Goal: Task Accomplishment & Management: Manage account settings

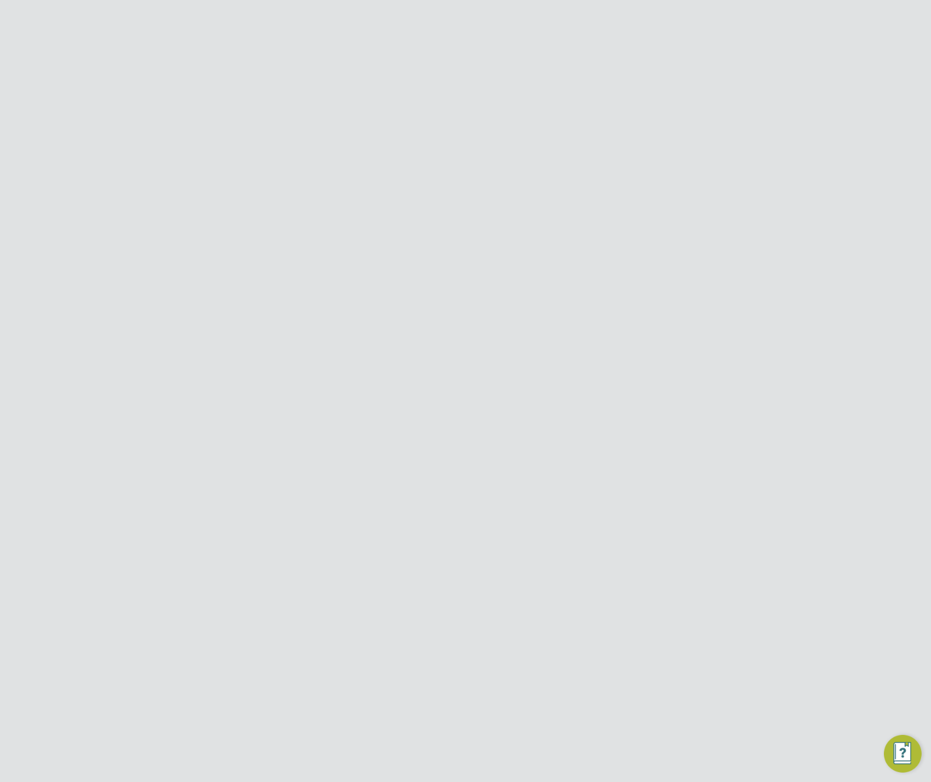
scroll to position [565, 103]
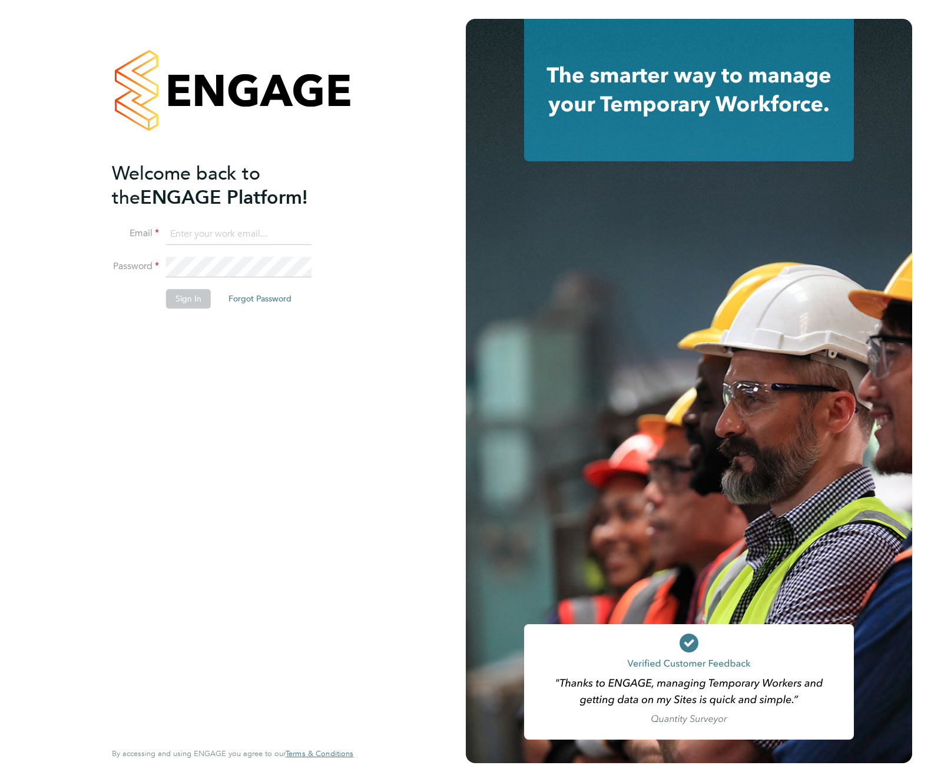
type input "[EMAIL_ADDRESS][DOMAIN_NAME]"
click at [187, 299] on button "Sign In" at bounding box center [188, 298] width 45 height 19
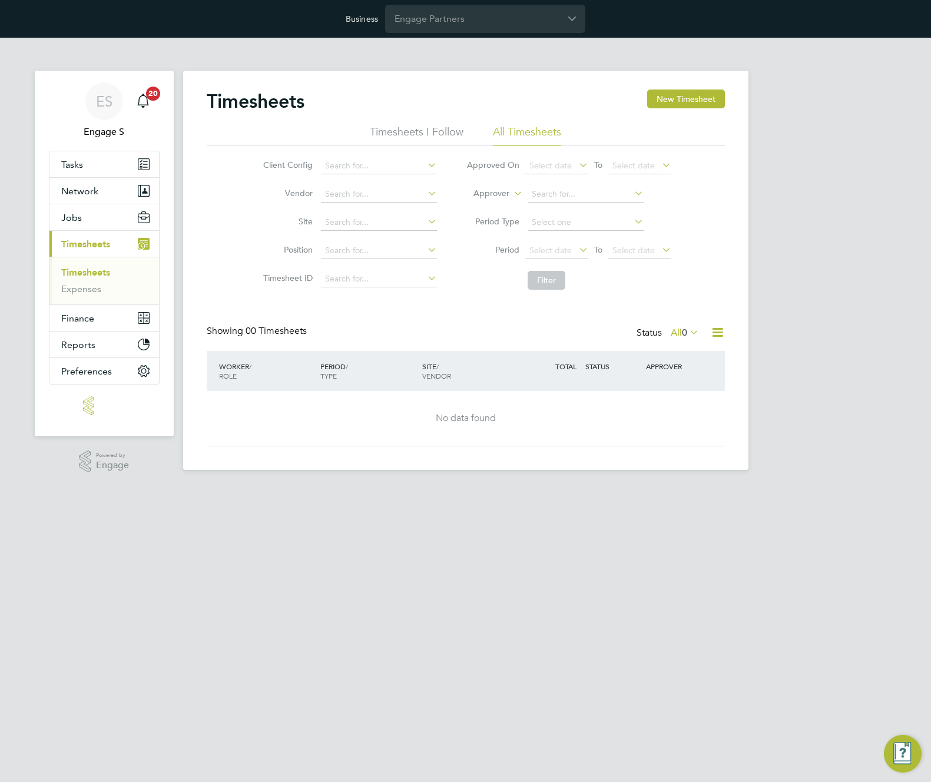
click at [571, 446] on div "Timesheets New Timesheet Timesheets I Follow All Timesheets Client Config Vendo…" at bounding box center [465, 270] width 565 height 399
click at [492, 290] on li "Filter" at bounding box center [569, 280] width 234 height 31
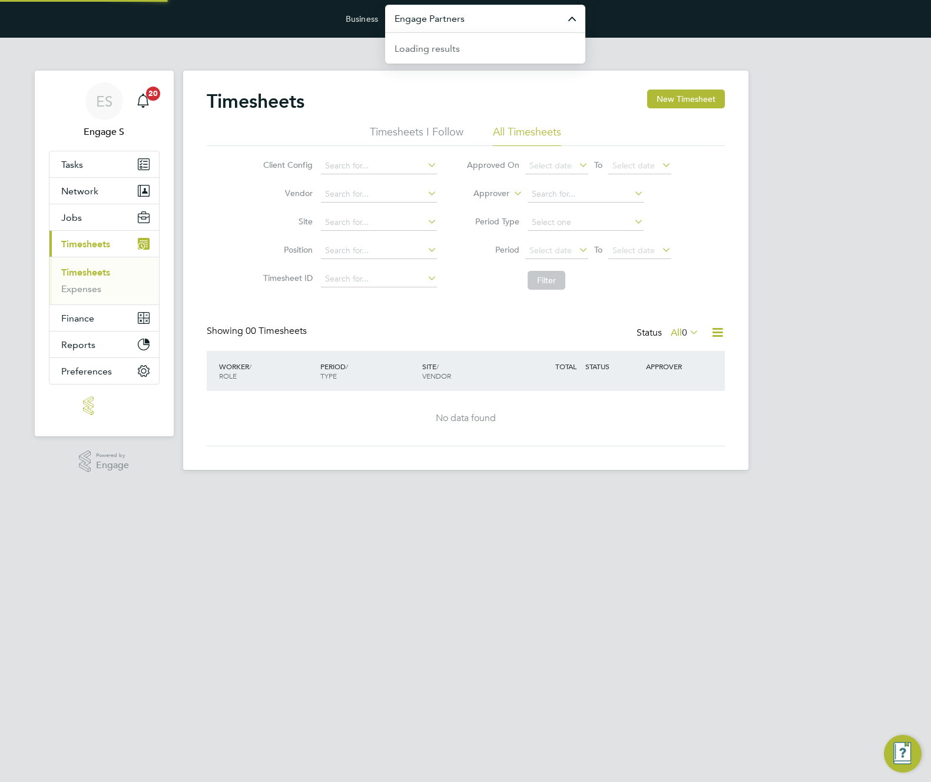
click at [506, 11] on input "Engage Partners" at bounding box center [485, 19] width 200 height 28
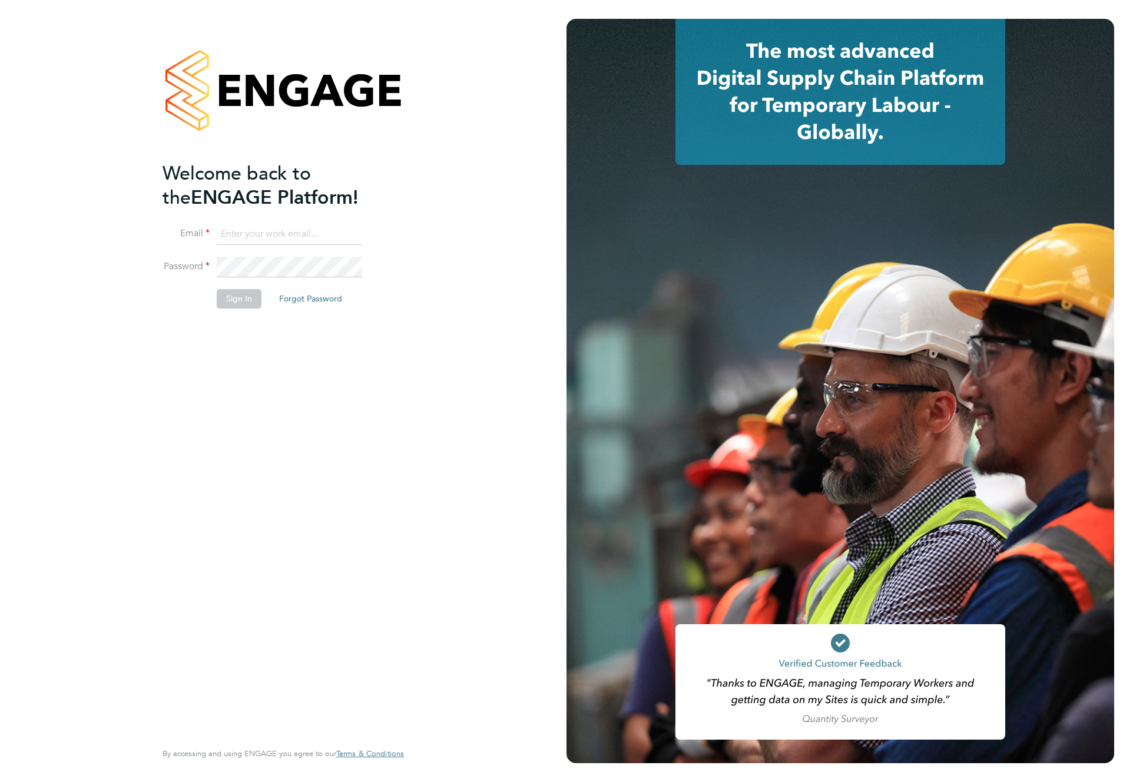
type input "[EMAIL_ADDRESS][DOMAIN_NAME]"
click at [240, 307] on button "Sign In" at bounding box center [239, 298] width 45 height 19
click at [240, 307] on div "Sorry, we are having problems connecting to our services." at bounding box center [283, 391] width 567 height 782
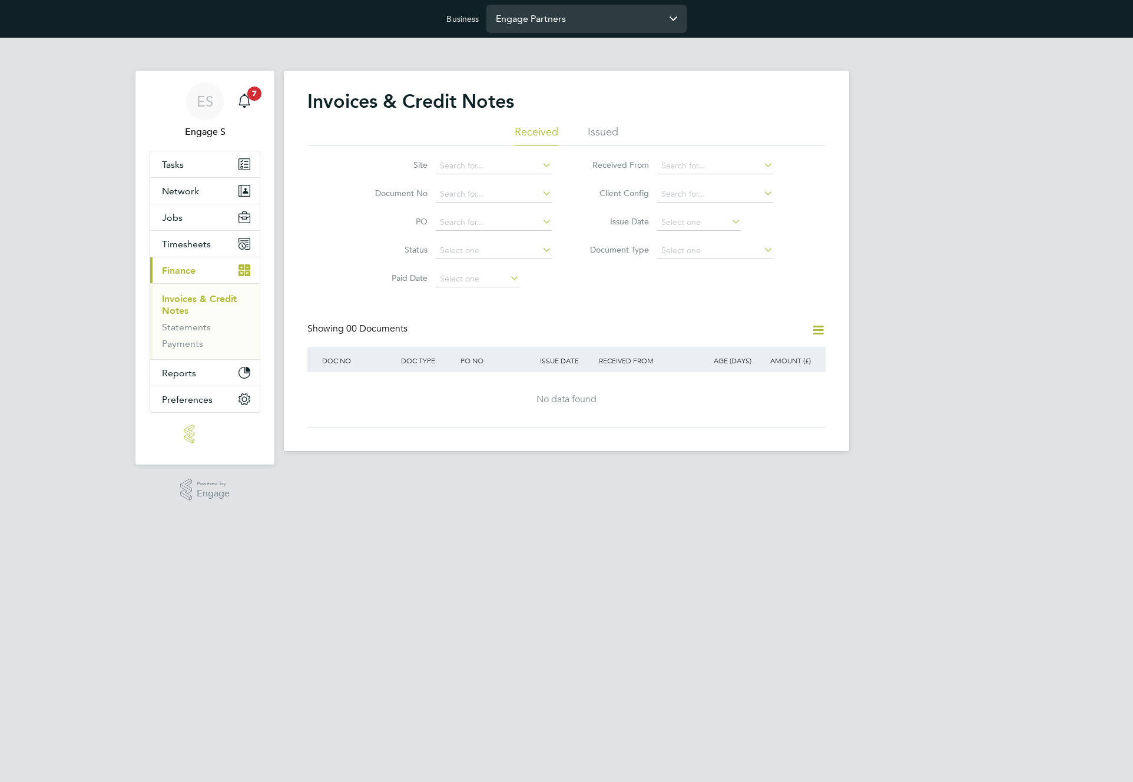
click at [607, 18] on input "Engage Partners" at bounding box center [586, 19] width 200 height 28
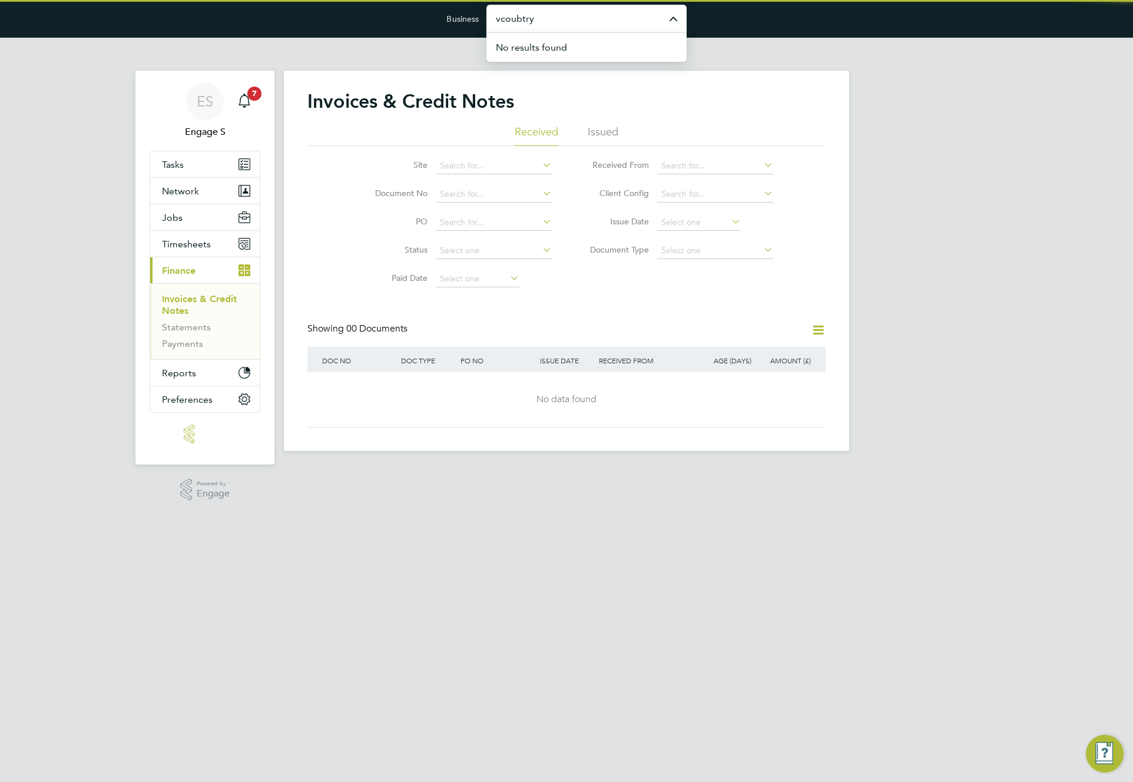
click at [627, 24] on input "vcoubtry" at bounding box center [586, 19] width 200 height 28
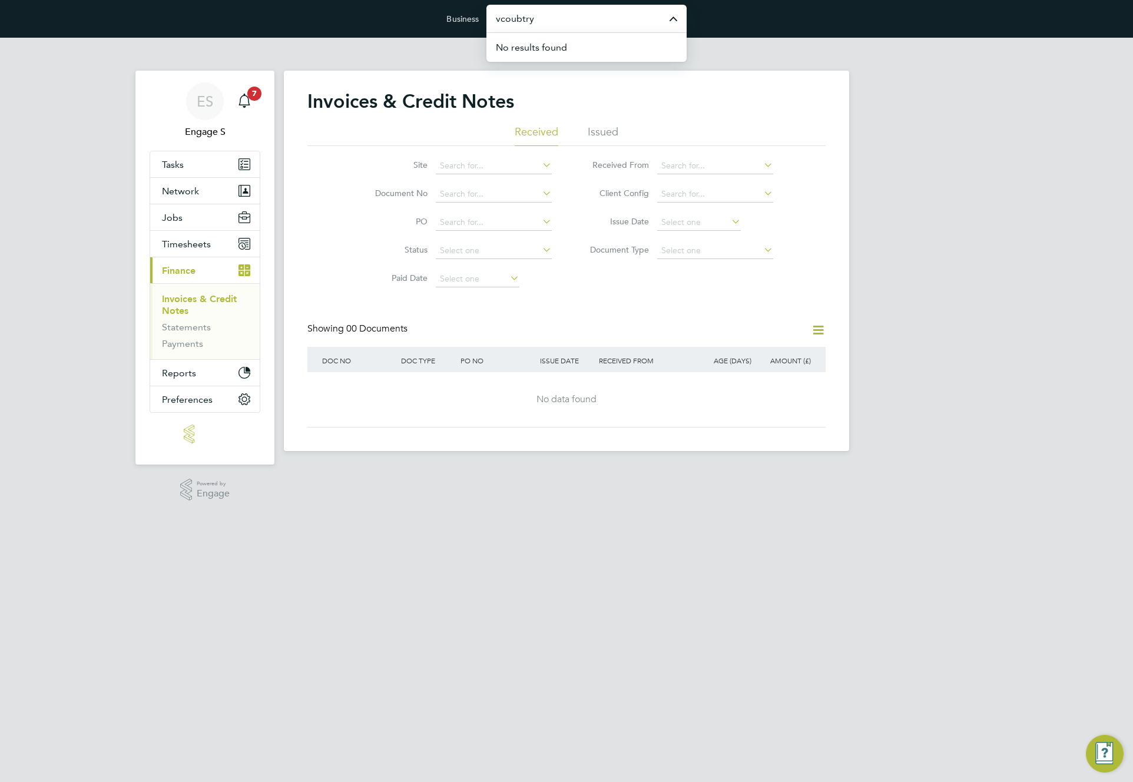
click at [627, 24] on input "vcoubtry" at bounding box center [586, 19] width 200 height 28
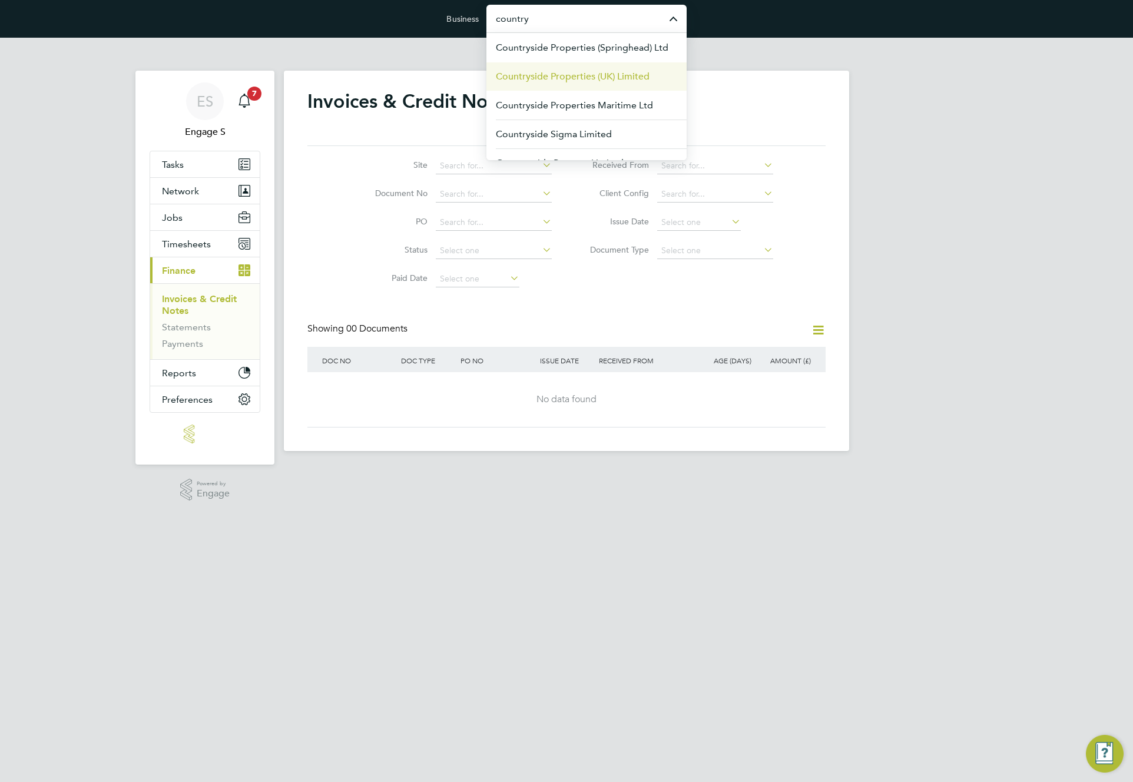
click at [607, 77] on span "Countryside Properties (UK) Limited" at bounding box center [573, 76] width 154 height 14
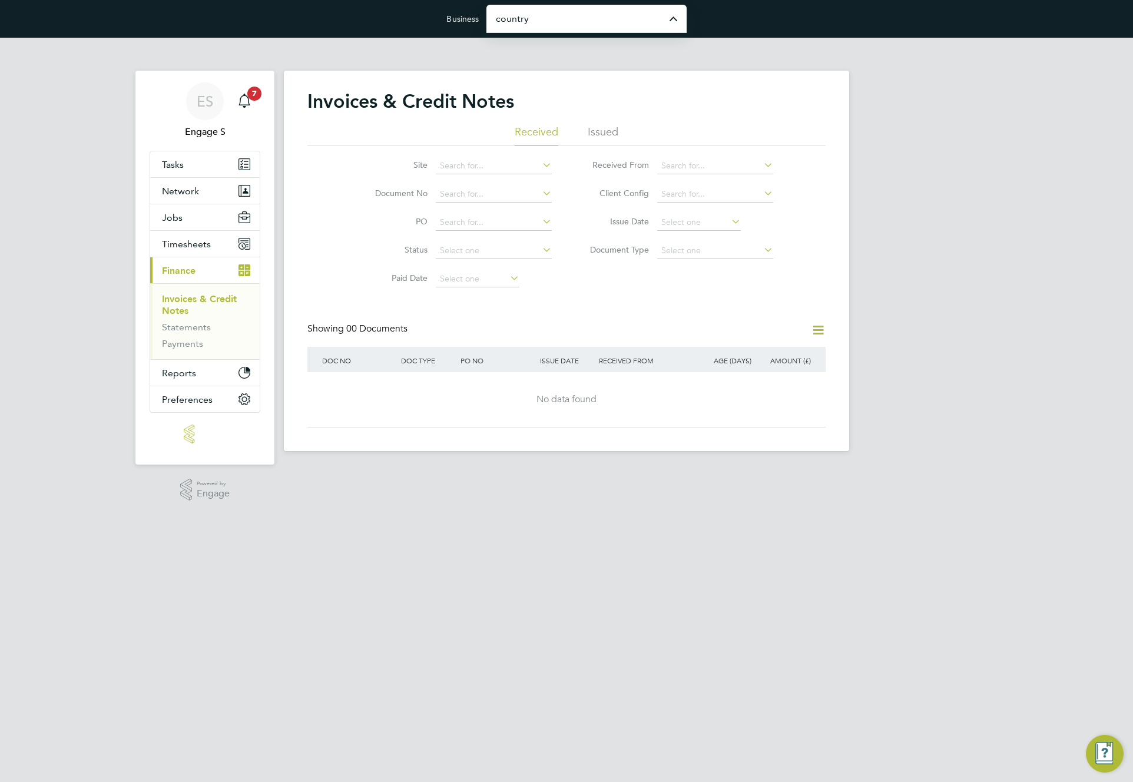
type input "Countryside Properties (UK) Limited"
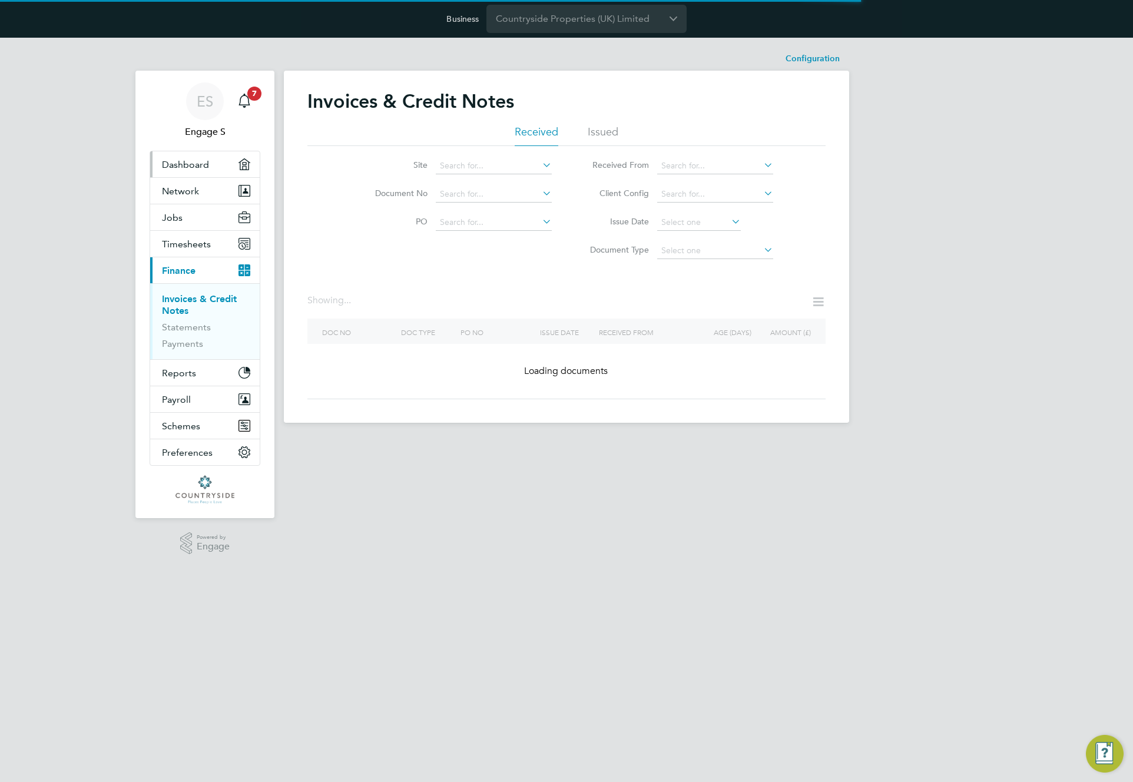
click at [193, 167] on span "Dashboard" at bounding box center [185, 164] width 47 height 11
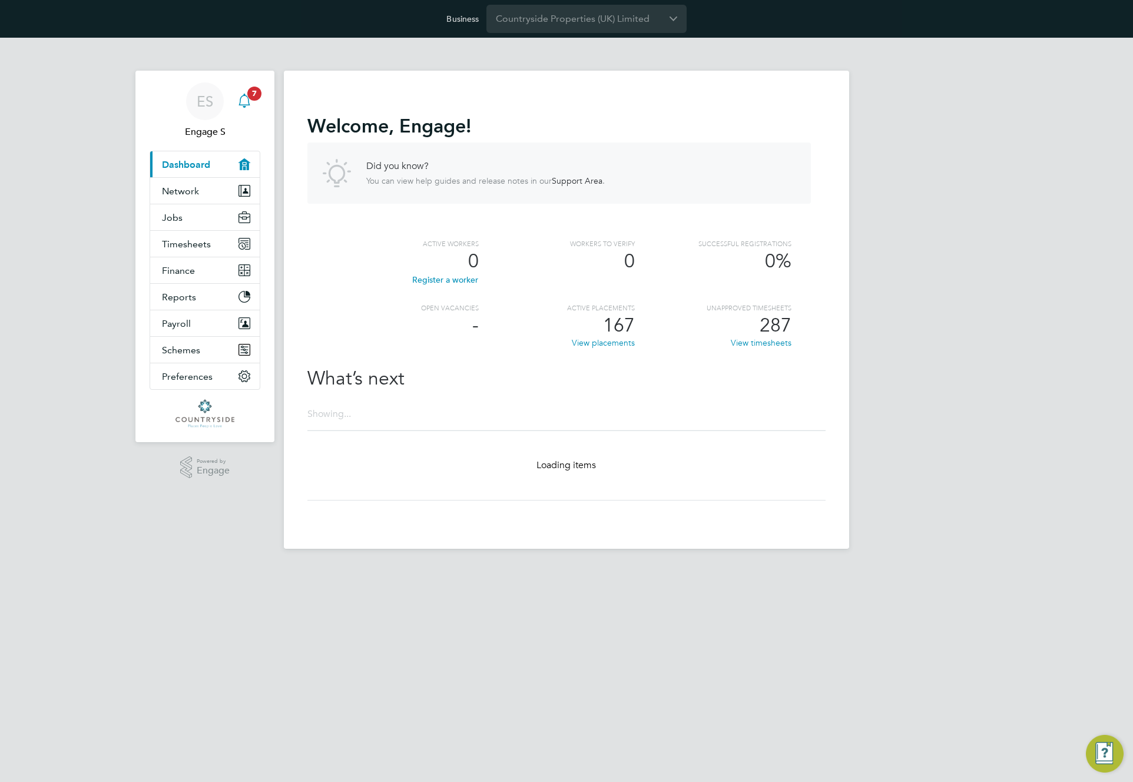
click at [249, 101] on icon "Main navigation" at bounding box center [244, 101] width 14 height 14
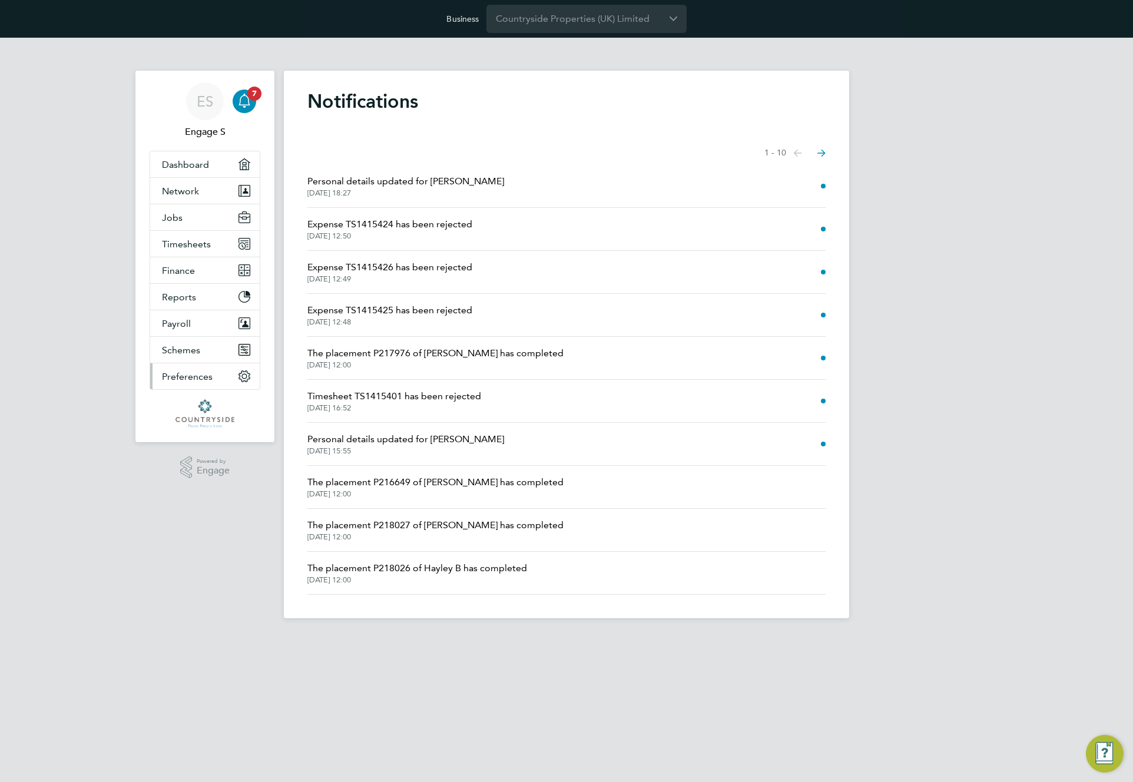
click at [201, 367] on button "Preferences" at bounding box center [205, 376] width 110 height 26
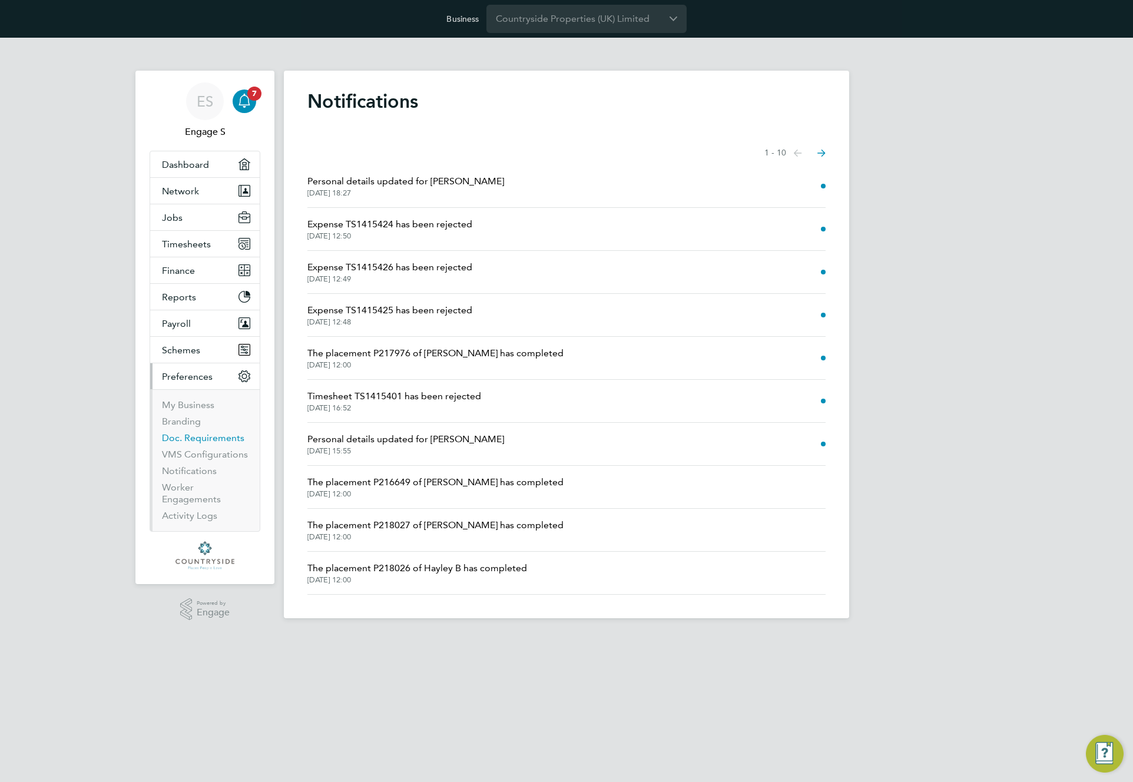
click at [206, 438] on link "Doc. Requirements" at bounding box center [203, 437] width 82 height 11
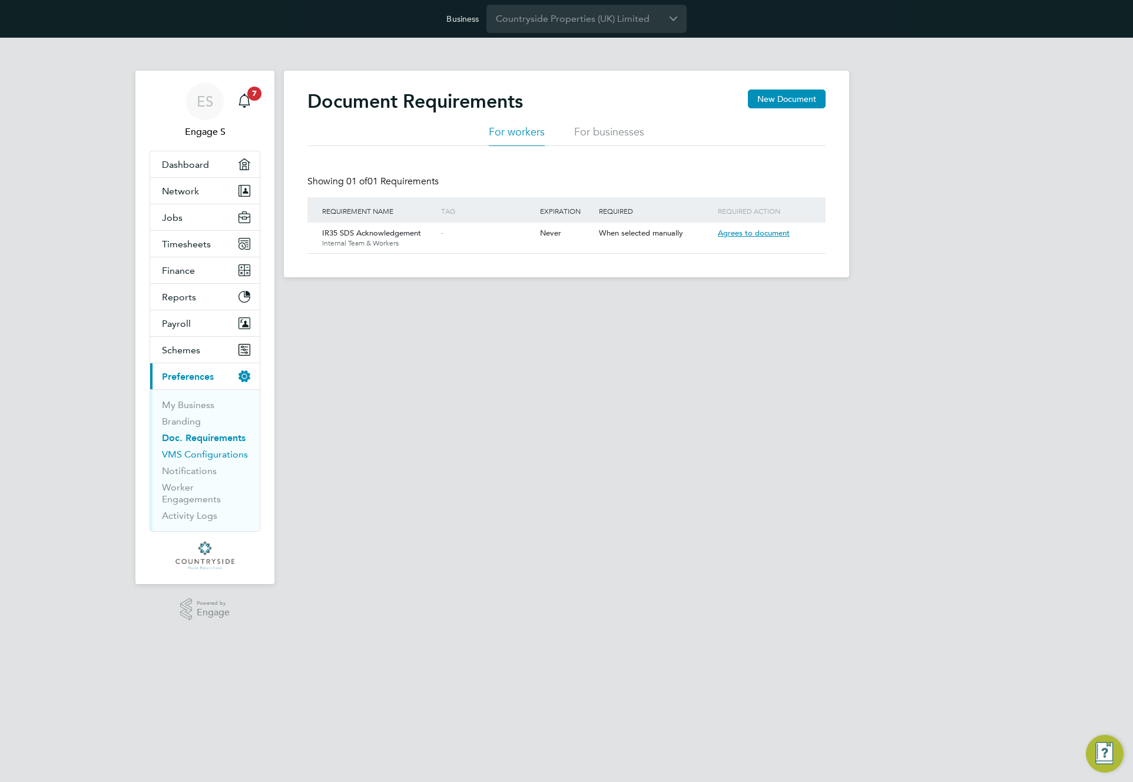
click at [209, 451] on link "VMS Configurations" at bounding box center [205, 454] width 86 height 11
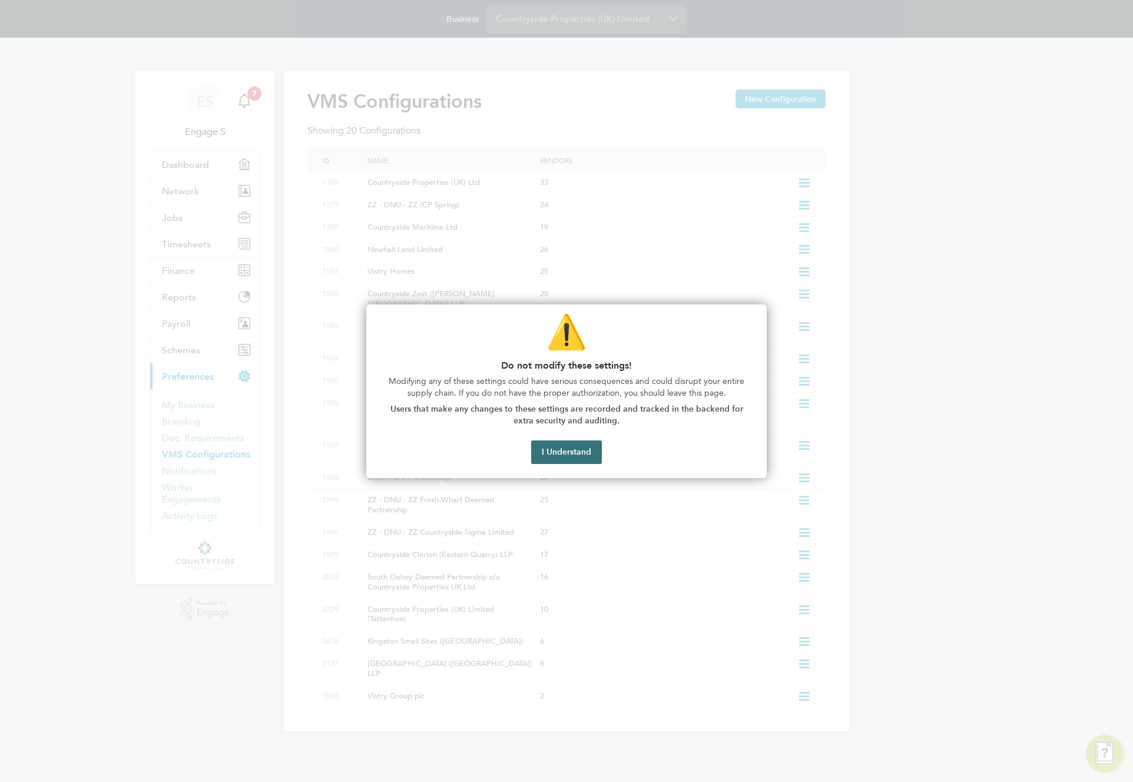
click at [545, 441] on button "I Understand" at bounding box center [566, 453] width 71 height 24
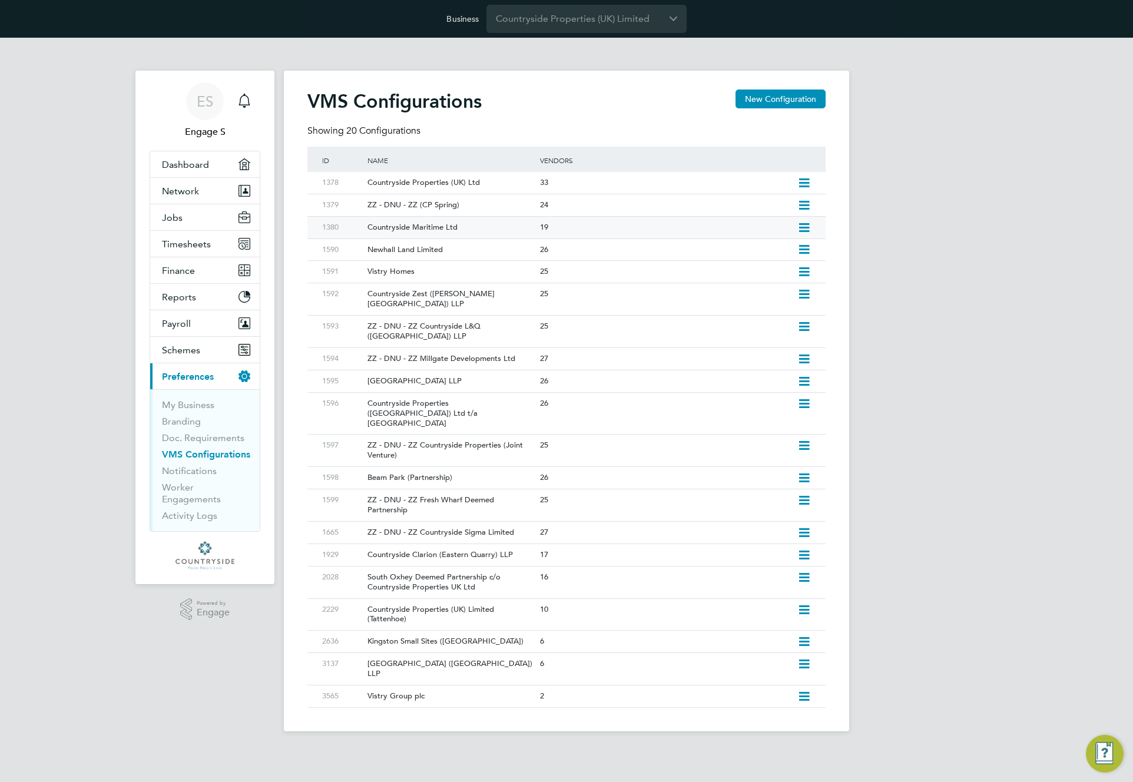
click at [442, 222] on div "Countryside Maritime Ltd" at bounding box center [448, 228] width 178 height 22
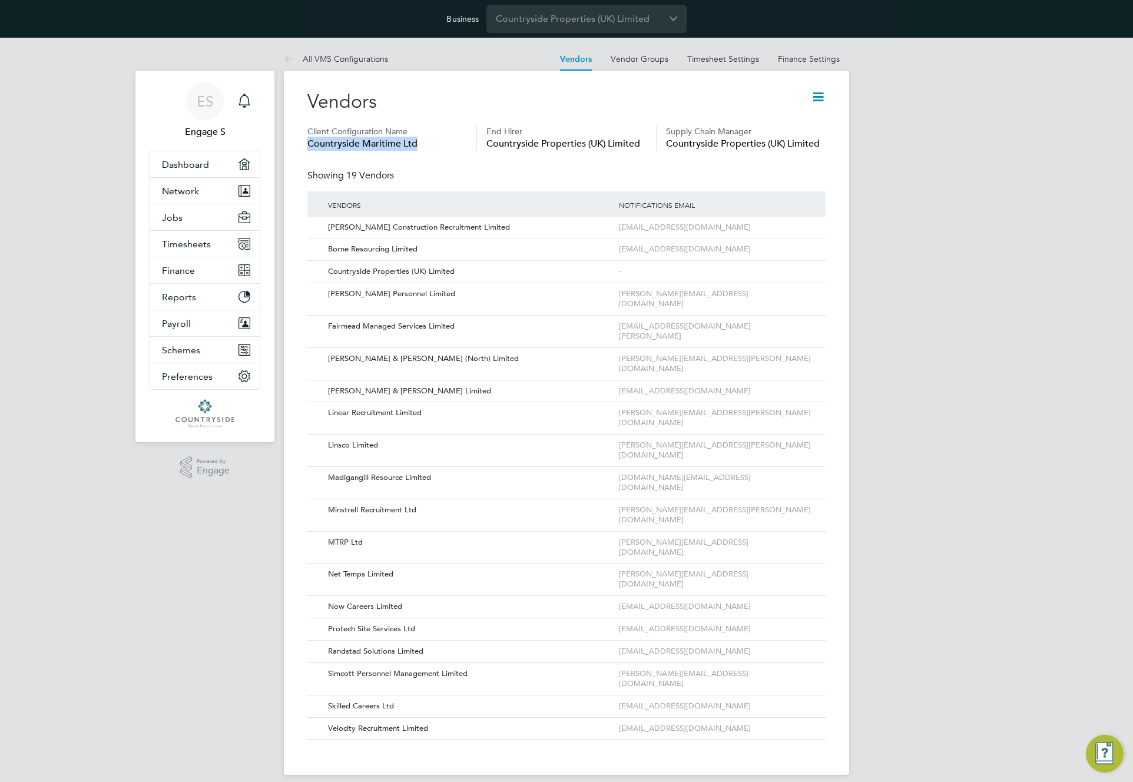
drag, startPoint x: 433, startPoint y: 149, endPoint x: 306, endPoint y: 139, distance: 128.2
click at [306, 139] on div "Vendors Client Configuration Name Countryside Maritime Ltd End Hirer Countrysid…" at bounding box center [566, 423] width 565 height 704
click at [820, 96] on icon at bounding box center [818, 97] width 15 height 15
click at [793, 120] on li "Edit VMS Configuration" at bounding box center [772, 125] width 105 height 16
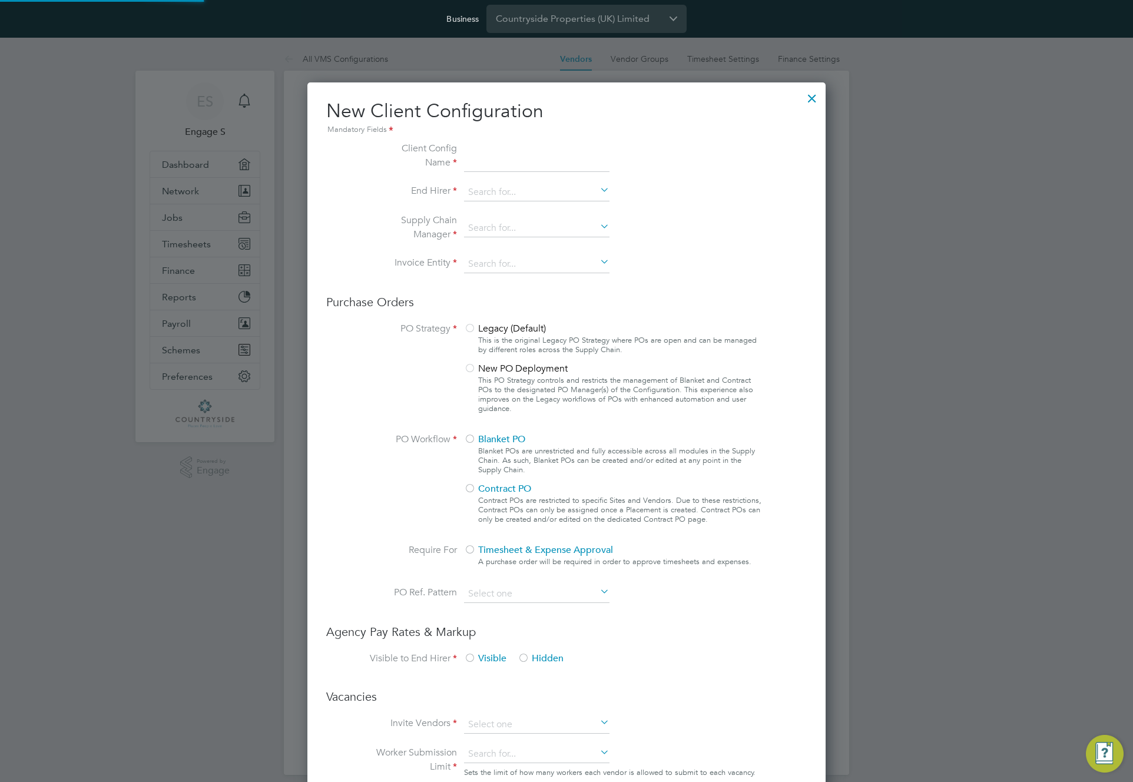
scroll to position [1070, 519]
type input "Countryside Maritime Ltd"
type input "Countryside Properties (UK) Limited"
type input "Letters & Digits"
type input "Manually"
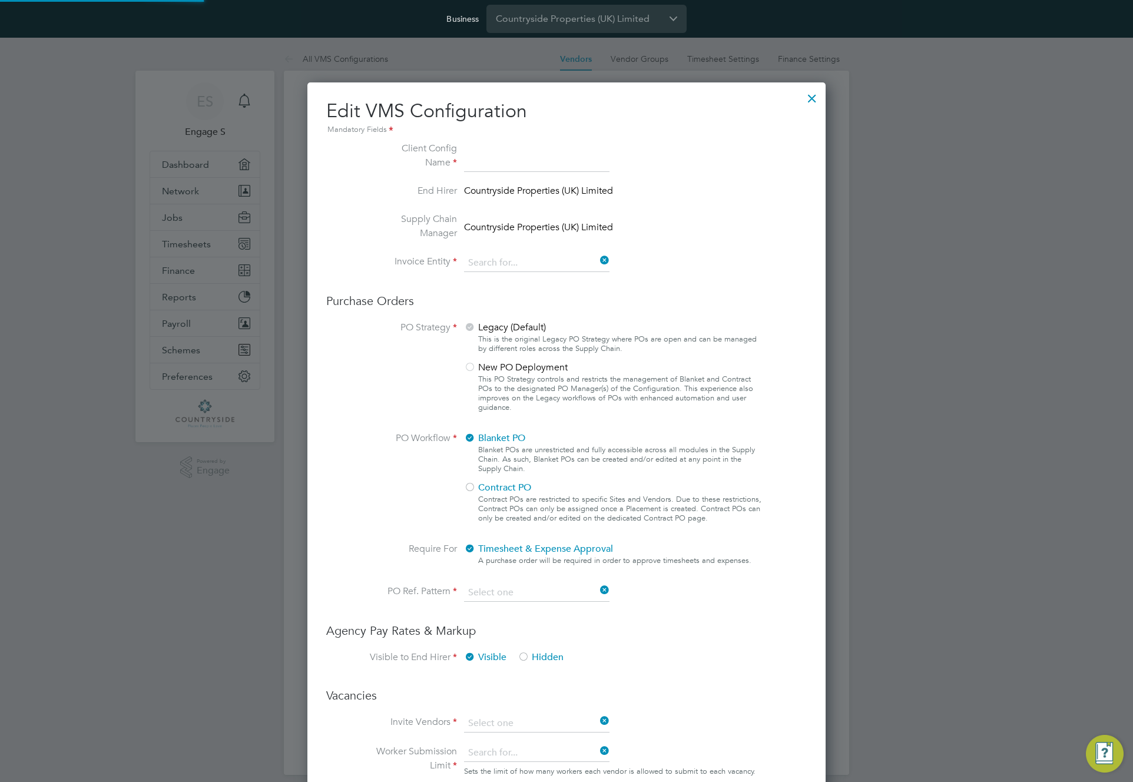
type input "No Limits"
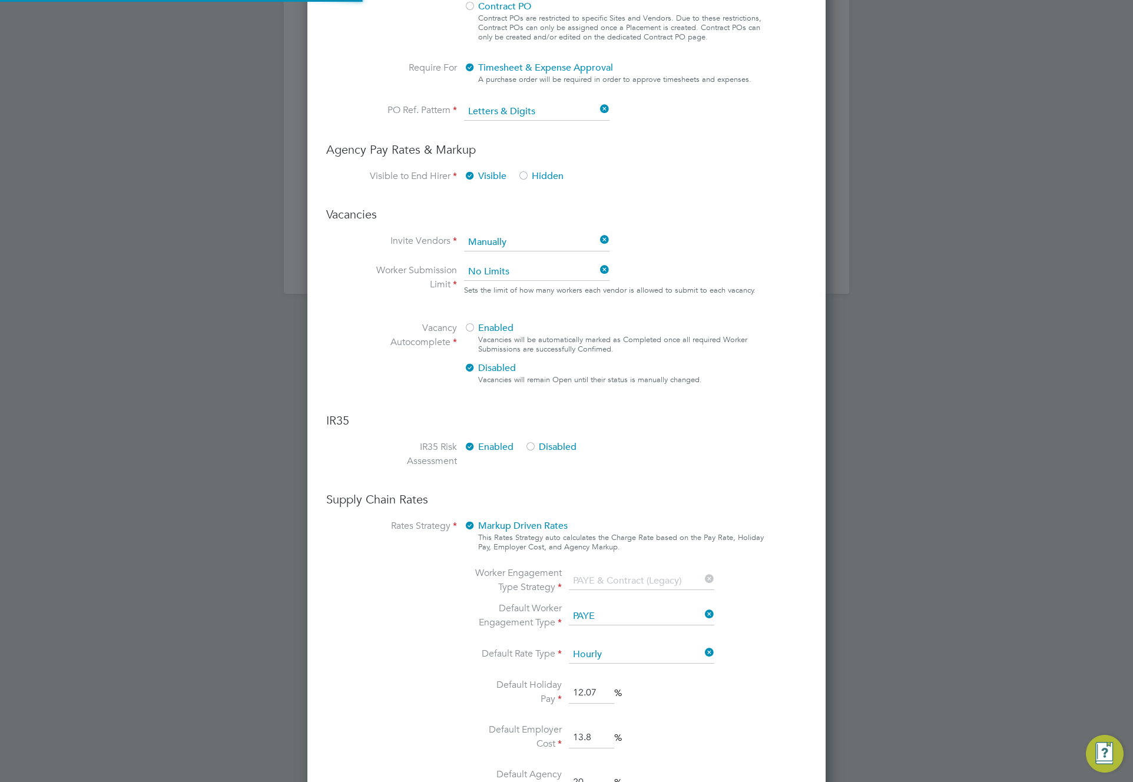
scroll to position [0, 0]
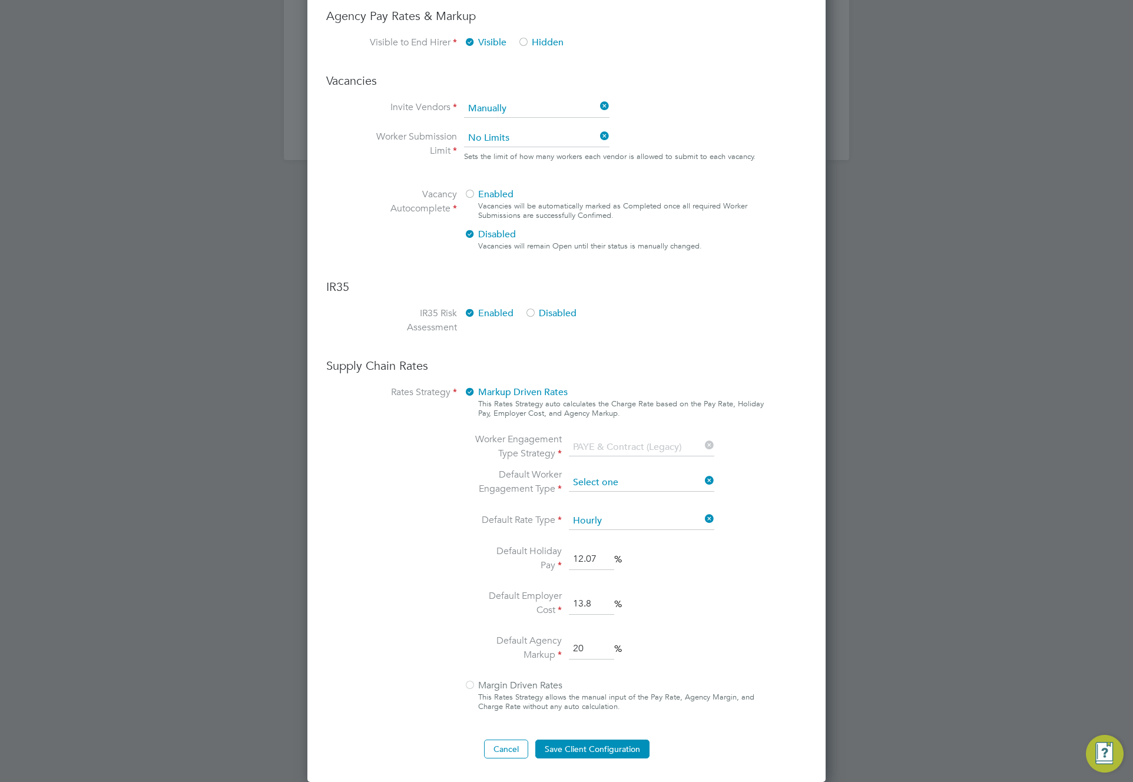
click at [615, 485] on input at bounding box center [641, 483] width 145 height 18
click at [741, 474] on div "Worker Engagement Type Strategy PAYE & Contract (Legacy) Default Worker Engagem…" at bounding box center [614, 548] width 300 height 232
click at [502, 743] on button "Cancel" at bounding box center [506, 749] width 44 height 19
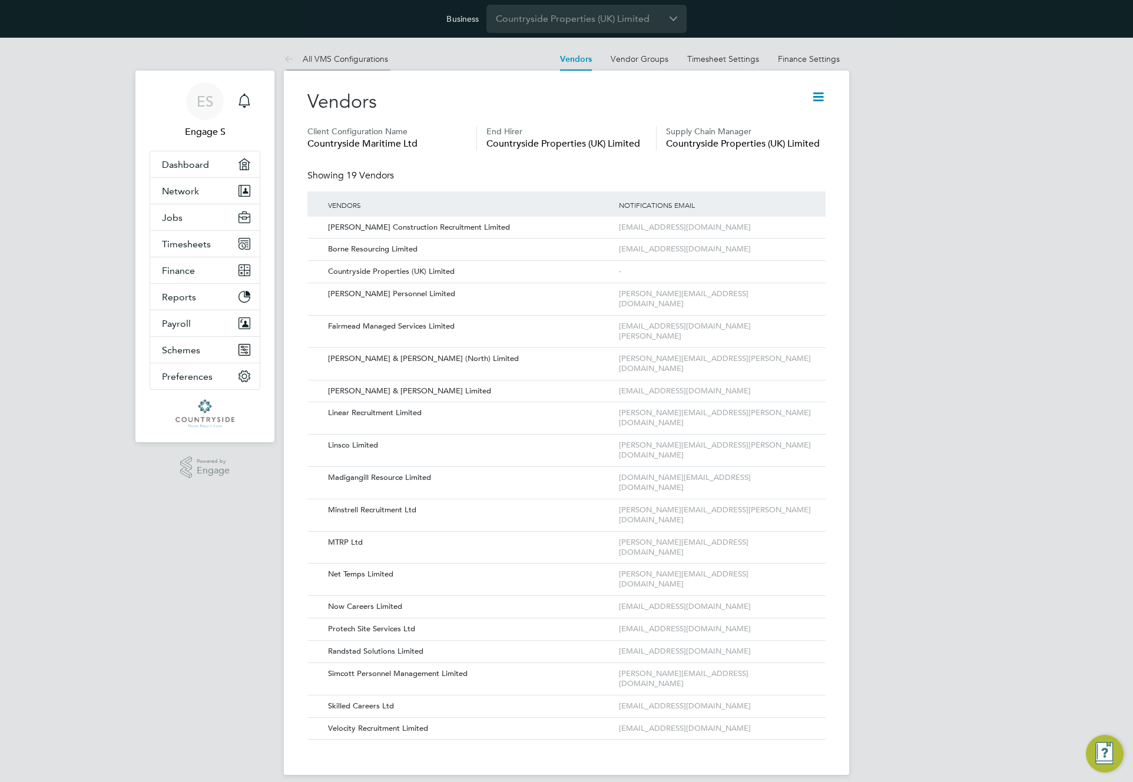
click at [326, 61] on link "All VMS Configurations" at bounding box center [336, 59] width 104 height 11
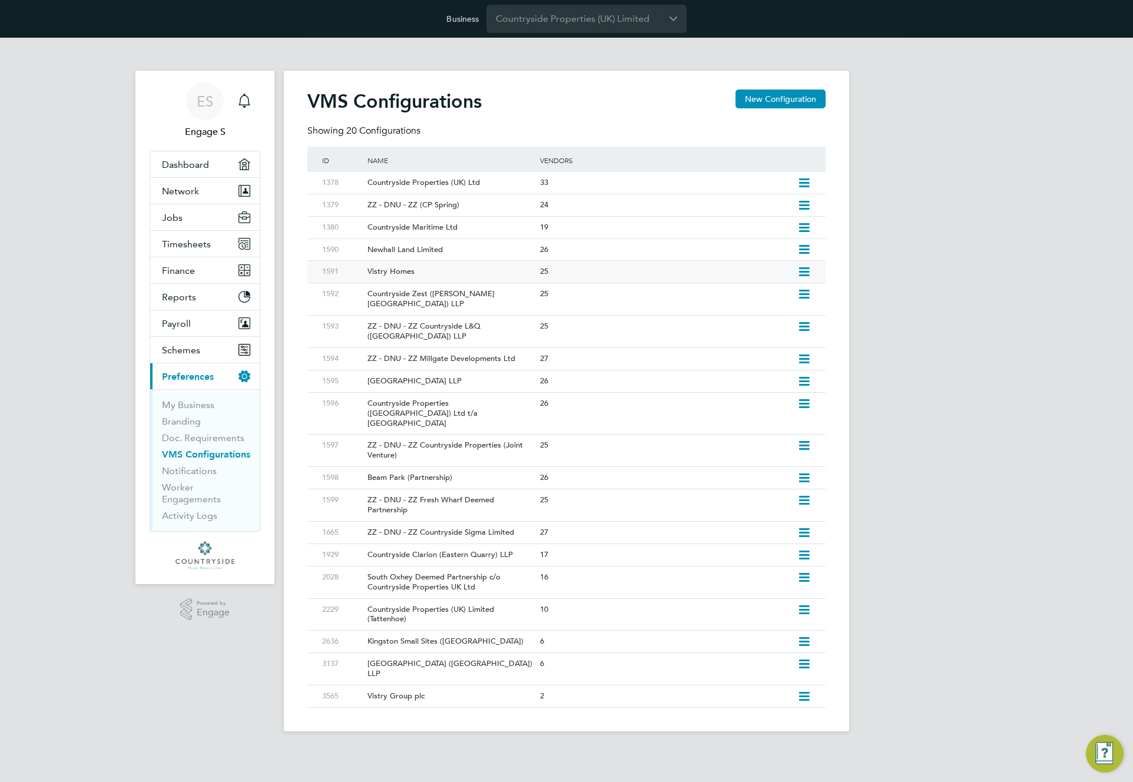
click at [409, 272] on div "Vistry Homes" at bounding box center [448, 272] width 178 height 22
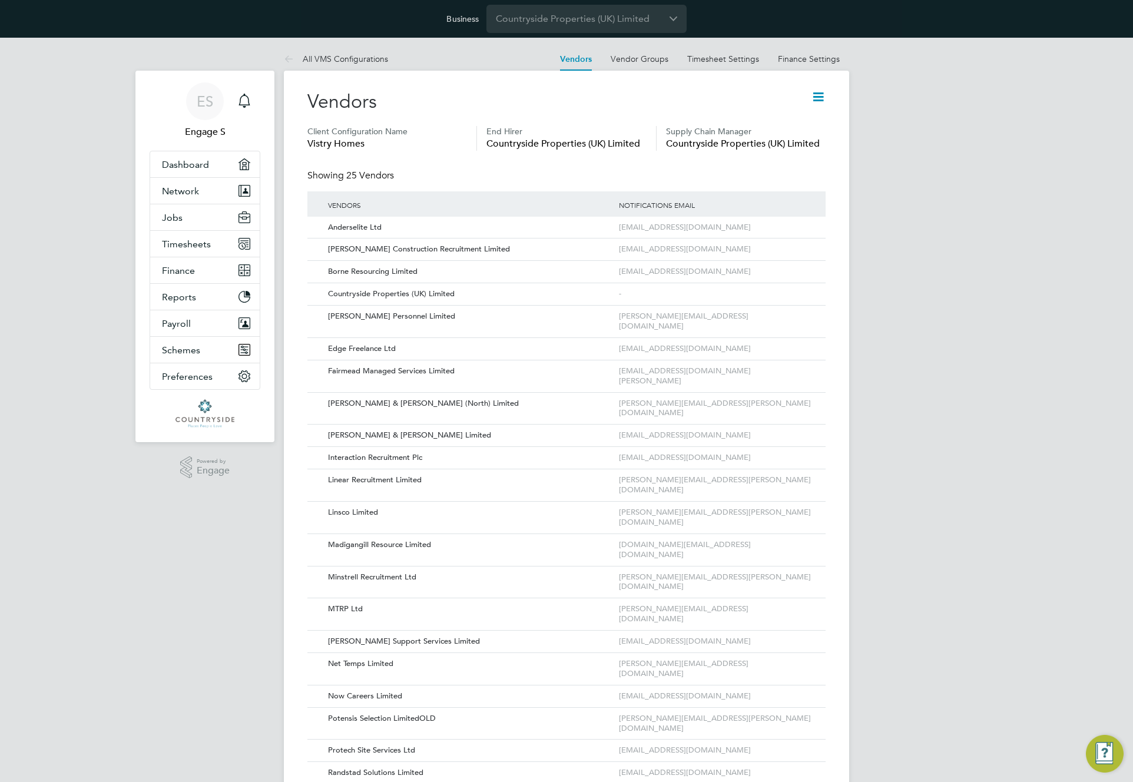
click at [817, 95] on icon at bounding box center [818, 97] width 15 height 15
click at [756, 92] on div "Vendors" at bounding box center [566, 108] width 518 height 37
drag, startPoint x: 757, startPoint y: 98, endPoint x: 342, endPoint y: 98, distance: 414.6
click at [342, 98] on div "Vendors" at bounding box center [566, 108] width 518 height 37
click at [339, 97] on h2 "Vendors" at bounding box center [341, 102] width 69 height 25
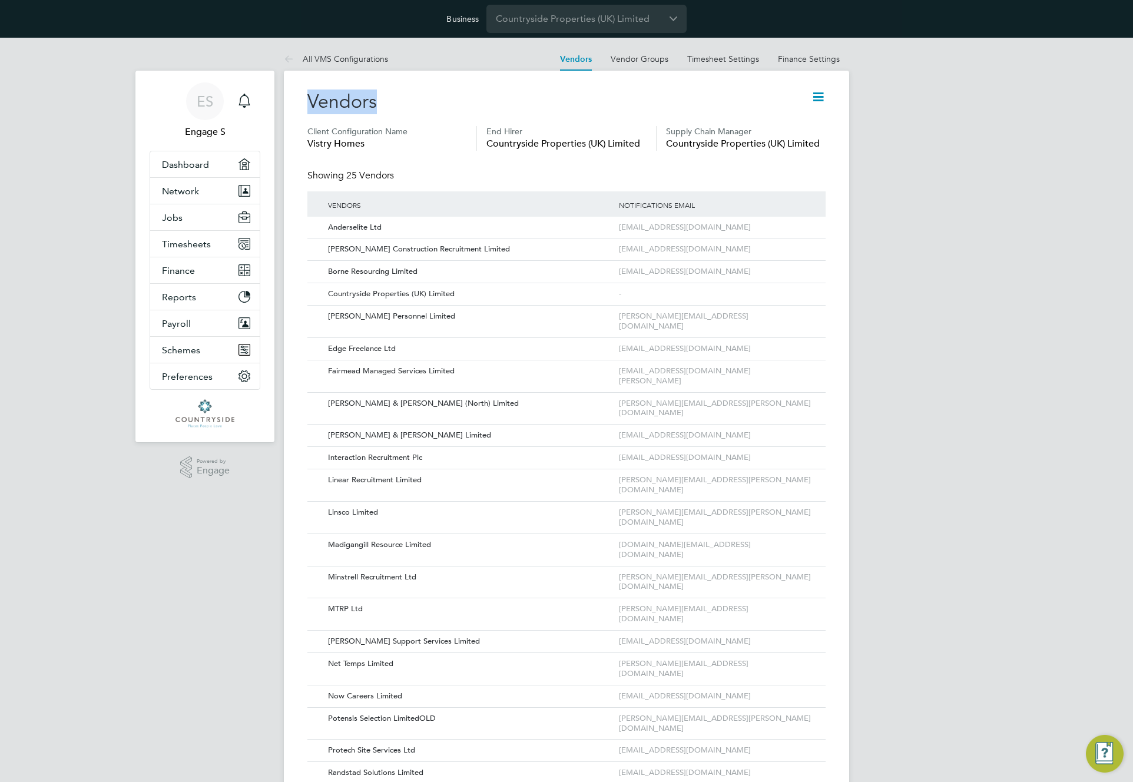
click at [339, 97] on h2 "Vendors" at bounding box center [341, 102] width 69 height 25
click at [809, 62] on link "Finance Settings" at bounding box center [809, 59] width 62 height 11
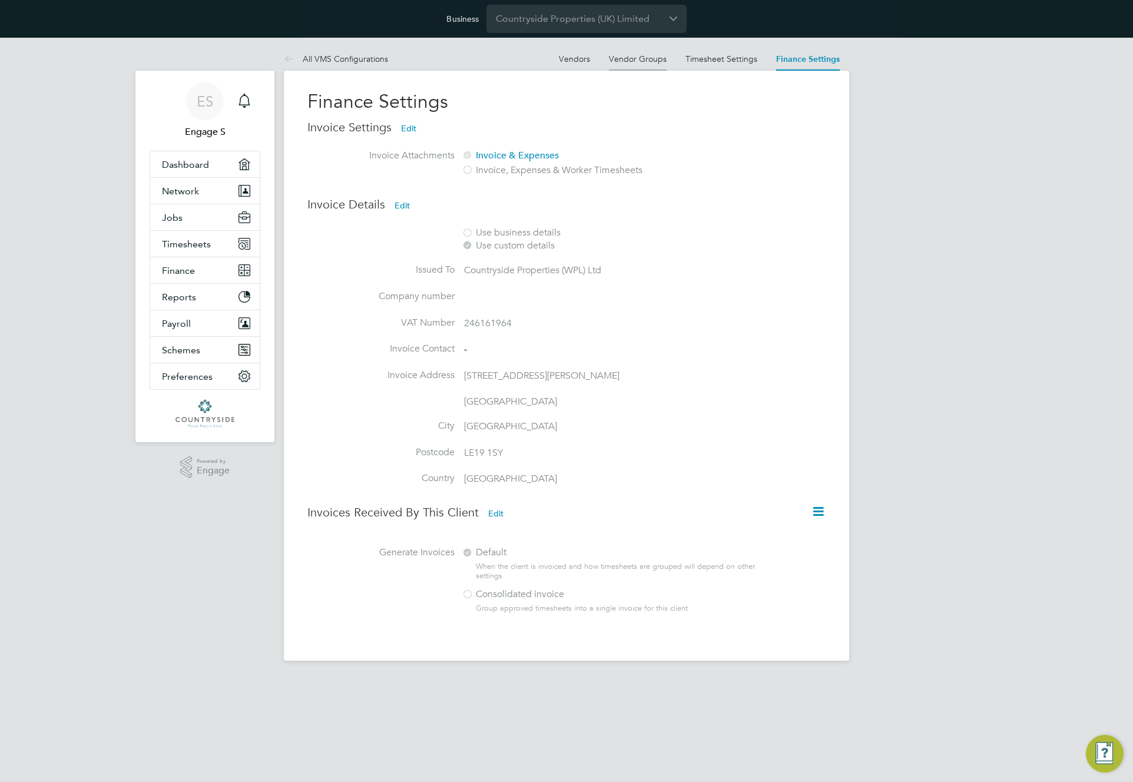
click at [637, 59] on link "Vendor Groups" at bounding box center [638, 59] width 58 height 11
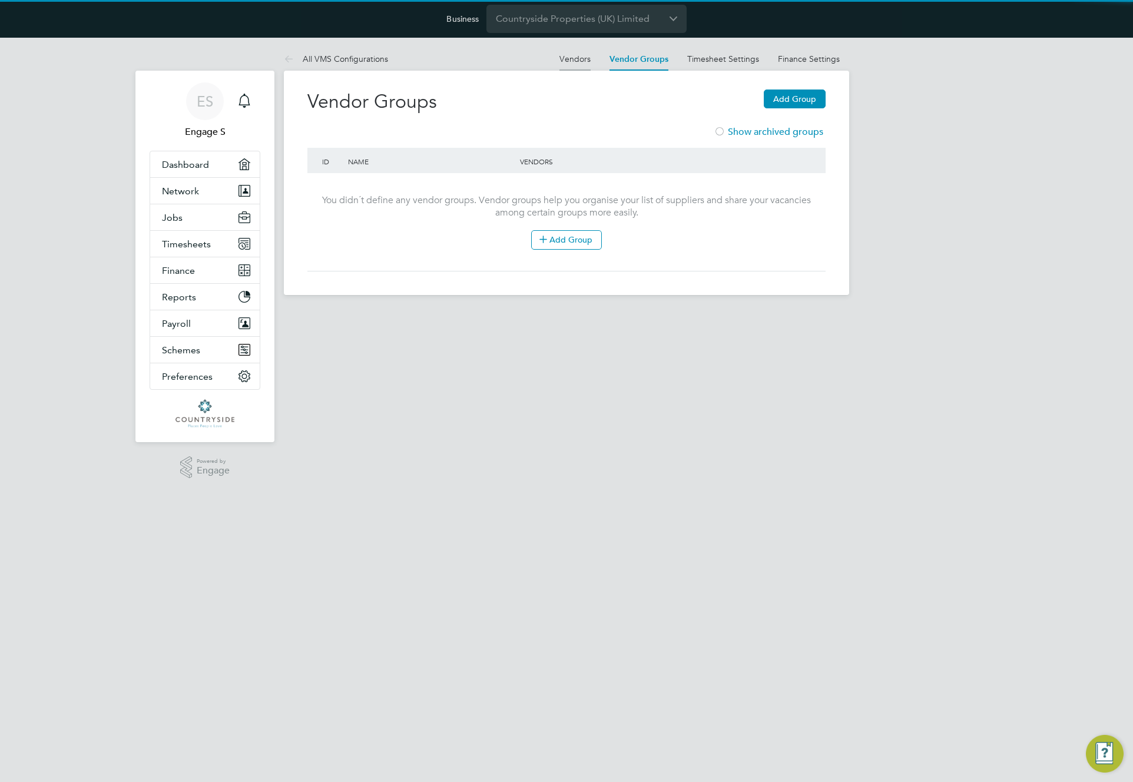
click at [564, 55] on link "Vendors" at bounding box center [574, 59] width 31 height 11
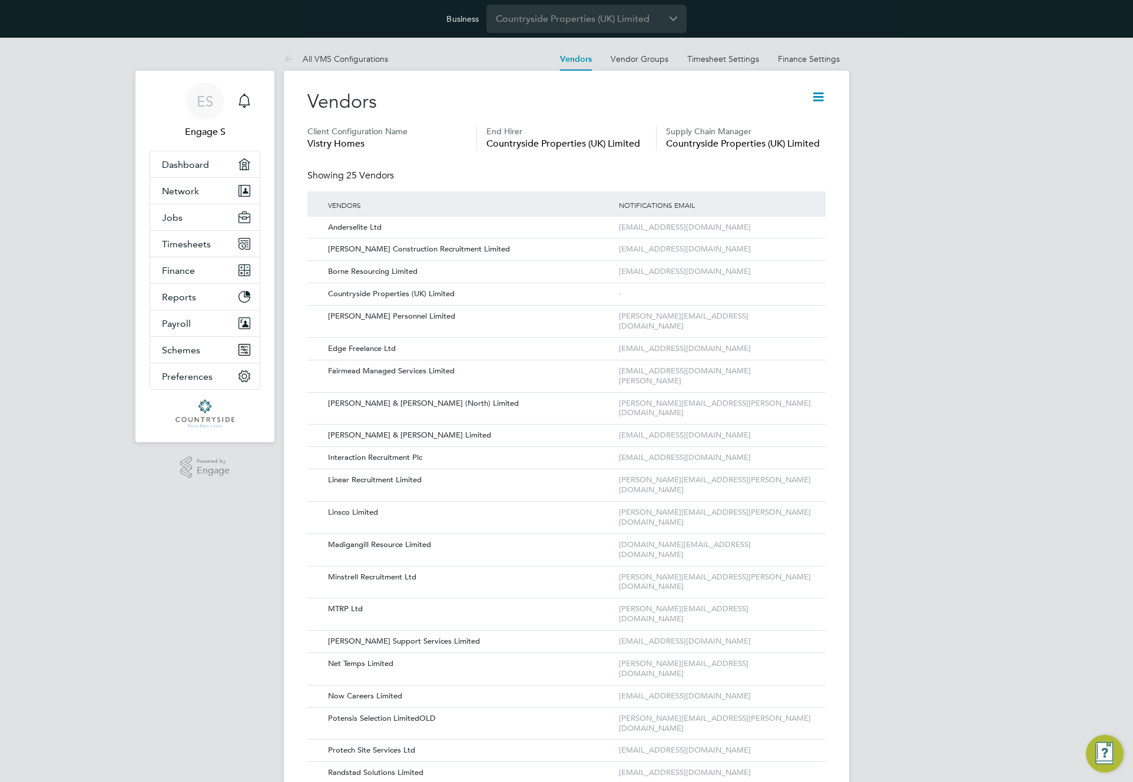
click at [811, 104] on icon at bounding box center [818, 97] width 15 height 15
click at [790, 124] on li "Edit VMS Configuration" at bounding box center [772, 125] width 105 height 16
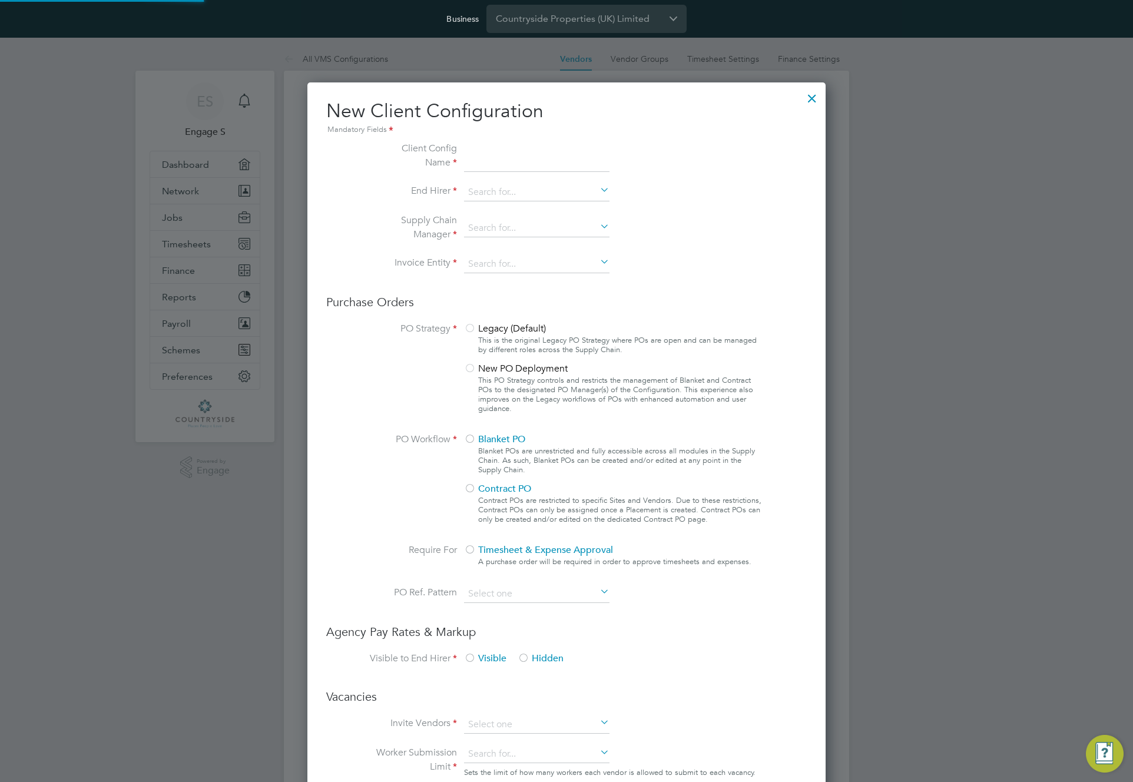
scroll to position [1070, 519]
type input "Vistry Homes"
type input "Countryside Properties (UK) Limited"
type input "Letters & Digits"
type input "Manually"
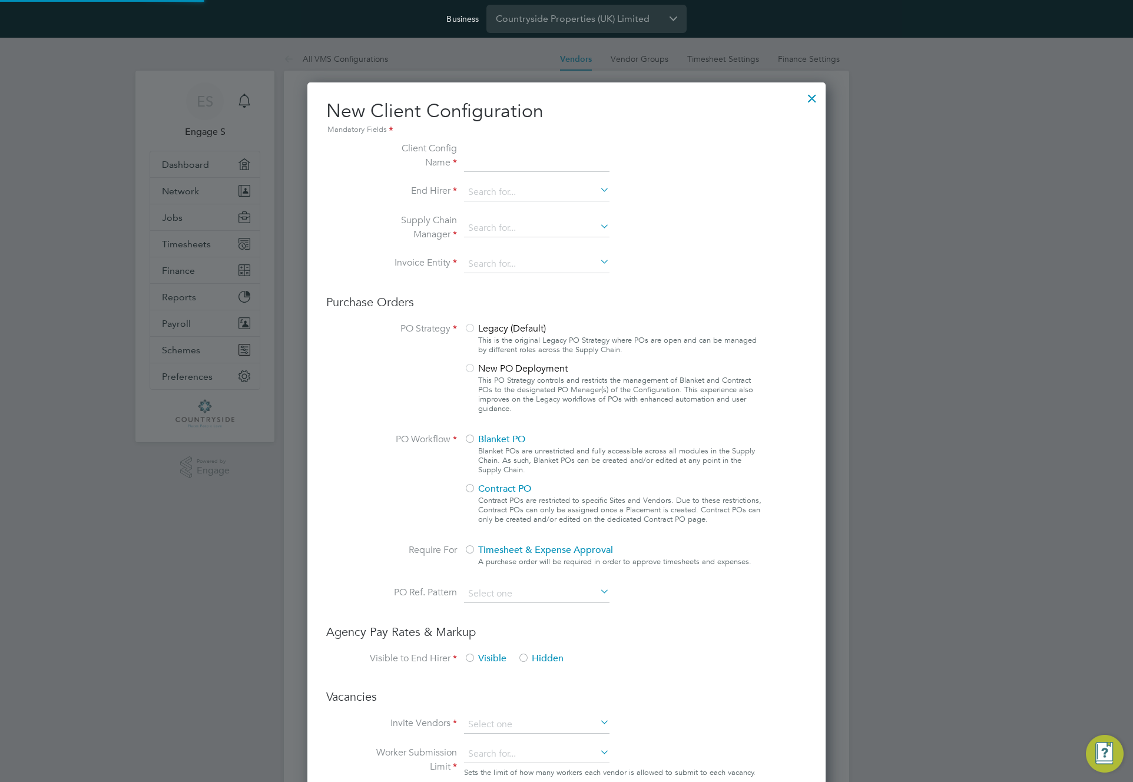
type input "No Limits"
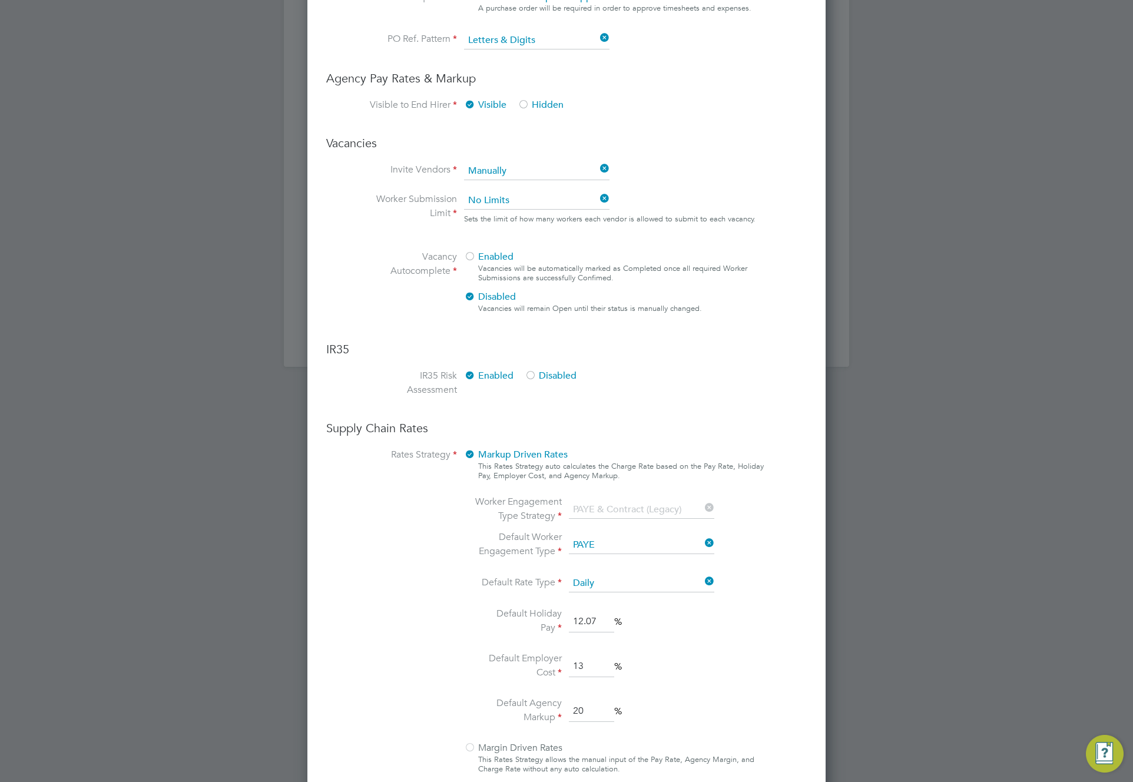
scroll to position [615, 0]
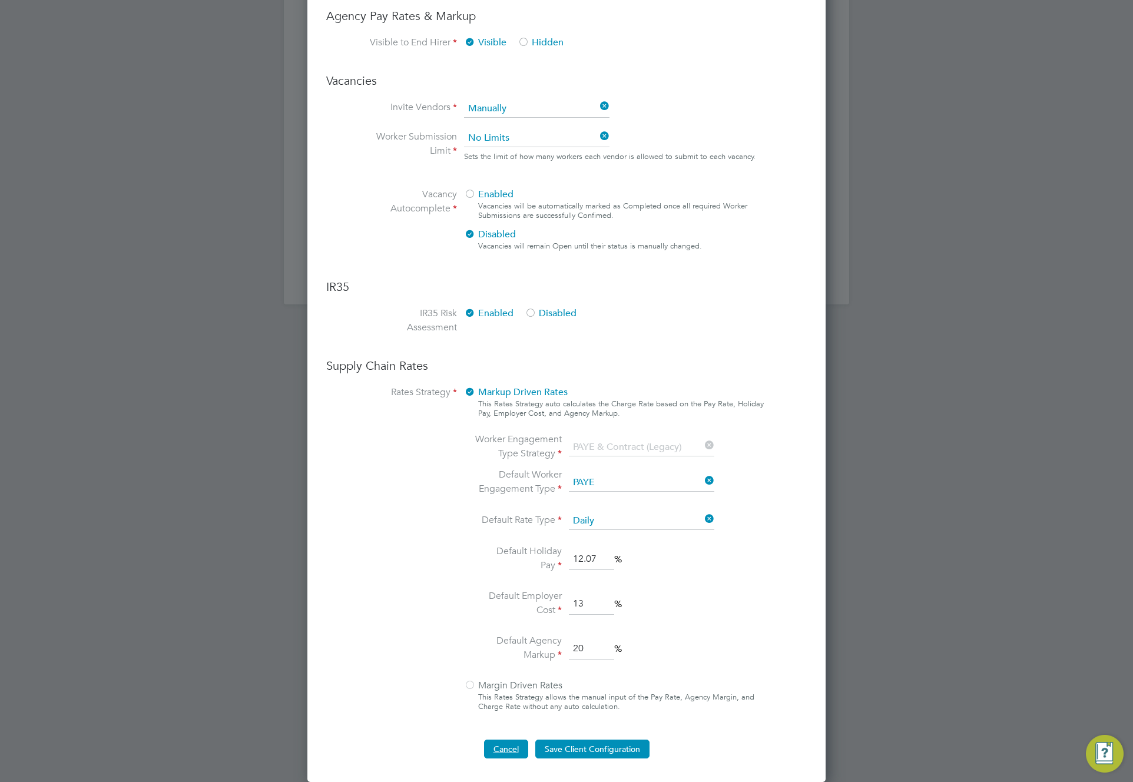
click at [509, 755] on button "Cancel" at bounding box center [506, 749] width 44 height 19
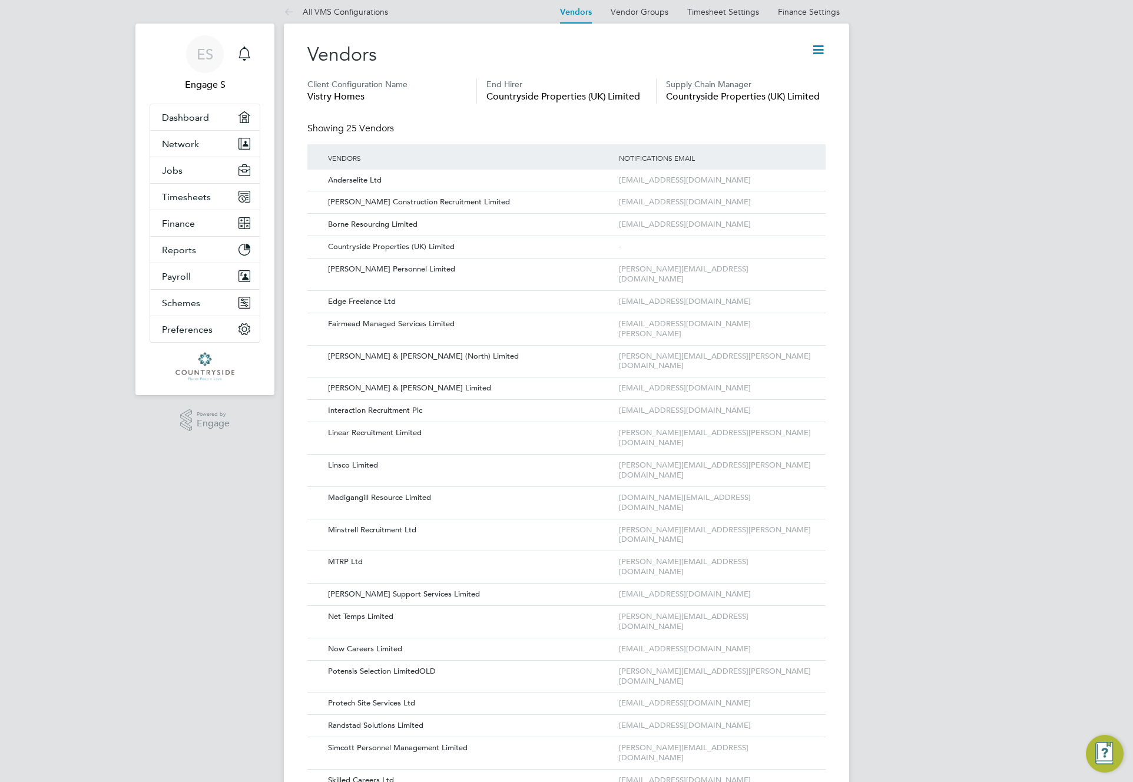
scroll to position [0, 0]
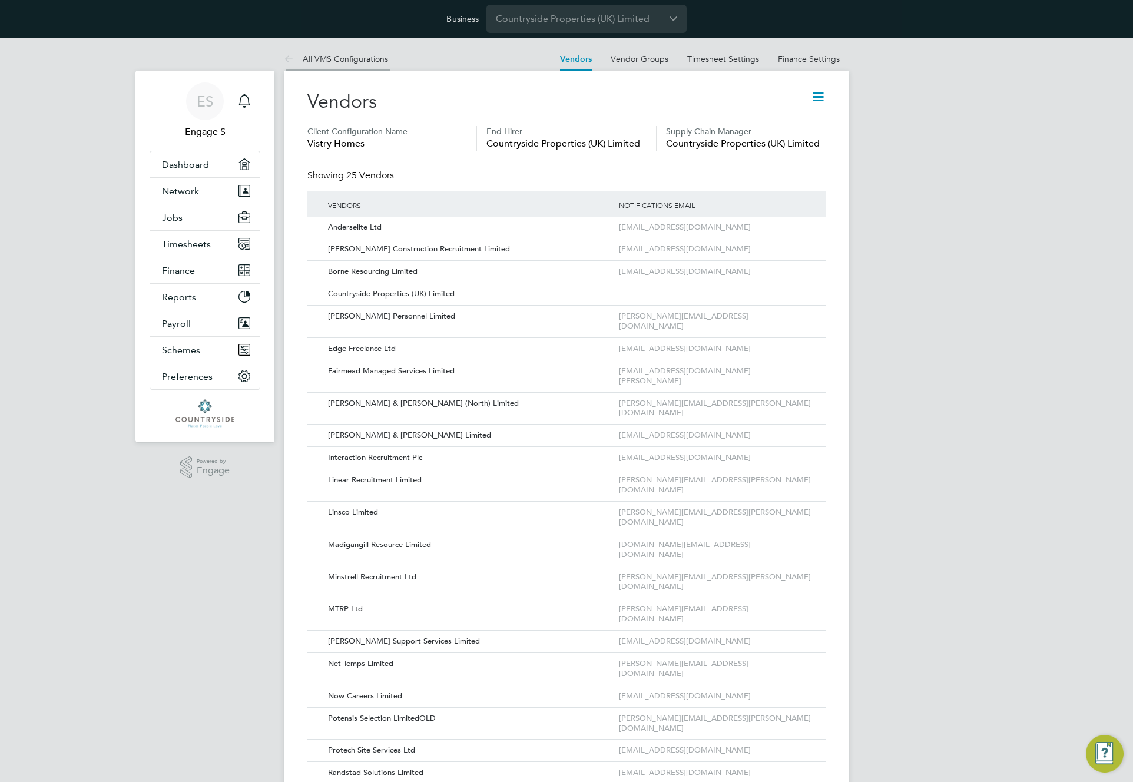
click at [339, 59] on link "All VMS Configurations" at bounding box center [336, 59] width 104 height 11
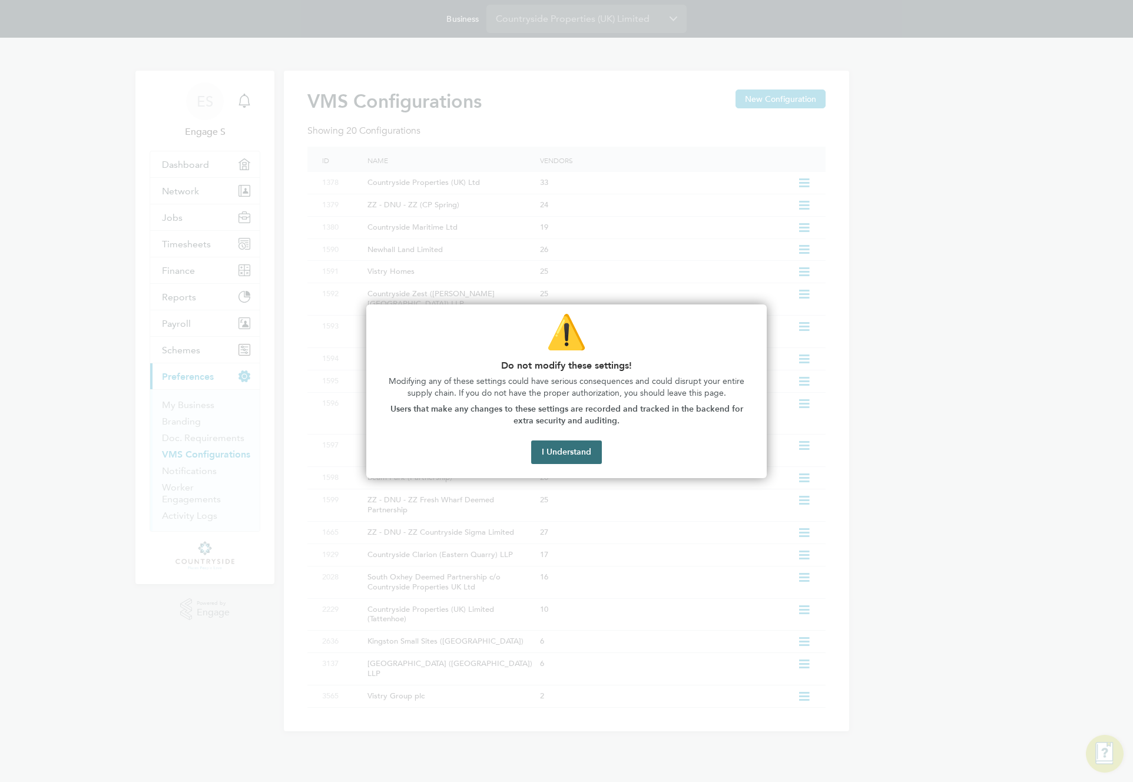
click at [565, 452] on button "I Understand" at bounding box center [566, 453] width 71 height 24
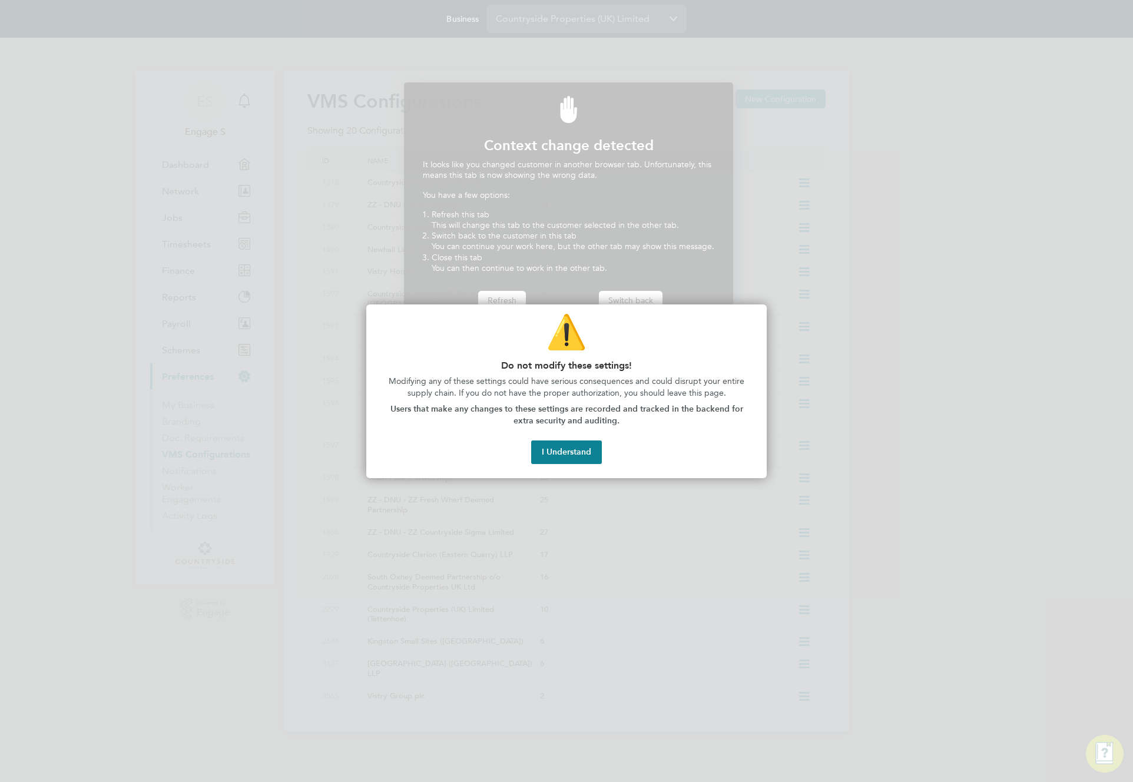
scroll to position [260, 325]
click at [562, 445] on button "I Understand" at bounding box center [566, 453] width 71 height 24
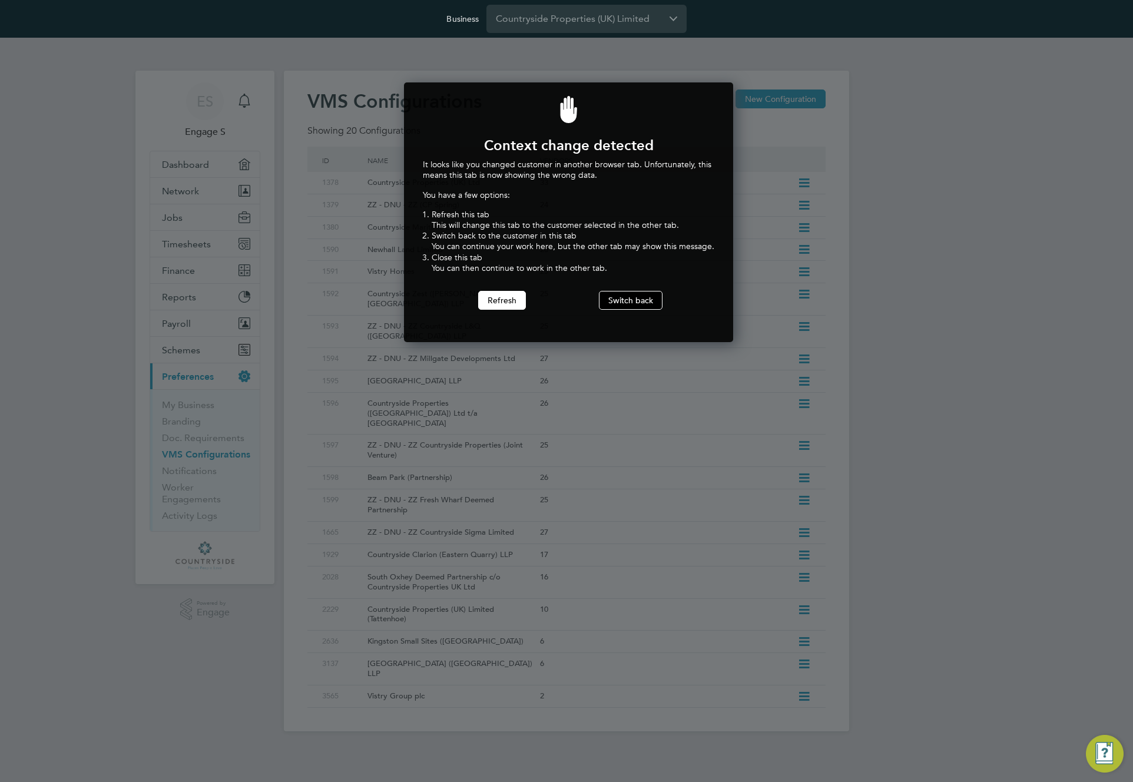
click at [622, 295] on button "Switch back" at bounding box center [631, 300] width 64 height 19
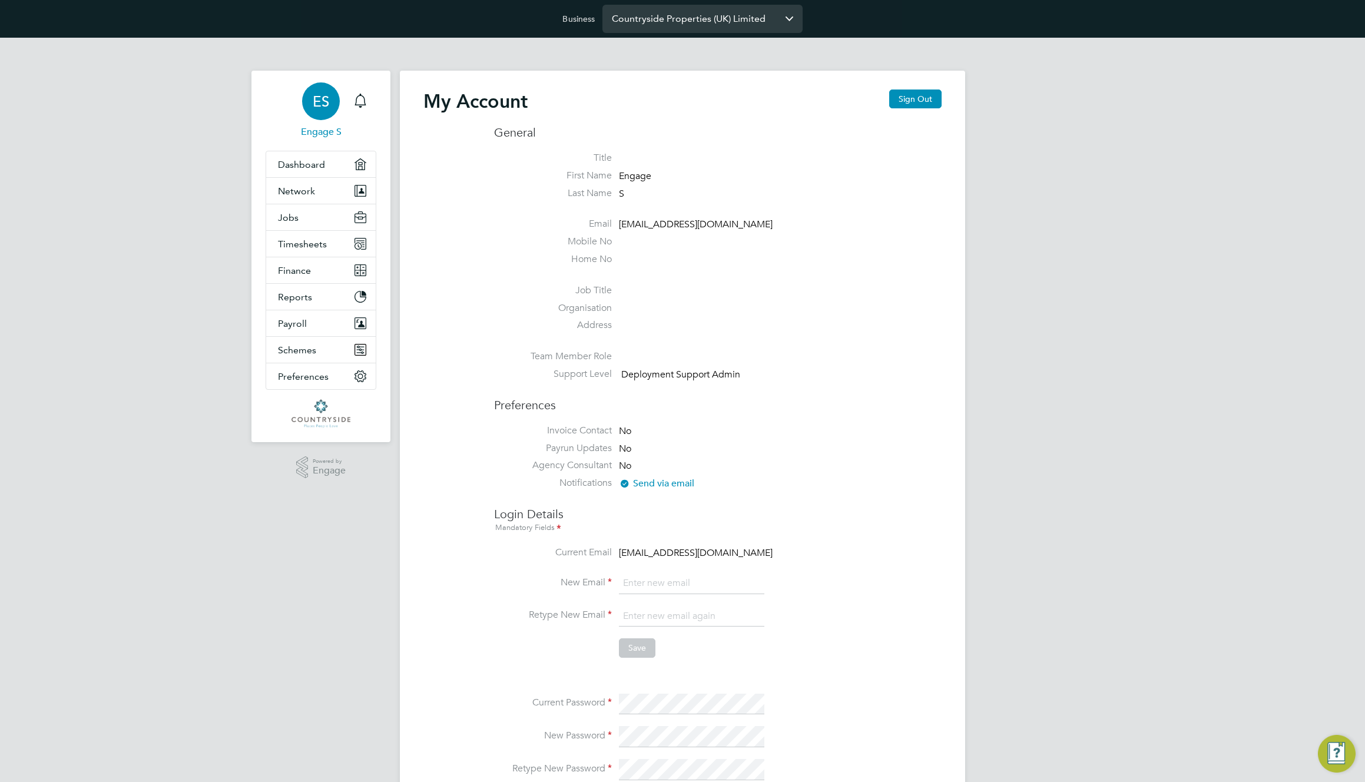
type input "[EMAIL_ADDRESS][DOMAIN_NAME]"
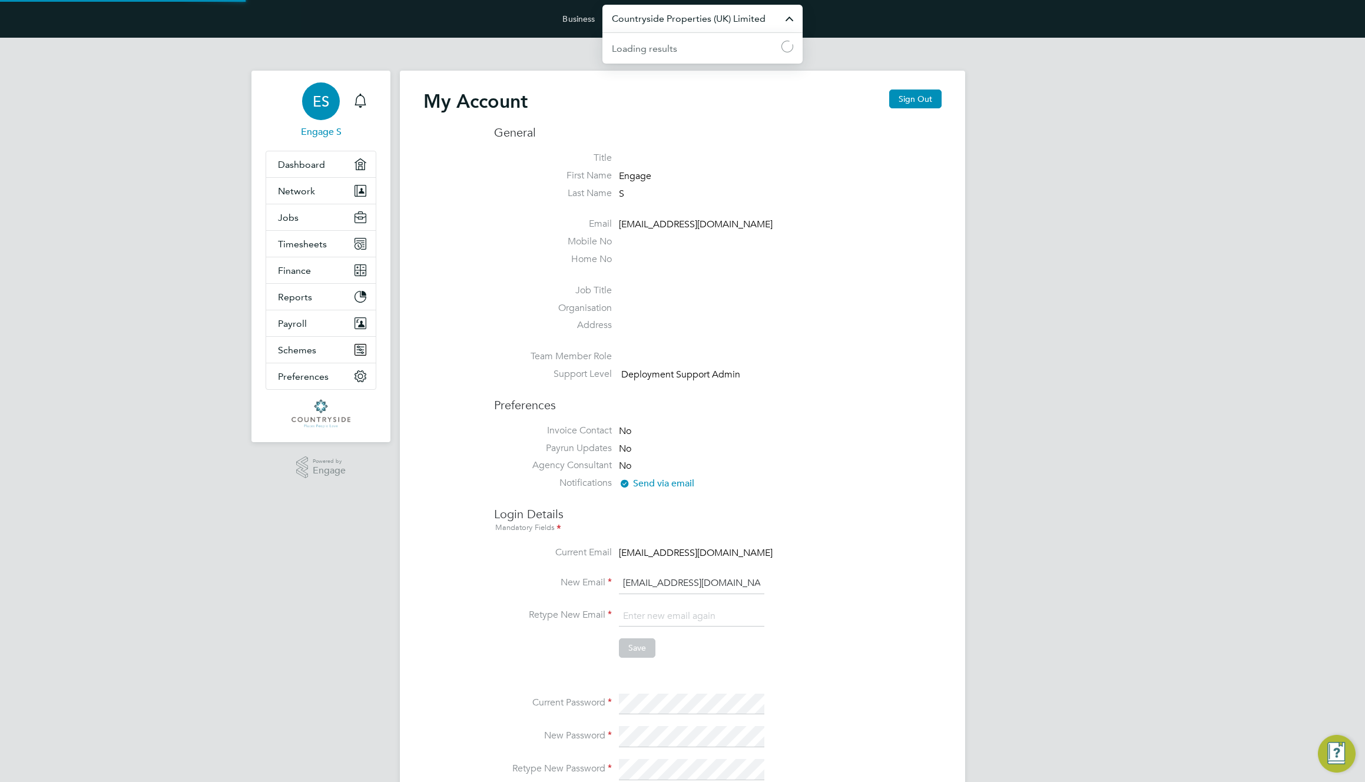
click at [650, 14] on input "Countryside Properties (UK) Limited" at bounding box center [702, 19] width 200 height 28
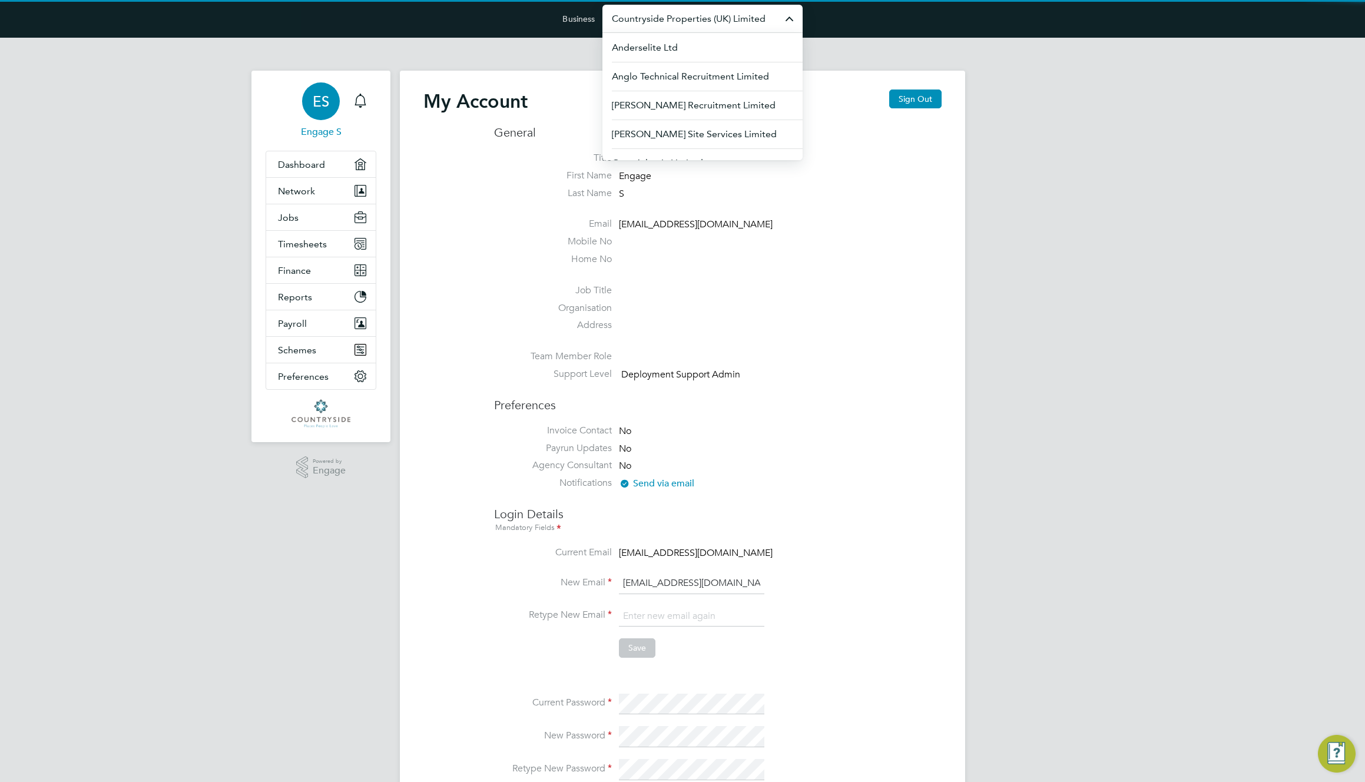
paste input "https://engage.app.preprod3.engagelabs.io/#/vacancy-details/124873"
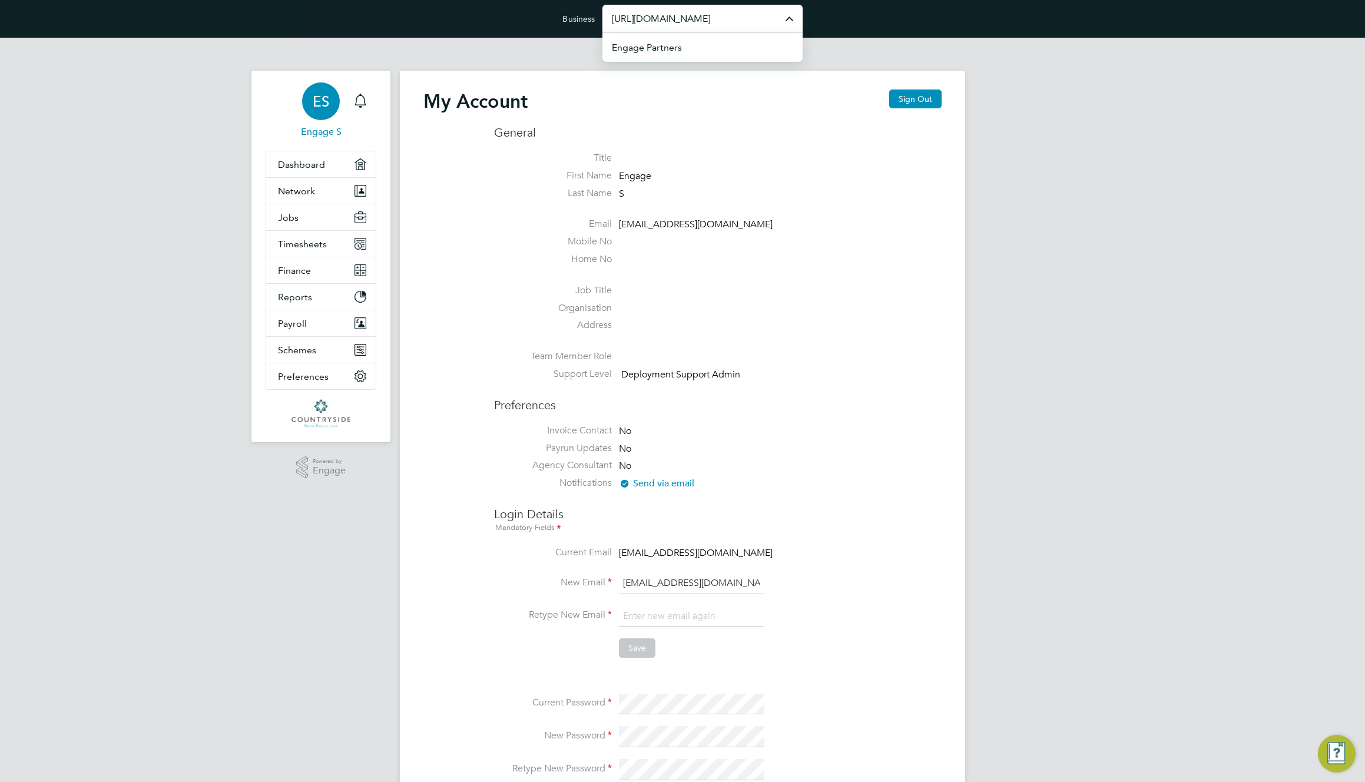
click at [650, 14] on input "https://engage.app.preprod3.engagelabs.io/#/vacancy-details/124873" at bounding box center [702, 19] width 200 height 28
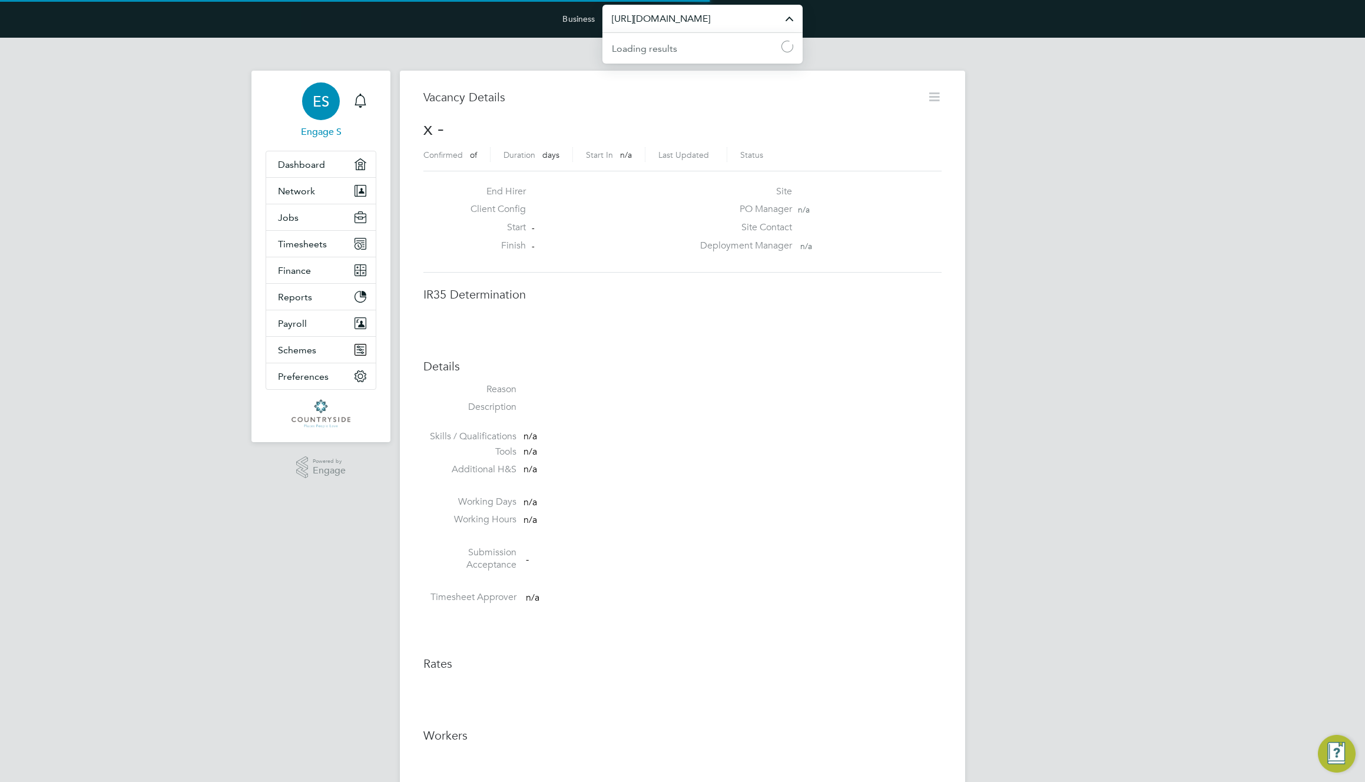
scroll to position [19, 254]
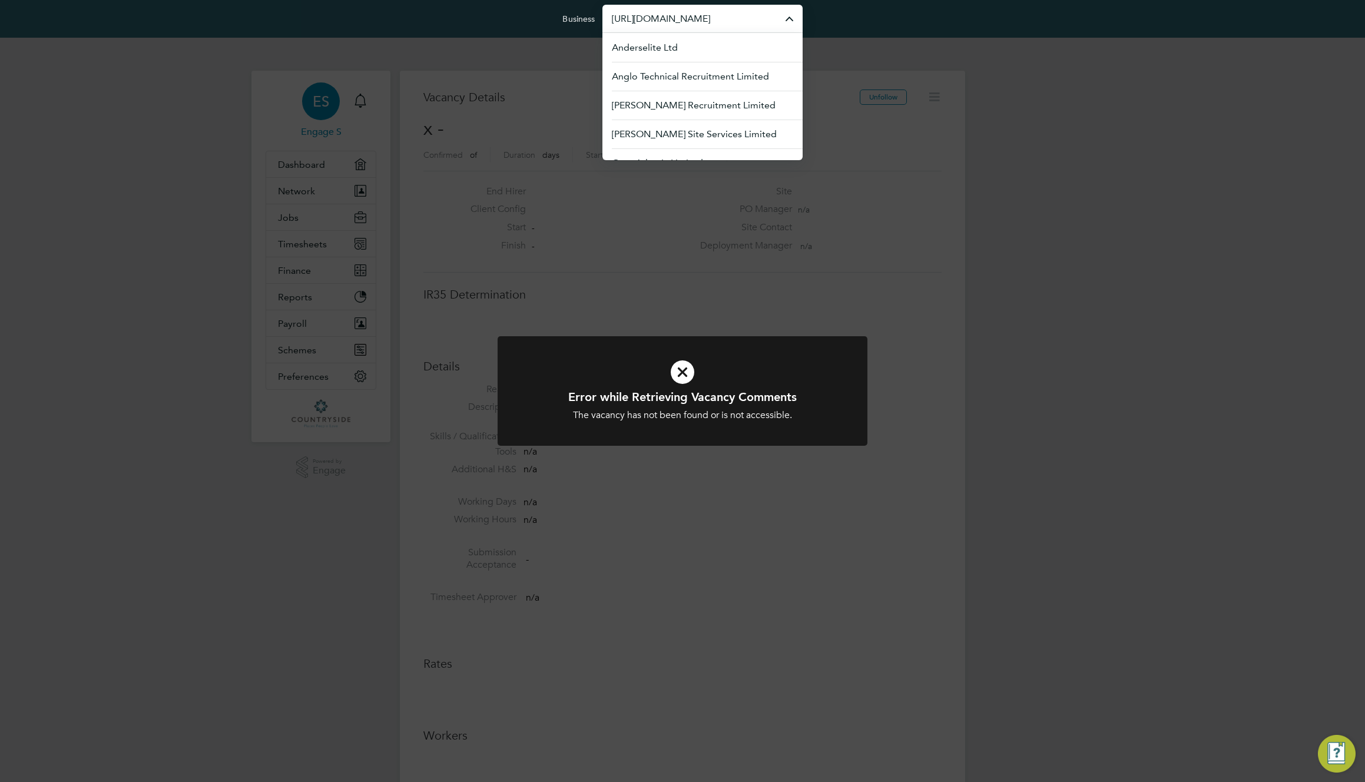
click at [648, 24] on input "https://engage.app.preprod3.engagelabs.io/#/vacancy-details/124873" at bounding box center [702, 19] width 200 height 28
click at [647, 141] on span "Morgan Sindall Construction & Infrastructure Ltd" at bounding box center [702, 141] width 181 height 28
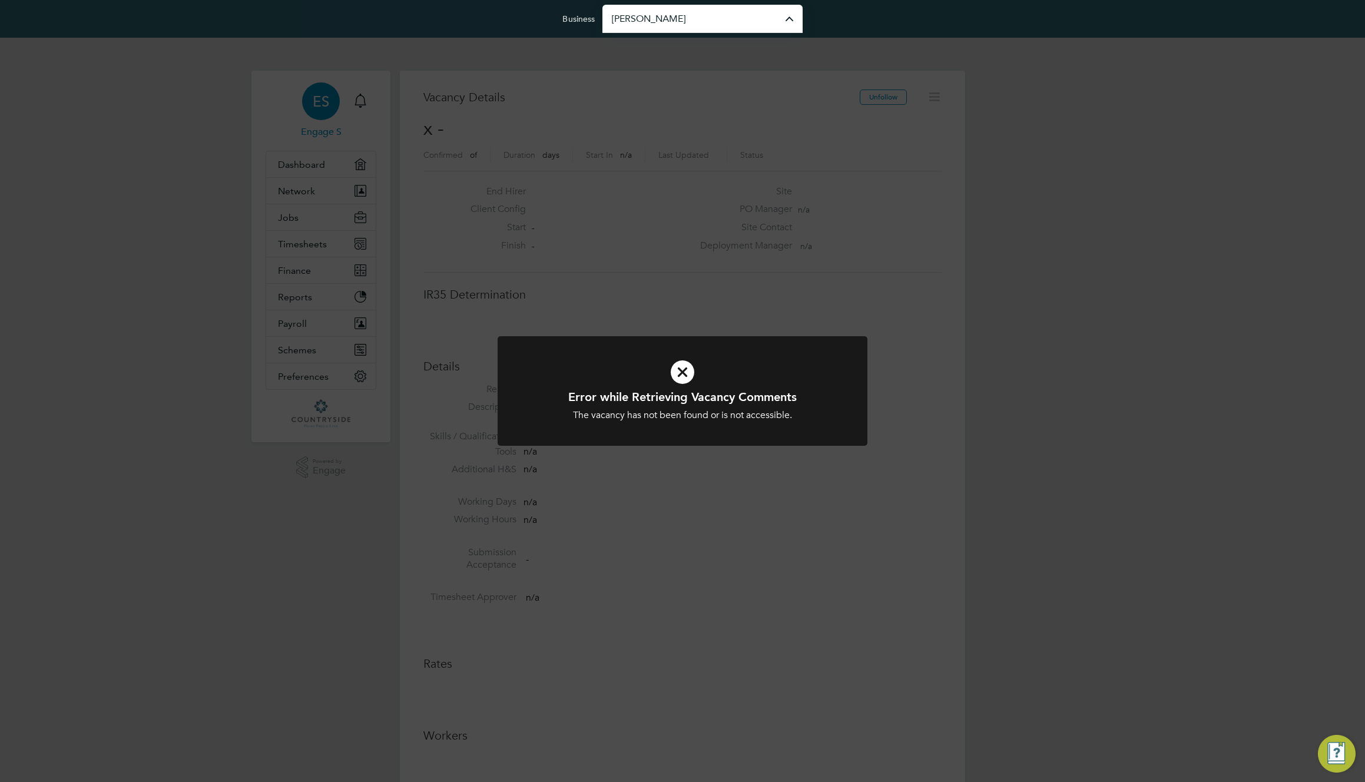
type input "Morgan Sindall Construction & Infrastructure Ltd"
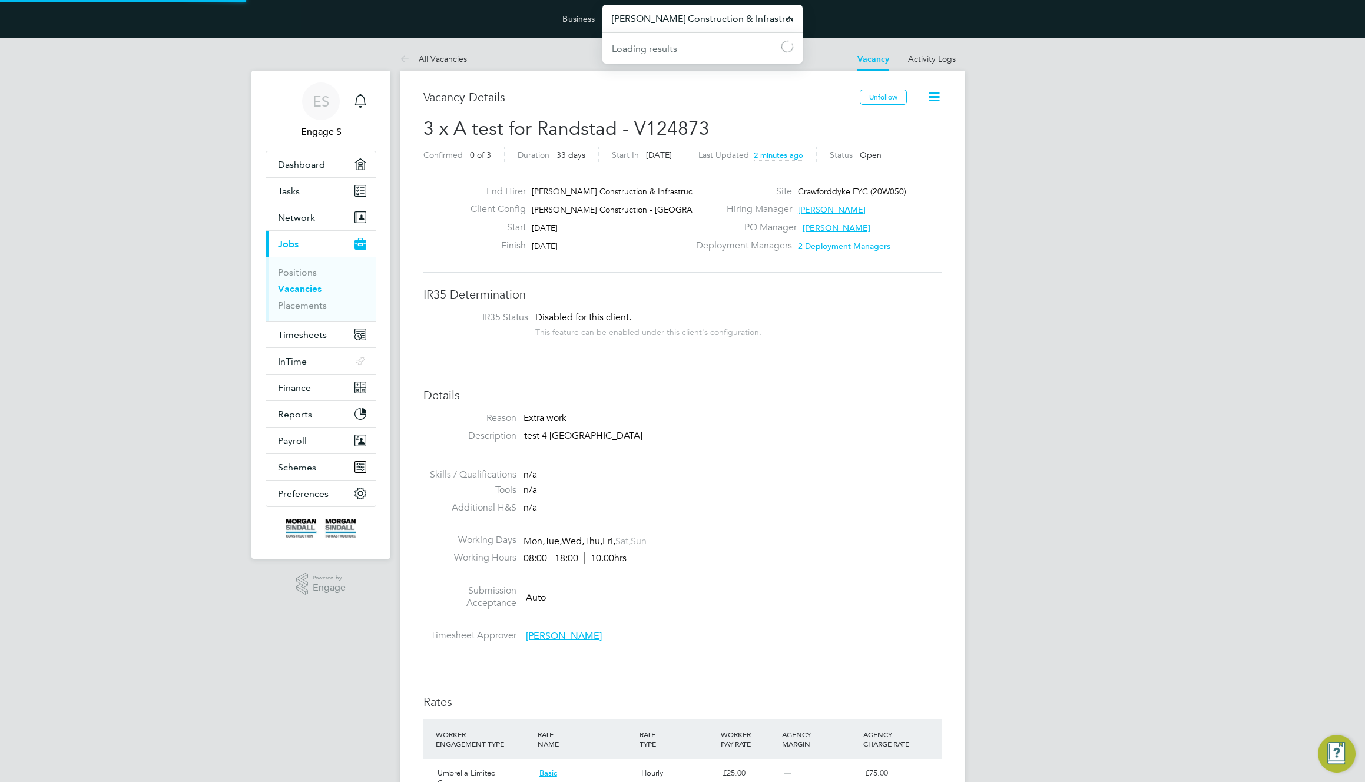
click at [698, 16] on input "[PERSON_NAME] Construction & Infrastructure Ltd" at bounding box center [702, 19] width 200 height 28
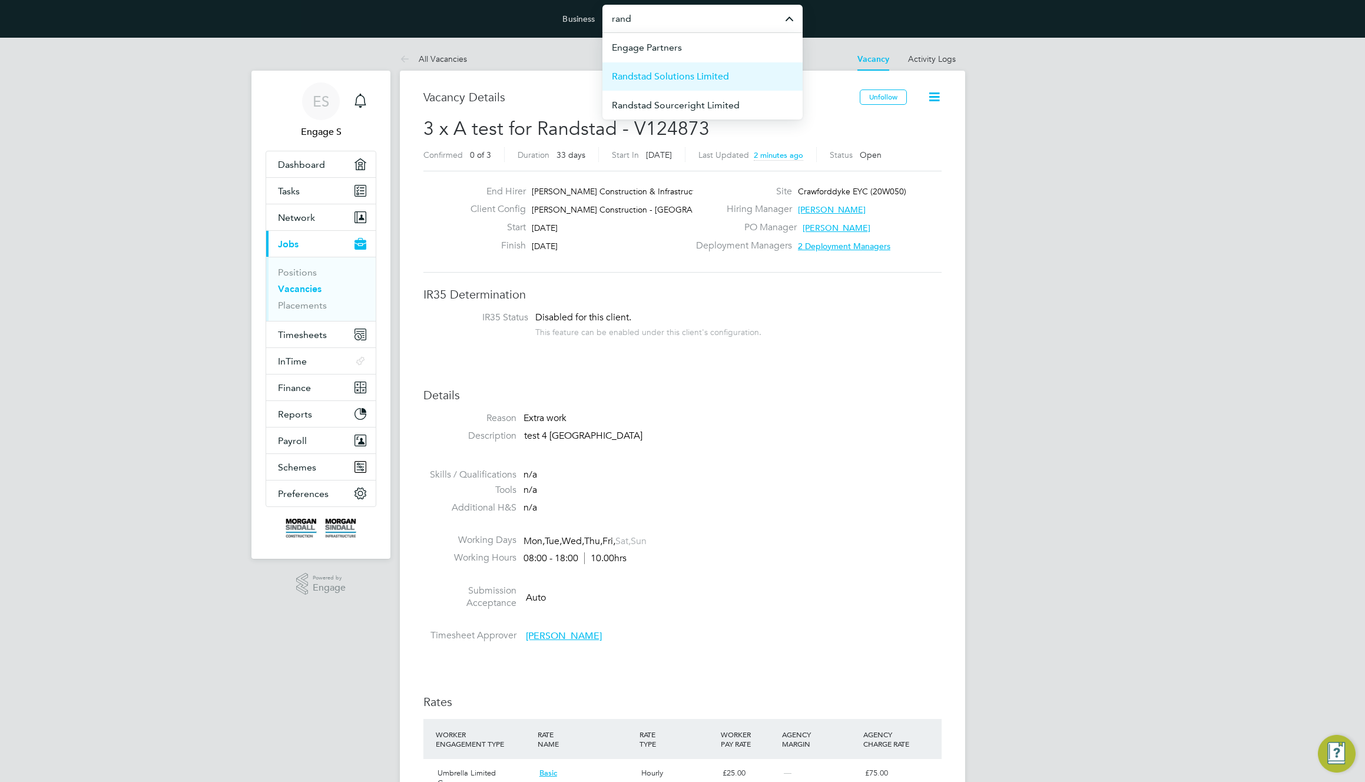
click at [710, 77] on span "Randstad Solutions Limited" at bounding box center [670, 76] width 117 height 14
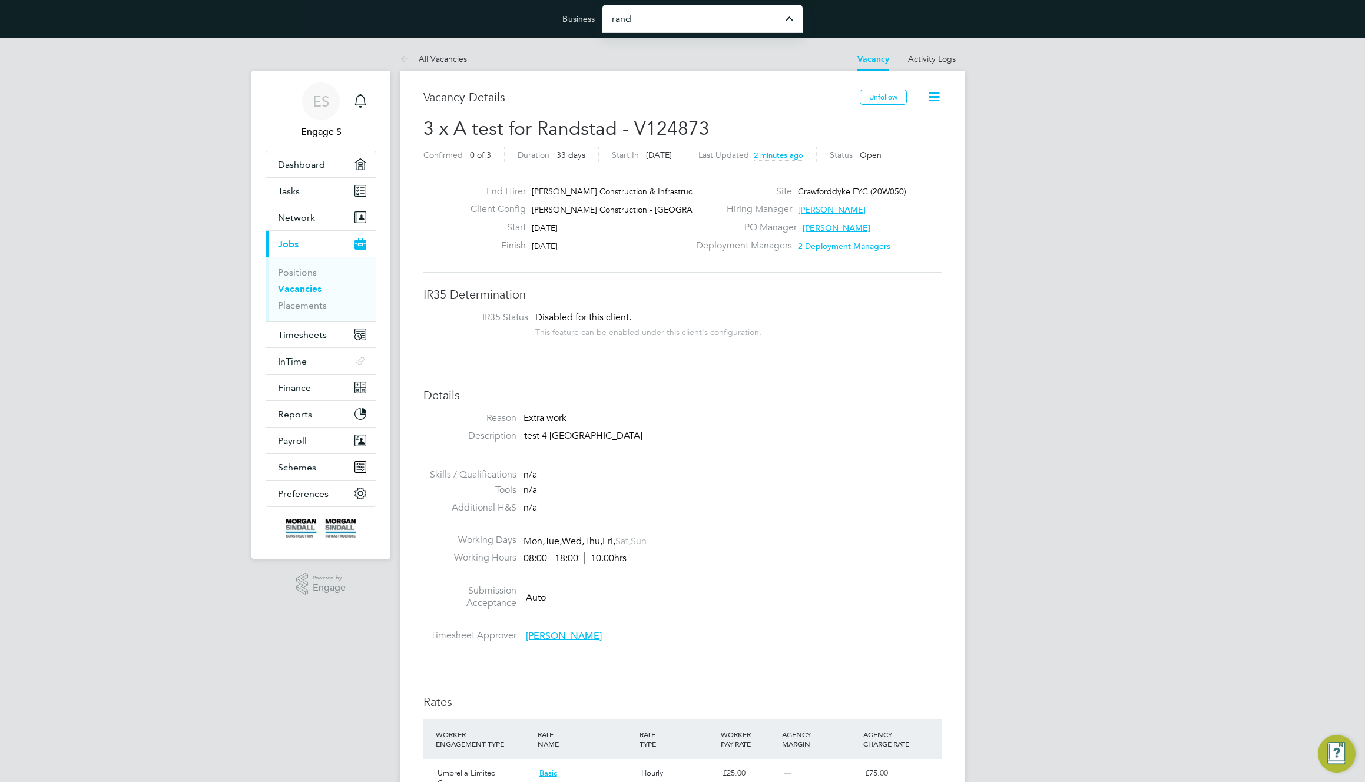
type input "Randstad Solutions Limited"
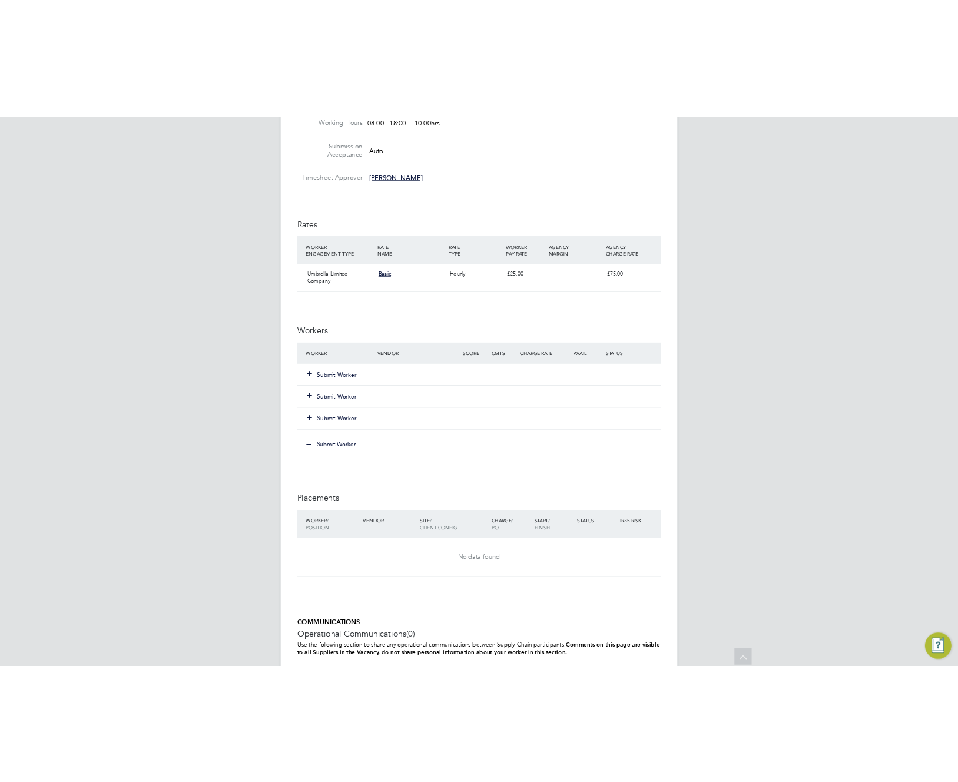
scroll to position [549, 0]
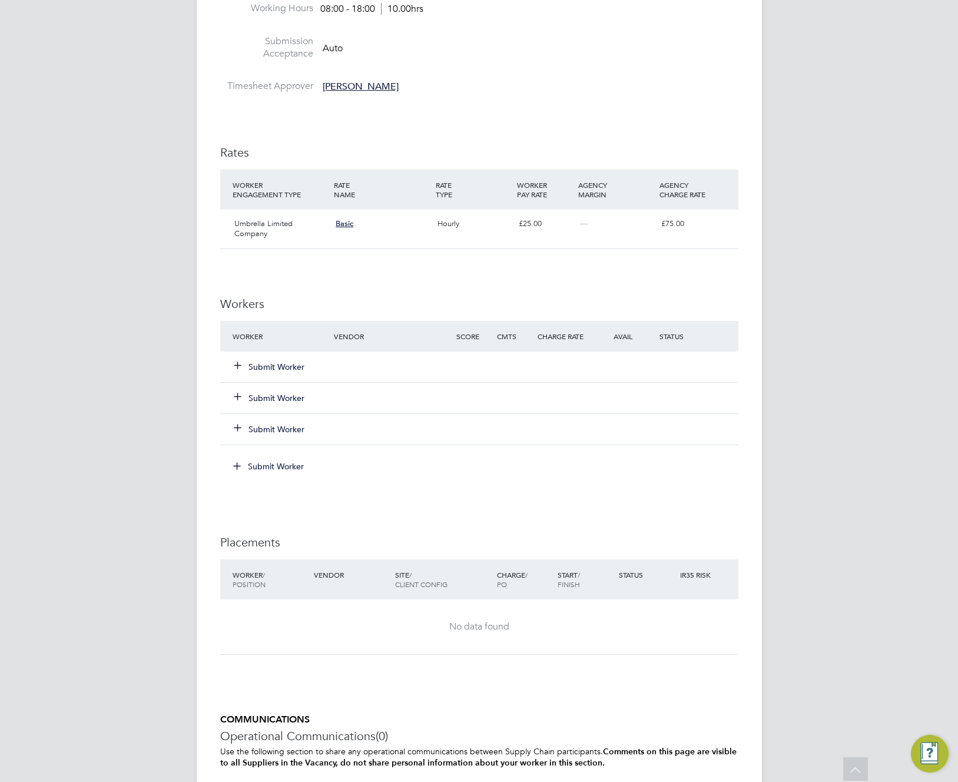
click at [276, 363] on button "Submit Worker" at bounding box center [269, 367] width 71 height 12
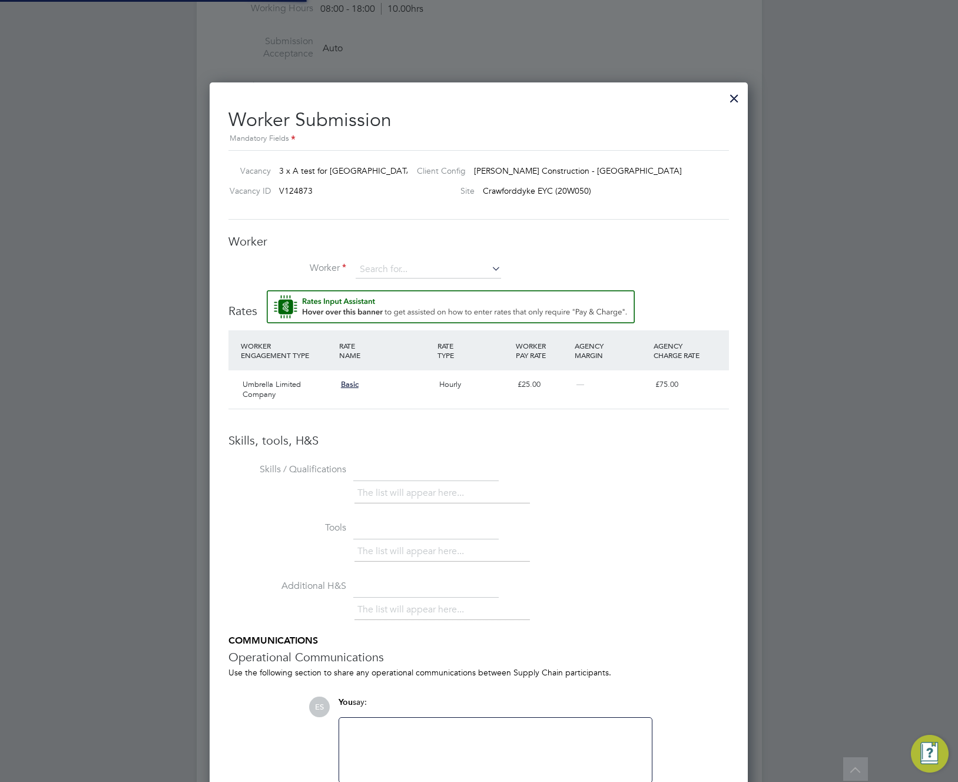
scroll to position [0, 0]
click at [428, 273] on input at bounding box center [428, 270] width 145 height 18
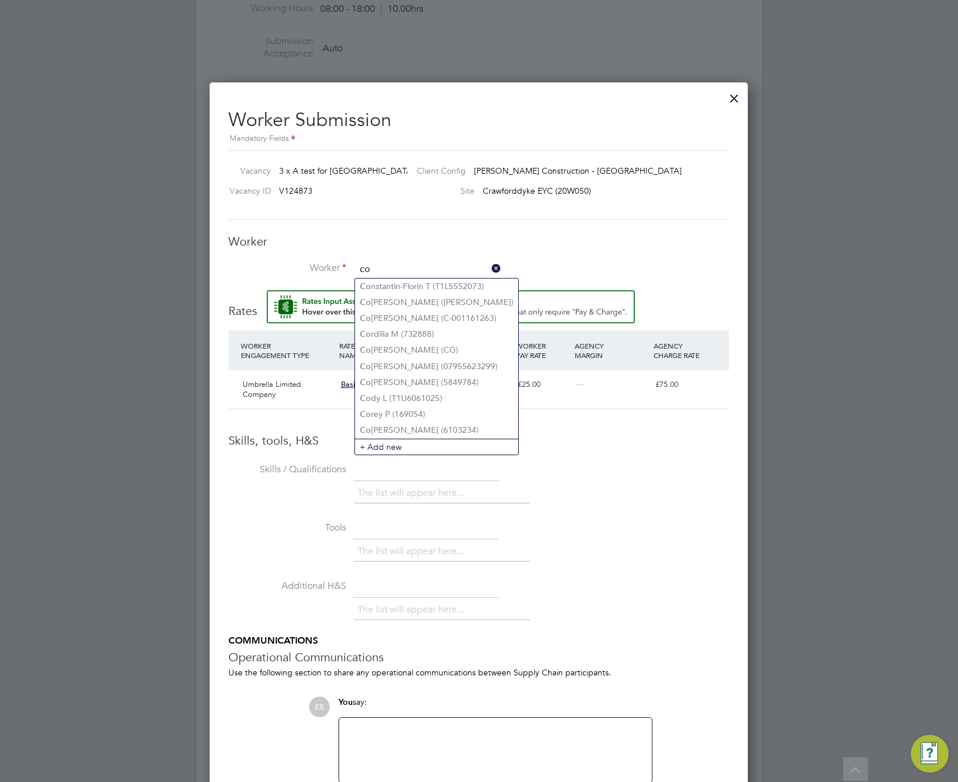
click at [425, 267] on input "co" at bounding box center [428, 270] width 145 height 18
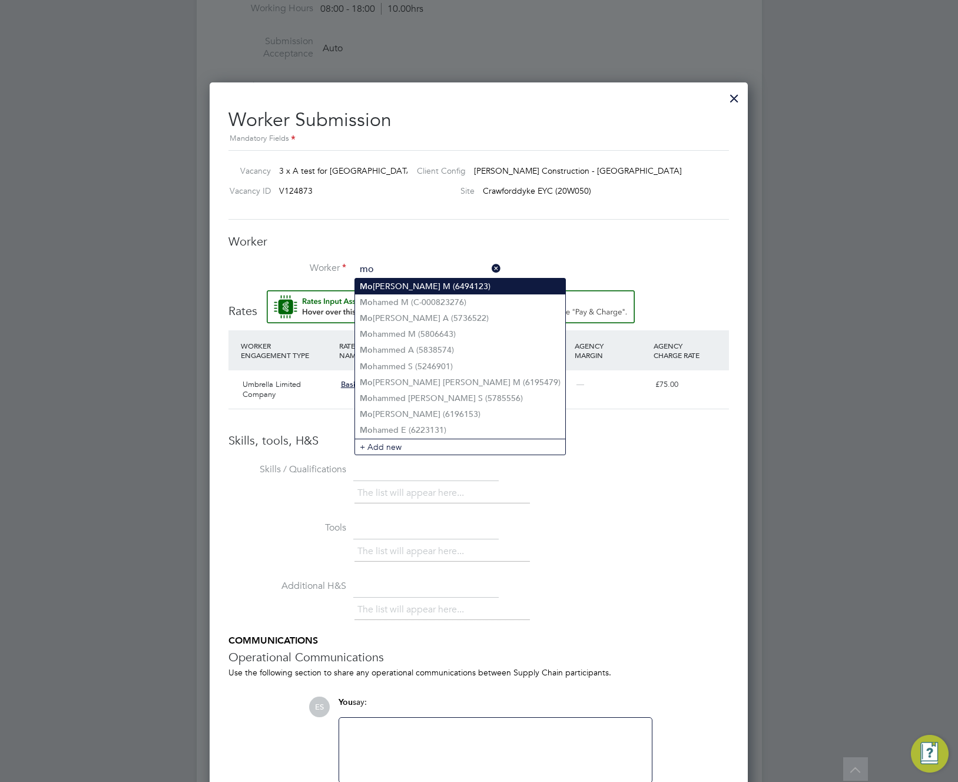
click at [419, 284] on li "Mo rella M (6494123)" at bounding box center [460, 287] width 210 height 16
type input "Morella M (6494123)"
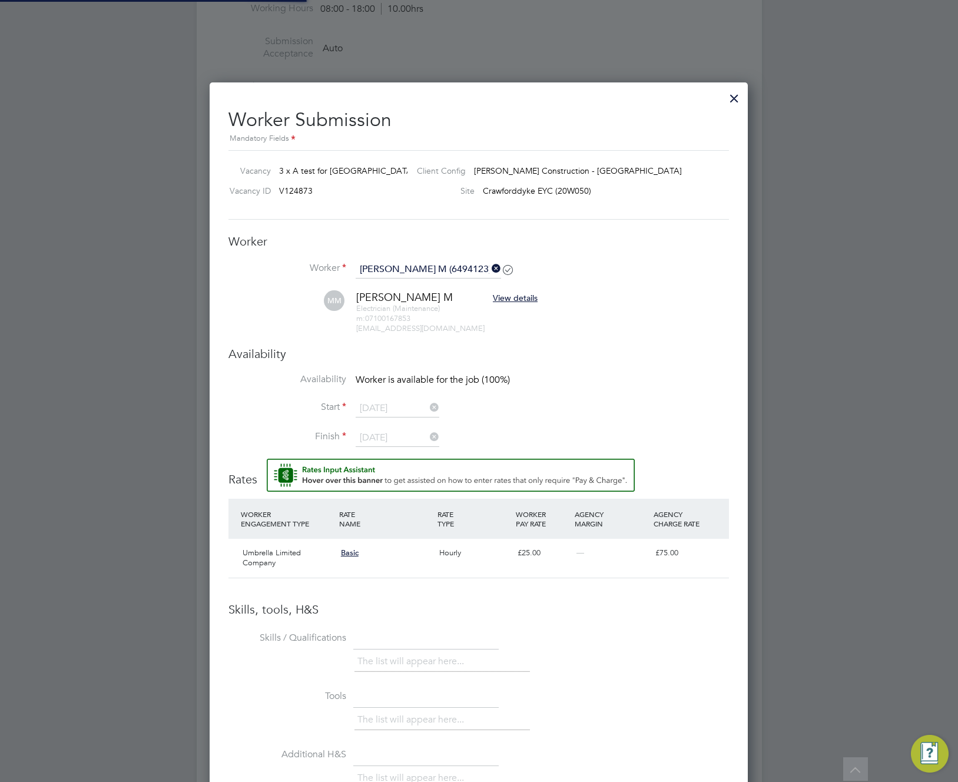
scroll to position [1024, 539]
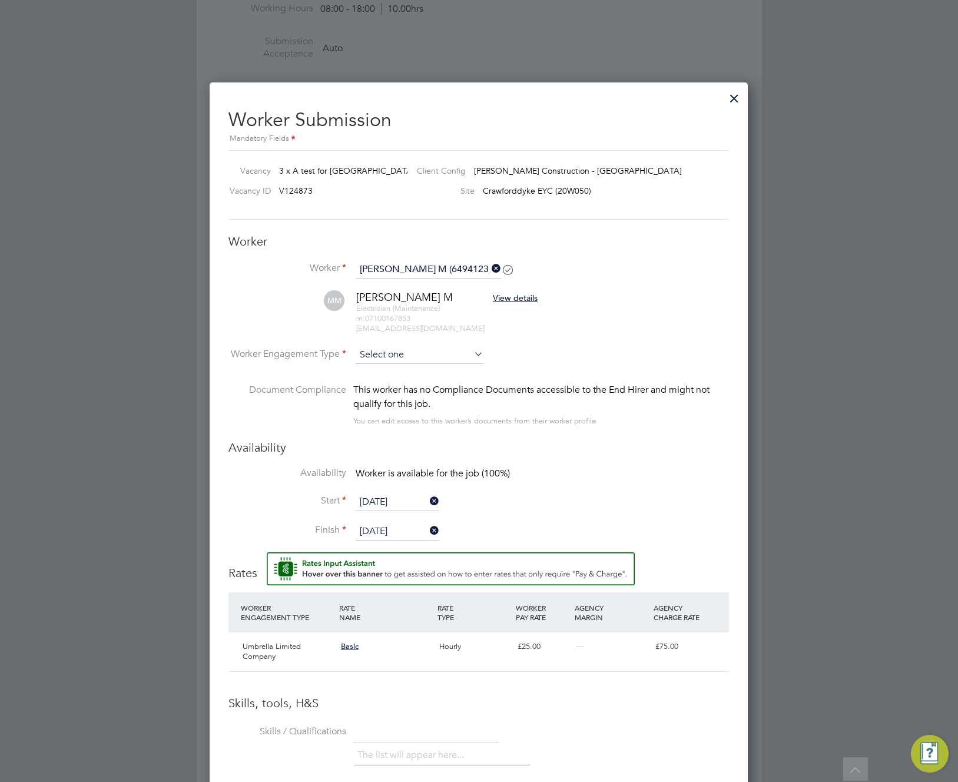
click at [429, 355] on input at bounding box center [420, 355] width 128 height 18
click at [422, 467] on li "Umbrella Limited Company" at bounding box center [419, 463] width 129 height 15
type input "Umbrella Limited Company"
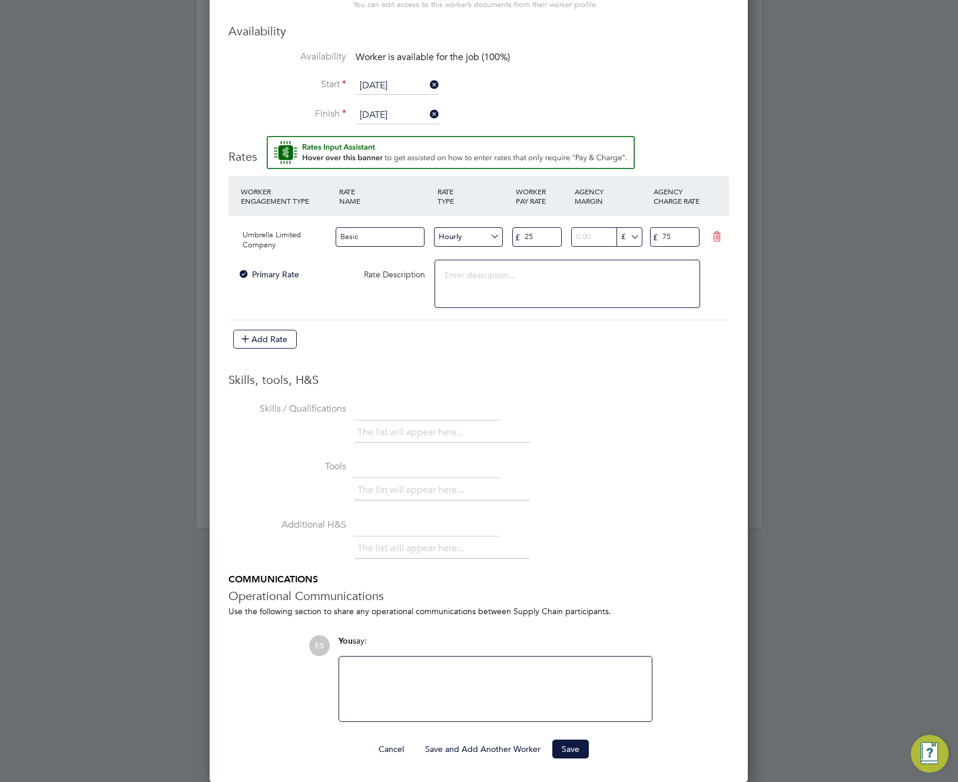
click at [499, 750] on button "Save and Add Another Worker" at bounding box center [483, 749] width 134 height 19
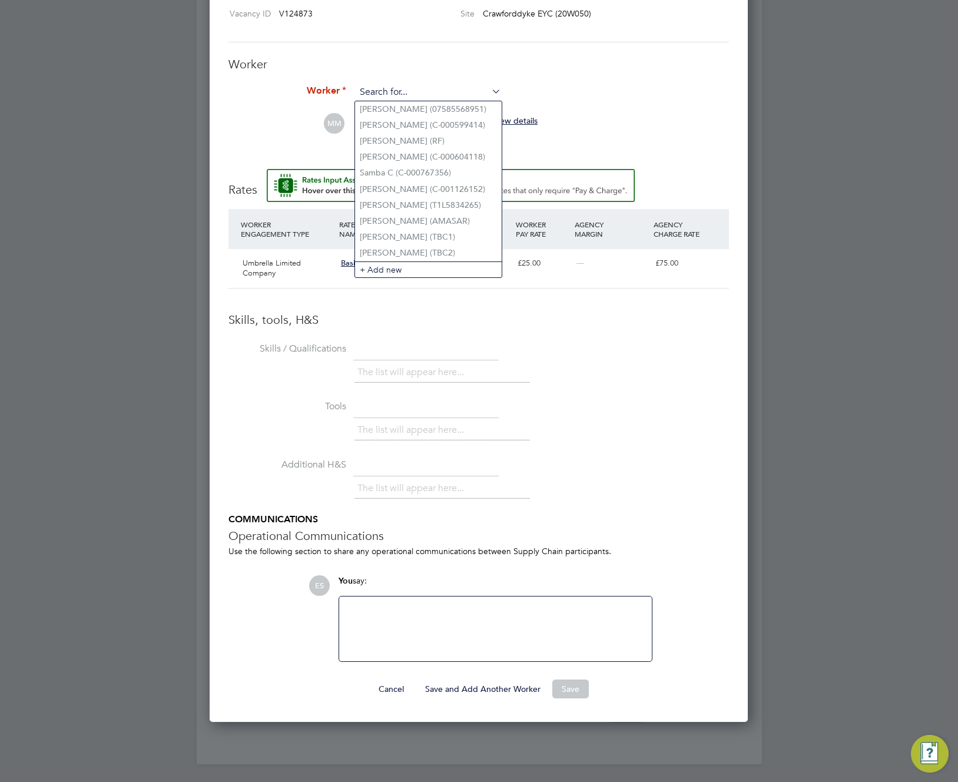
click at [455, 91] on input at bounding box center [428, 93] width 145 height 18
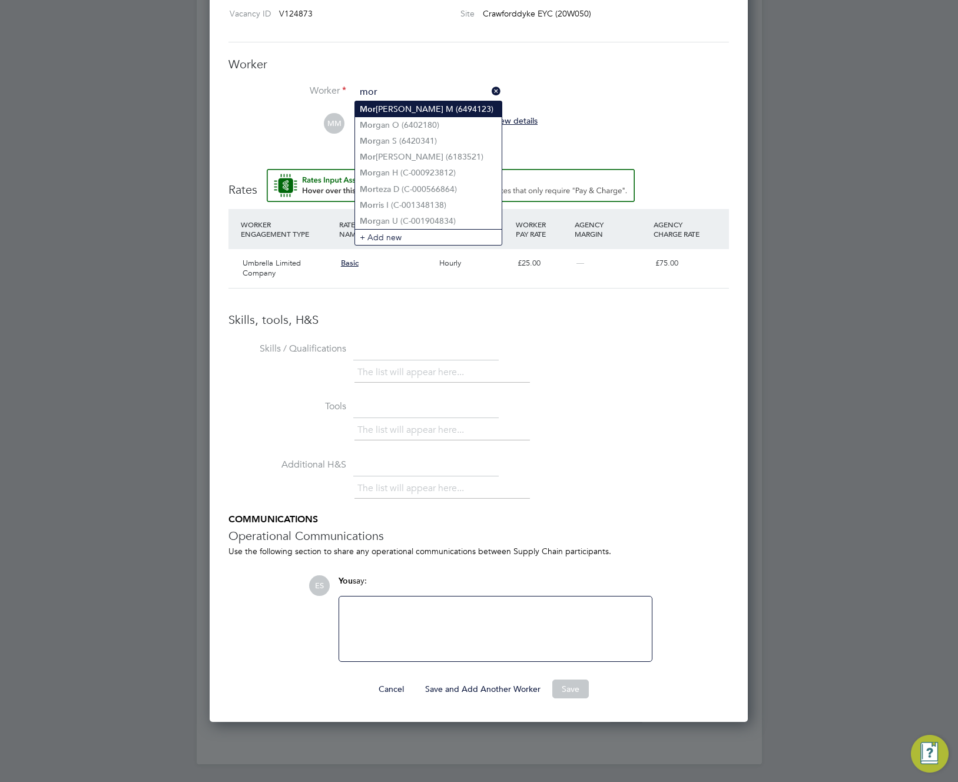
type input "mor"
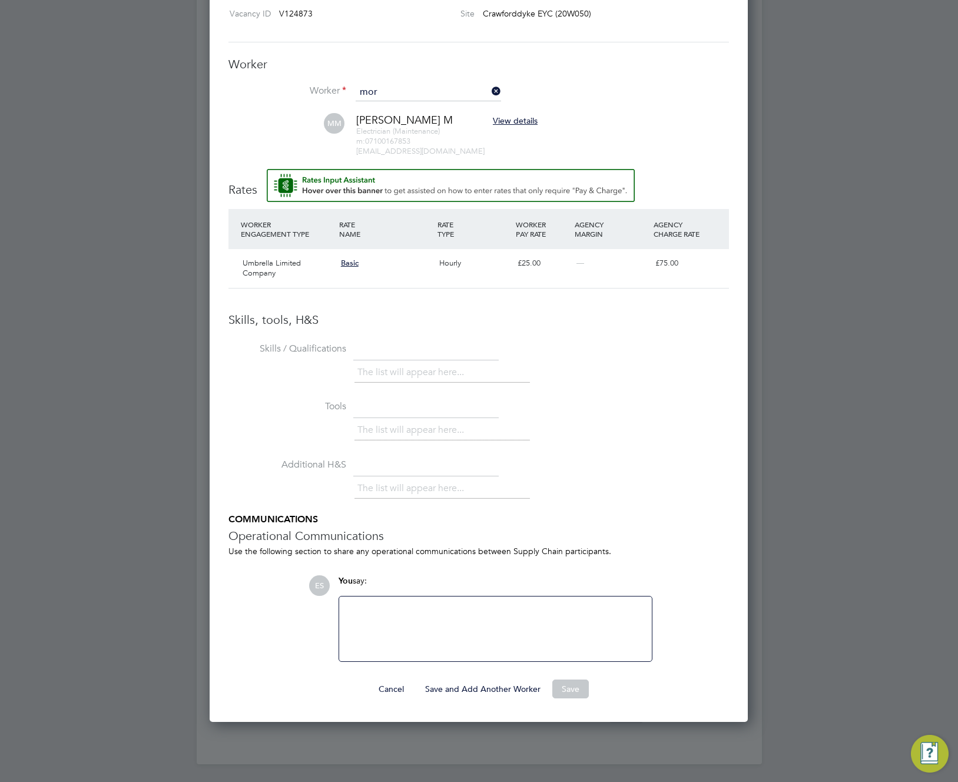
click at [438, 107] on div "All Vacancies Vacancy Activity Logs Vacancy Activity Logs All Vacancies Vacancy…" at bounding box center [479, 42] width 565 height 1444
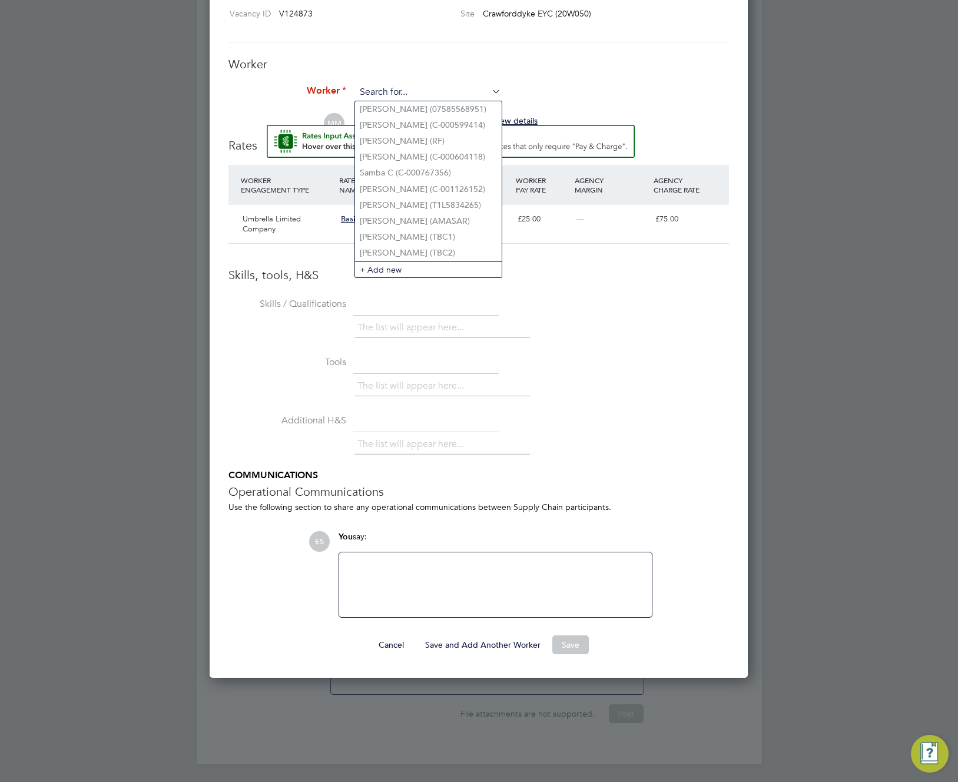
click at [443, 93] on input at bounding box center [428, 93] width 145 height 18
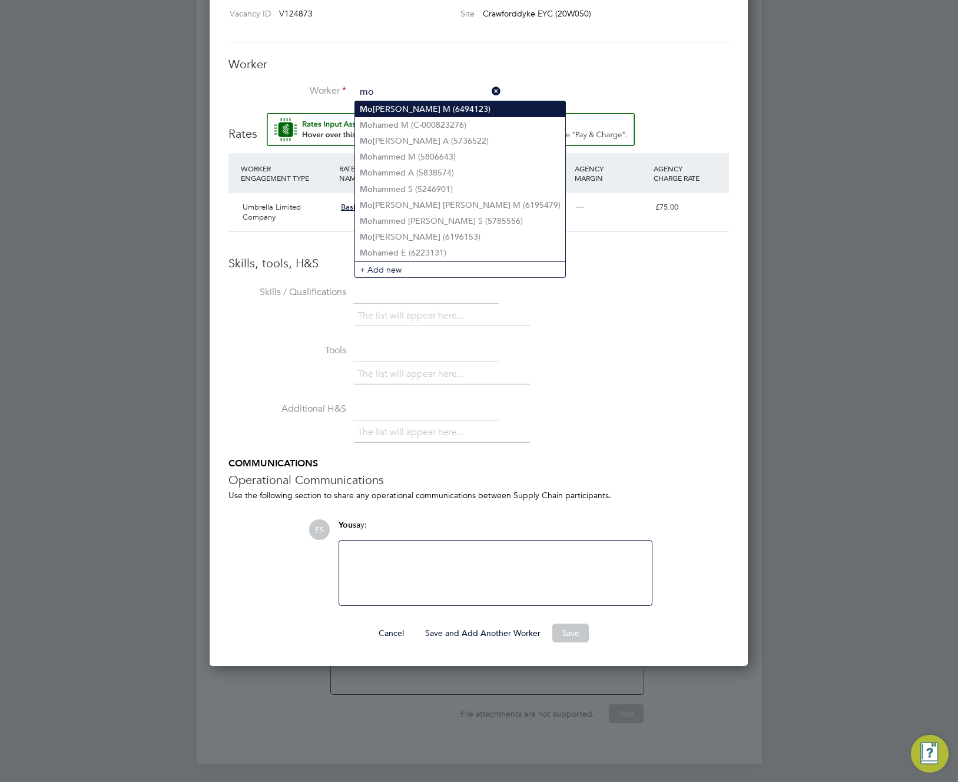
click at [442, 107] on li "Mo rella M (6494123)" at bounding box center [460, 109] width 210 height 16
type input "Morella M (6494123)"
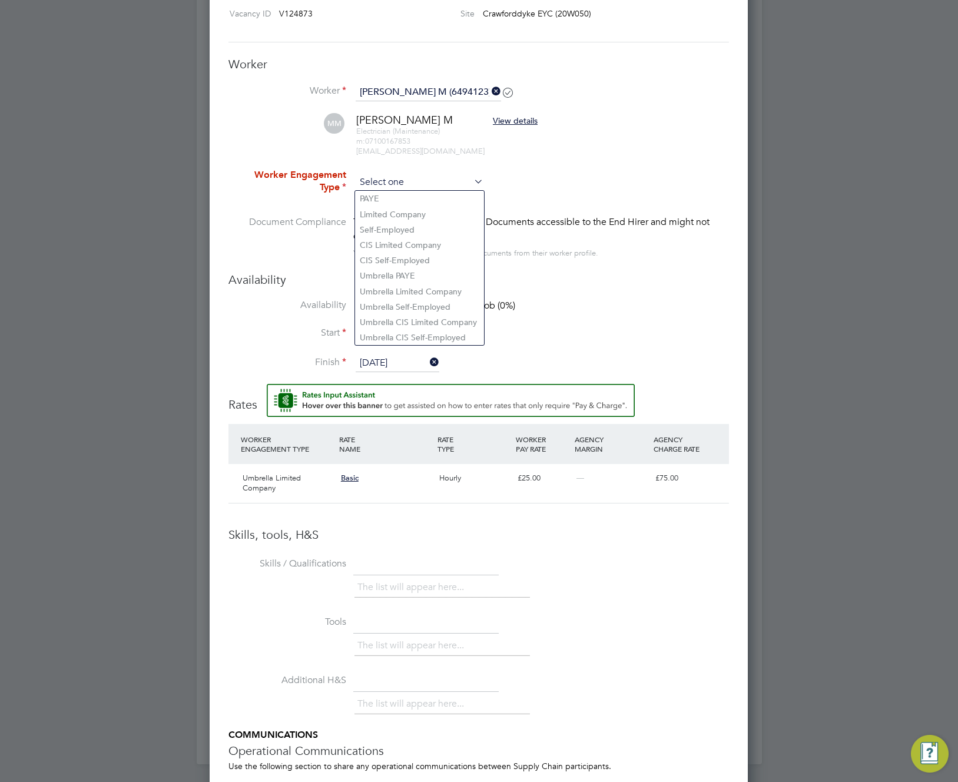
click at [435, 181] on input at bounding box center [420, 183] width 128 height 18
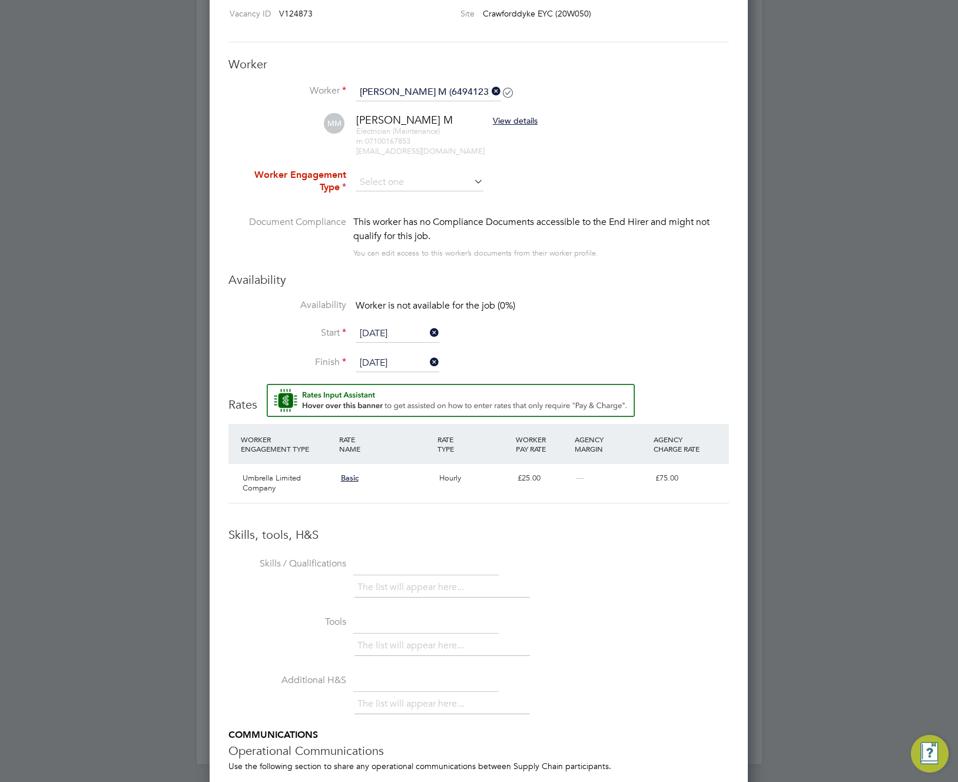
click at [455, 288] on li "Umbrella Limited Company" at bounding box center [419, 291] width 129 height 15
type input "Umbrella Limited Company"
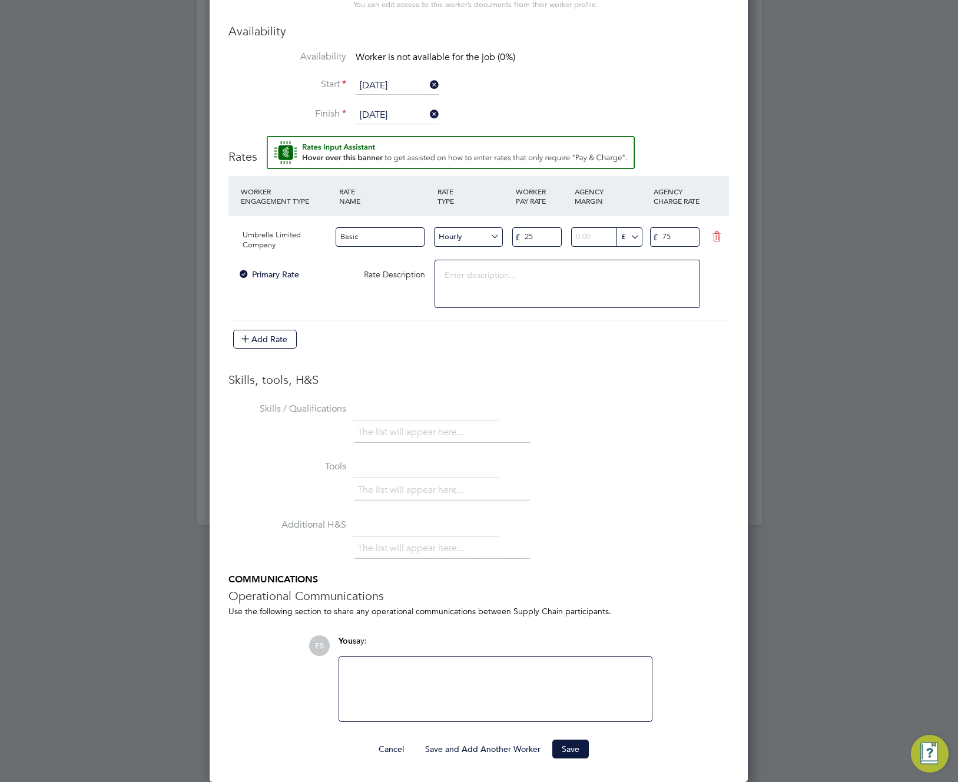
click at [509, 750] on button "Save and Add Another Worker" at bounding box center [483, 749] width 134 height 19
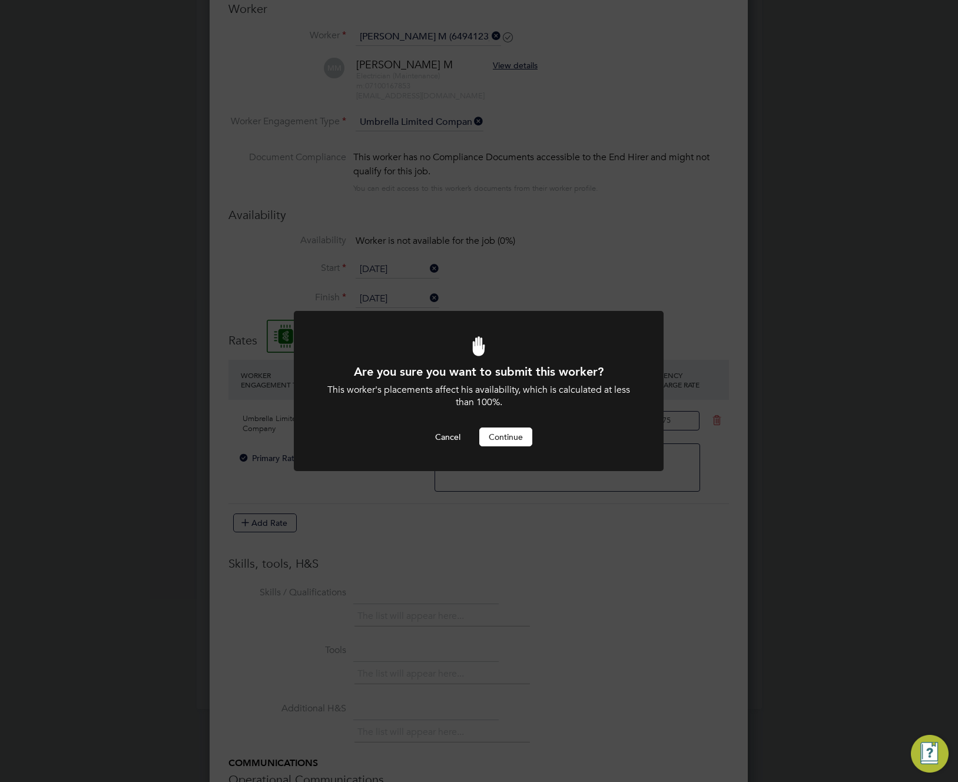
click at [509, 436] on button "Continue" at bounding box center [505, 437] width 53 height 19
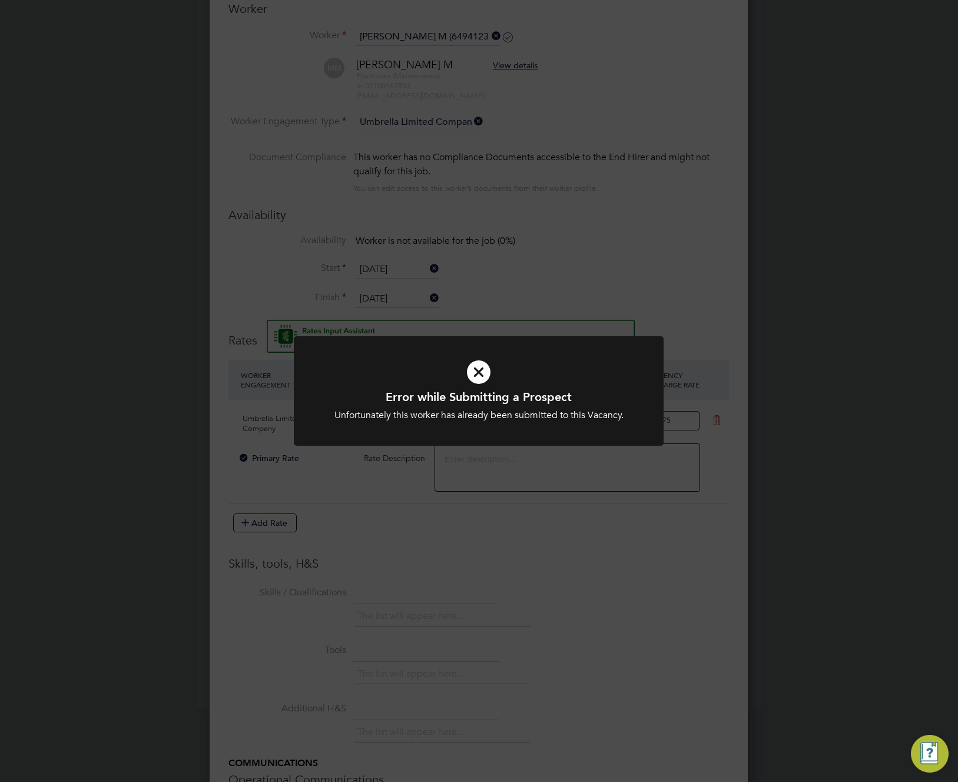
click at [579, 273] on div "Error while Submitting a Prospect Unfortunately this worker has already been su…" at bounding box center [479, 391] width 958 height 782
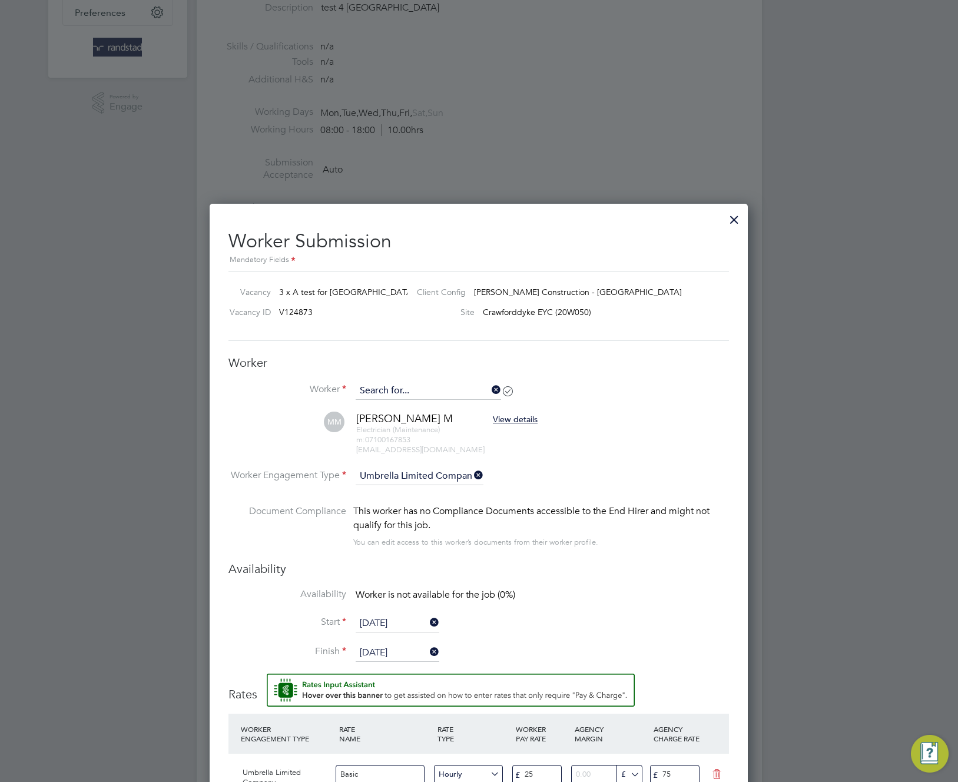
scroll to position [899, 539]
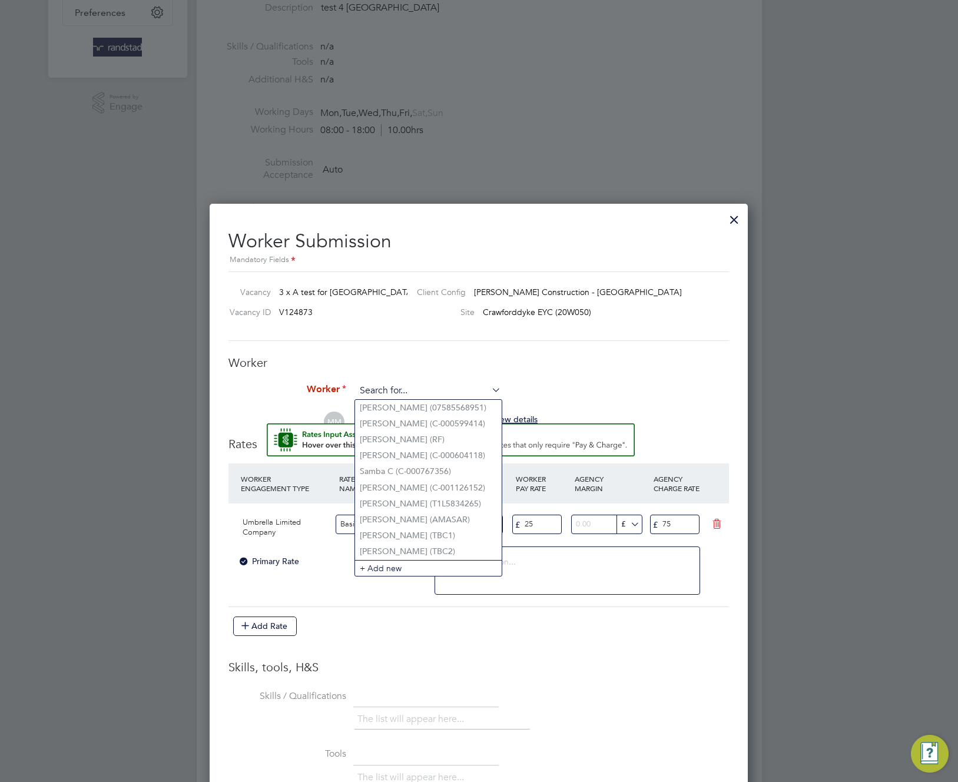
click at [438, 385] on input at bounding box center [428, 391] width 145 height 18
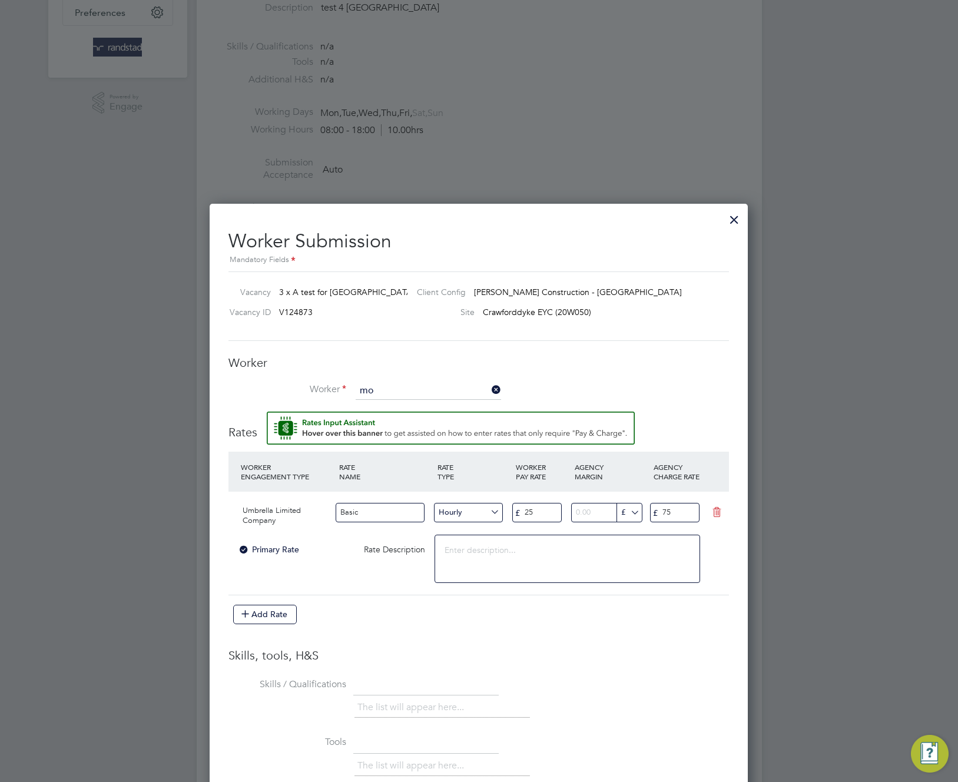
click at [447, 421] on li "Mo hamed M (C-000823276)" at bounding box center [460, 424] width 210 height 16
type input "Mohamed M (C-000823276)"
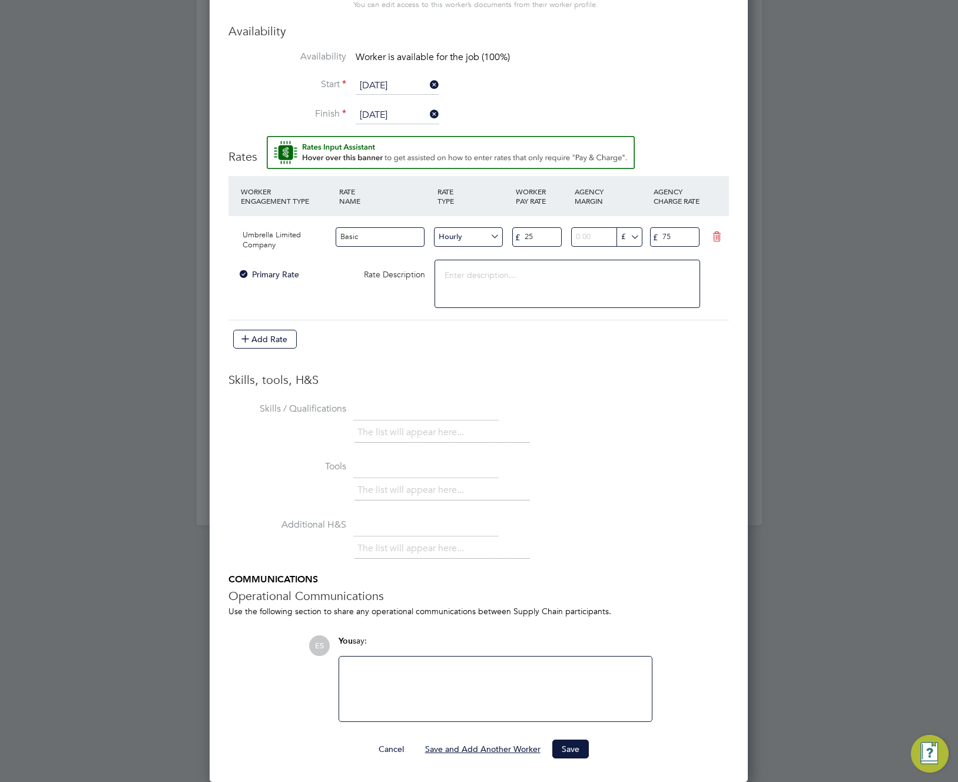
click at [484, 752] on button "Save and Add Another Worker" at bounding box center [483, 749] width 134 height 19
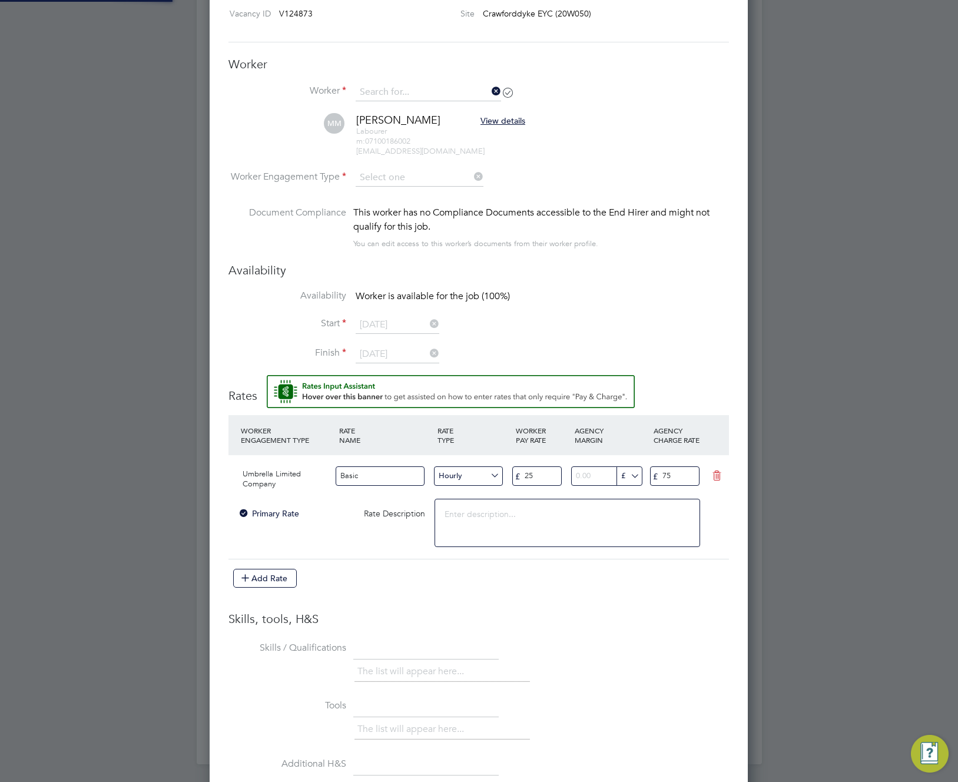
scroll to position [818, 539]
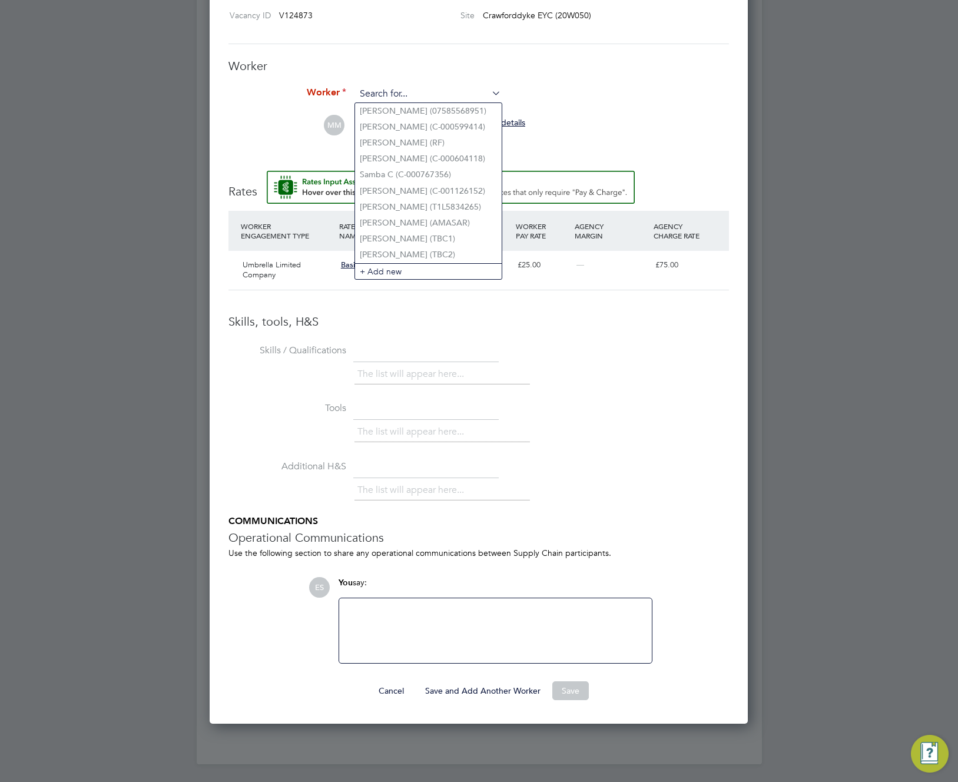
click at [399, 98] on input at bounding box center [428, 94] width 145 height 18
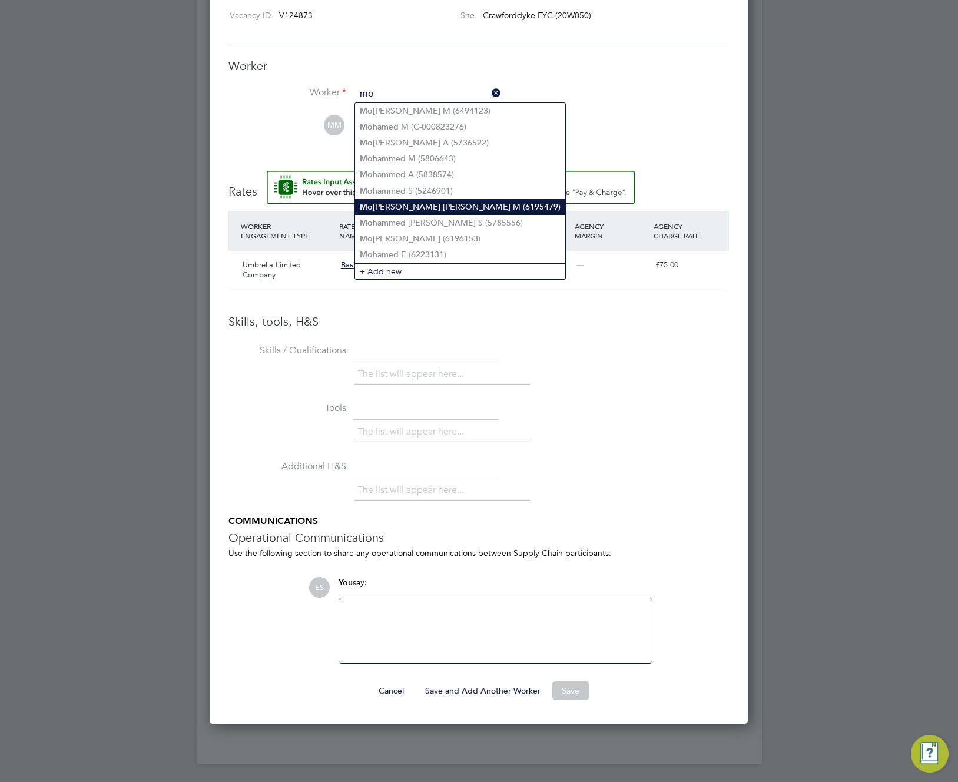
click at [469, 200] on li "Mo hamed Hussein Mahmoud M (6195479)" at bounding box center [460, 207] width 210 height 16
type input "Mohamed Hussein Mahmoud M (6195479)"
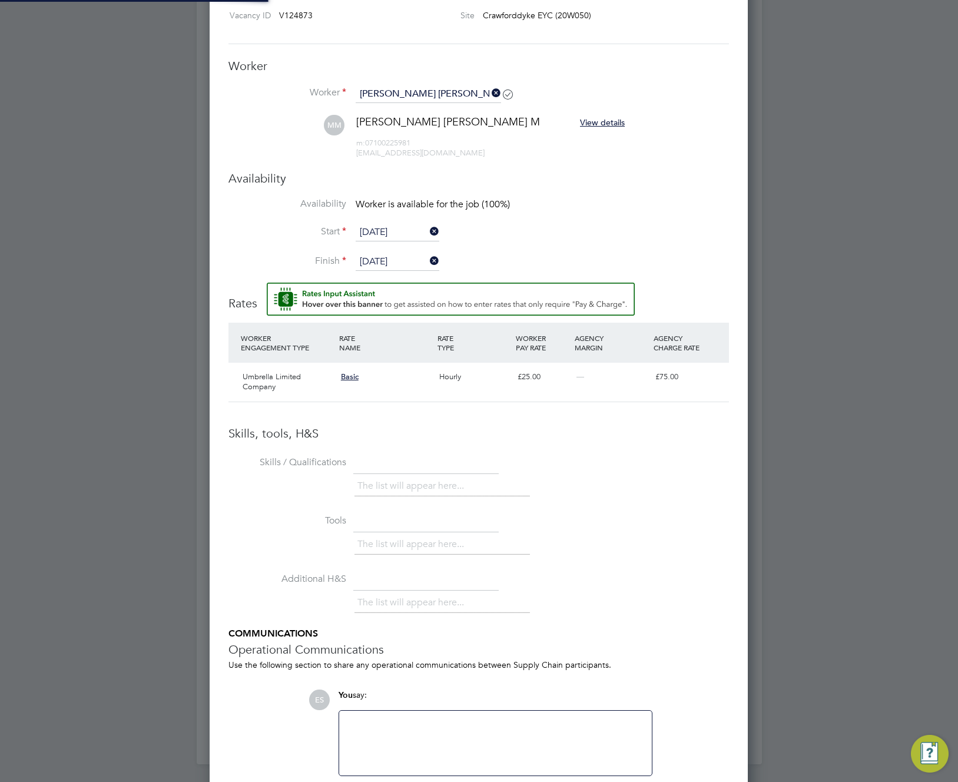
scroll to position [6, 6]
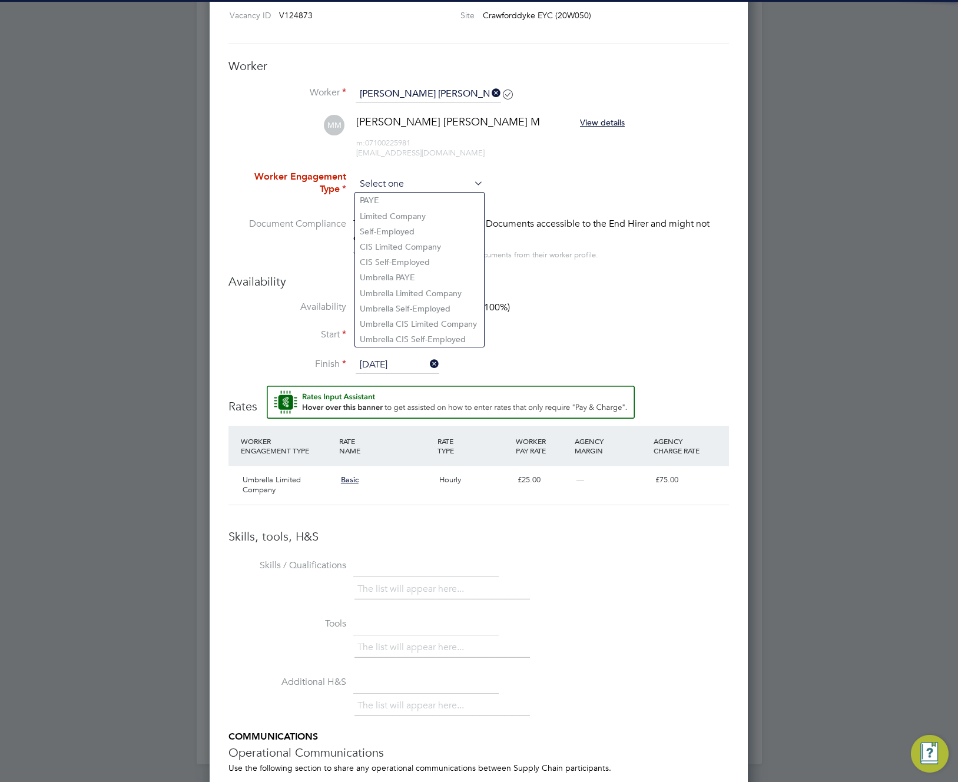
click at [469, 181] on input at bounding box center [420, 185] width 128 height 18
click at [586, 285] on h3 "Availability" at bounding box center [479, 281] width 501 height 15
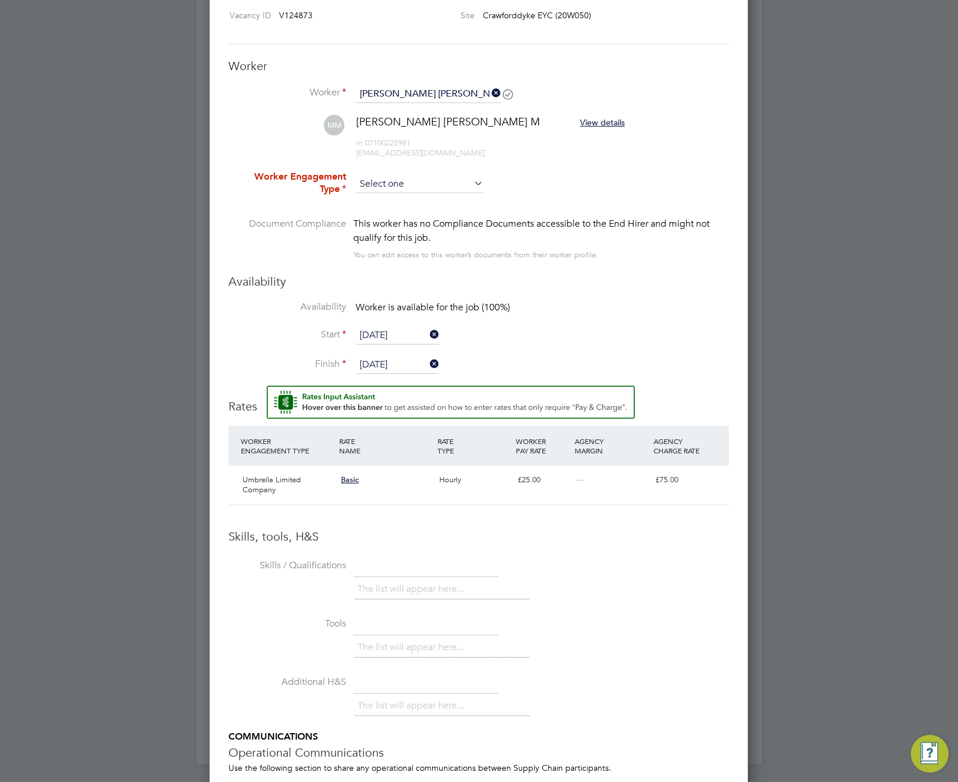
click at [442, 181] on input at bounding box center [420, 185] width 128 height 18
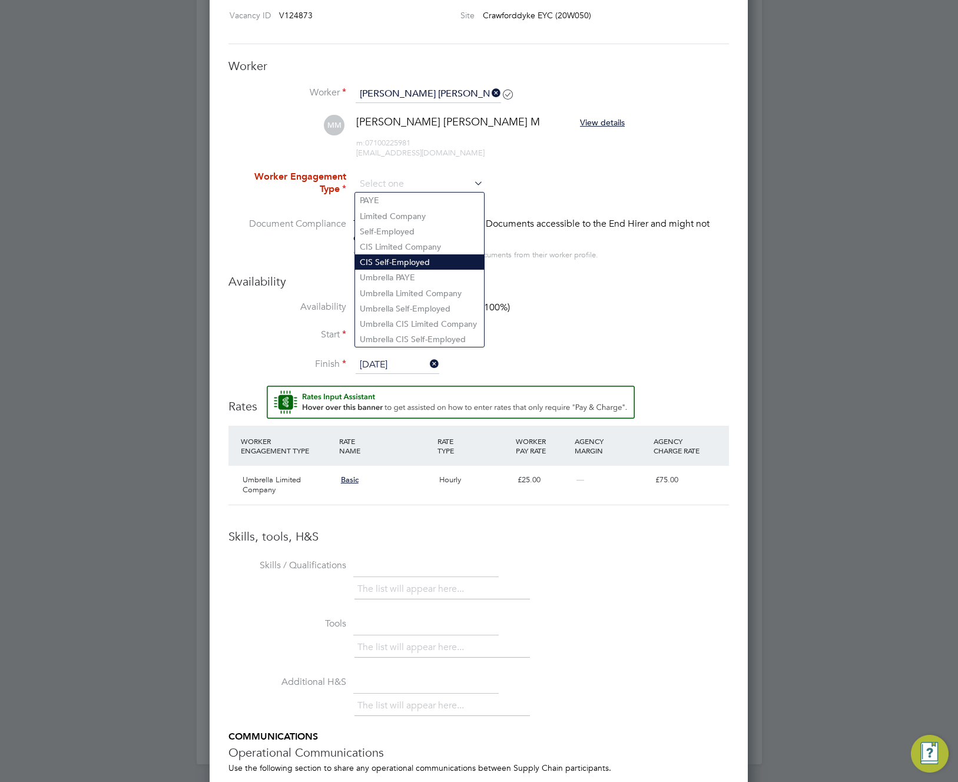
click at [453, 267] on li "CIS Self-Employed" at bounding box center [419, 261] width 129 height 15
type input "CIS Self-Employed"
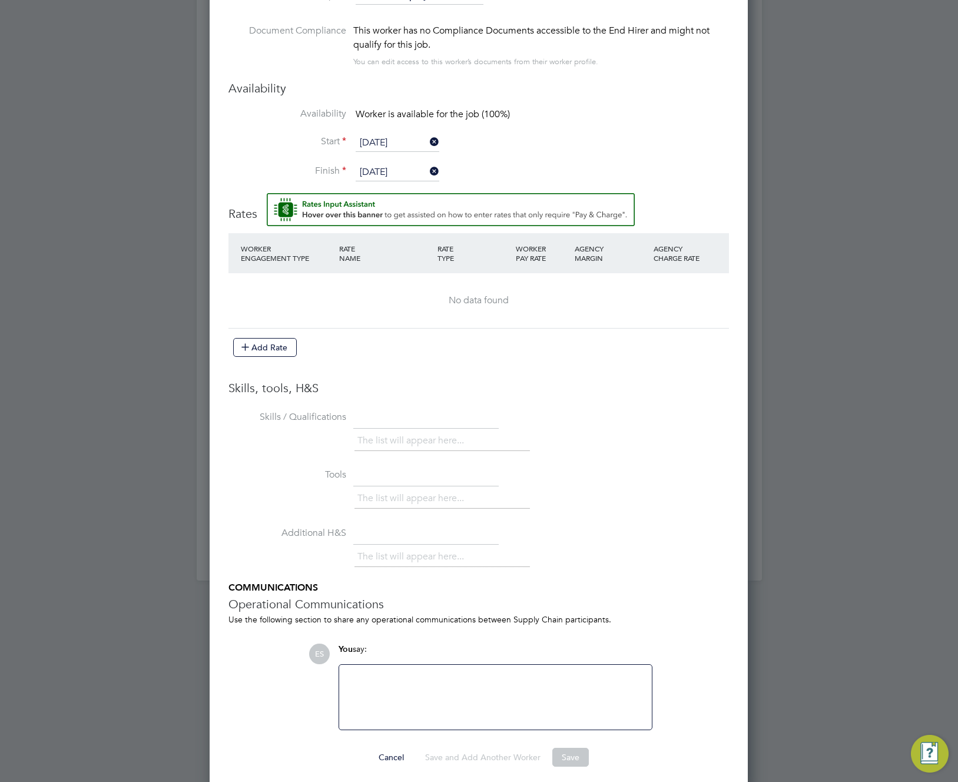
scroll to position [918, 0]
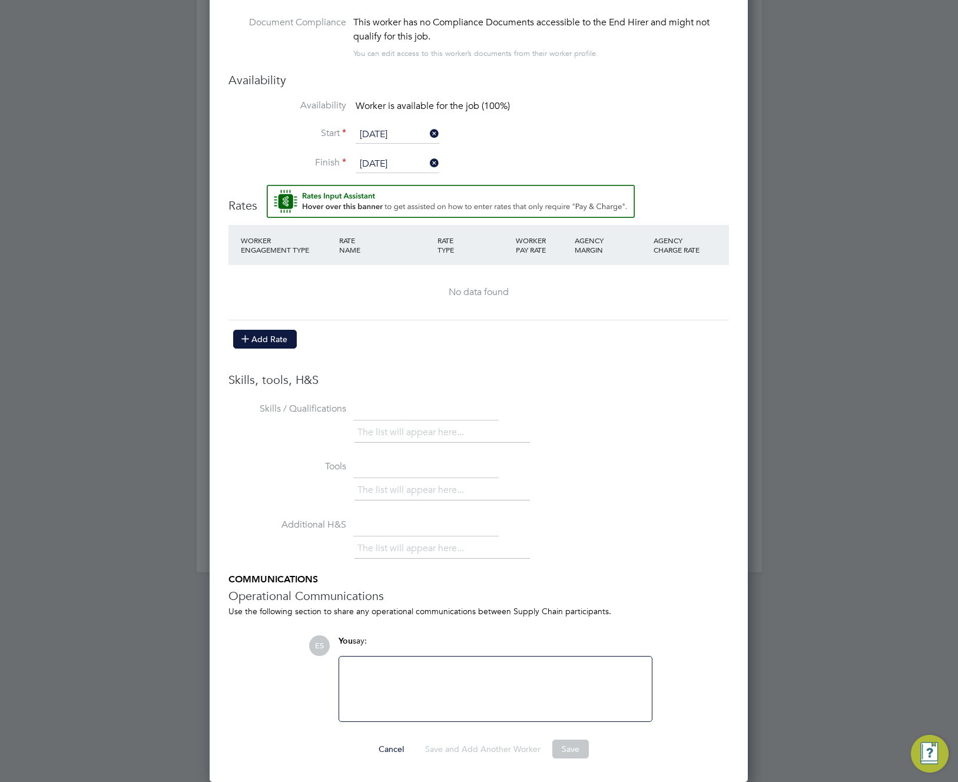
click at [272, 342] on button "Add Rate" at bounding box center [265, 339] width 64 height 19
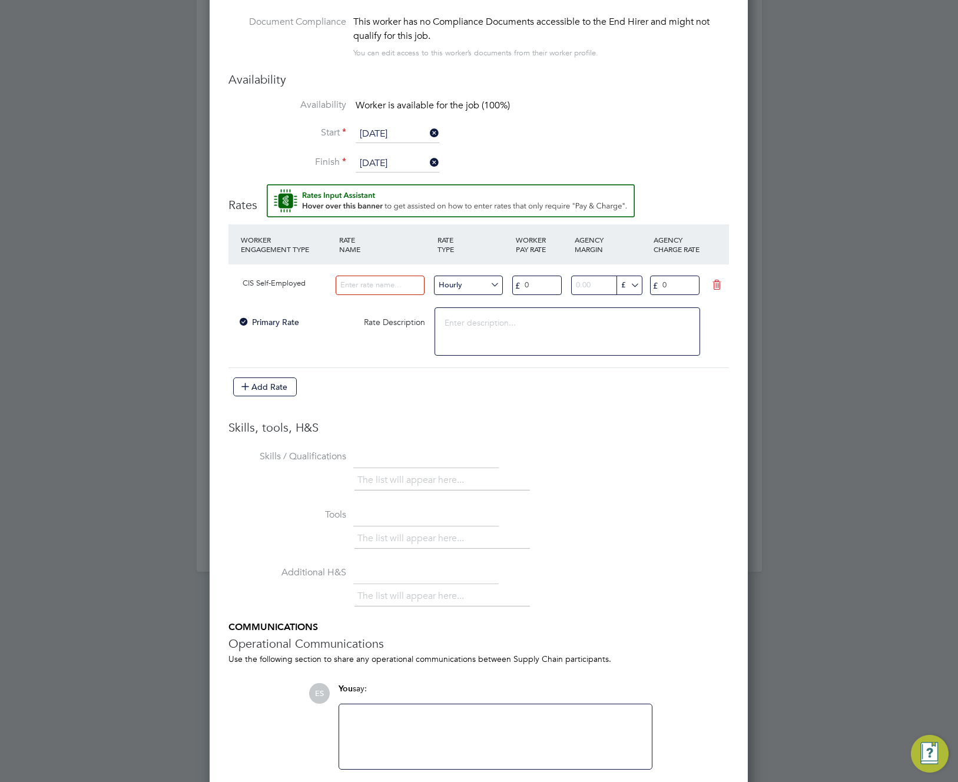
click at [361, 287] on input at bounding box center [380, 285] width 89 height 19
click at [358, 283] on input "Test dedit" at bounding box center [380, 285] width 89 height 19
drag, startPoint x: 355, startPoint y: 287, endPoint x: 332, endPoint y: 288, distance: 23.0
click at [332, 288] on div "CIS Self-Employed Test NEW rate Hourly £ 0 £ £ 0" at bounding box center [479, 285] width 501 height 43
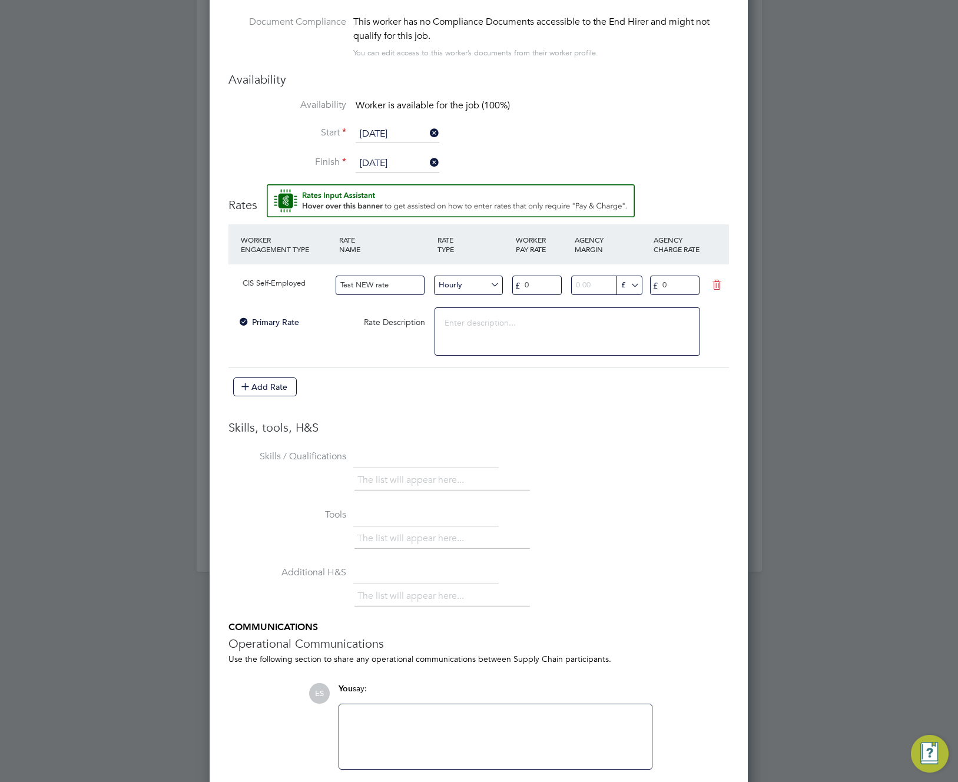
type input "Test NEW rate"
click at [538, 277] on input "0" at bounding box center [536, 285] width 49 height 19
type input "20"
click at [671, 286] on input "0" at bounding box center [674, 285] width 49 height 19
type input "033"
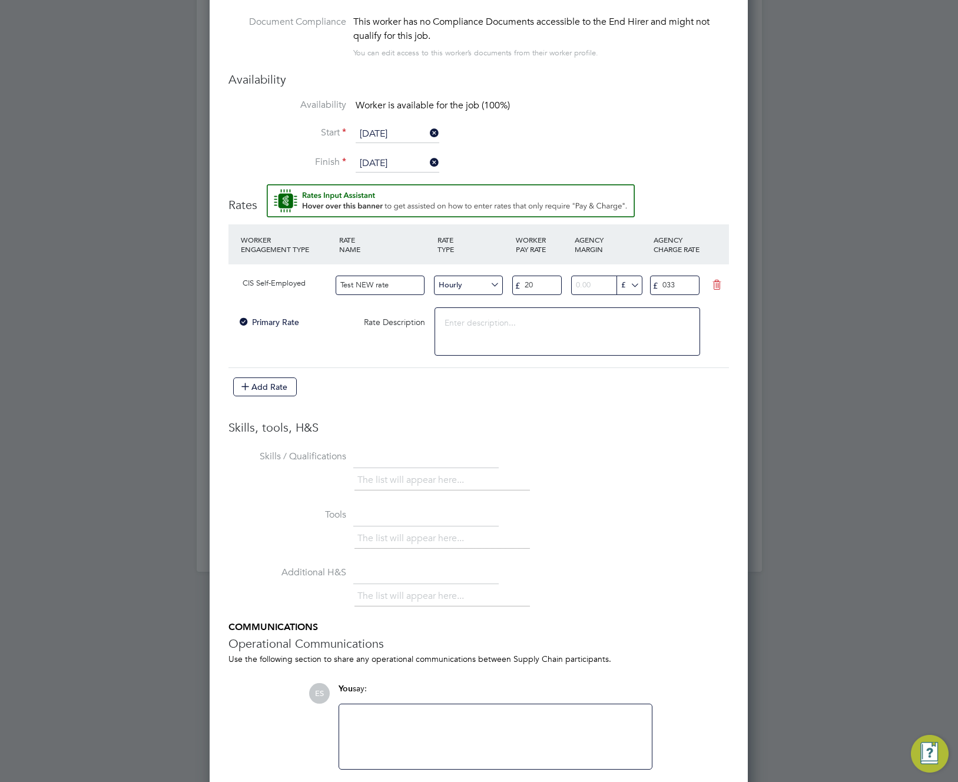
click at [627, 325] on textarea at bounding box center [568, 331] width 266 height 48
click at [663, 460] on li "Skills / Qualifications The list will appear here..." at bounding box center [479, 476] width 501 height 58
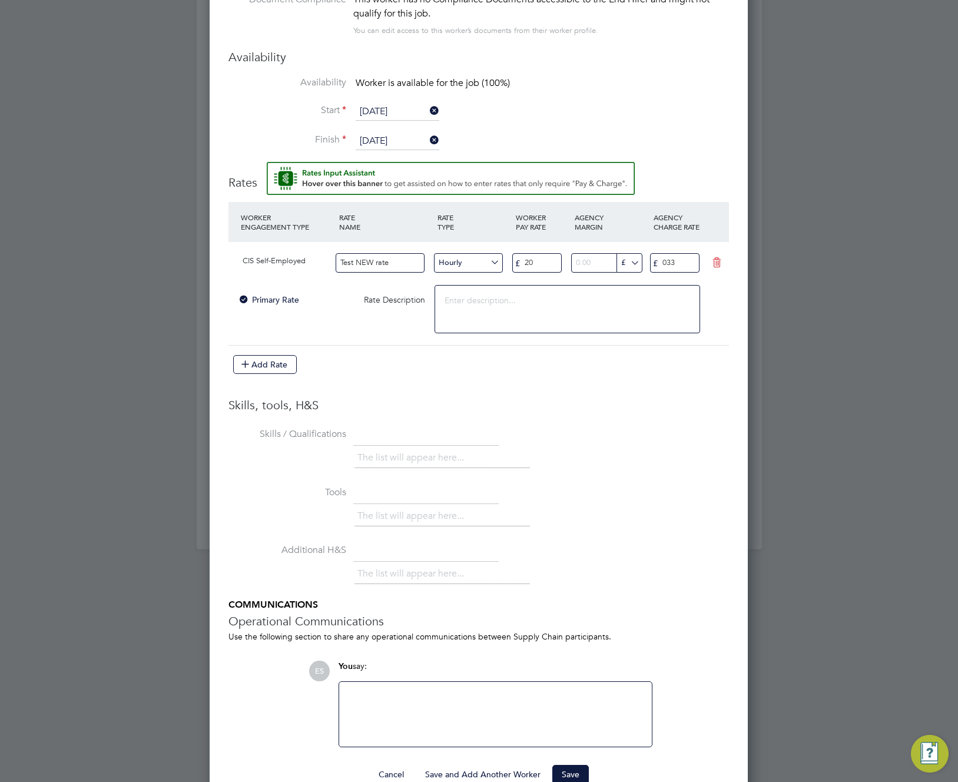
scroll to position [966, 0]
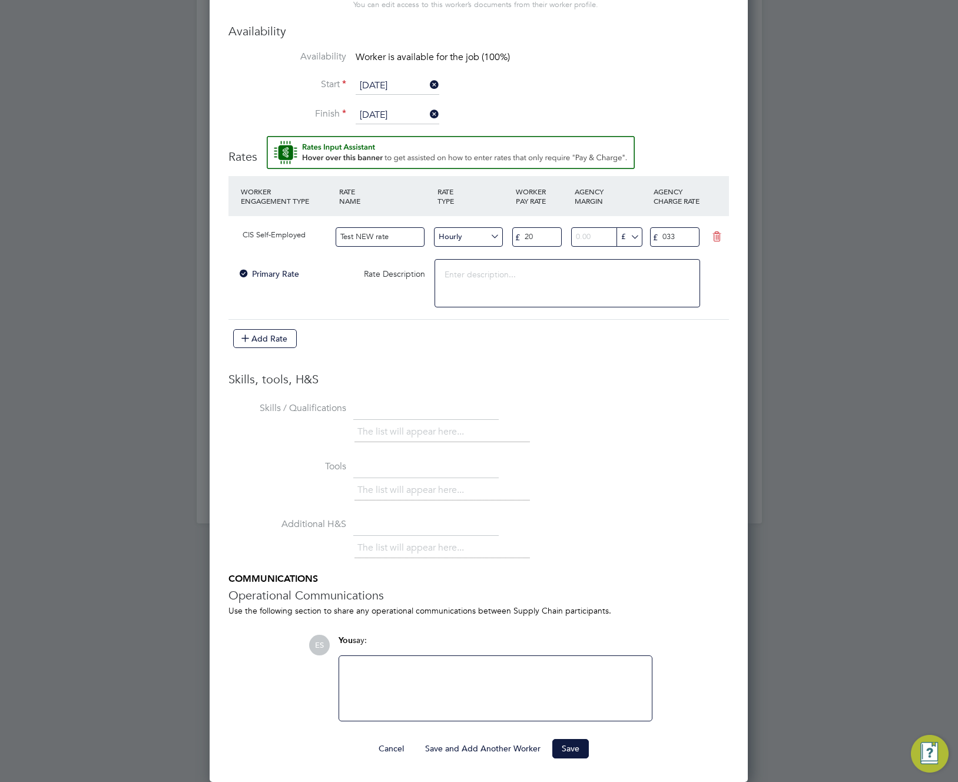
drag, startPoint x: 570, startPoint y: 746, endPoint x: 581, endPoint y: 734, distance: 15.4
click at [570, 746] on button "Save" at bounding box center [570, 748] width 37 height 19
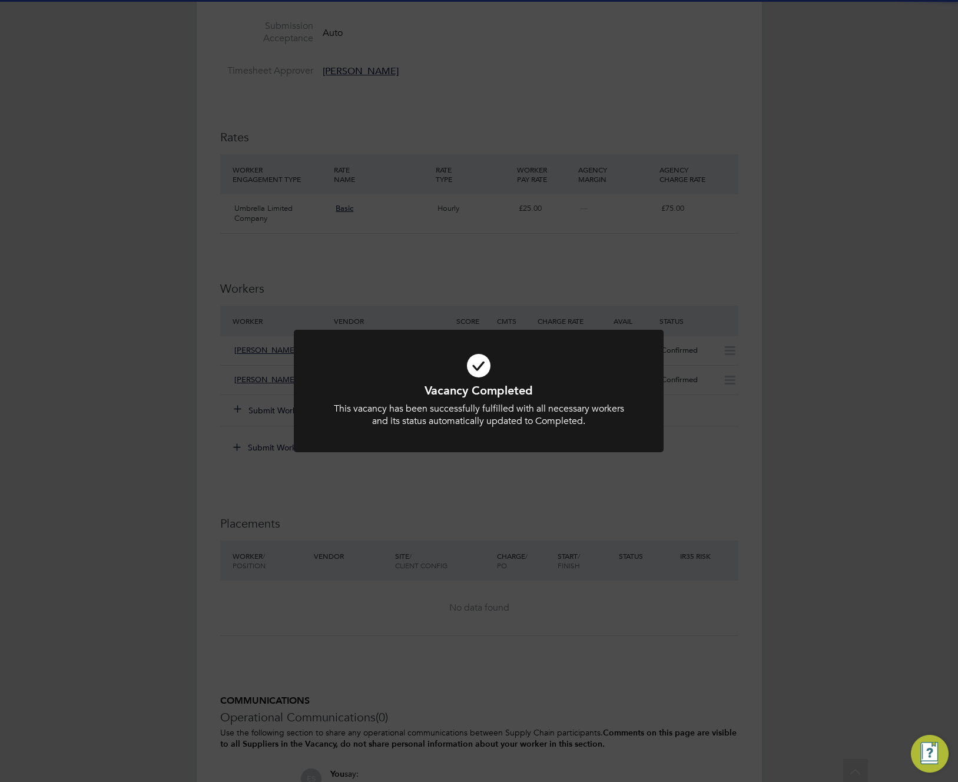
scroll to position [549, 0]
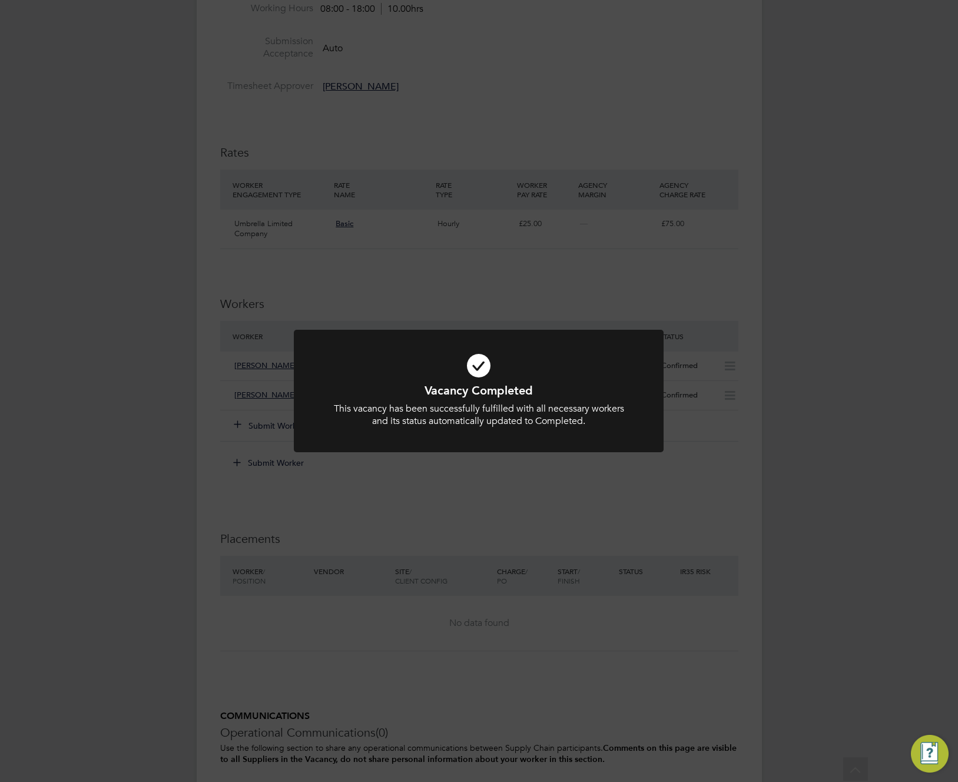
click at [651, 543] on div "Vacancy Completed This vacancy has been successfully fulfilled with all necessa…" at bounding box center [479, 391] width 958 height 782
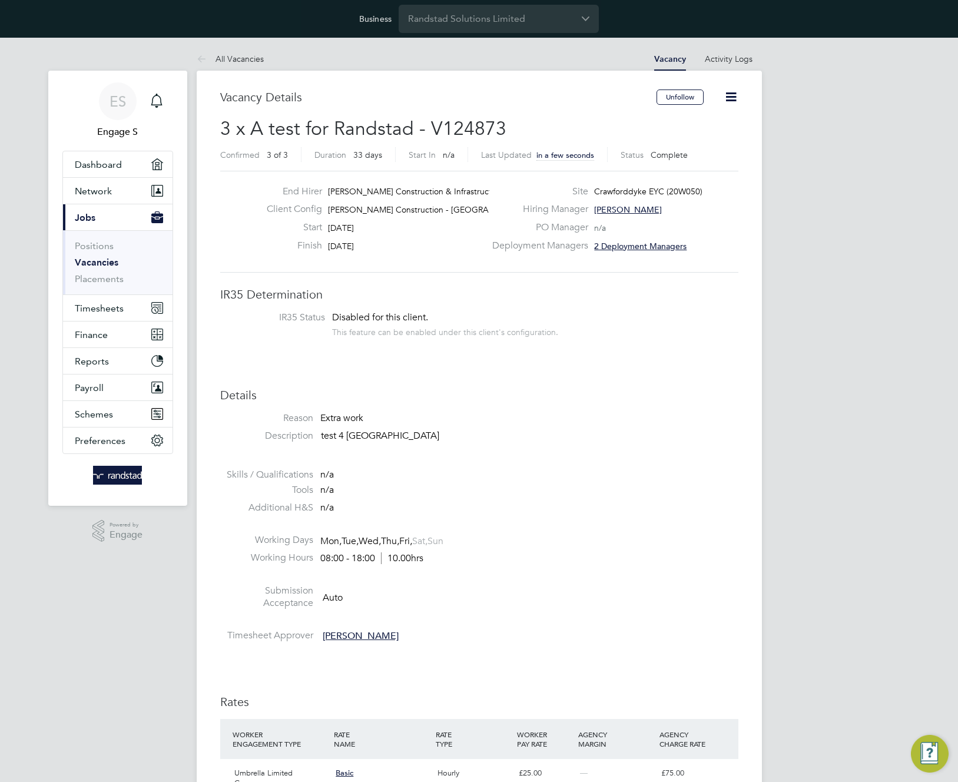
scroll to position [11, 55]
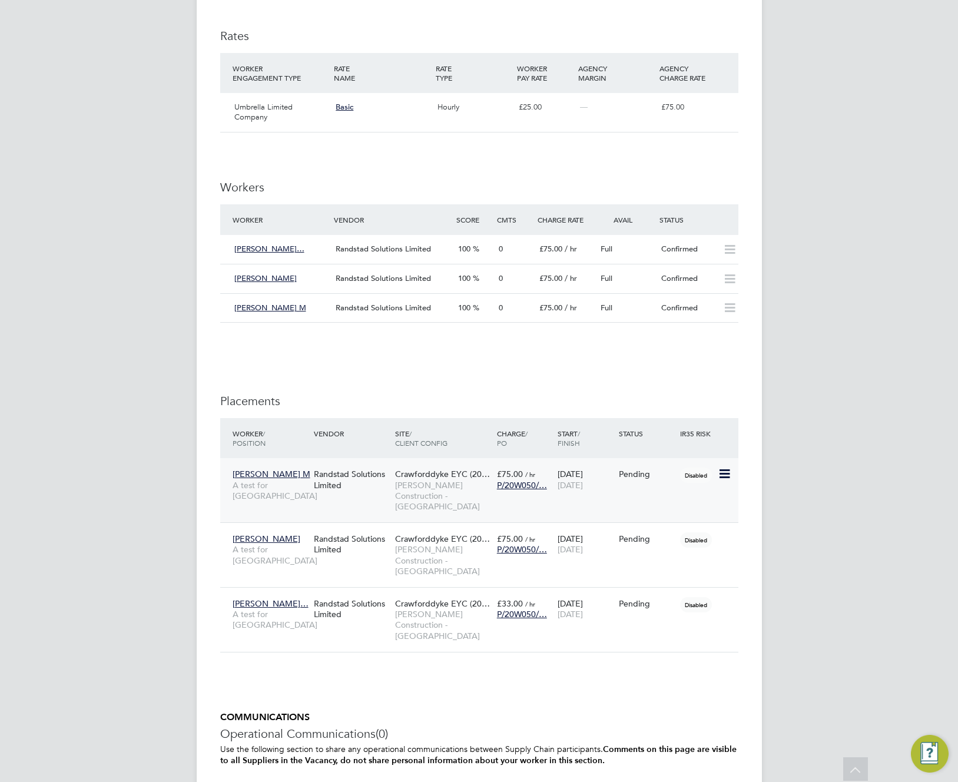
click at [721, 473] on icon at bounding box center [724, 474] width 12 height 14
click at [620, 546] on li "Start" at bounding box center [670, 547] width 121 height 16
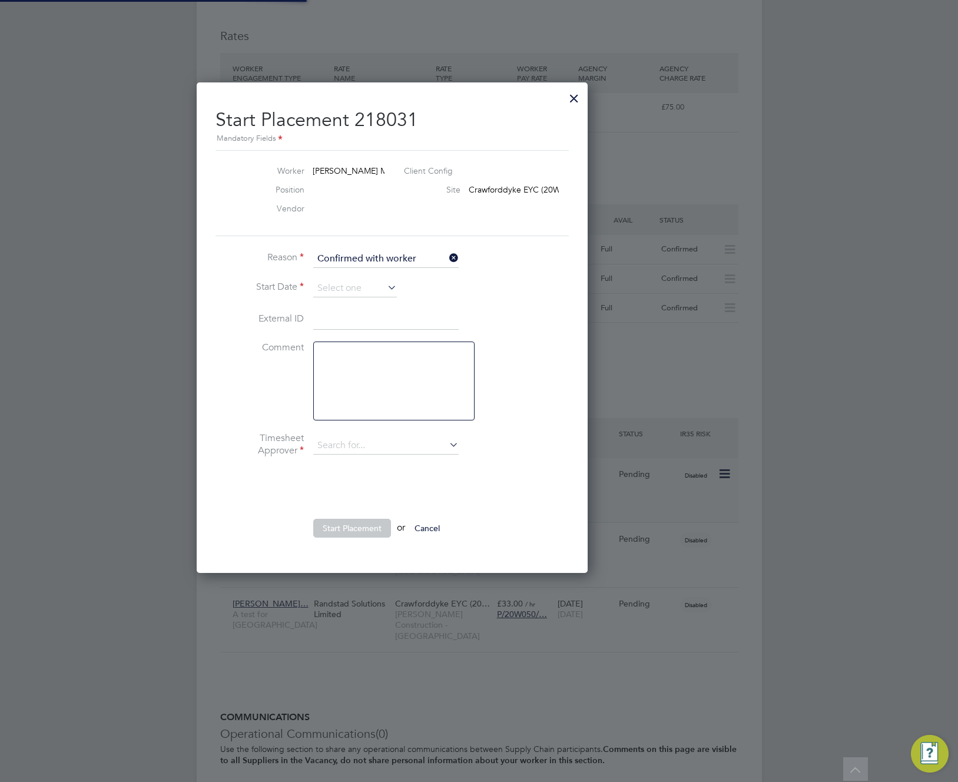
type input "Aaron S"
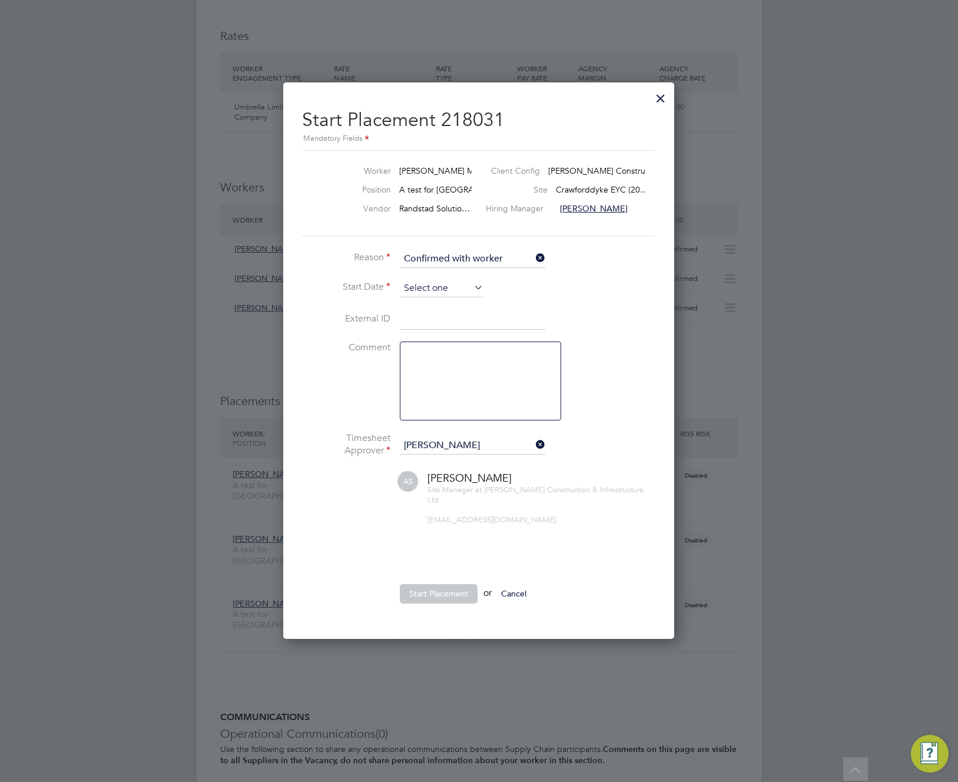
click at [460, 288] on input at bounding box center [442, 289] width 84 height 18
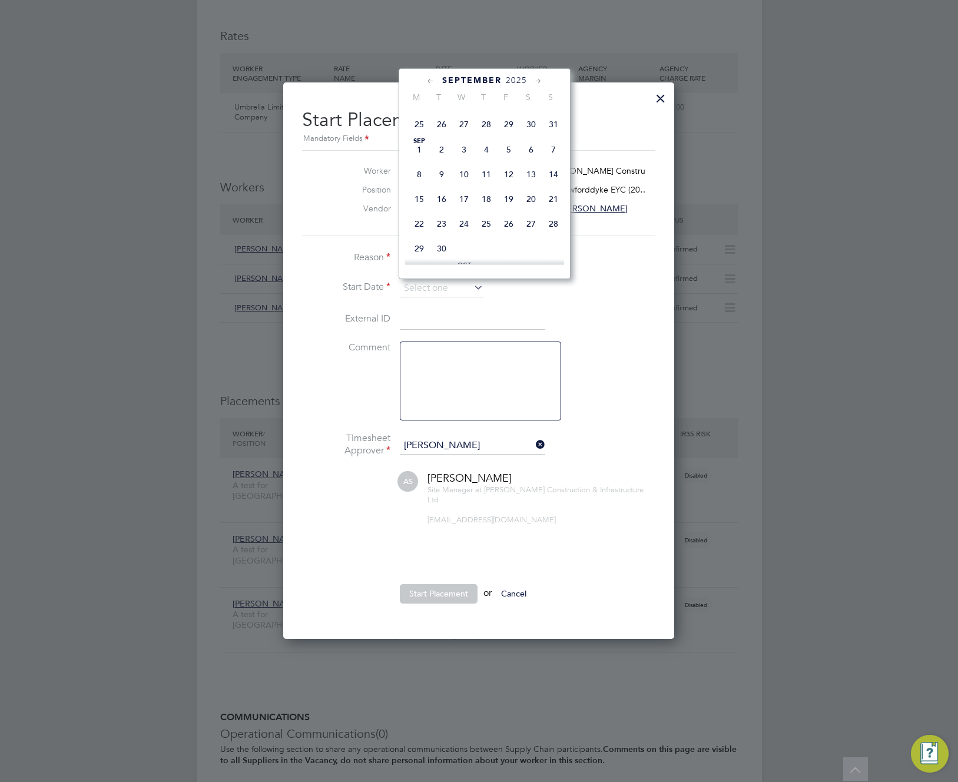
click at [419, 144] on span "Sep" at bounding box center [419, 141] width 22 height 6
type input "01 Sep 2025"
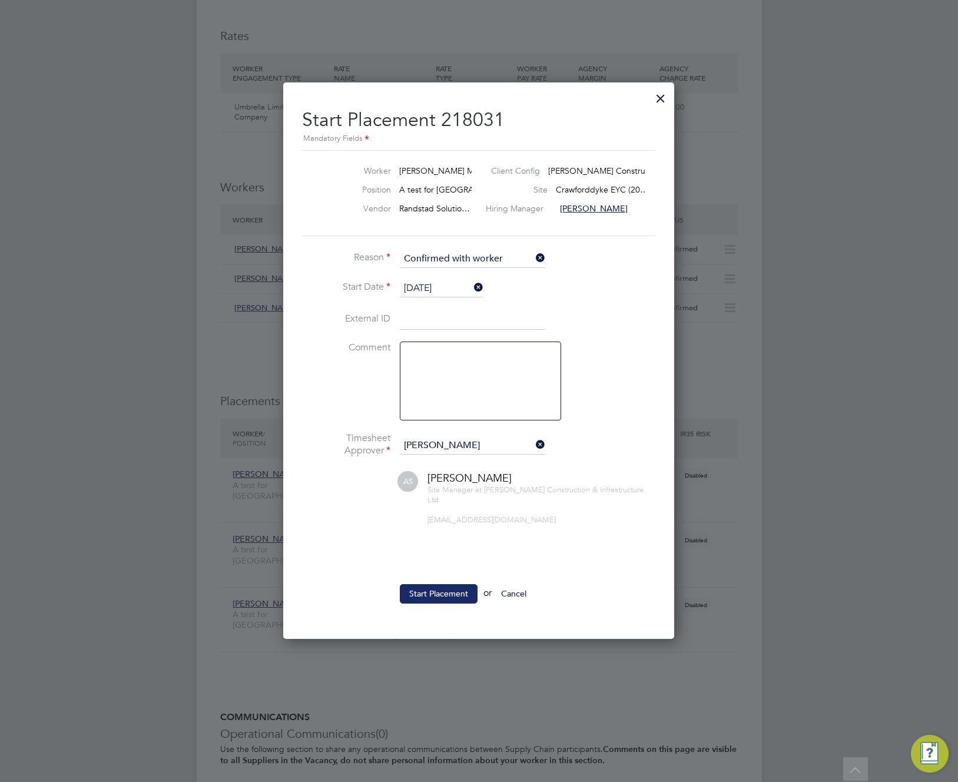
click at [454, 584] on button "Start Placement" at bounding box center [439, 593] width 78 height 19
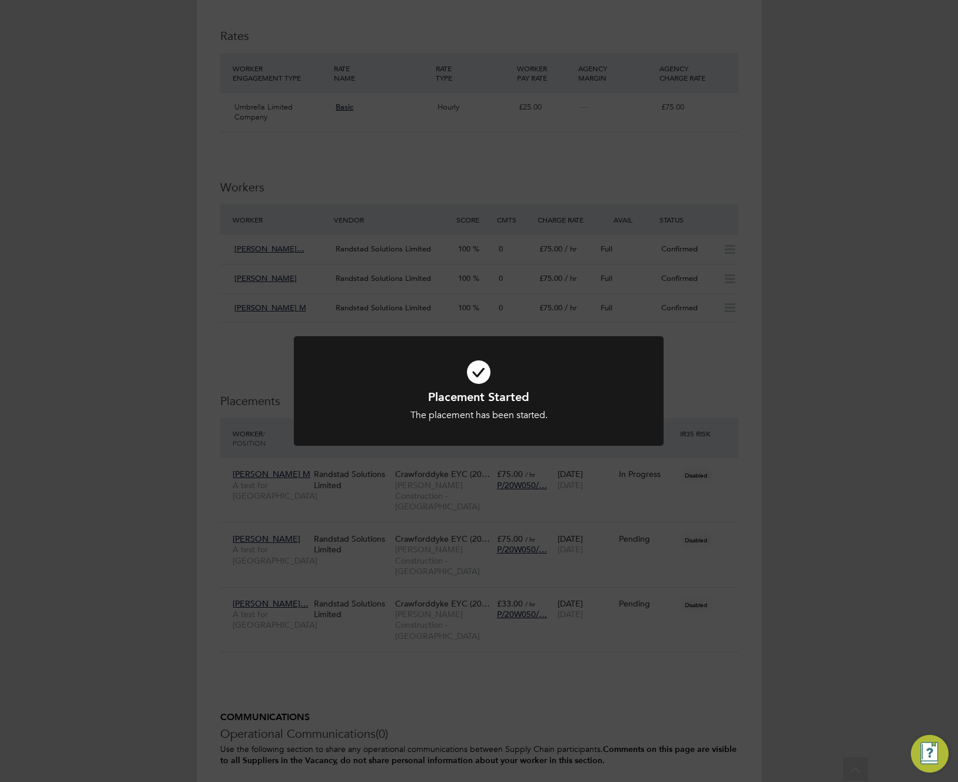
click at [710, 483] on div "Placement Started The placement has been started. Cancel Okay" at bounding box center [479, 391] width 958 height 782
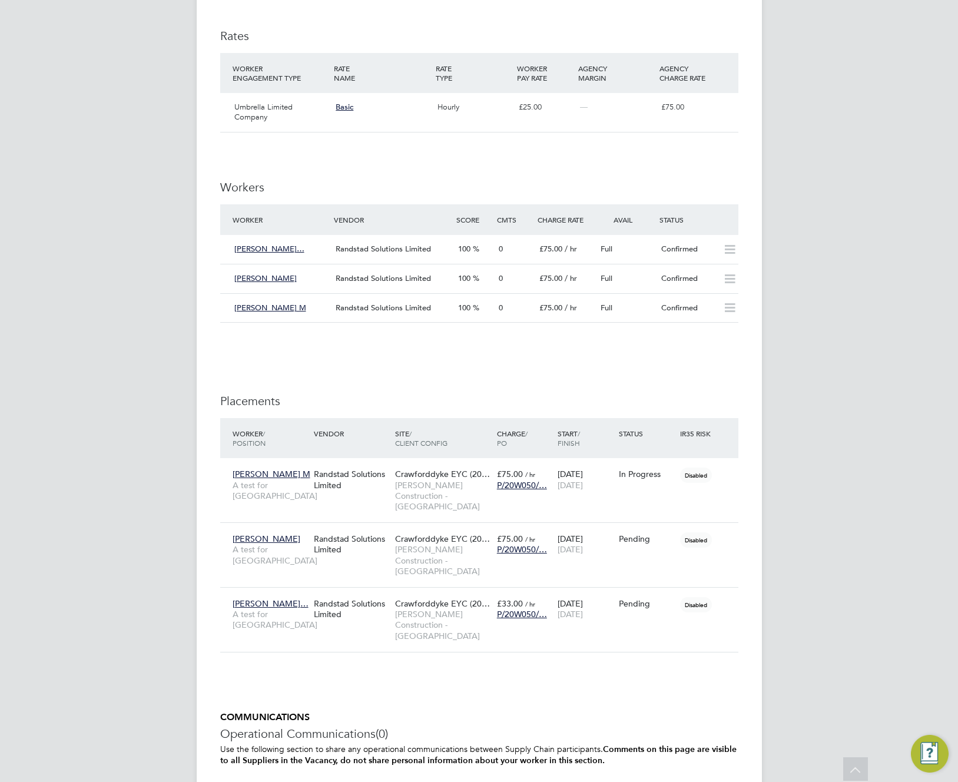
click at [761, 488] on div "Vacancy Details Unfollow 3 x A test for Randstad - V124873 Confirmed 3 of 3 Dur…" at bounding box center [479, 173] width 565 height 1537
click at [727, 532] on icon at bounding box center [724, 539] width 12 height 14
click at [622, 599] on li "Start" at bounding box center [670, 601] width 121 height 16
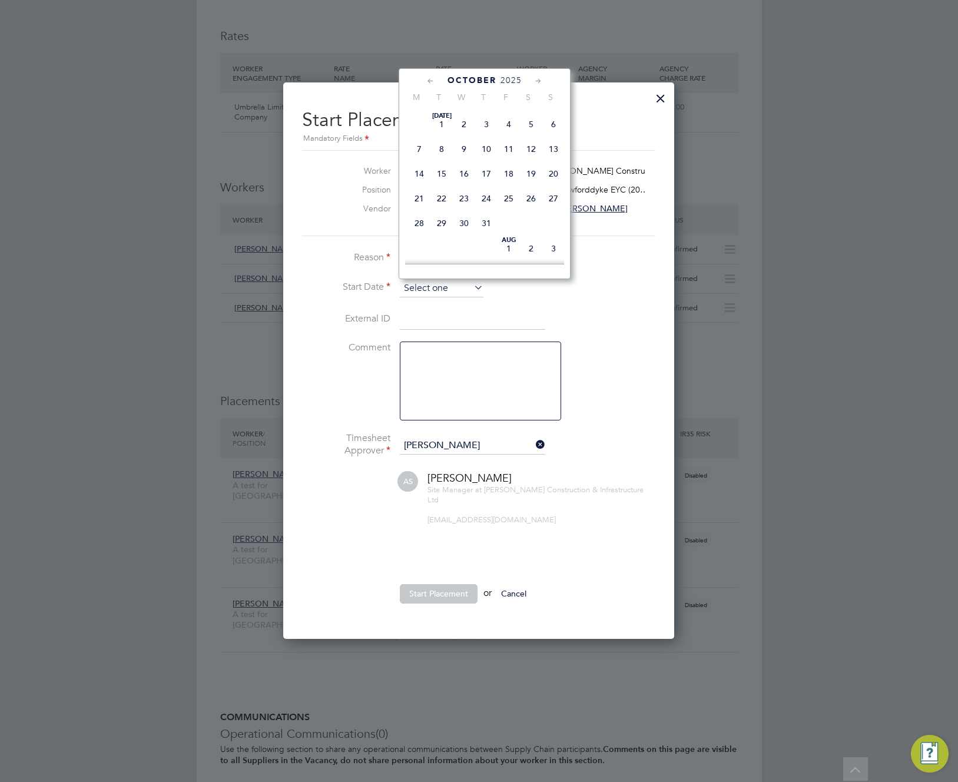
click at [462, 289] on input at bounding box center [442, 289] width 84 height 18
click at [421, 135] on span "Sep 1" at bounding box center [419, 131] width 22 height 22
type input "01 Sep 2025"
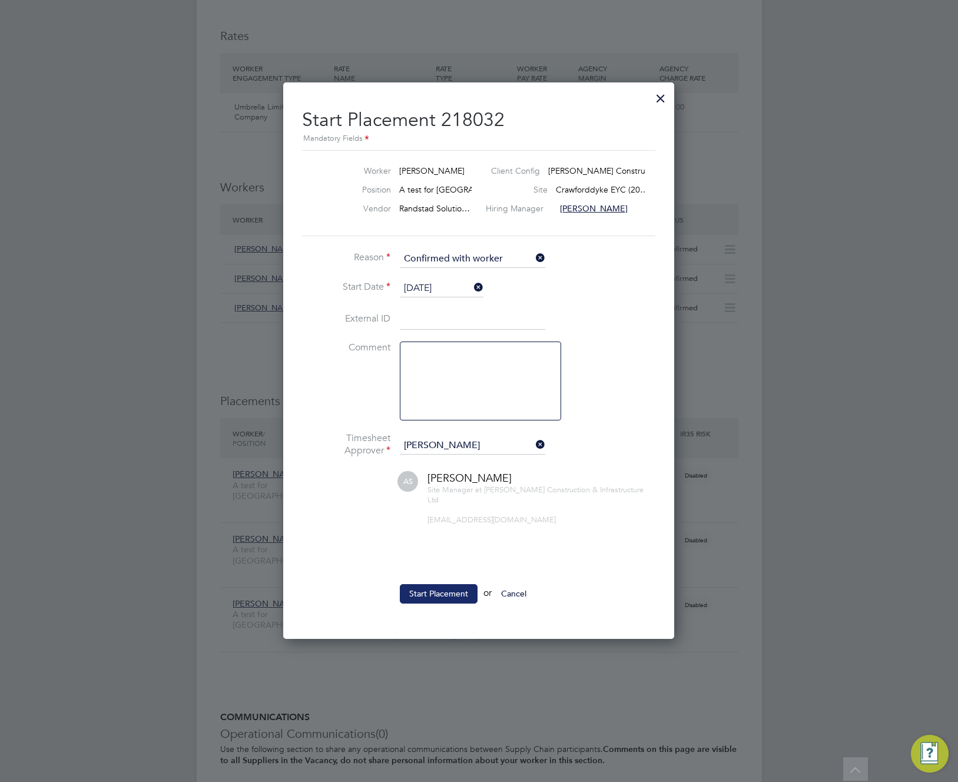
click at [426, 584] on button "Start Placement" at bounding box center [439, 593] width 78 height 19
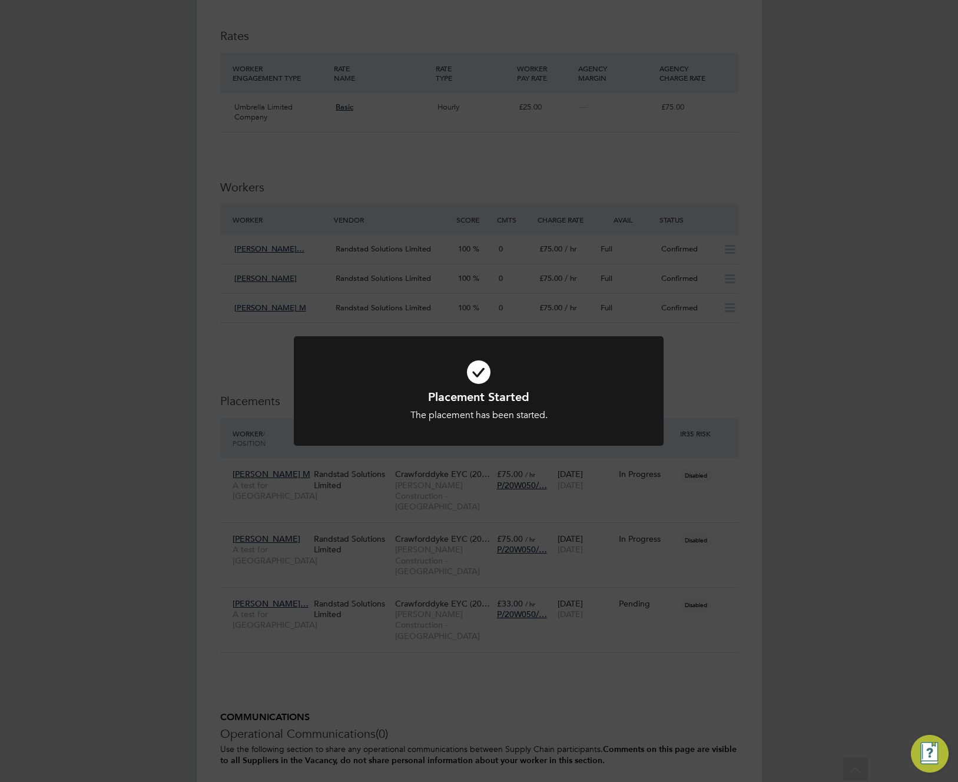
click at [716, 585] on div "Placement Started The placement has been started. Cancel Okay" at bounding box center [479, 391] width 958 height 782
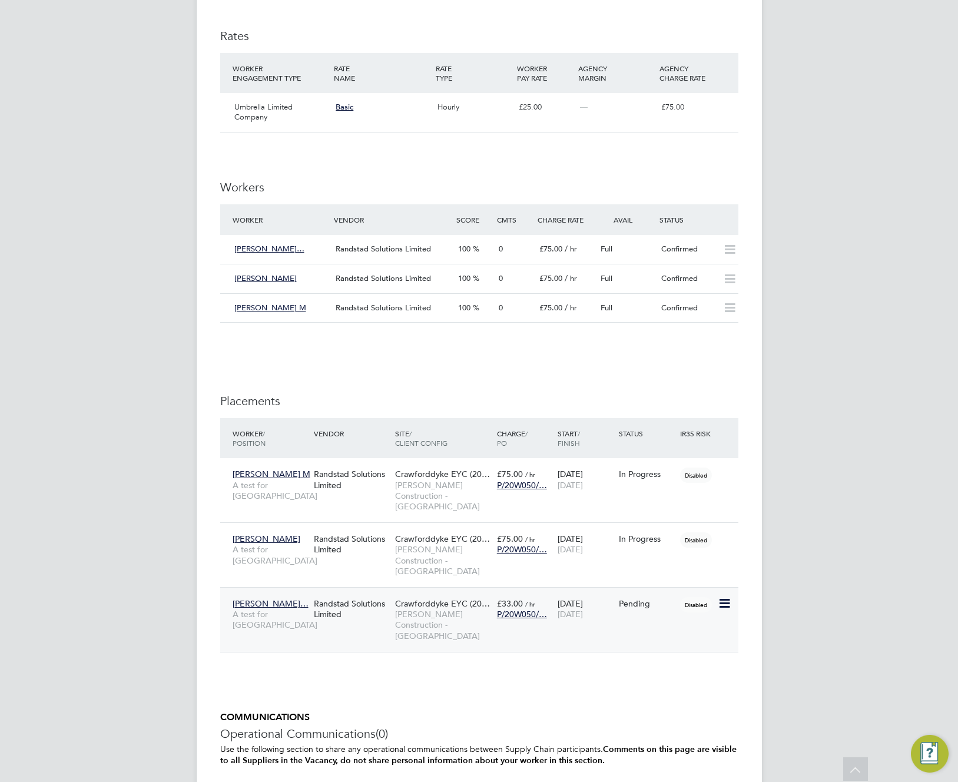
click at [725, 597] on icon at bounding box center [724, 604] width 12 height 14
click at [629, 658] on li "Start" at bounding box center [670, 655] width 121 height 16
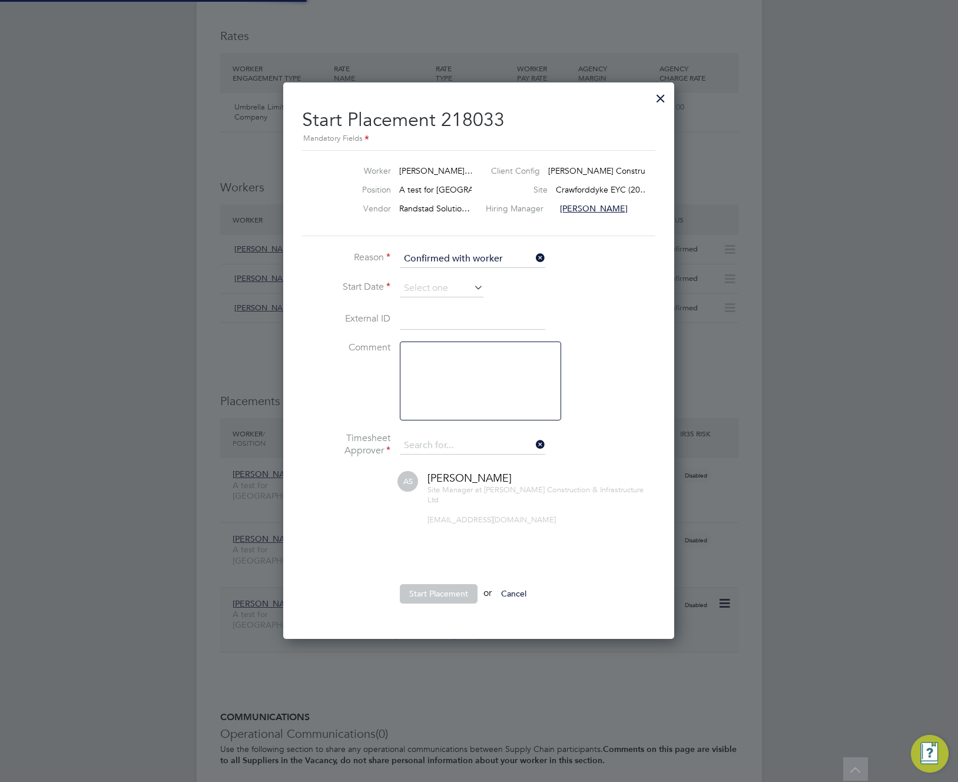
type input "Aaron S"
click at [456, 283] on input at bounding box center [442, 289] width 84 height 18
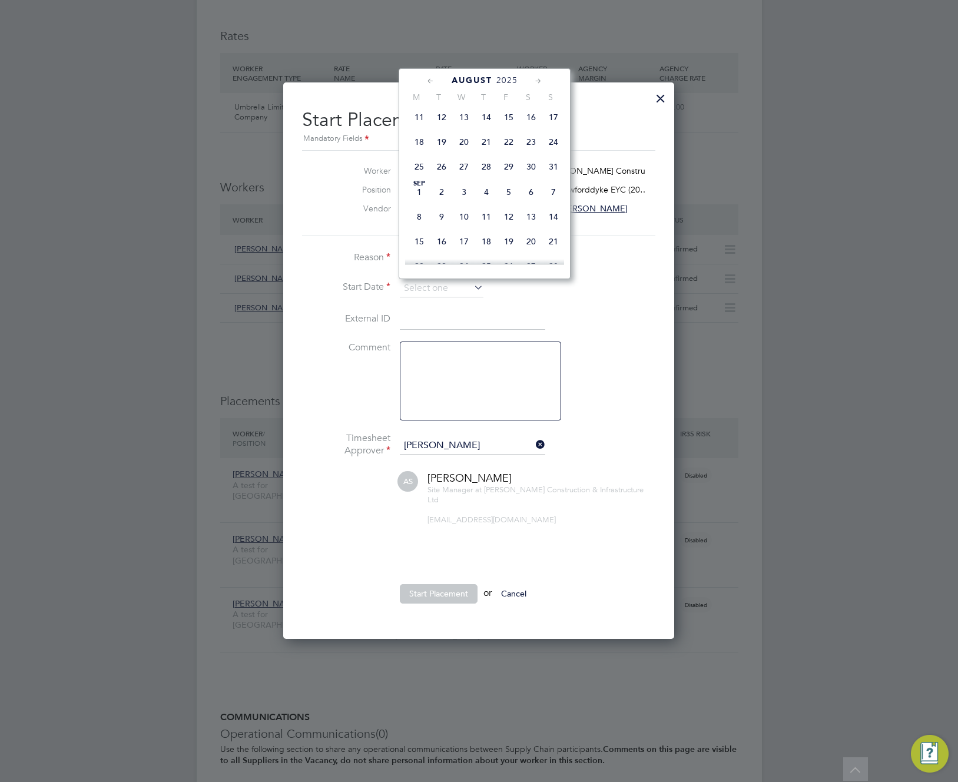
click at [421, 200] on span "Sep 1" at bounding box center [419, 192] width 22 height 22
type input "01 Sep 2025"
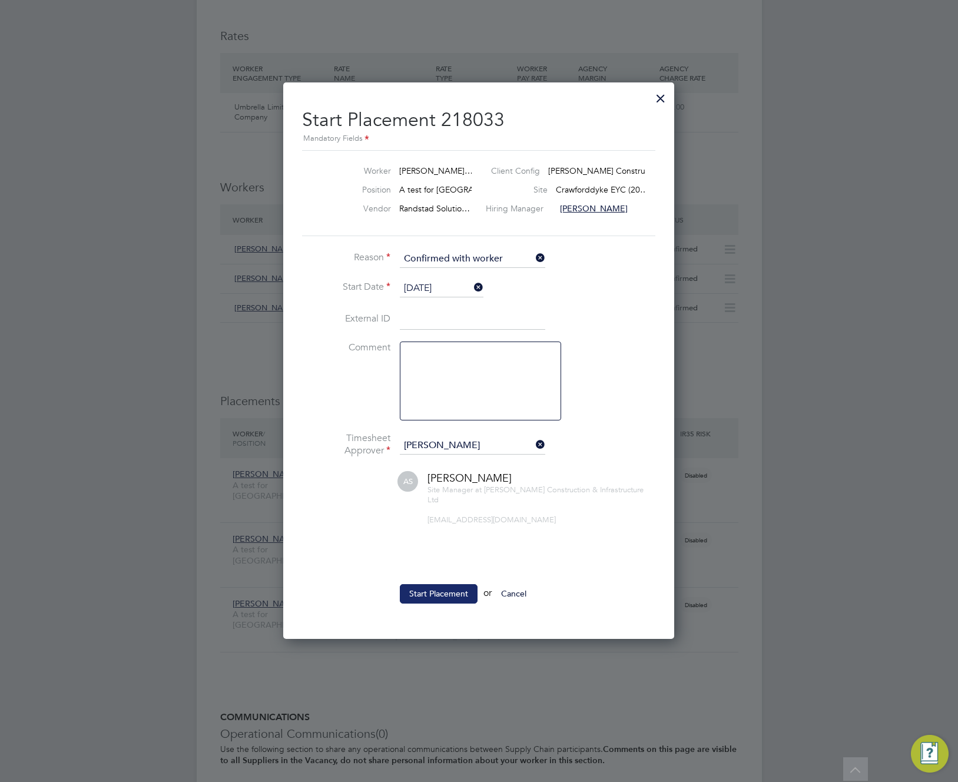
click at [443, 584] on button "Start Placement" at bounding box center [439, 593] width 78 height 19
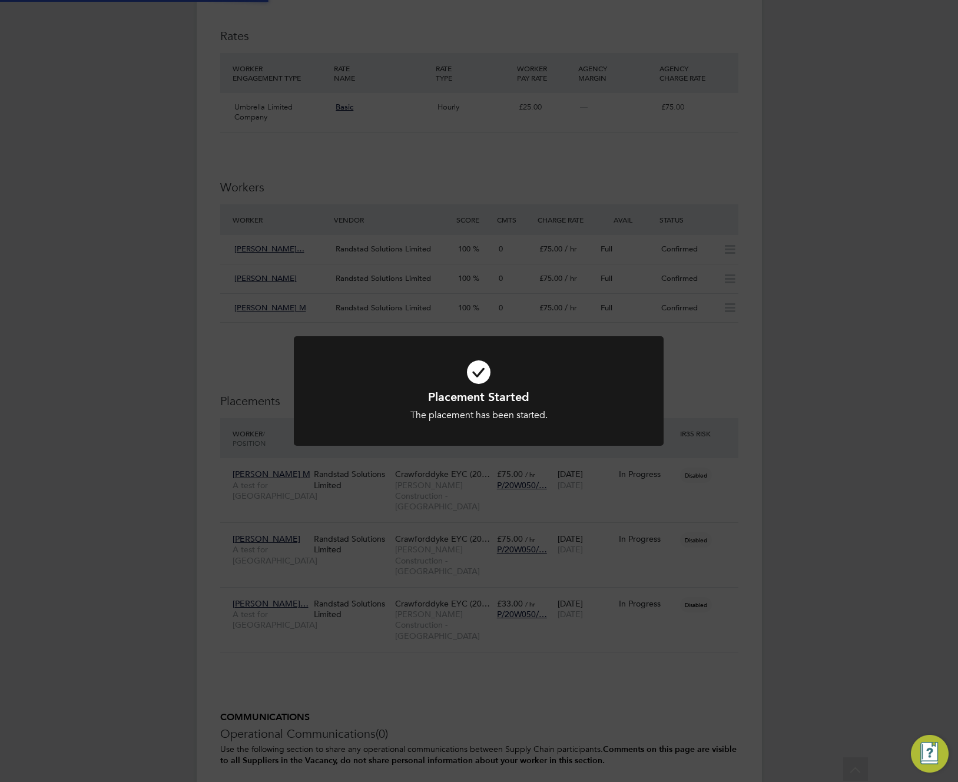
click at [788, 443] on div "Placement Started The placement has been started. Cancel Okay" at bounding box center [479, 391] width 958 height 782
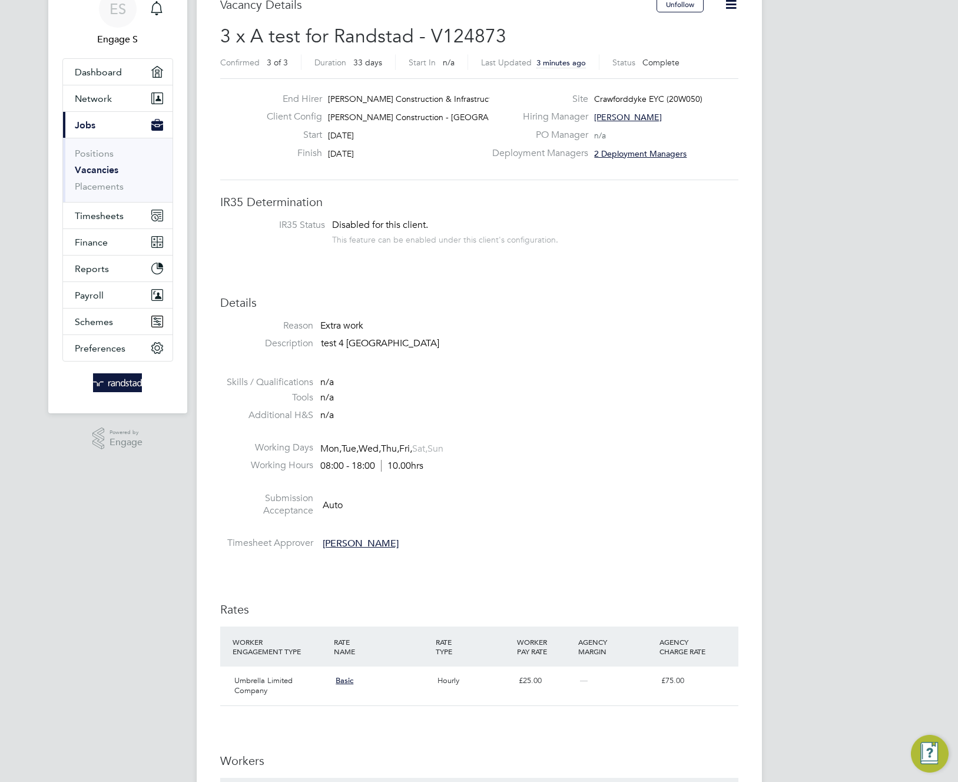
scroll to position [348, 0]
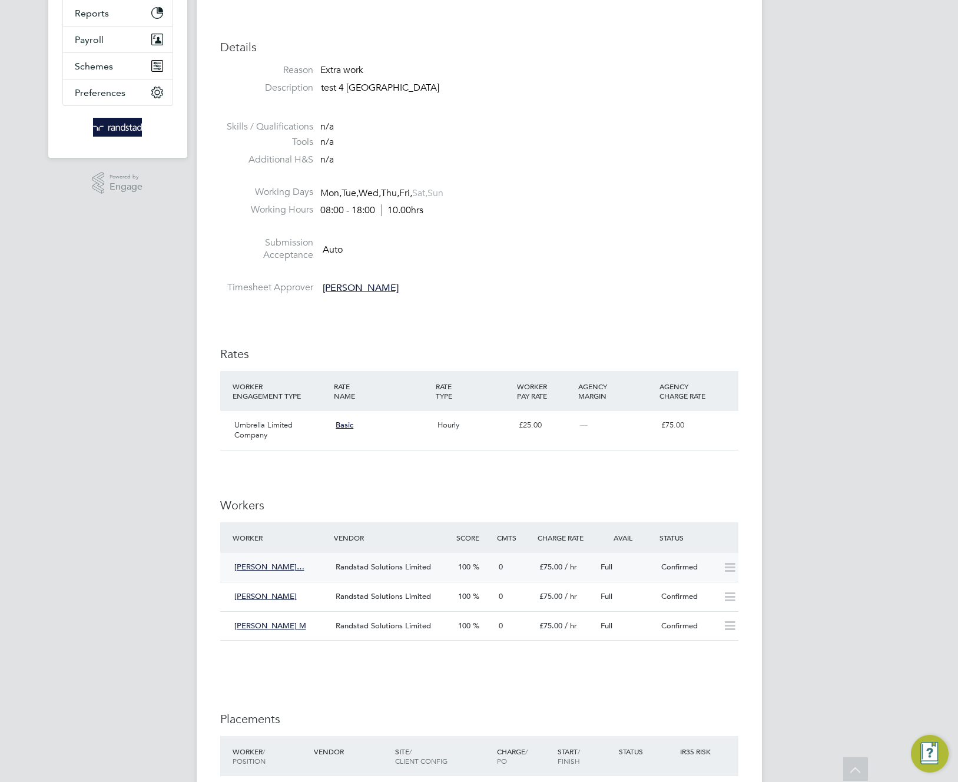
click at [402, 567] on span "Randstad Solutions Limited" at bounding box center [383, 567] width 95 height 10
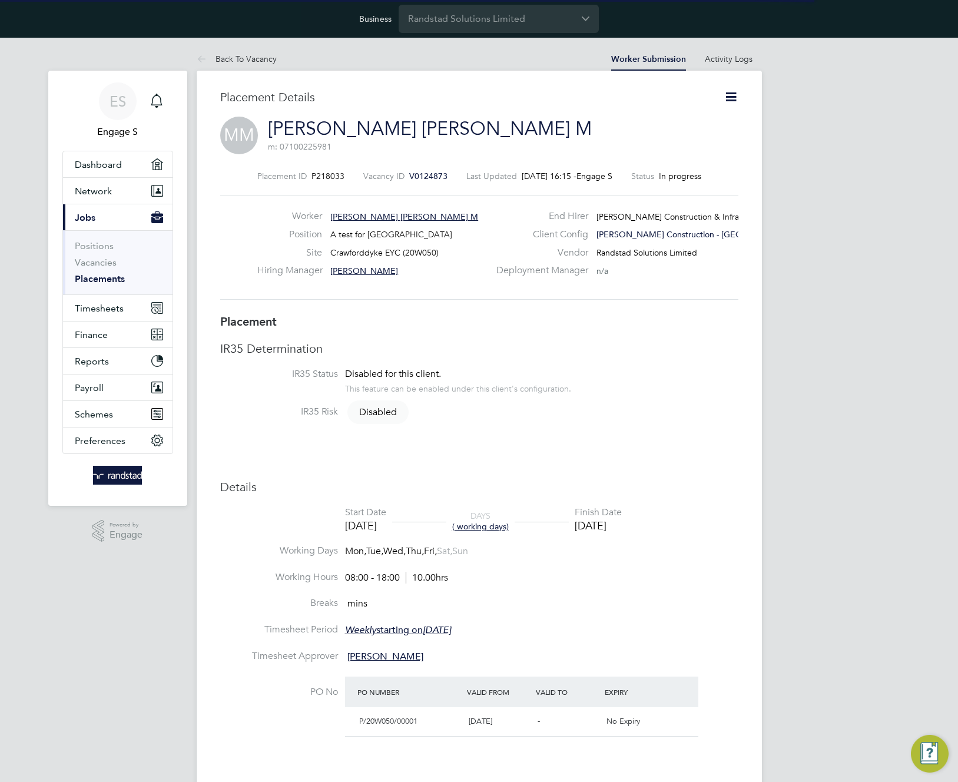
scroll to position [19, 233]
click at [732, 93] on icon at bounding box center [731, 97] width 15 height 15
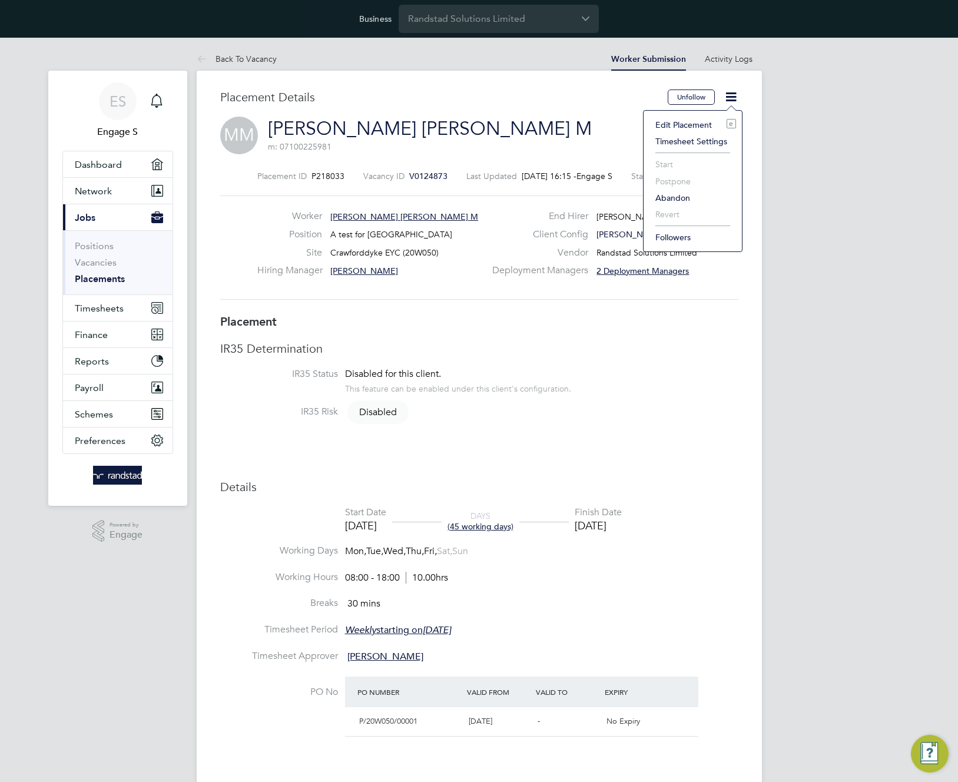
click at [432, 127] on link "Mohamed Hussein Mahmoud M" at bounding box center [430, 128] width 324 height 23
click at [241, 60] on link "Back To Vacancy" at bounding box center [237, 59] width 80 height 11
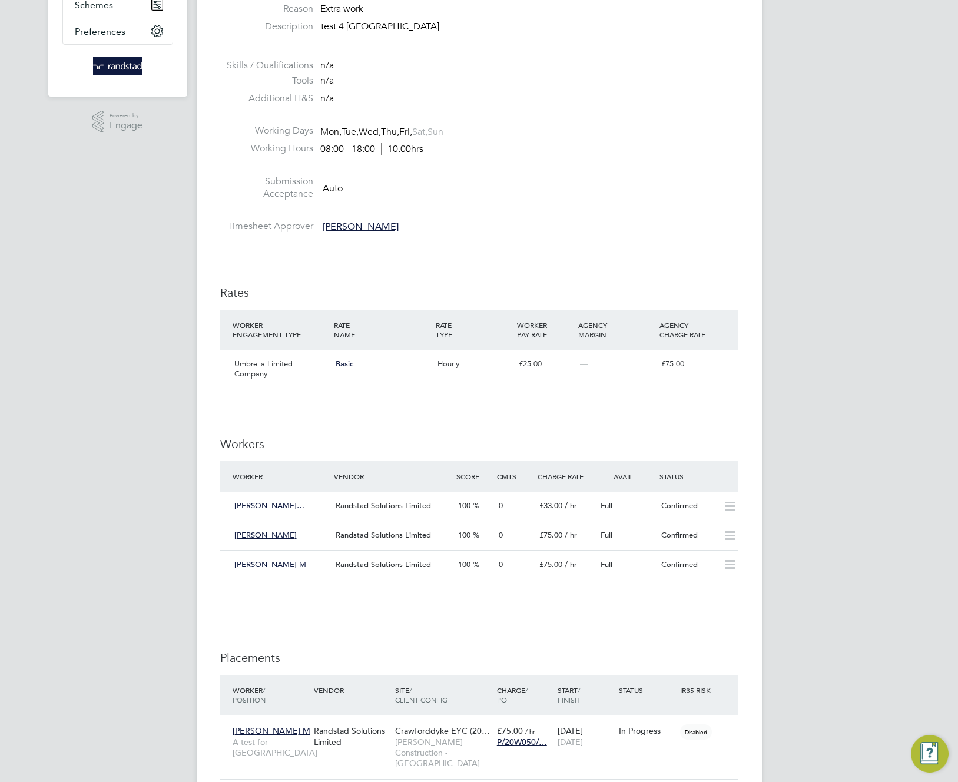
scroll to position [6, 6]
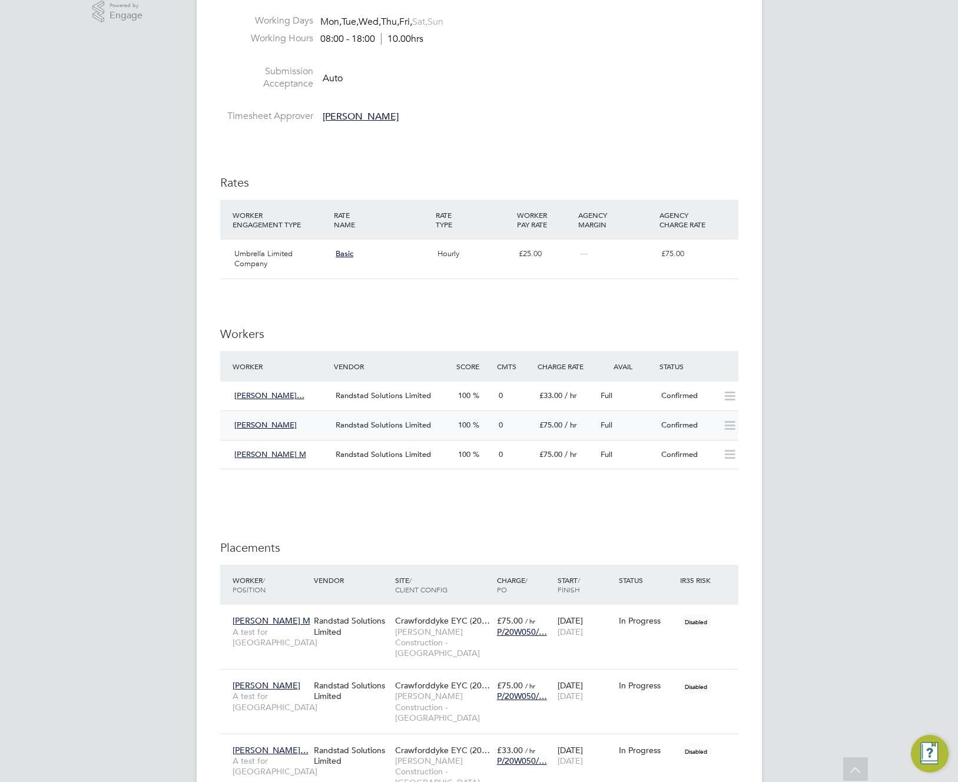
click at [488, 429] on div "100" at bounding box center [473, 425] width 41 height 19
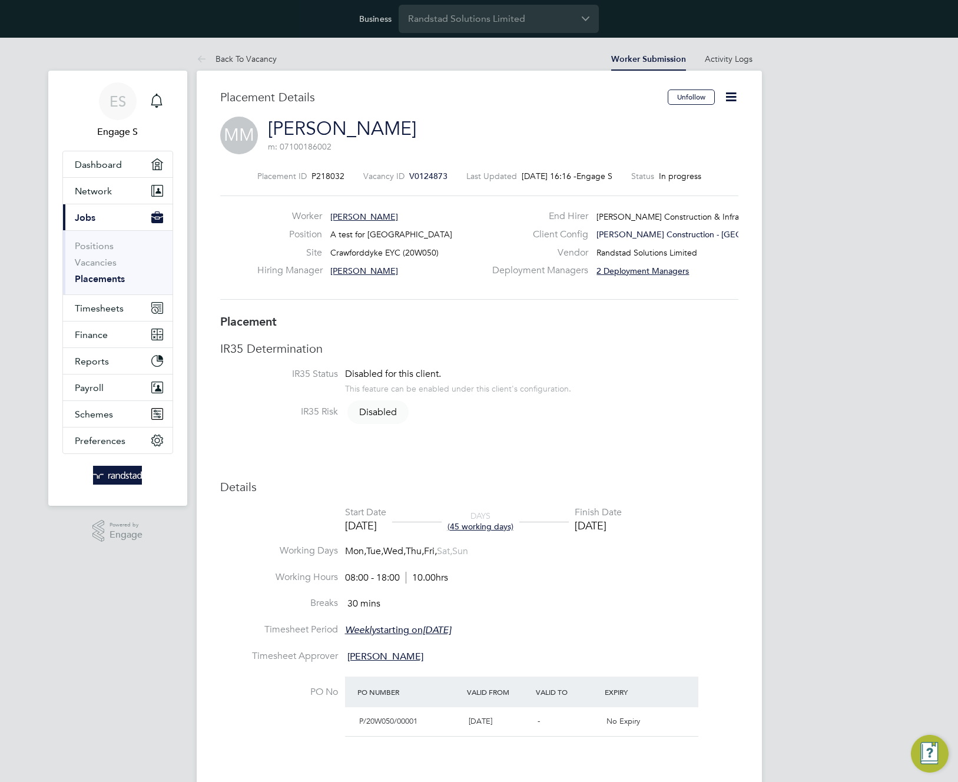
click at [356, 133] on link "Mohamed M" at bounding box center [342, 128] width 148 height 23
click at [254, 56] on link "Back To Vacancy" at bounding box center [237, 59] width 80 height 11
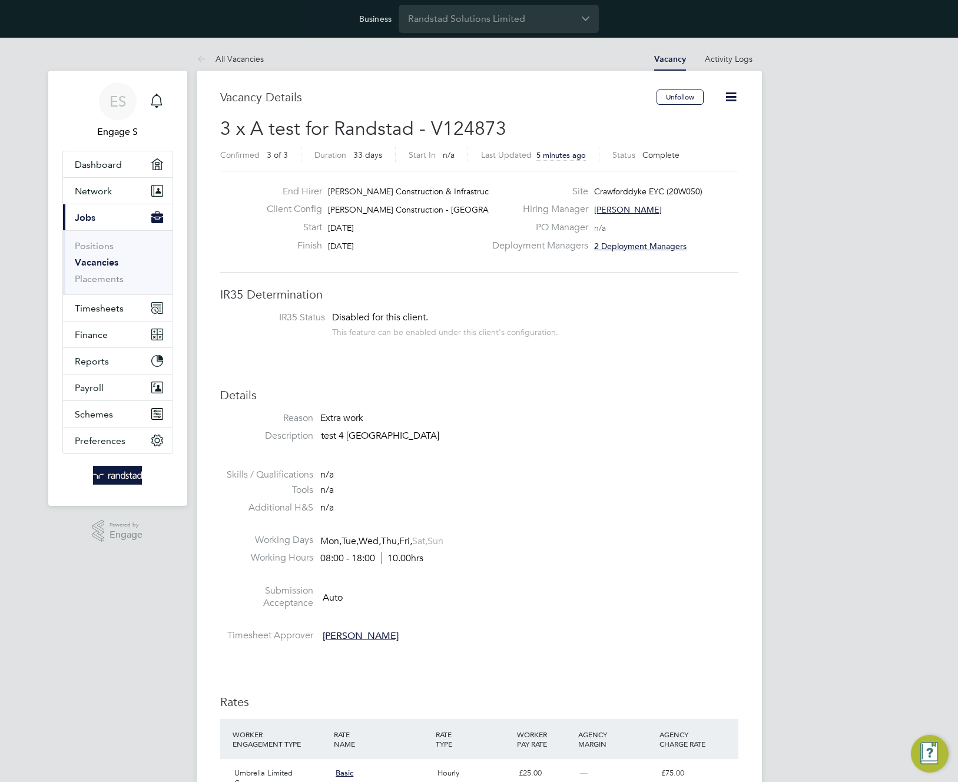
scroll to position [6, 6]
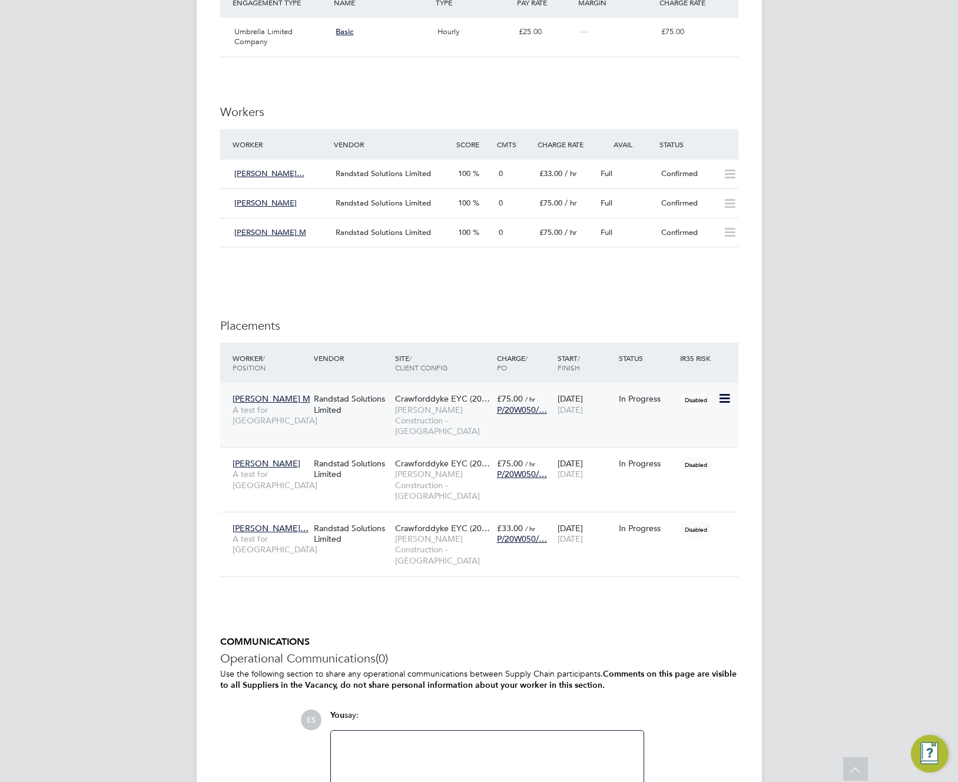
click at [583, 407] on span "02 Nov 2025" at bounding box center [570, 410] width 25 height 11
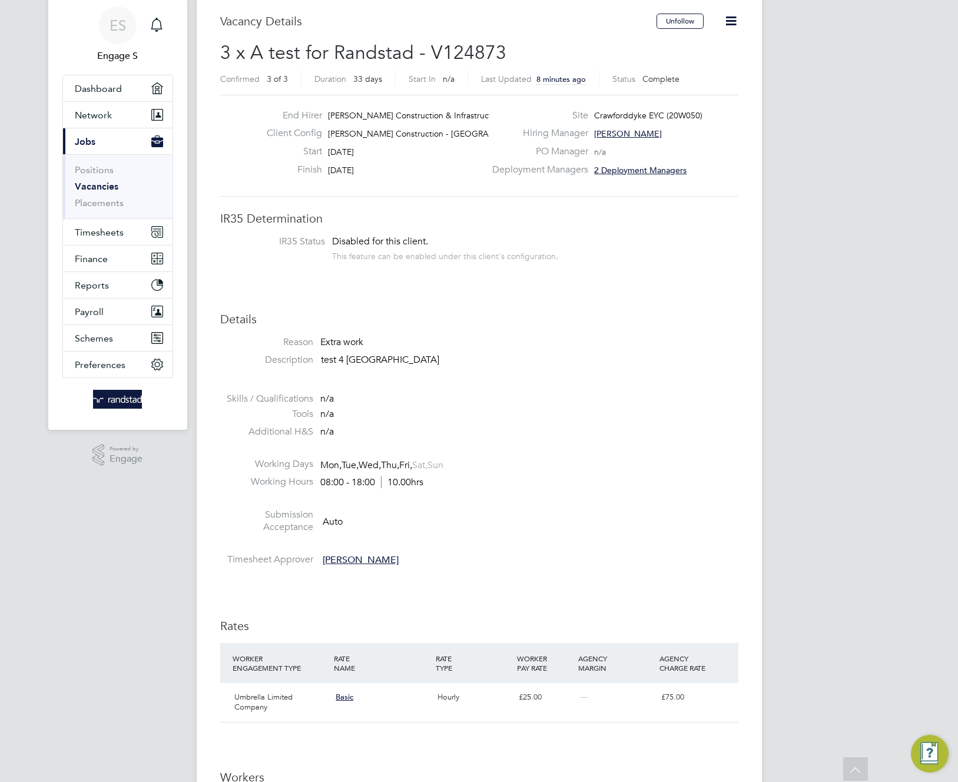
scroll to position [0, 0]
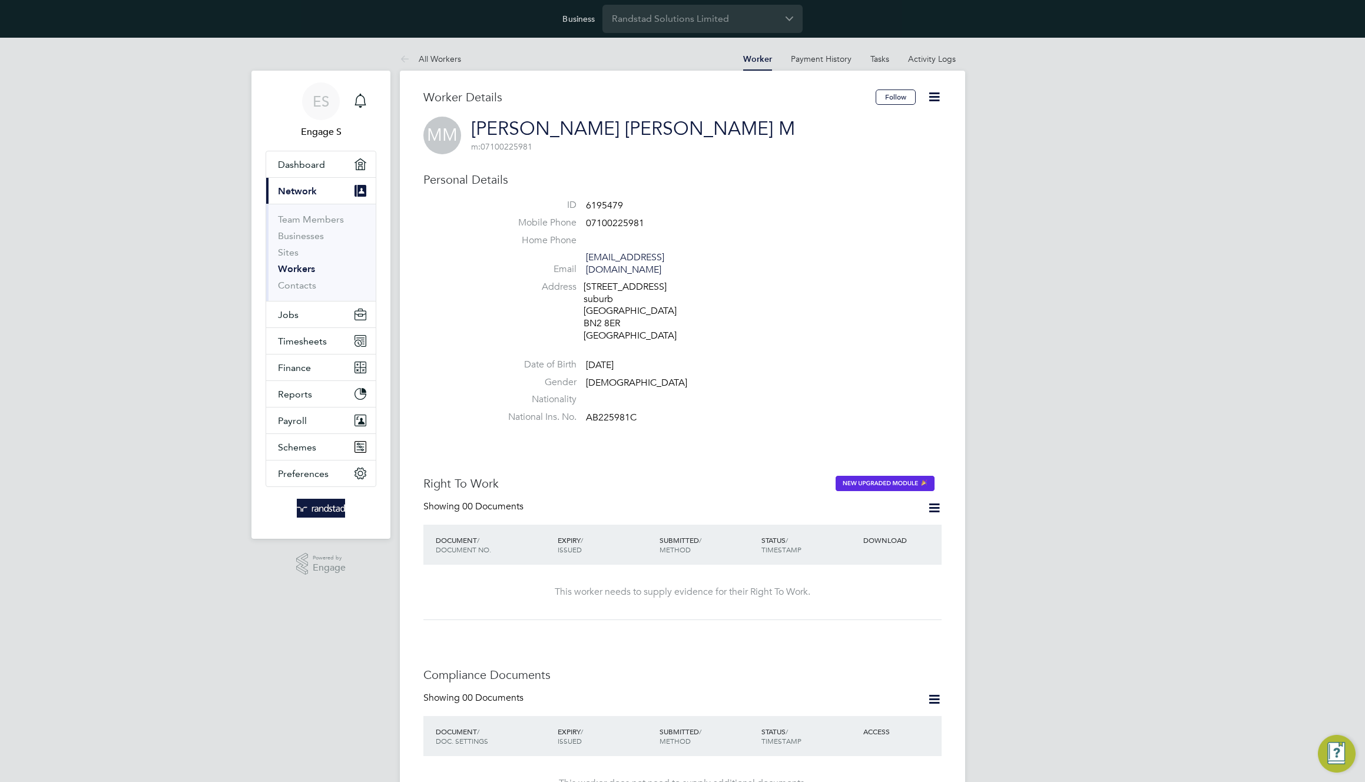
click at [930, 94] on icon at bounding box center [934, 97] width 15 height 15
click at [843, 210] on li "Impersonate" at bounding box center [867, 208] width 147 height 16
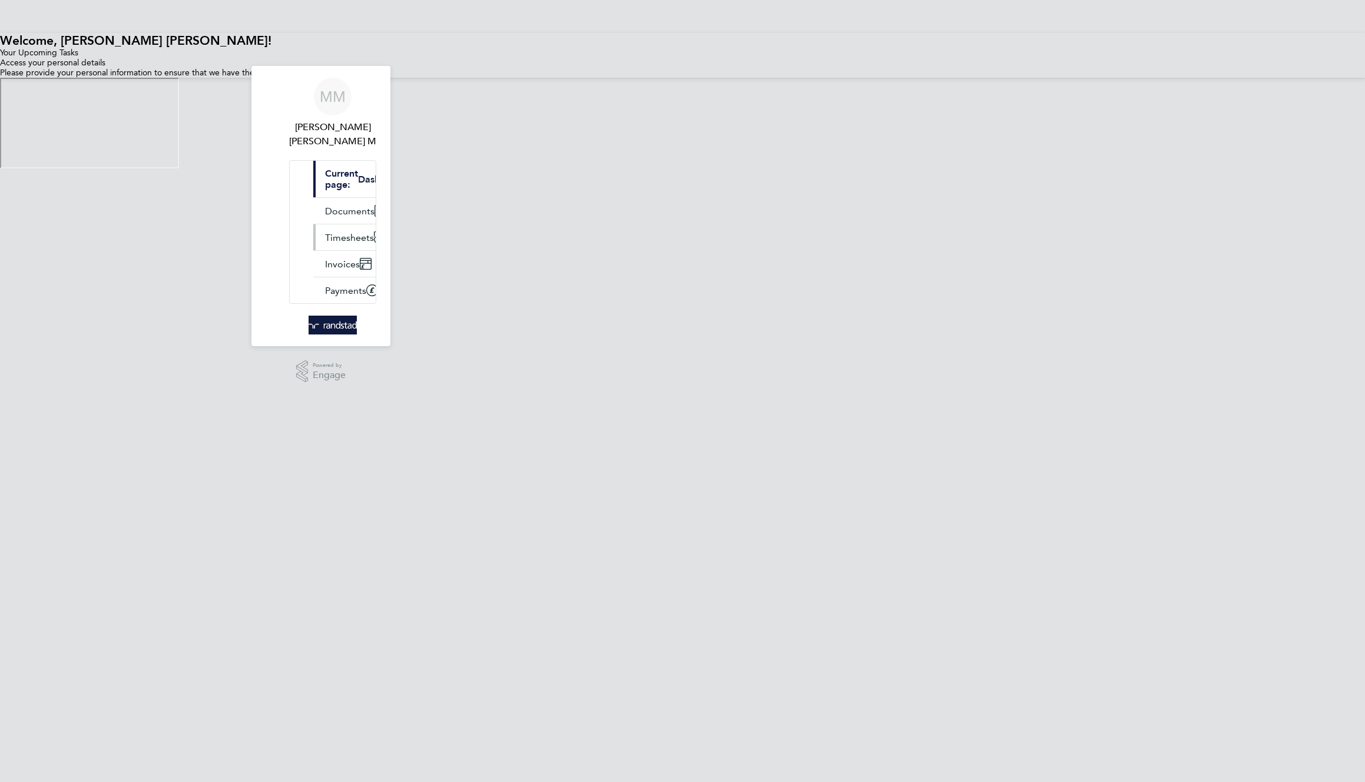
click at [325, 232] on span "Timesheets" at bounding box center [349, 237] width 49 height 11
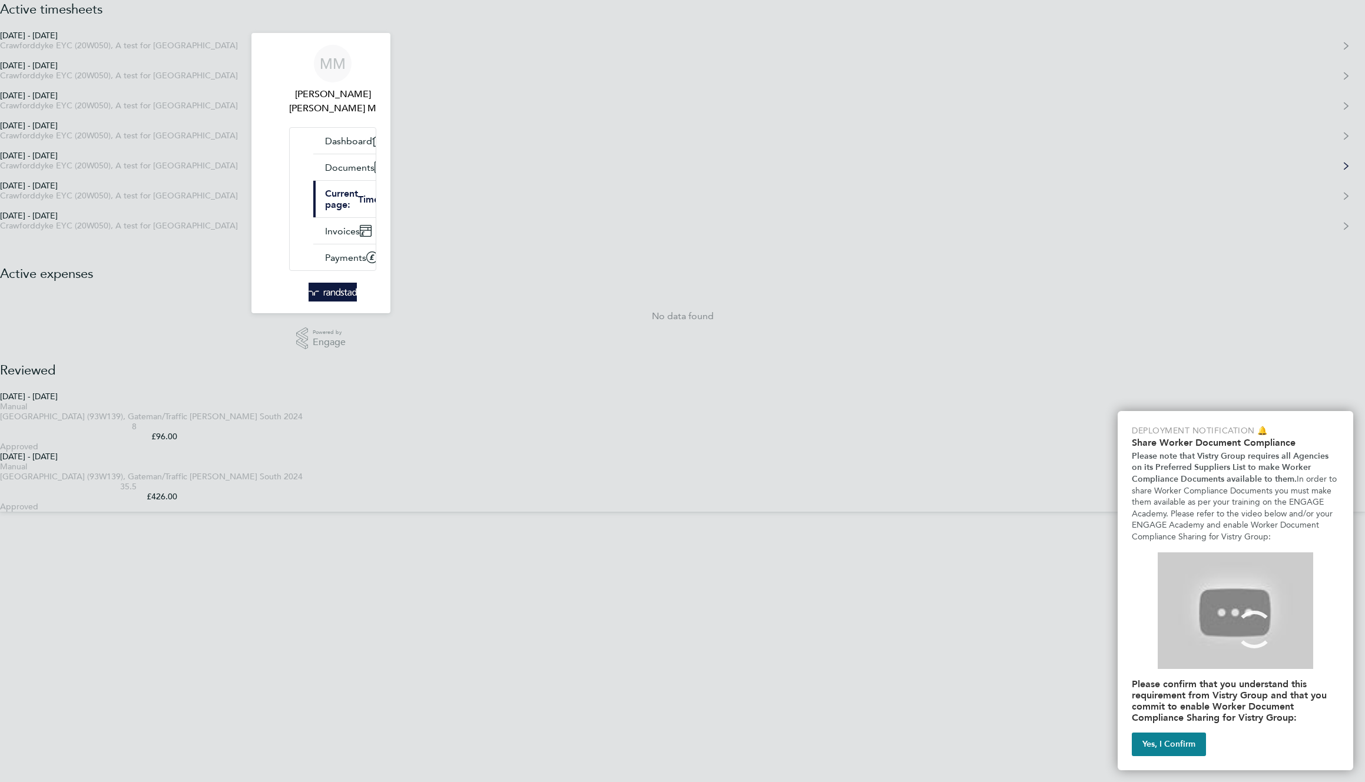
click at [355, 171] on div "Crawforddyke EYC (20W050), A test for Randstad" at bounding box center [177, 166] width 355 height 10
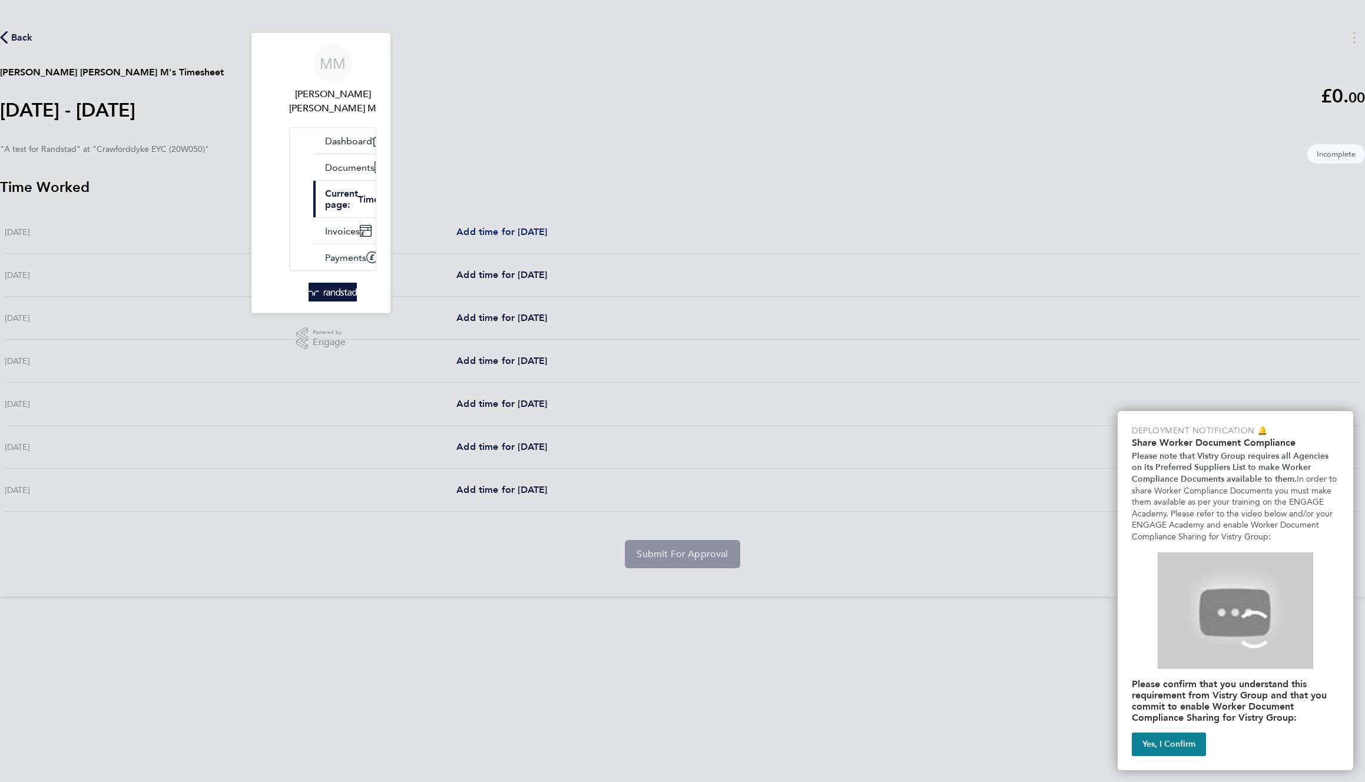
click at [547, 225] on link "Add time for Sat 27 Sep" at bounding box center [501, 232] width 91 height 14
select select "30"
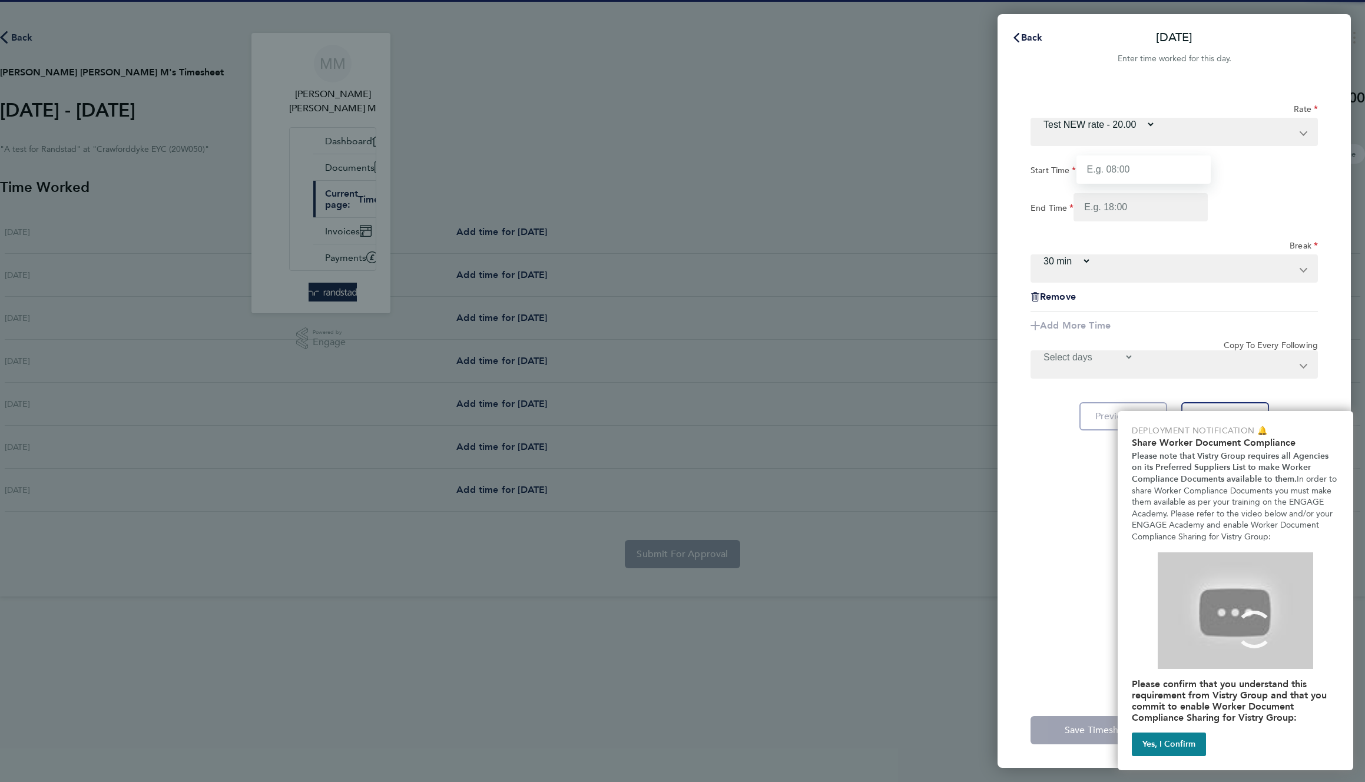
click at [1199, 155] on input "Start Time" at bounding box center [1144, 169] width 134 height 28
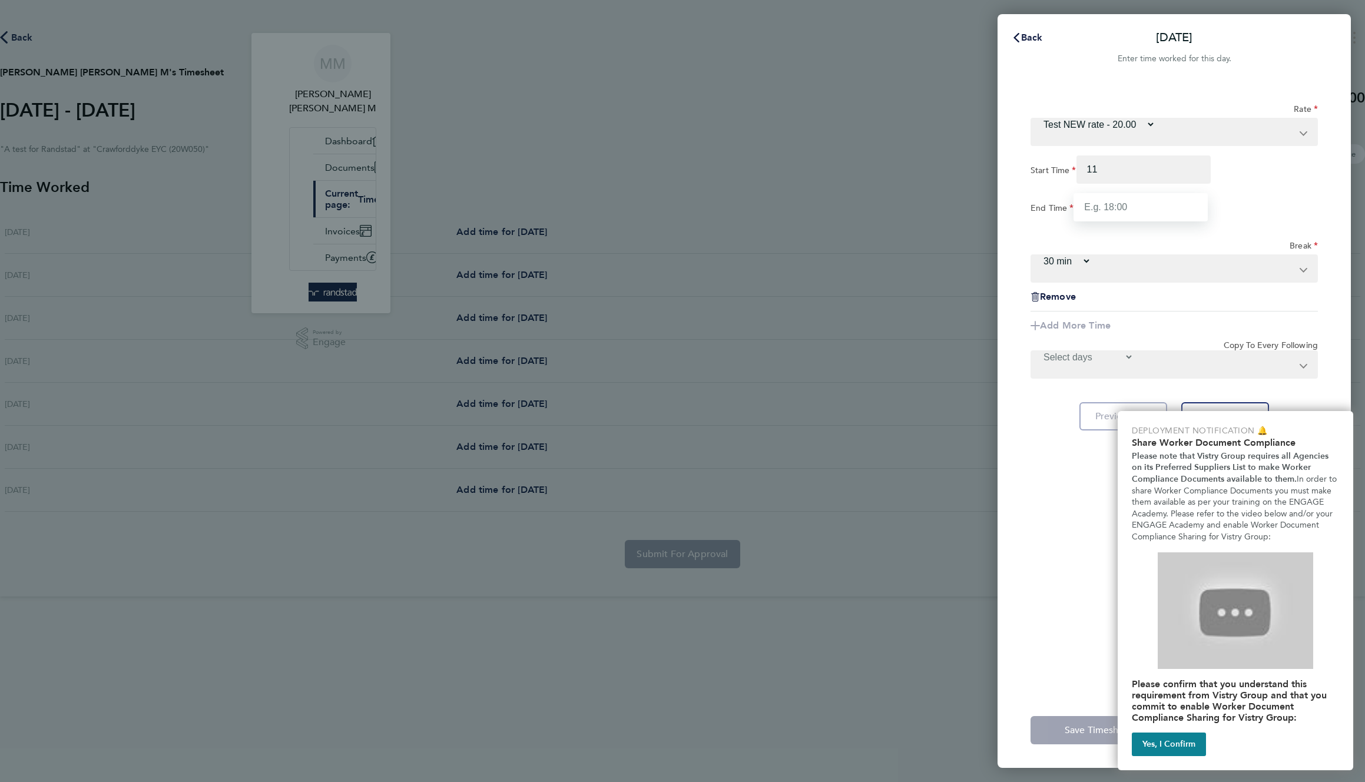
type input "11:00"
click at [1188, 193] on input "End Time" at bounding box center [1141, 207] width 134 height 28
type input "22:00"
click at [1272, 195] on div "End Time 22:00" at bounding box center [1174, 207] width 287 height 28
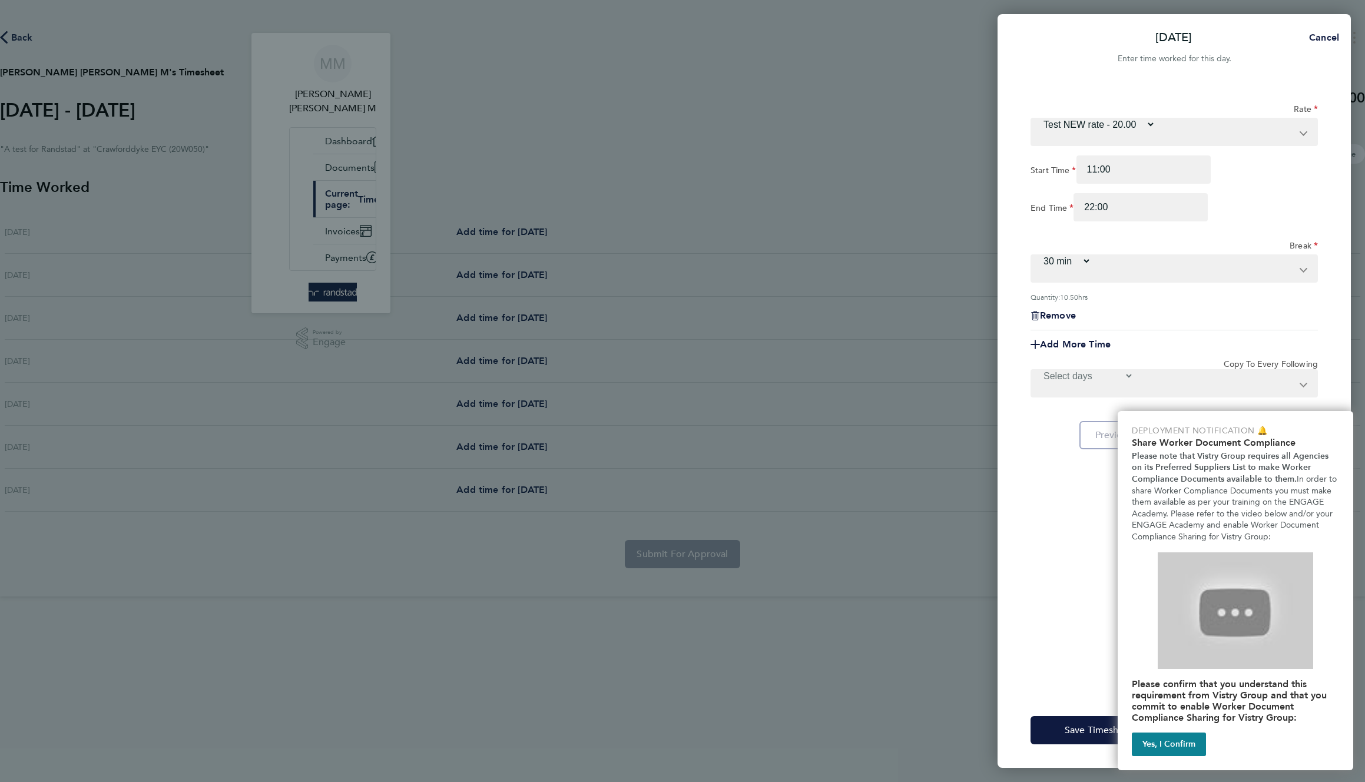
click at [1134, 370] on select "Select days Day Weekday (Mon-Fri) Monday Tuesday Wednesday Thursday Friday Sund…" at bounding box center [1083, 375] width 102 height 11
select select "WEEKDAY"
click at [1130, 370] on select "Select days Day Weekday (Mon-Fri) Monday Tuesday Wednesday Thursday Friday Sund…" at bounding box center [1083, 375] width 102 height 11
select select "2025-10-03"
click at [1177, 746] on button "Yes, I Confirm" at bounding box center [1169, 745] width 74 height 24
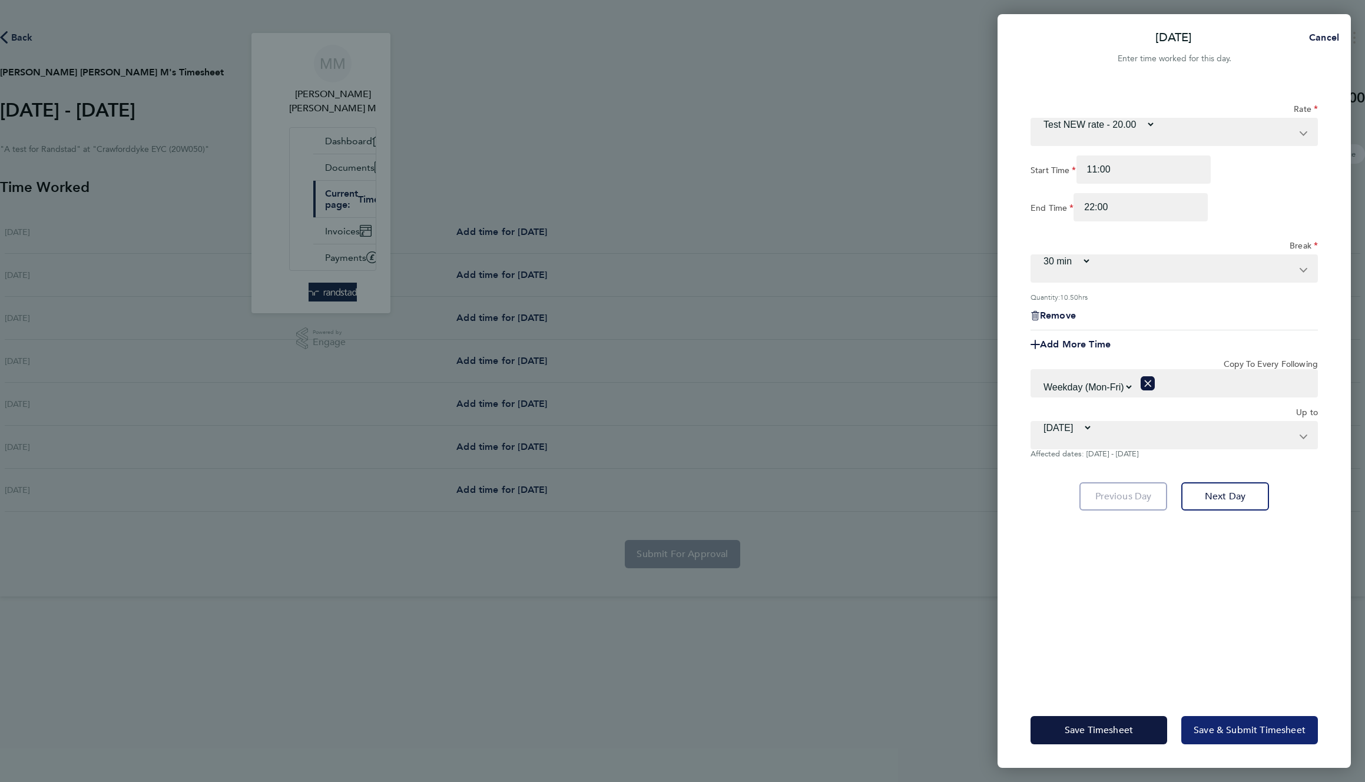
click at [1226, 737] on button "Save & Submit Timesheet" at bounding box center [1249, 730] width 137 height 28
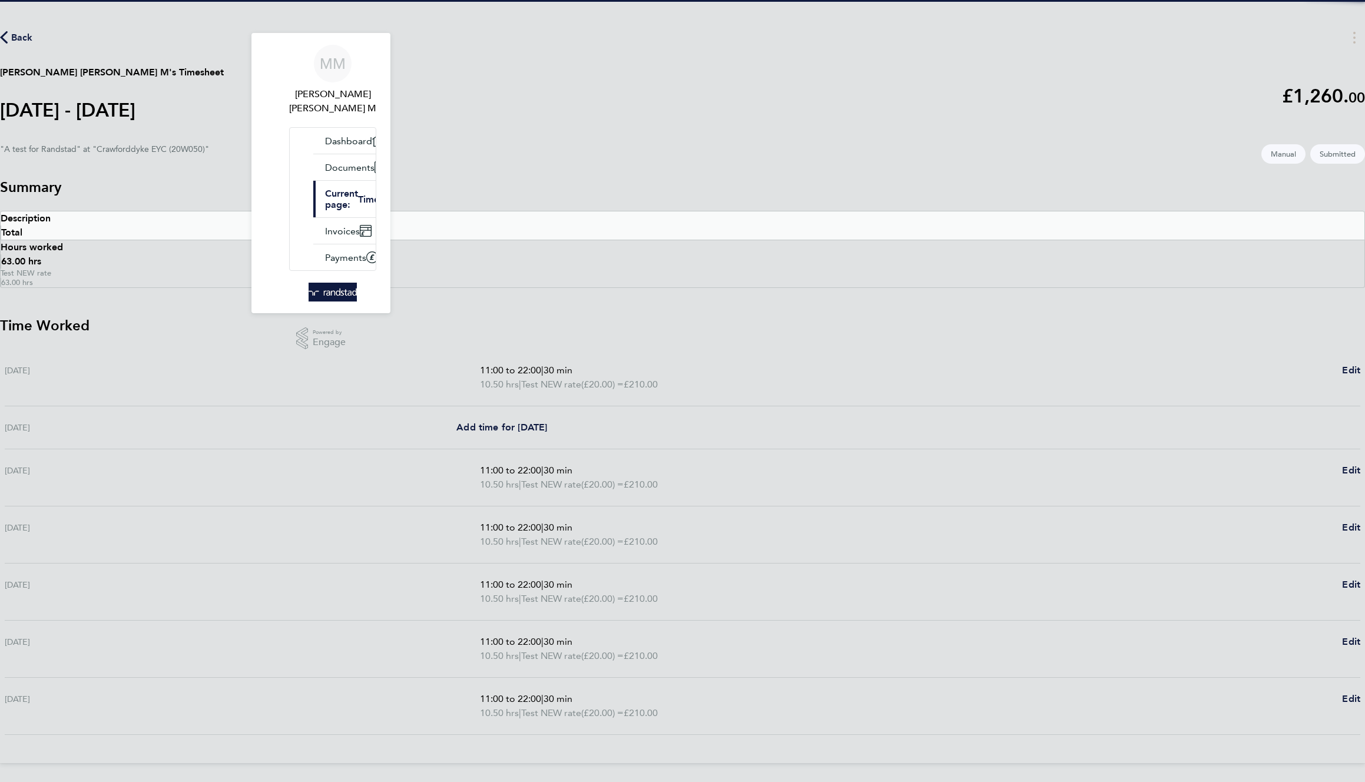
click at [734, 184] on h3 "Summary" at bounding box center [682, 187] width 1365 height 19
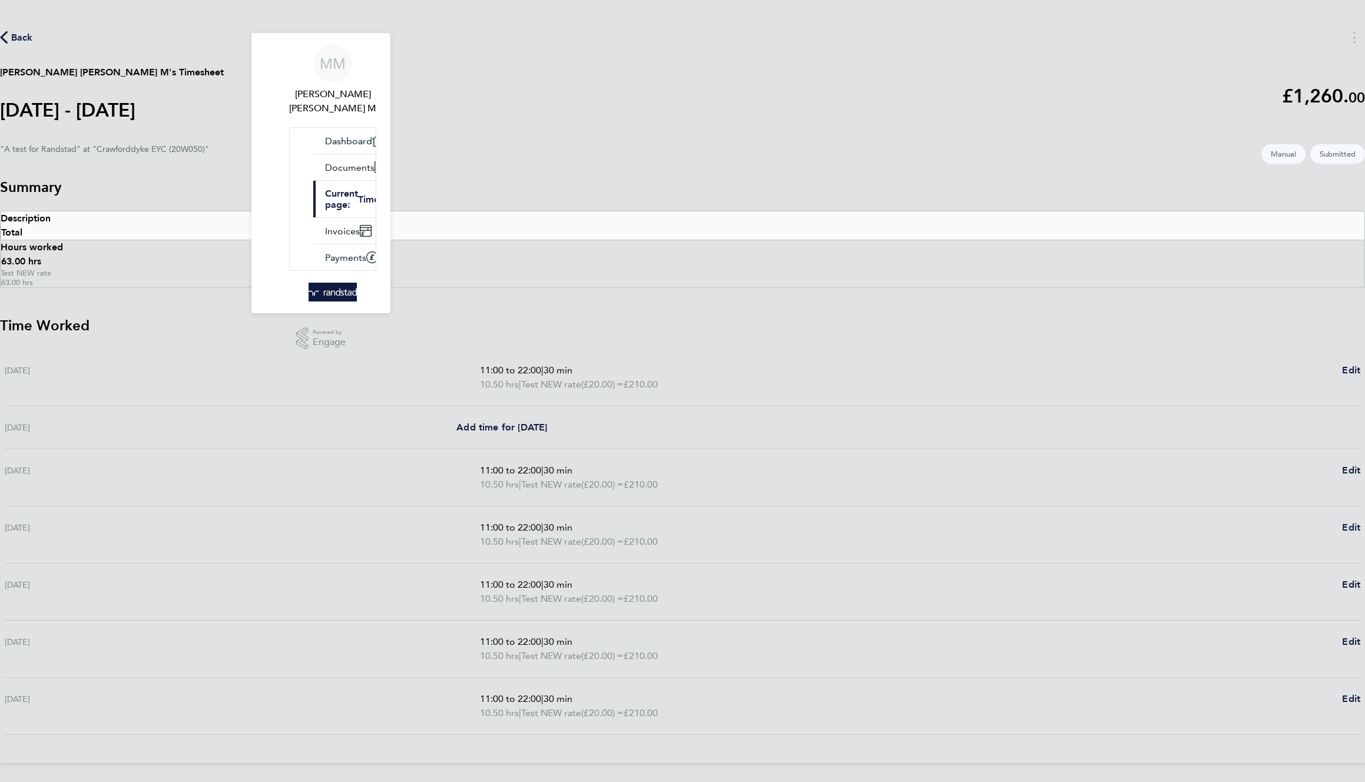
click at [33, 45] on span "Back" at bounding box center [22, 38] width 22 height 14
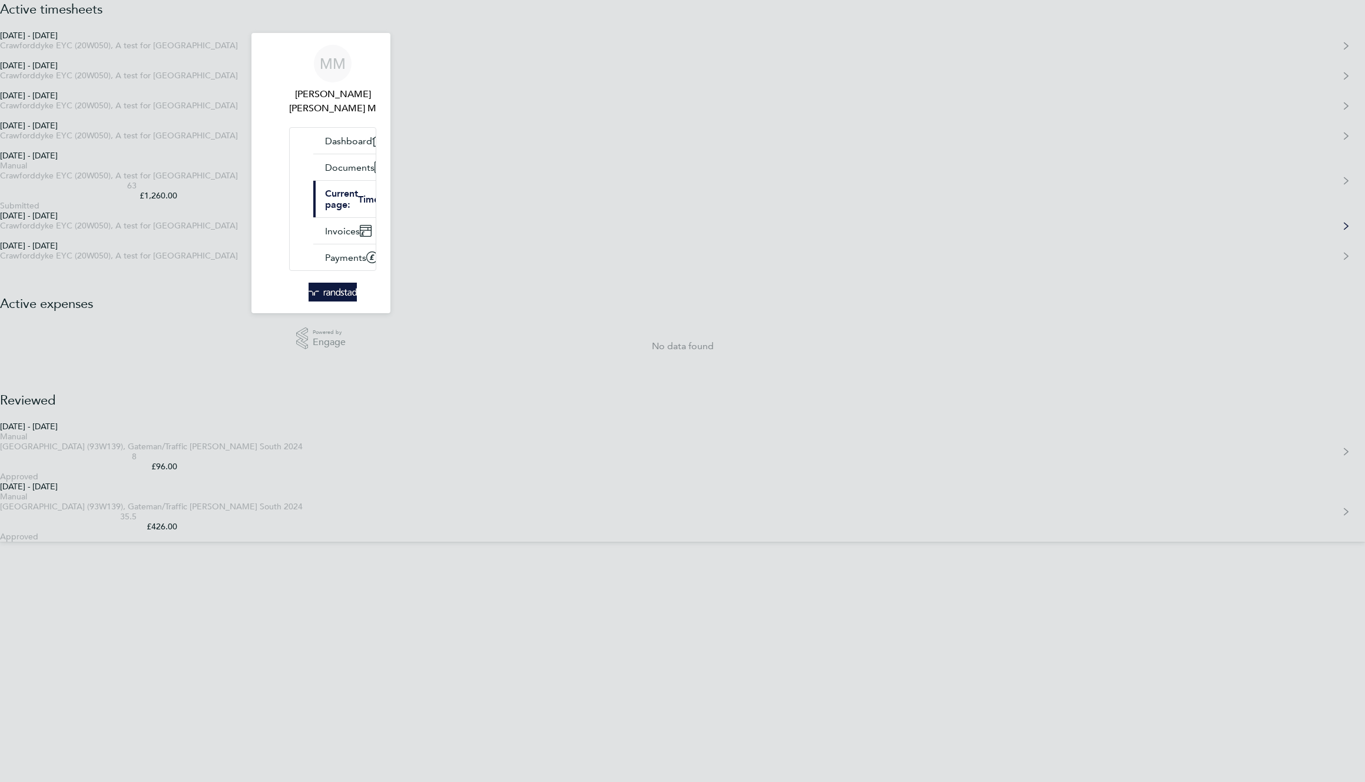
click at [355, 231] on div "Crawforddyke EYC (20W050), A test for [GEOGRAPHIC_DATA]" at bounding box center [177, 226] width 355 height 10
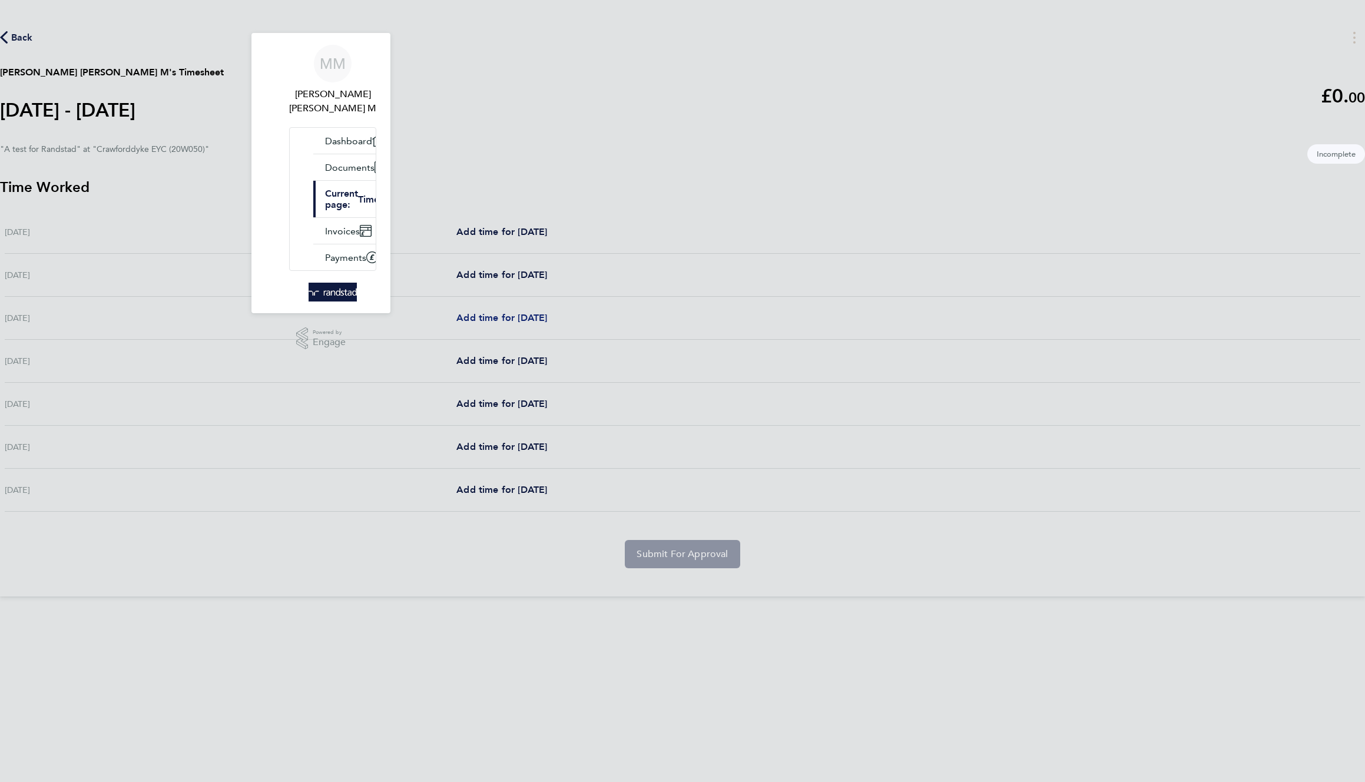
click at [547, 312] on span "Add time for Mon 06 Oct" at bounding box center [501, 317] width 91 height 11
select select "30"
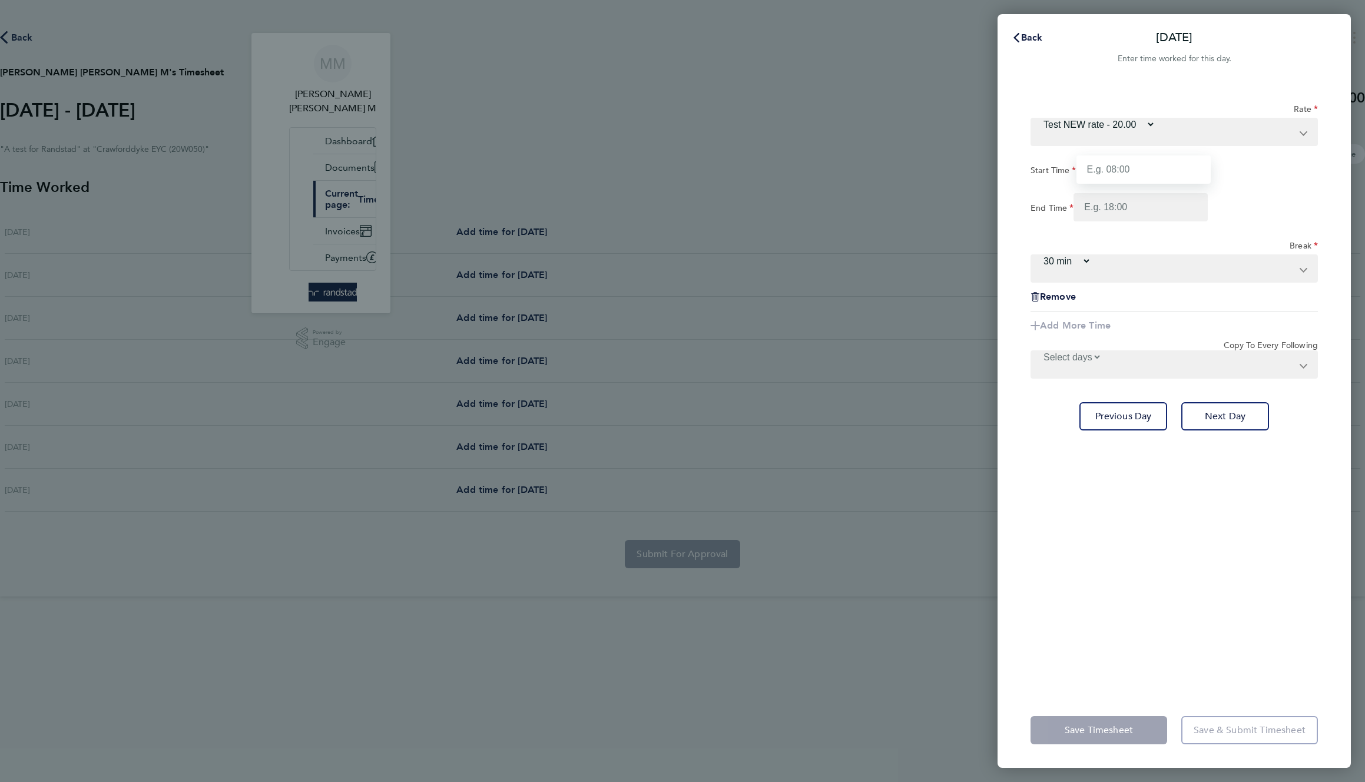
click at [1185, 155] on input "Start Time" at bounding box center [1144, 169] width 134 height 28
type input "07:30"
click at [1186, 193] on input "End Time" at bounding box center [1141, 207] width 134 height 28
type input "11:00"
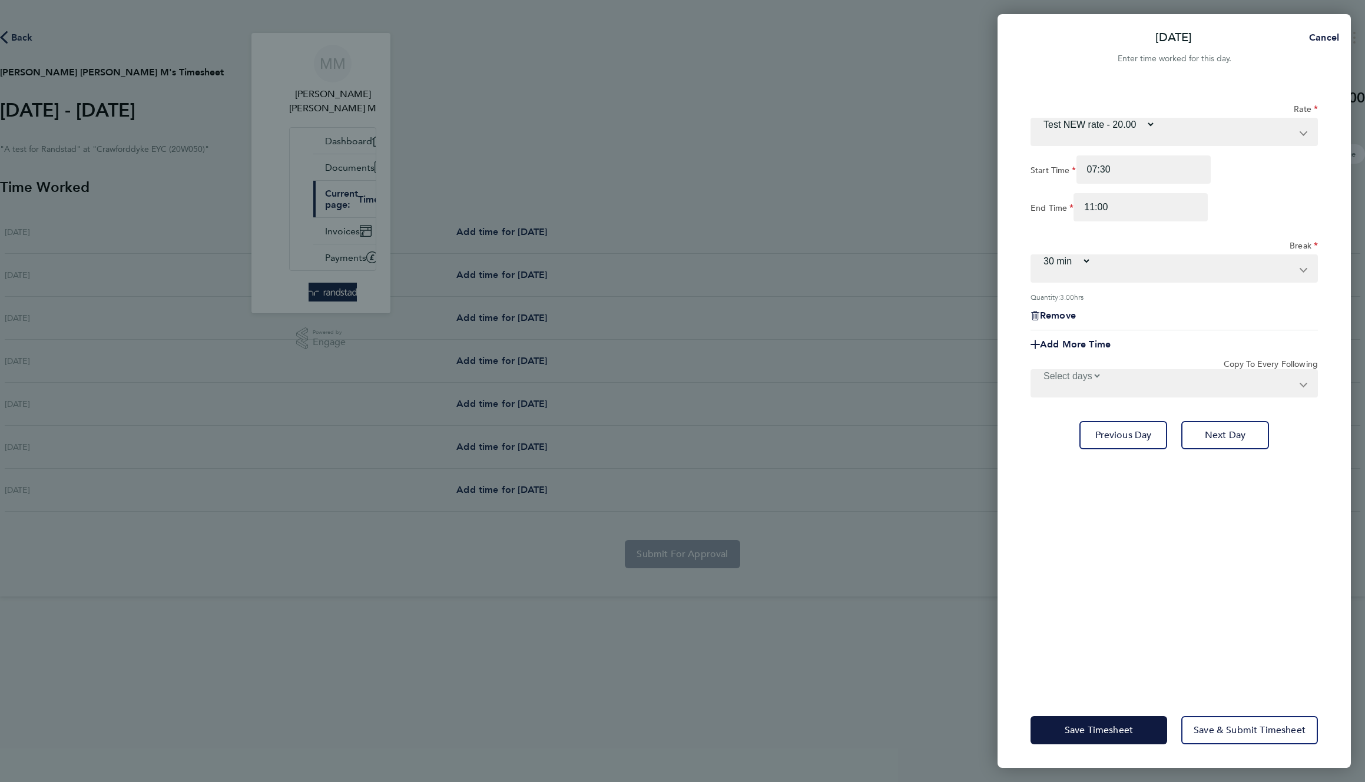
click at [1251, 204] on div "Rate Test NEW rate - 20.00 Start Time 07:30 End Time 11:00 Break 0 min 15 min 3…" at bounding box center [1174, 212] width 287 height 236
click at [1102, 370] on select "Select days Day Tuesday Wednesday Thursday Friday" at bounding box center [1067, 375] width 70 height 11
select select "TUE"
click at [1102, 370] on select "Select days Day Tuesday Wednesday Thursday Friday" at bounding box center [1067, 375] width 70 height 11
select select "2025-10-10"
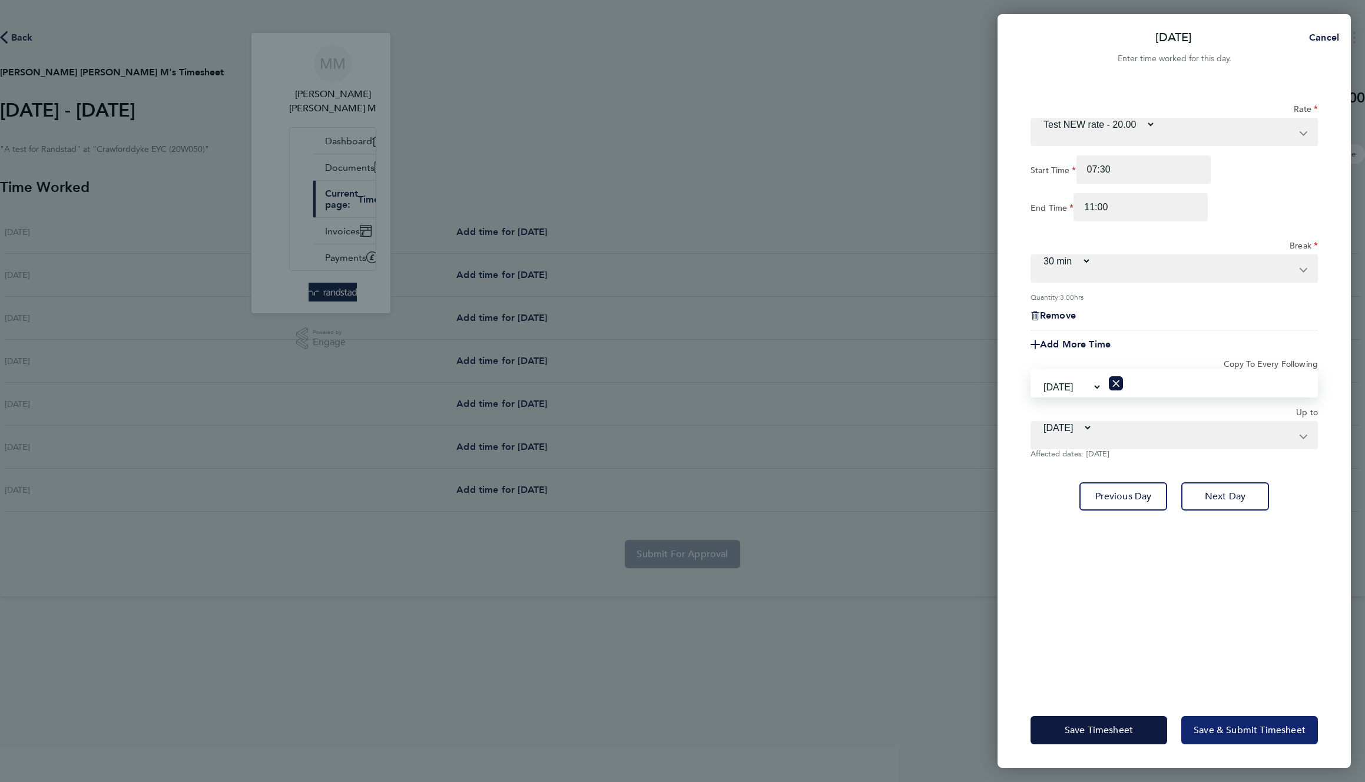
click at [1243, 720] on button "Save & Submit Timesheet" at bounding box center [1249, 730] width 137 height 28
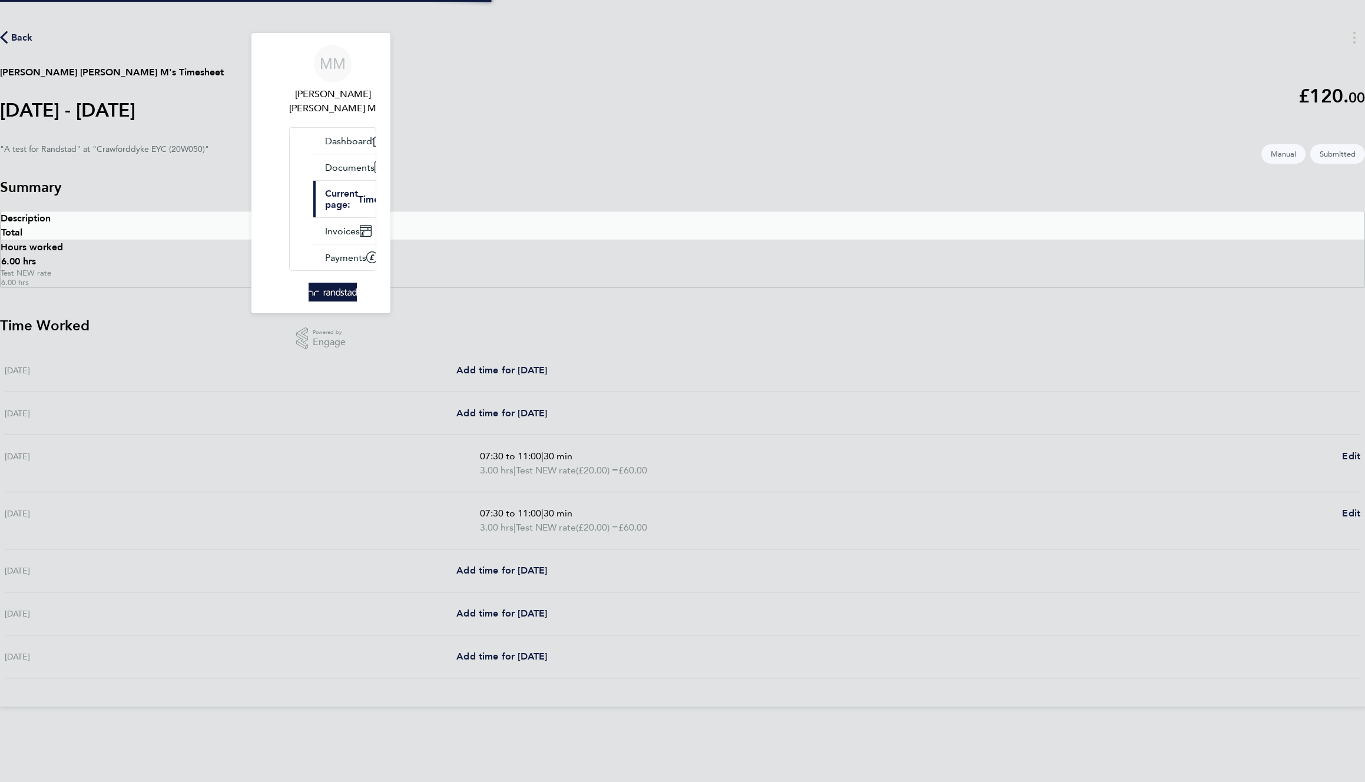
click at [1187, 610] on div "MM Mohamed Hussein Mahmoud M Applications: Dashboard Documents Current page: Ti…" at bounding box center [682, 353] width 1365 height 707
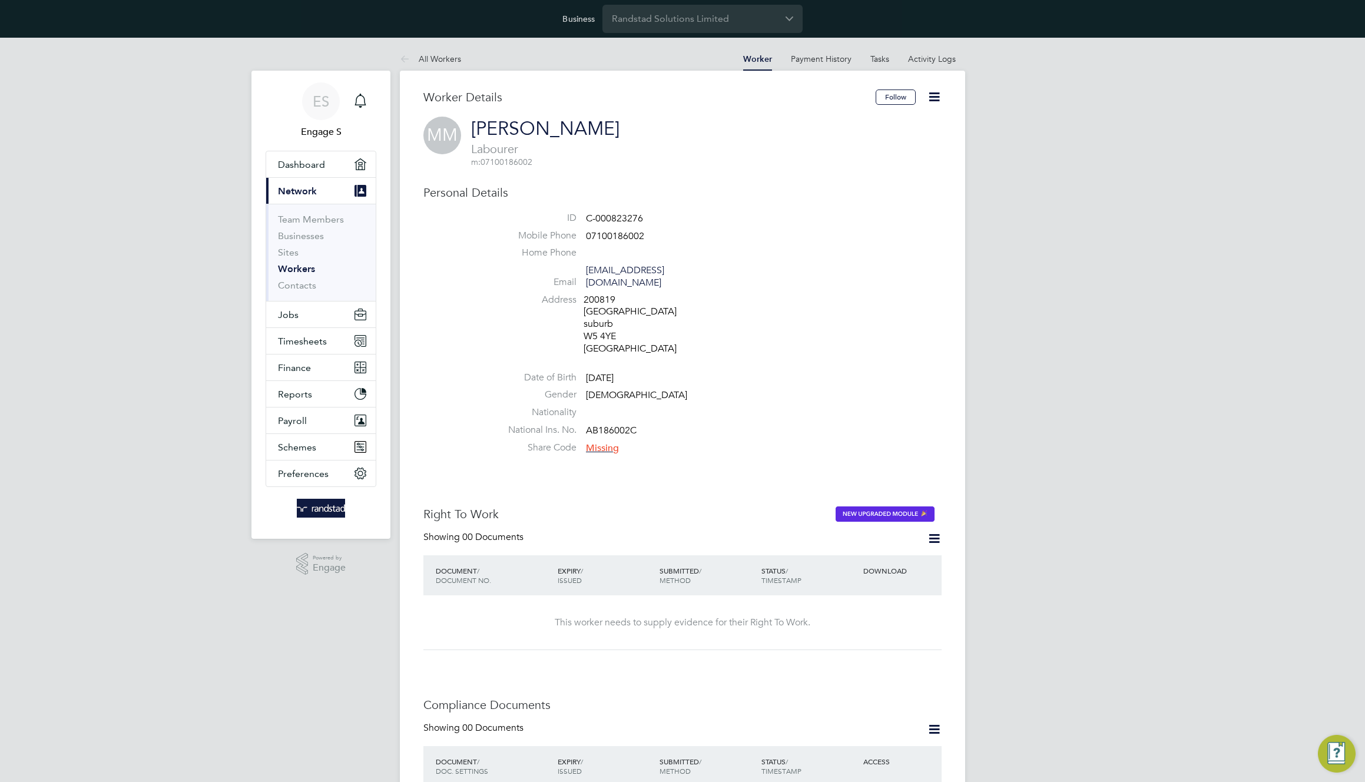
click at [934, 98] on icon at bounding box center [934, 97] width 15 height 15
click at [837, 207] on li "Impersonate" at bounding box center [867, 208] width 147 height 16
click at [422, 57] on link "All Workers" at bounding box center [430, 59] width 61 height 11
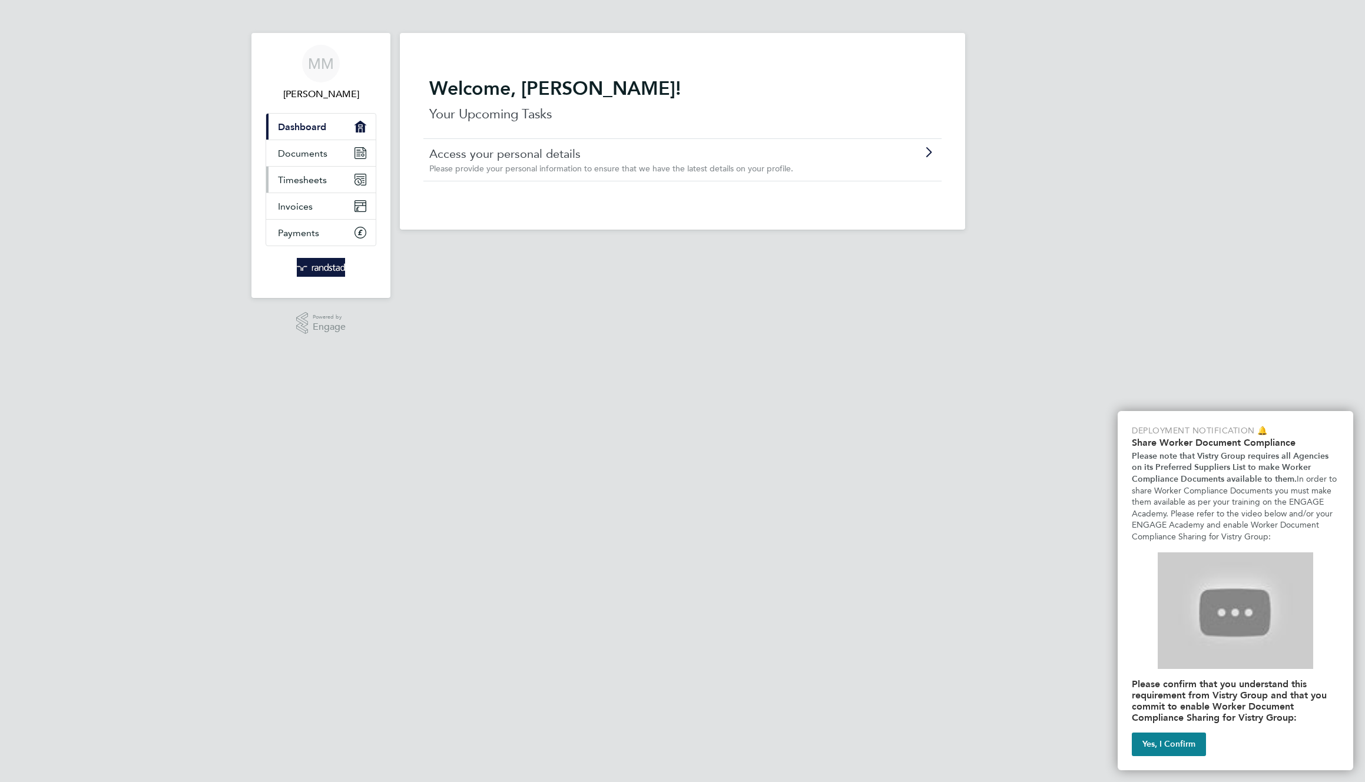
click at [313, 183] on span "Timesheets" at bounding box center [302, 179] width 49 height 11
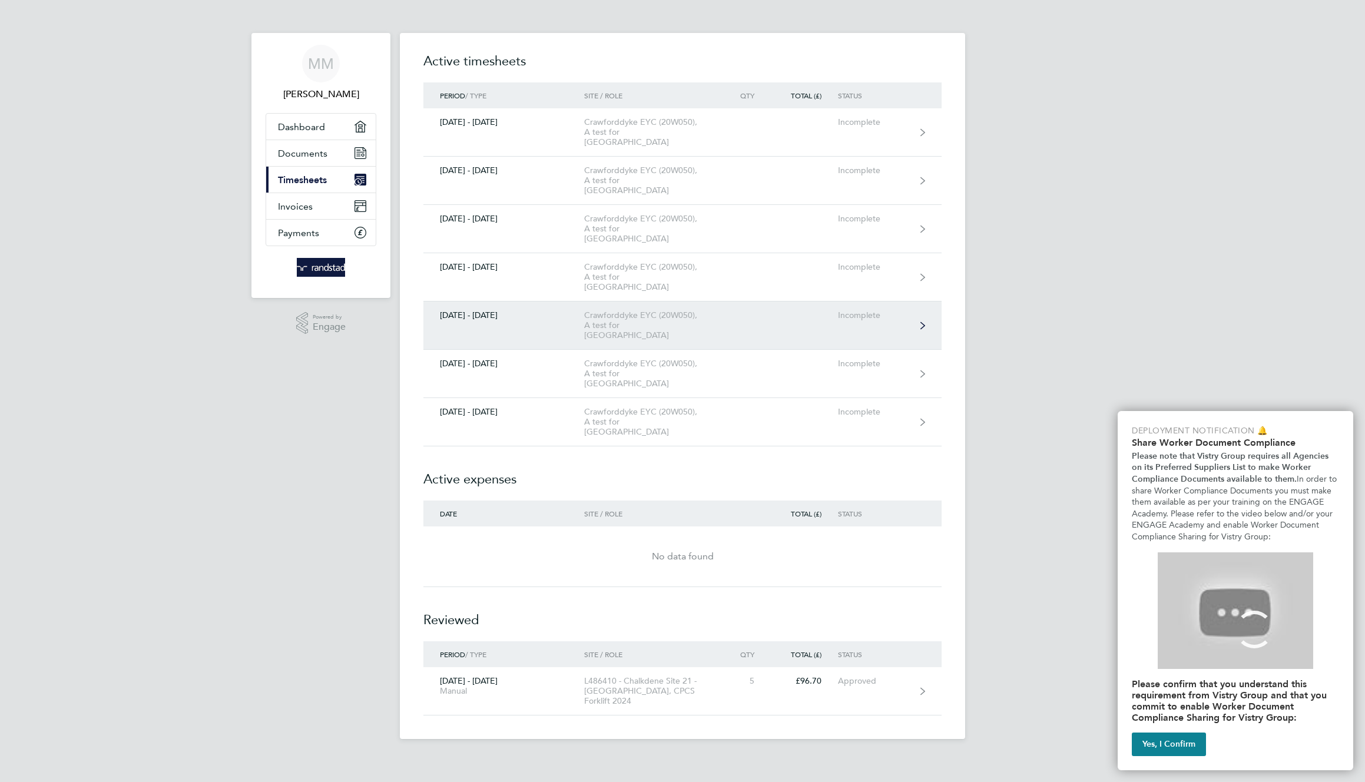
click at [712, 302] on link "[DATE] - [DATE] Crawforddyke EYC (20W050), A test for Randstad Incomplete" at bounding box center [682, 326] width 518 height 48
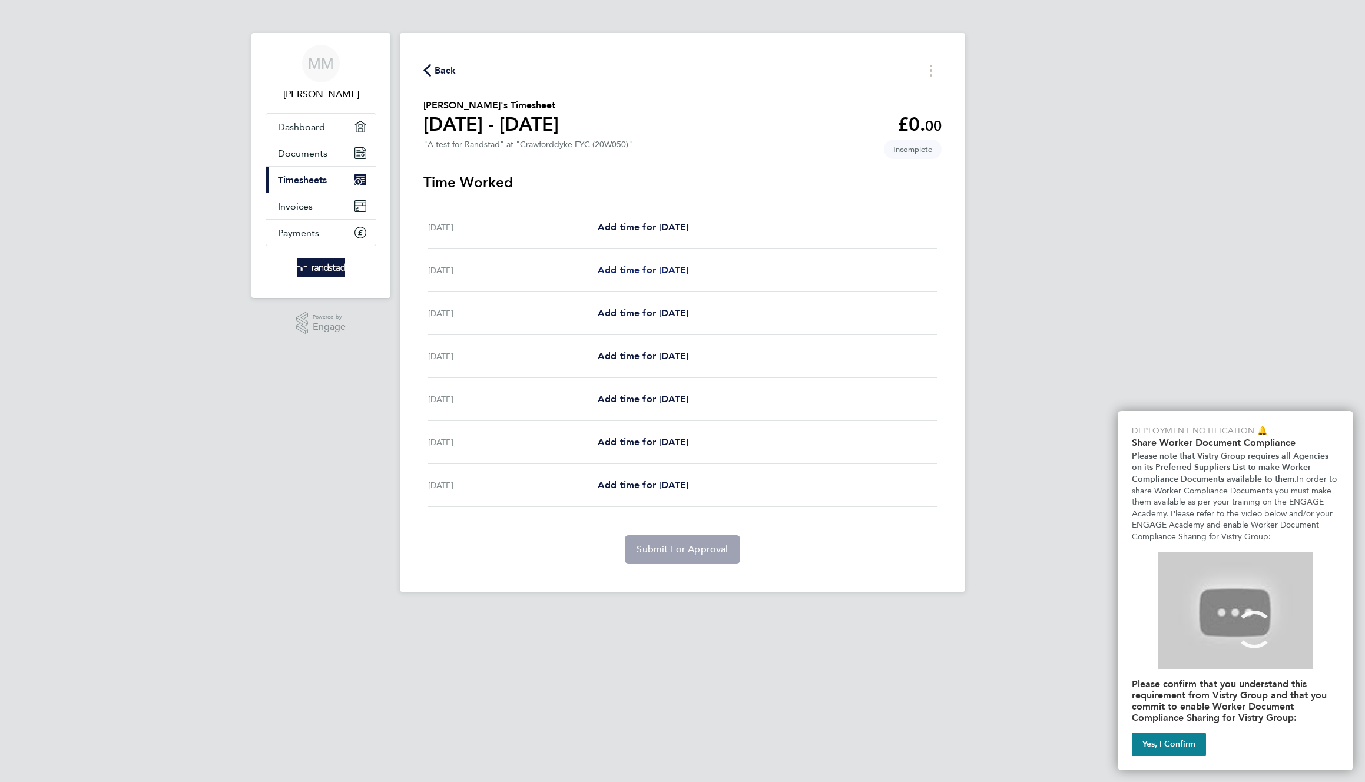
click at [688, 263] on link "Add time for [DATE]" at bounding box center [643, 270] width 91 height 14
select select "30"
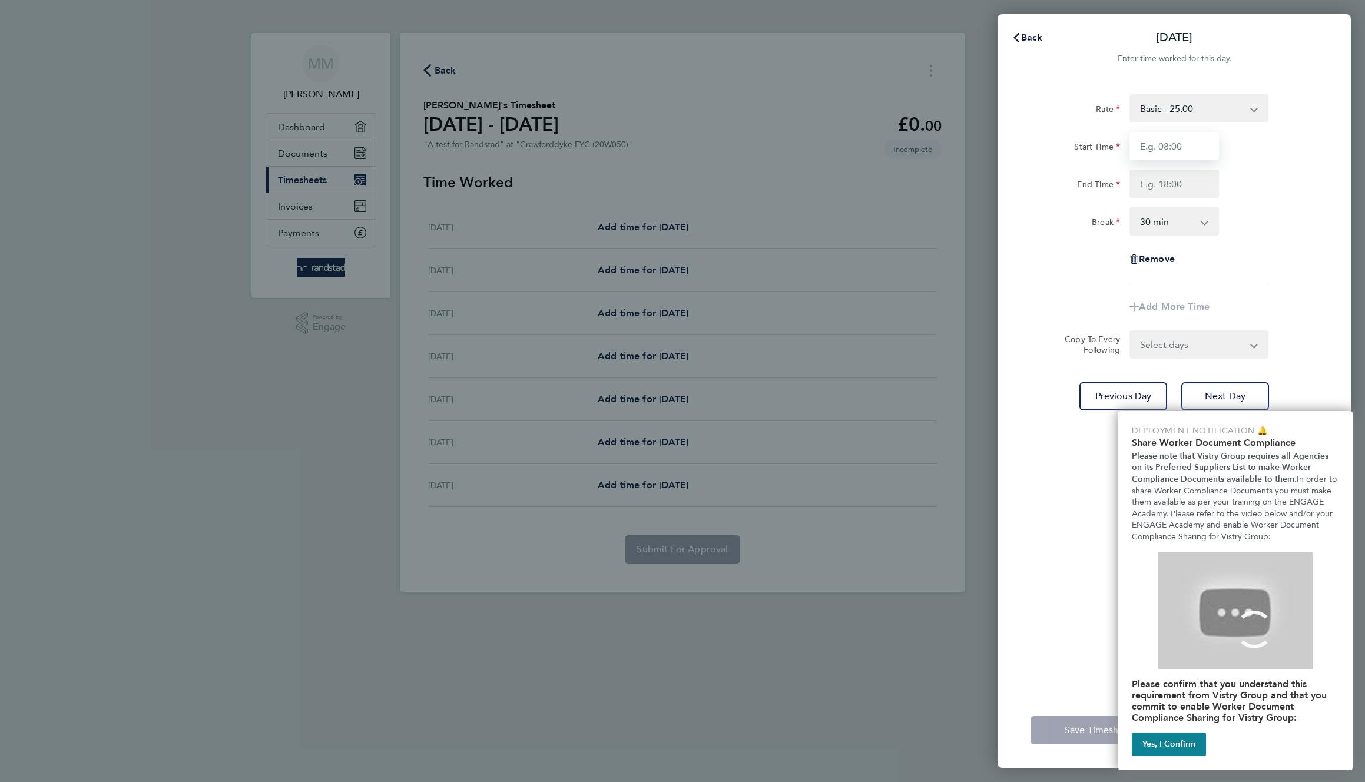
click at [1170, 148] on input "Start Time" at bounding box center [1175, 146] width 90 height 28
type input "11:00"
click at [1177, 176] on input "End Time" at bounding box center [1175, 184] width 90 height 28
type input "22:00"
click at [1259, 203] on div "Rate Basic - 25.00 Start Time 11:00 End Time 22:00 Break 0 min 15 min 30 min 45…" at bounding box center [1174, 188] width 287 height 189
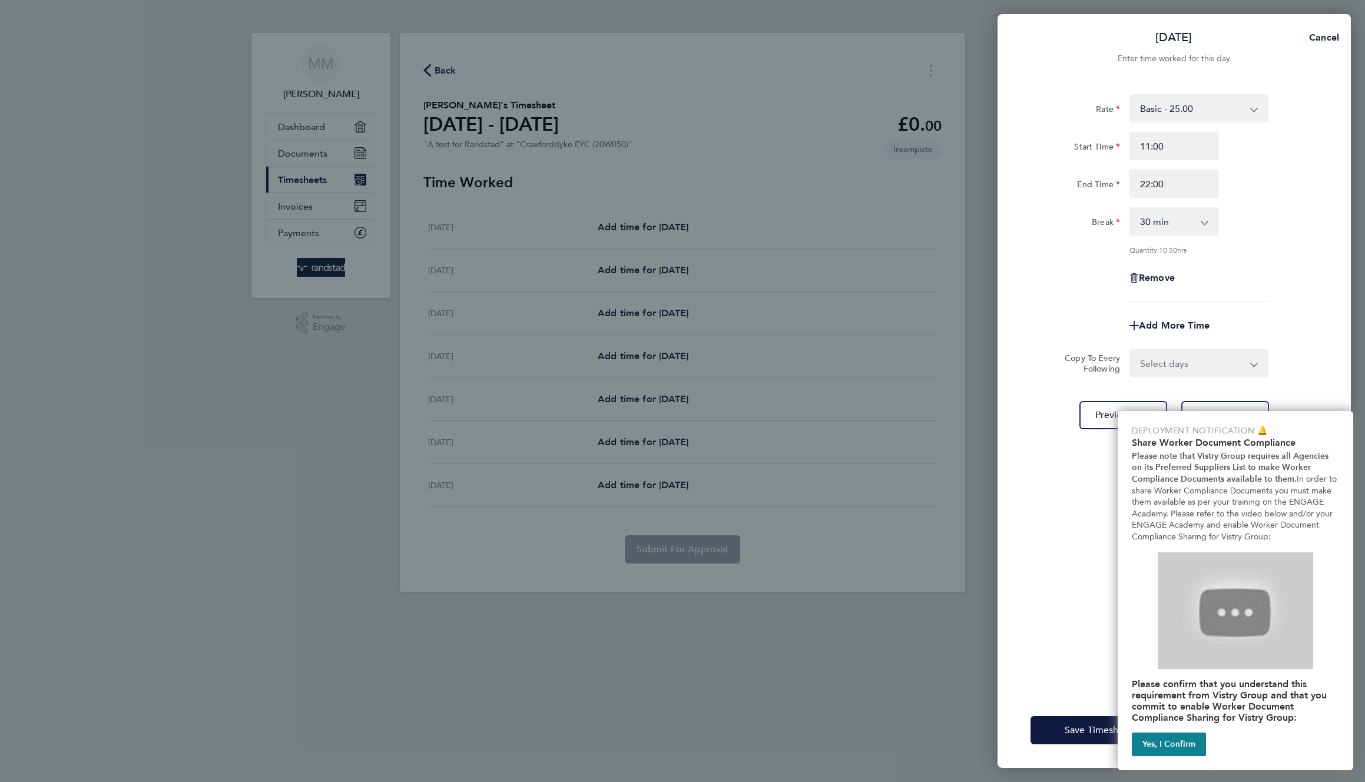
drag, startPoint x: 1180, startPoint y: 747, endPoint x: 1158, endPoint y: 635, distance: 113.4
click at [1181, 746] on button "Yes, I Confirm" at bounding box center [1169, 745] width 74 height 24
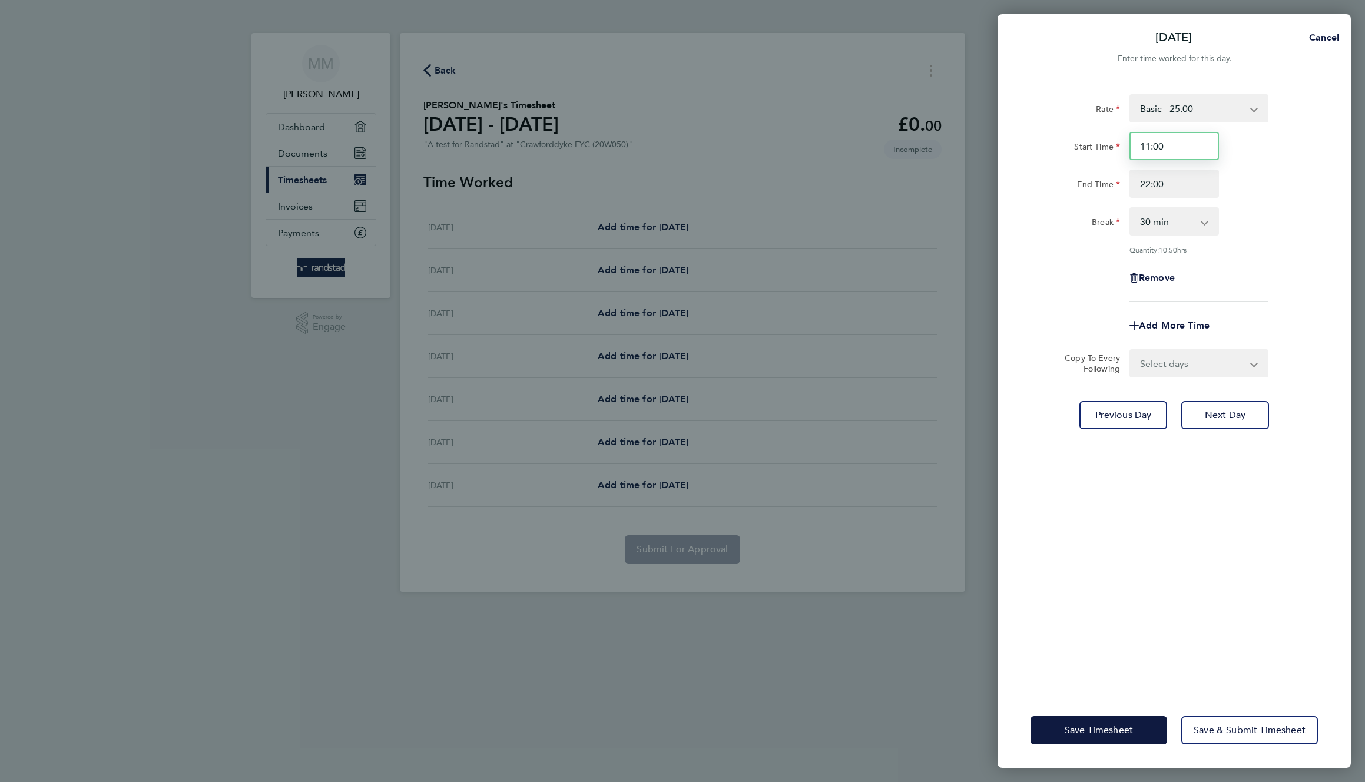
click at [1158, 152] on input "11:00" at bounding box center [1175, 146] width 90 height 28
type input "15:30"
click at [1277, 231] on div "Break 0 min 15 min 30 min 45 min 60 min 75 min 90 min" at bounding box center [1174, 221] width 297 height 28
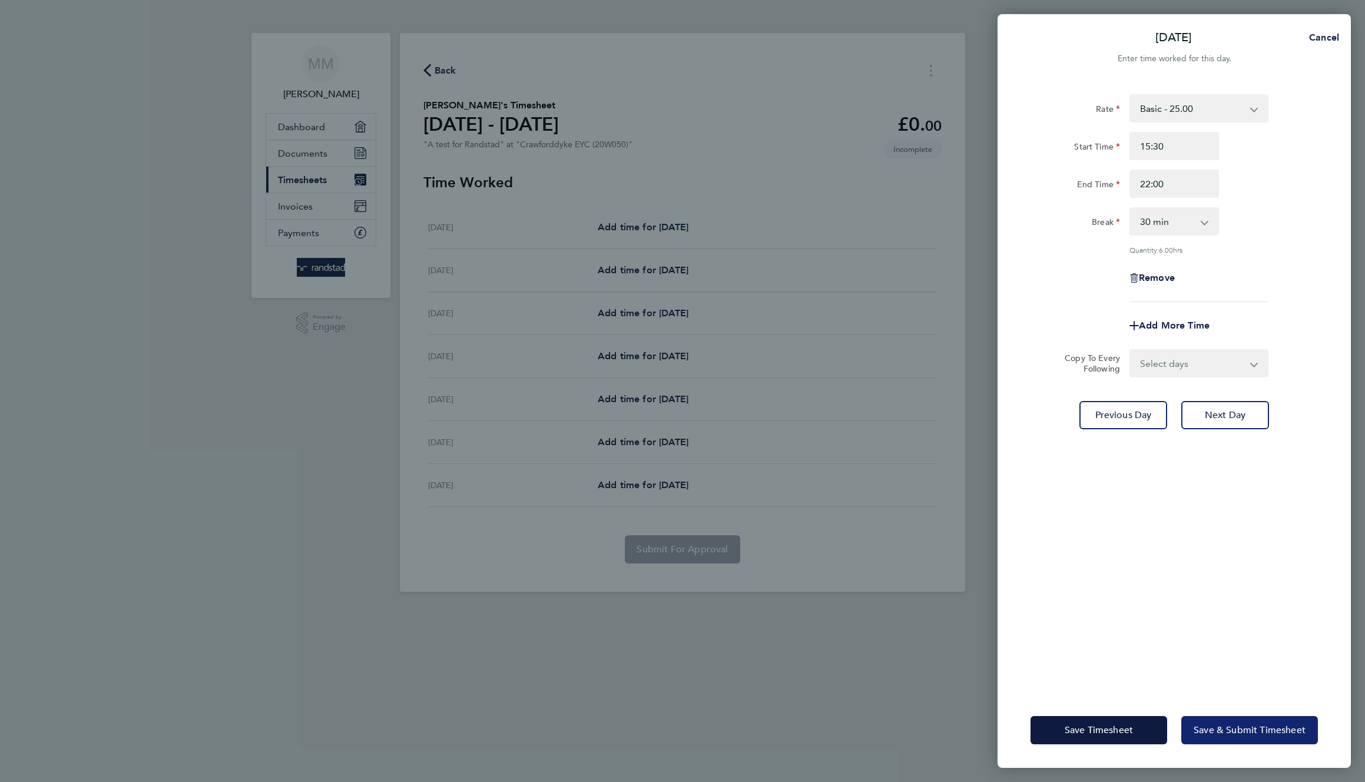
click at [1238, 724] on span "Save & Submit Timesheet" at bounding box center [1250, 730] width 112 height 12
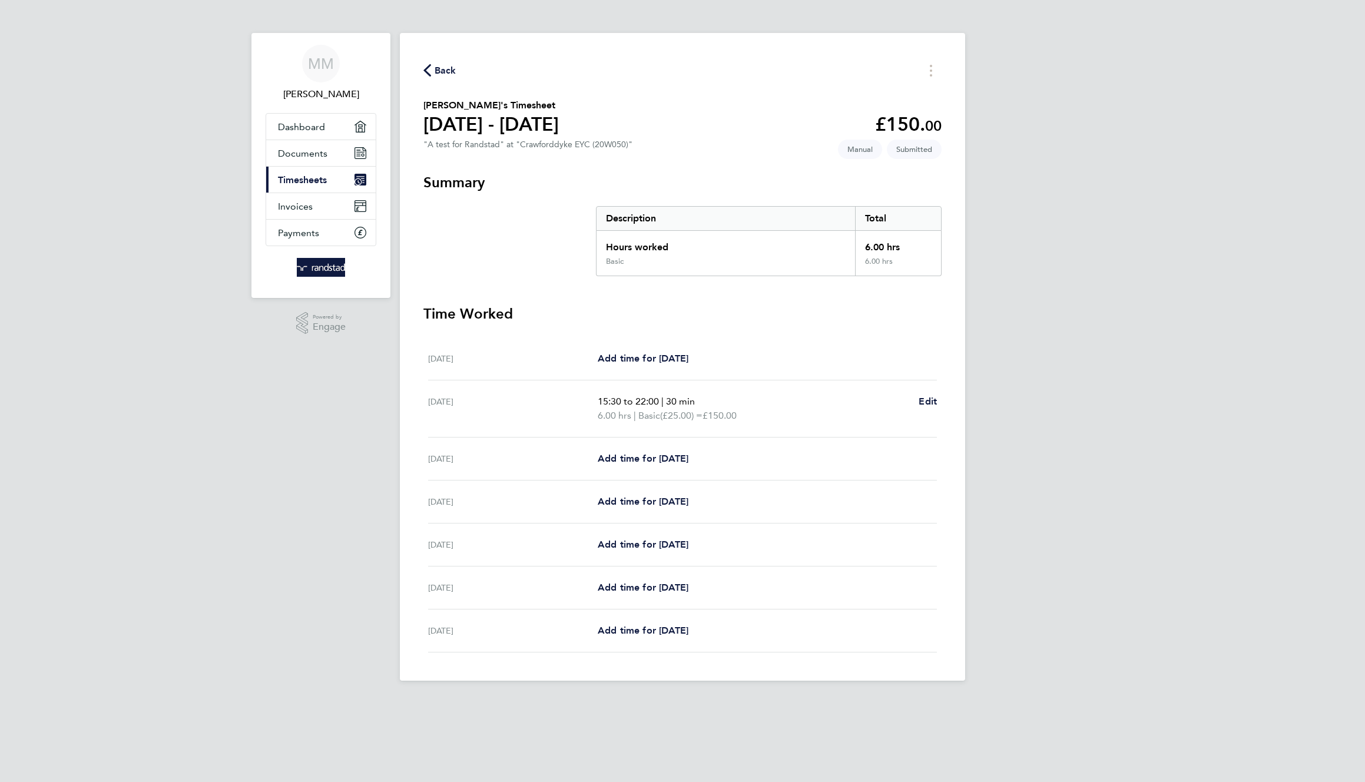
click at [688, 413] on span "(£25.00) =" at bounding box center [681, 415] width 42 height 11
click at [441, 62] on div "Back" at bounding box center [682, 70] width 518 height 18
click at [442, 70] on span "Back" at bounding box center [446, 71] width 22 height 14
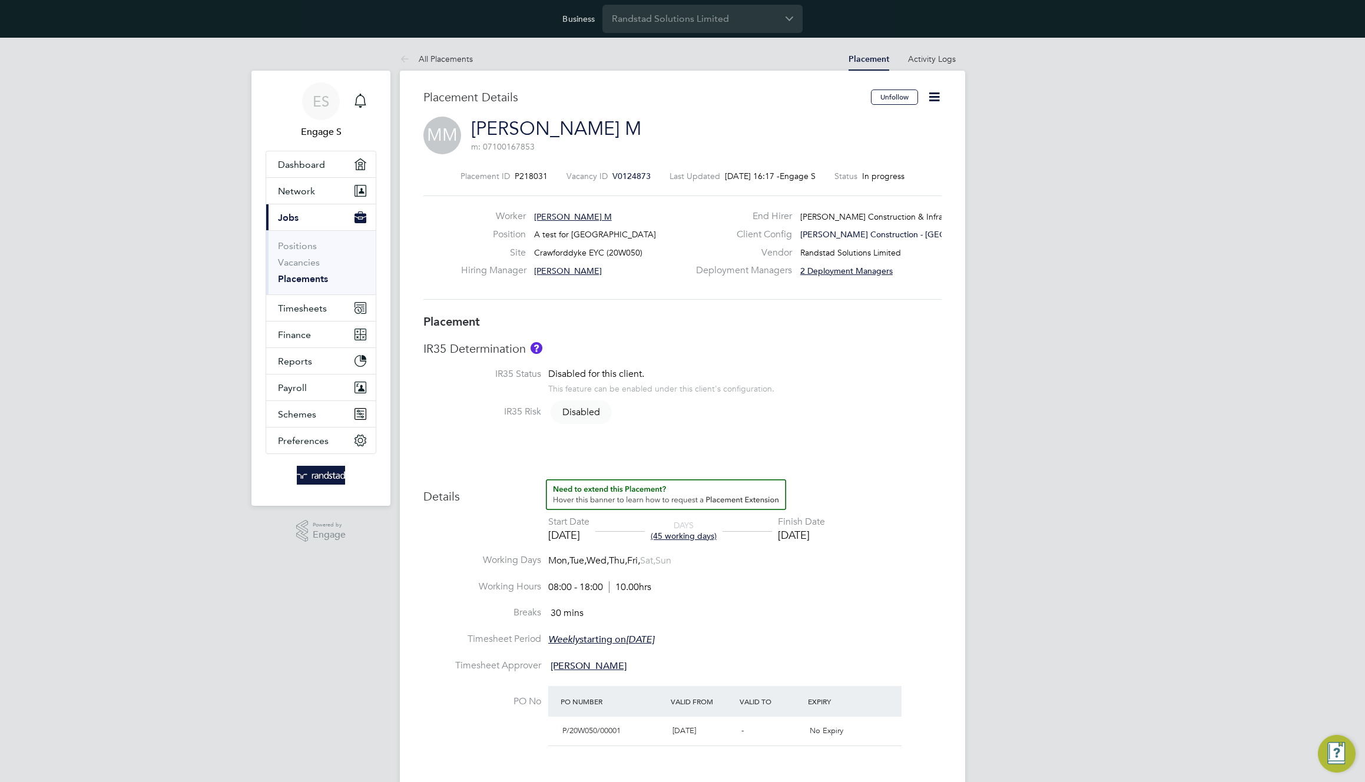
click at [933, 101] on icon at bounding box center [934, 97] width 15 height 15
click at [542, 124] on link "[PERSON_NAME] M" at bounding box center [556, 128] width 170 height 23
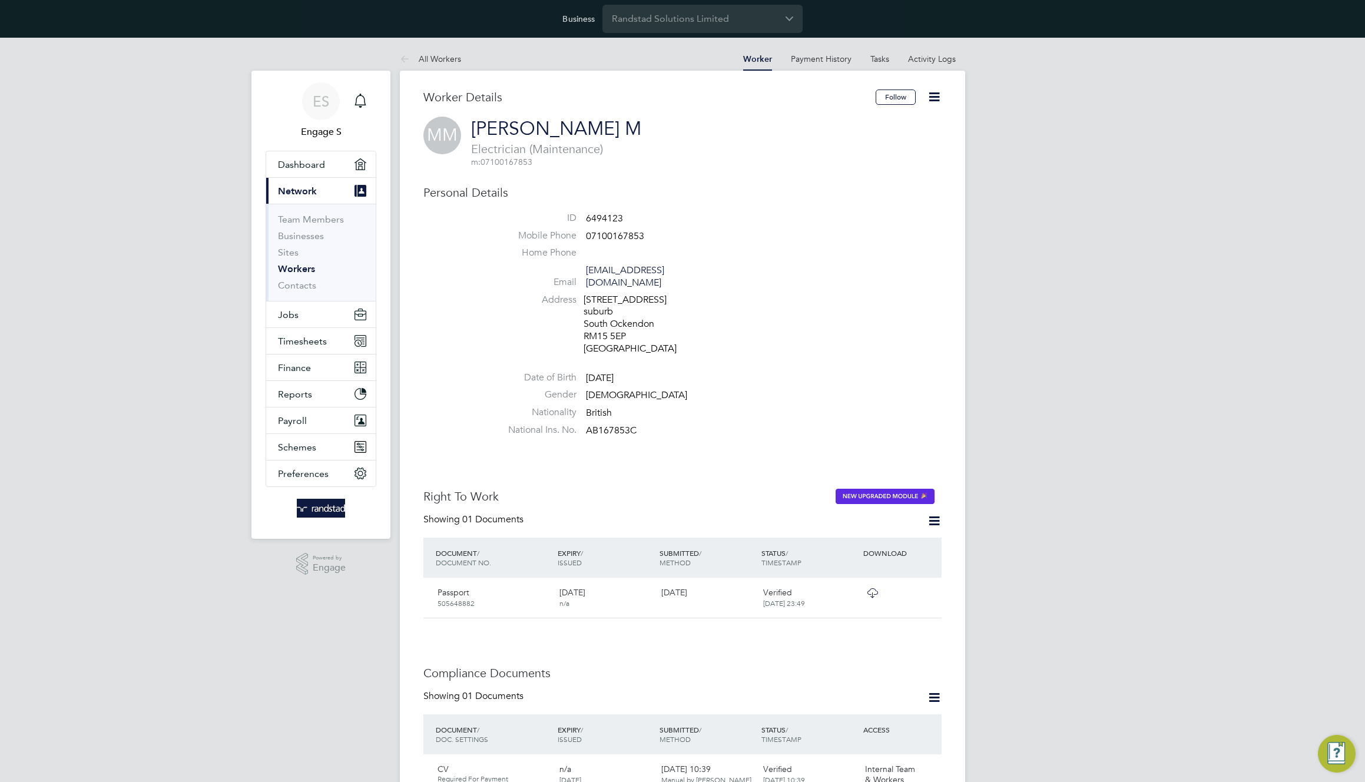
click at [941, 97] on icon at bounding box center [934, 97] width 15 height 15
click at [820, 208] on li "Impersonate" at bounding box center [867, 208] width 147 height 16
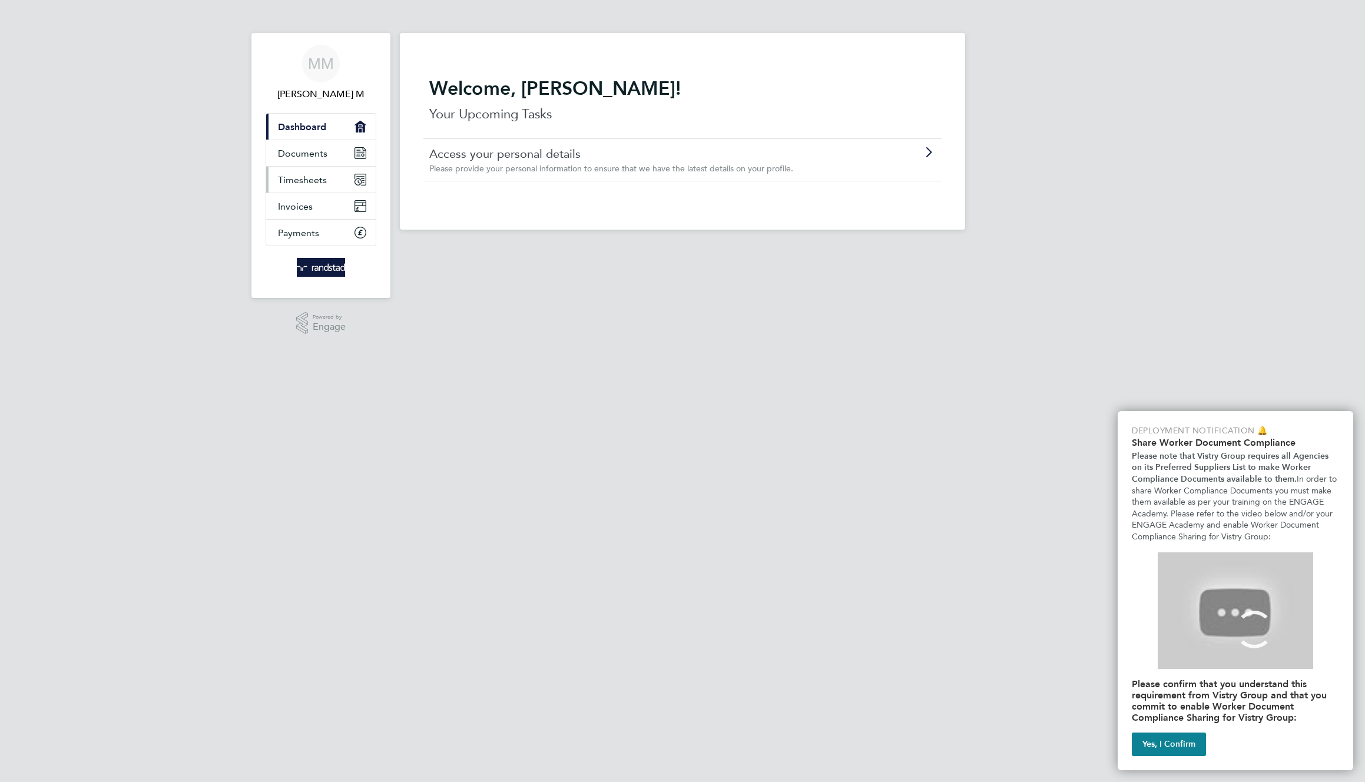
click at [309, 180] on span "Timesheets" at bounding box center [302, 179] width 49 height 11
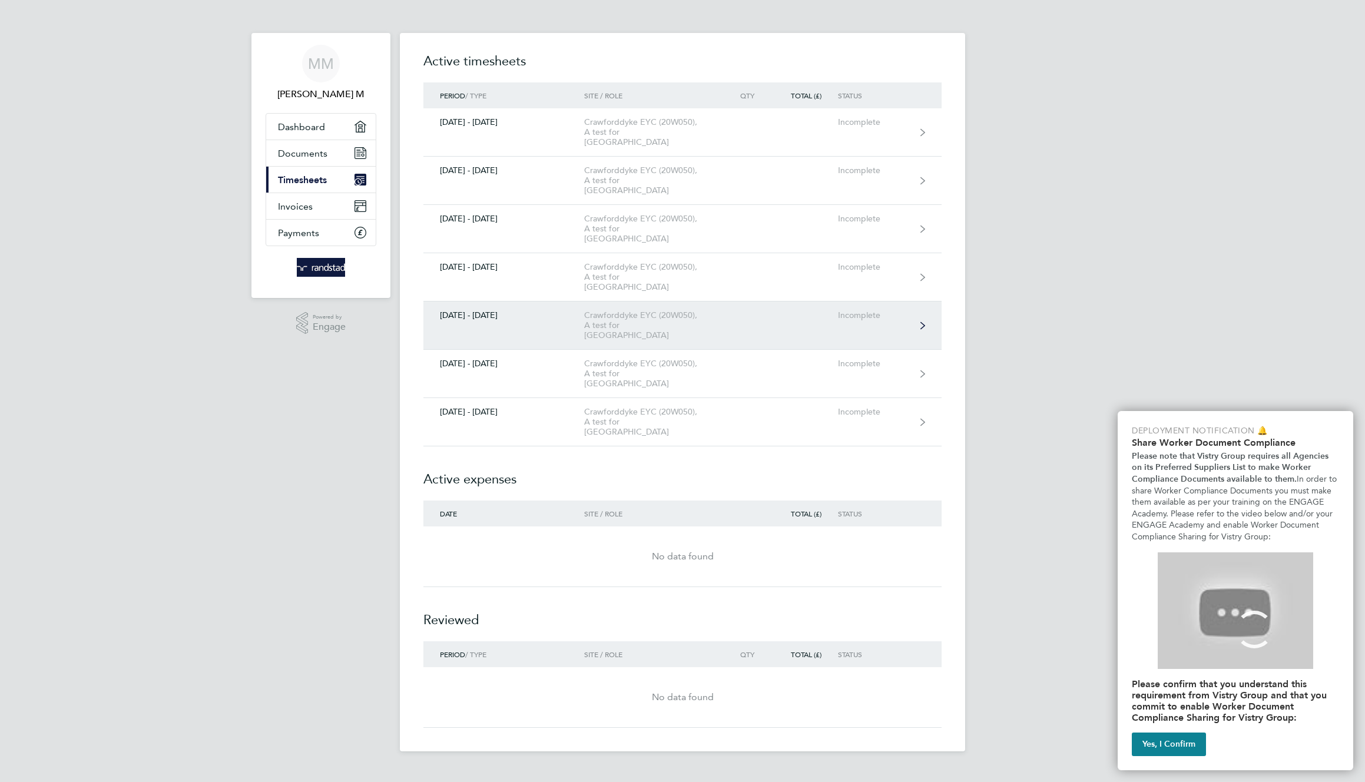
click at [671, 310] on div "Crawforddyke EYC (20W050), A test for Randstad" at bounding box center [651, 325] width 135 height 30
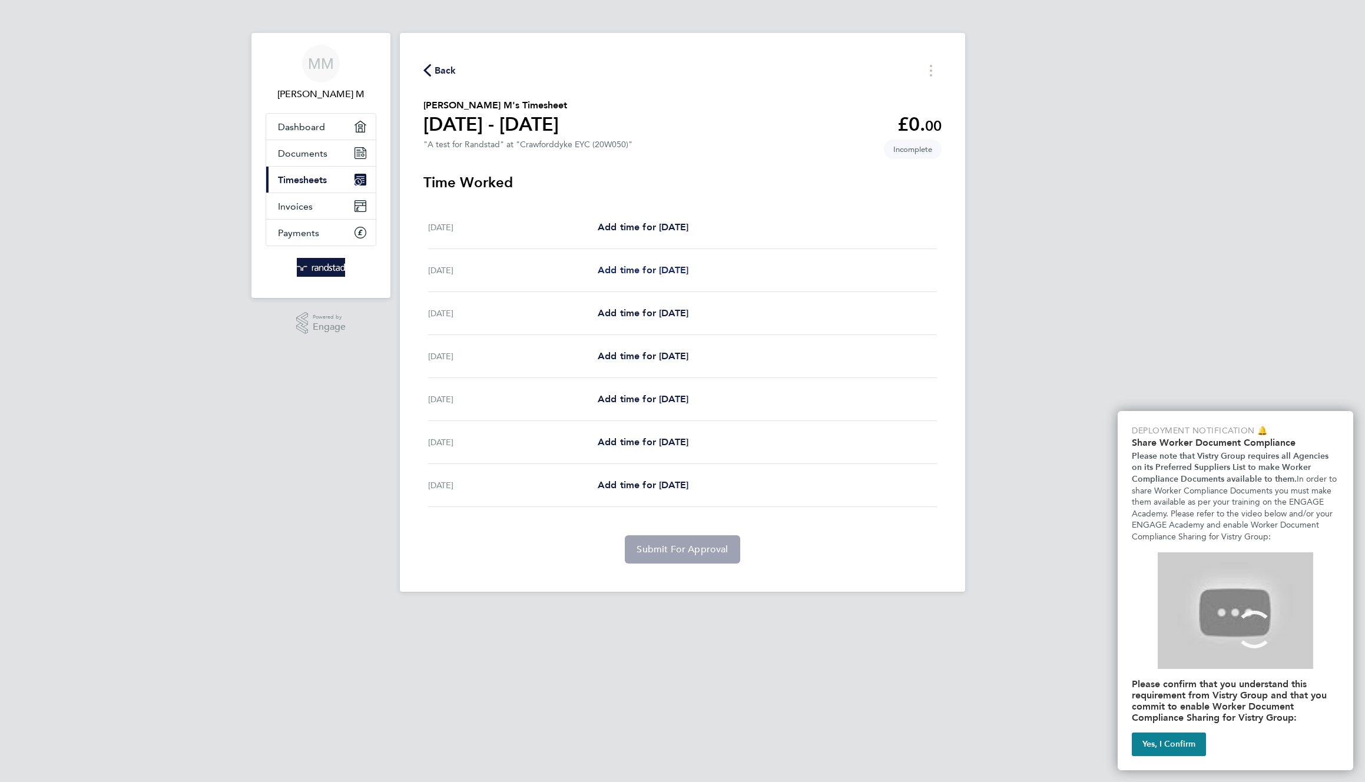
click at [670, 271] on span "Add time for Sun 28 Sep" at bounding box center [643, 269] width 91 height 11
select select "30"
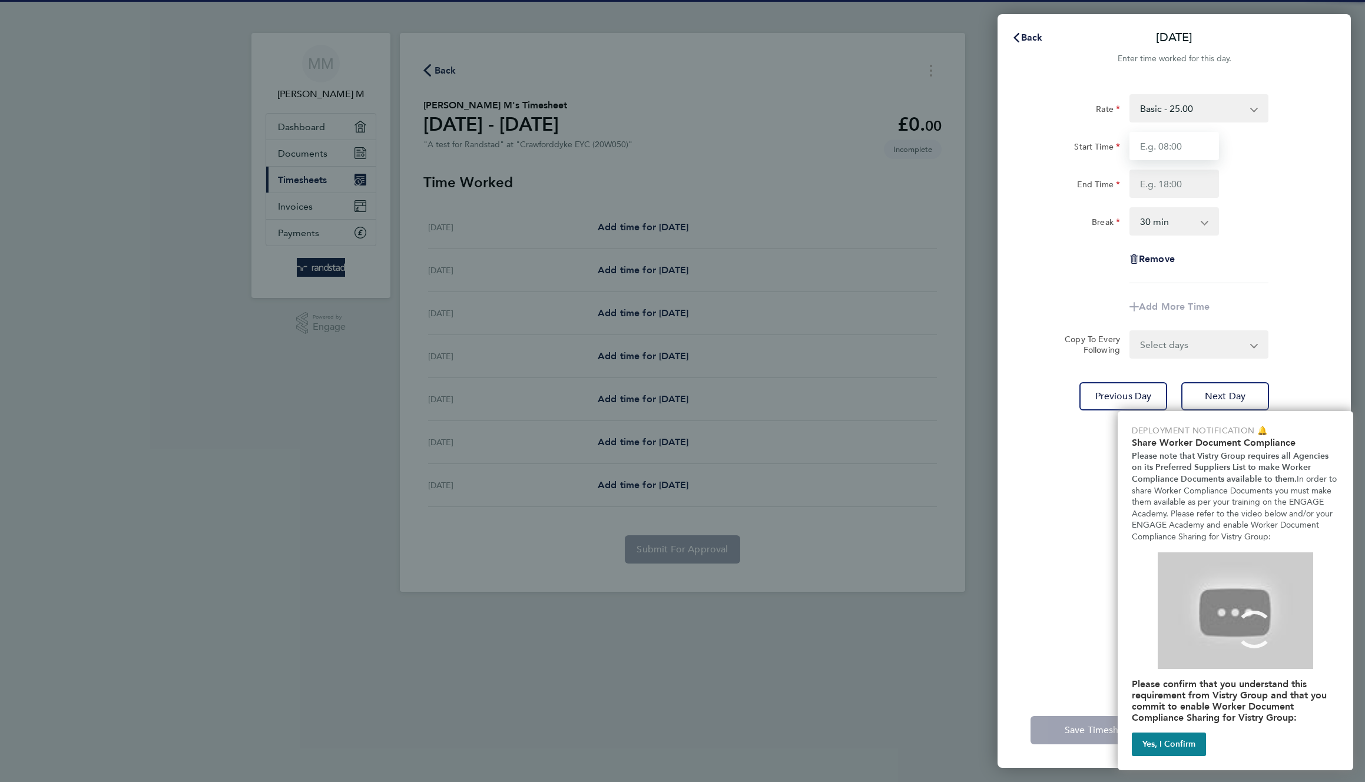
click at [1161, 153] on input "Start Time" at bounding box center [1175, 146] width 90 height 28
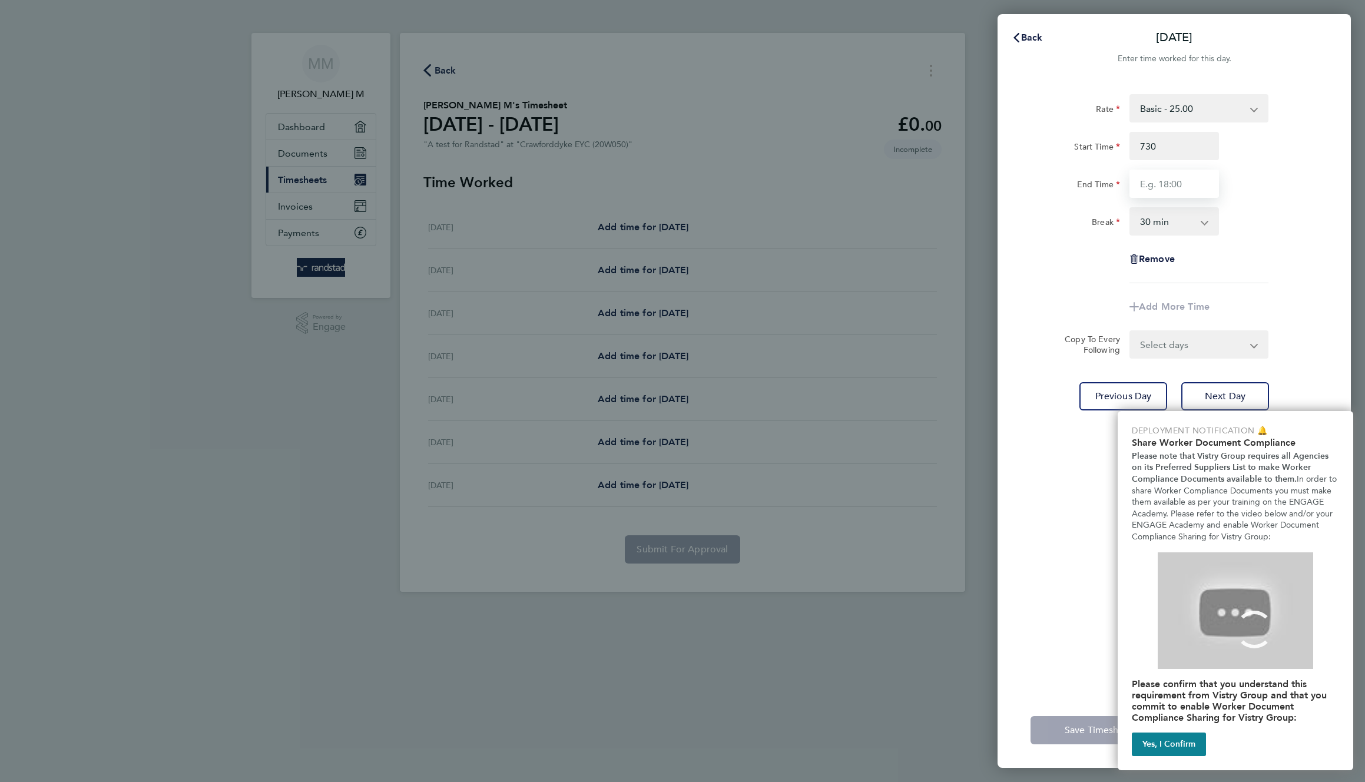
type input "07:30"
click at [1165, 191] on input "End Time" at bounding box center [1175, 184] width 90 height 28
type input "15:30"
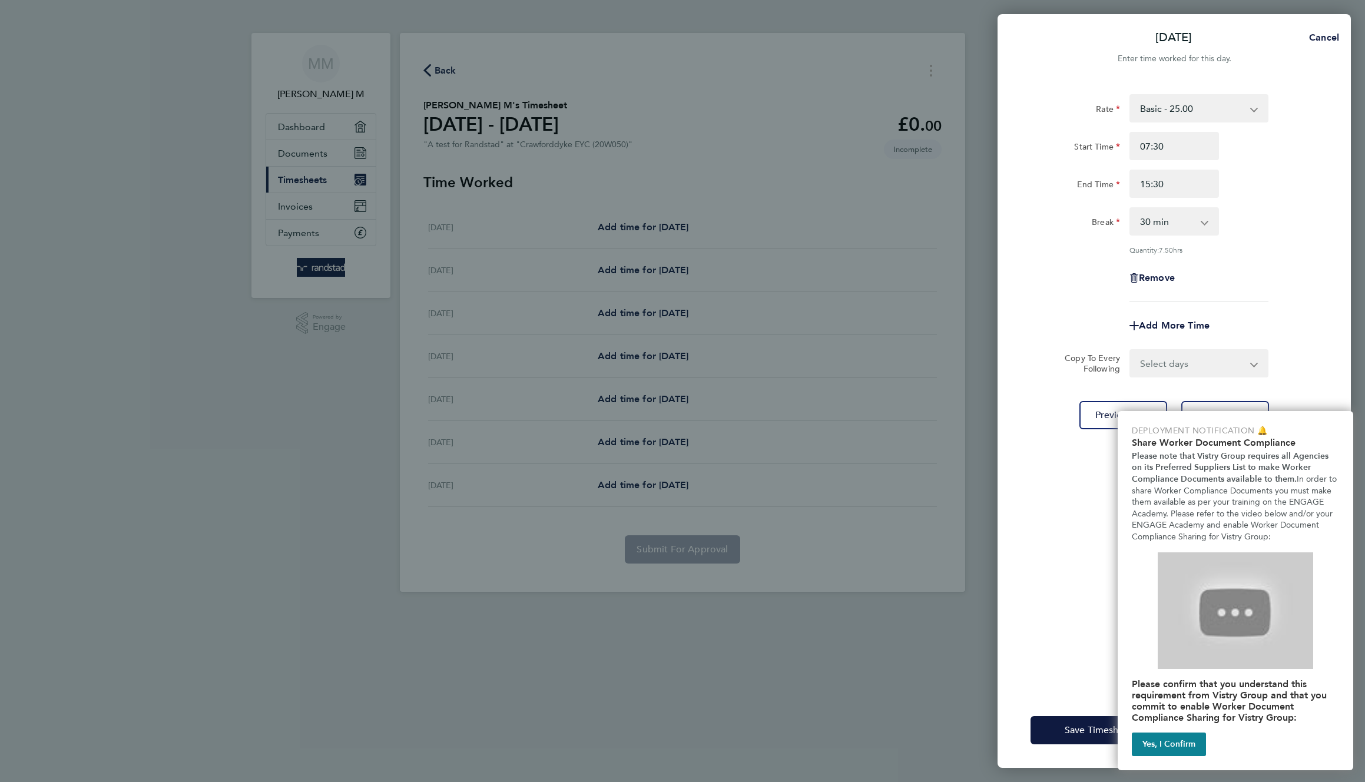
click at [1333, 196] on div "Rate Basic - 25.00 Start Time 07:30 End Time 15:30 Break 0 min 15 min 30 min 45…" at bounding box center [1174, 386] width 353 height 612
click at [1176, 744] on button "Yes, I Confirm" at bounding box center [1169, 745] width 74 height 24
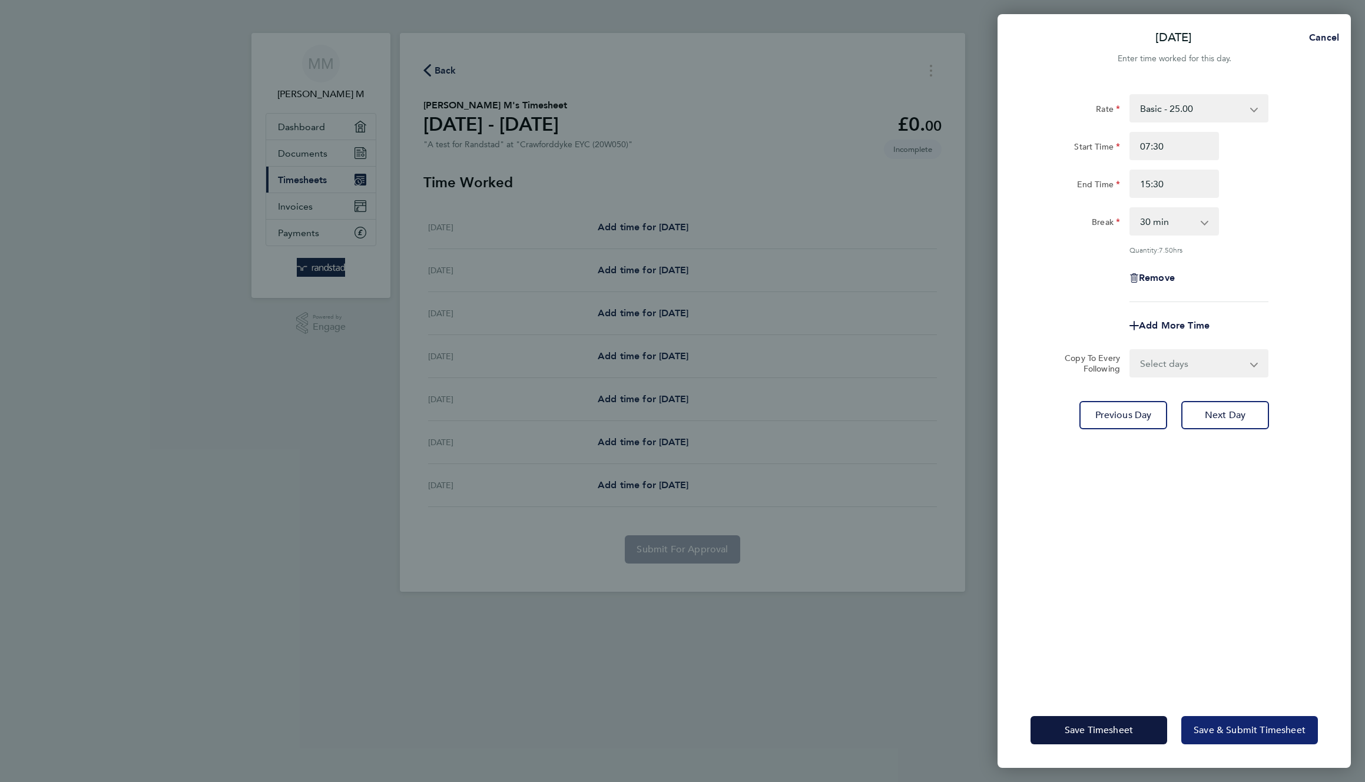
click at [1245, 736] on button "Save & Submit Timesheet" at bounding box center [1249, 730] width 137 height 28
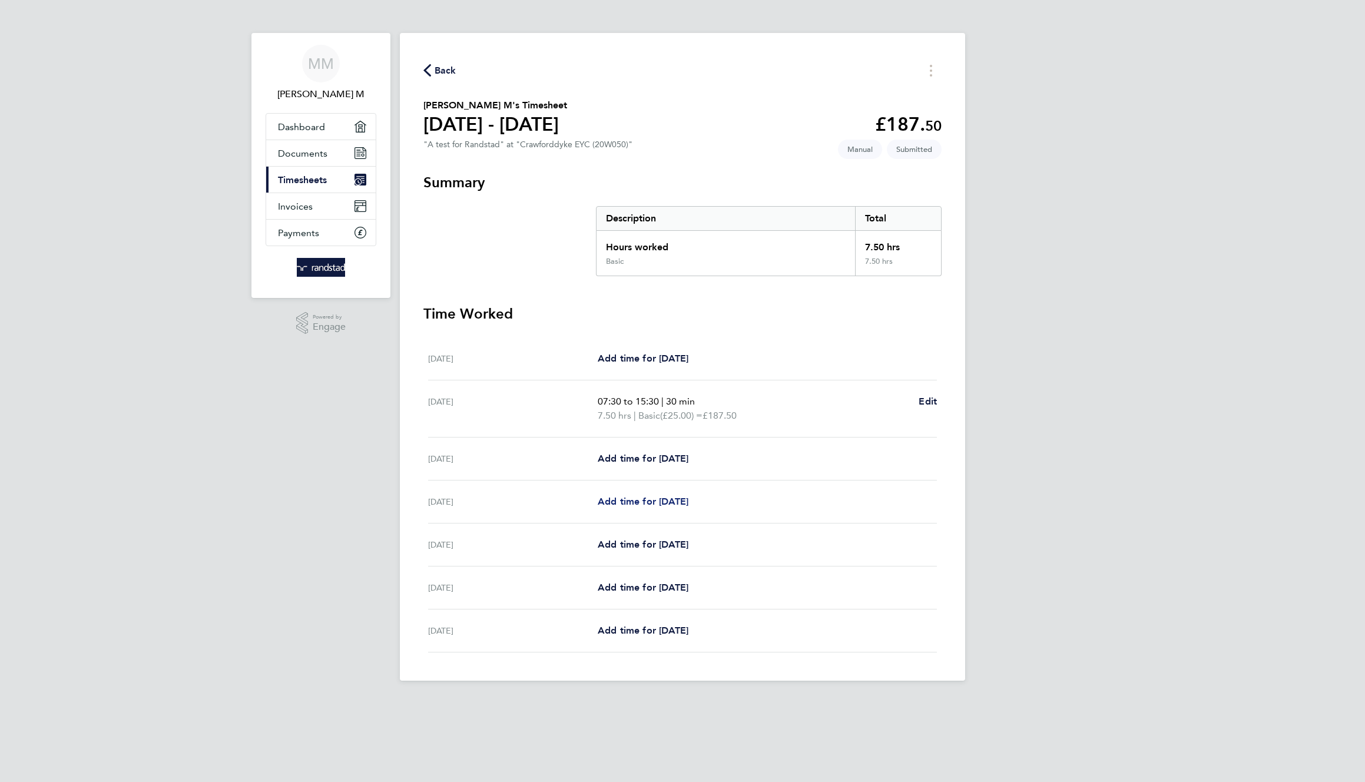
click at [673, 501] on span "Add time for Tue 30 Sep" at bounding box center [643, 501] width 91 height 11
select select "30"
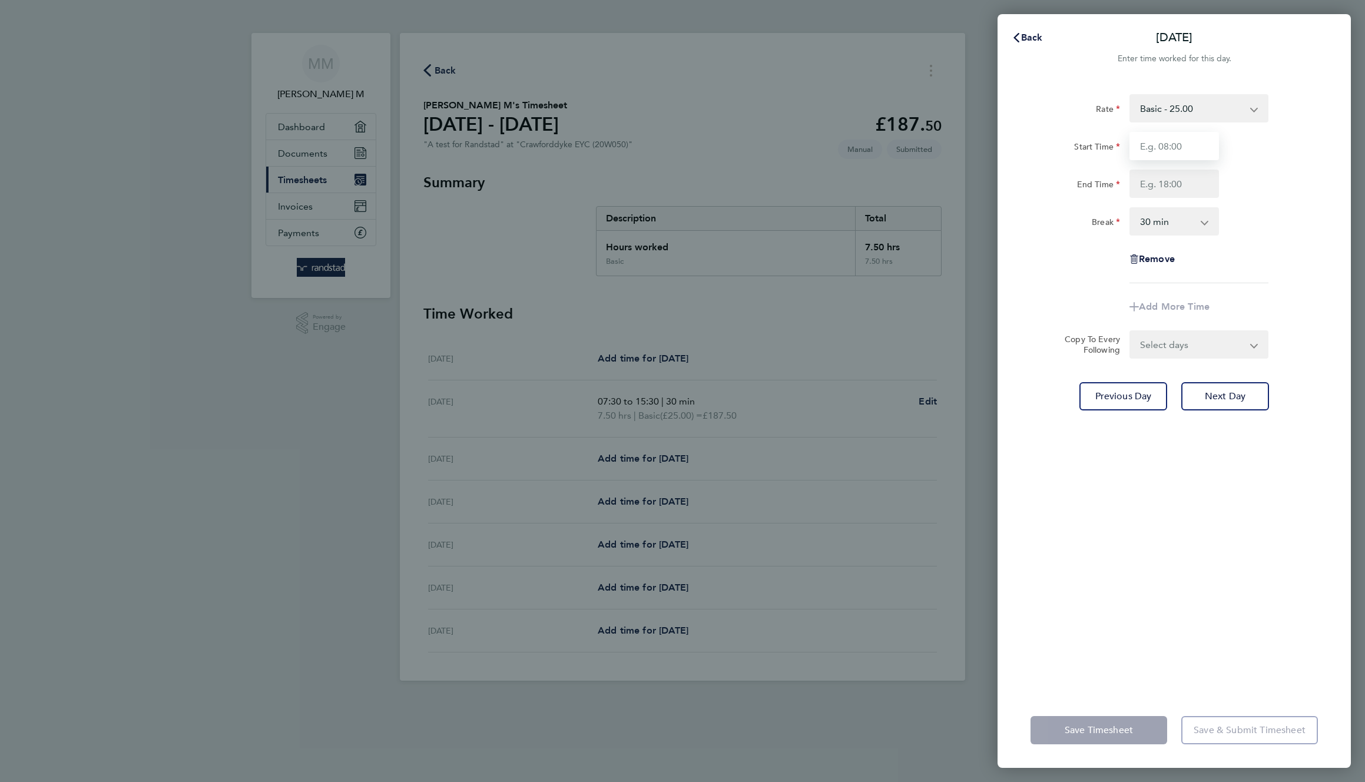
click at [1181, 143] on input "Start Time" at bounding box center [1175, 146] width 90 height 28
type input "11:00"
click at [1183, 183] on input "End Time" at bounding box center [1175, 184] width 90 height 28
type input "18:30"
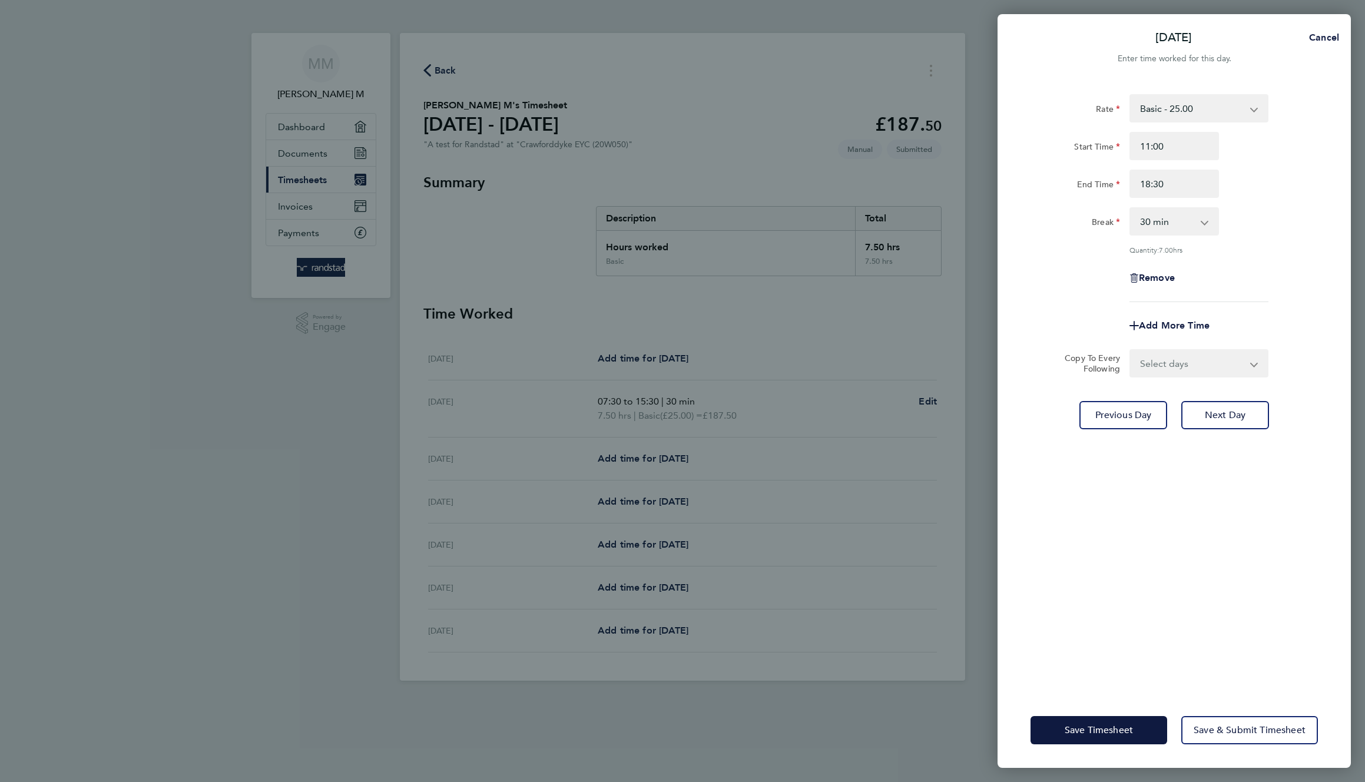
click at [1270, 261] on div "Rate Basic - 25.00 Start Time 11:00 End Time 18:30 Break 0 min 15 min 30 min 45…" at bounding box center [1174, 198] width 287 height 208
click at [1230, 730] on span "Save & Submit Timesheet" at bounding box center [1250, 730] width 112 height 12
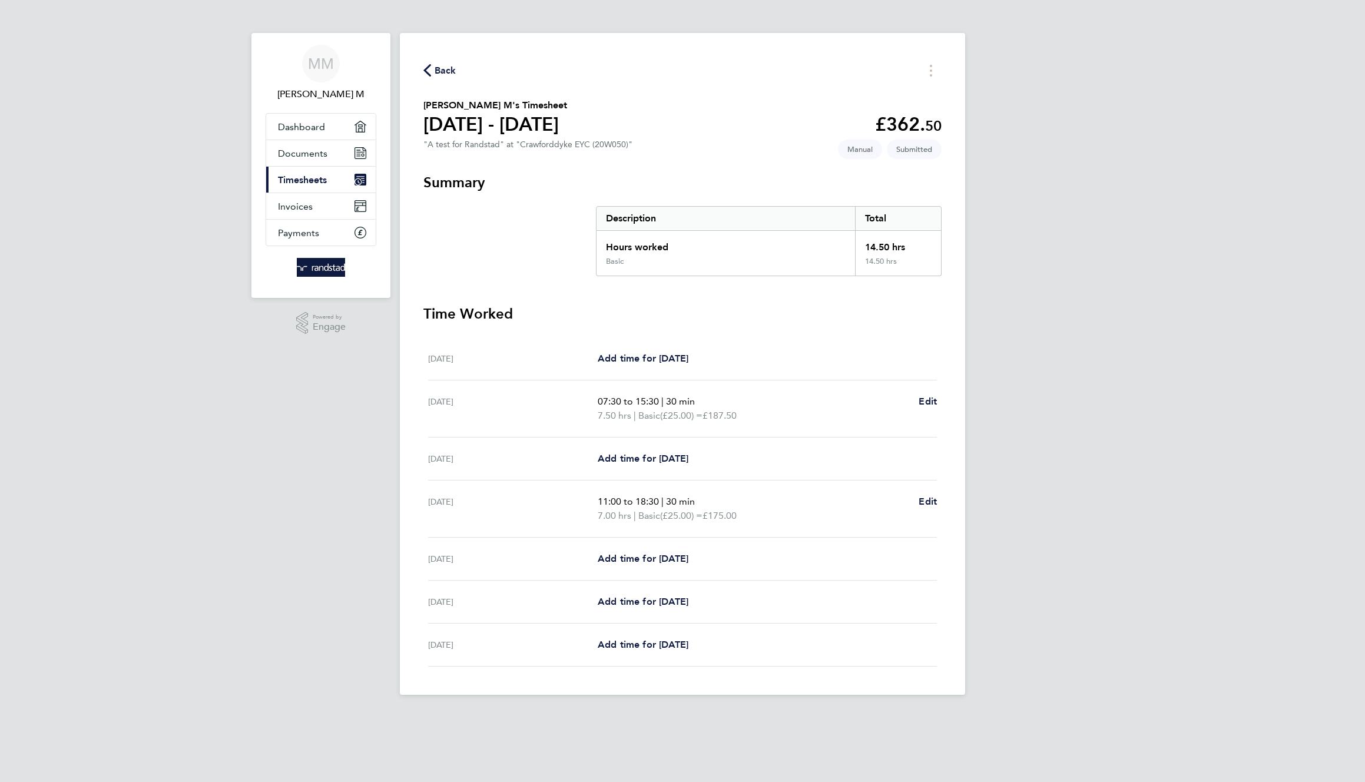
click at [1224, 407] on div "MM Morella M Applications: Dashboard Documents Current page: Timesheets Invoice…" at bounding box center [682, 357] width 1365 height 714
click at [435, 53] on div "Back Morella M's Timesheet 27 Sept - 03 Oct 2025 £362. 50 "A test for Randstad"…" at bounding box center [682, 364] width 565 height 662
click at [447, 73] on span "Back" at bounding box center [446, 71] width 22 height 14
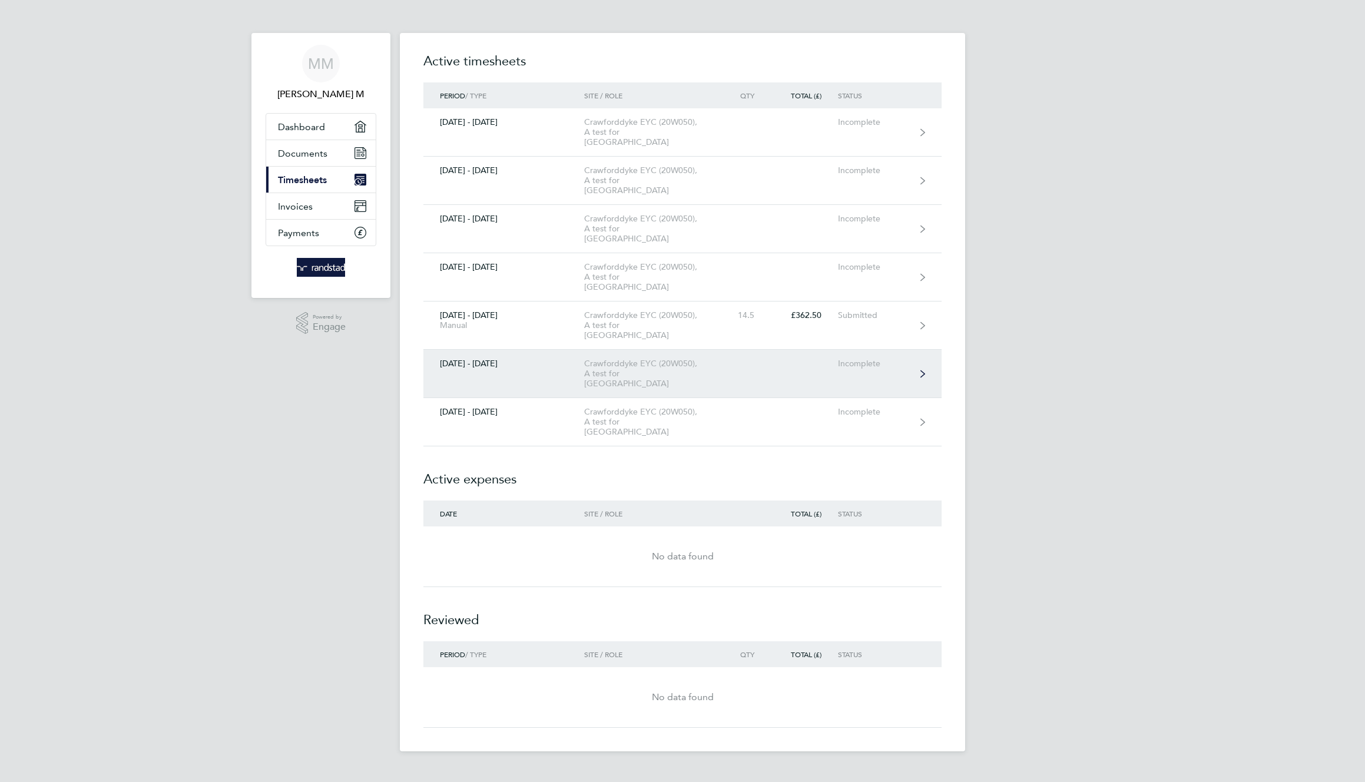
click at [655, 359] on div "Crawforddyke EYC (20W050), A test for Randstad" at bounding box center [651, 374] width 135 height 30
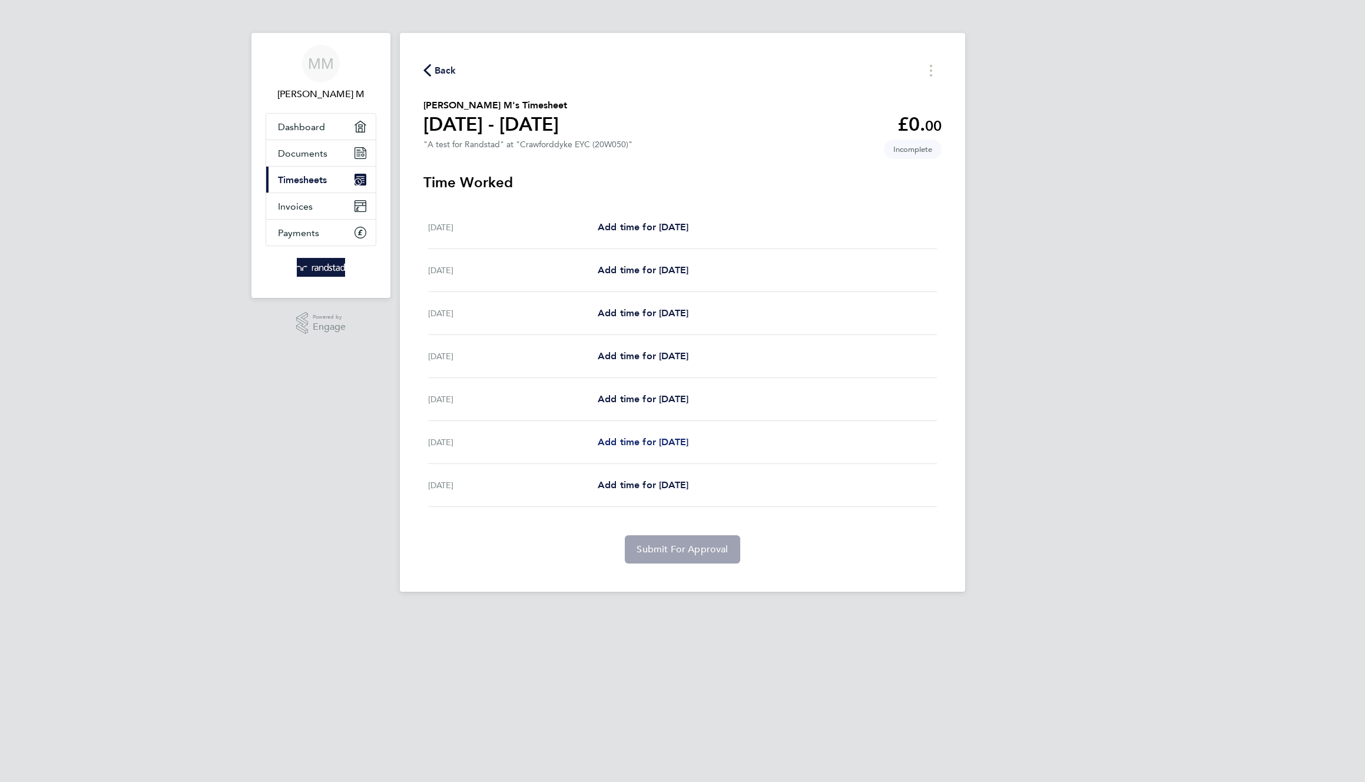
click at [688, 447] on span "Add time for Thu 09 Oct" at bounding box center [643, 441] width 91 height 11
select select "30"
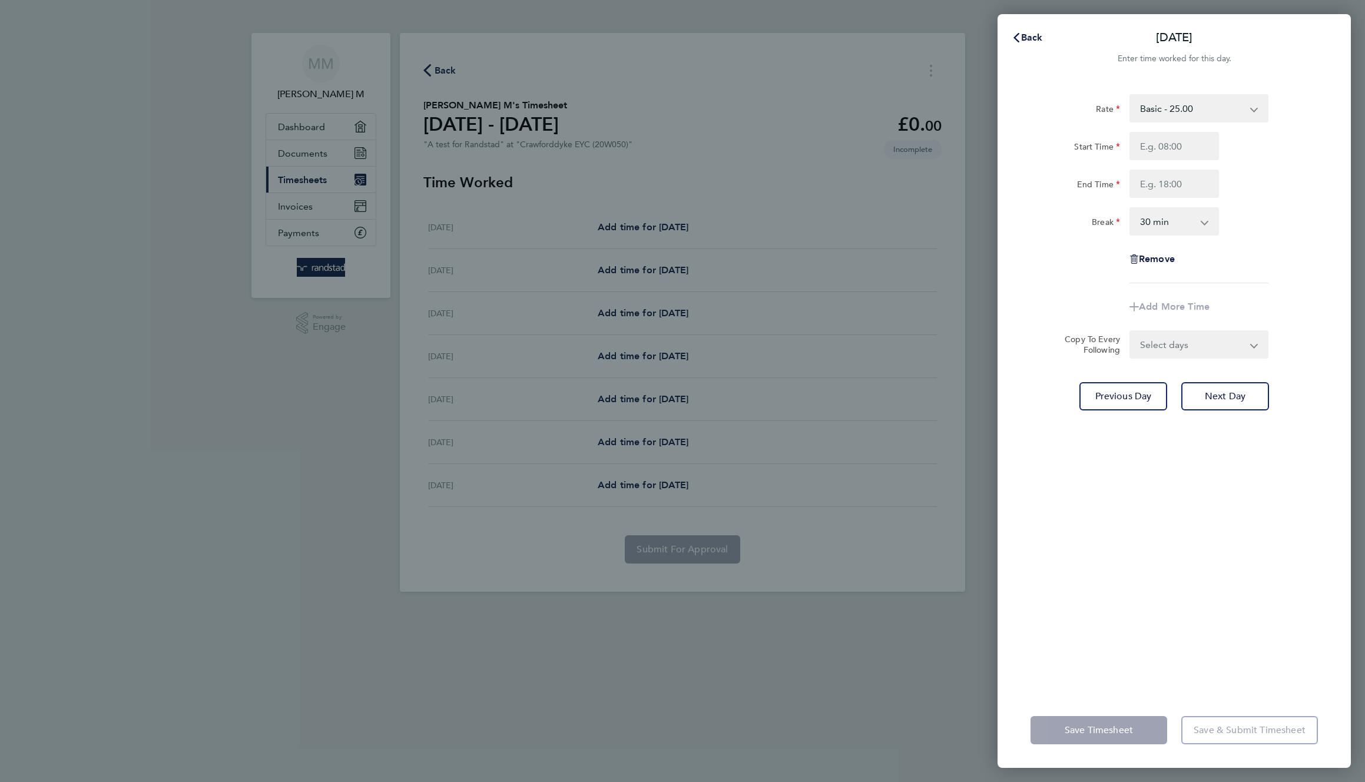
click at [1193, 107] on select "Basic - 25.00" at bounding box center [1192, 108] width 122 height 26
click at [1176, 148] on input "Start Time" at bounding box center [1175, 146] width 90 height 28
type input "14:30"
click at [1184, 178] on input "End Time" at bounding box center [1175, 184] width 90 height 28
type input "19:00"
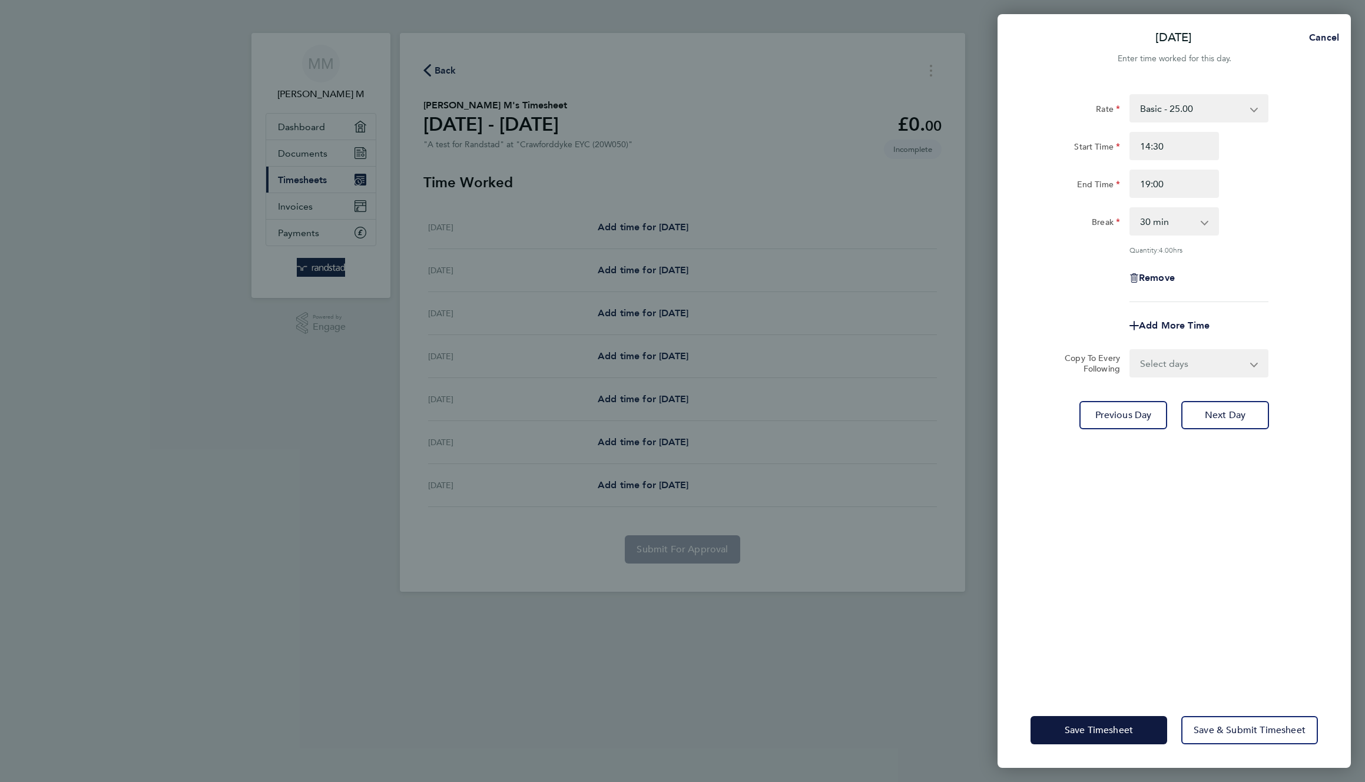
click at [1262, 266] on div "Remove" at bounding box center [1174, 278] width 297 height 28
click at [1237, 365] on select "Select days Friday" at bounding box center [1193, 363] width 124 height 26
select select "FRI"
click at [1131, 350] on select "Select days Friday" at bounding box center [1193, 363] width 124 height 26
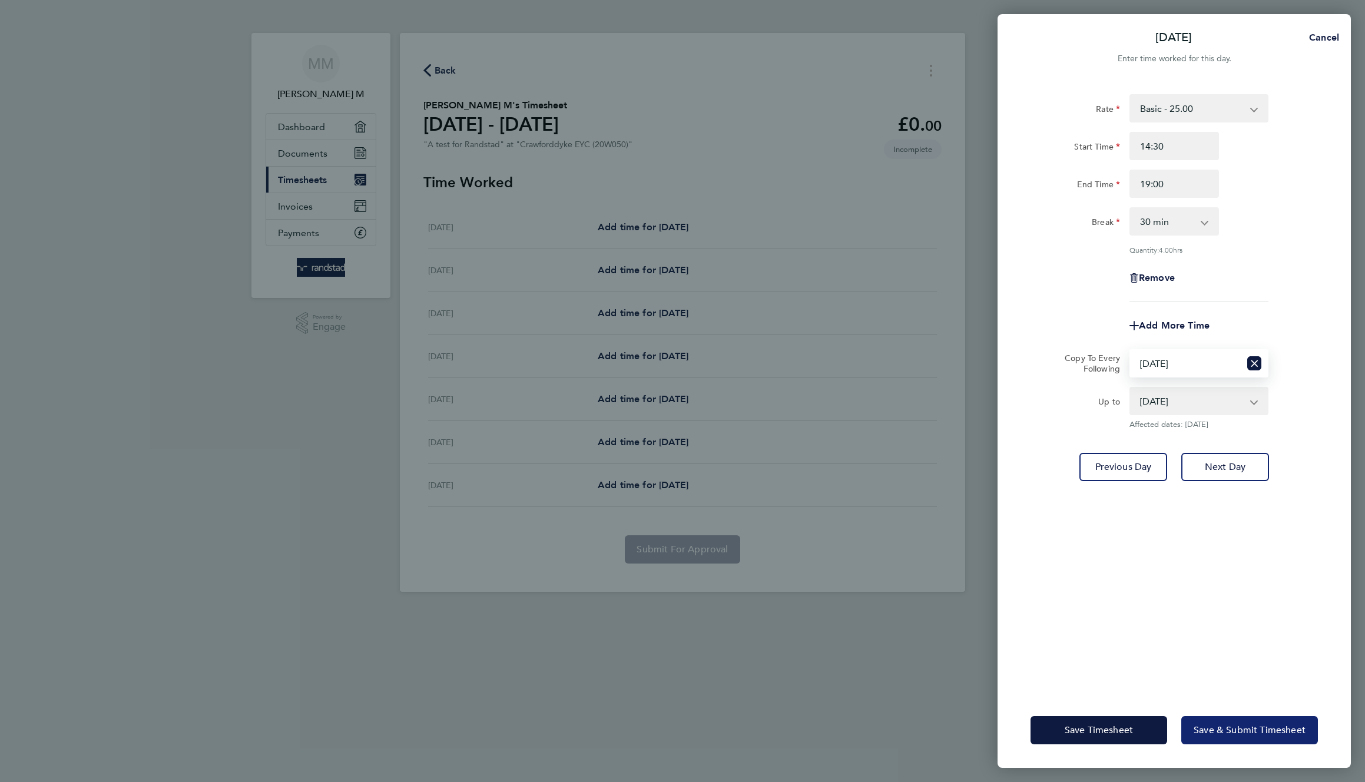
click at [1204, 734] on span "Save & Submit Timesheet" at bounding box center [1250, 730] width 112 height 12
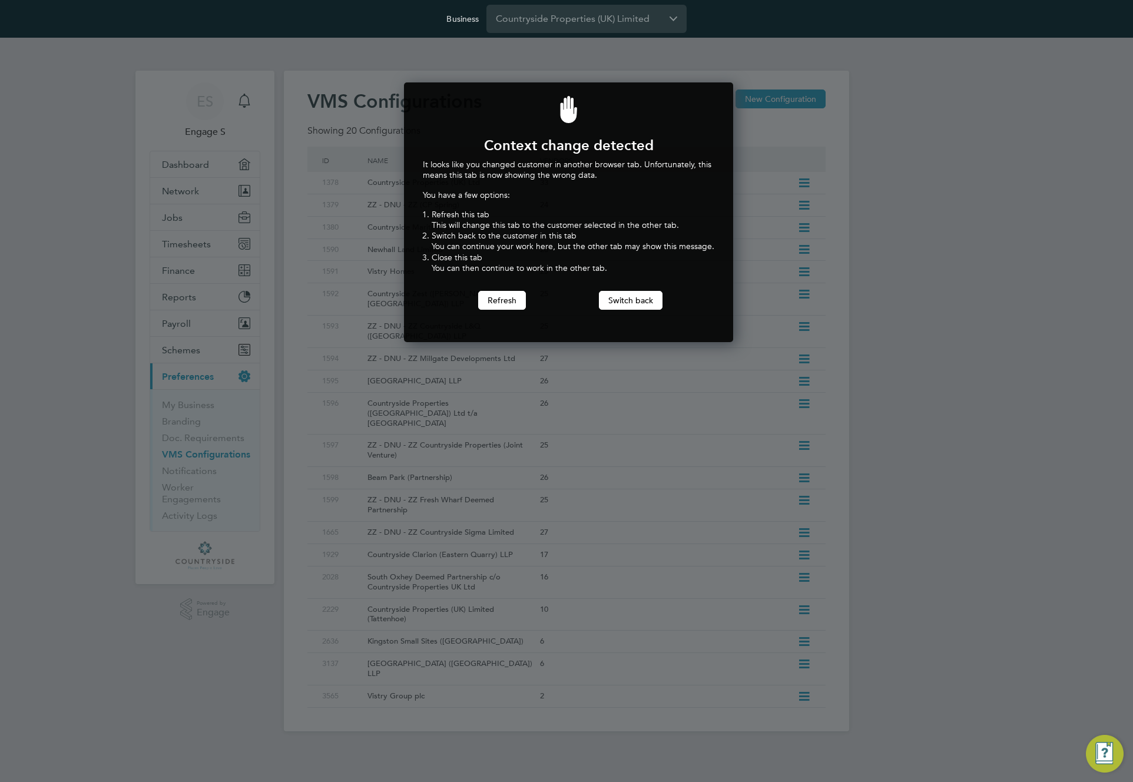
scroll to position [260, 325]
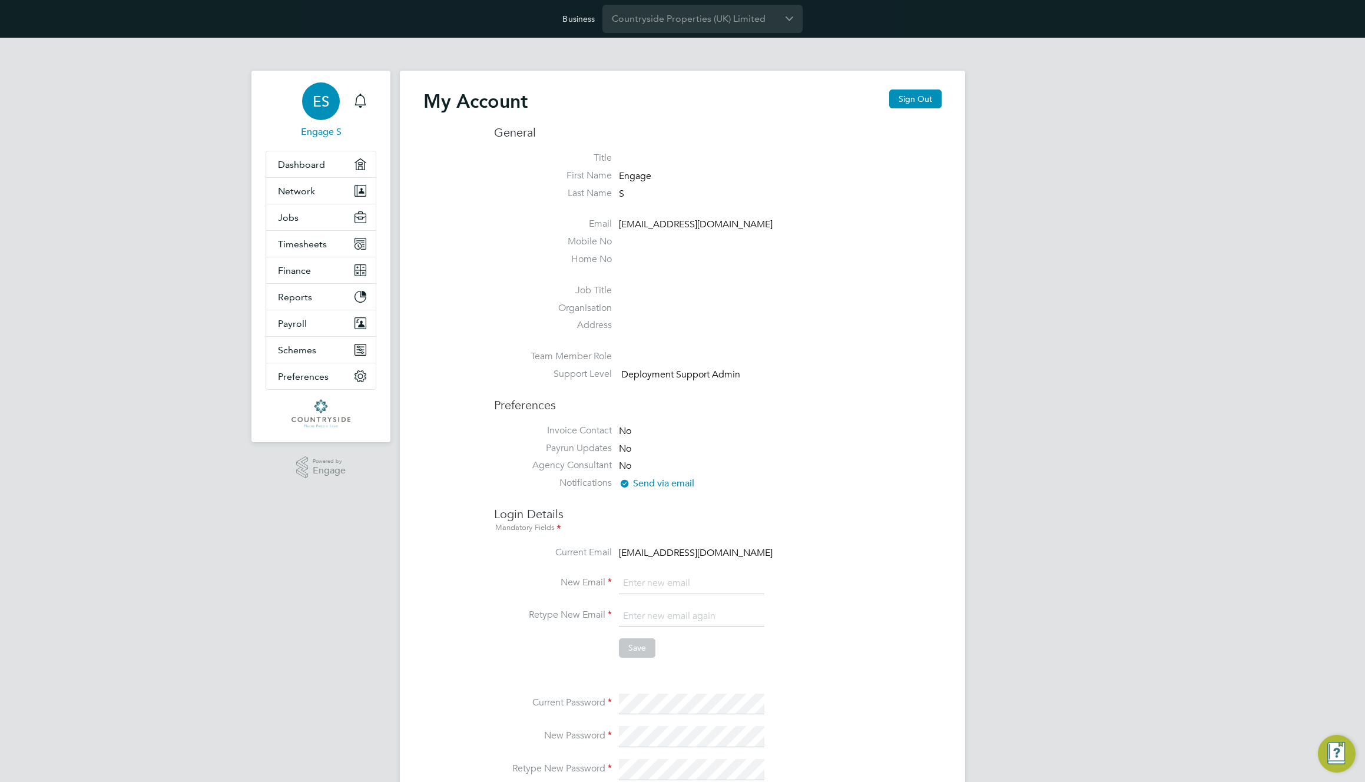
type input "[EMAIL_ADDRESS][DOMAIN_NAME]"
click at [294, 246] on span "Timesheets" at bounding box center [302, 244] width 49 height 11
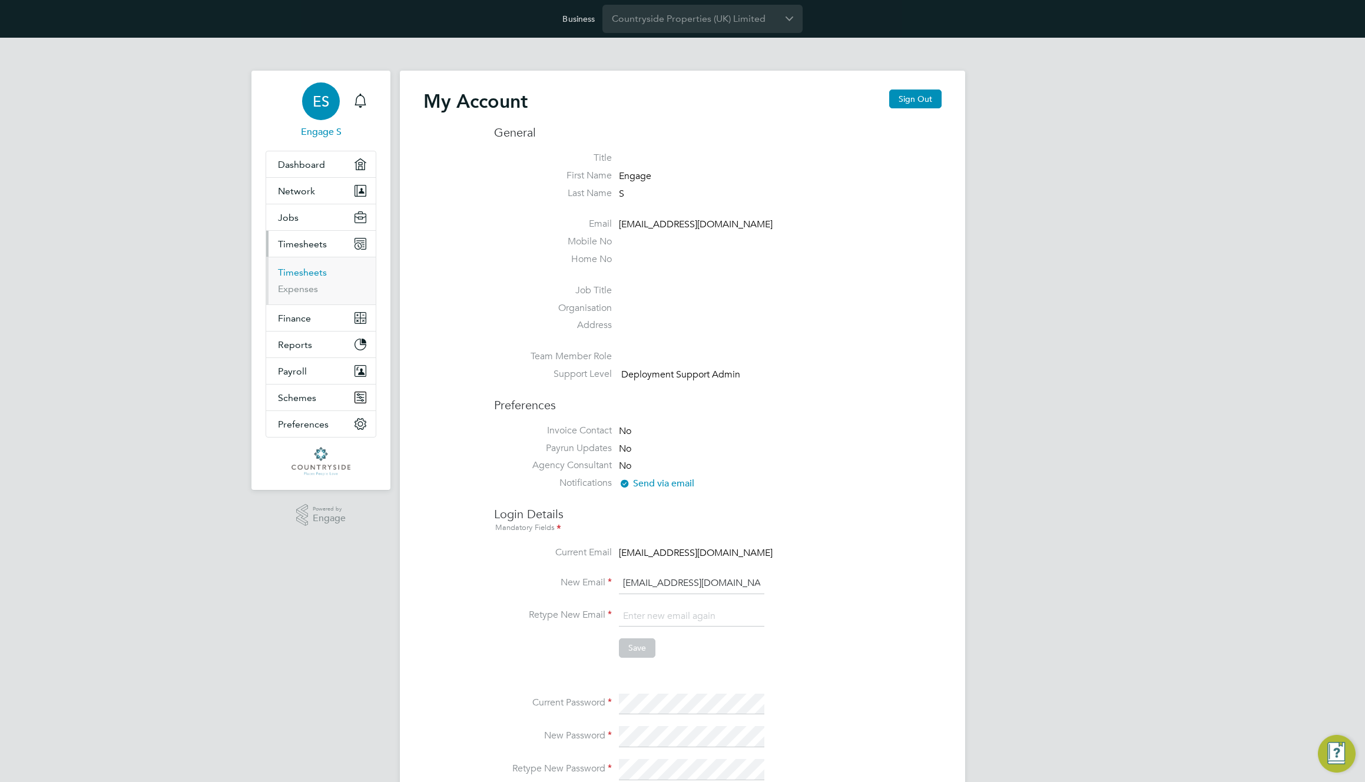
click at [297, 276] on link "Timesheets" at bounding box center [302, 272] width 49 height 11
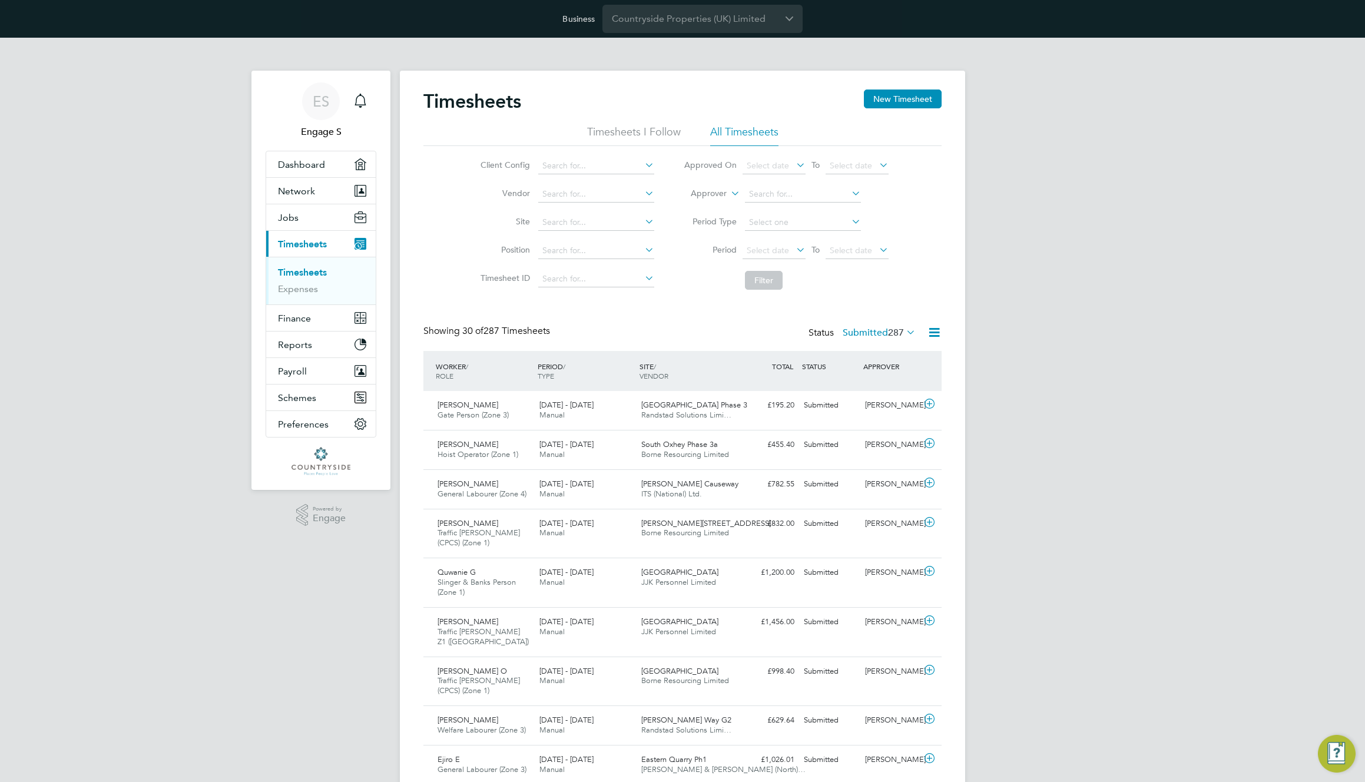
click at [465, 273] on li "Timesheet ID" at bounding box center [565, 279] width 207 height 28
click at [294, 221] on span "Jobs" at bounding box center [288, 217] width 21 height 11
click at [293, 269] on li "Vacancies" at bounding box center [322, 265] width 88 height 16
click at [294, 263] on link "Vacancies" at bounding box center [299, 262] width 42 height 11
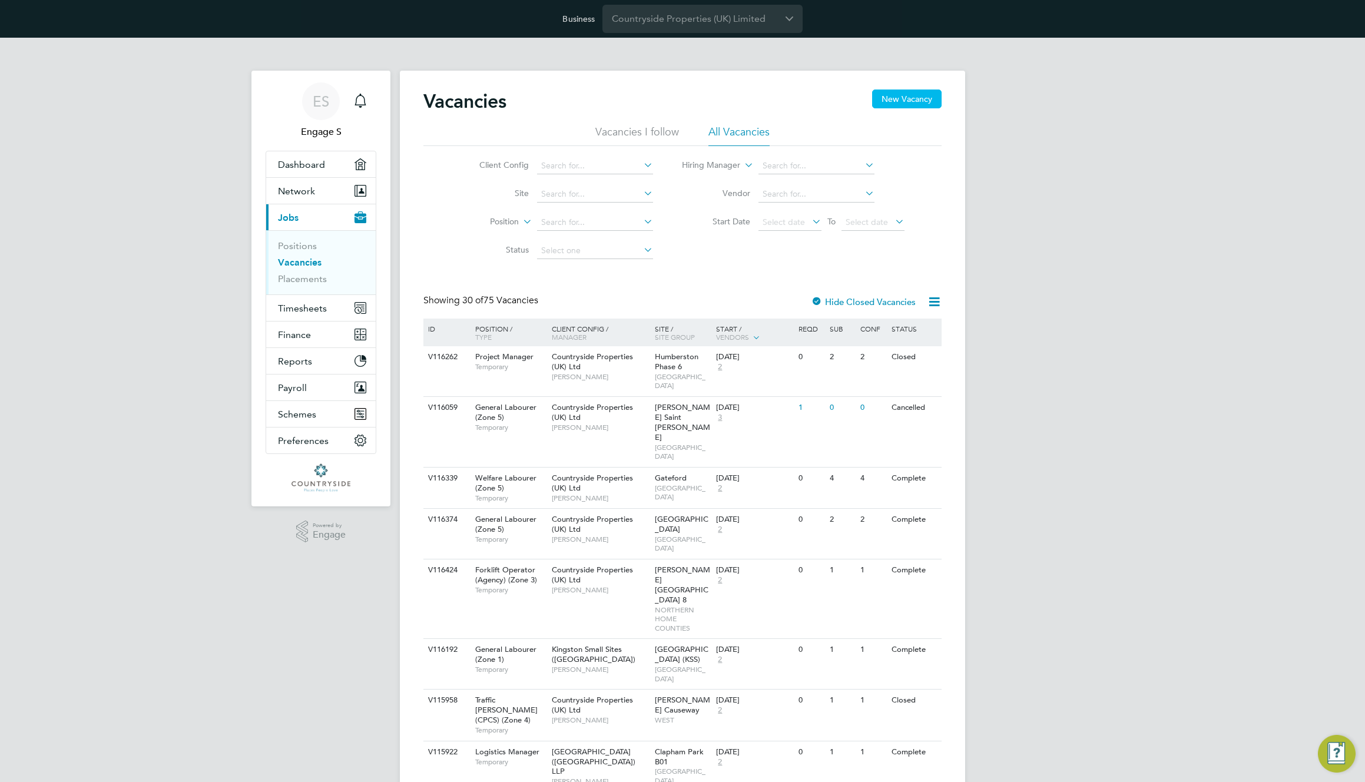
click at [915, 94] on button "New Vacancy" at bounding box center [906, 99] width 69 height 19
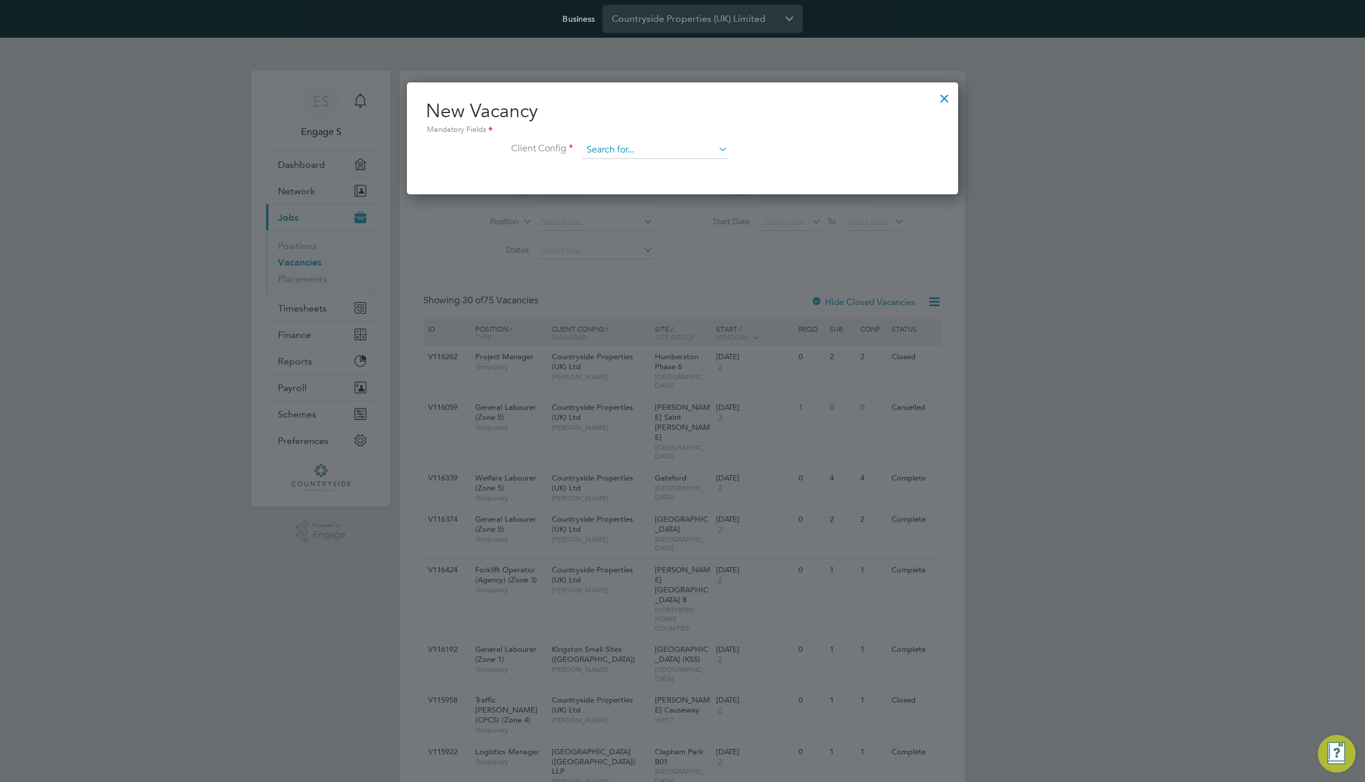
click at [684, 155] on input at bounding box center [654, 150] width 145 height 18
click at [667, 229] on li "Countryside Maritime Ltd" at bounding box center [733, 231] width 302 height 16
type input "Countryside Maritime Ltd"
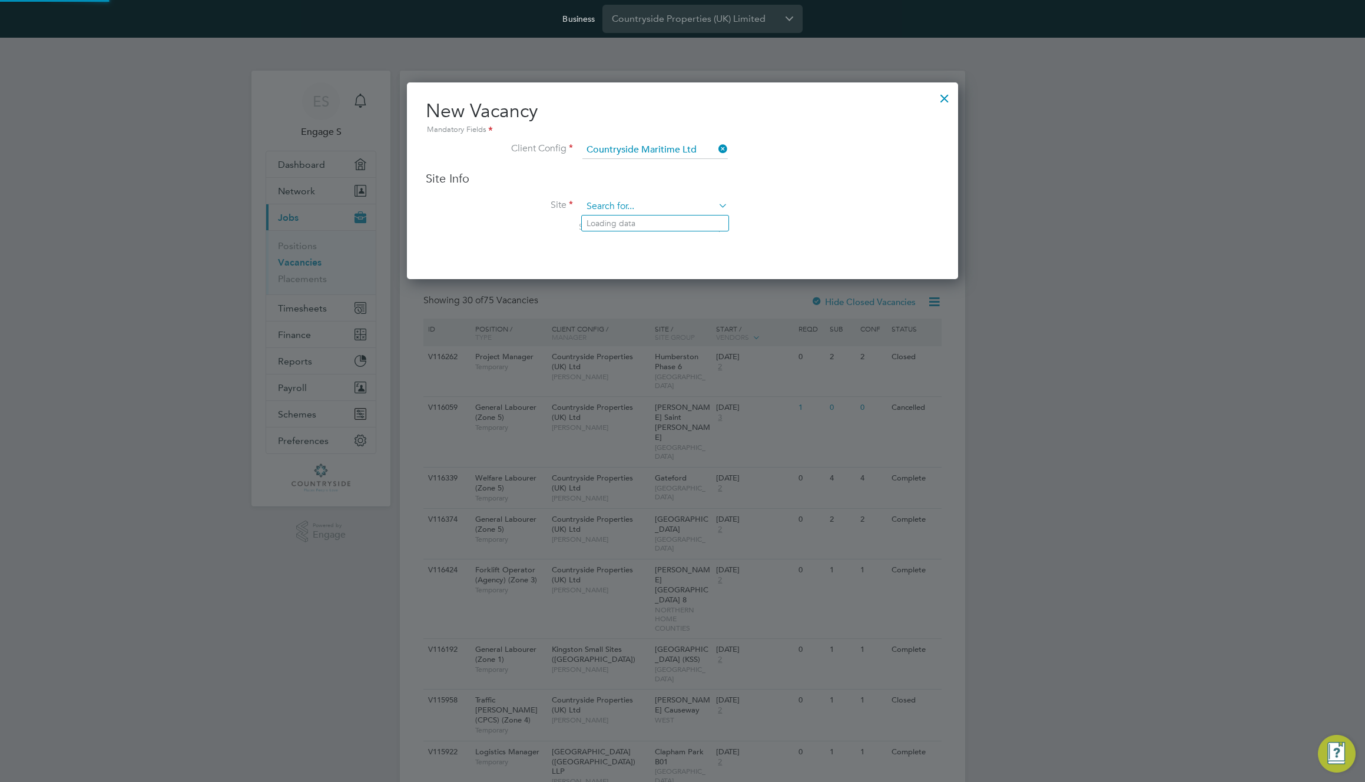
click at [679, 208] on input at bounding box center [654, 207] width 145 height 18
click at [673, 221] on li "SMI Sector 15" at bounding box center [655, 224] width 147 height 16
type input "SMI Sector 15"
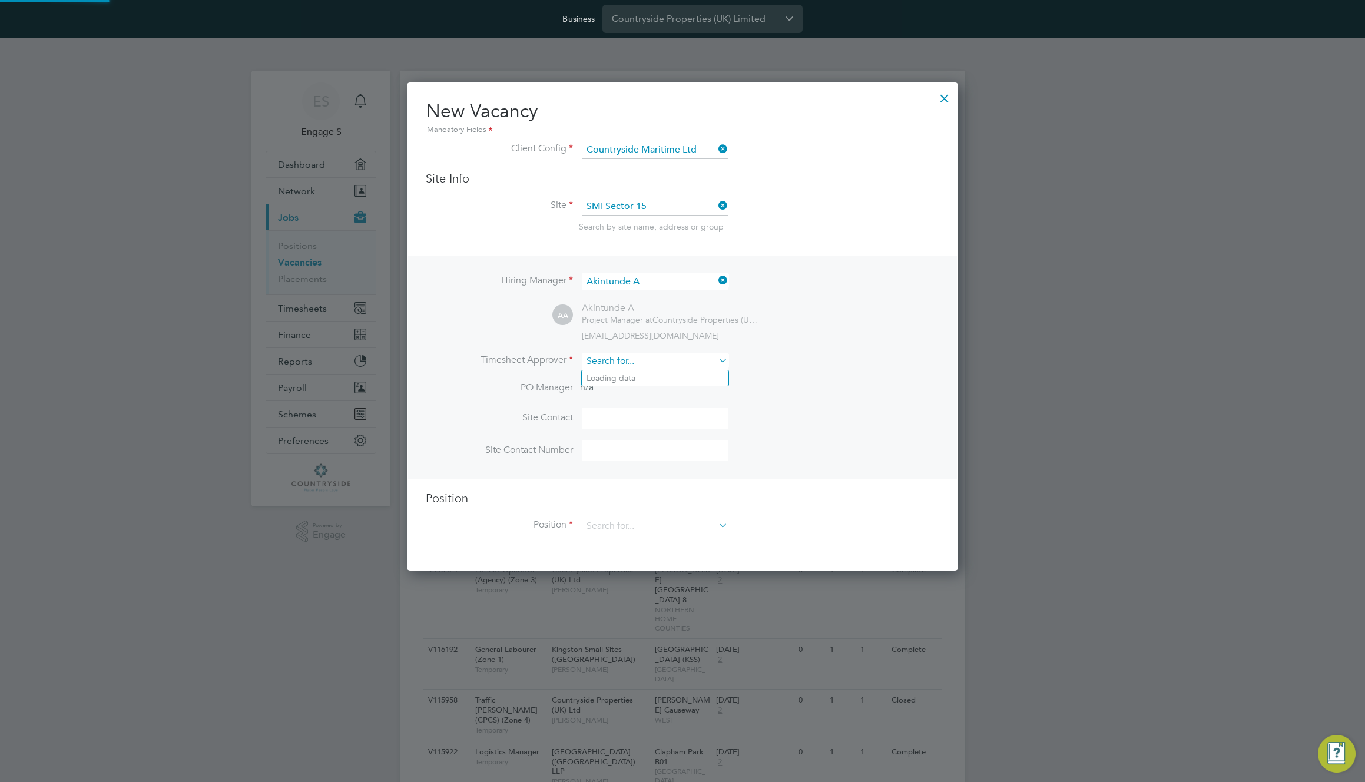
click at [659, 353] on input at bounding box center [654, 361] width 145 height 17
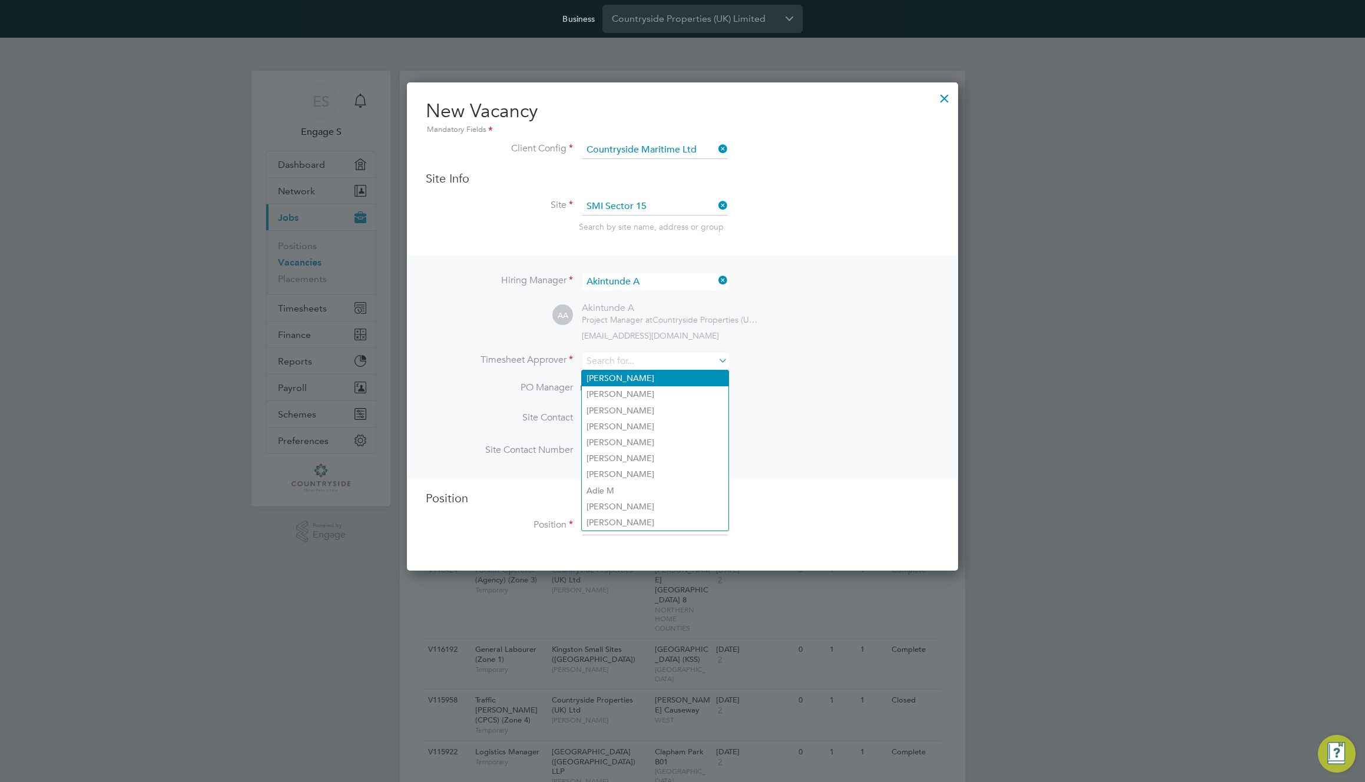
click at [655, 379] on li "[PERSON_NAME]" at bounding box center [655, 378] width 147 height 16
type input "[PERSON_NAME]"
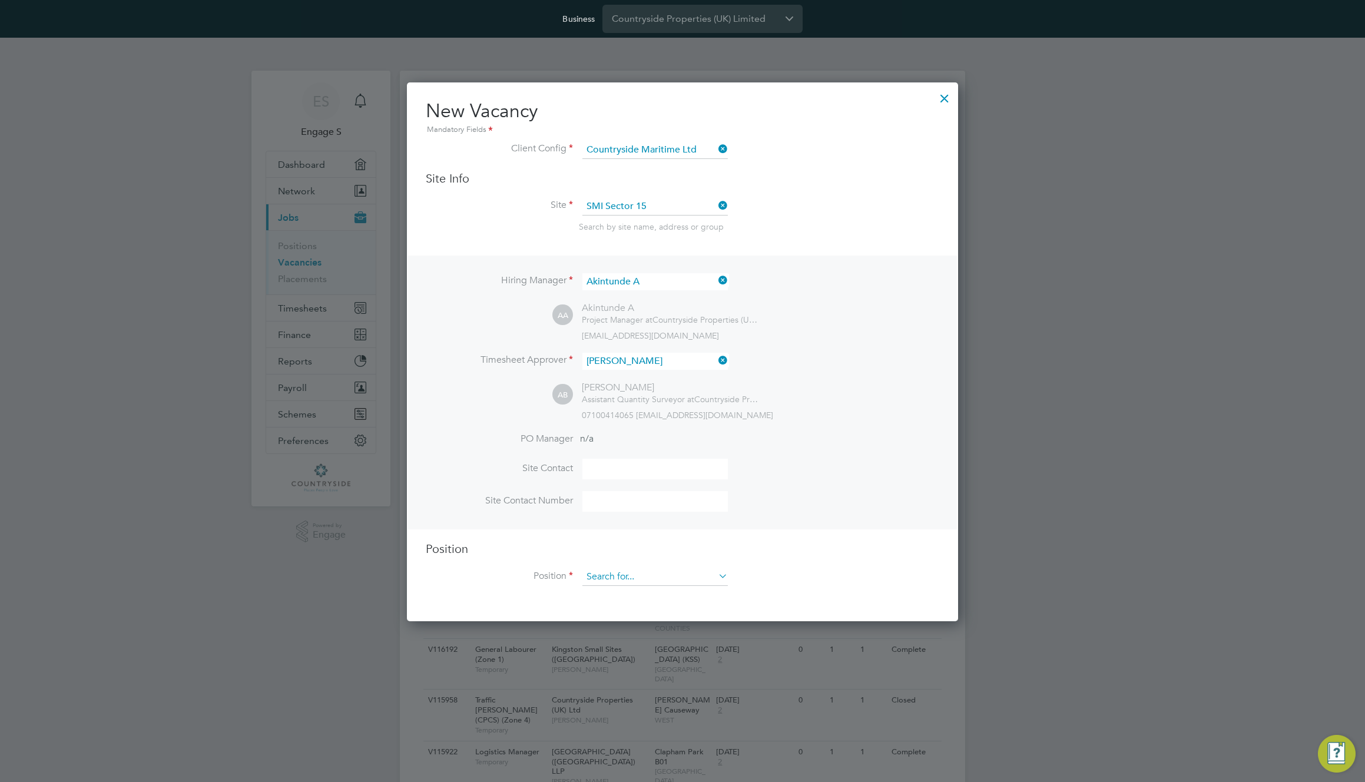
click at [661, 578] on input at bounding box center [654, 577] width 145 height 18
click at [659, 635] on li "zz COVID Marshall" at bounding box center [719, 643] width 274 height 16
type input "zz COVID Marshall"
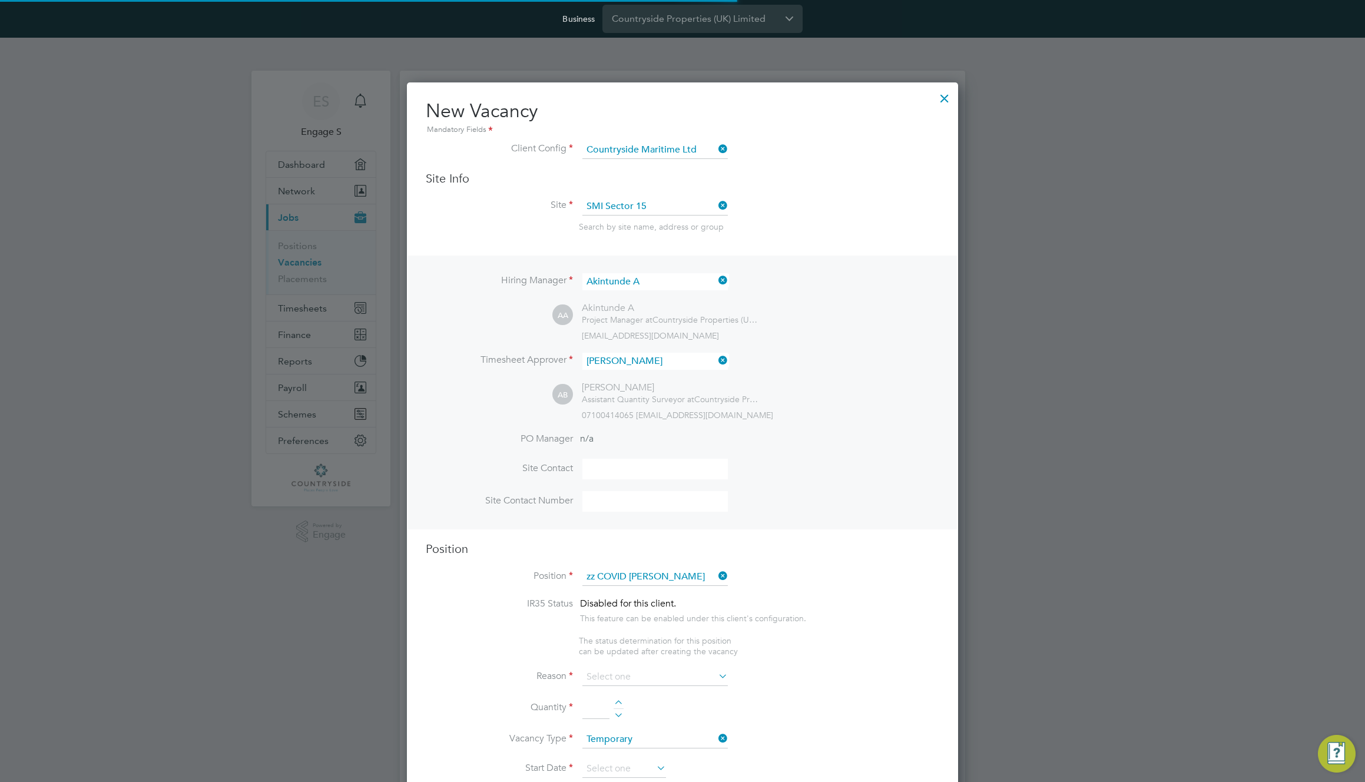
type textarea "Ensure all contractors / visitors to site abide and adhere to all site policies…"
click at [943, 95] on div at bounding box center [944, 95] width 21 height 21
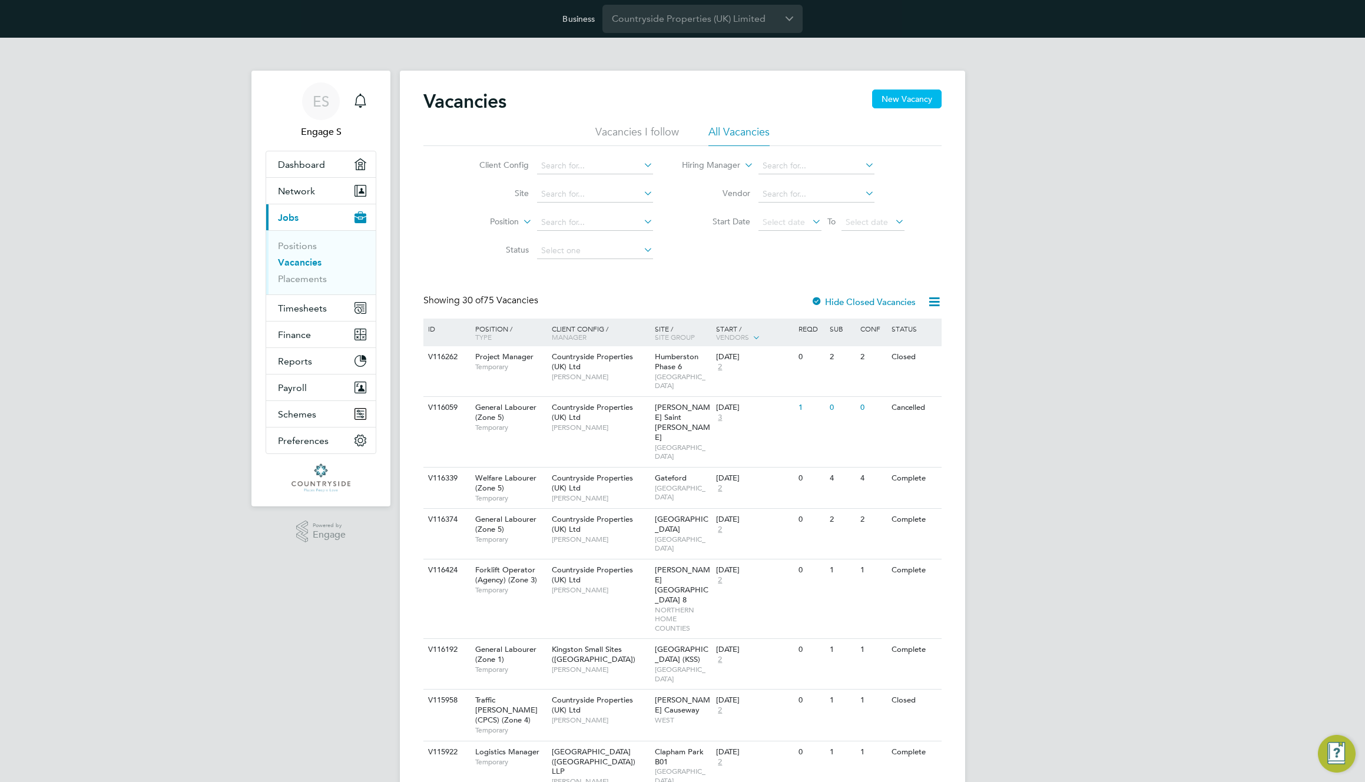
click at [918, 98] on button "New Vacancy" at bounding box center [906, 99] width 69 height 19
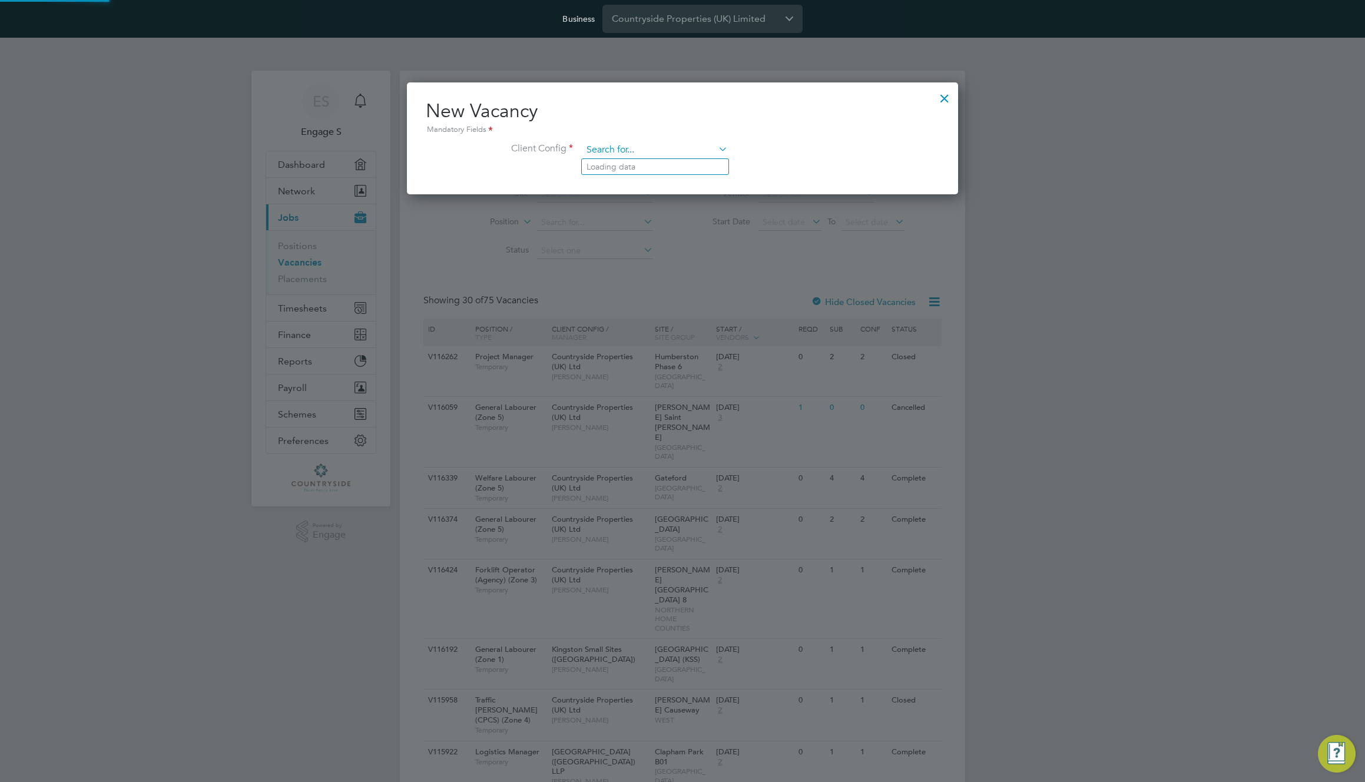
click at [650, 147] on input at bounding box center [654, 150] width 145 height 18
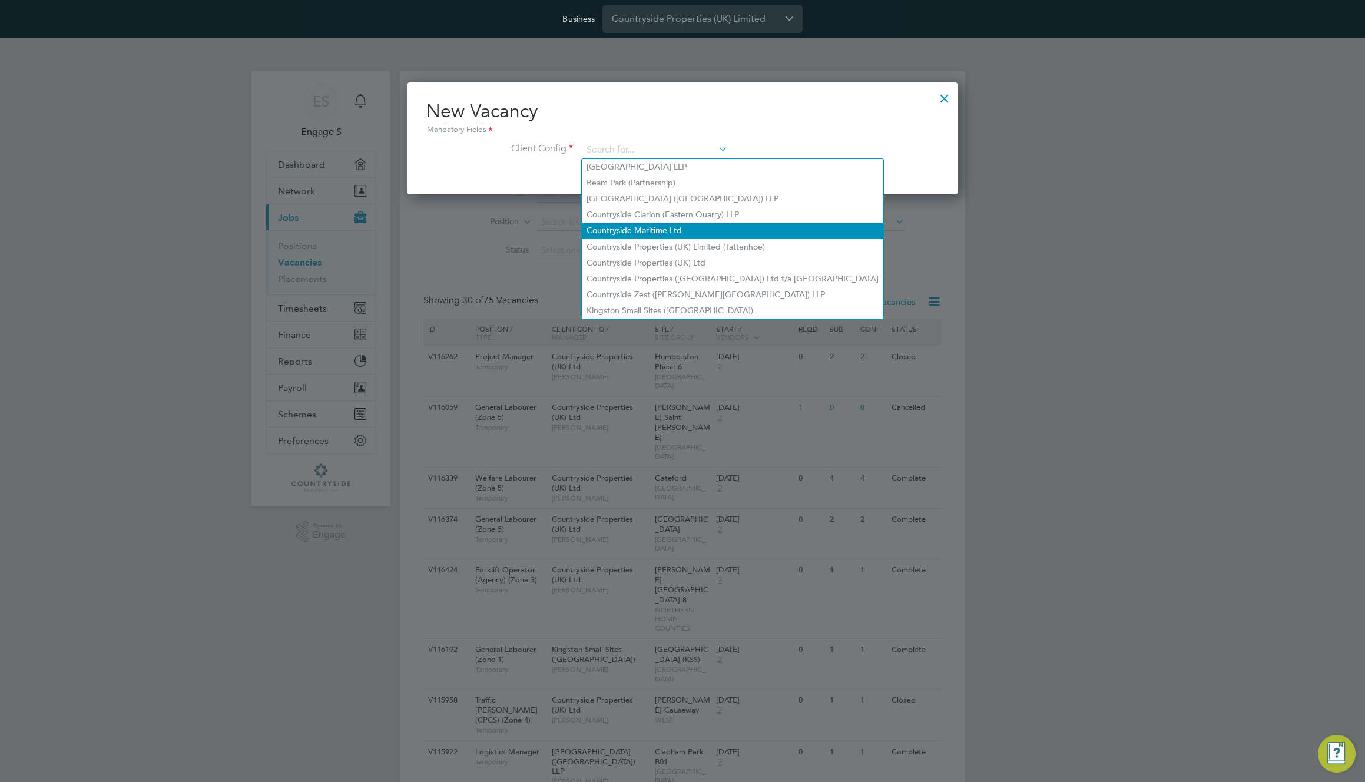
click at [681, 226] on li "Countryside Maritime Ltd" at bounding box center [733, 231] width 302 height 16
type input "Countryside Maritime Ltd"
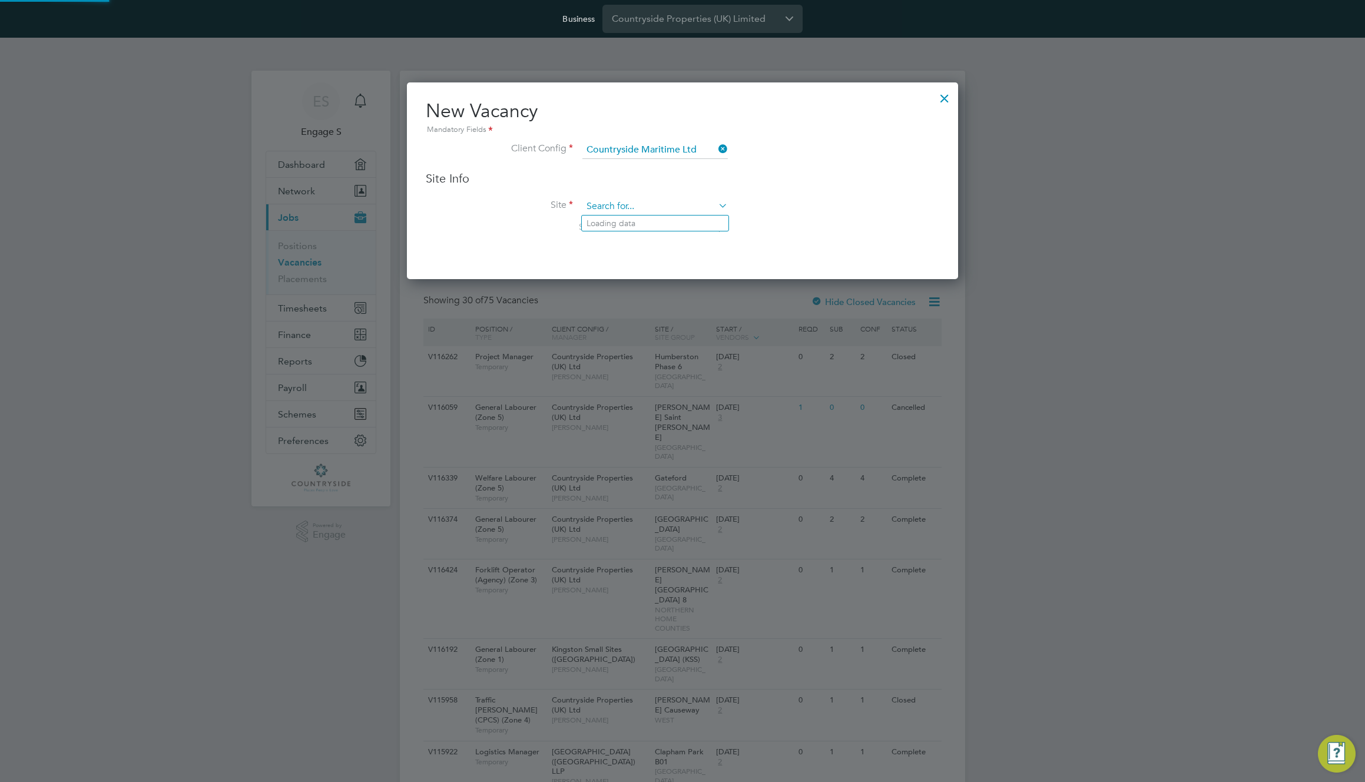
click at [651, 209] on input at bounding box center [654, 207] width 145 height 18
click at [645, 223] on li "SMI Sector 15" at bounding box center [655, 224] width 147 height 16
type input "SMI Sector 15"
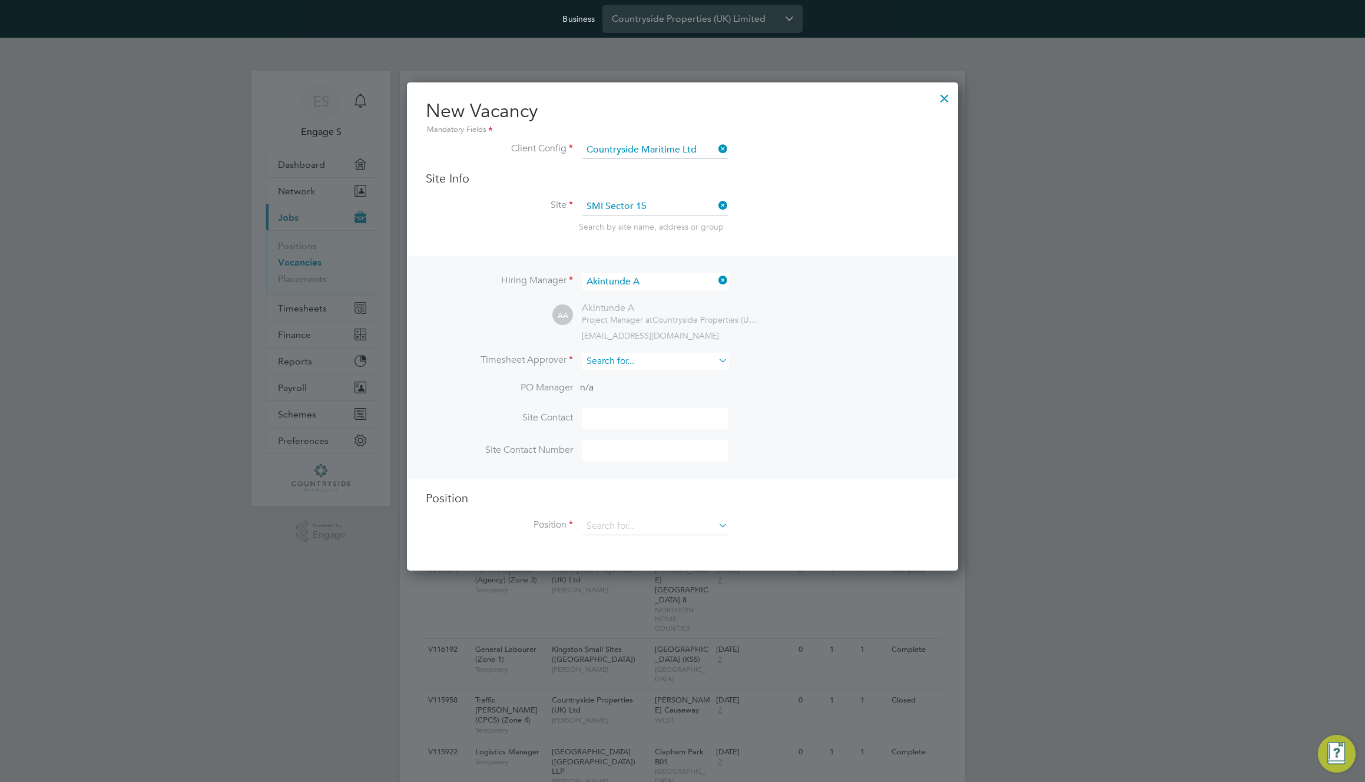
click at [648, 359] on input at bounding box center [654, 361] width 145 height 17
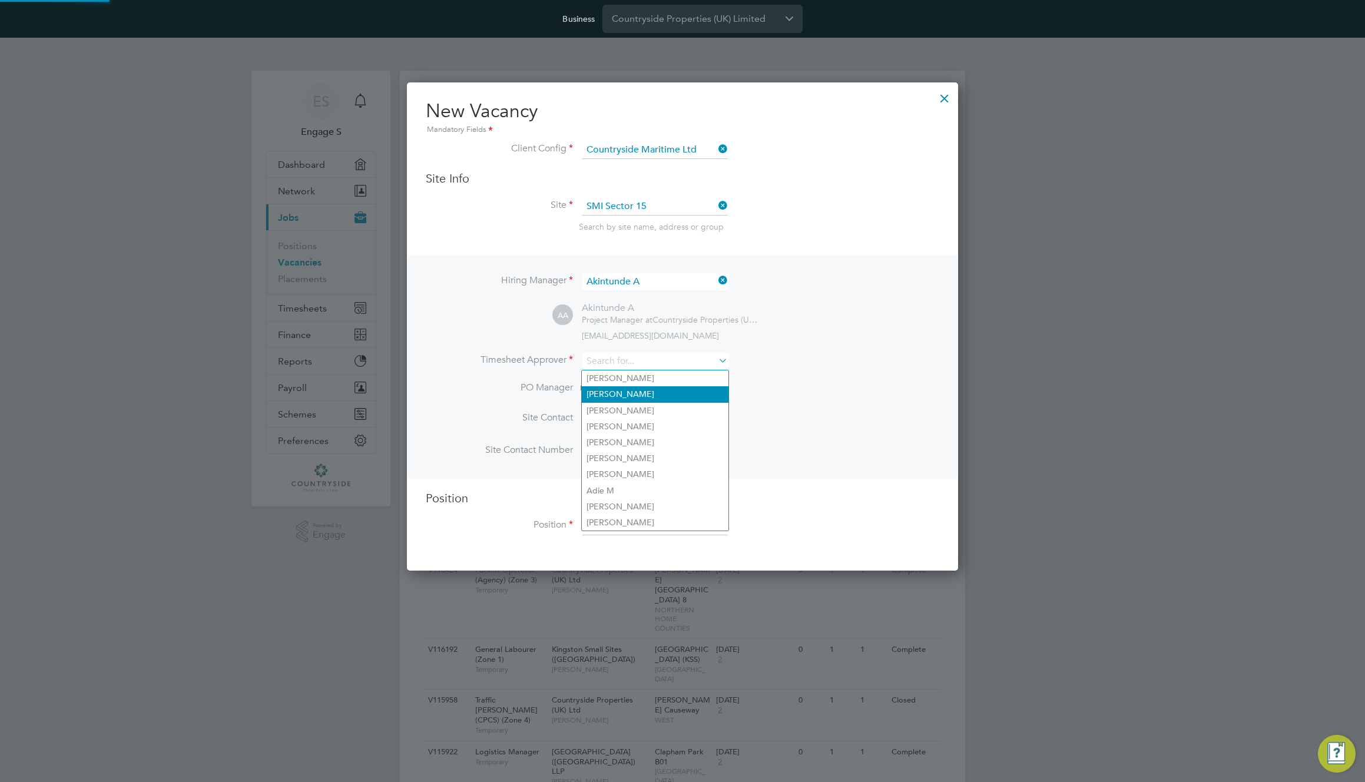
click at [641, 396] on li "[PERSON_NAME]" at bounding box center [655, 394] width 147 height 16
type input "[PERSON_NAME]"
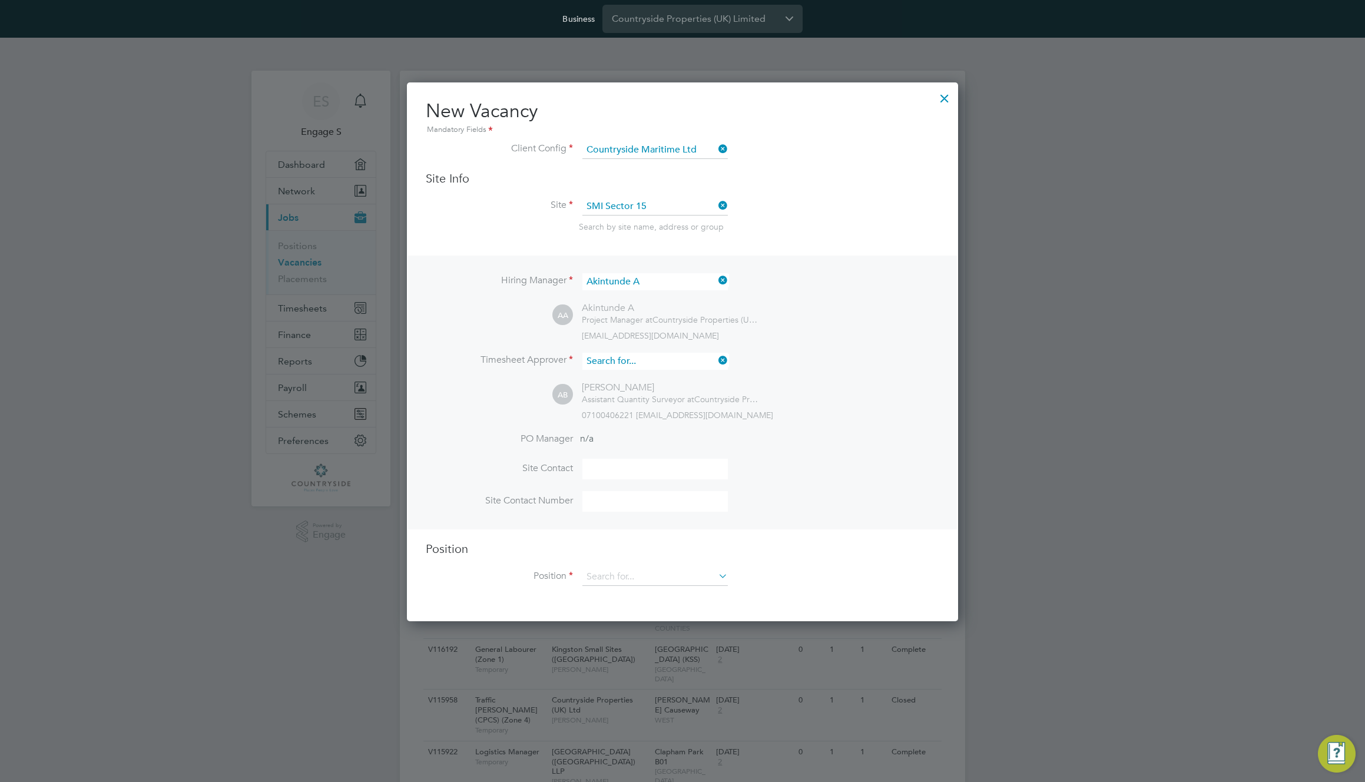
click at [662, 361] on input at bounding box center [654, 361] width 145 height 17
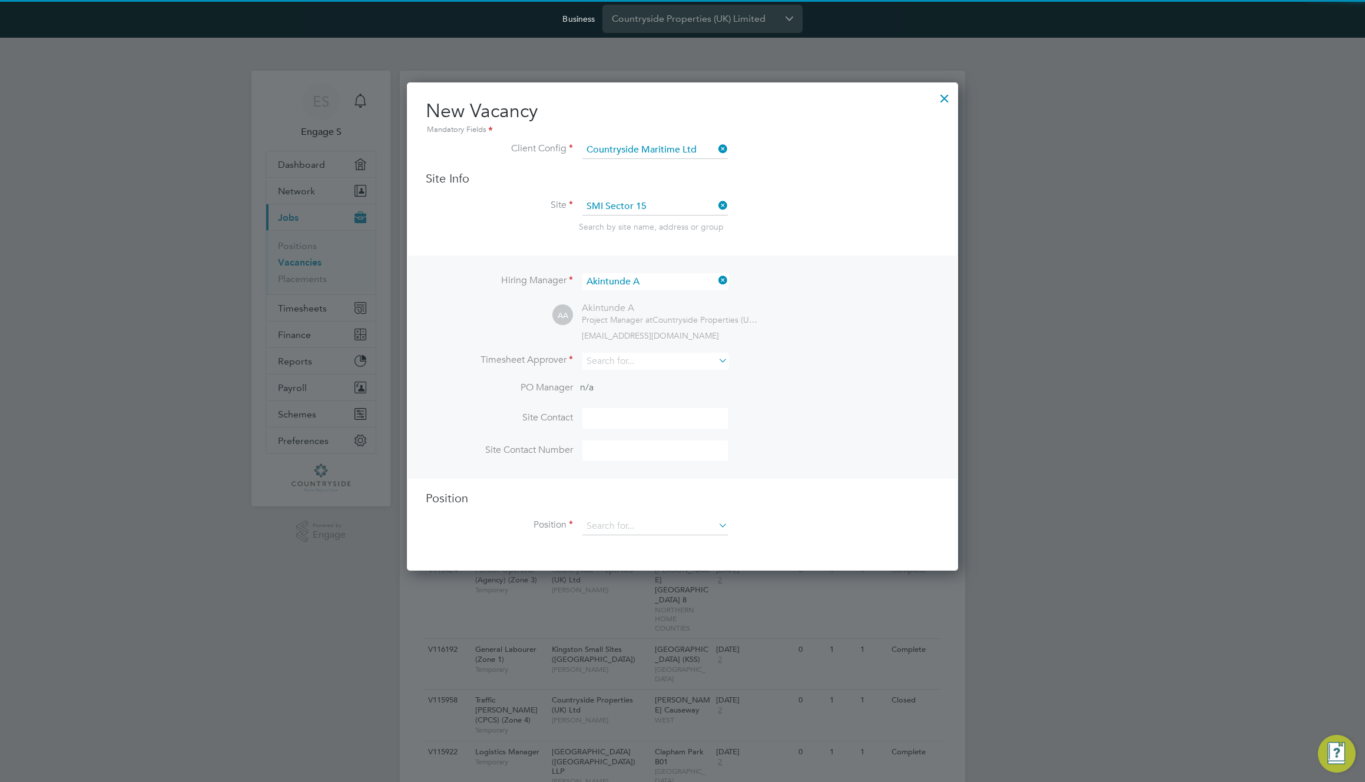
click at [632, 379] on li "[PERSON_NAME]" at bounding box center [655, 378] width 147 height 16
type input "[PERSON_NAME]"
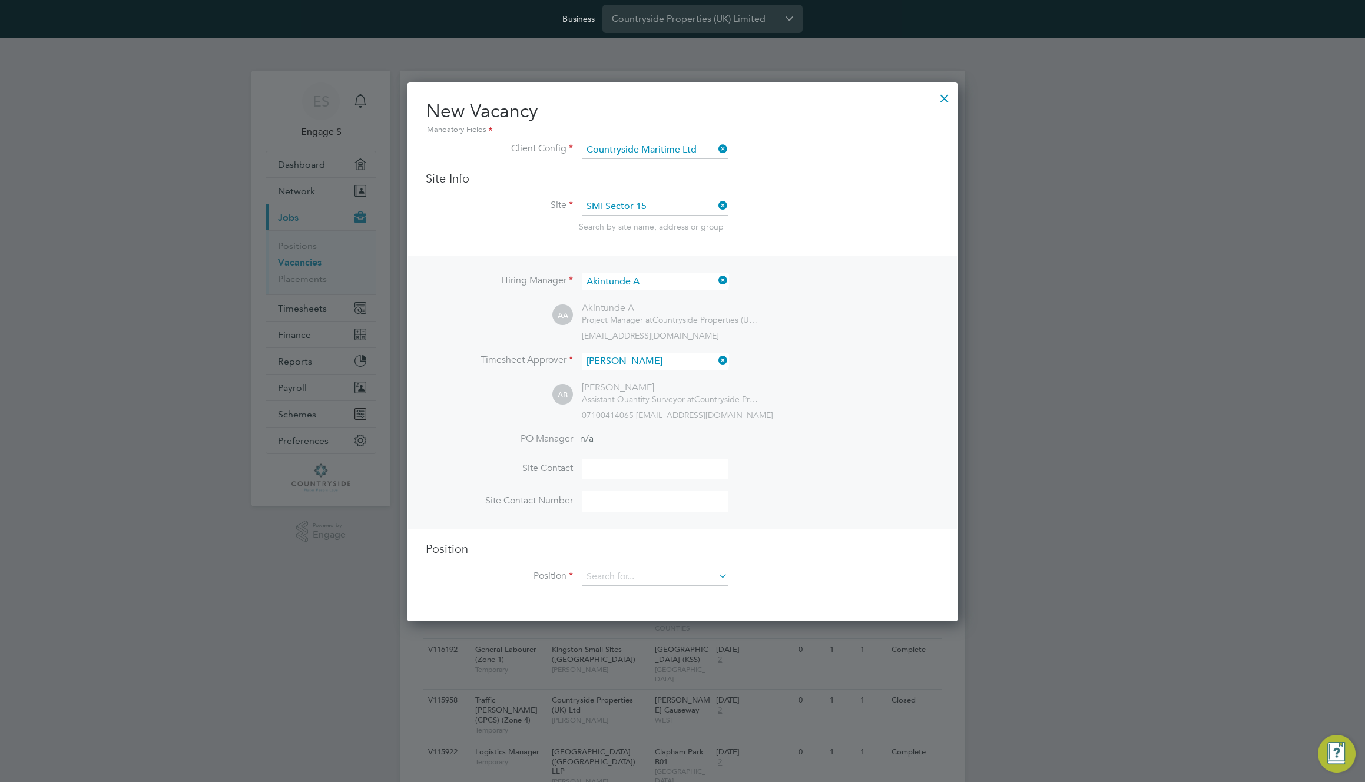
click at [800, 412] on div "07100414065 399433@testacc.com" at bounding box center [760, 415] width 357 height 11
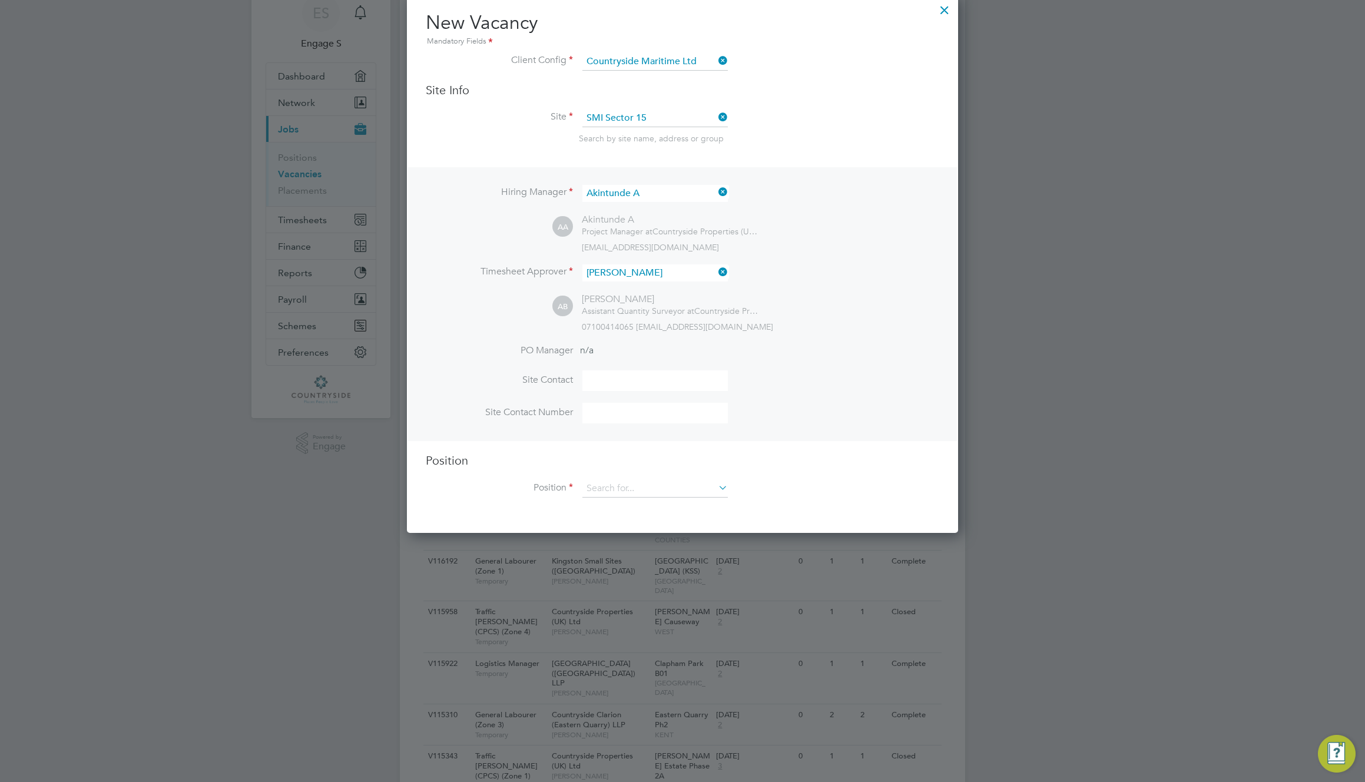
scroll to position [90, 0]
click at [686, 484] on input at bounding box center [654, 487] width 145 height 18
click at [667, 521] on li "zz Appointed Person ([GEOGRAPHIC_DATA])" at bounding box center [719, 521] width 274 height 16
type input "zz Appointed Person ([GEOGRAPHIC_DATA])"
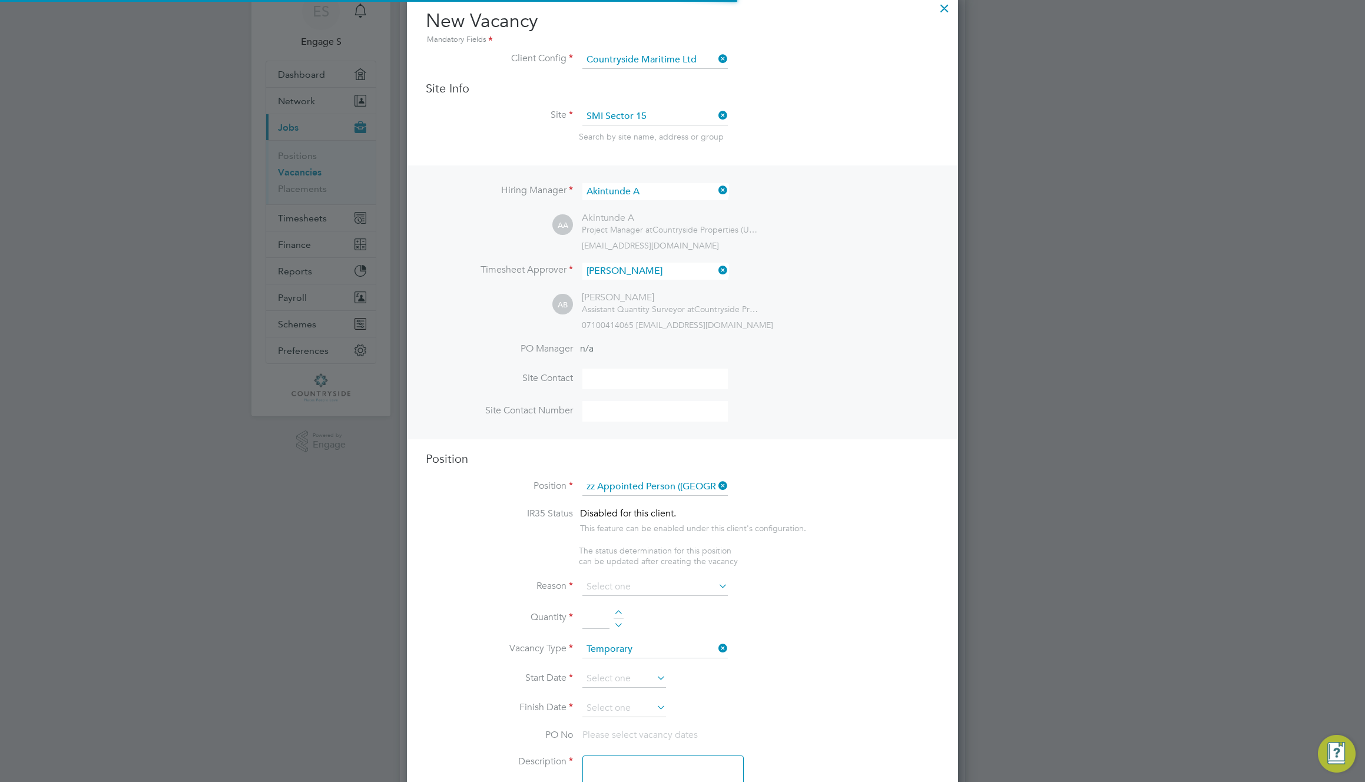
scroll to position [1693, 552]
type textarea "• The Appointed Person (AP) shall ensure that the Construction Phase Lifting Pl…"
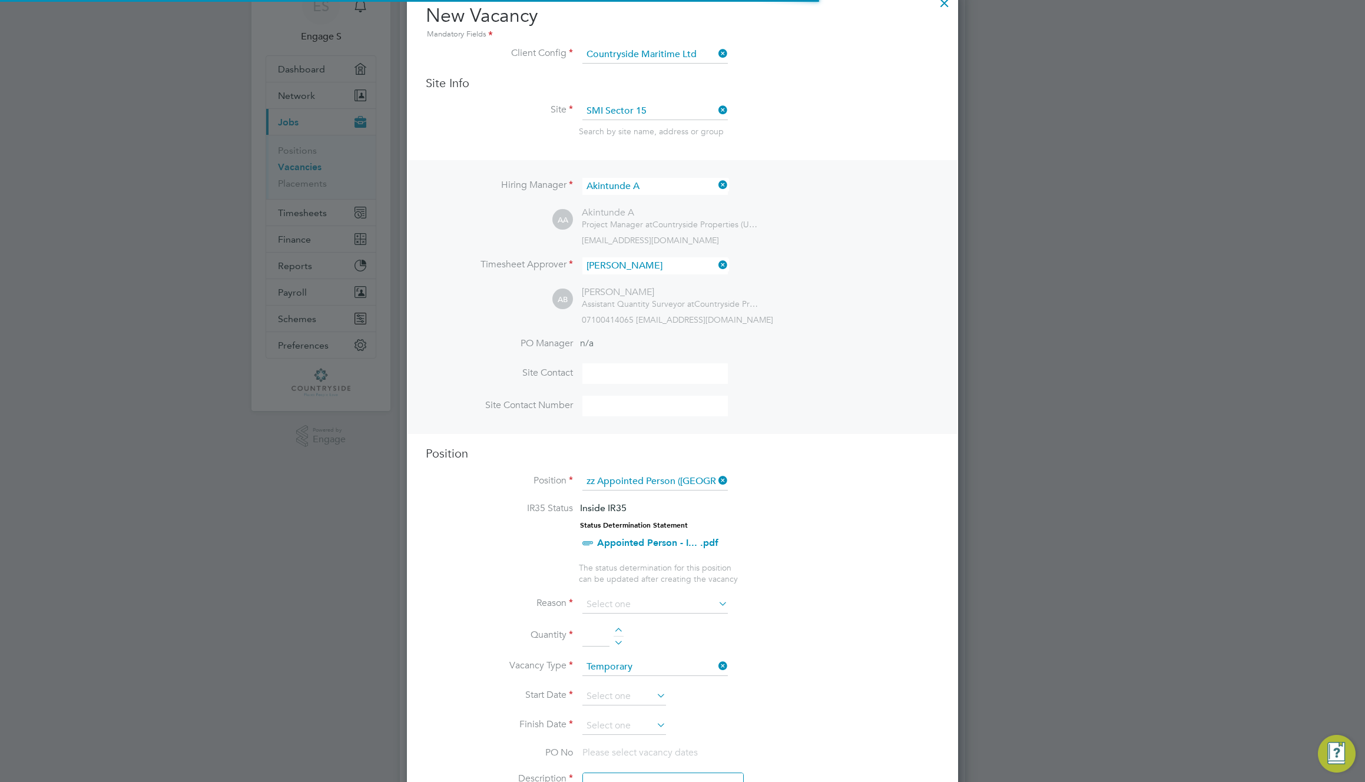
scroll to position [278, 0]
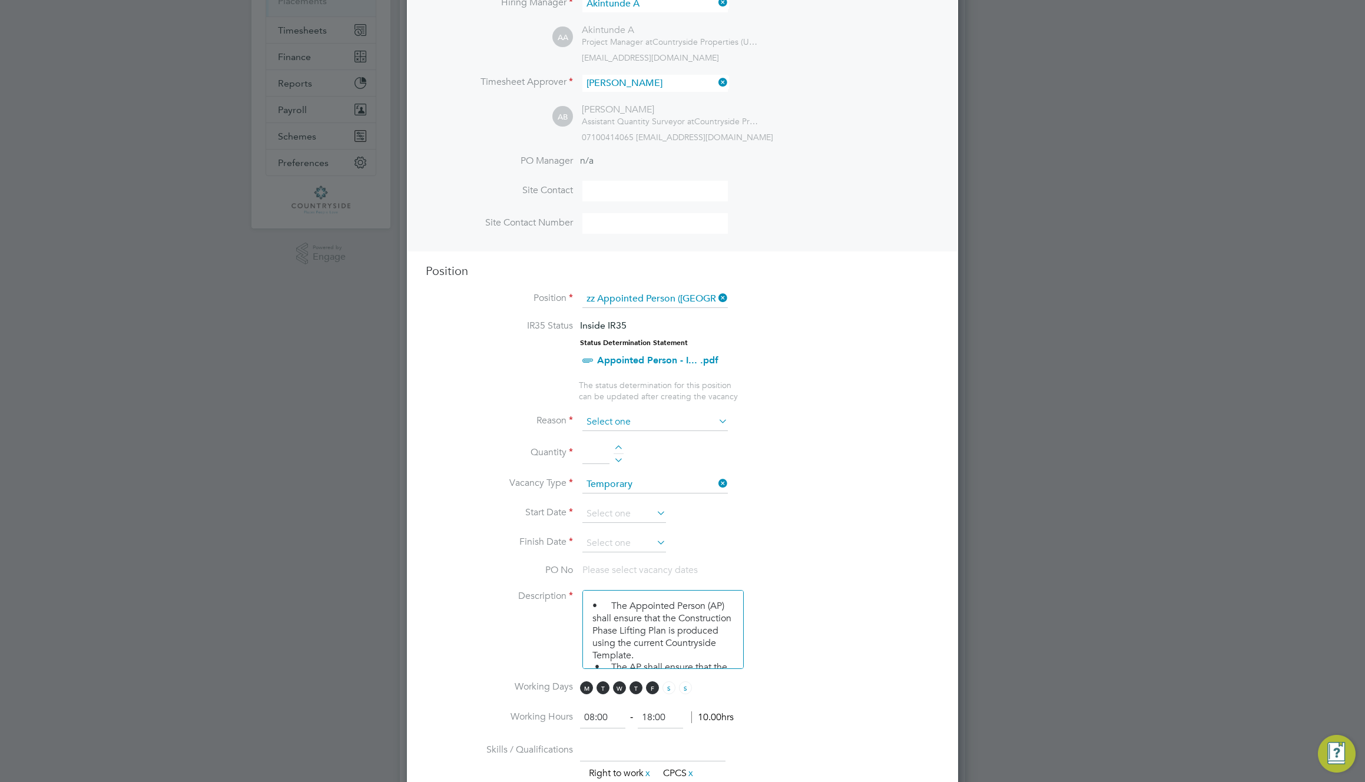
click at [685, 422] on input at bounding box center [654, 422] width 145 height 18
click at [638, 456] on li "Holiday" at bounding box center [655, 454] width 147 height 15
type input "Holiday"
click at [620, 445] on div at bounding box center [619, 449] width 10 height 8
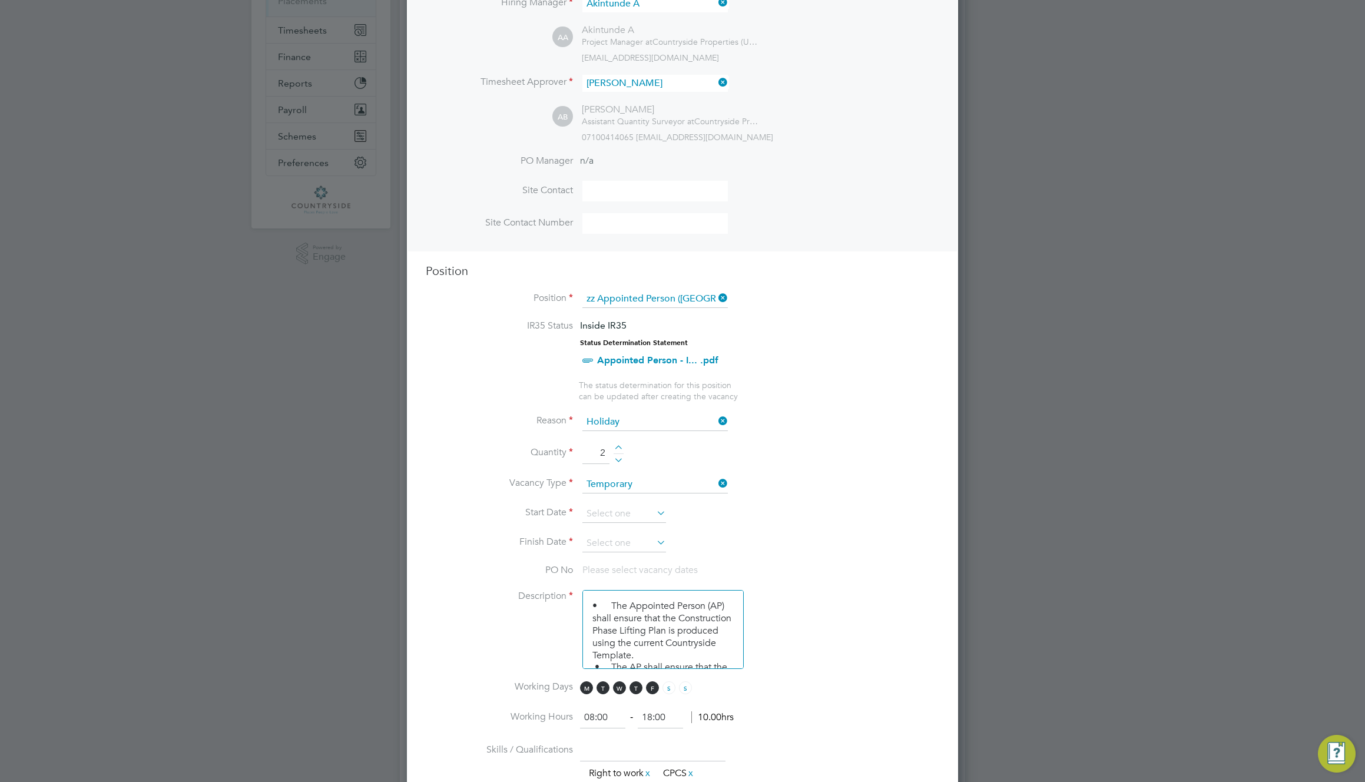
click at [620, 445] on div at bounding box center [619, 449] width 10 height 8
type input "5"
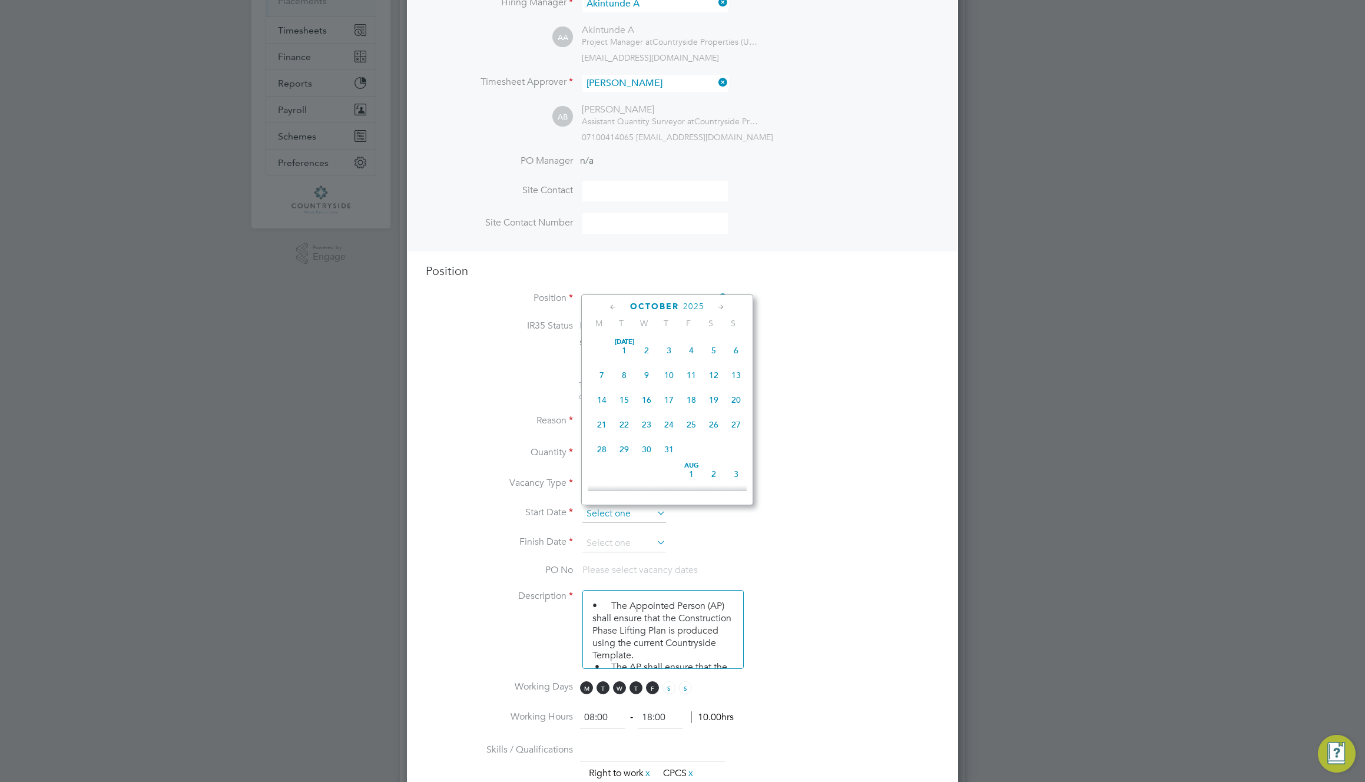
click at [634, 508] on input at bounding box center [624, 514] width 84 height 18
click at [604, 439] on span "[DATE]" at bounding box center [602, 429] width 22 height 22
type input "[DATE]"
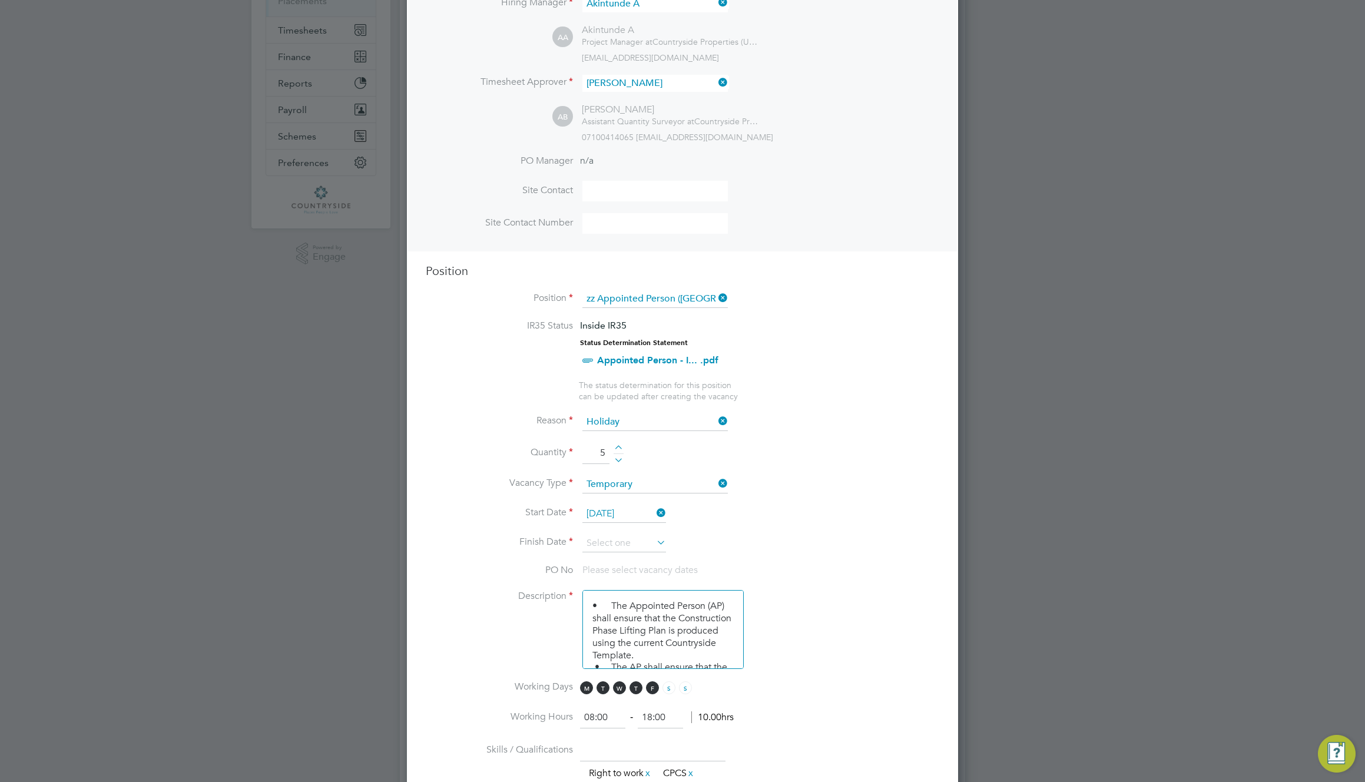
click at [804, 468] on li "Quantity 5" at bounding box center [683, 459] width 514 height 33
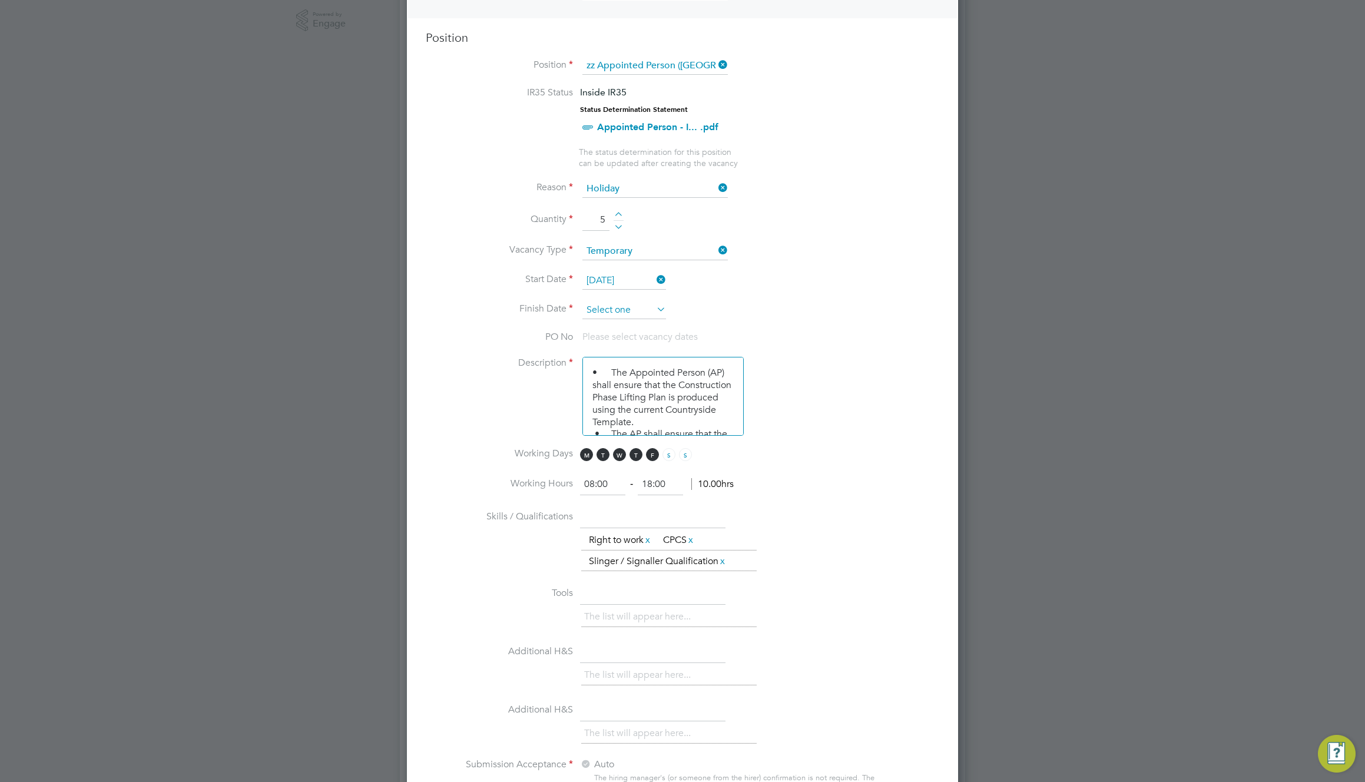
scroll to position [382, 0]
click at [637, 314] on input at bounding box center [624, 311] width 84 height 18
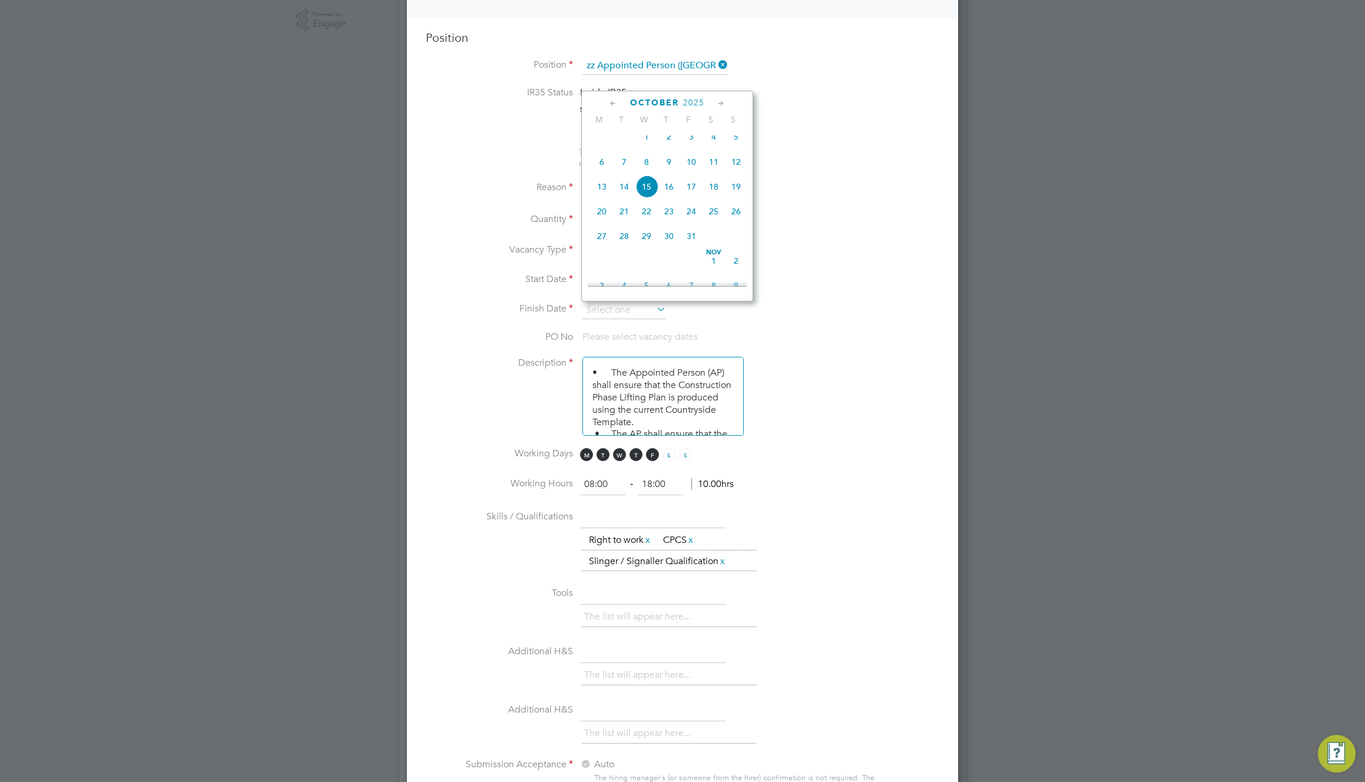
click at [733, 272] on span "2" at bounding box center [736, 261] width 22 height 22
type input "[DATE]"
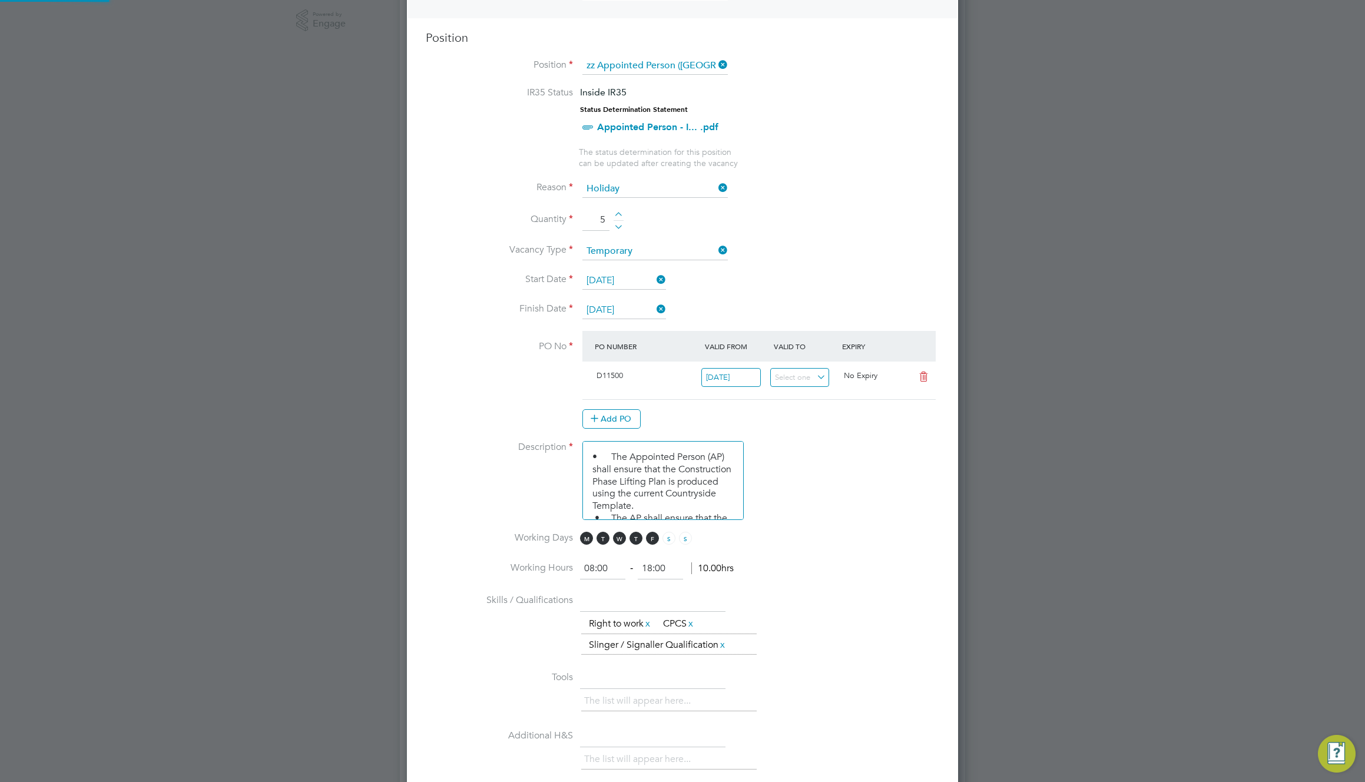
scroll to position [20, 111]
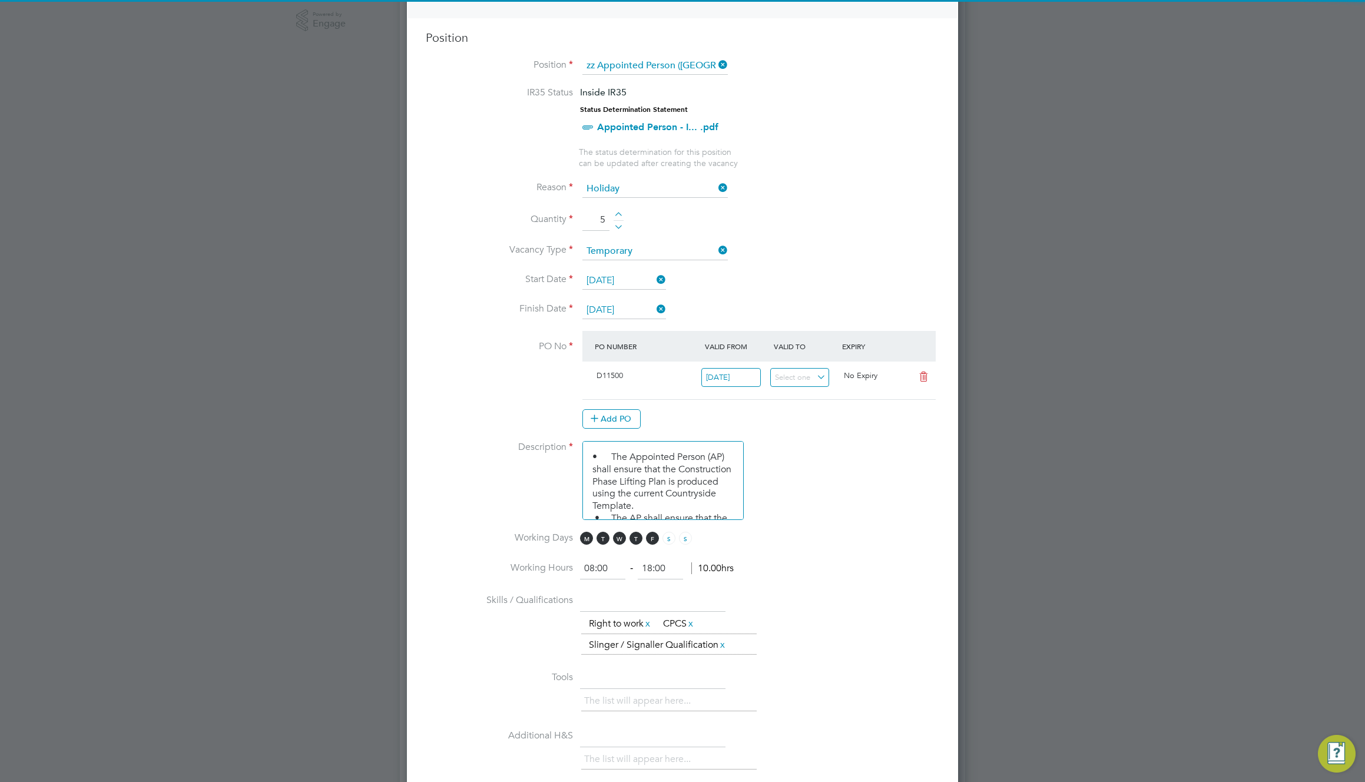
click at [830, 492] on li "Description • The Appointed Person (AP) shall ensure that the Construction Phas…" at bounding box center [683, 486] width 514 height 91
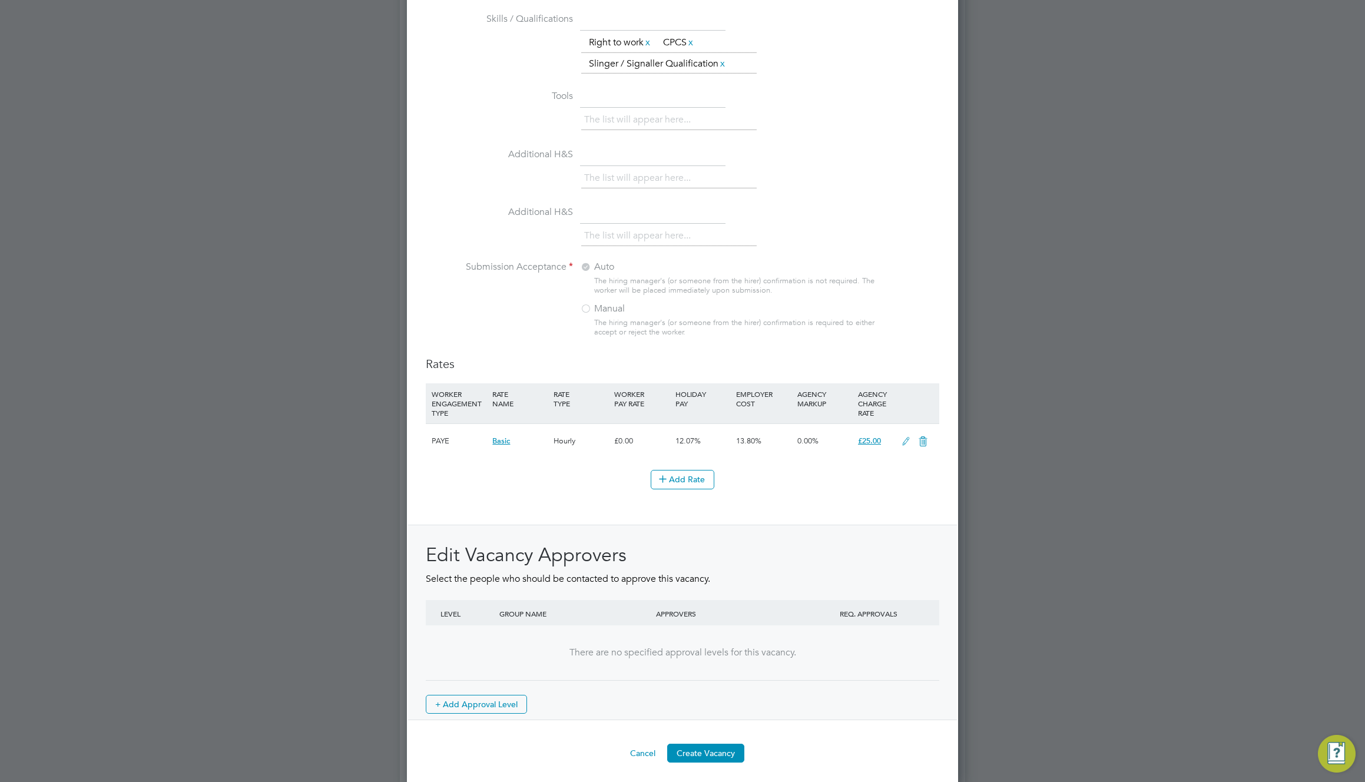
scroll to position [1097, 0]
click at [719, 753] on button "Create Vacancy" at bounding box center [705, 749] width 77 height 19
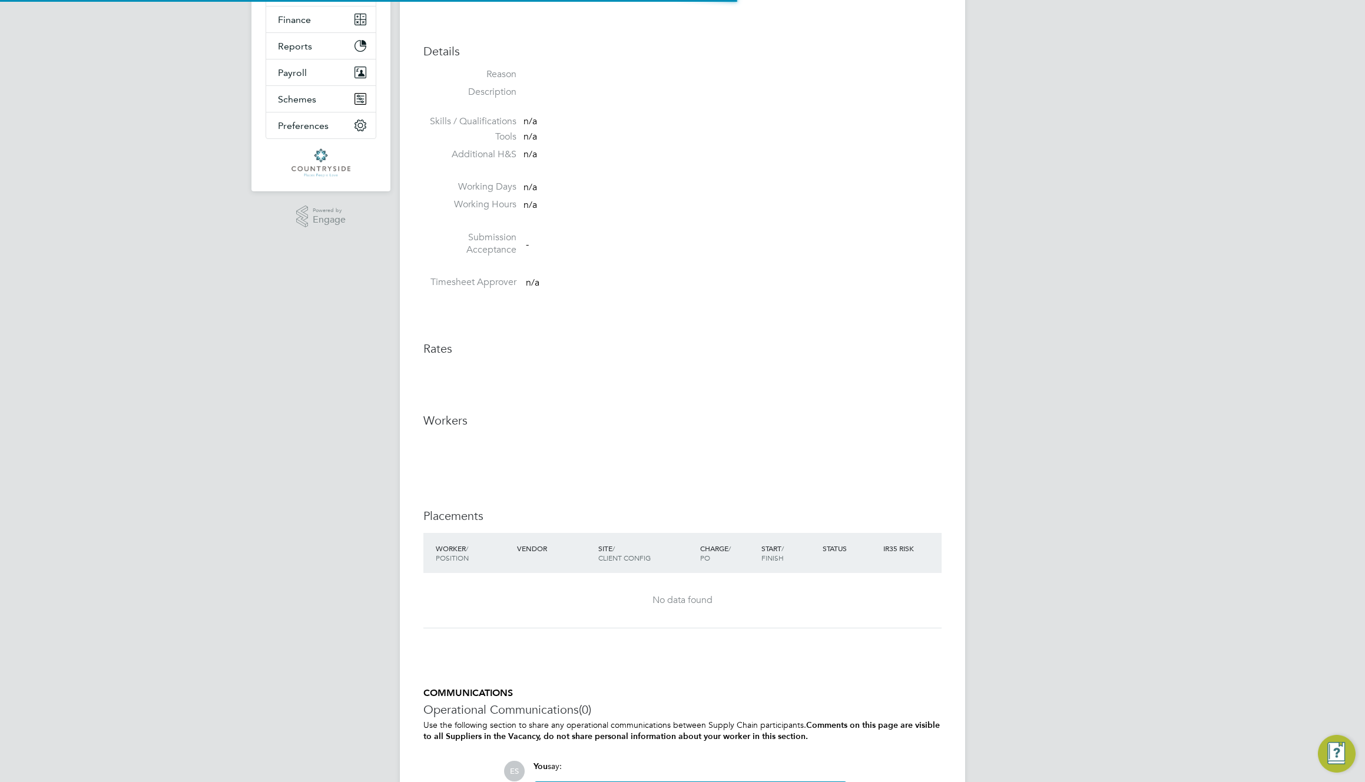
scroll to position [6, 6]
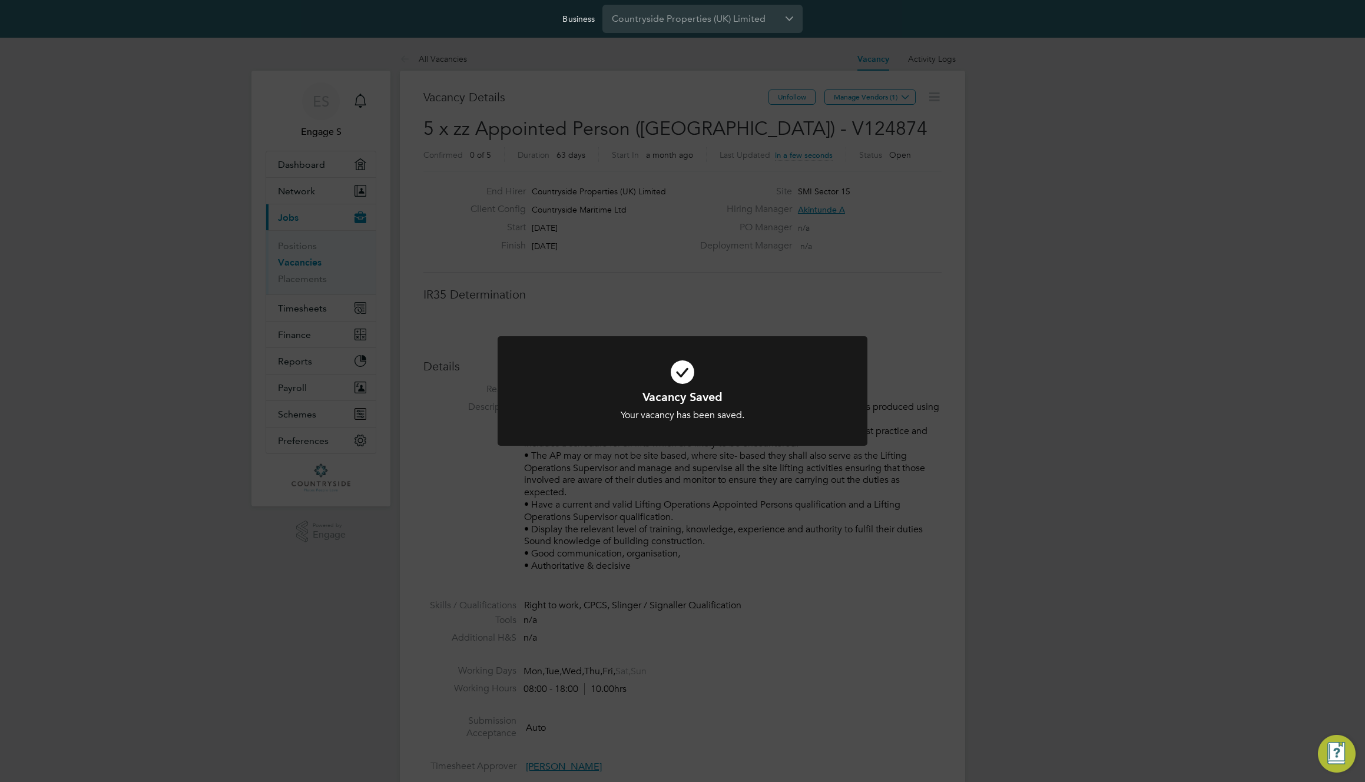
click at [906, 355] on div "Vacancy Saved Your vacancy has been saved. Cancel Okay" at bounding box center [682, 391] width 1365 height 782
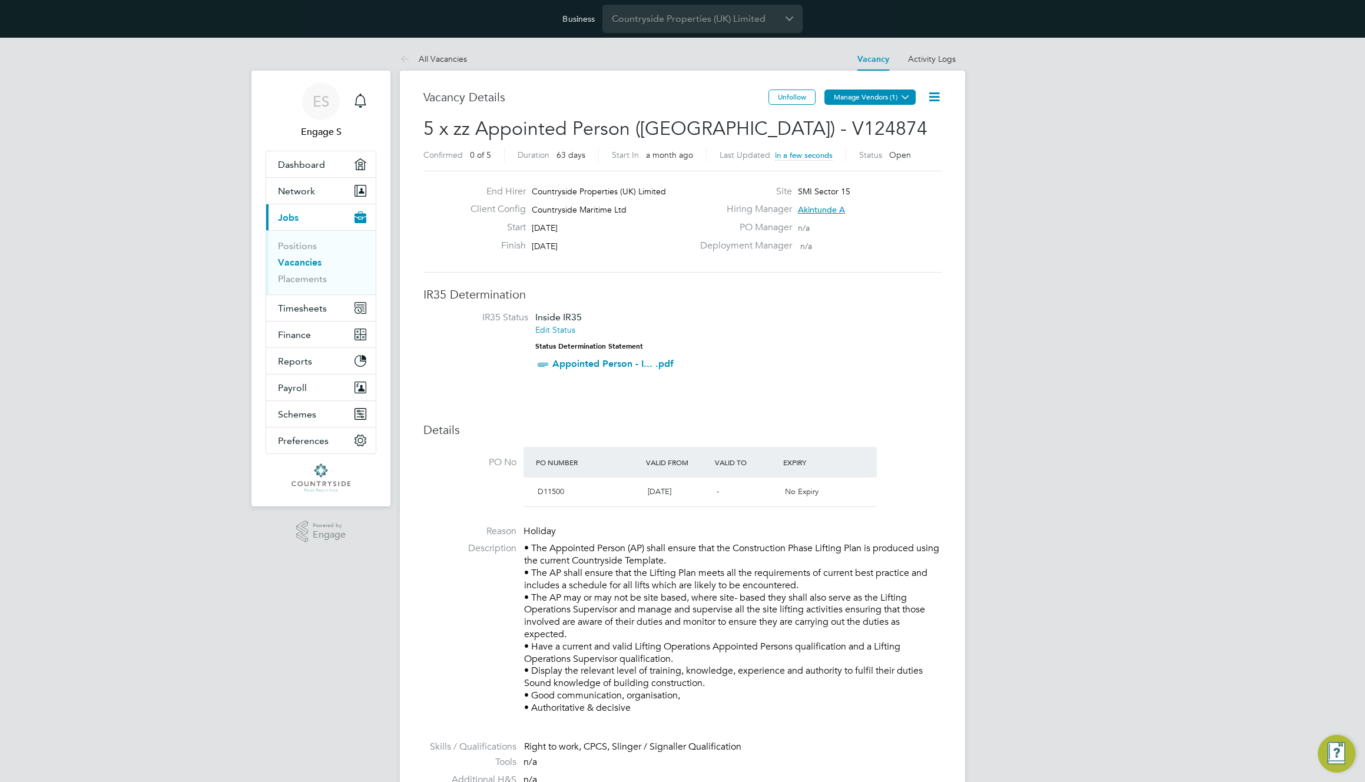
click at [882, 103] on button "Manage Vendors (1)" at bounding box center [870, 97] width 91 height 15
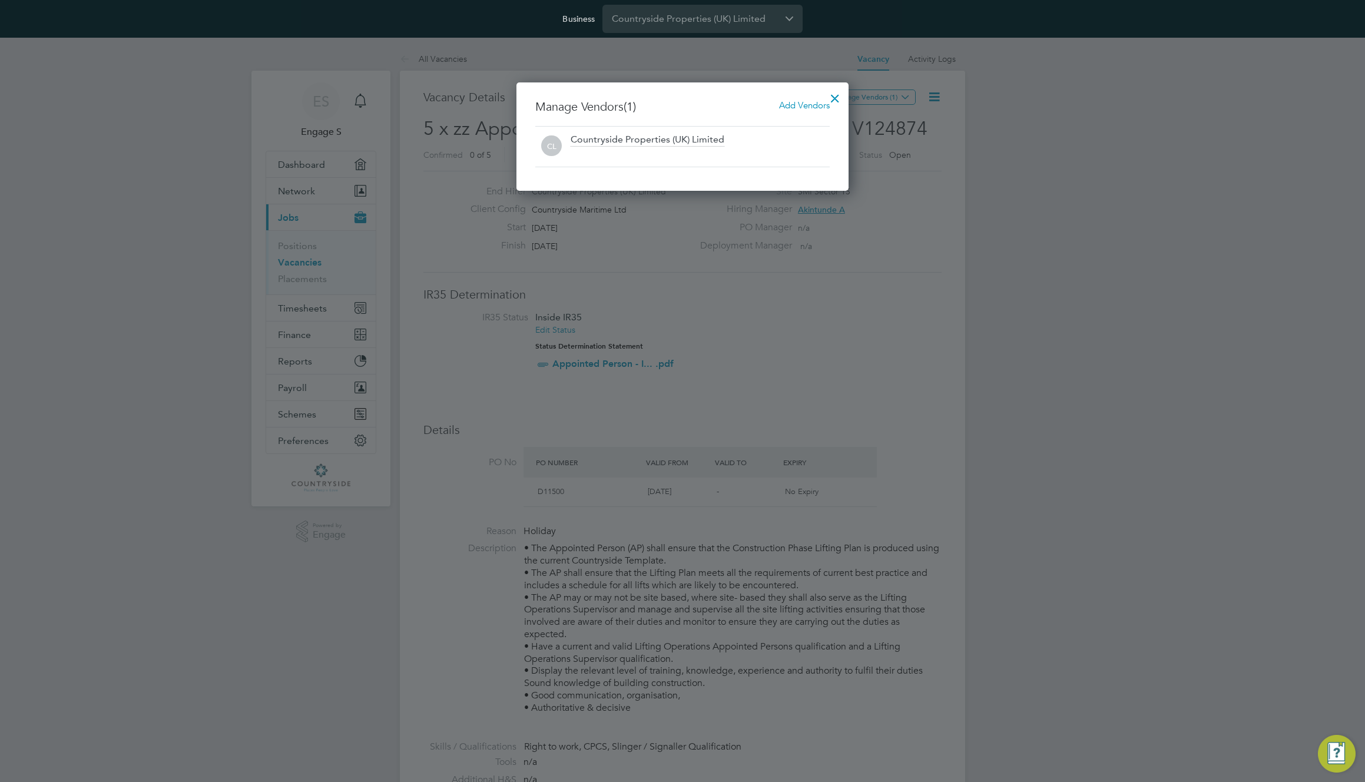
click at [805, 104] on span "Add Vendors" at bounding box center [804, 105] width 51 height 11
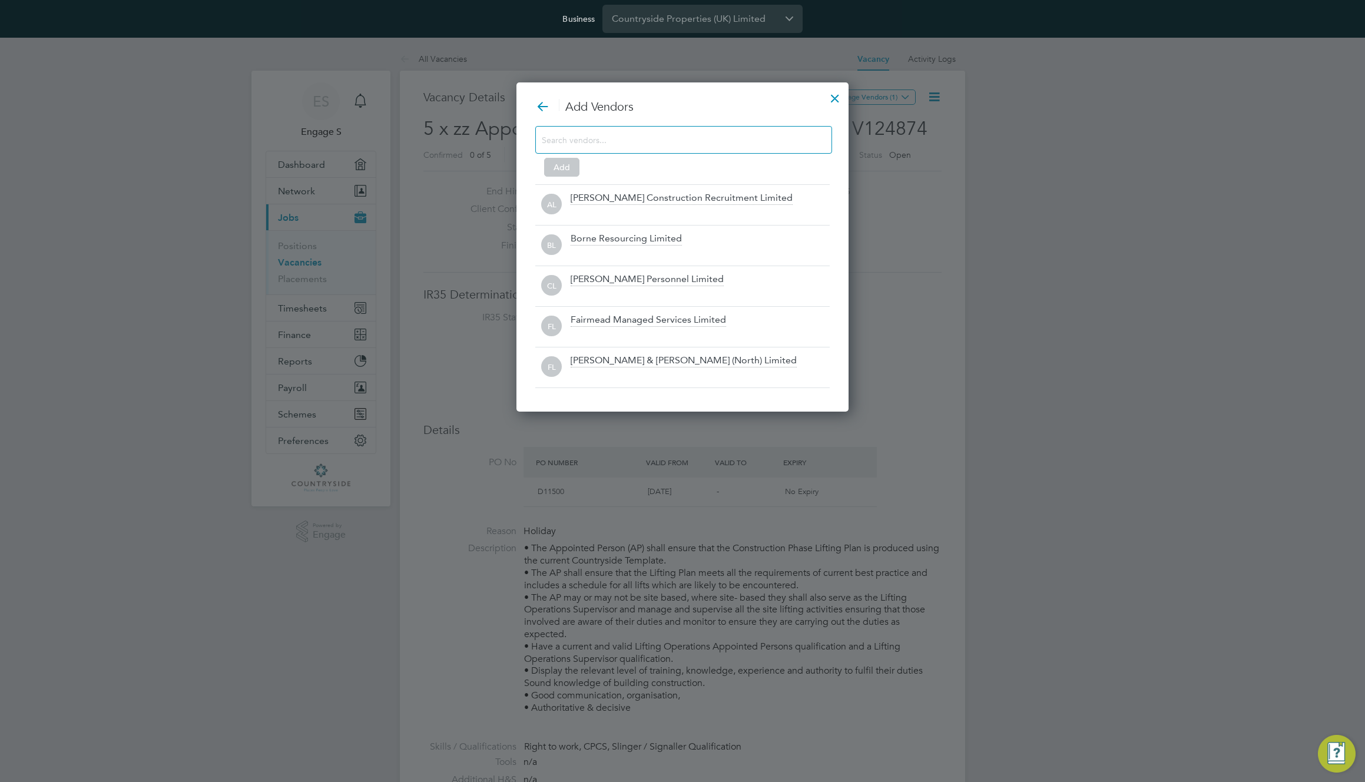
click at [658, 140] on input at bounding box center [674, 139] width 265 height 15
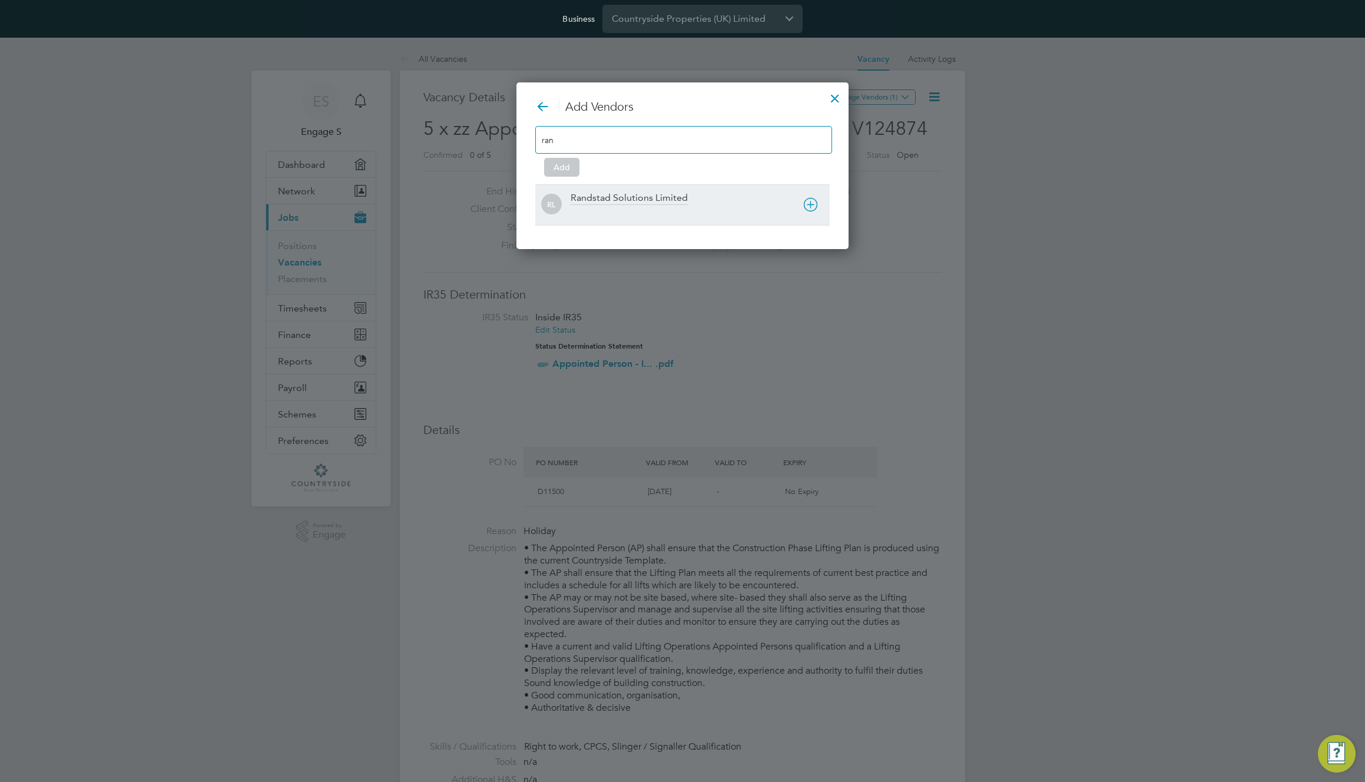
type input "ran"
click at [664, 201] on div "Randstad Solutions Limited" at bounding box center [629, 198] width 117 height 13
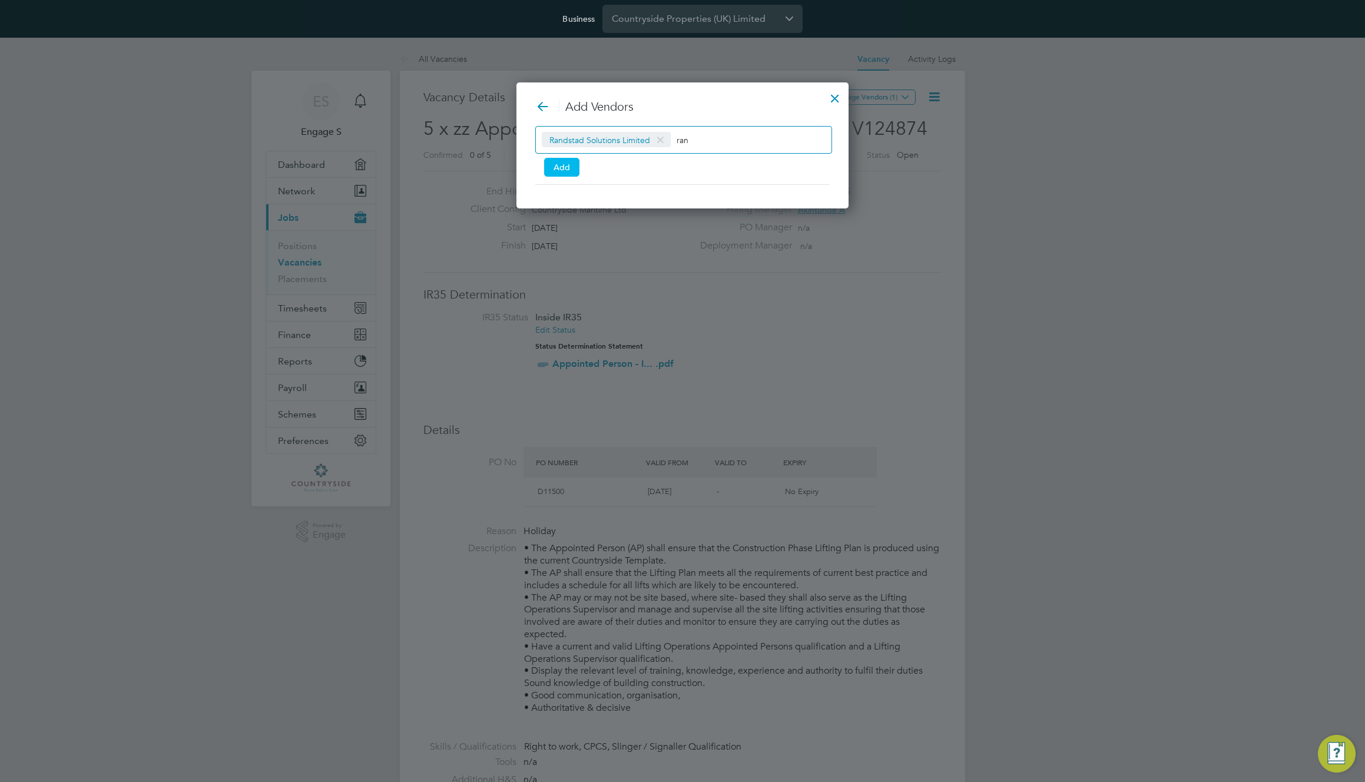
click at [568, 168] on button "Add" at bounding box center [561, 167] width 35 height 19
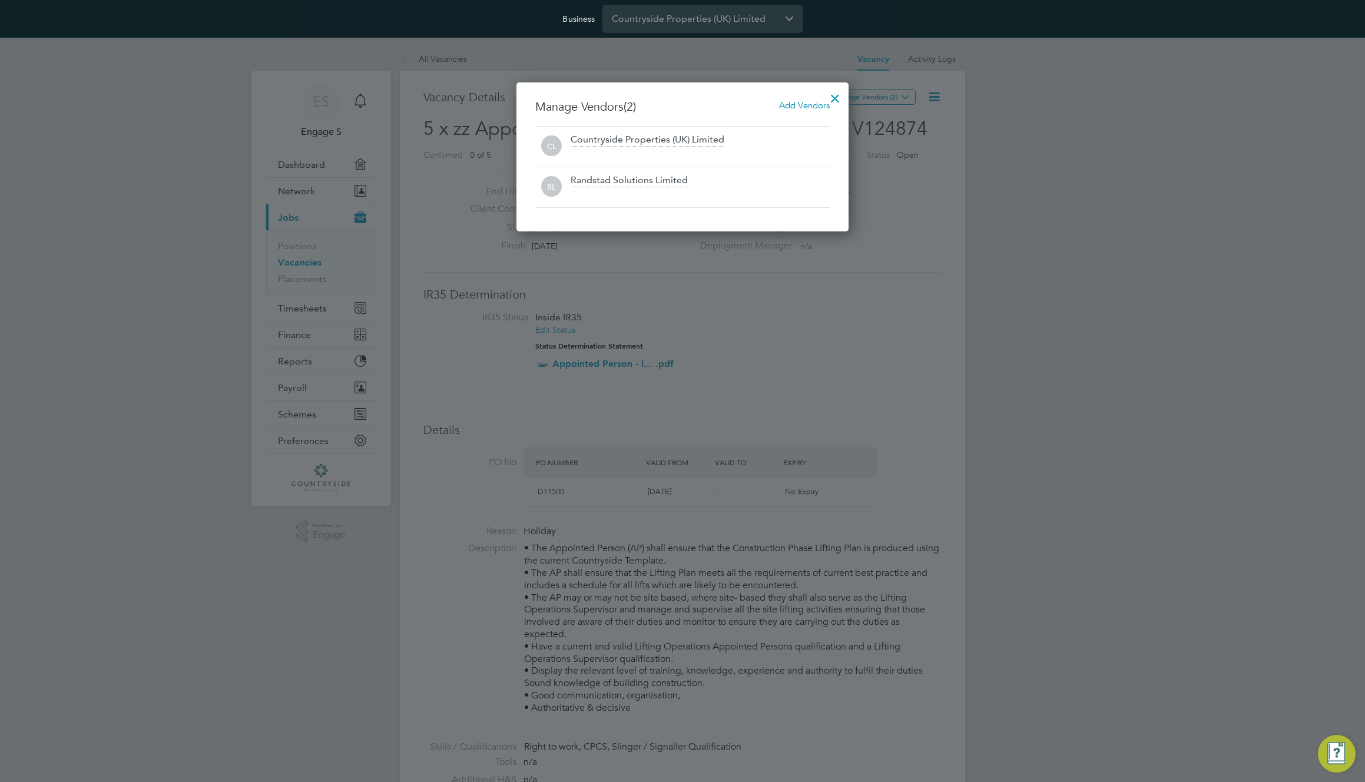
click at [840, 95] on div at bounding box center [835, 95] width 21 height 21
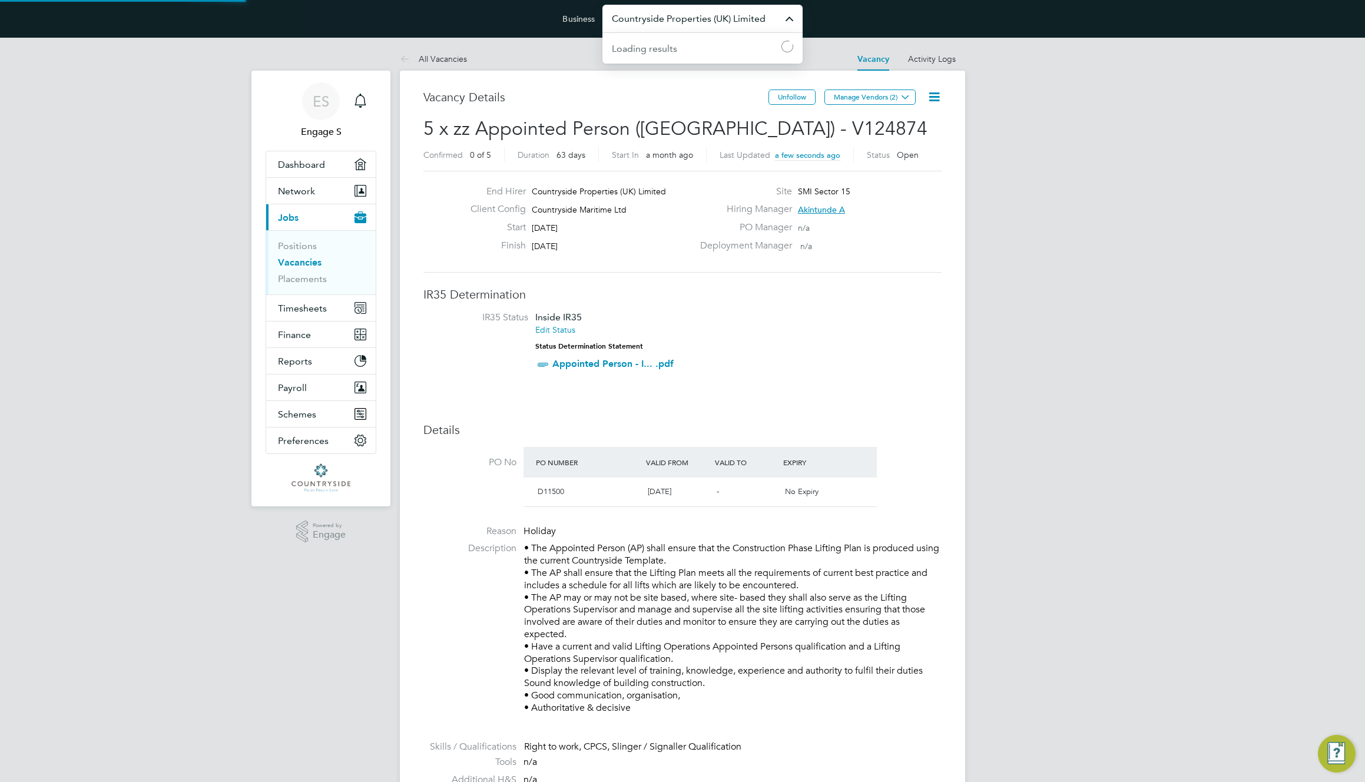
click at [774, 19] on input "Countryside Properties (UK) Limited" at bounding box center [702, 19] width 200 height 28
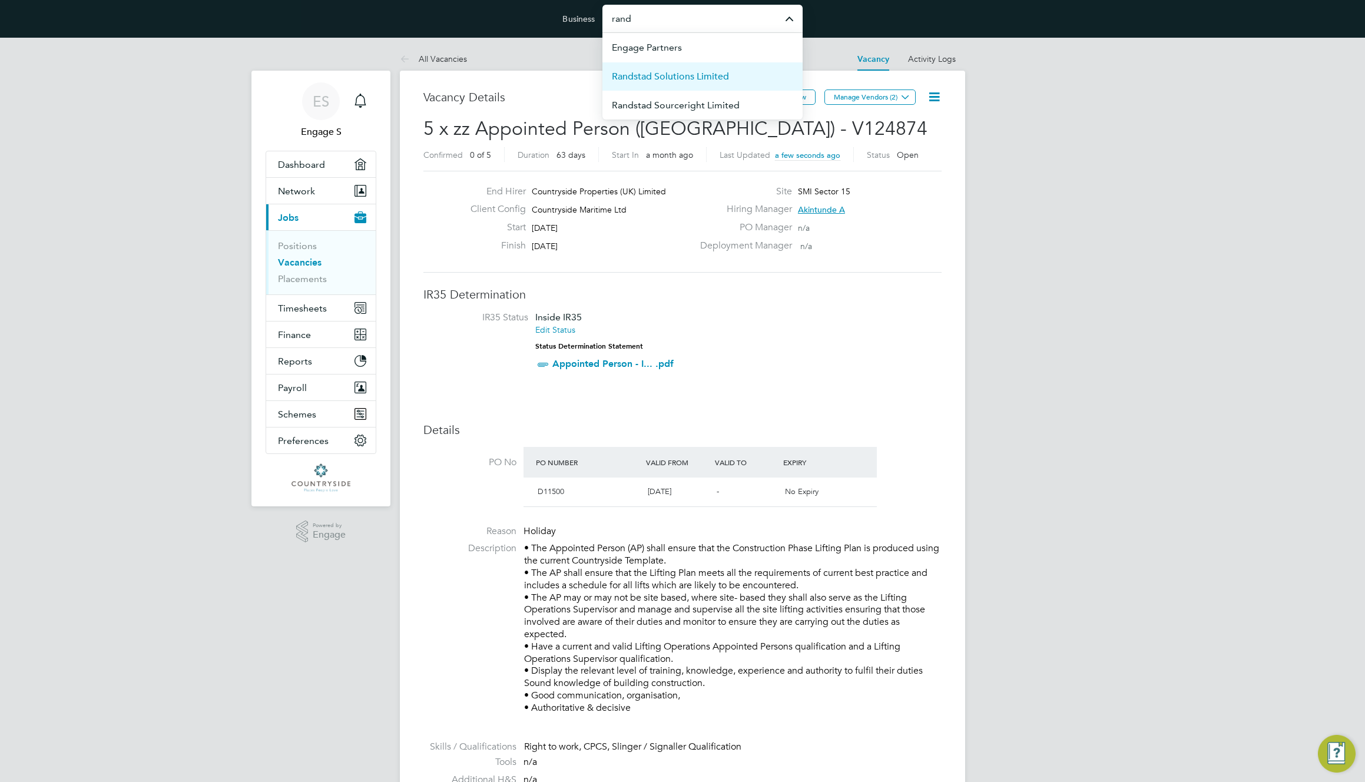
click at [754, 70] on li "Randstad Solutions Limited" at bounding box center [702, 76] width 200 height 29
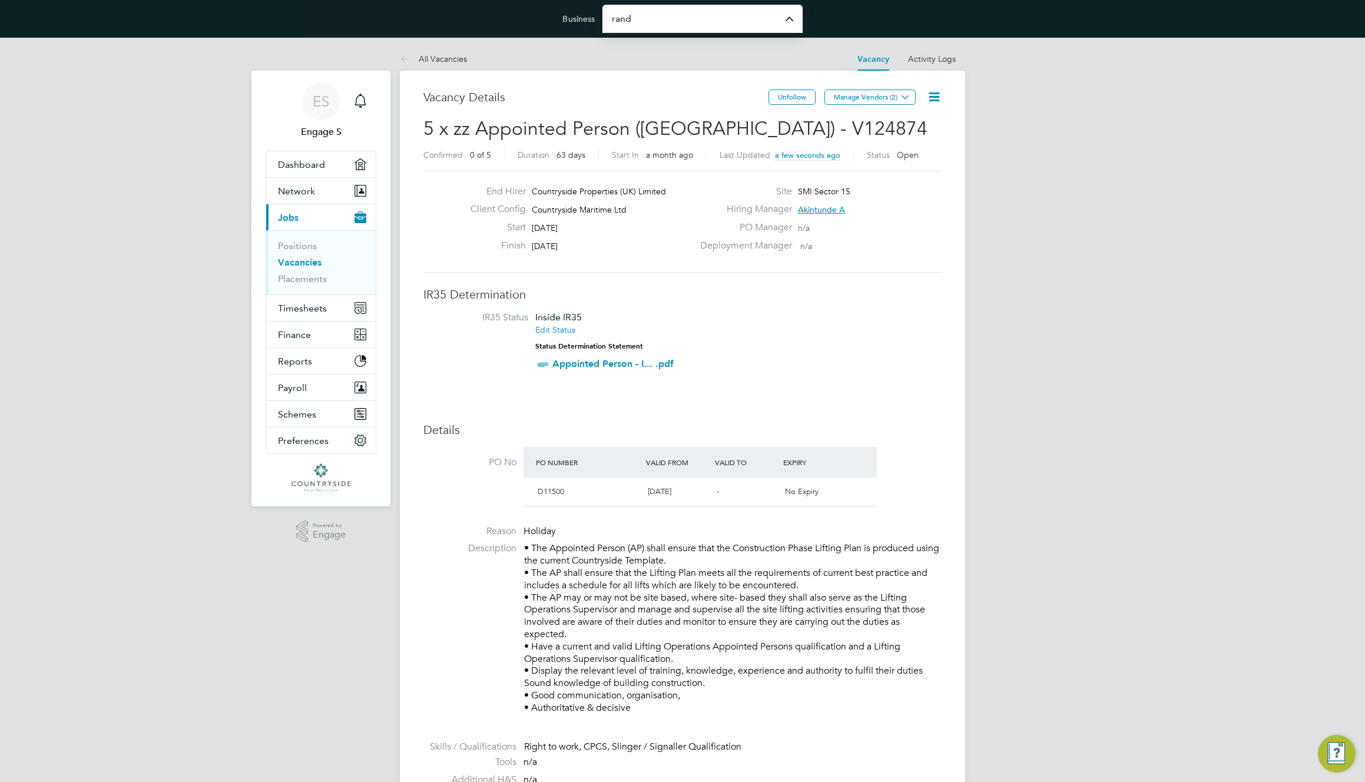
type input "Randstad Solutions Limited"
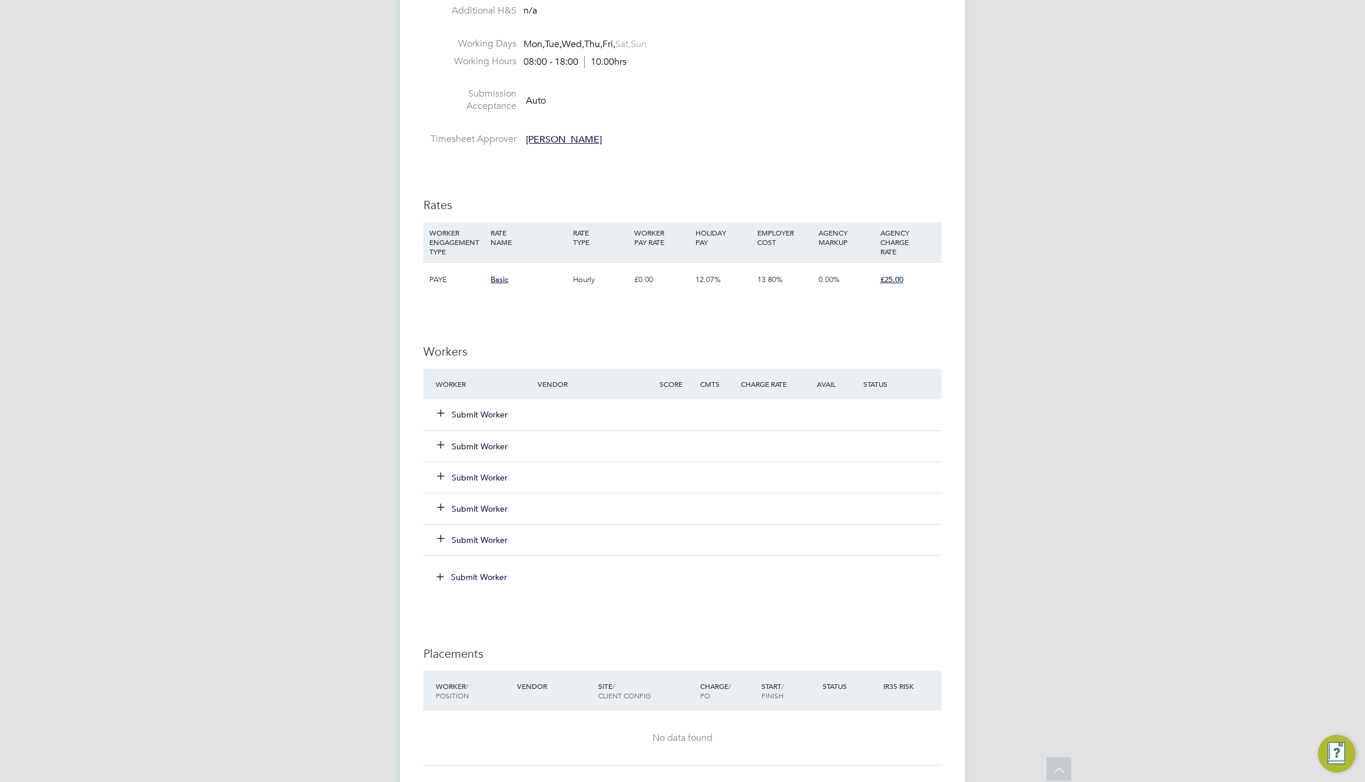
scroll to position [975, 0]
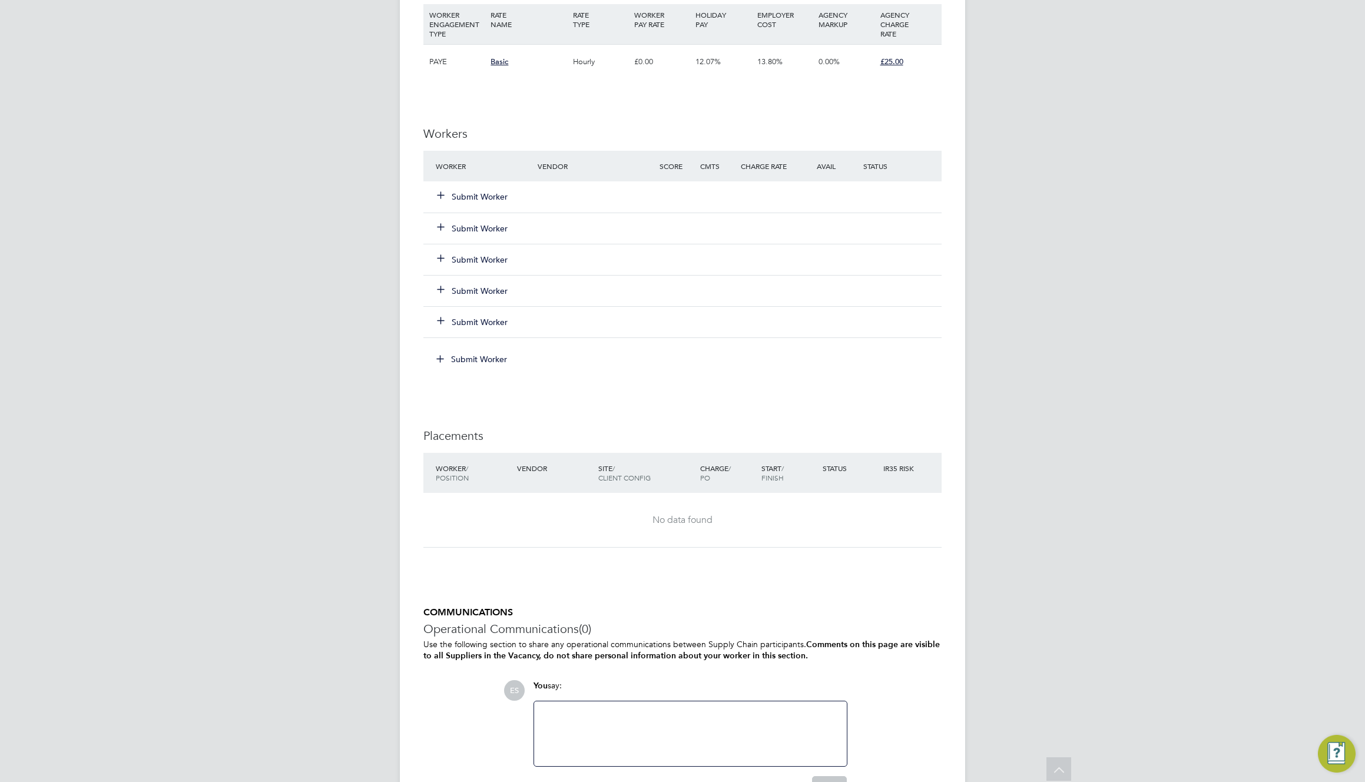
click at [482, 189] on div "Submit Worker" at bounding box center [494, 196] width 122 height 21
click at [481, 193] on button "Submit Worker" at bounding box center [473, 197] width 71 height 12
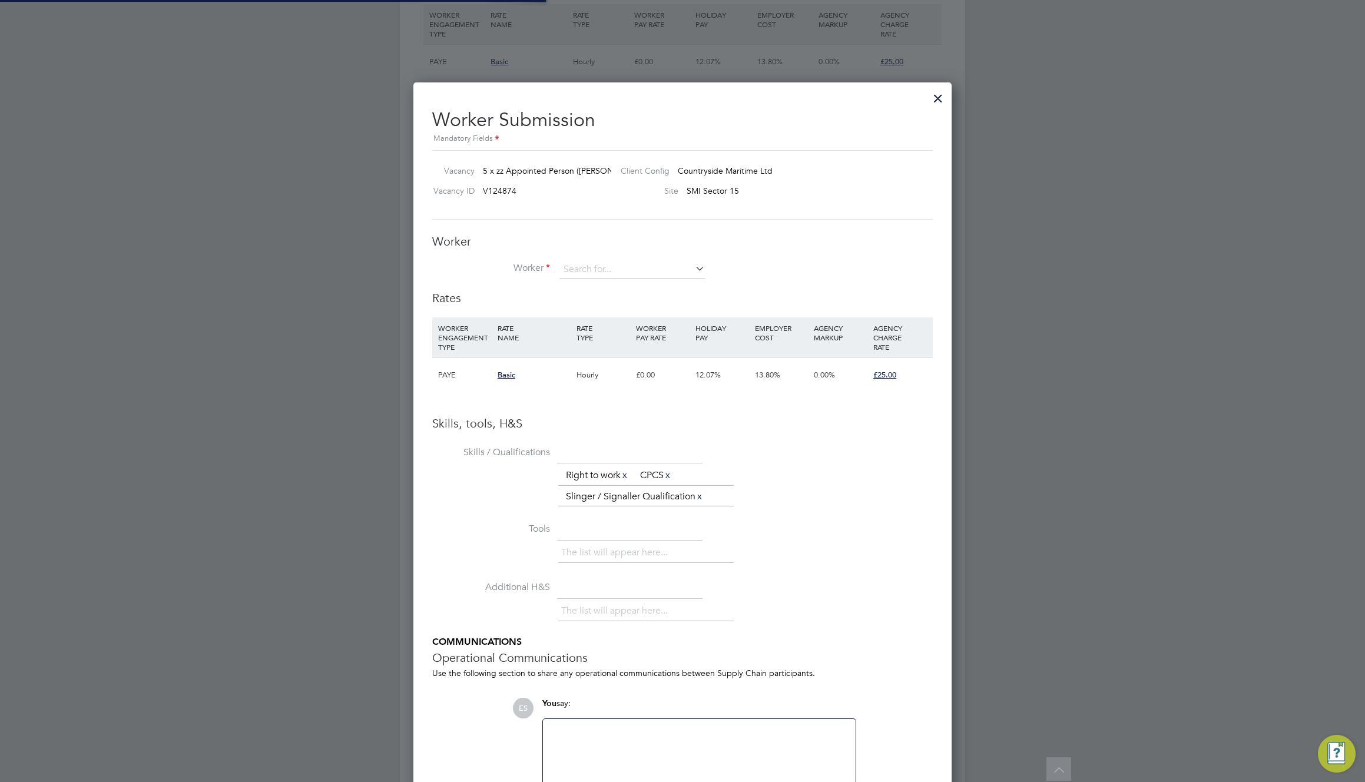
scroll to position [35, 80]
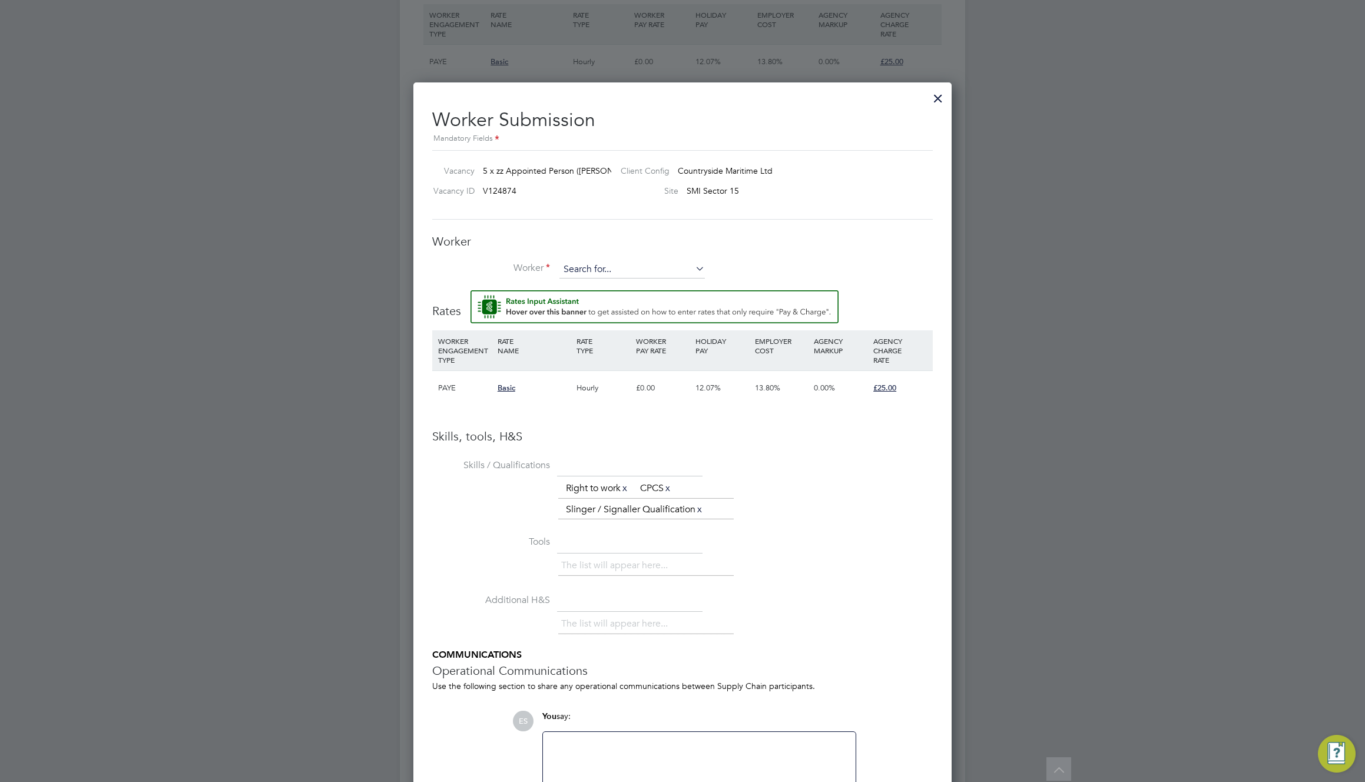
click at [644, 269] on input at bounding box center [631, 270] width 145 height 18
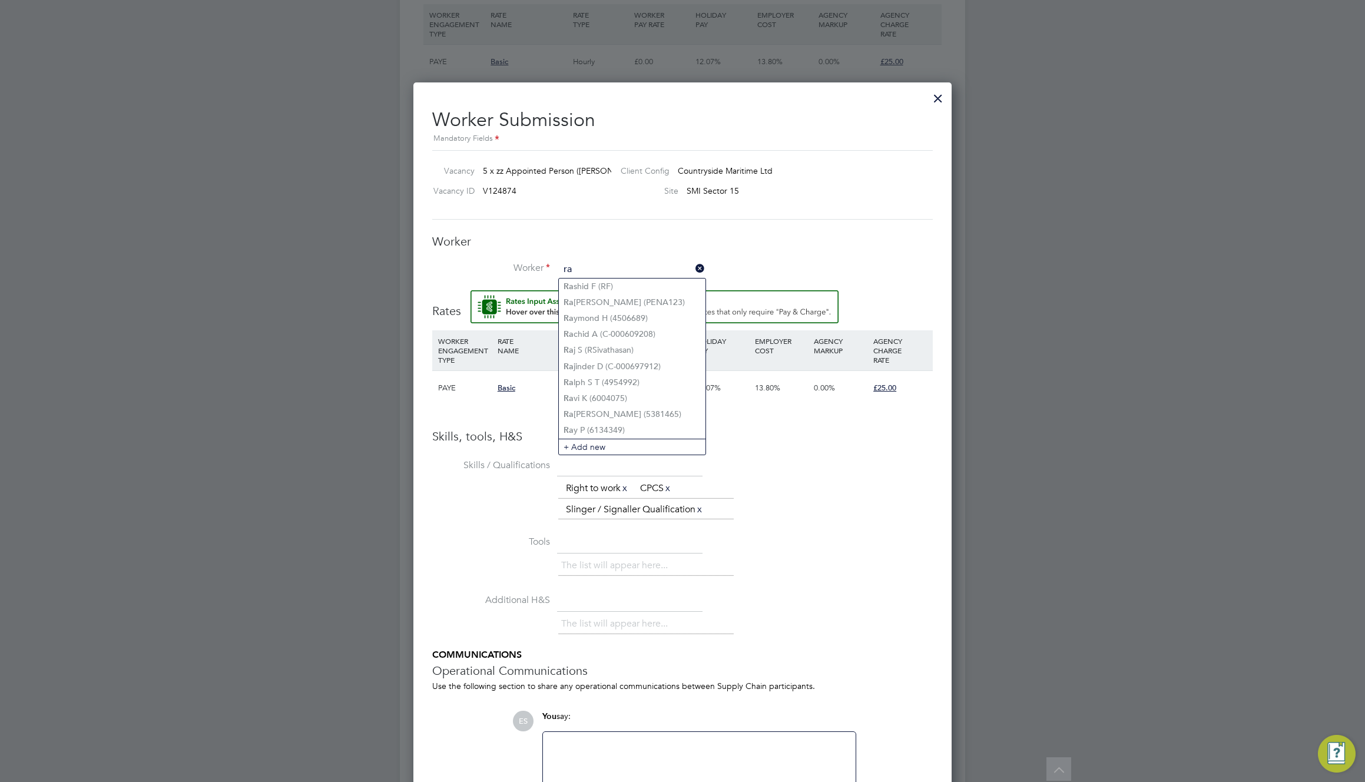
click at [668, 267] on input "ra" at bounding box center [631, 270] width 145 height 18
click at [660, 283] on li "Co nstantin-Florin T (T1L5552073)" at bounding box center [640, 287] width 163 height 16
type input "[PERSON_NAME] (T1L5552073)"
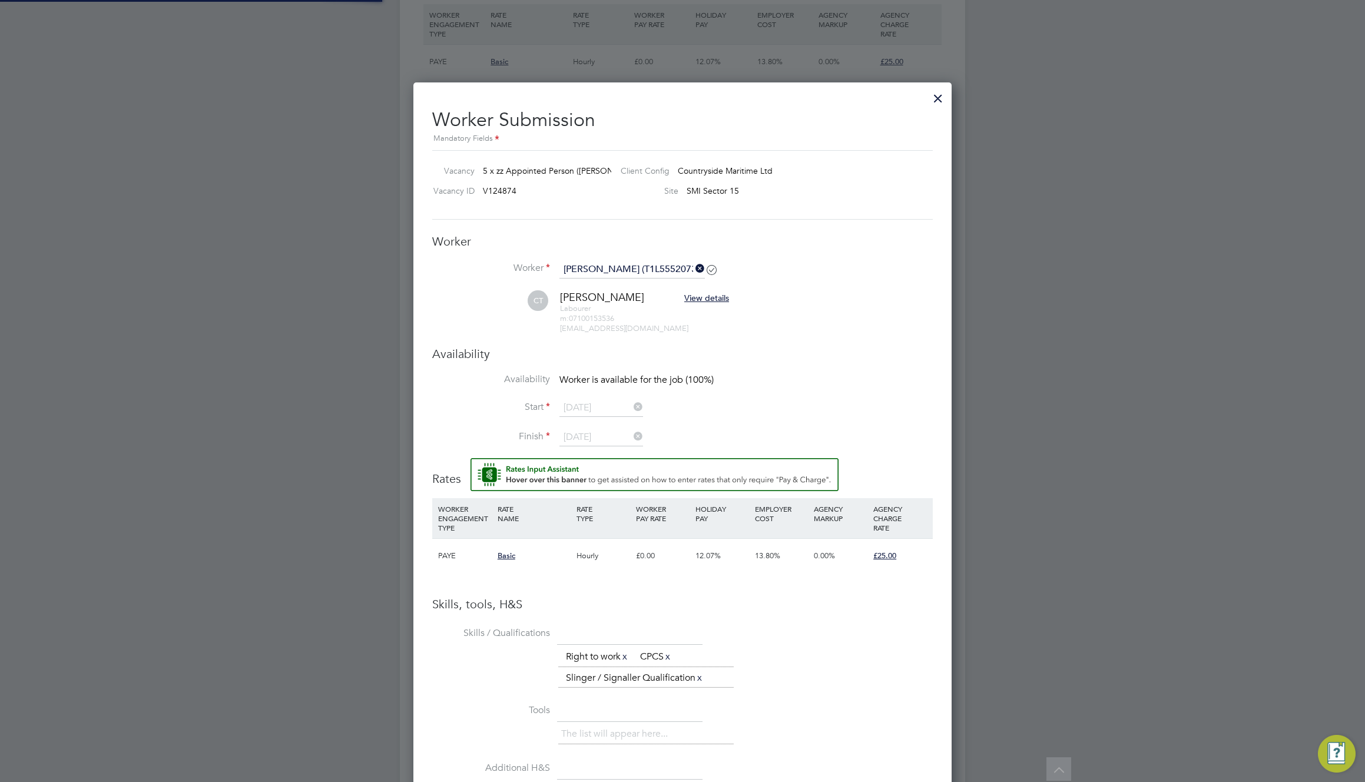
scroll to position [5, 6]
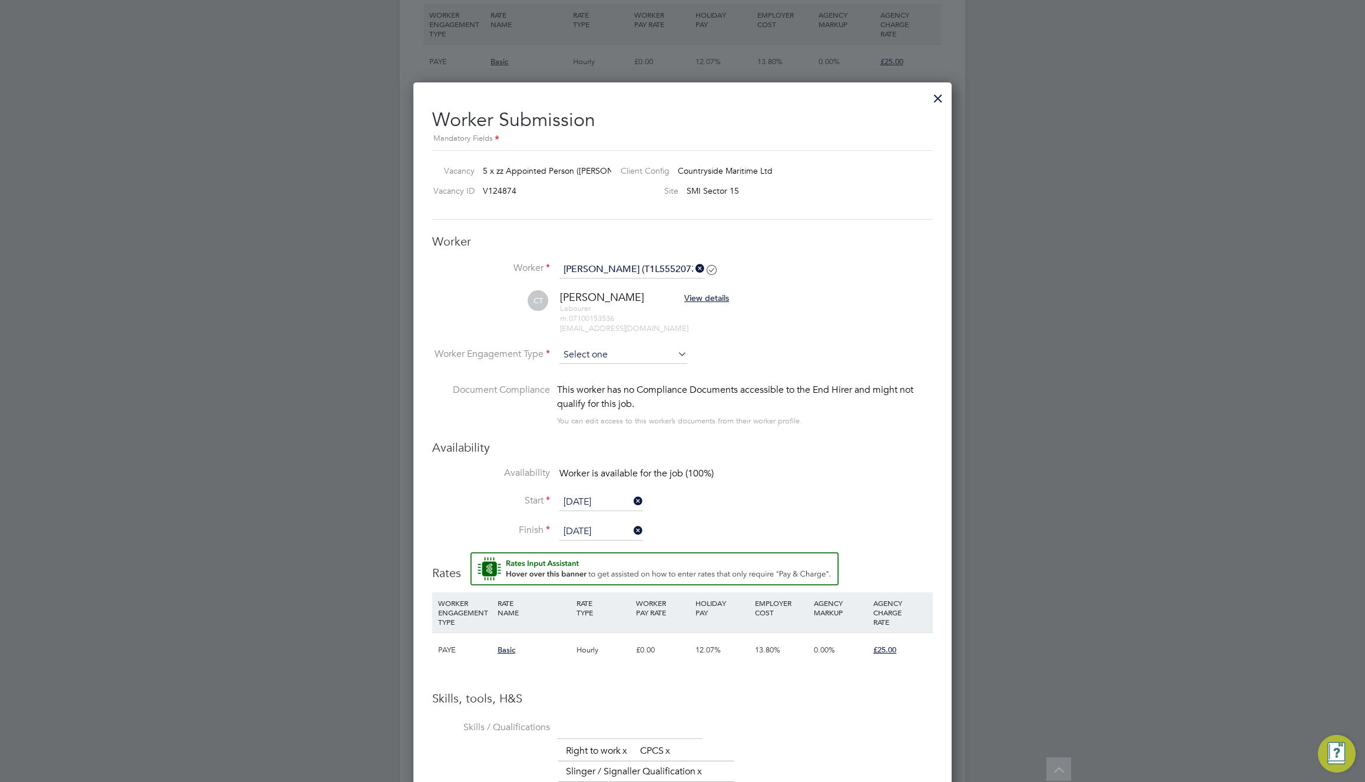
click at [651, 357] on input at bounding box center [623, 355] width 128 height 18
click at [638, 379] on li "PAYE" at bounding box center [623, 386] width 129 height 15
type input "PAYE"
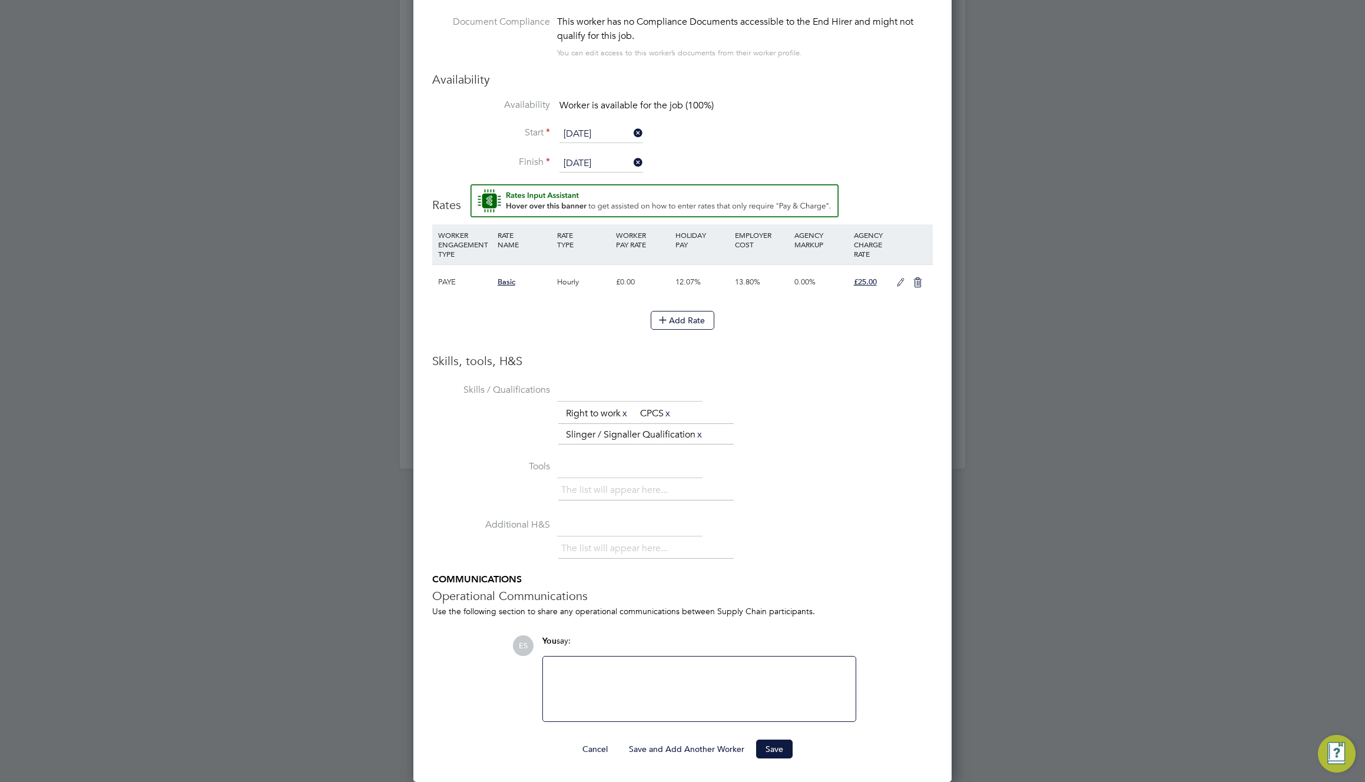
click at [710, 749] on button "Save and Add Another Worker" at bounding box center [687, 749] width 134 height 19
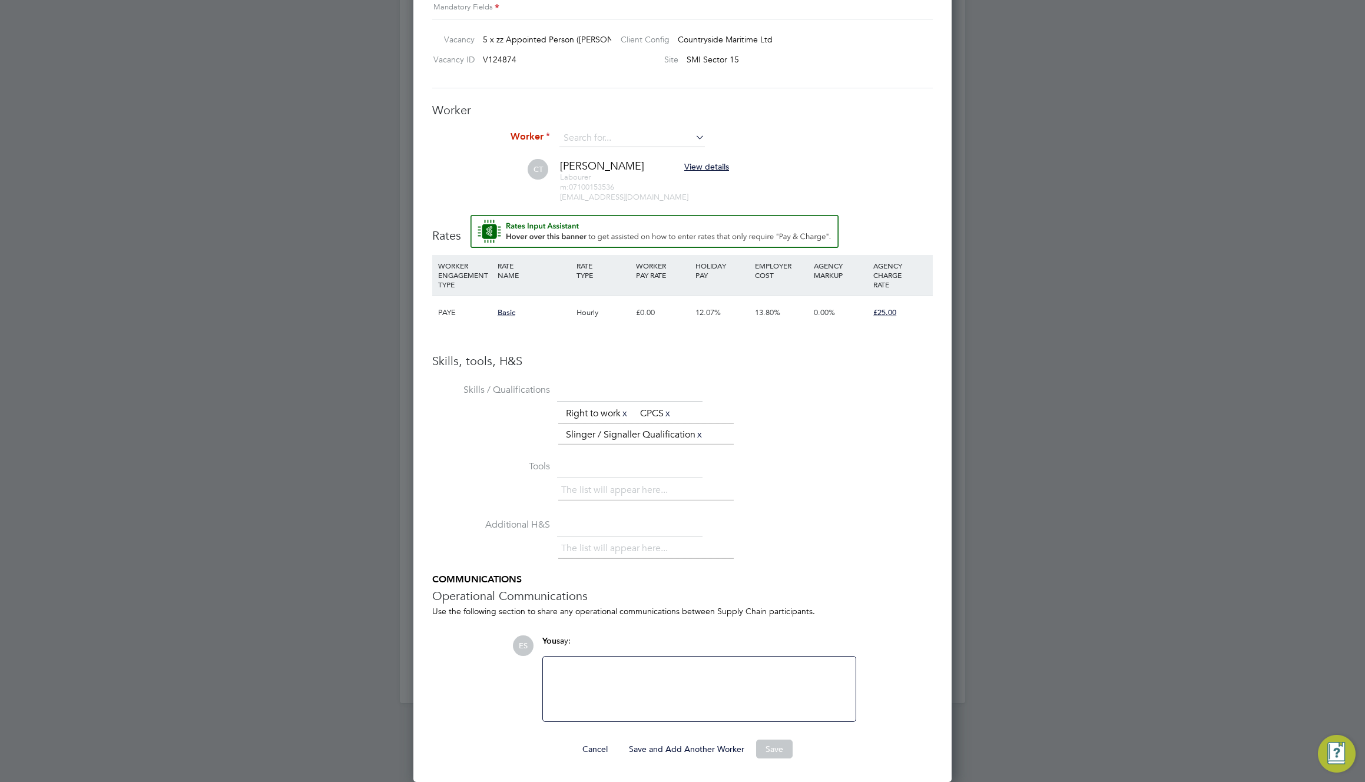
click at [658, 138] on input at bounding box center [631, 139] width 145 height 18
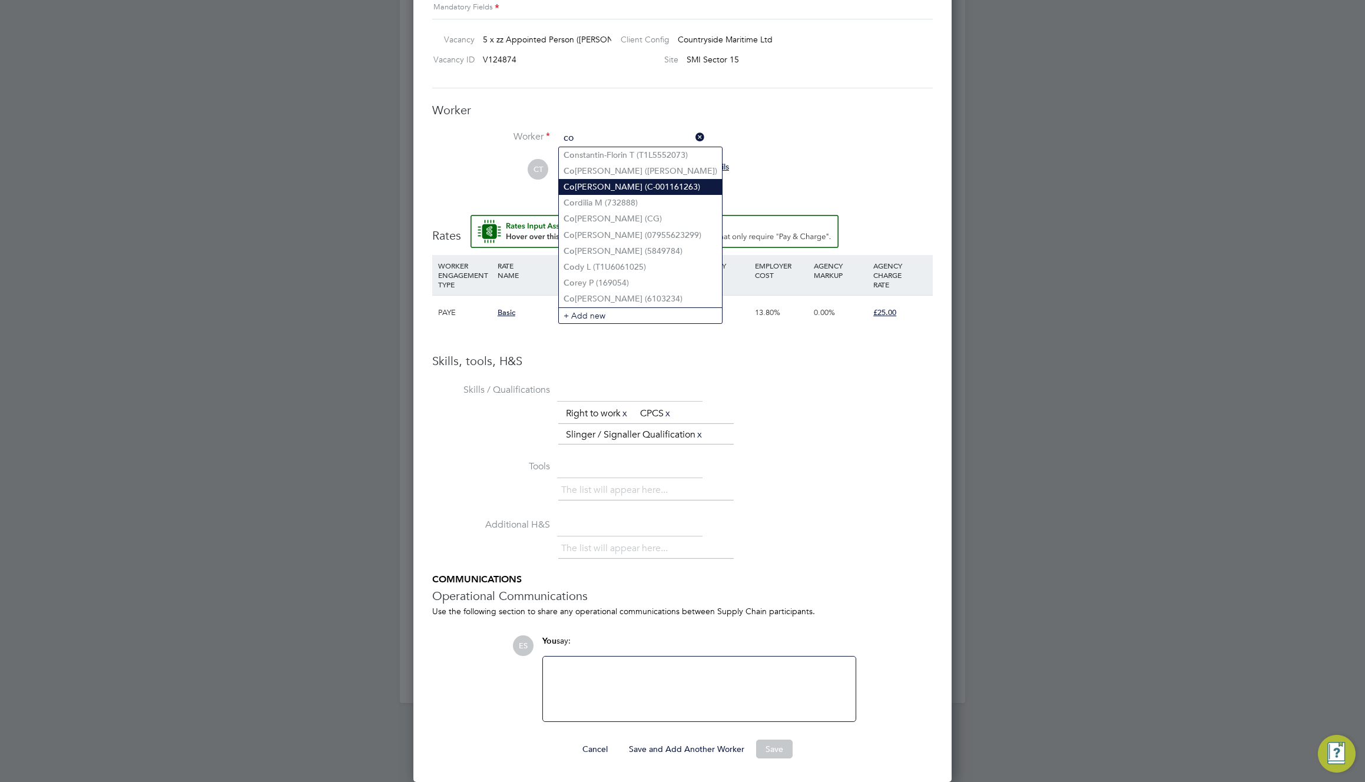
click at [640, 191] on li "Co lin W (C-001161263)" at bounding box center [640, 187] width 163 height 16
type input "[PERSON_NAME] (C-001161263)"
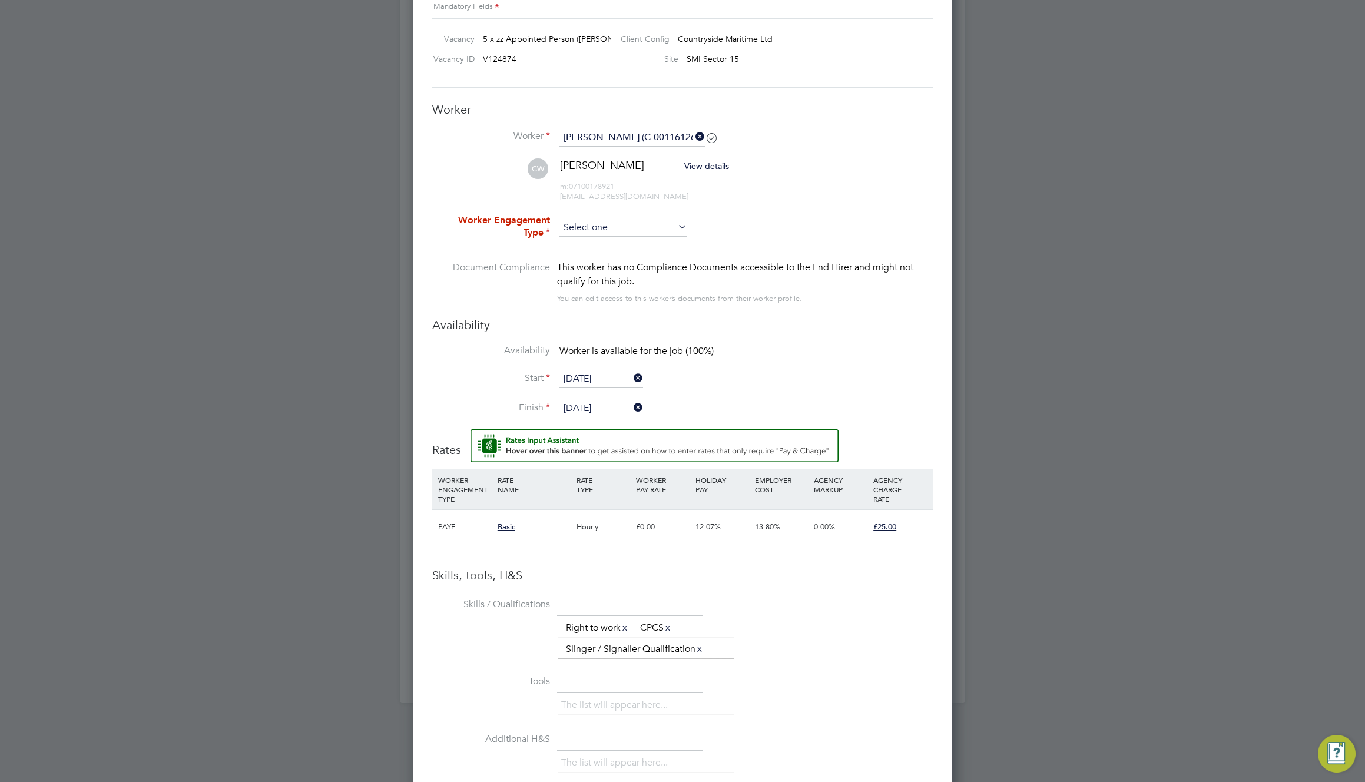
click at [639, 224] on input at bounding box center [623, 228] width 128 height 18
click at [612, 258] on li "PAYE" at bounding box center [623, 259] width 129 height 15
type input "PAYE"
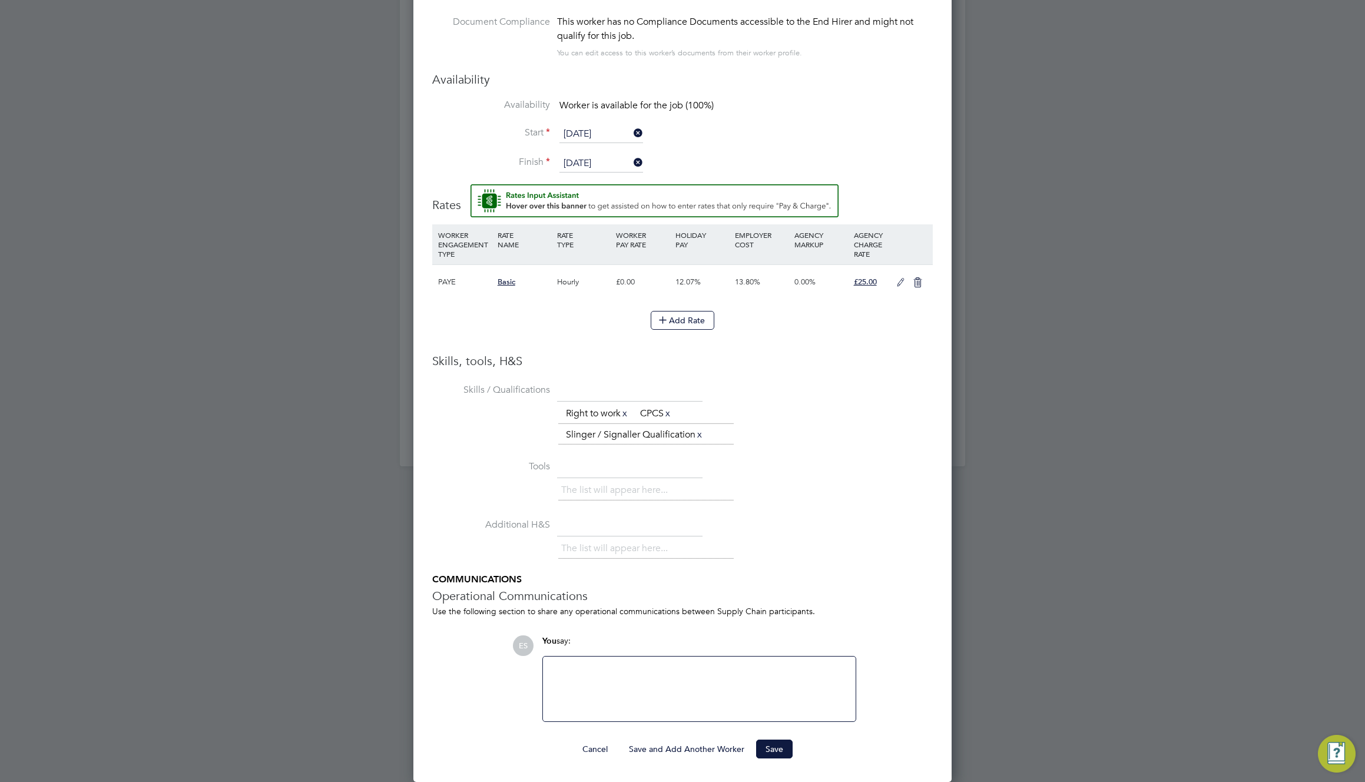
click at [697, 750] on button "Save and Add Another Worker" at bounding box center [687, 749] width 134 height 19
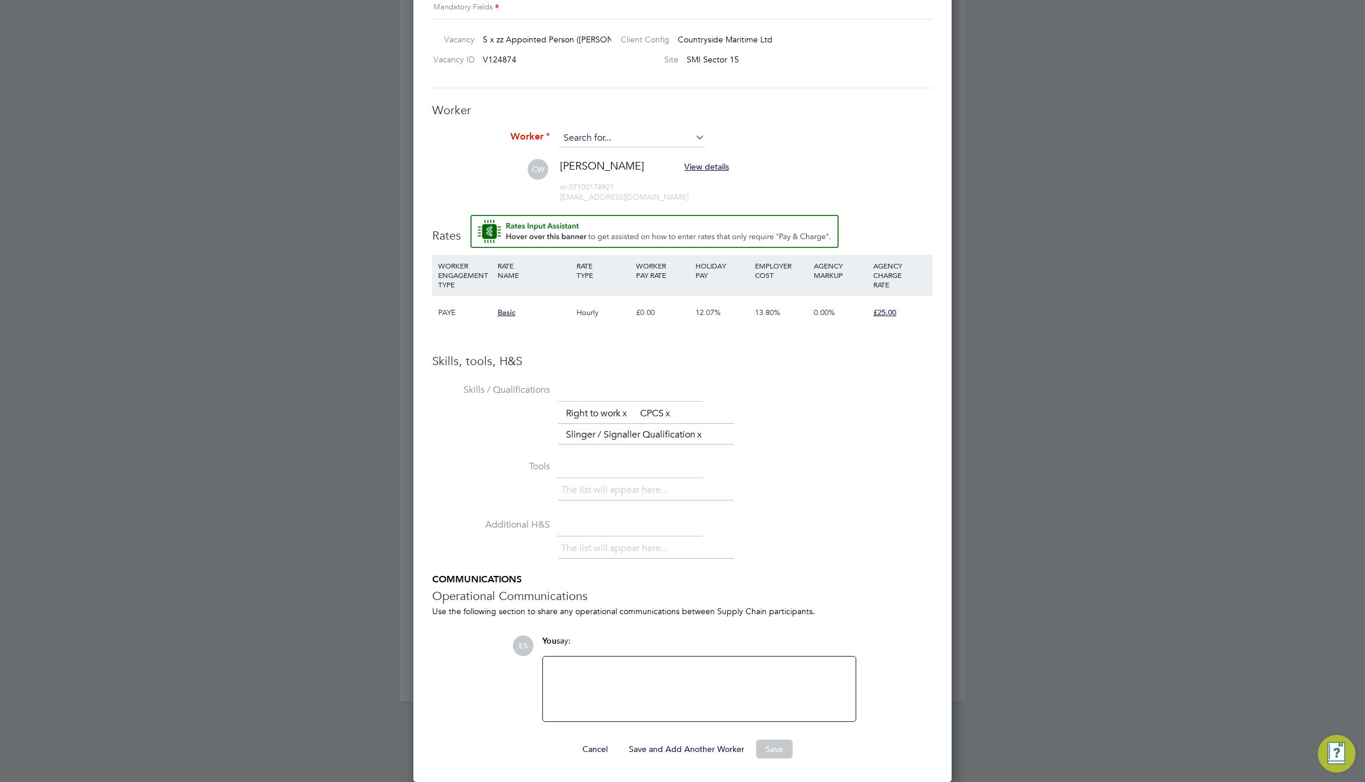
click at [636, 130] on input at bounding box center [631, 139] width 145 height 18
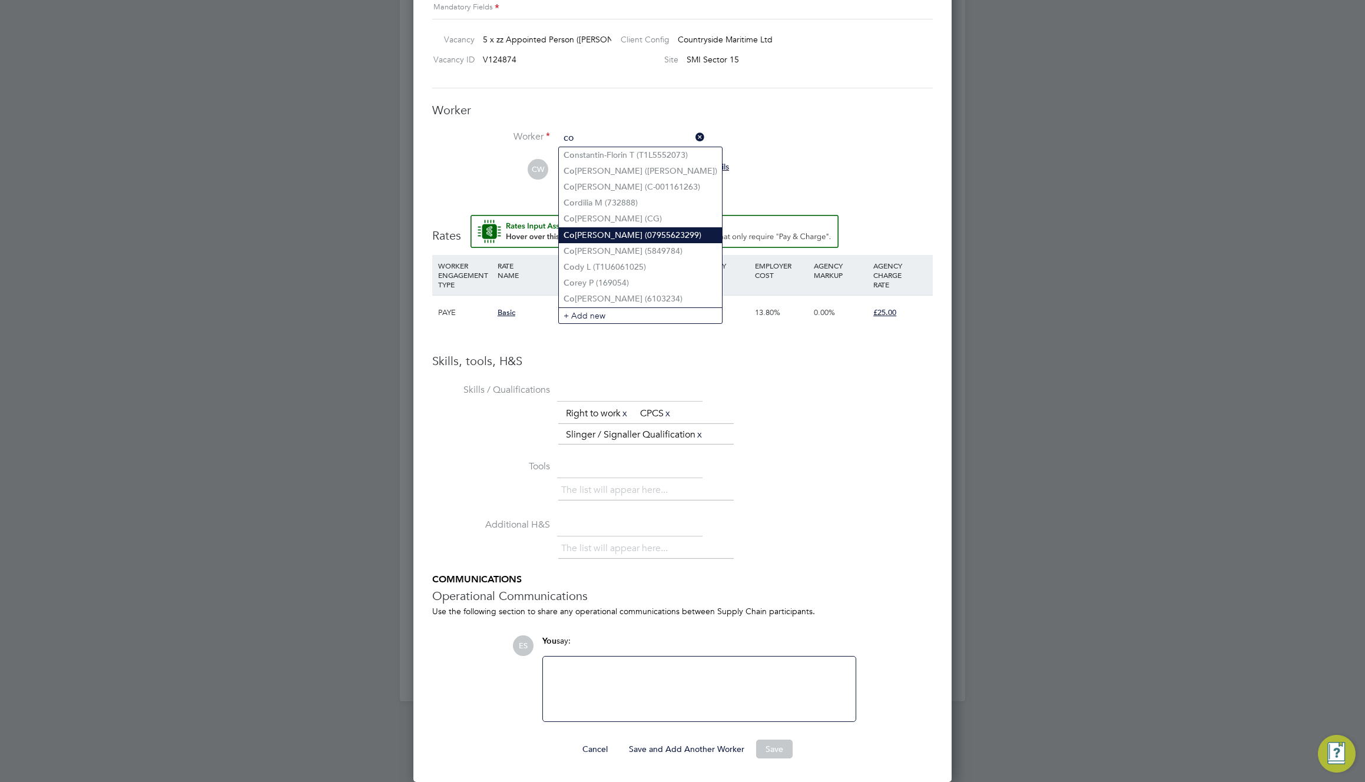
click at [632, 227] on li "Co lin B (07955623299)" at bounding box center [640, 235] width 163 height 16
type input "[PERSON_NAME] (07955623299)"
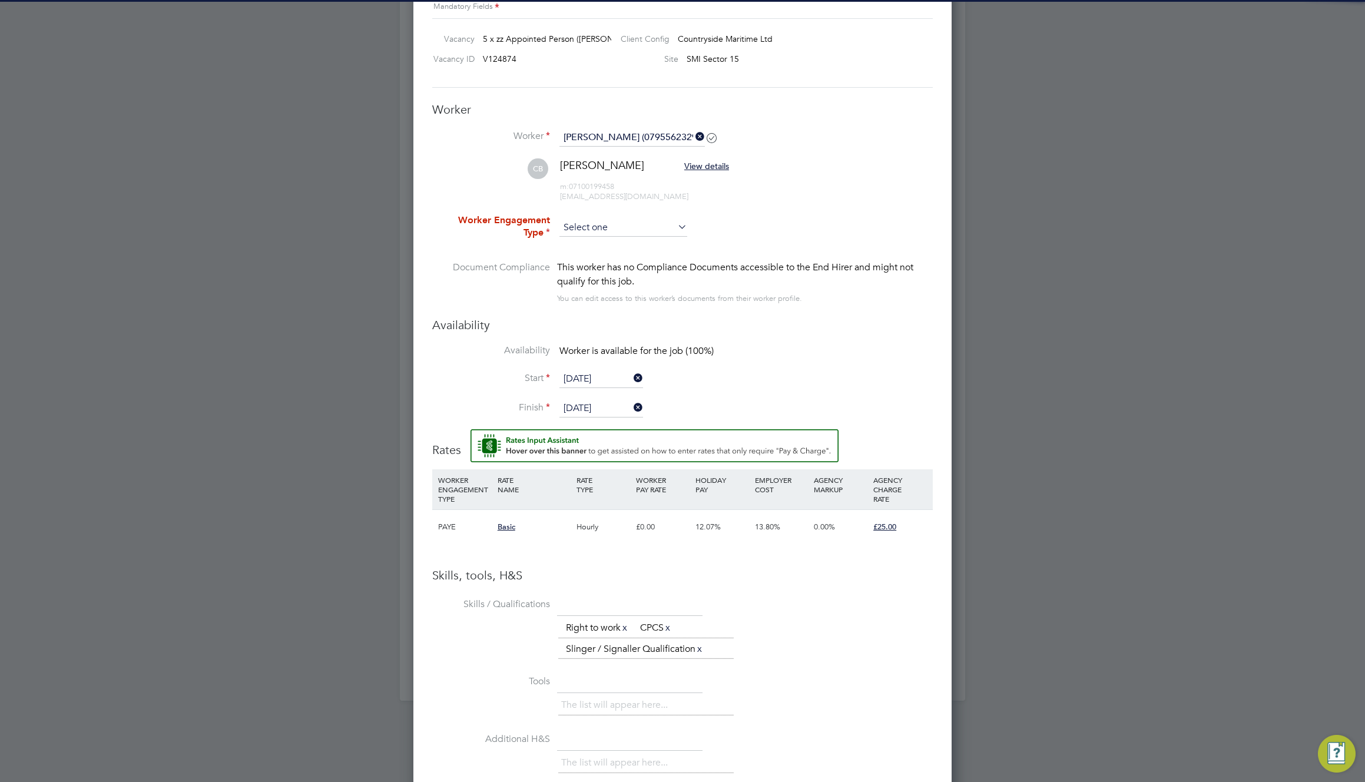
click at [630, 226] on input at bounding box center [623, 228] width 128 height 18
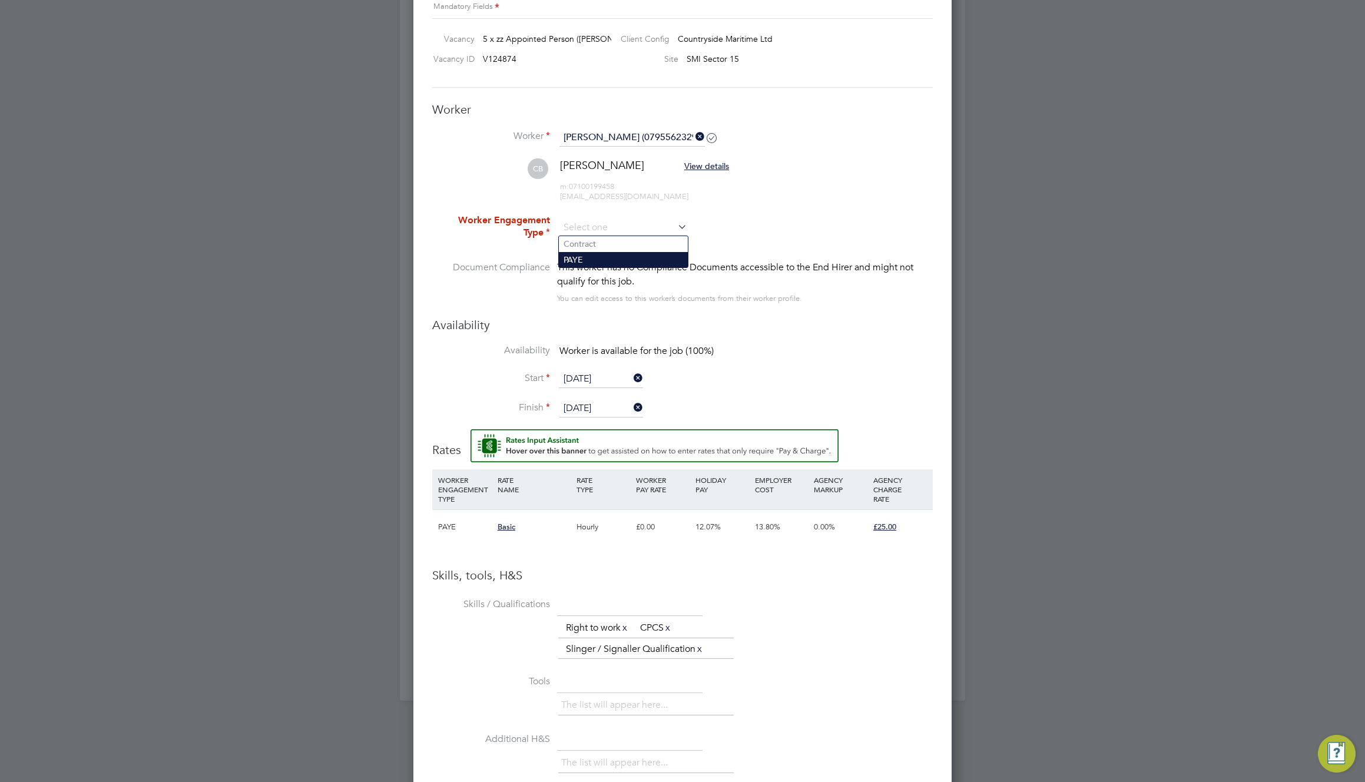
click at [617, 257] on li "PAYE" at bounding box center [623, 259] width 129 height 15
type input "PAYE"
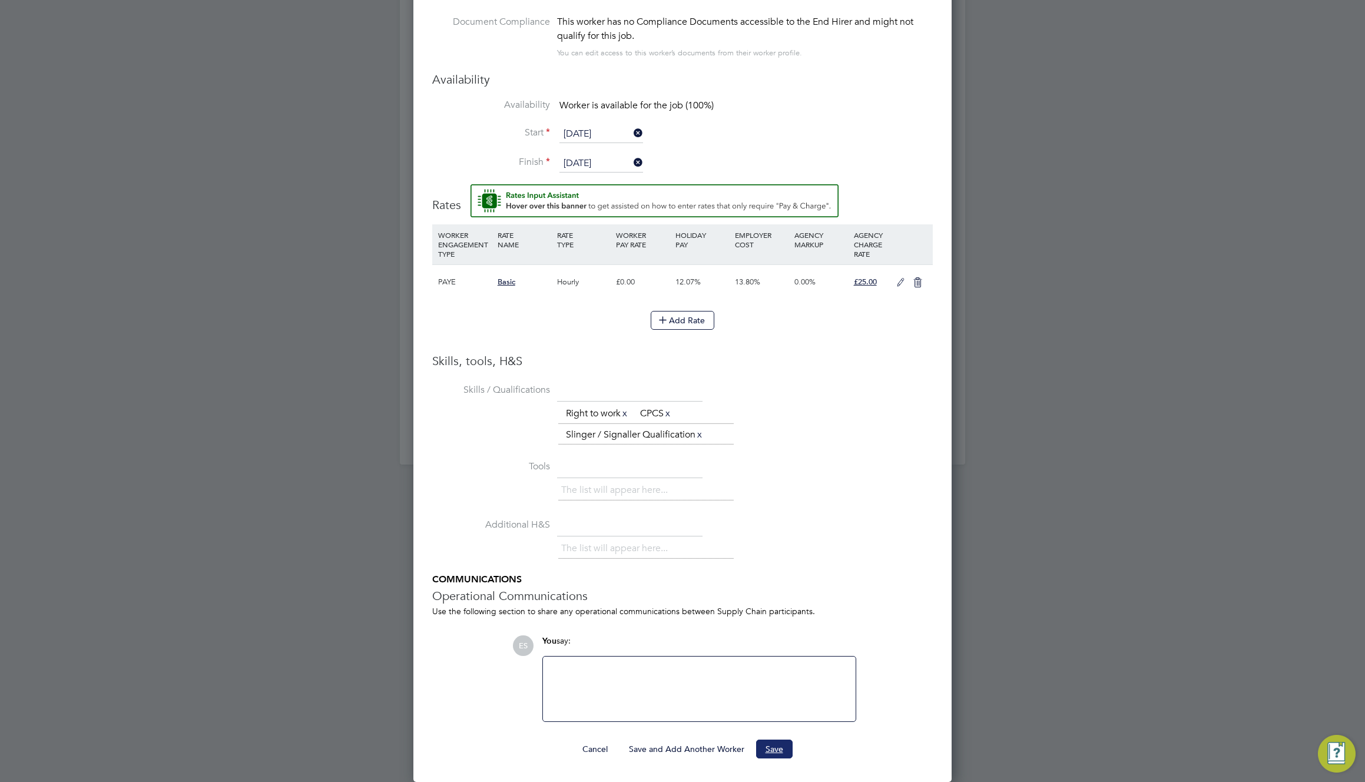
click at [780, 743] on button "Save" at bounding box center [774, 749] width 37 height 19
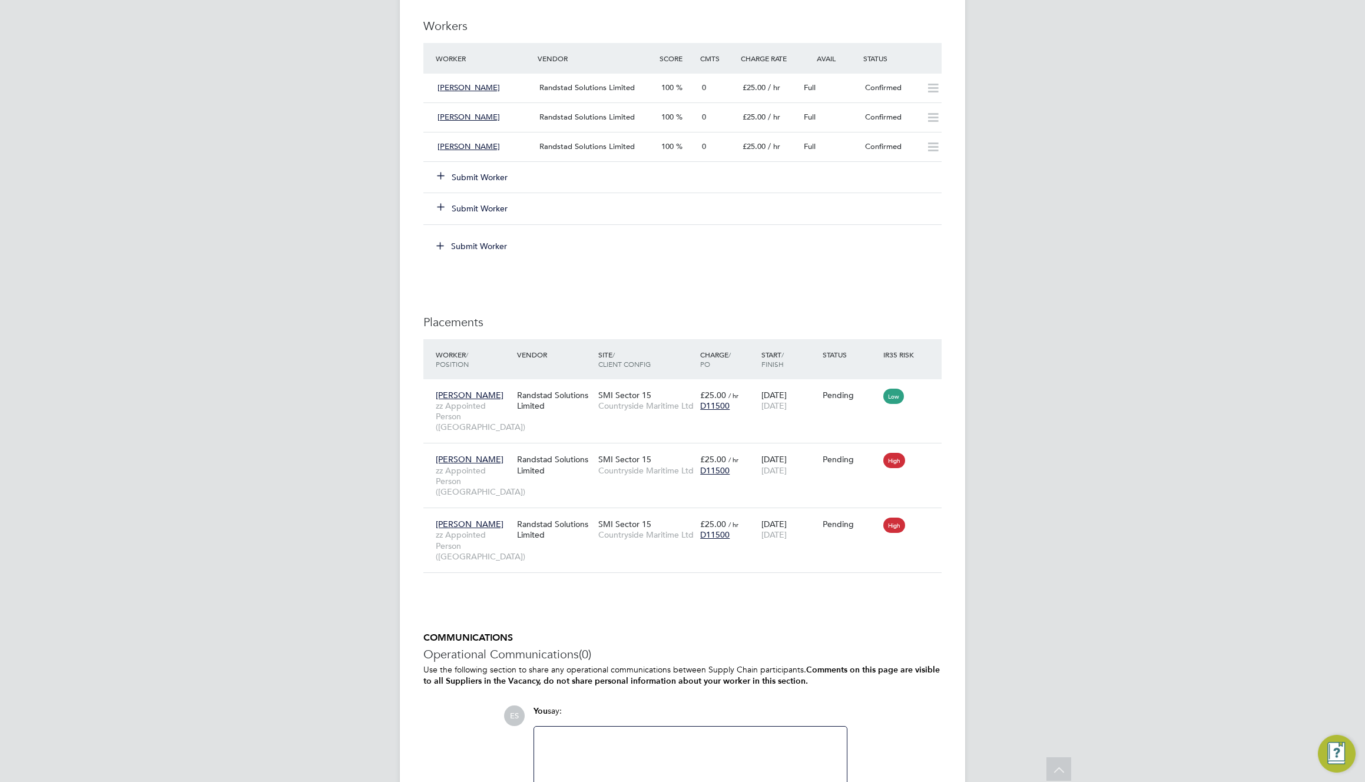
scroll to position [1147, 0]
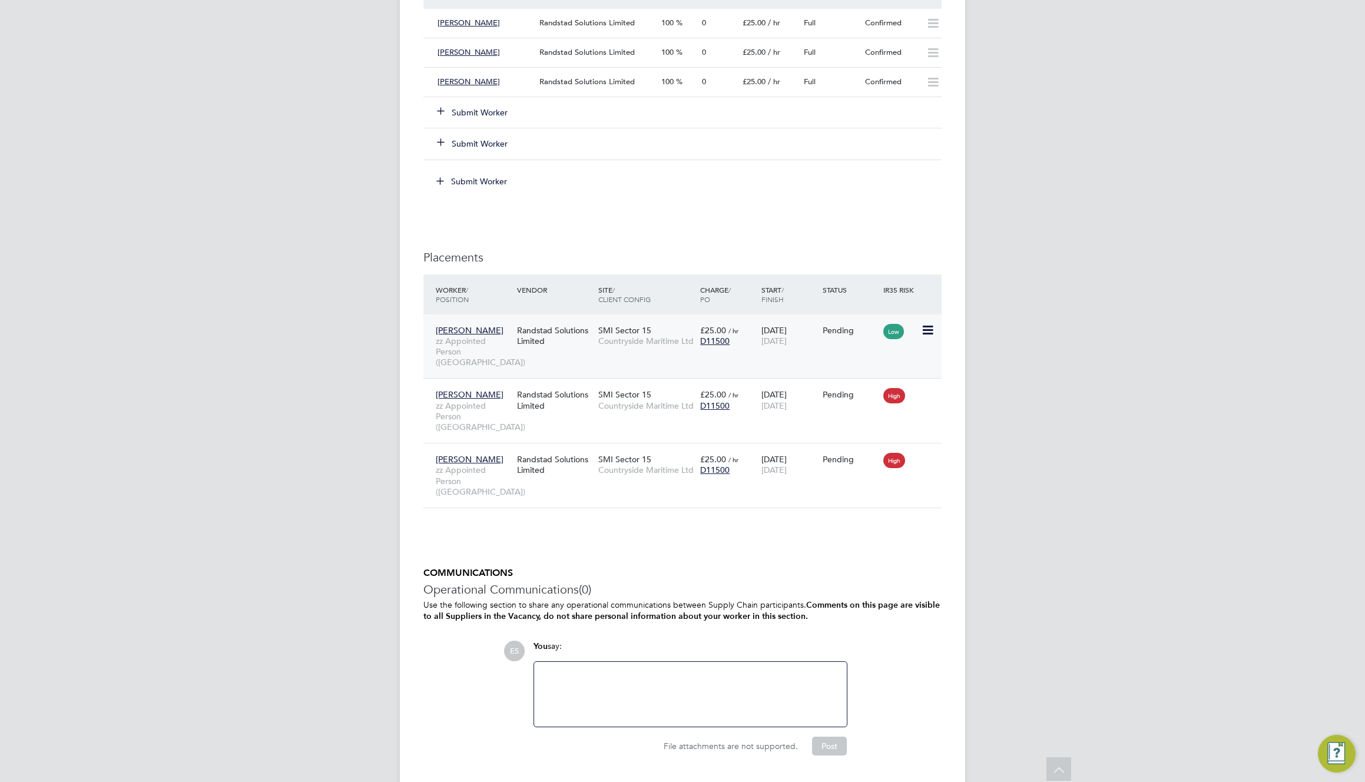
click at [928, 325] on icon at bounding box center [927, 330] width 12 height 14
click at [835, 404] on li "Start" at bounding box center [873, 403] width 121 height 16
type input "[PERSON_NAME]"
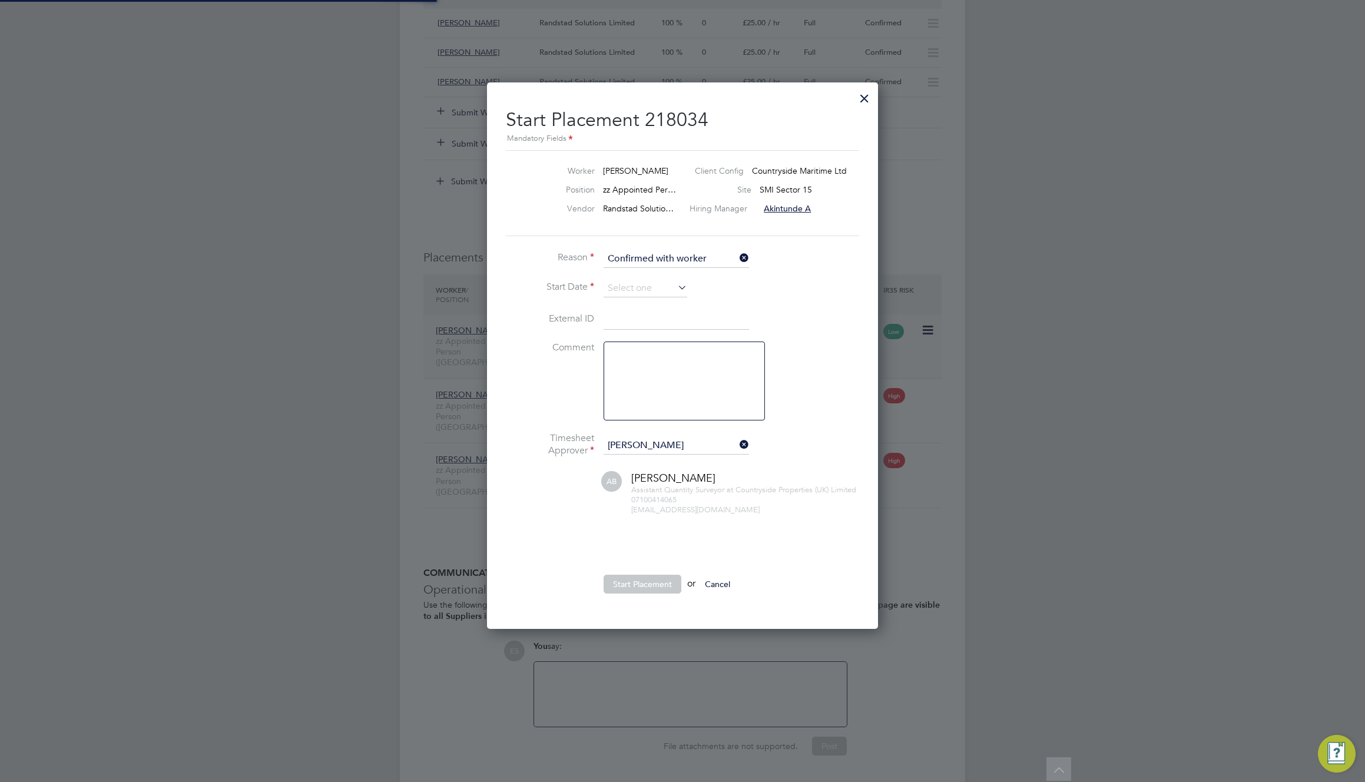
scroll to position [12, 146]
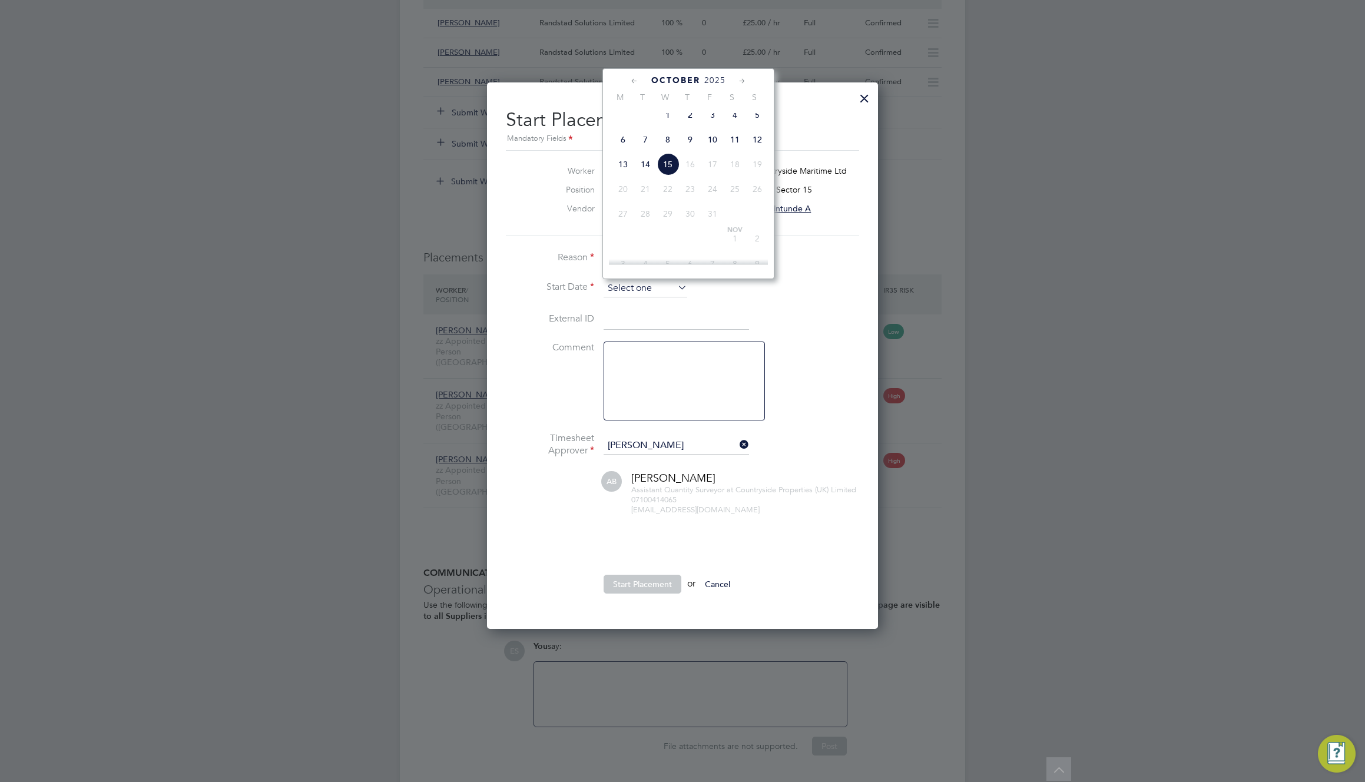
click at [651, 290] on input at bounding box center [646, 289] width 84 height 18
click at [627, 149] on span "[DATE]" at bounding box center [623, 146] width 22 height 22
type input "[DATE]"
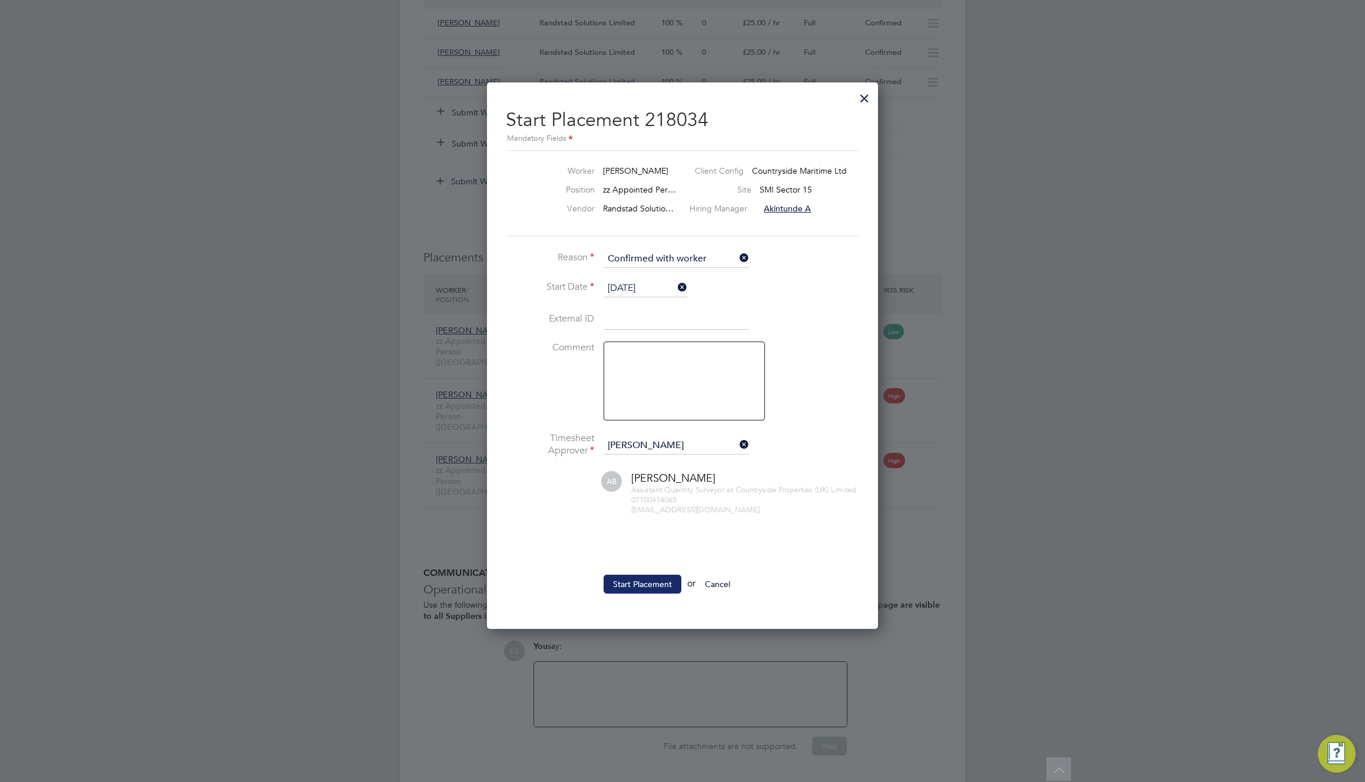
click at [651, 587] on button "Start Placement" at bounding box center [643, 584] width 78 height 19
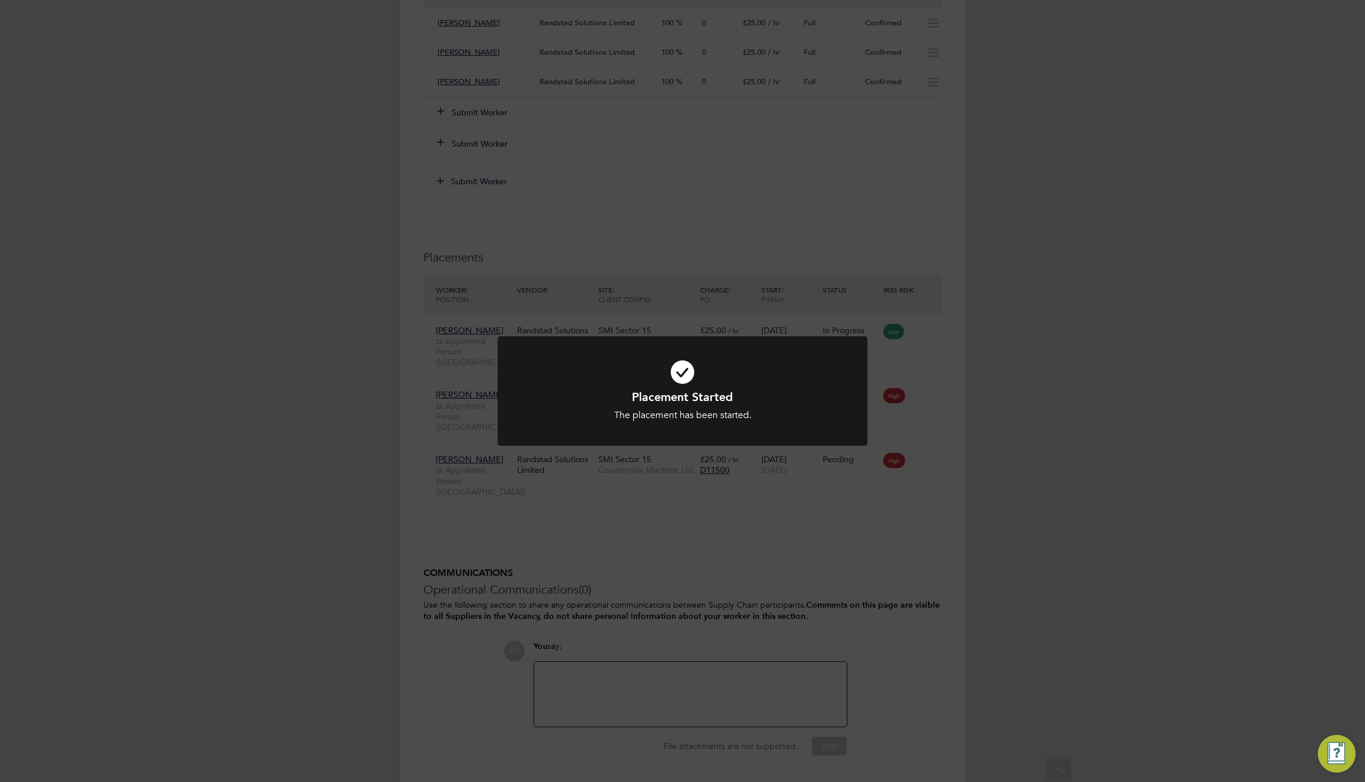
click at [696, 524] on div "Placement Started The placement has been started. Cancel Okay" at bounding box center [682, 391] width 1365 height 782
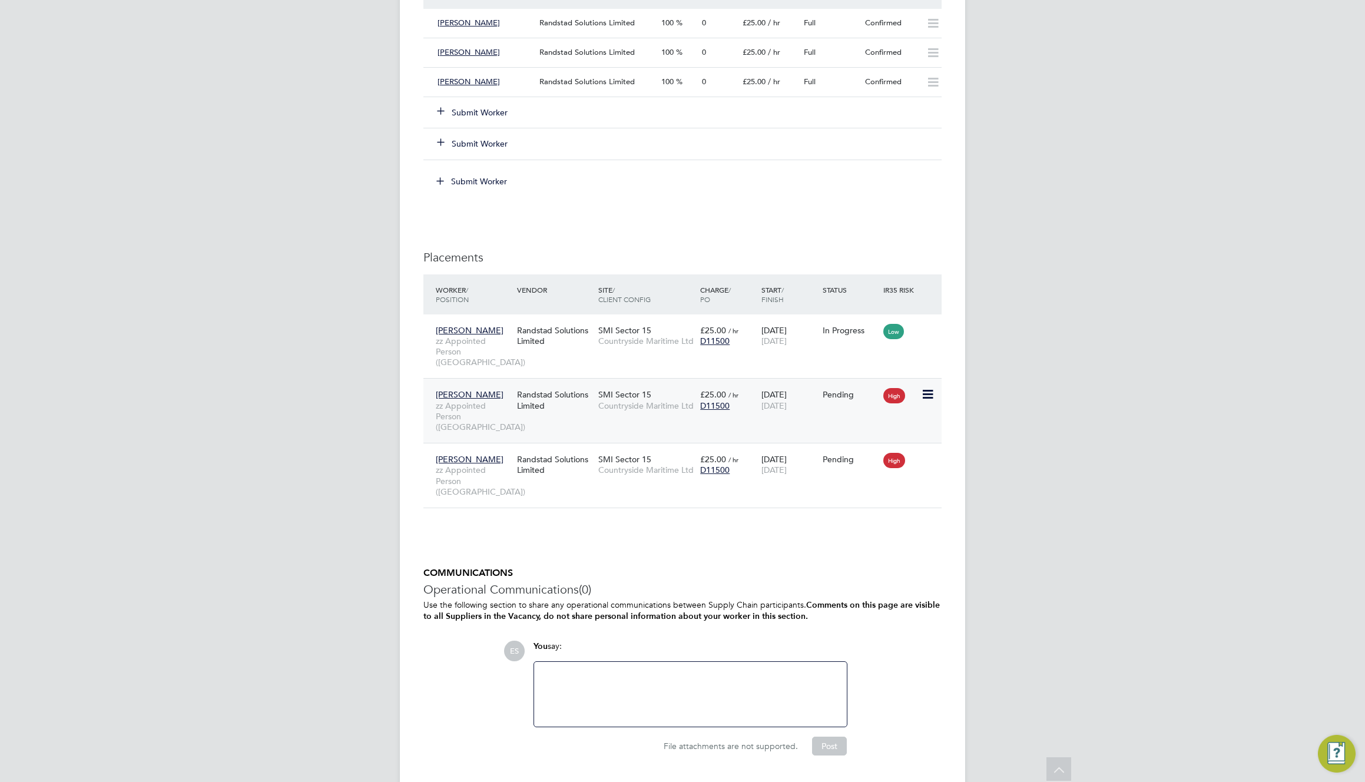
click at [923, 388] on icon at bounding box center [927, 395] width 12 height 14
click at [829, 458] on li "Start" at bounding box center [873, 457] width 121 height 16
type input "[PERSON_NAME]"
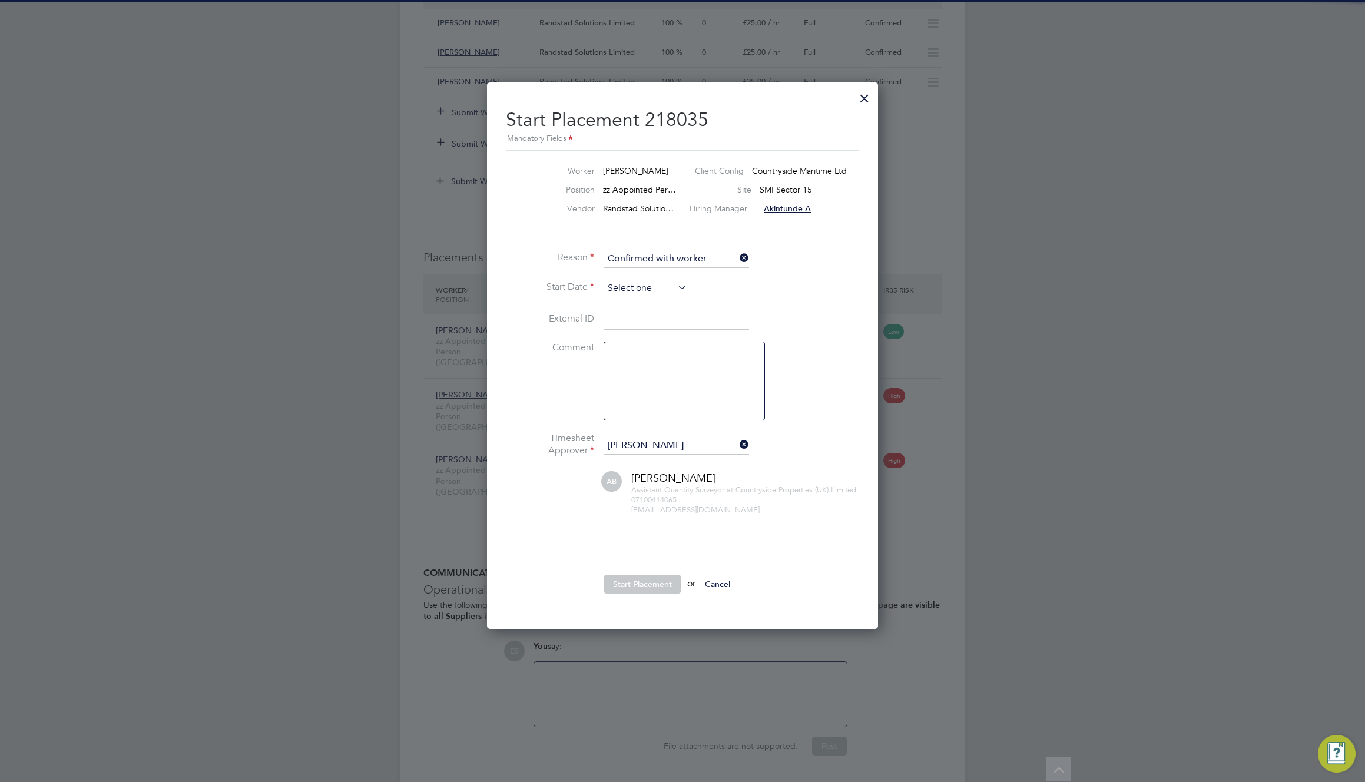
click at [642, 282] on input at bounding box center [646, 289] width 84 height 18
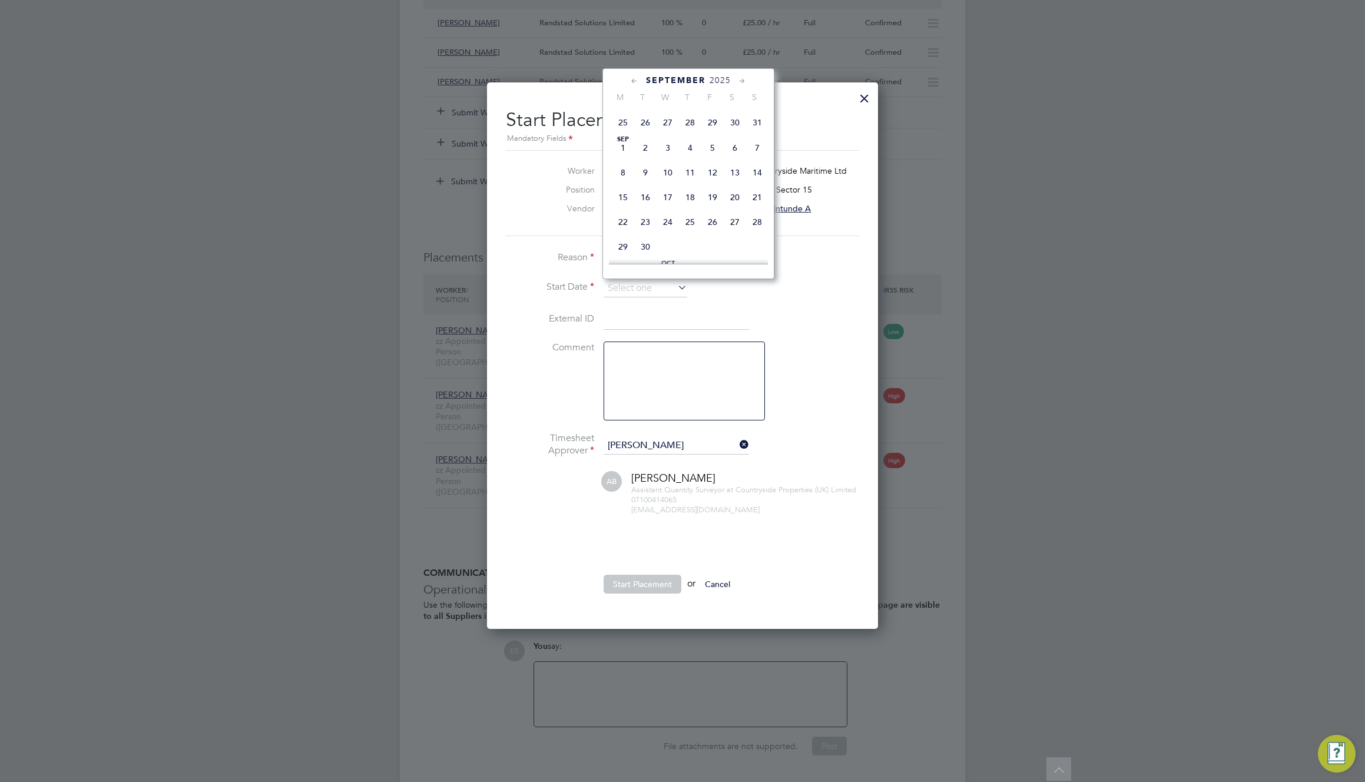
click at [625, 143] on span "Sep" at bounding box center [623, 140] width 22 height 6
type input "[DATE]"
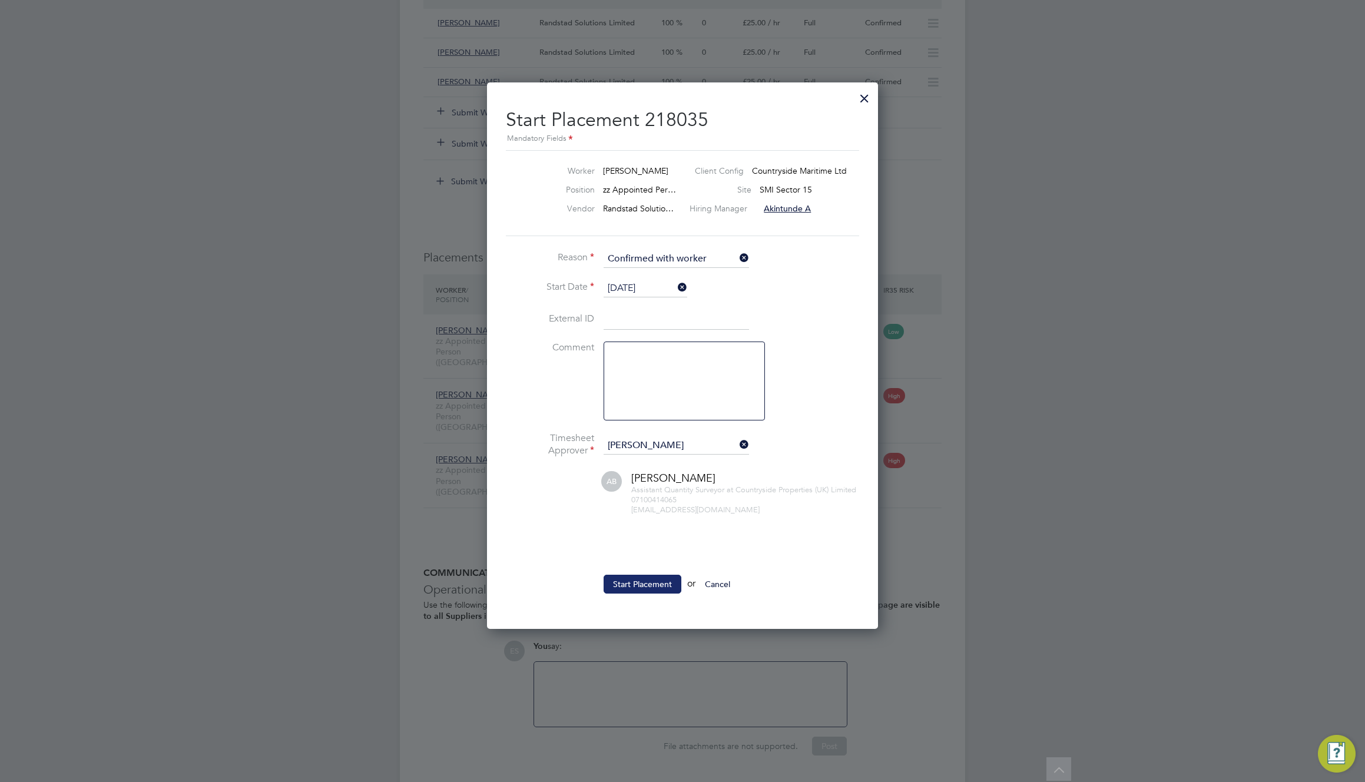
click at [630, 583] on button "Start Placement" at bounding box center [643, 584] width 78 height 19
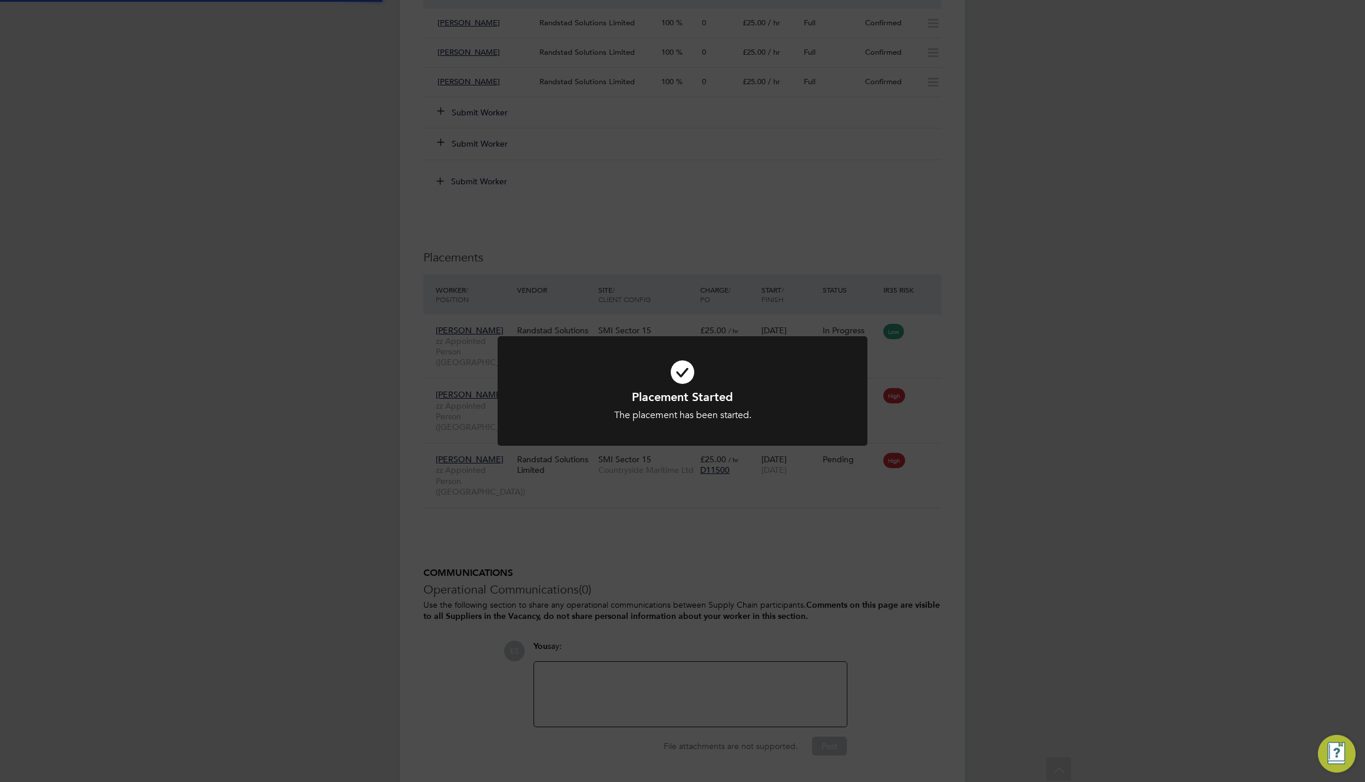
click at [892, 527] on div "Placement Started The placement has been started. Cancel Okay" at bounding box center [682, 391] width 1365 height 782
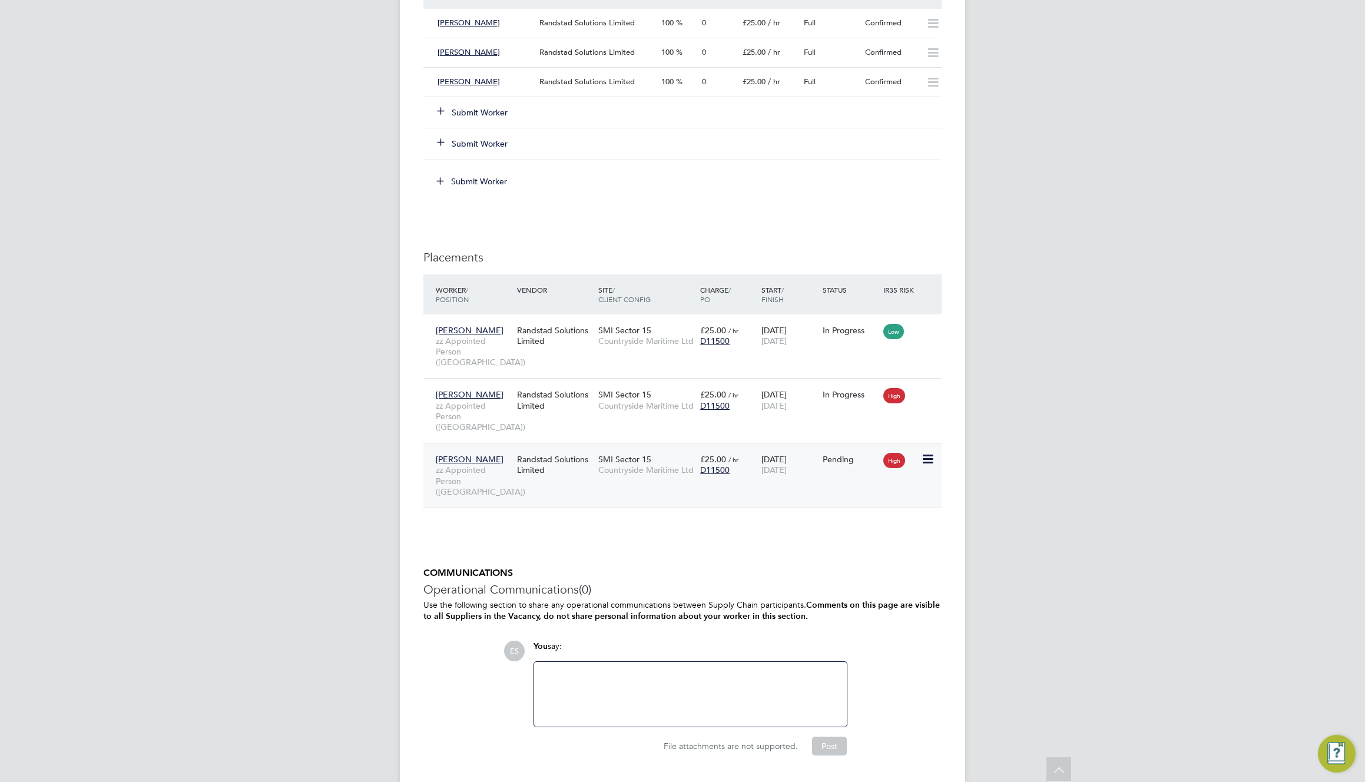
click at [927, 452] on icon at bounding box center [927, 459] width 12 height 14
click at [828, 505] on li "Start" at bounding box center [873, 510] width 121 height 16
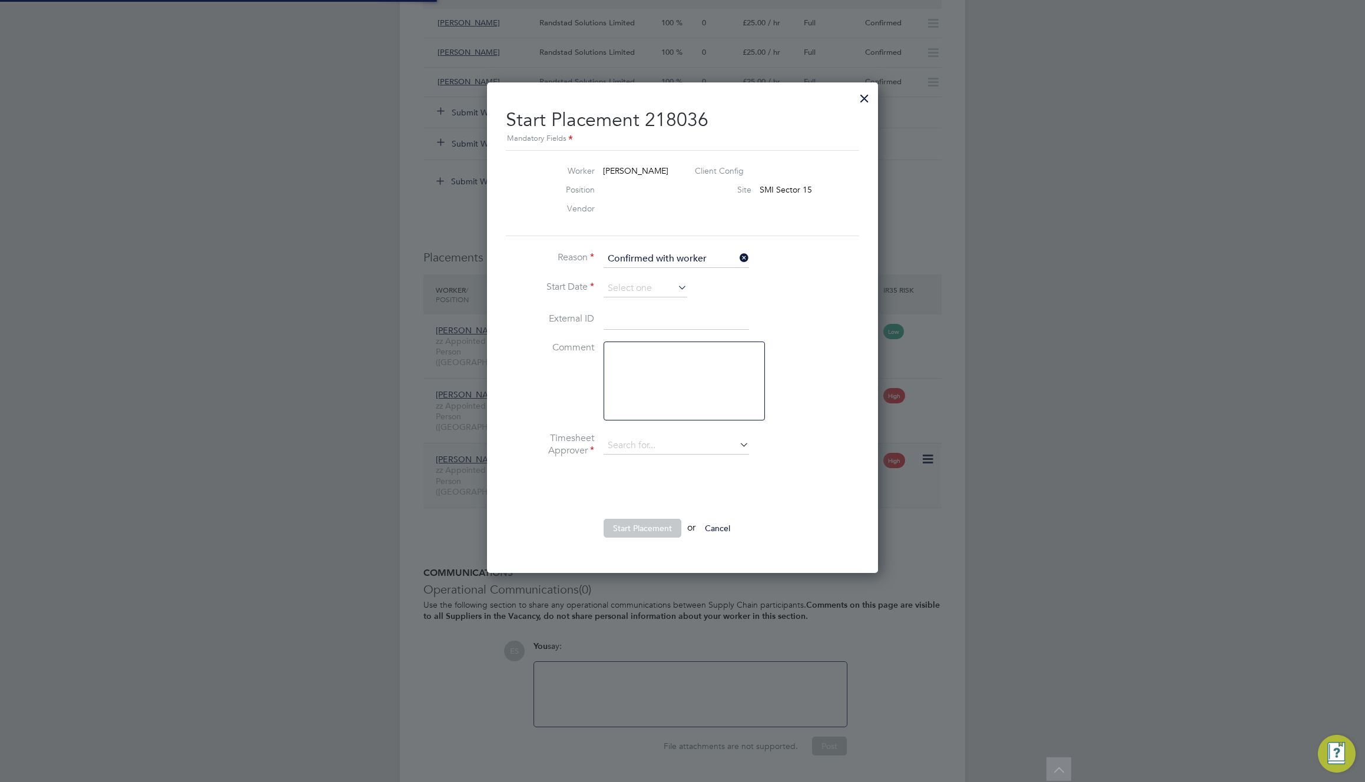
type input "[PERSON_NAME]"
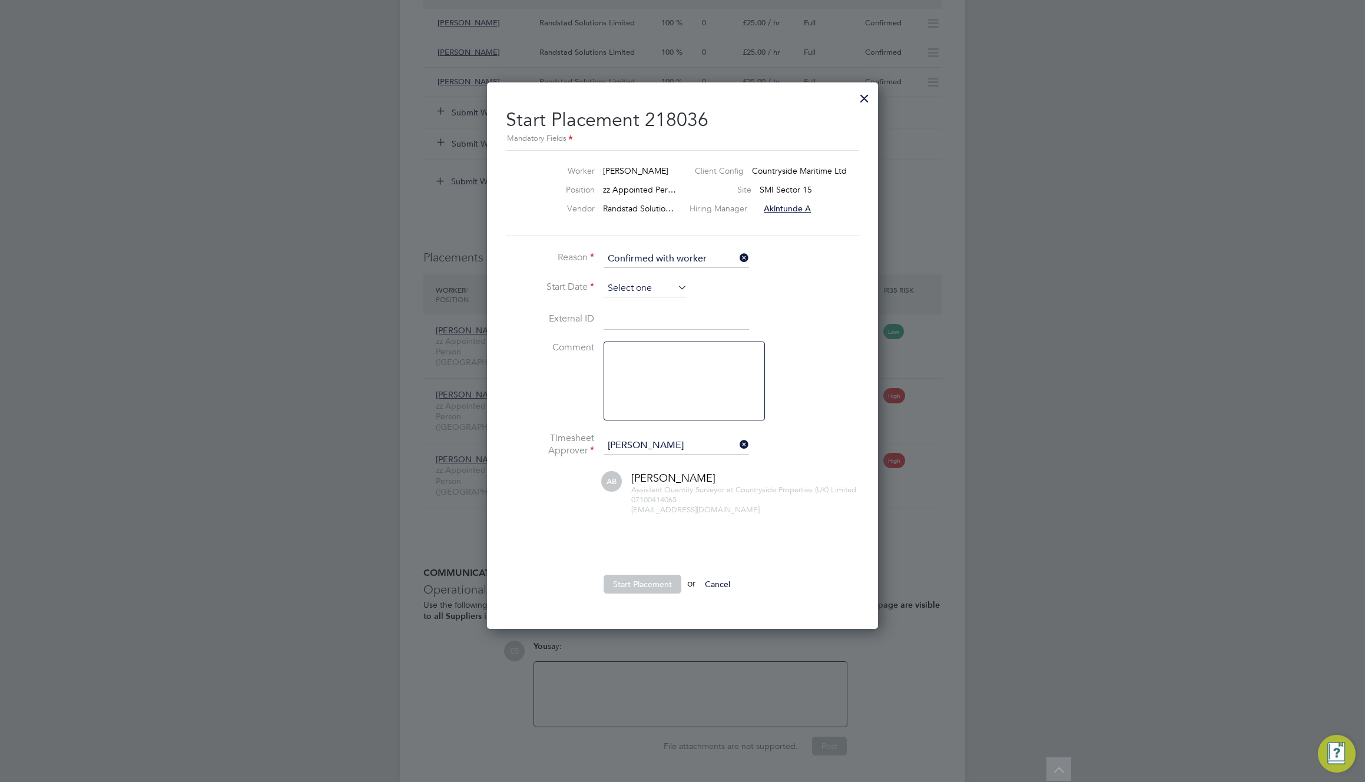
click at [664, 282] on input at bounding box center [646, 289] width 84 height 18
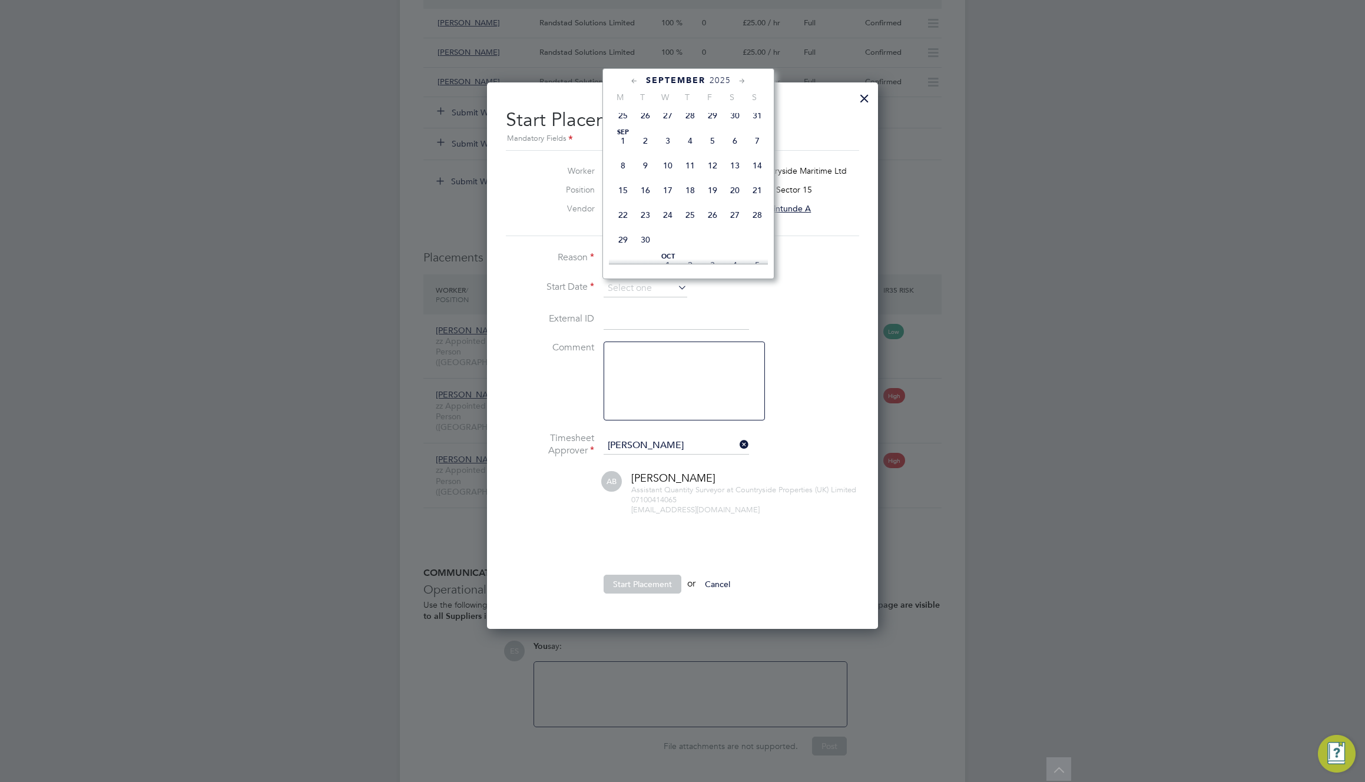
click at [625, 144] on span "[DATE]" at bounding box center [623, 141] width 22 height 22
type input "[DATE]"
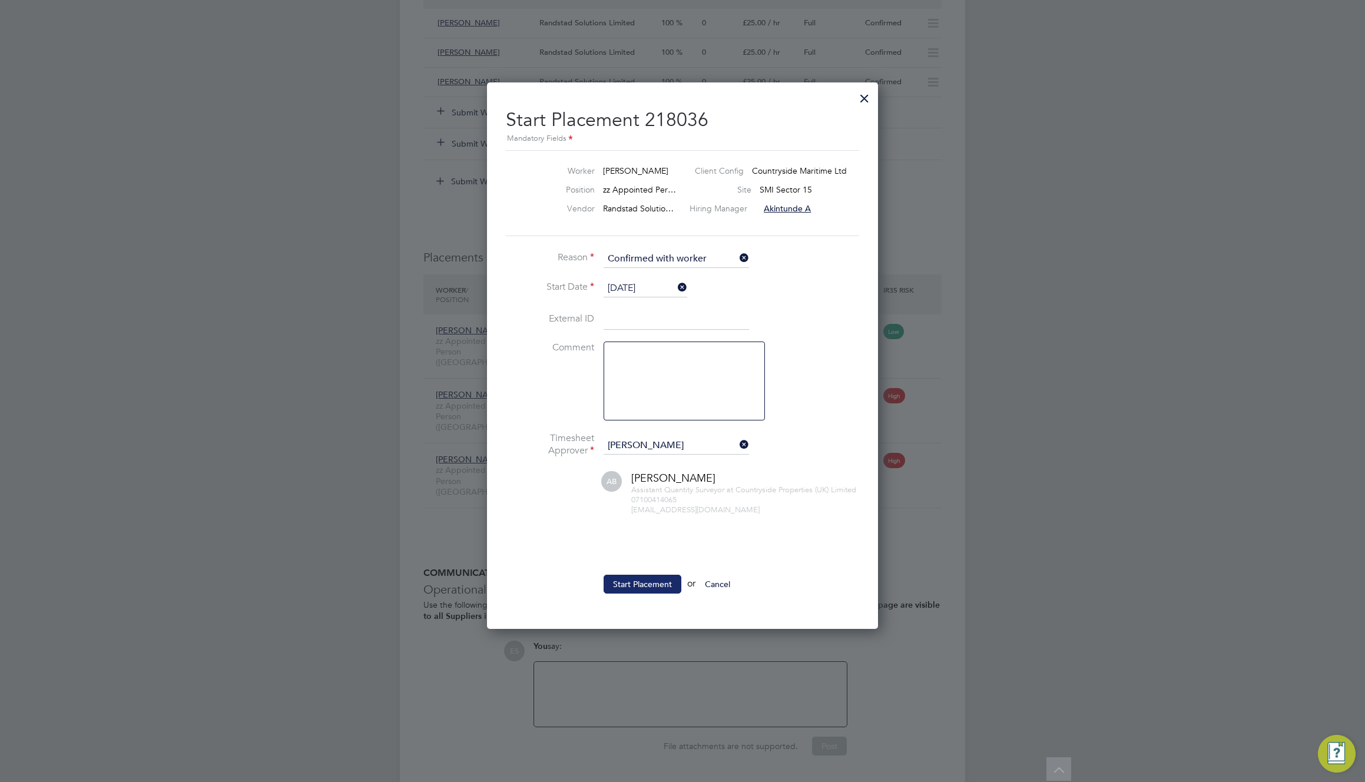
click at [643, 592] on button "Start Placement" at bounding box center [643, 584] width 78 height 19
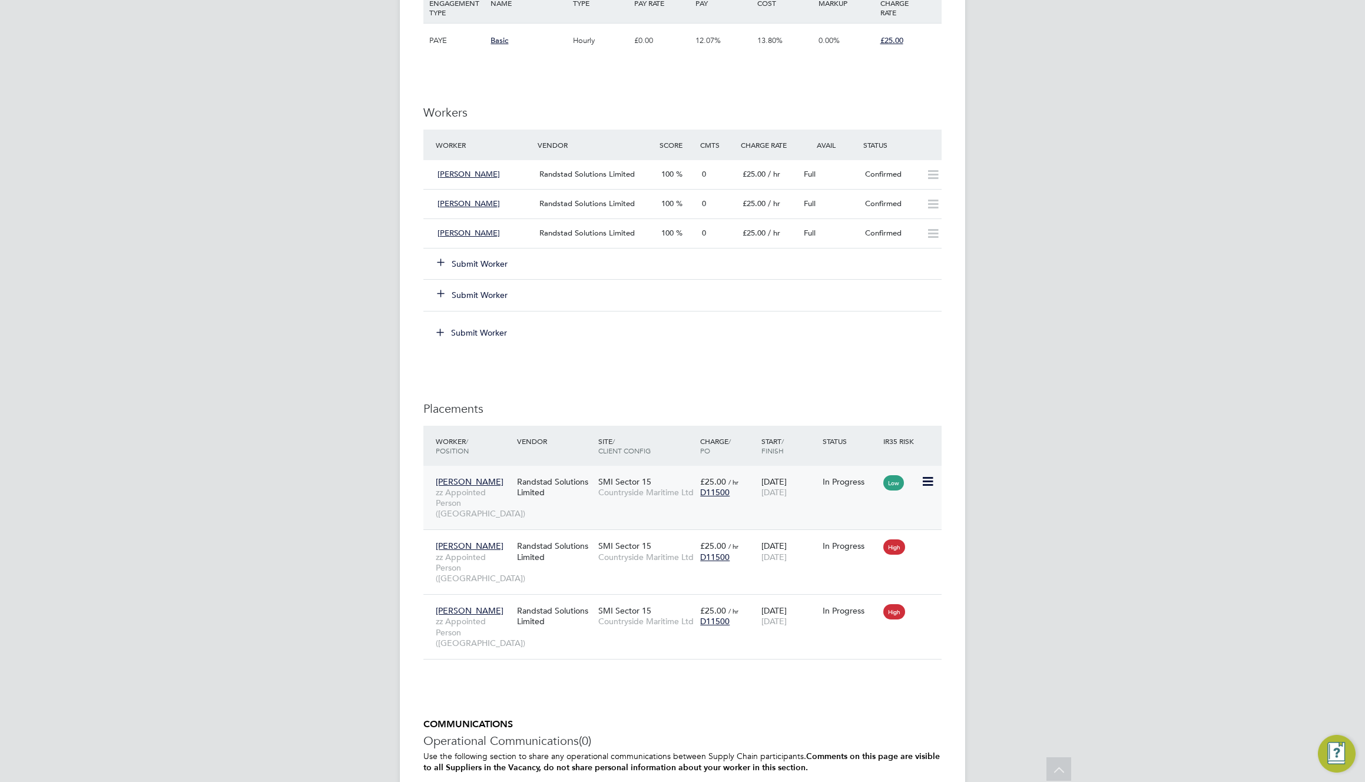
click at [620, 494] on span "Countryside Maritime Ltd" at bounding box center [646, 492] width 96 height 11
click at [717, 541] on span "£25.00" at bounding box center [713, 546] width 26 height 11
click at [648, 605] on span "SMI Sector 15" at bounding box center [624, 610] width 53 height 11
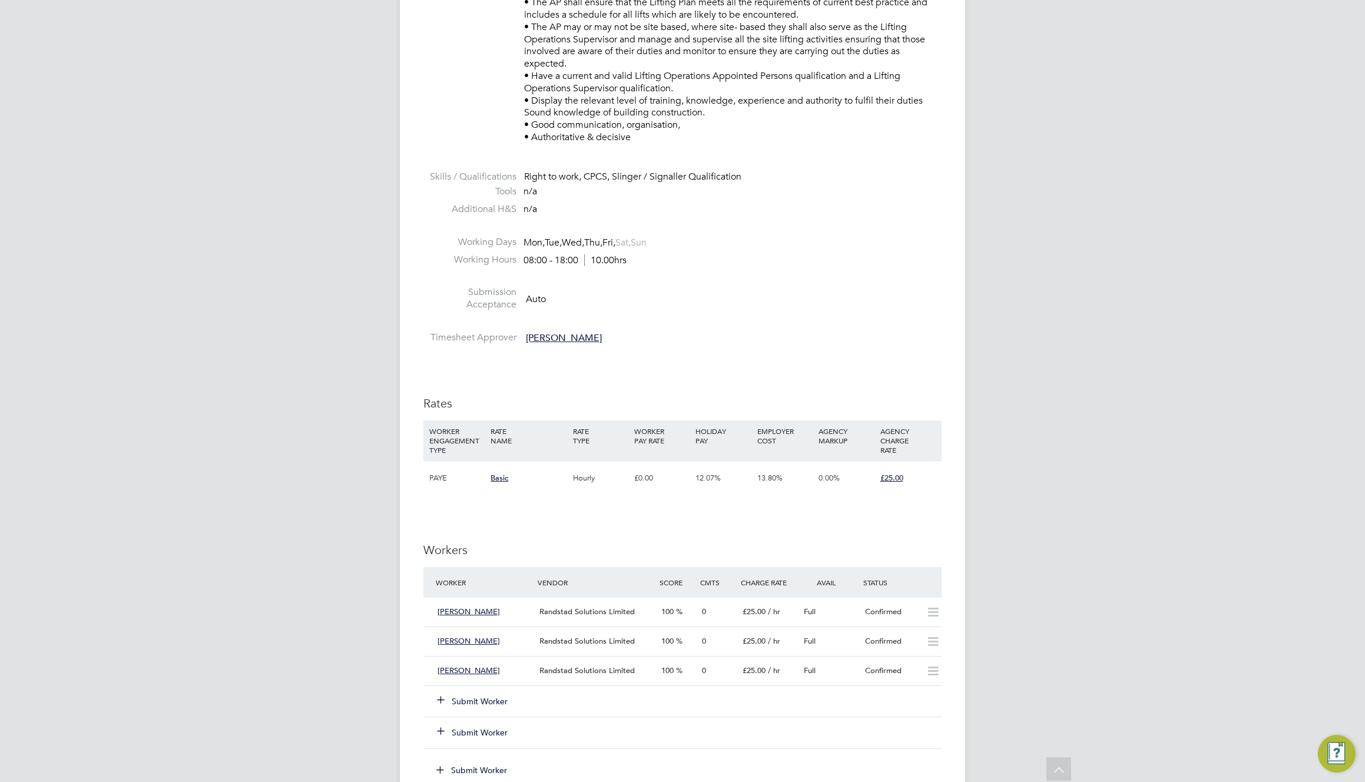
scroll to position [691, 0]
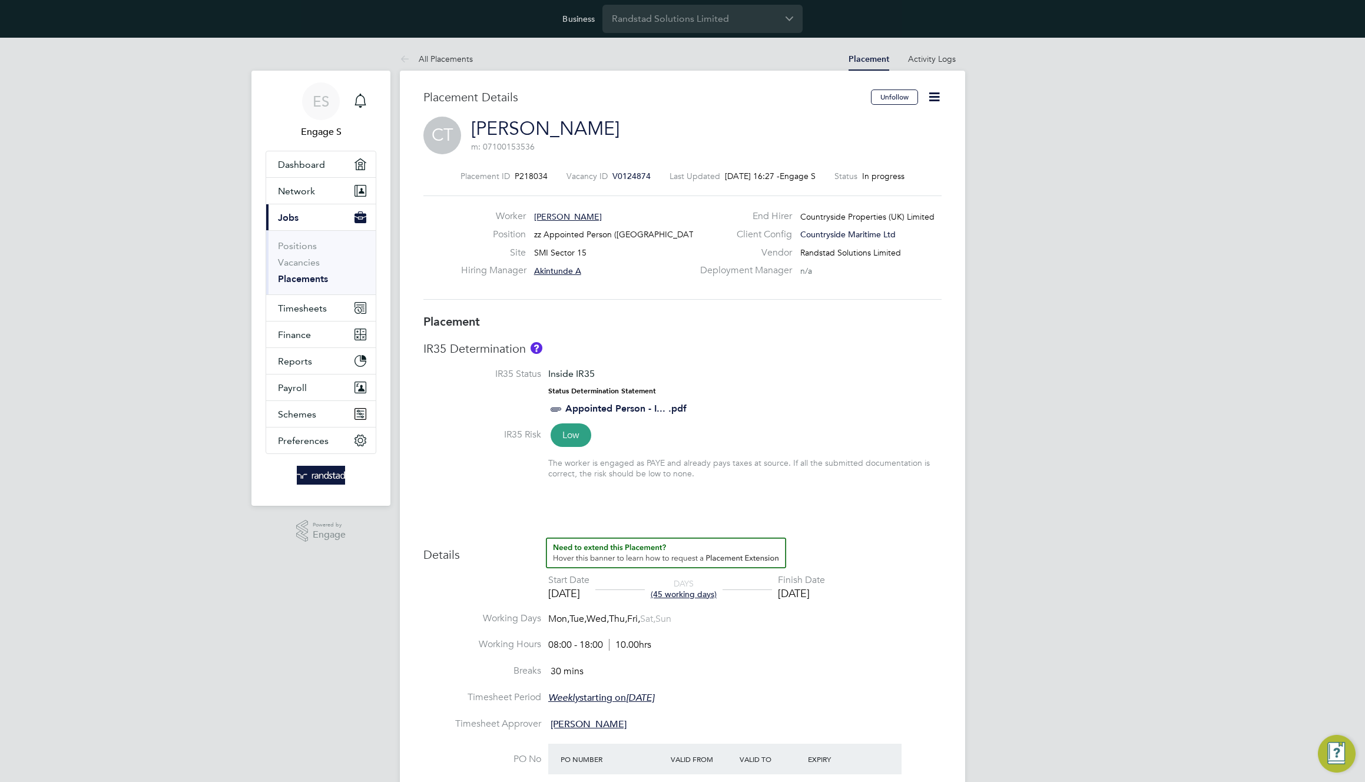
click at [929, 101] on icon at bounding box center [934, 97] width 15 height 15
click at [539, 128] on link "[PERSON_NAME]" at bounding box center [545, 128] width 148 height 23
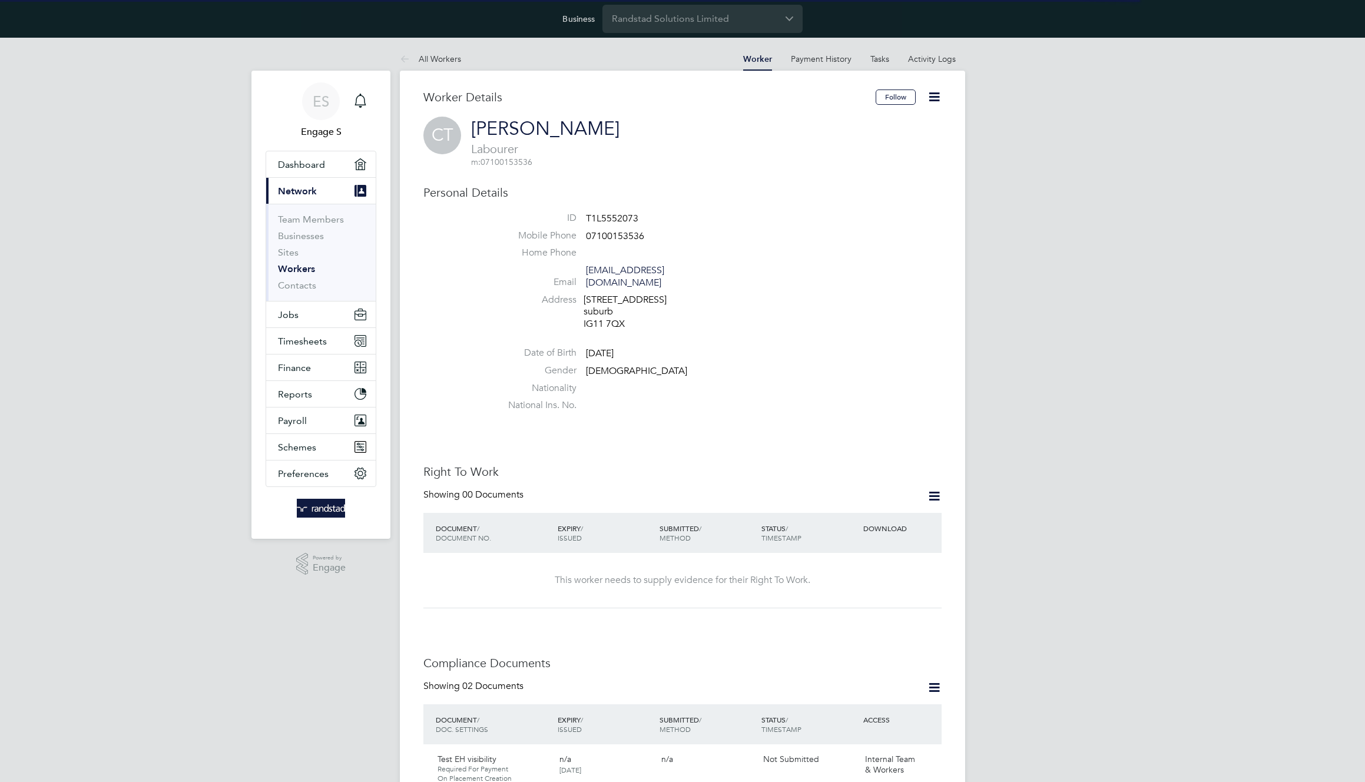
click at [933, 96] on icon at bounding box center [934, 97] width 15 height 15
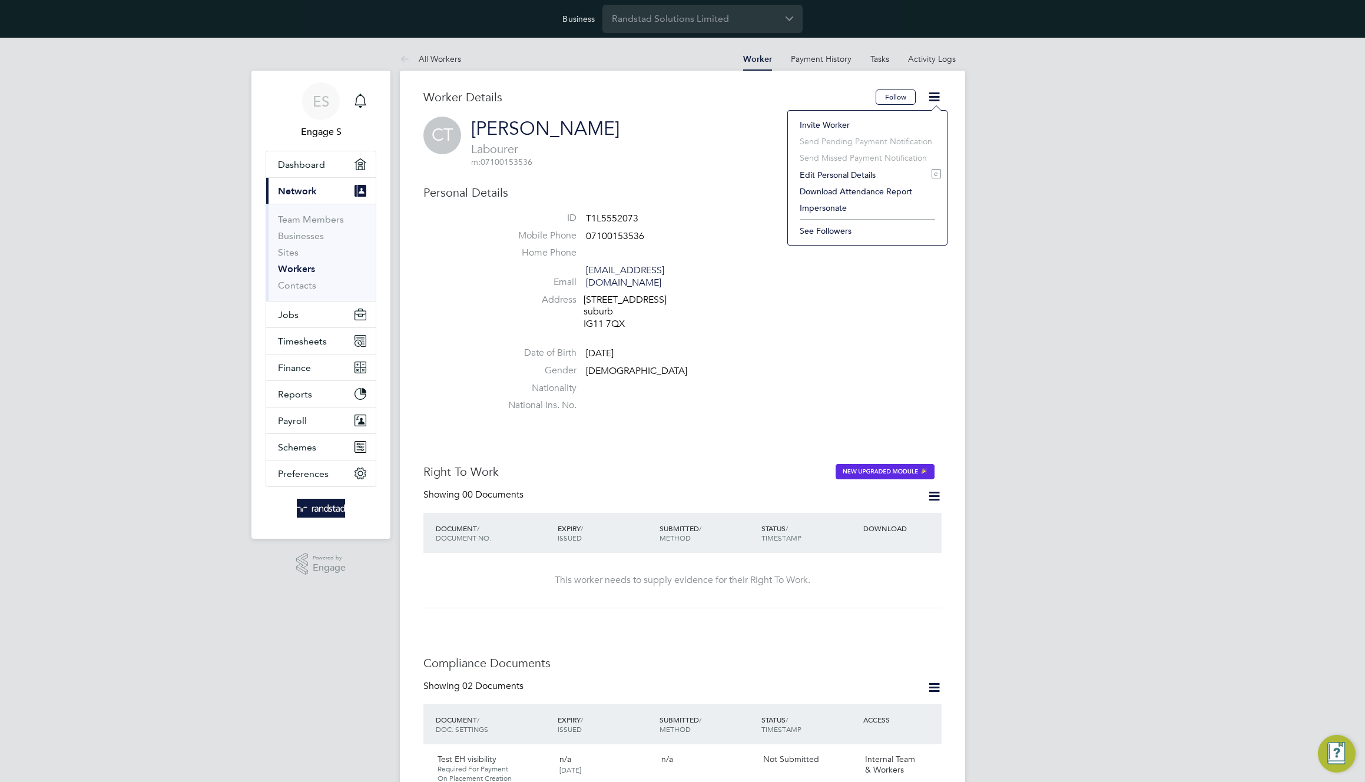
click at [817, 207] on li "Impersonate" at bounding box center [867, 208] width 147 height 16
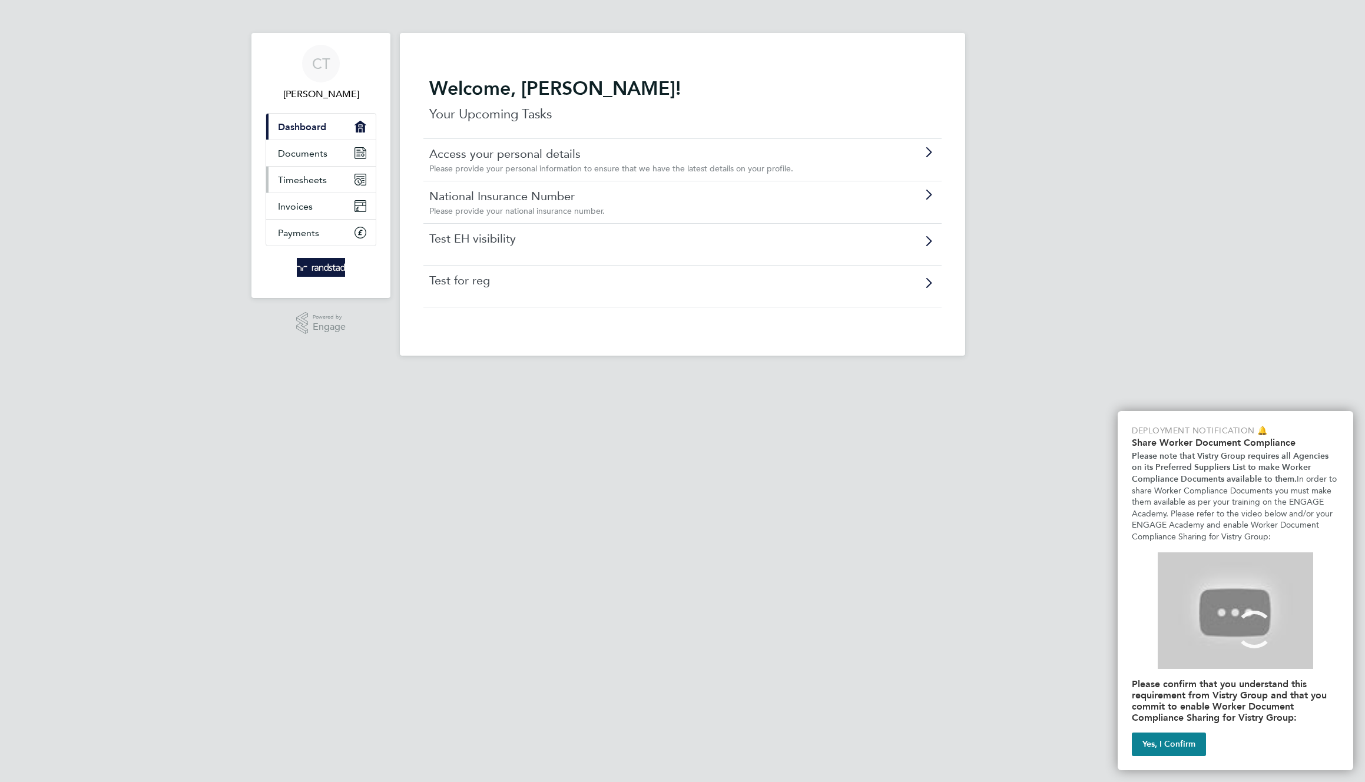
click at [313, 176] on span "Timesheets" at bounding box center [302, 179] width 49 height 11
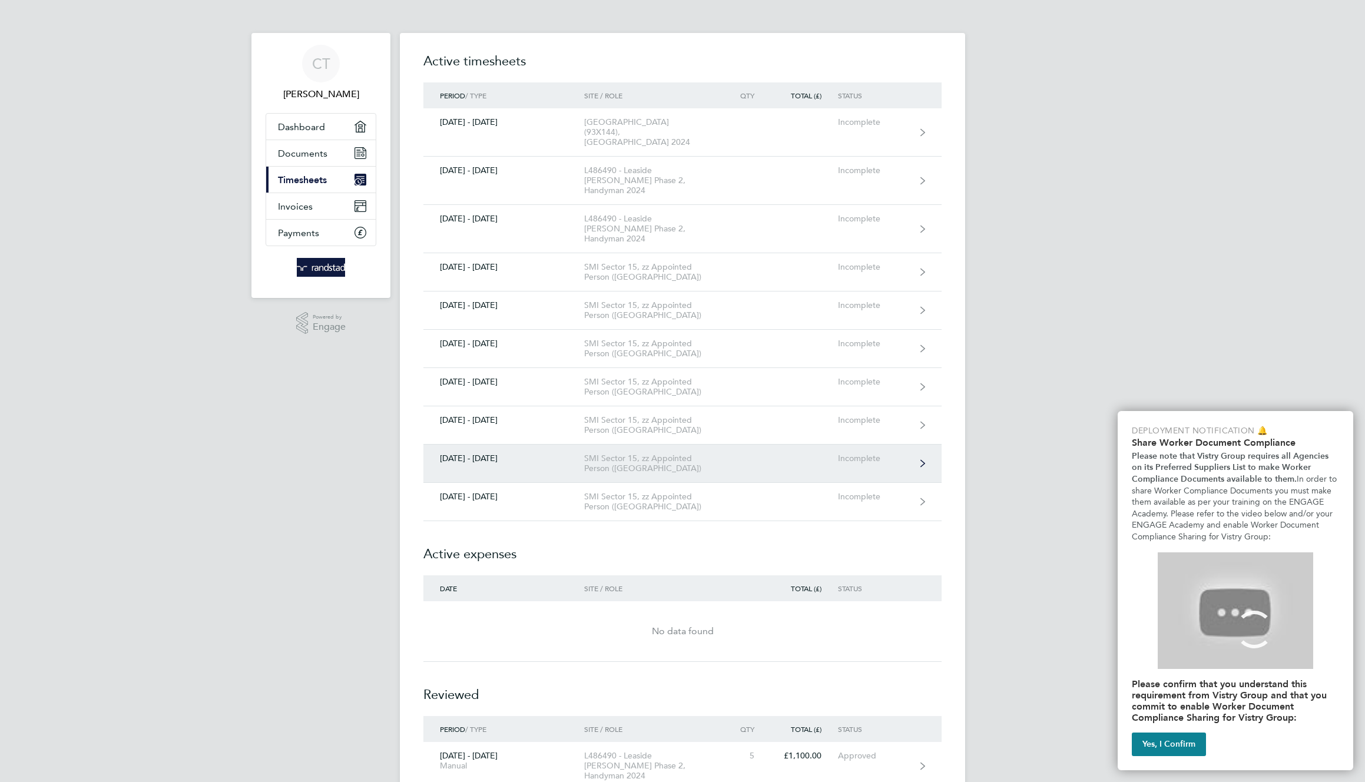
click at [642, 453] on div "SMI Sector 15, zz Appointed Person (Kent)" at bounding box center [651, 463] width 135 height 20
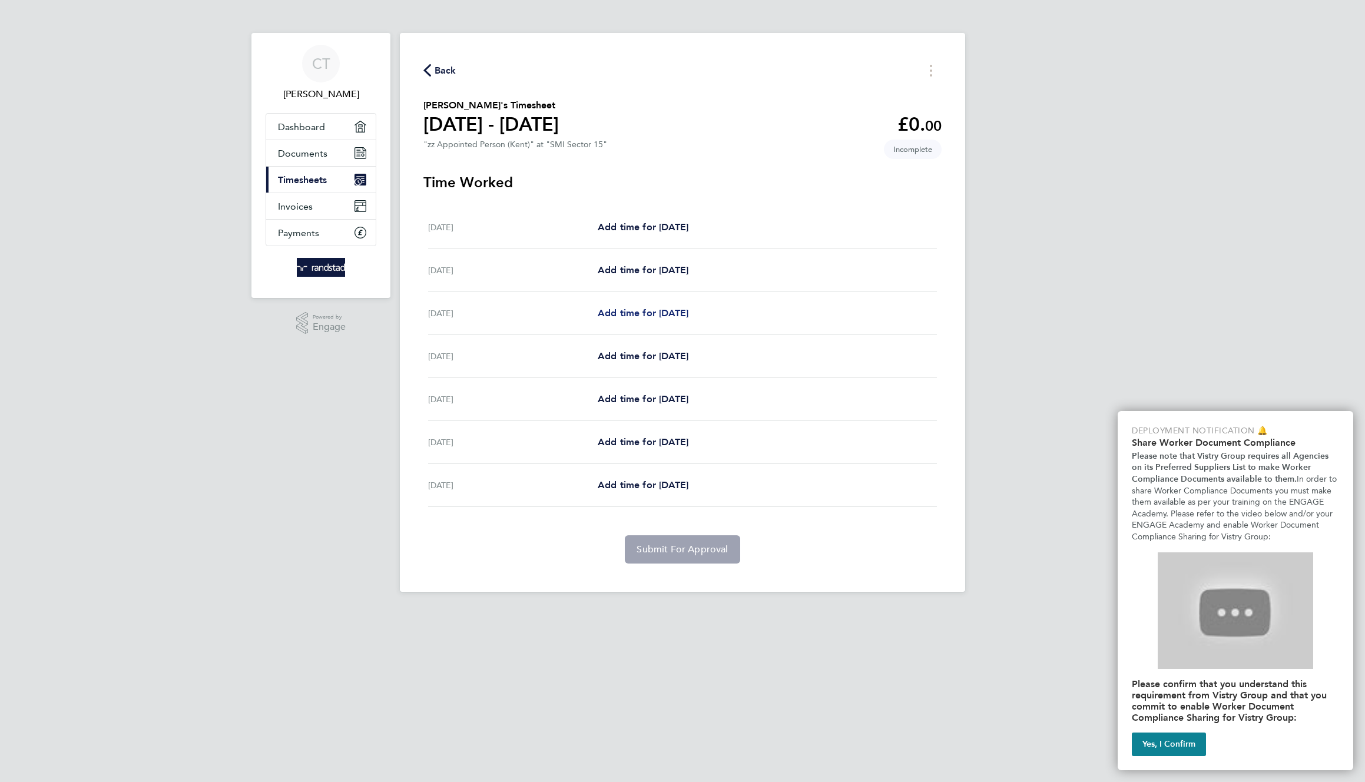
click at [688, 314] on span "Add time for Wed 08 Oct" at bounding box center [643, 312] width 91 height 11
select select "30"
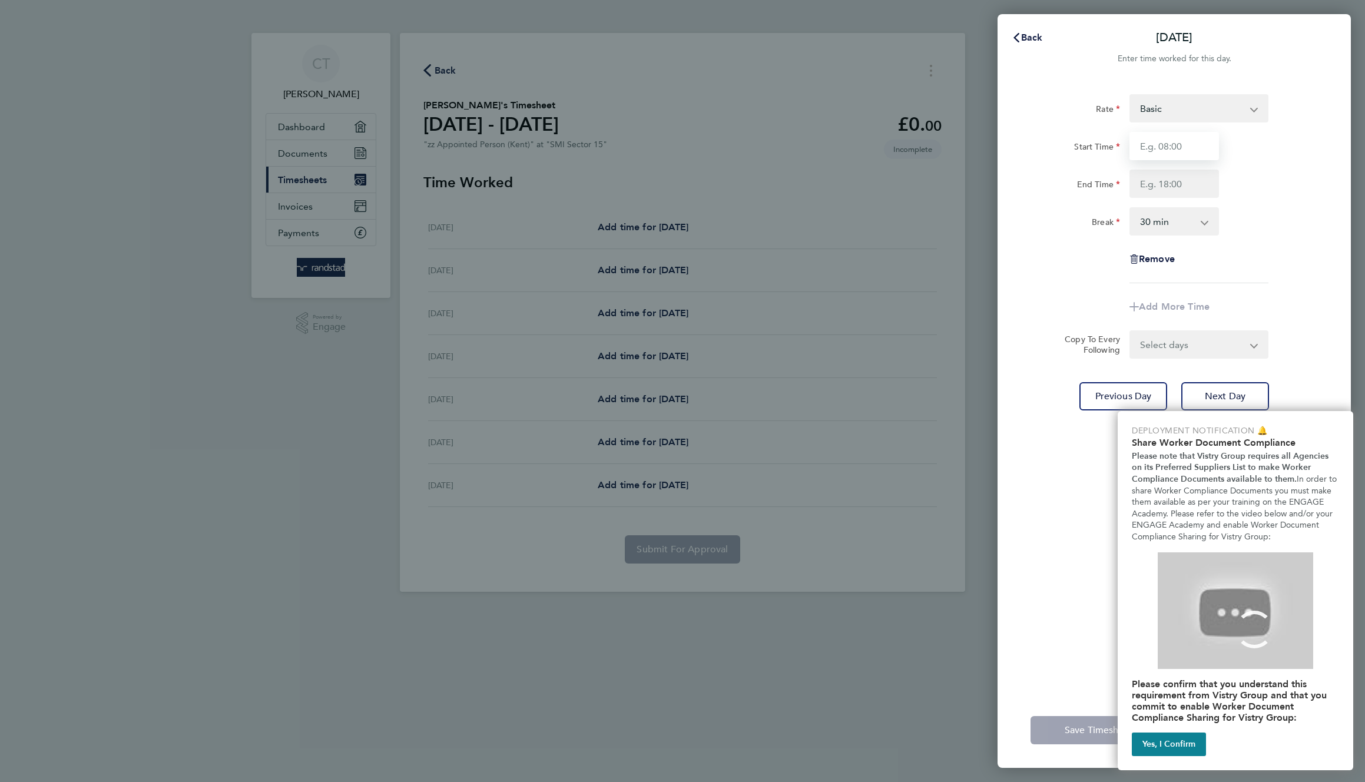
click at [1187, 143] on input "Start Time" at bounding box center [1175, 146] width 90 height 28
type input "11:00"
click at [1180, 181] on input "2" at bounding box center [1175, 184] width 90 height 28
type input "22:00"
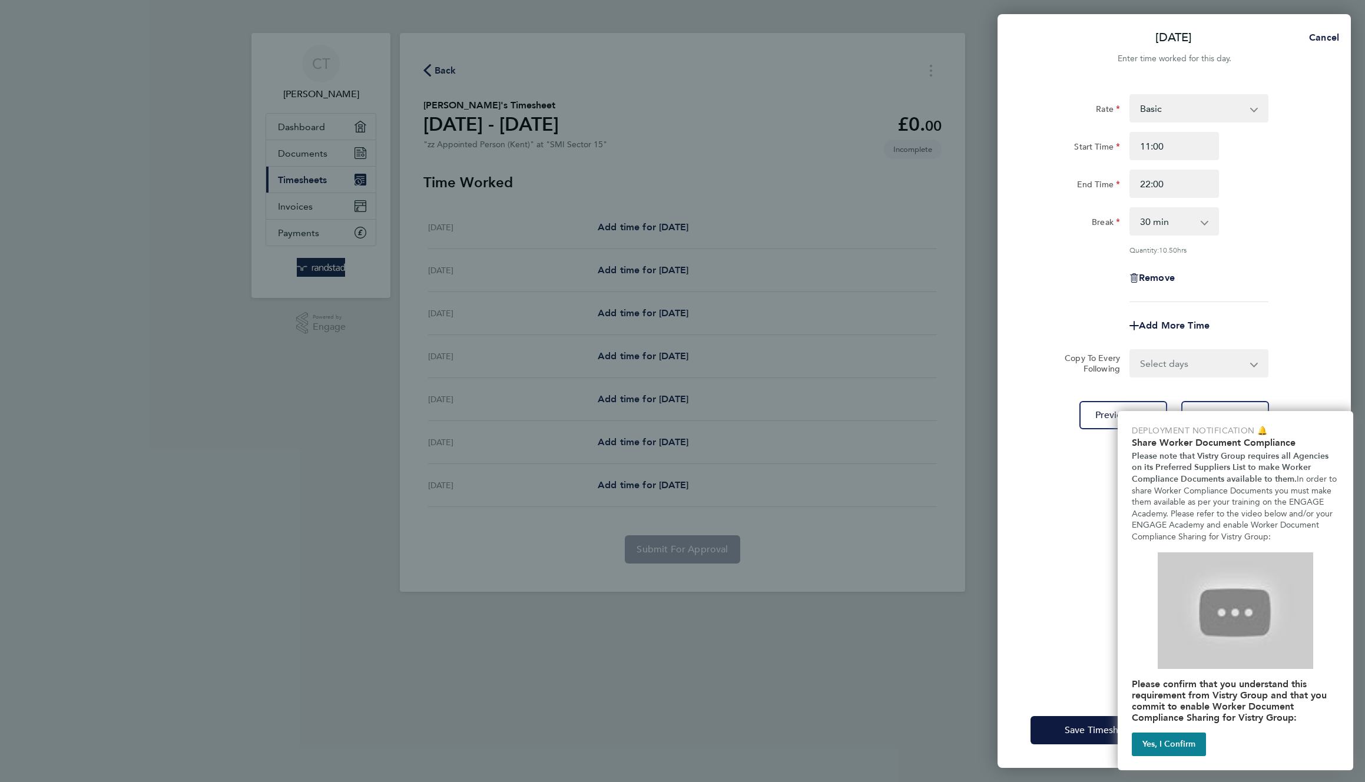
click at [1264, 194] on div "End Time 22:00" at bounding box center [1174, 184] width 297 height 28
click at [1169, 747] on button "Yes, I Confirm" at bounding box center [1169, 745] width 74 height 24
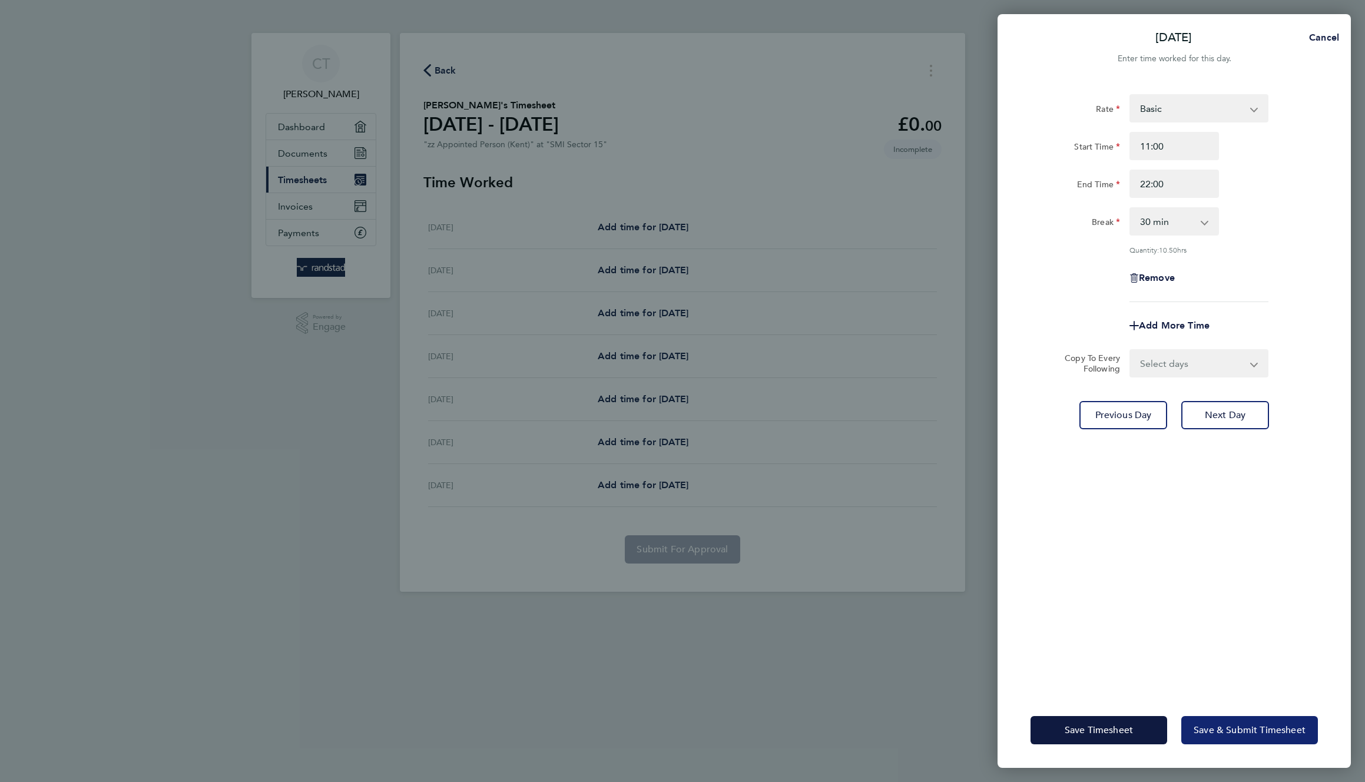
click at [1222, 731] on span "Save & Submit Timesheet" at bounding box center [1250, 730] width 112 height 12
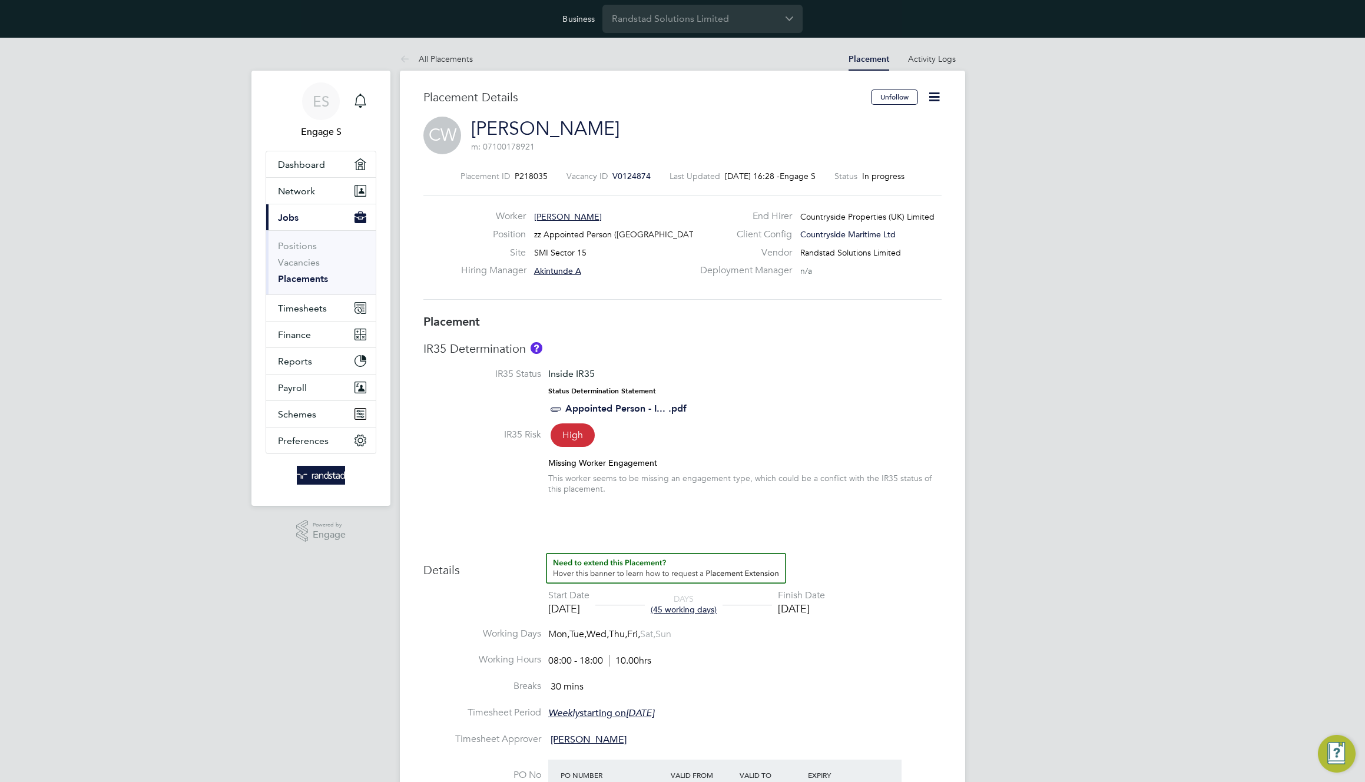
click at [935, 94] on icon at bounding box center [934, 97] width 15 height 15
click at [521, 133] on link "[PERSON_NAME]" at bounding box center [545, 128] width 148 height 23
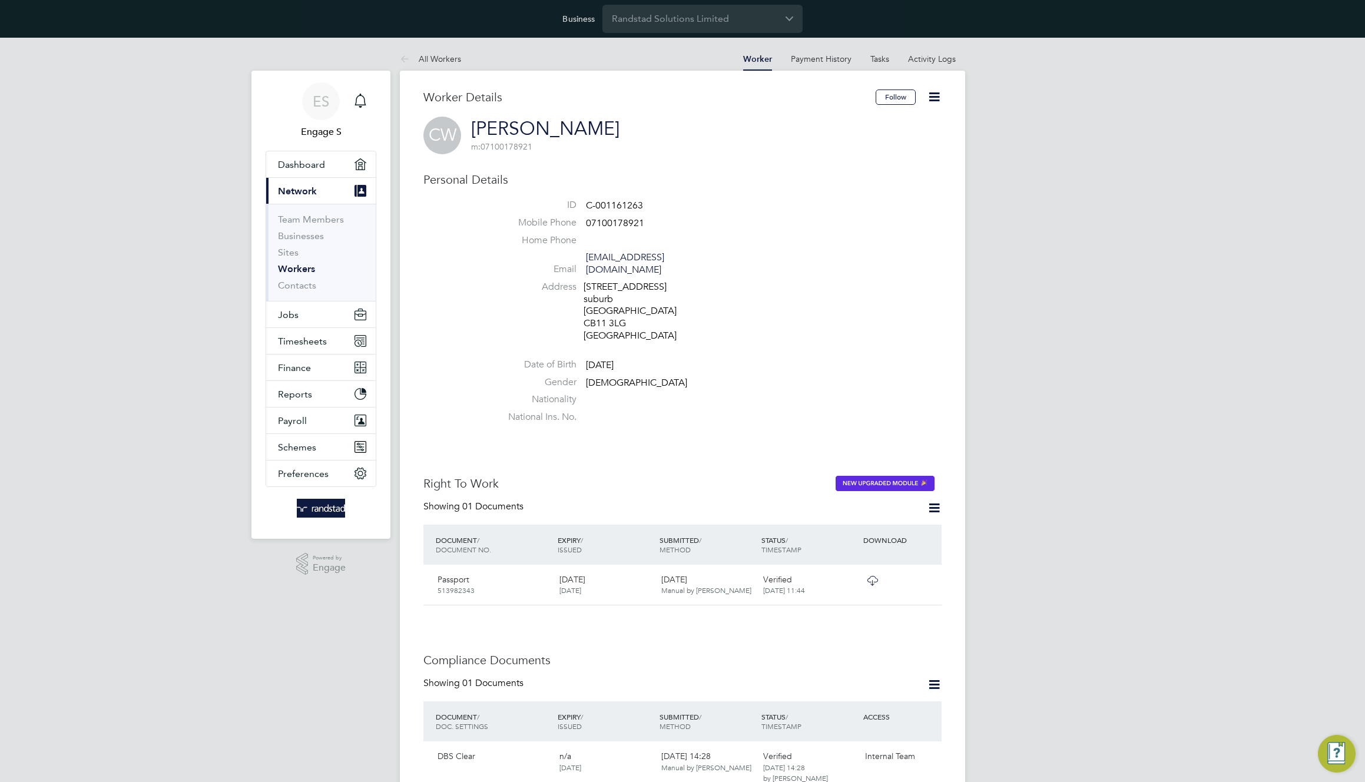
click at [935, 97] on icon at bounding box center [934, 97] width 15 height 15
click at [840, 212] on li "Impersonate" at bounding box center [867, 208] width 147 height 16
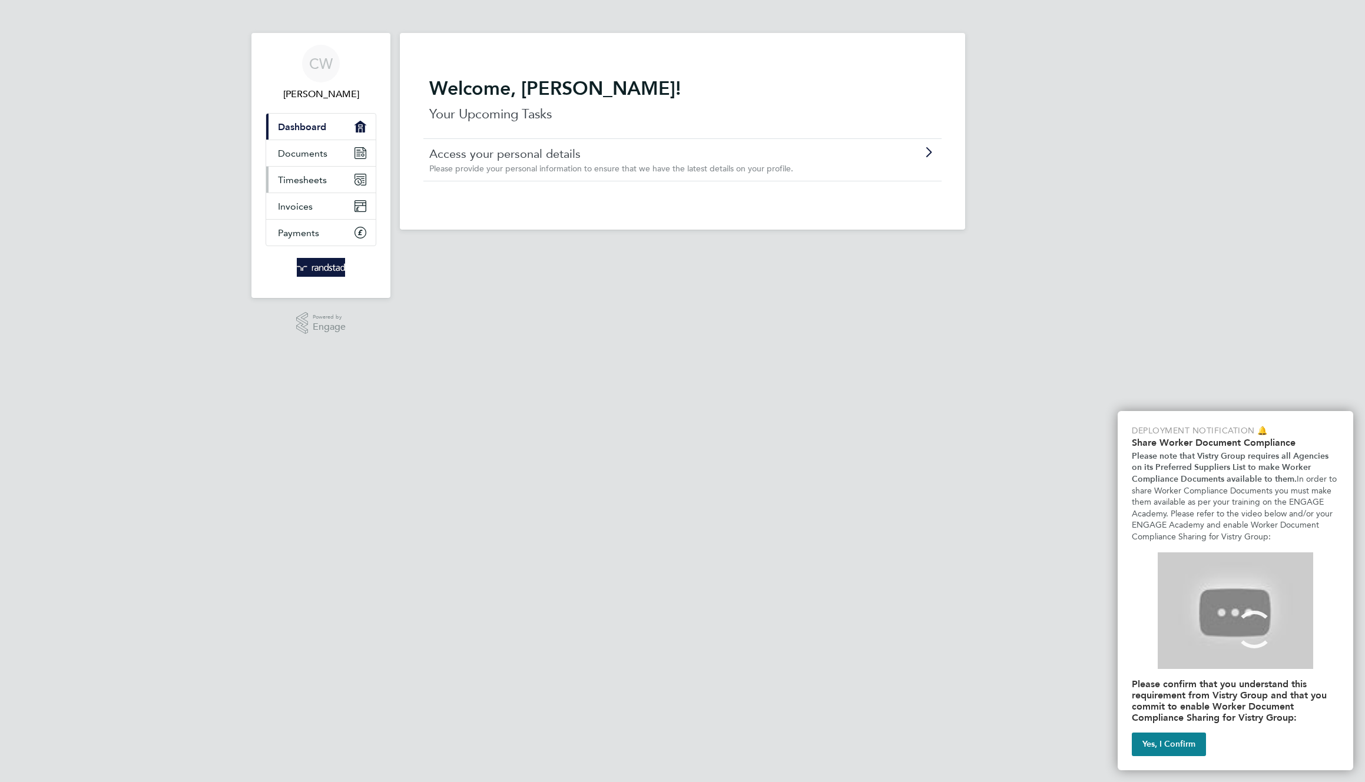
click at [314, 183] on span "Timesheets" at bounding box center [302, 179] width 49 height 11
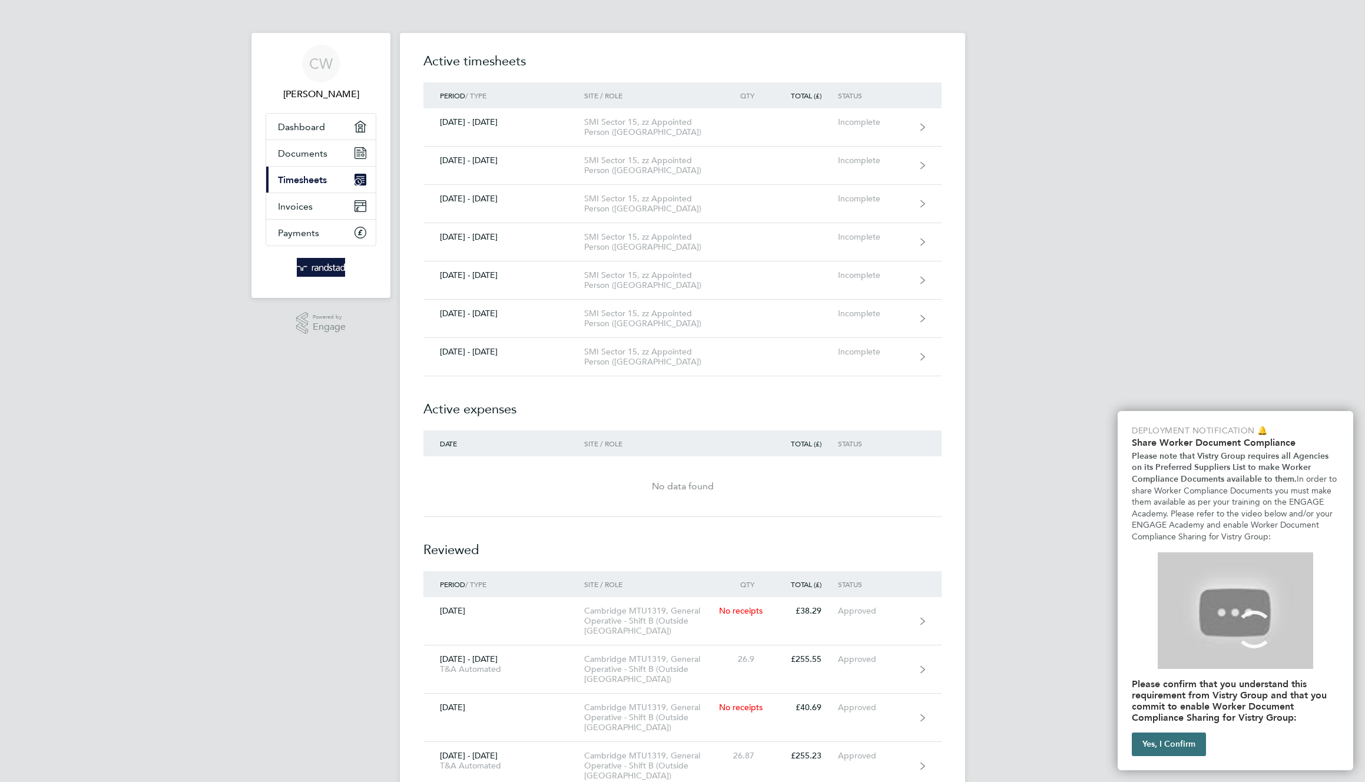
click at [1161, 744] on button "Yes, I Confirm" at bounding box center [1169, 745] width 74 height 24
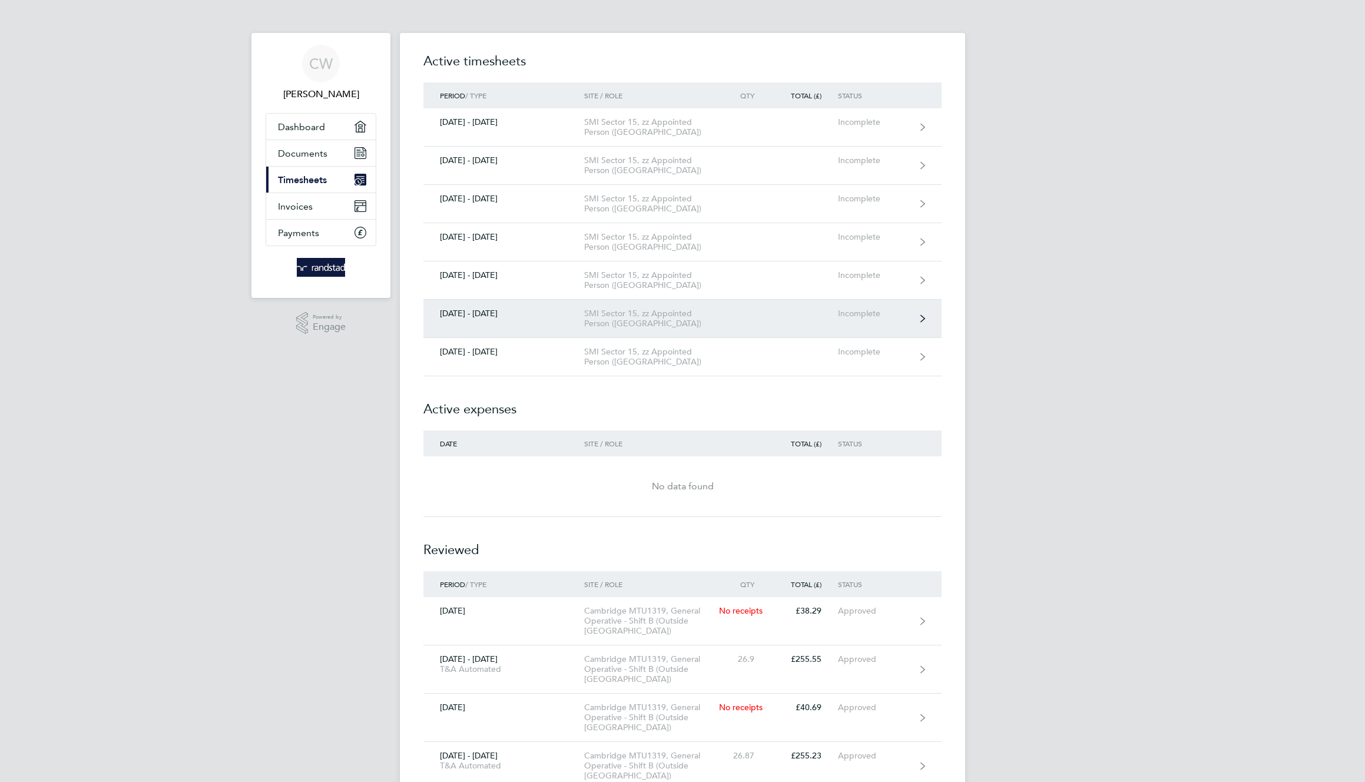
click at [641, 316] on div "SMI Sector 15, zz Appointed Person (Kent)" at bounding box center [651, 319] width 135 height 20
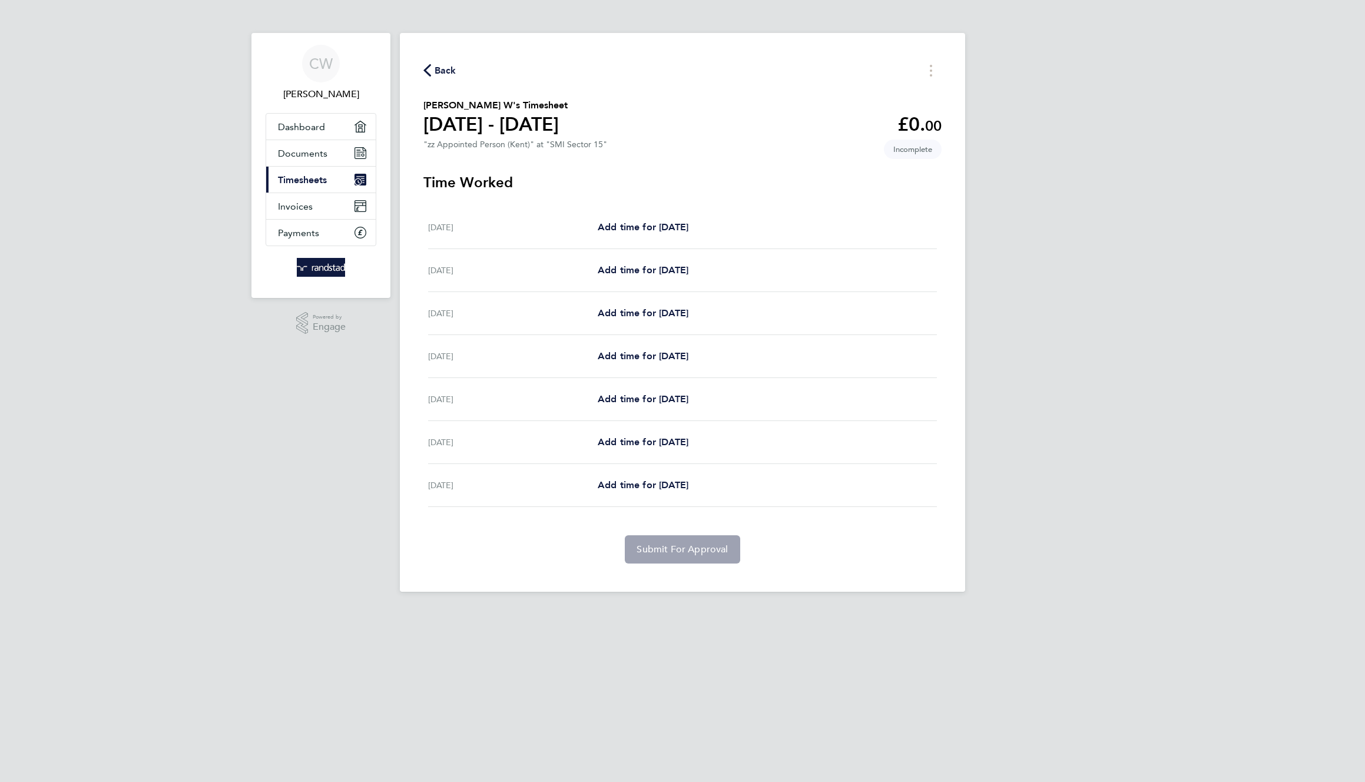
click at [687, 219] on div "Mon 06 Oct Add time for Mon 06 Oct Add time for Mon 06 Oct" at bounding box center [682, 227] width 509 height 43
click at [688, 226] on span "Add time for Mon 06 Oct" at bounding box center [643, 226] width 91 height 11
select select "30"
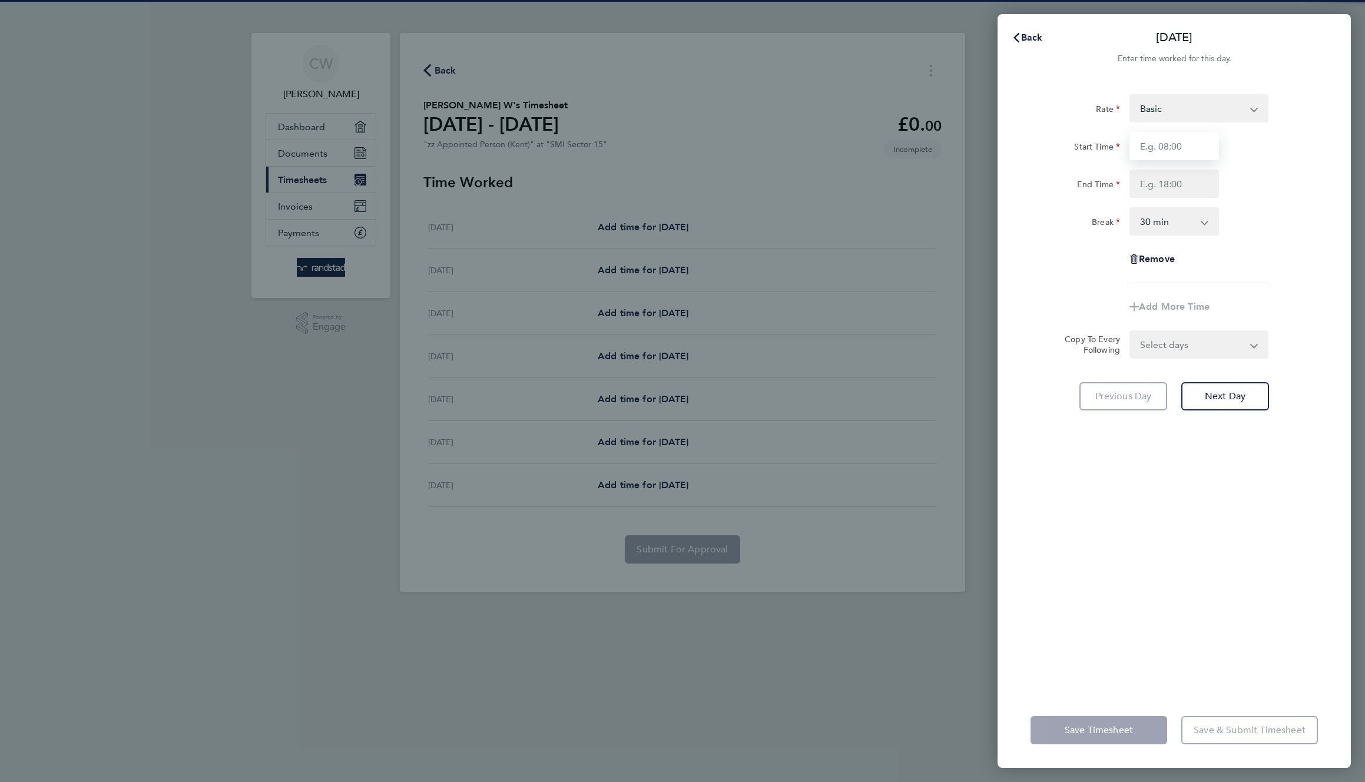
click at [1200, 144] on input "Start Time" at bounding box center [1175, 146] width 90 height 28
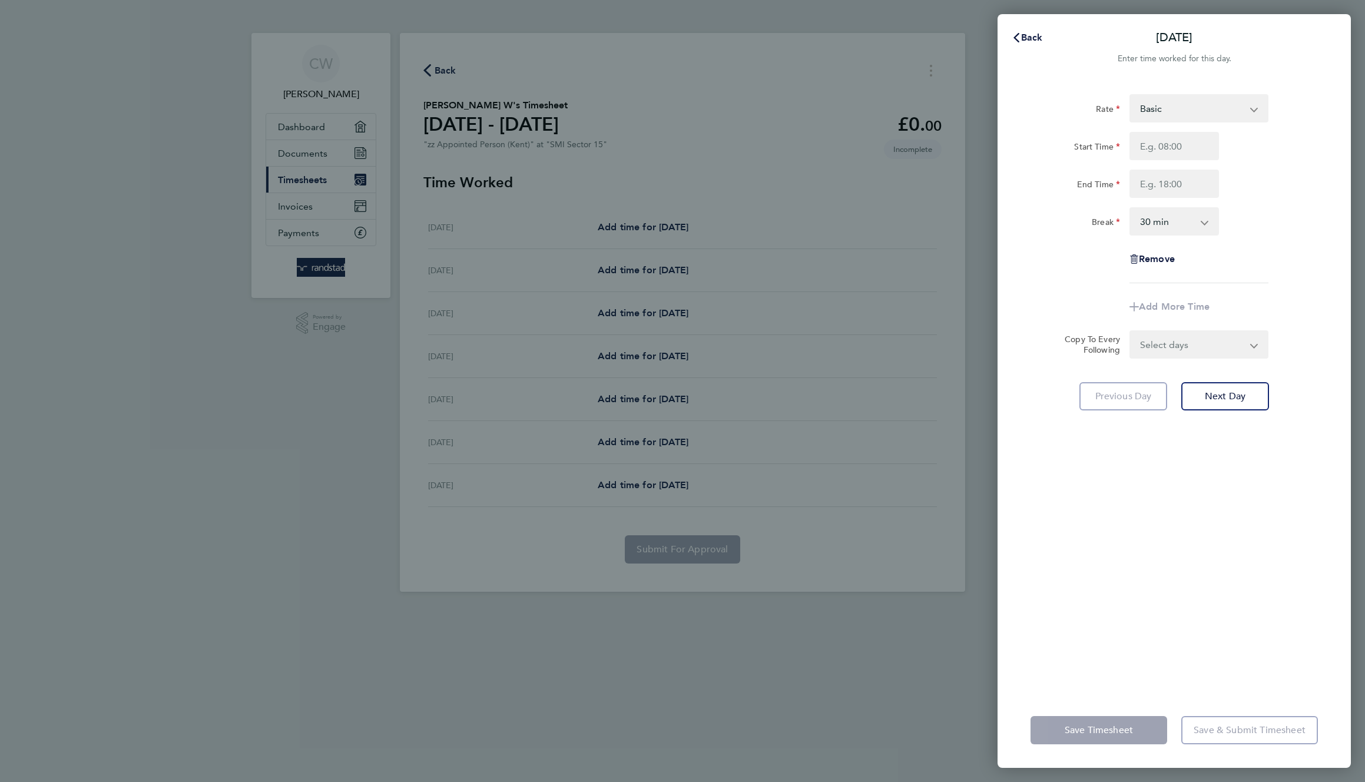
click at [1200, 105] on select "Basic" at bounding box center [1192, 108] width 122 height 26
click at [1172, 151] on input "Start Time" at bounding box center [1175, 146] width 90 height 28
type input "11:00"
click at [1172, 183] on input "End Time" at bounding box center [1175, 184] width 90 height 28
type input "18:00"
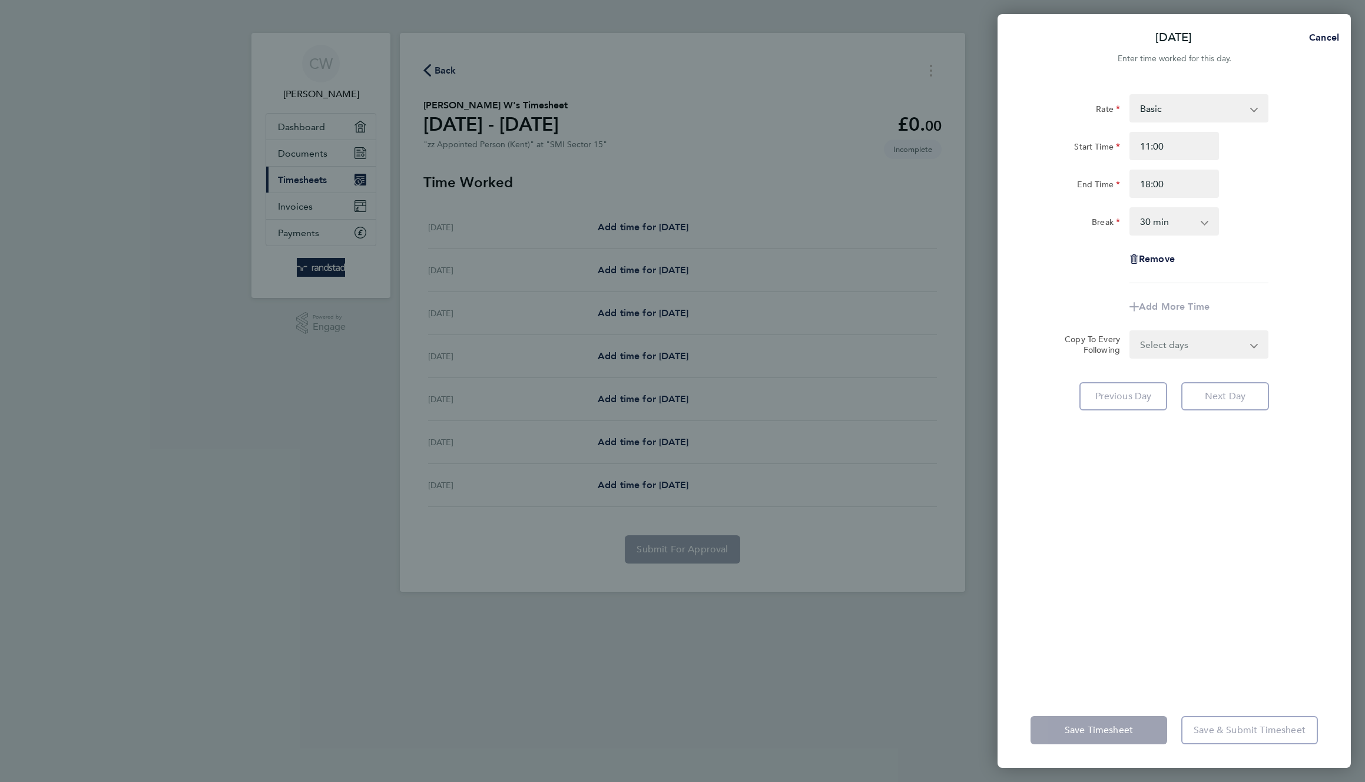
click at [1241, 254] on div "Rate Basic Start Time 11:00 End Time 18:00 Break 0 min 15 min 30 min 45 min 60 …" at bounding box center [1174, 188] width 287 height 189
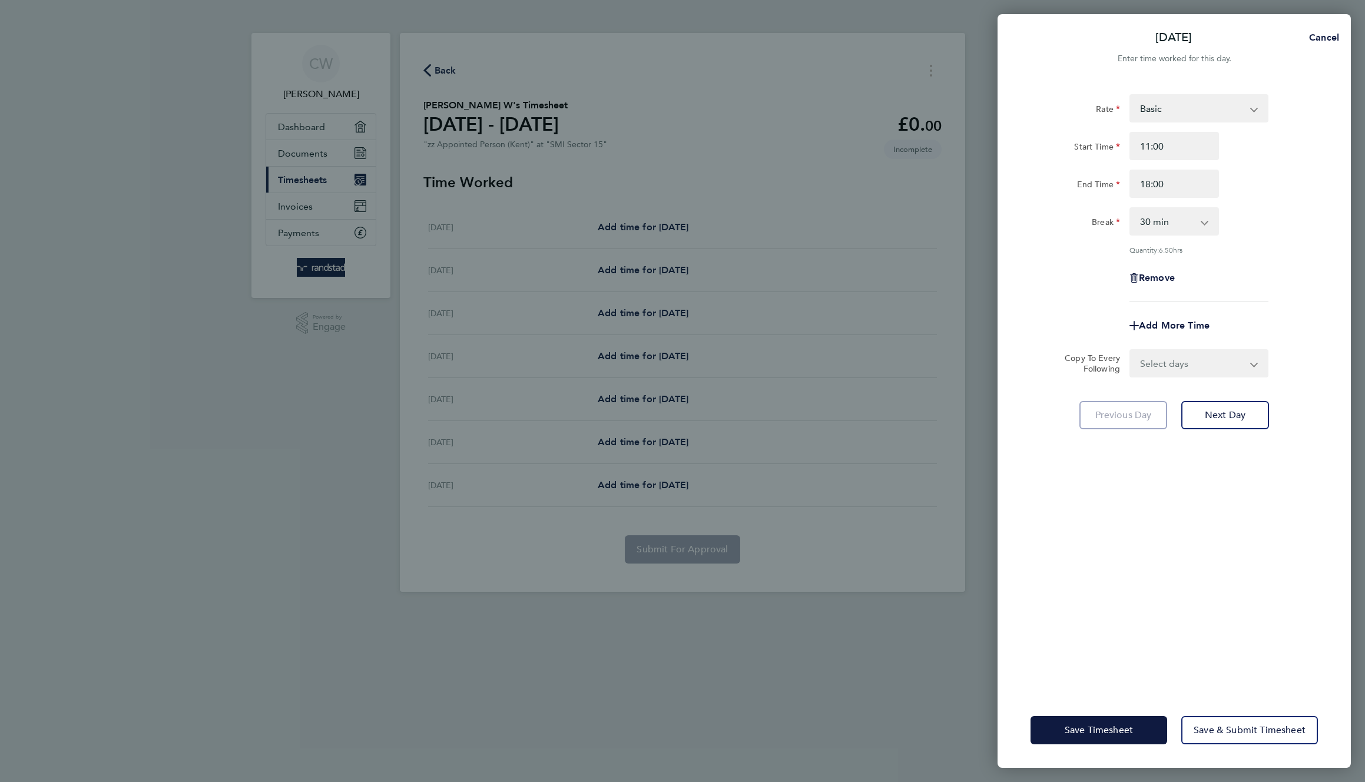
click at [1229, 356] on select "Select days Day Weekday (Mon-Fri) Weekend (Sat-Sun) Tuesday Wednesday Thursday …" at bounding box center [1193, 363] width 124 height 26
select select "WEEKDAY"
click at [1131, 350] on select "Select days Day Weekday (Mon-Fri) Weekend (Sat-Sun) Tuesday Wednesday Thursday …" at bounding box center [1193, 363] width 124 height 26
select select "2025-10-12"
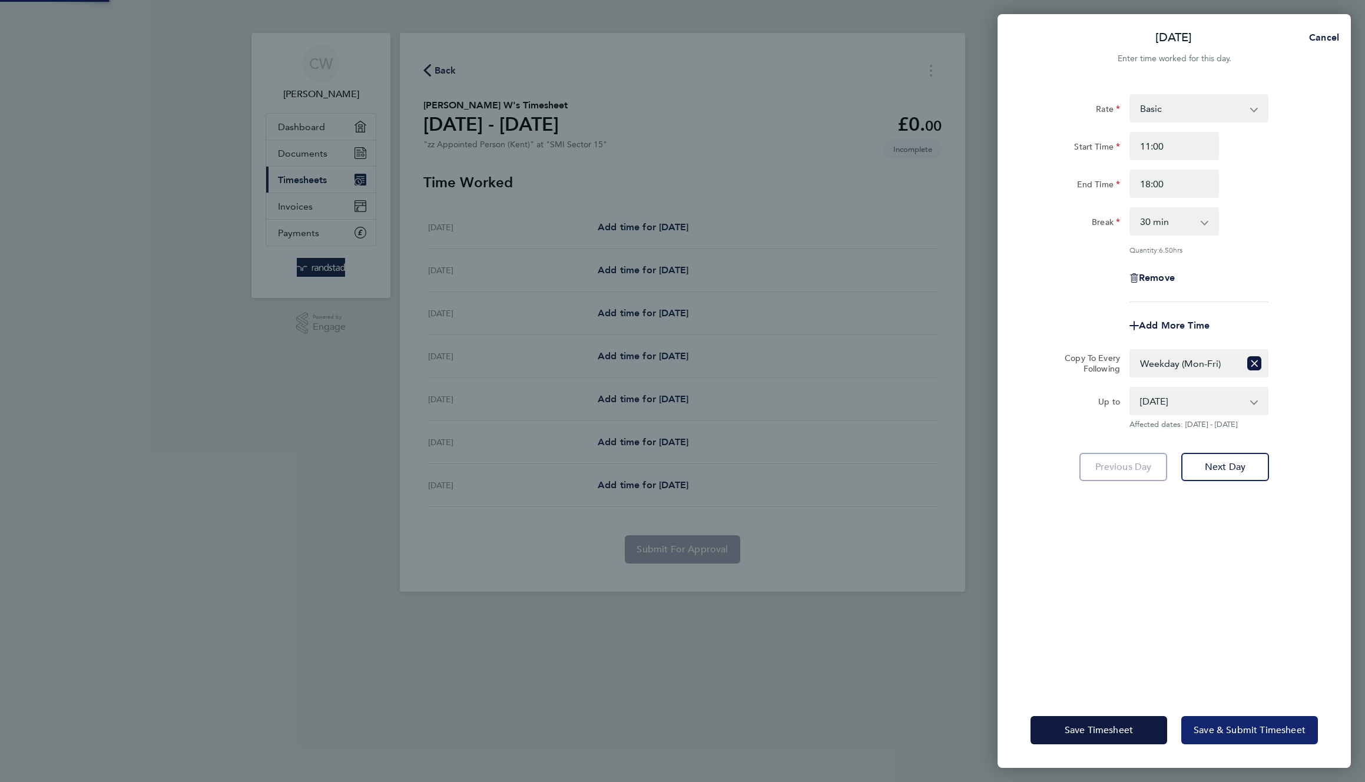
click at [1268, 719] on button "Save & Submit Timesheet" at bounding box center [1249, 730] width 137 height 28
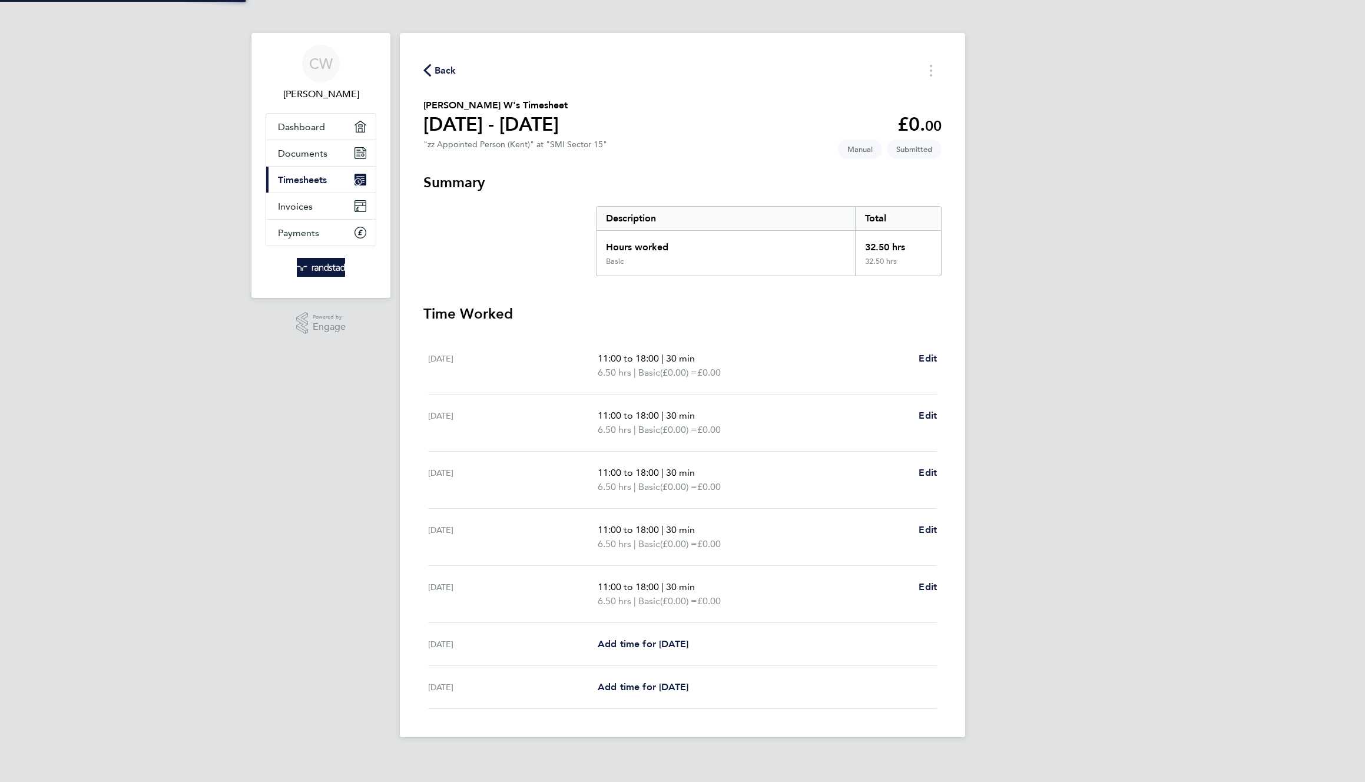
click at [1186, 631] on div "CW Colin W Applications: Dashboard Documents Current page: Timesheets Invoices …" at bounding box center [682, 378] width 1365 height 756
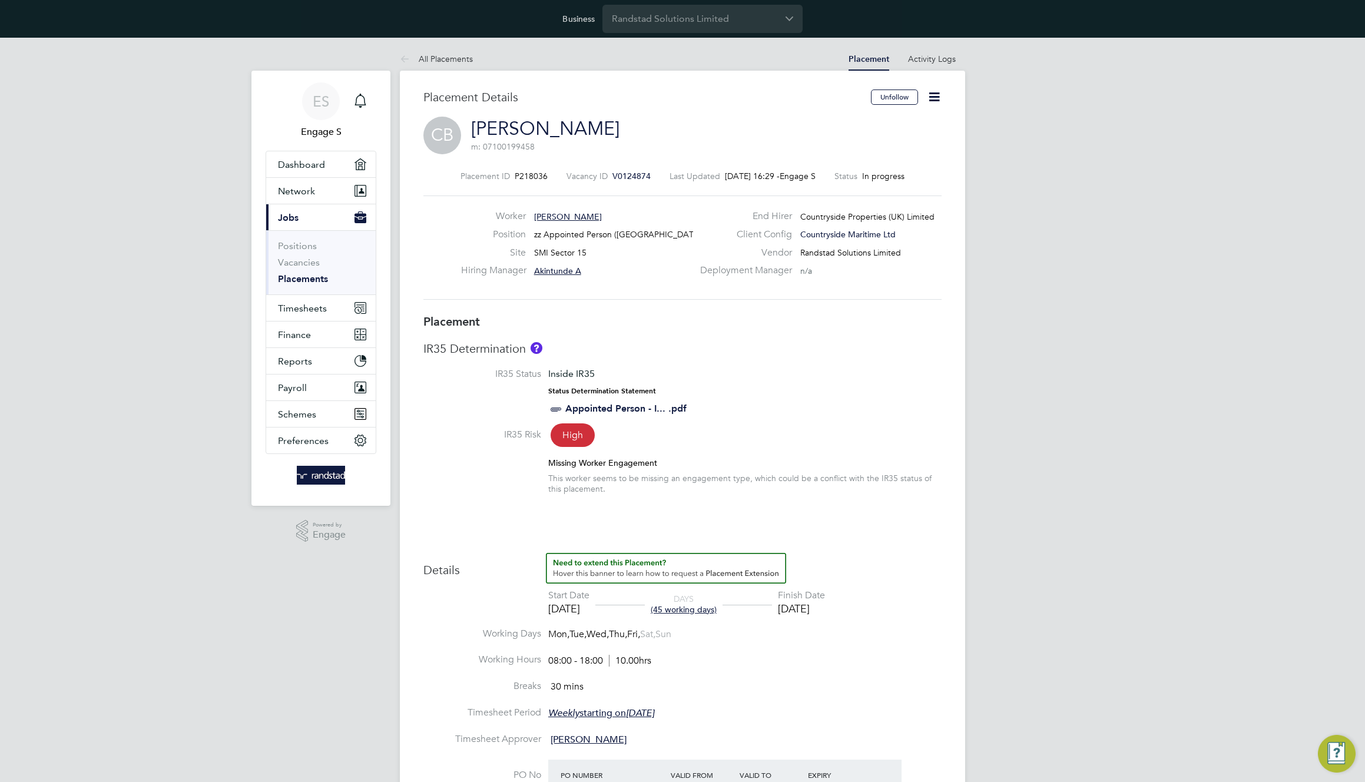
click at [933, 95] on icon at bounding box center [934, 97] width 15 height 15
click at [714, 145] on div "CB Colin B m: 07100199458" at bounding box center [682, 137] width 518 height 40
click at [496, 132] on link "Colin B" at bounding box center [545, 128] width 148 height 23
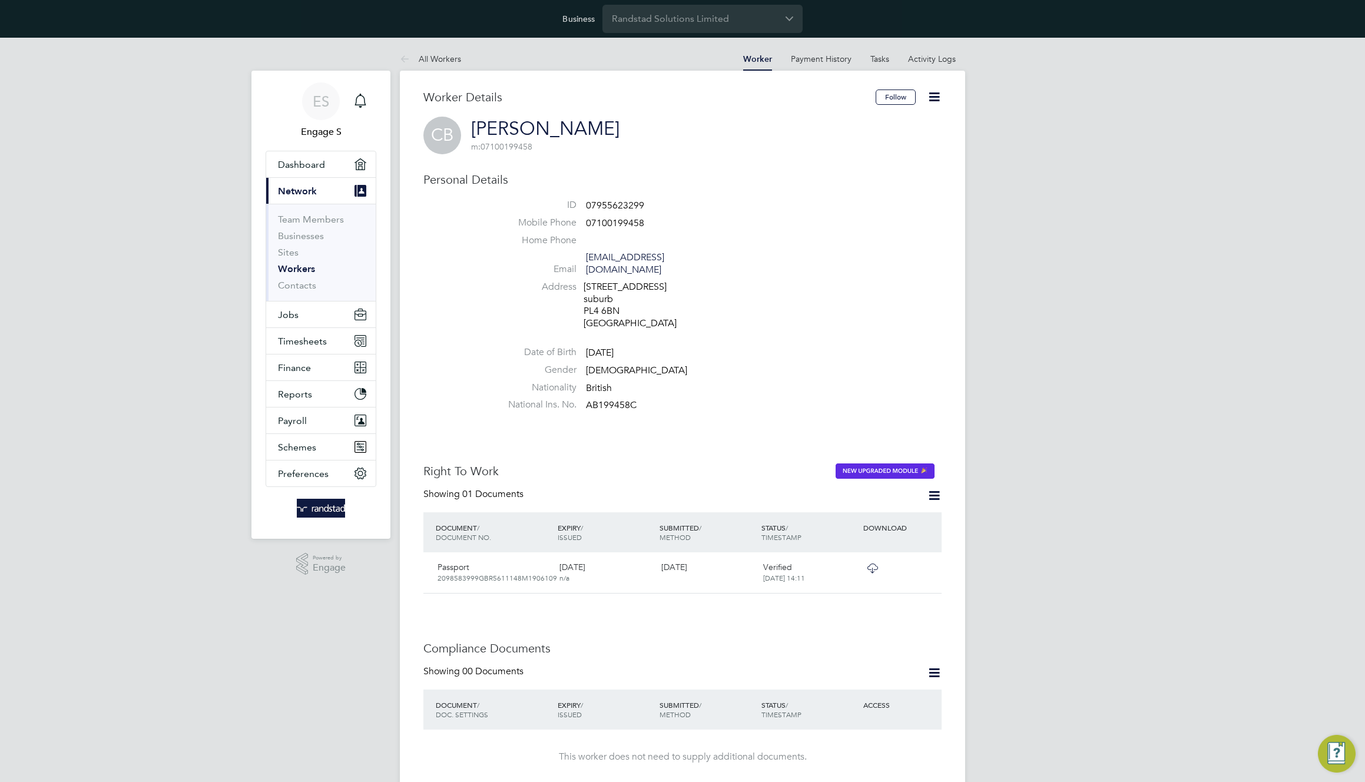
click at [933, 97] on icon at bounding box center [934, 97] width 15 height 15
click at [823, 207] on li "Impersonate" at bounding box center [867, 208] width 147 height 16
click at [913, 297] on li "Address [STREET_ADDRESS]" at bounding box center [718, 307] width 448 height 52
click at [312, 345] on span "Timesheets" at bounding box center [302, 341] width 49 height 11
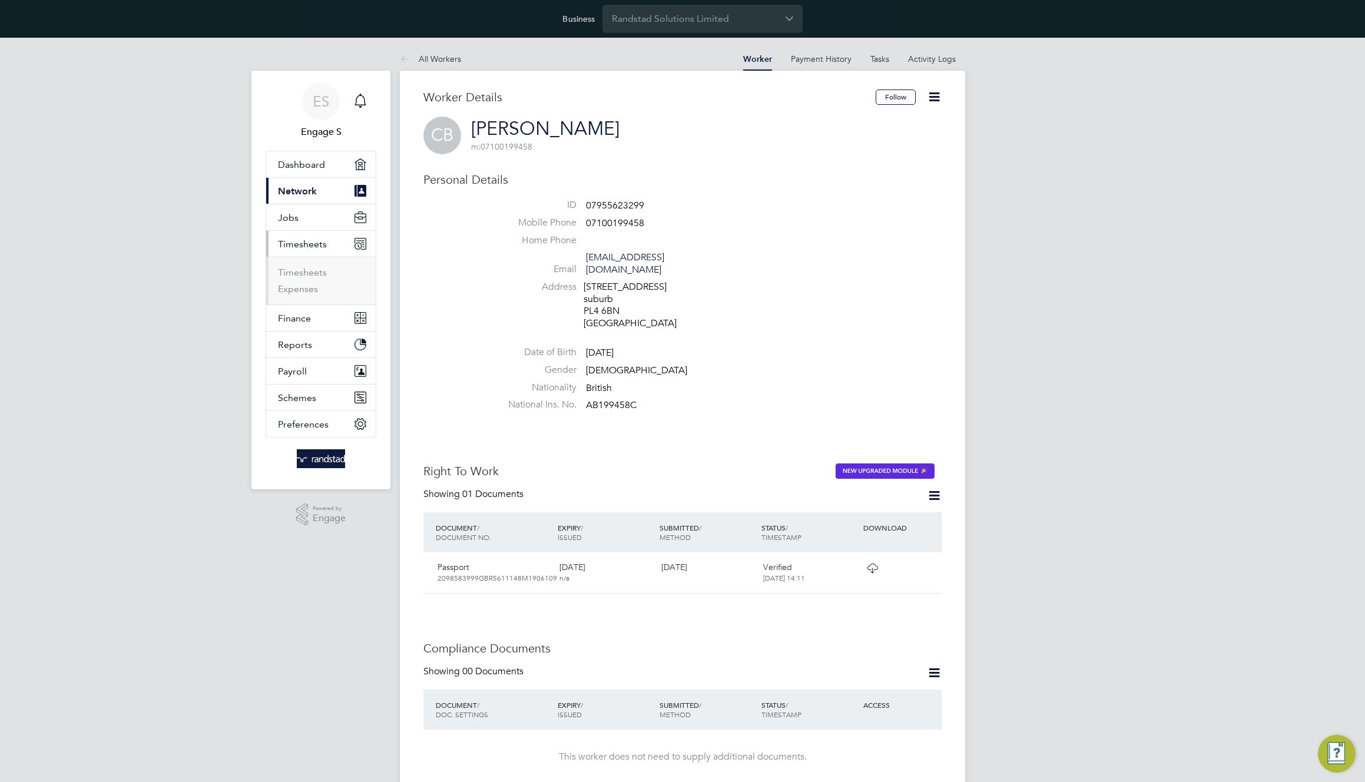
click at [297, 264] on ul "Timesheets Expenses" at bounding box center [321, 281] width 110 height 48
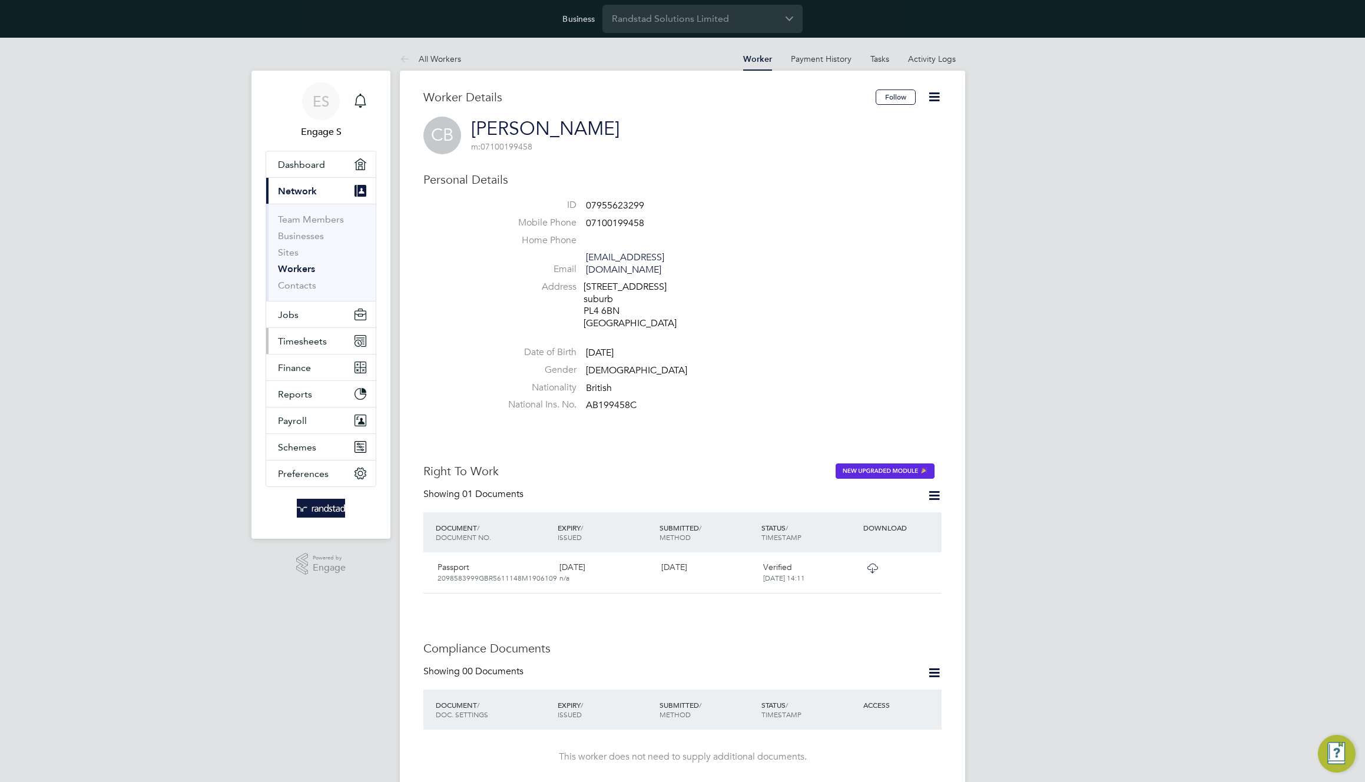
click at [307, 342] on span "Timesheets" at bounding box center [302, 341] width 49 height 11
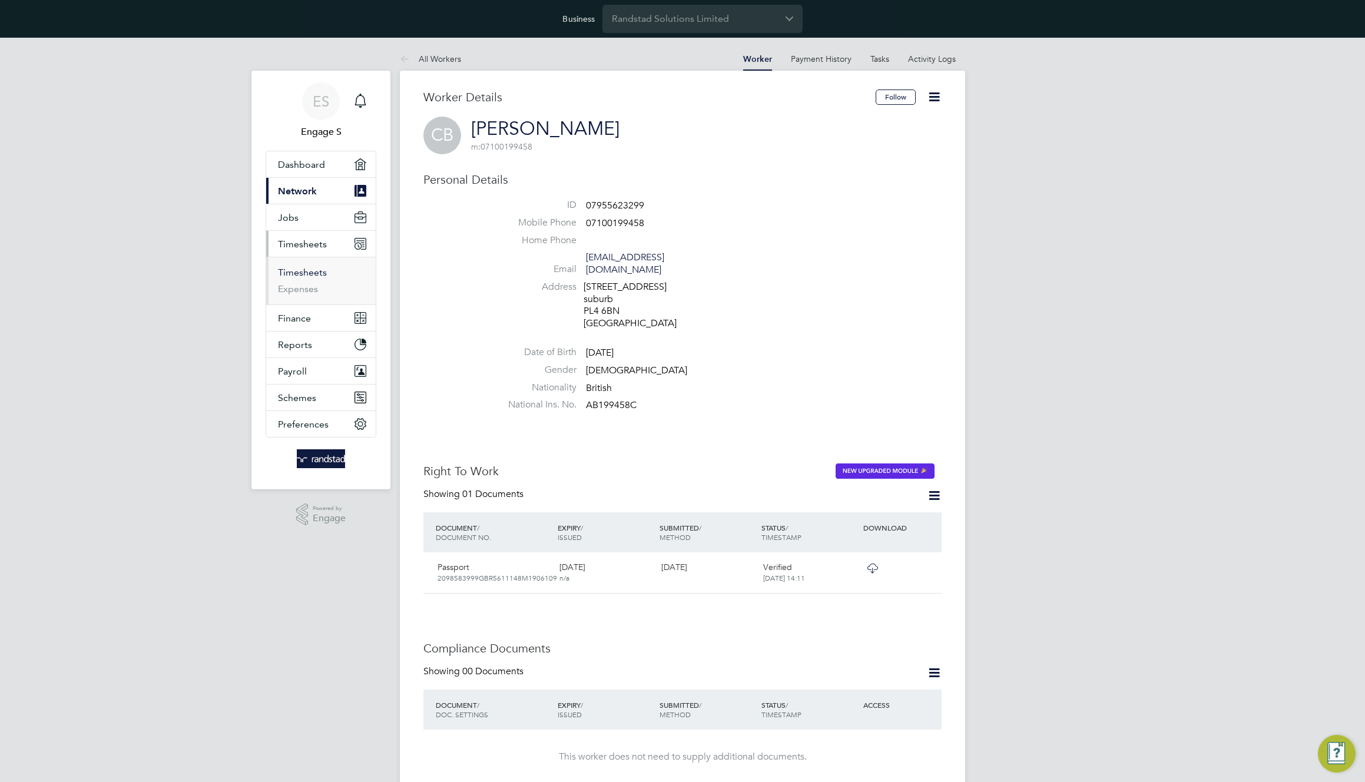
click at [310, 272] on link "Timesheets" at bounding box center [302, 272] width 49 height 11
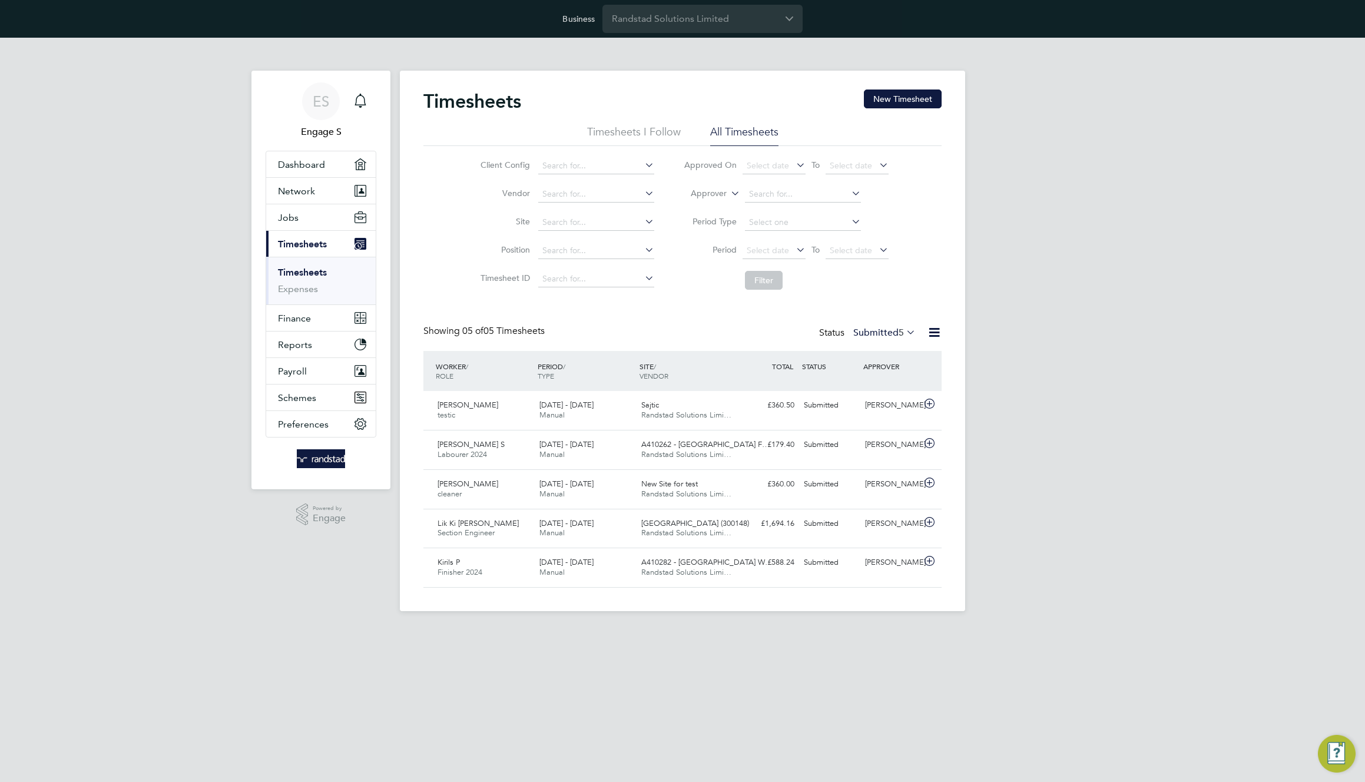
click at [880, 329] on label "Submitted 5" at bounding box center [884, 333] width 62 height 12
click at [878, 402] on li "Approved" at bounding box center [878, 403] width 54 height 16
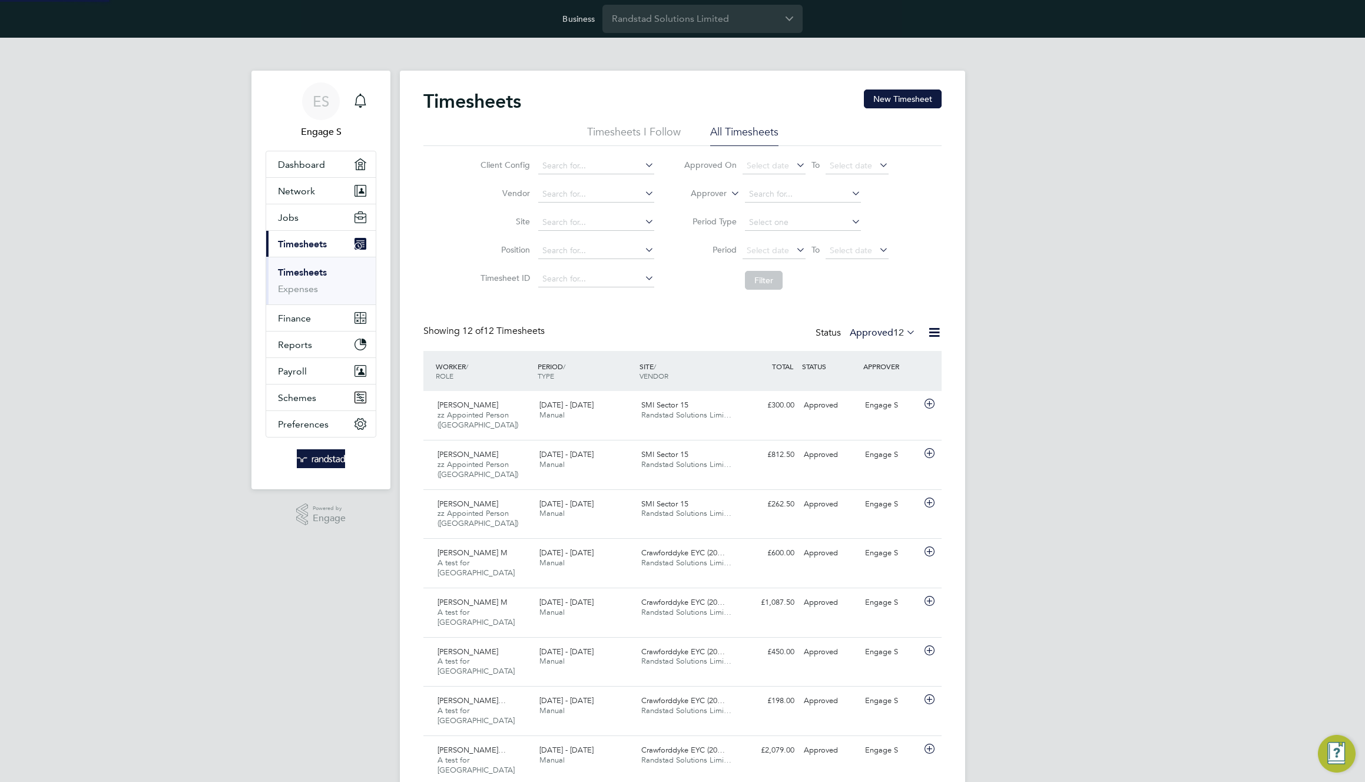
scroll to position [39, 102]
click at [784, 249] on span "Select date" at bounding box center [768, 250] width 42 height 11
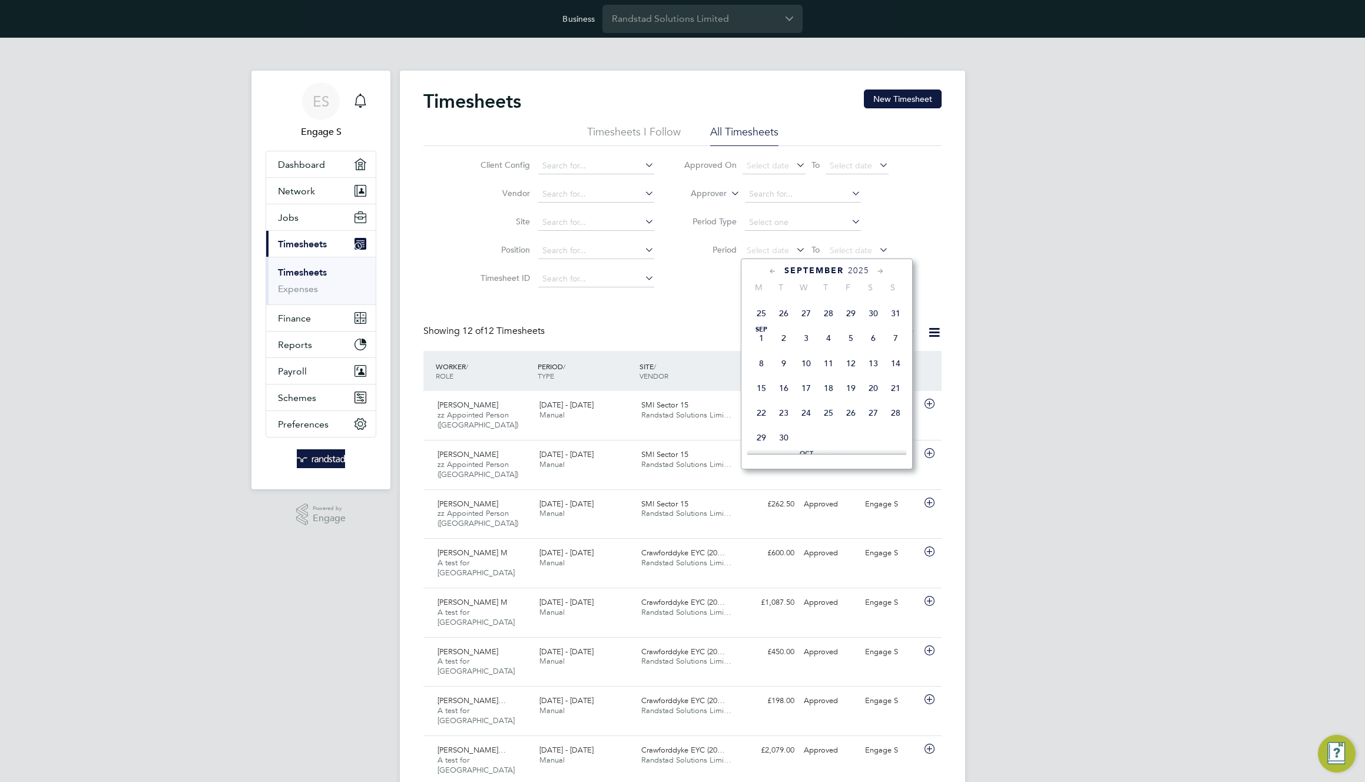
click at [761, 342] on span "[DATE]" at bounding box center [761, 338] width 22 height 22
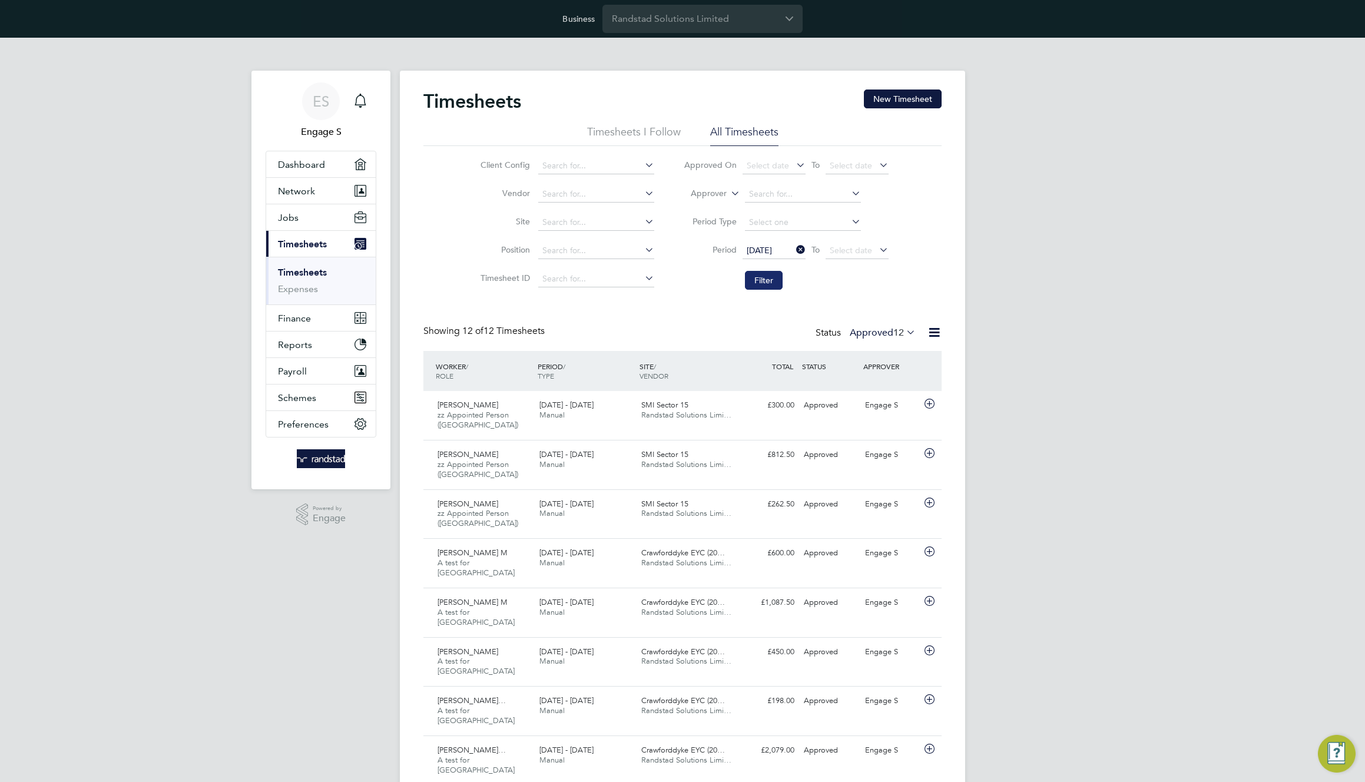
click at [767, 277] on button "Filter" at bounding box center [764, 280] width 38 height 19
click at [930, 330] on icon at bounding box center [934, 332] width 15 height 15
click at [845, 360] on li "Export Timesheets" at bounding box center [861, 360] width 156 height 16
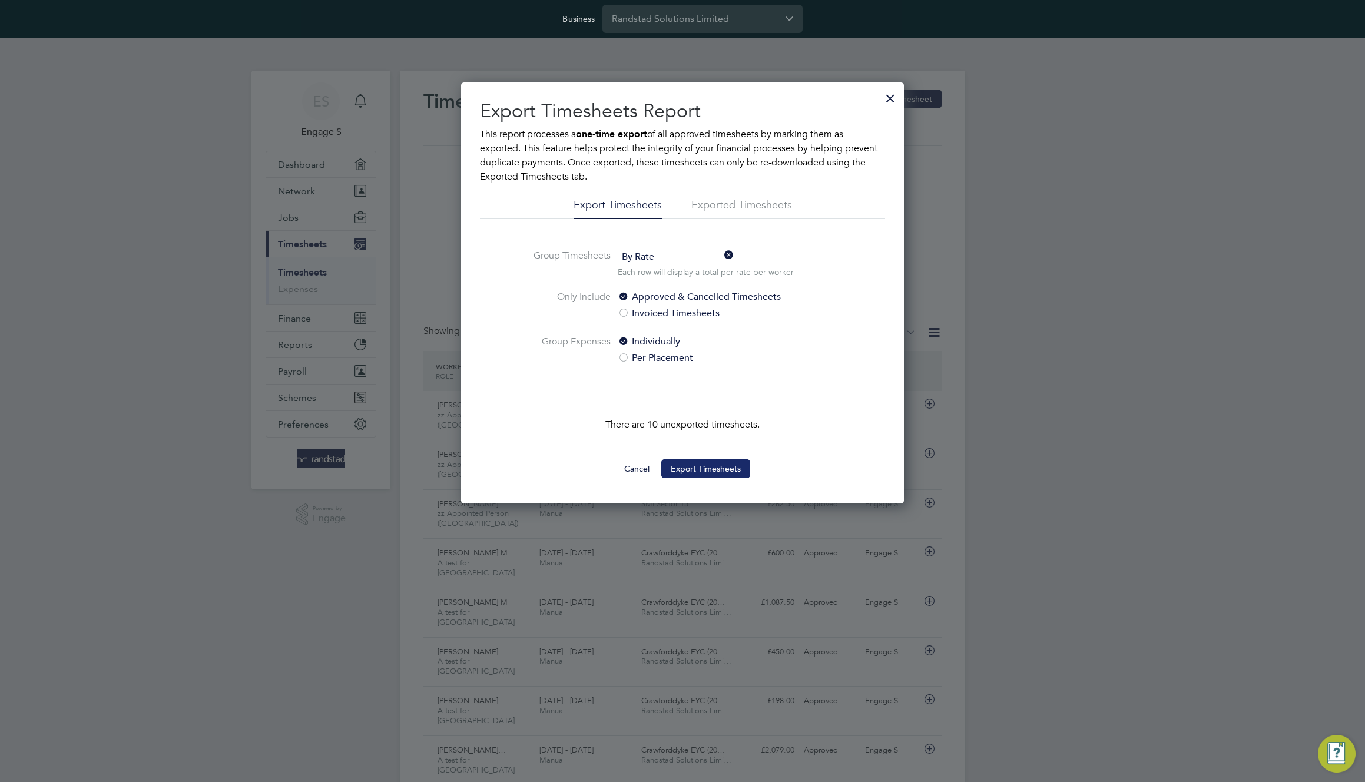
click at [719, 475] on button "Export Timesheets" at bounding box center [705, 468] width 89 height 19
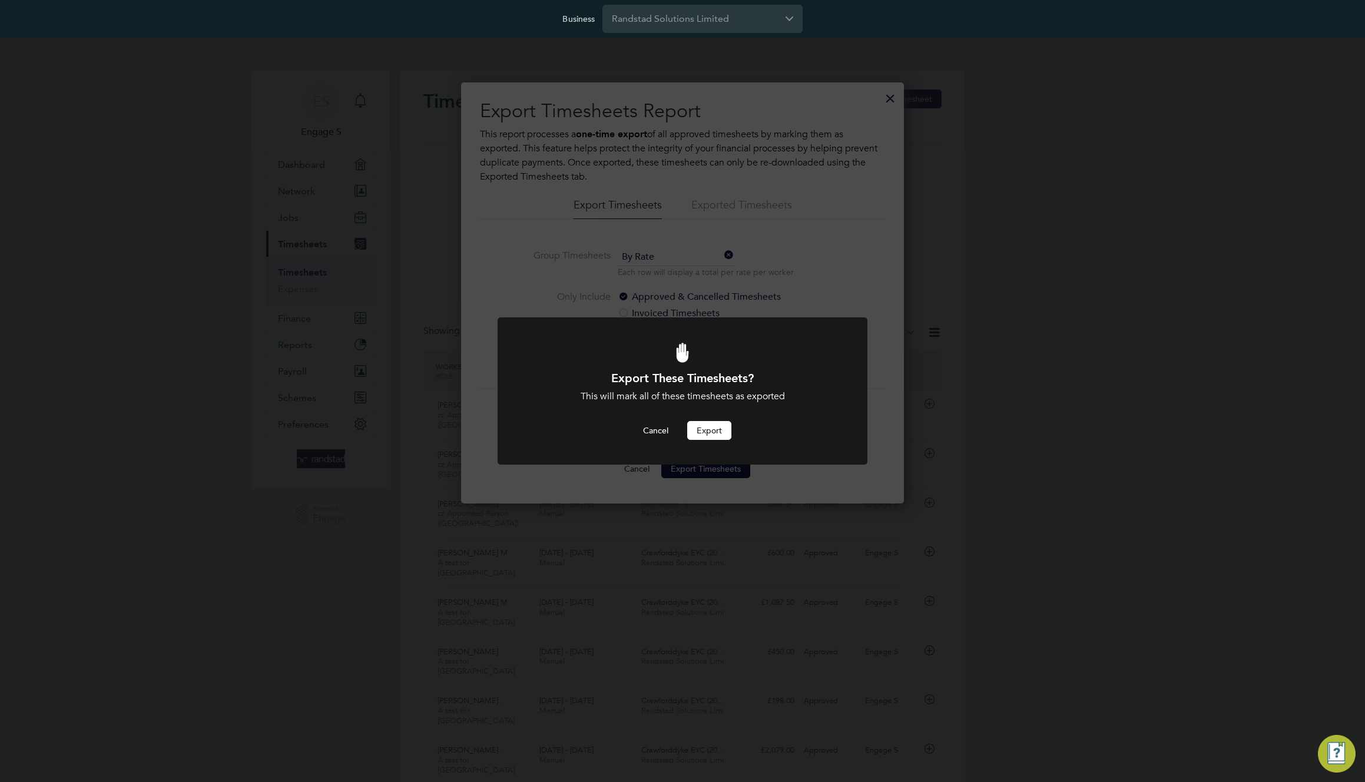
click at [713, 429] on button "Export" at bounding box center [709, 430] width 44 height 19
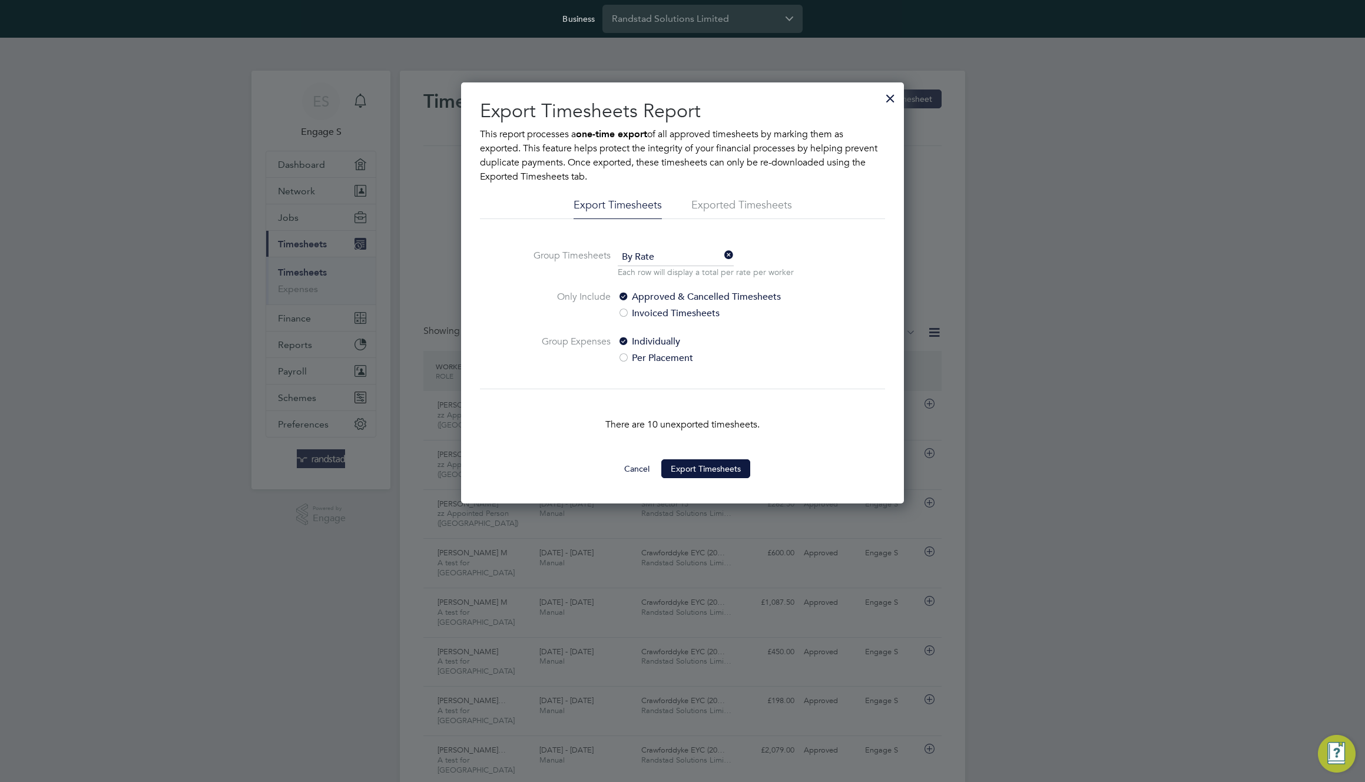
click at [1277, 54] on div at bounding box center [682, 391] width 1365 height 782
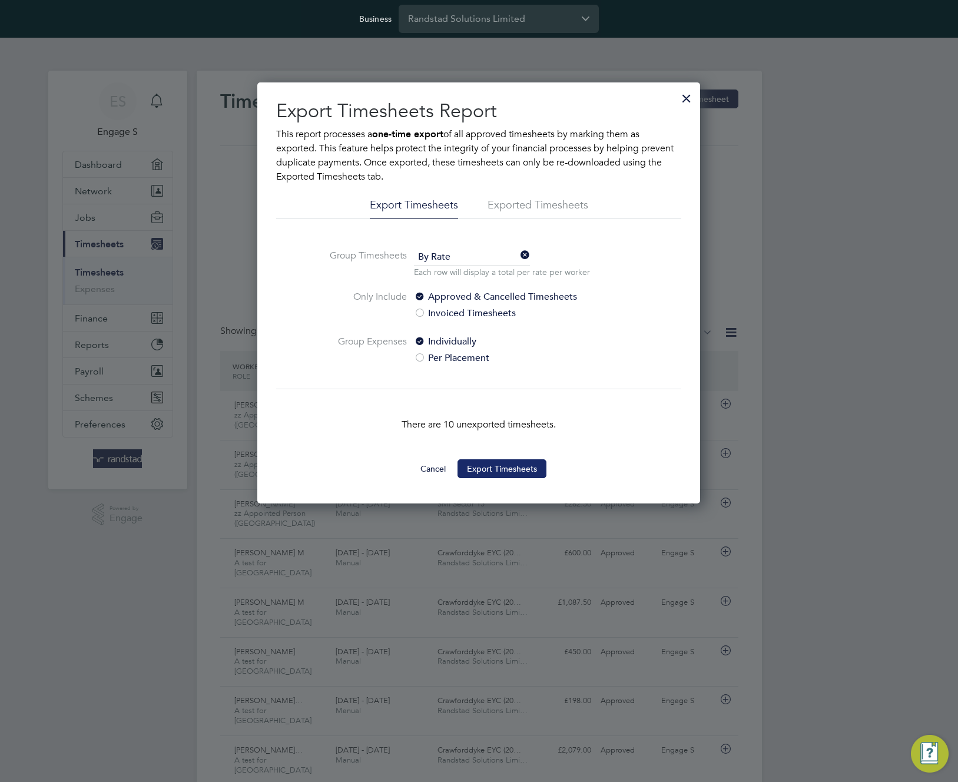
click at [515, 470] on button "Export Timesheets" at bounding box center [502, 468] width 89 height 19
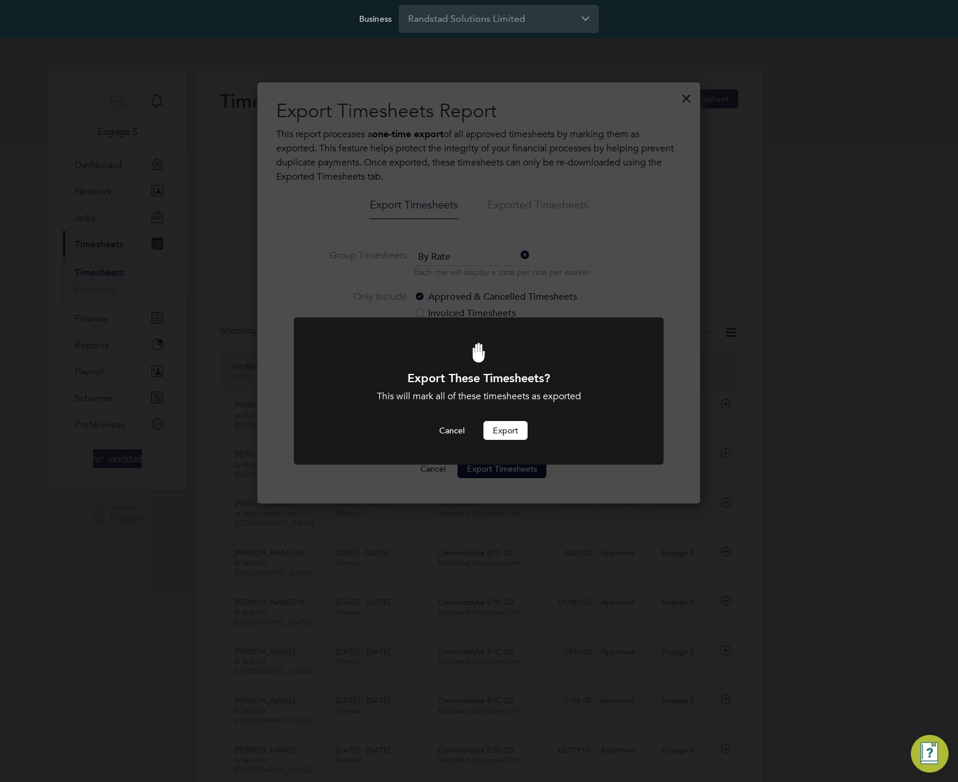
click at [507, 431] on button "Export" at bounding box center [506, 430] width 44 height 19
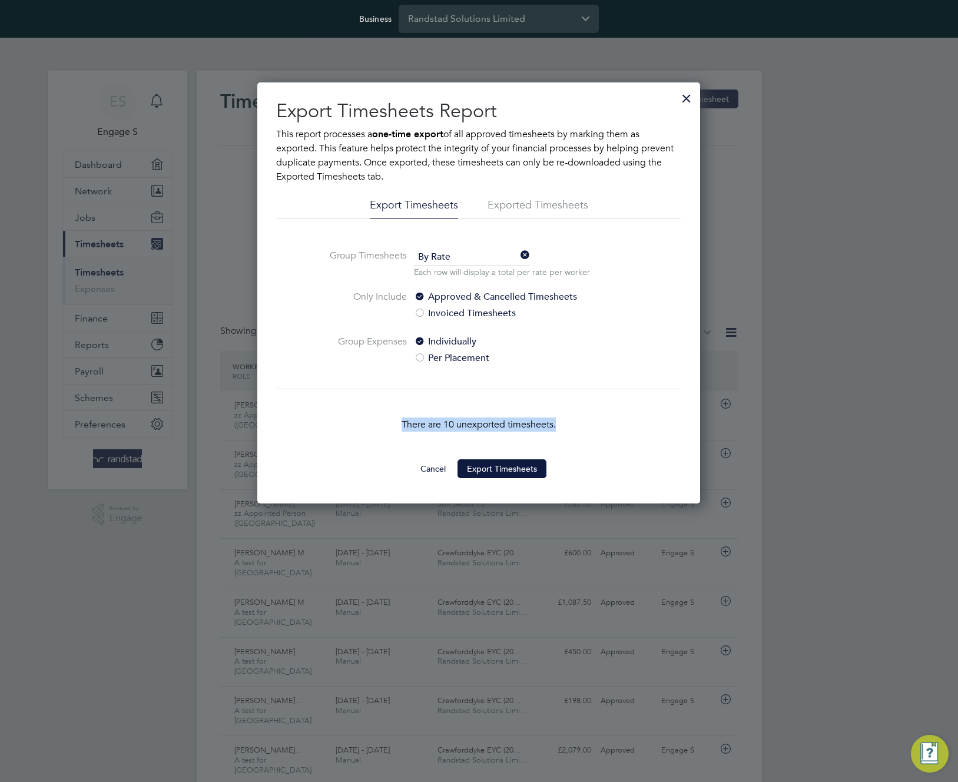
drag, startPoint x: 394, startPoint y: 423, endPoint x: 579, endPoint y: 432, distance: 185.1
click at [579, 432] on div "There are 10 unexported timesheets." at bounding box center [478, 424] width 405 height 71
click at [600, 429] on p "There are 10 unexported timesheets." at bounding box center [478, 425] width 405 height 14
drag, startPoint x: 600, startPoint y: 429, endPoint x: 443, endPoint y: 421, distance: 156.8
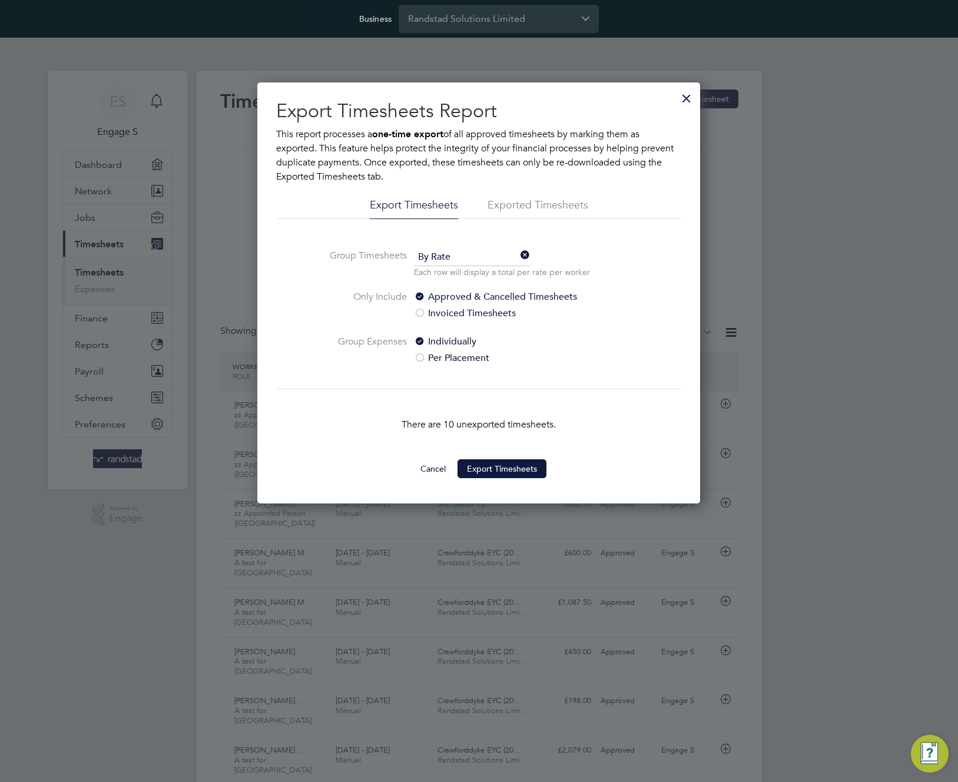
click at [443, 421] on p "There are 10 unexported timesheets." at bounding box center [478, 425] width 405 height 14
click at [509, 466] on button "Export Timesheets" at bounding box center [502, 468] width 89 height 19
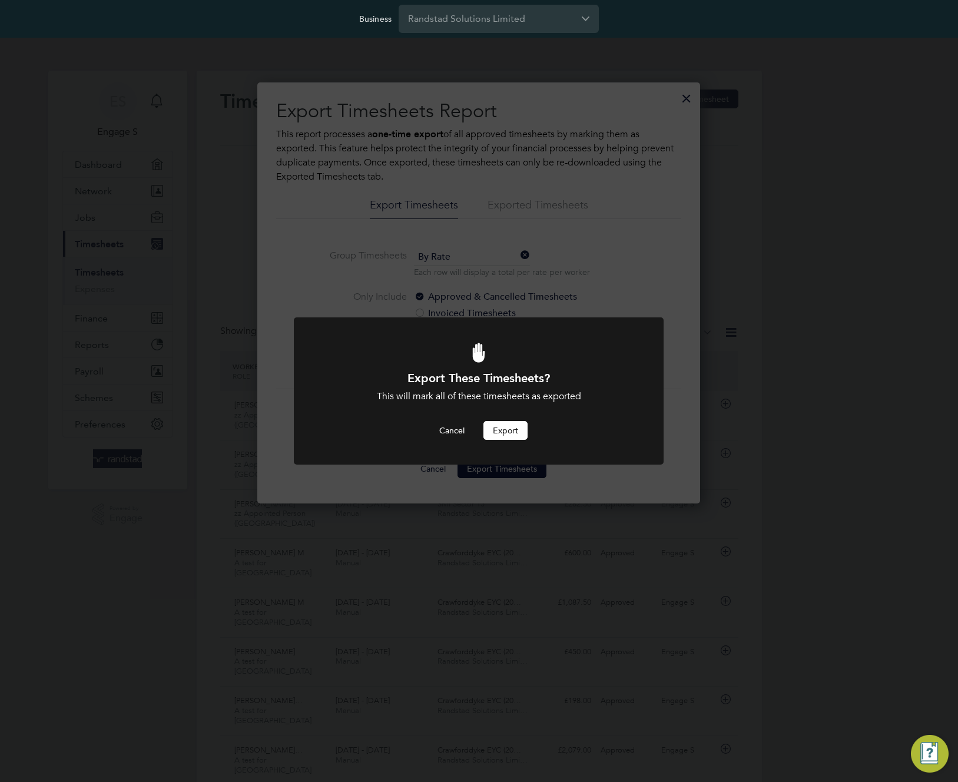
click at [501, 428] on button "Export" at bounding box center [506, 430] width 44 height 19
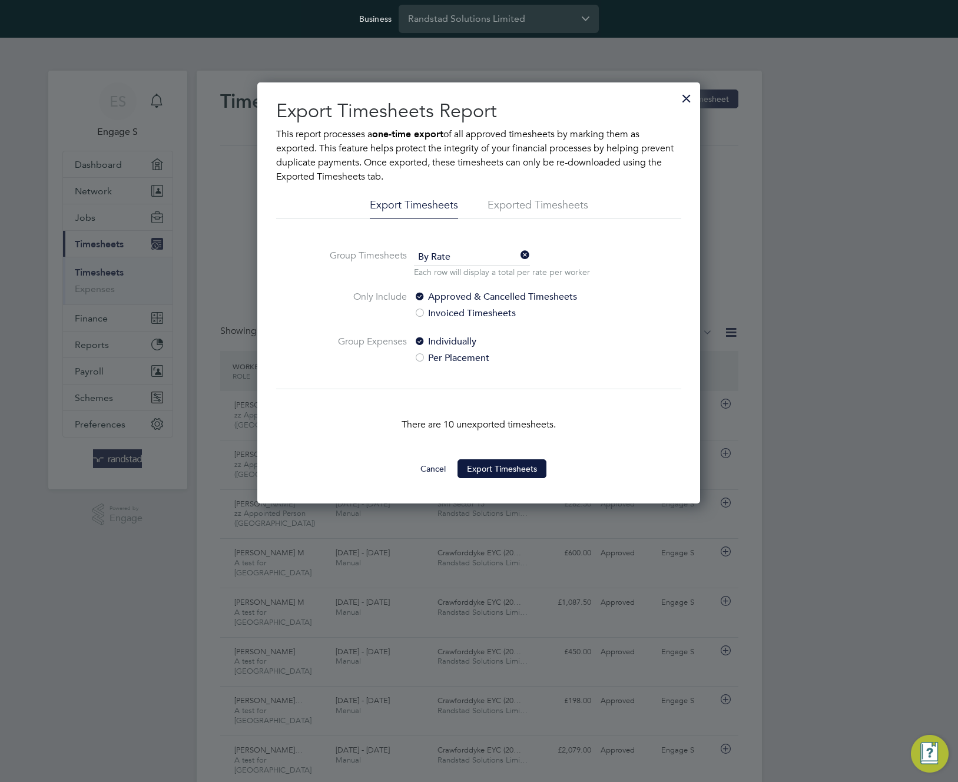
click at [688, 96] on div at bounding box center [686, 95] width 21 height 21
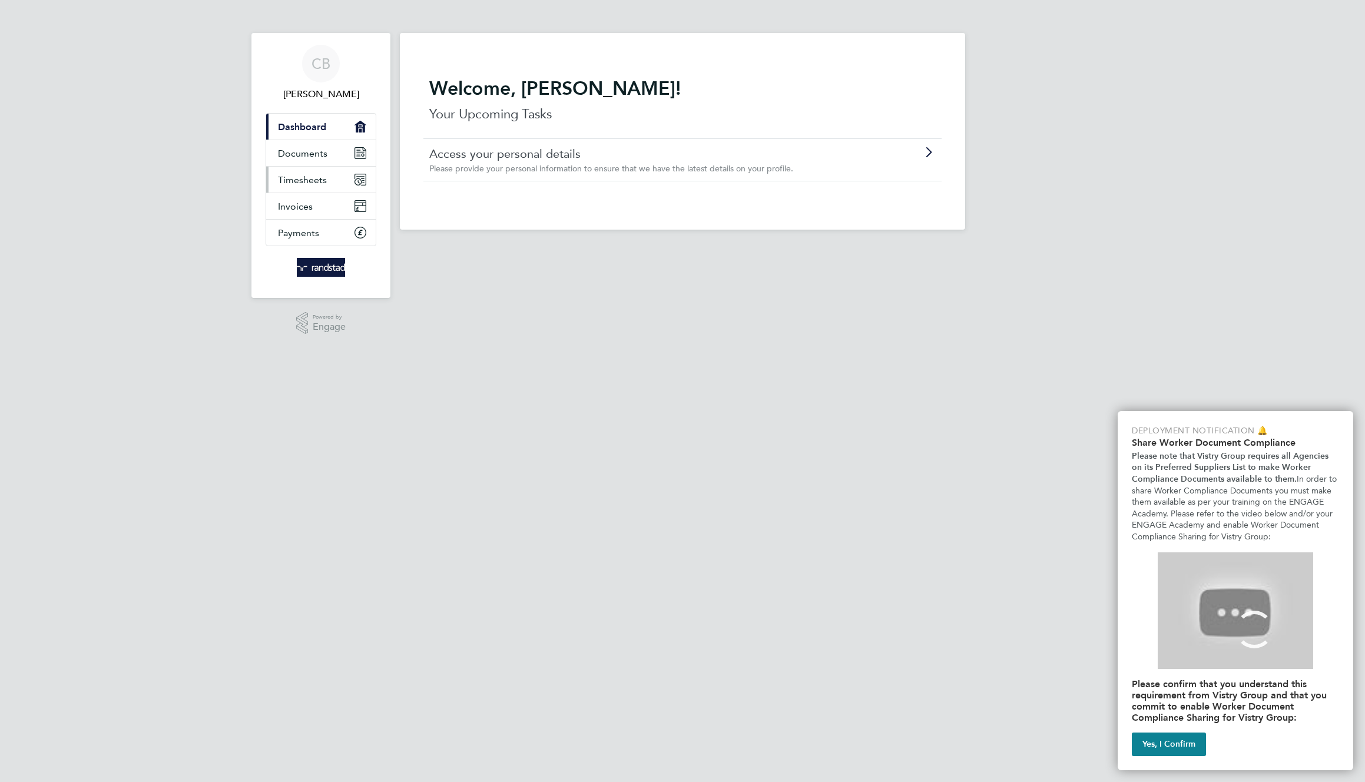
click at [342, 181] on link "Timesheets" at bounding box center [321, 180] width 110 height 26
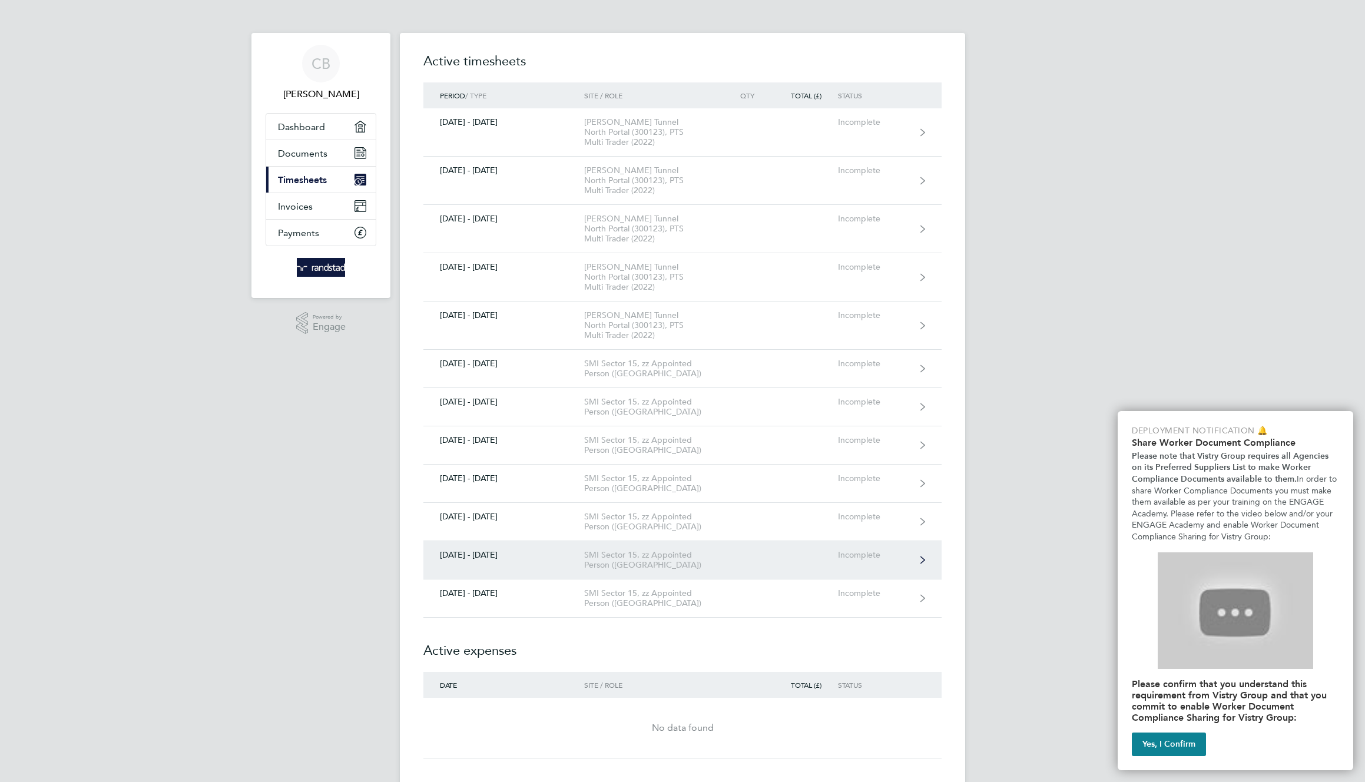
click at [805, 545] on link "[DATE] - [DATE] SMI Sector 15, zz Appointed Person (Kent) Incomplete" at bounding box center [682, 560] width 518 height 38
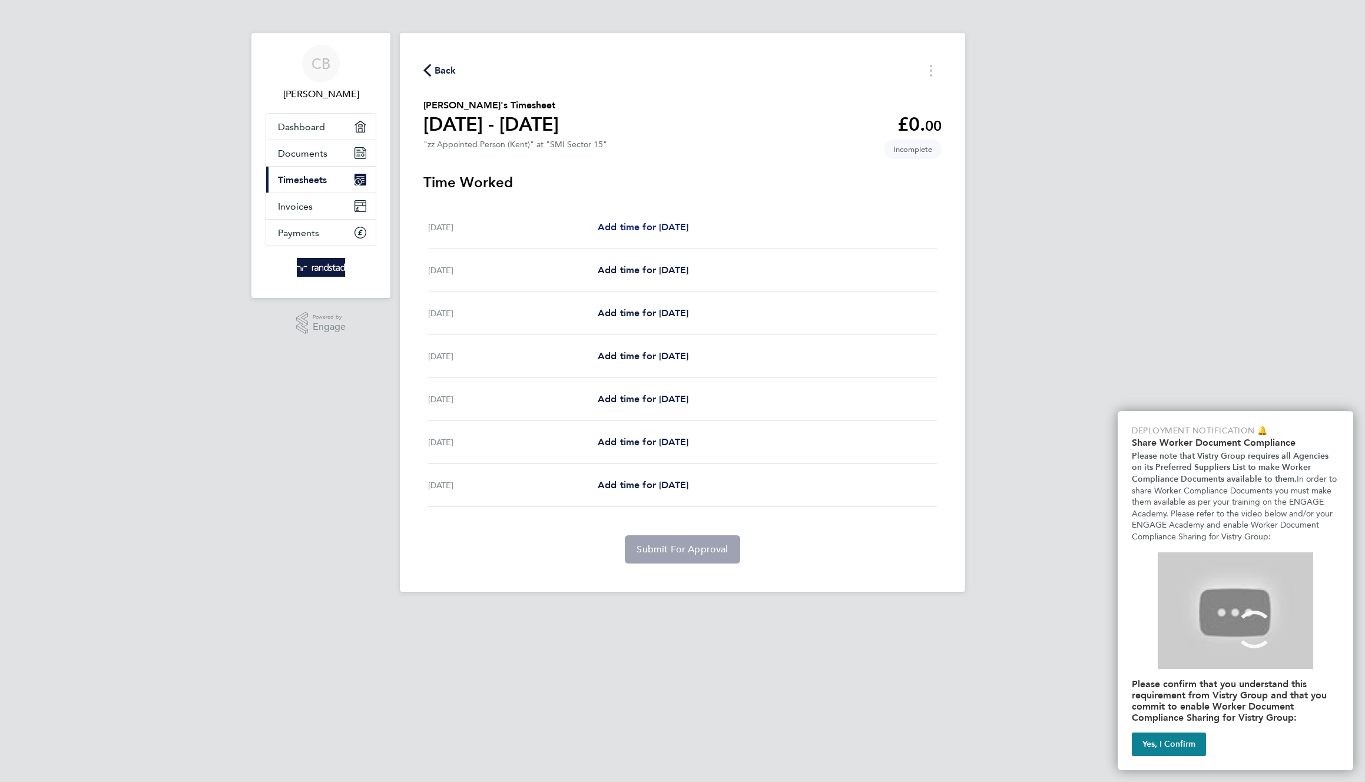
click at [687, 223] on span "Add time for [DATE]" at bounding box center [643, 226] width 91 height 11
select select "30"
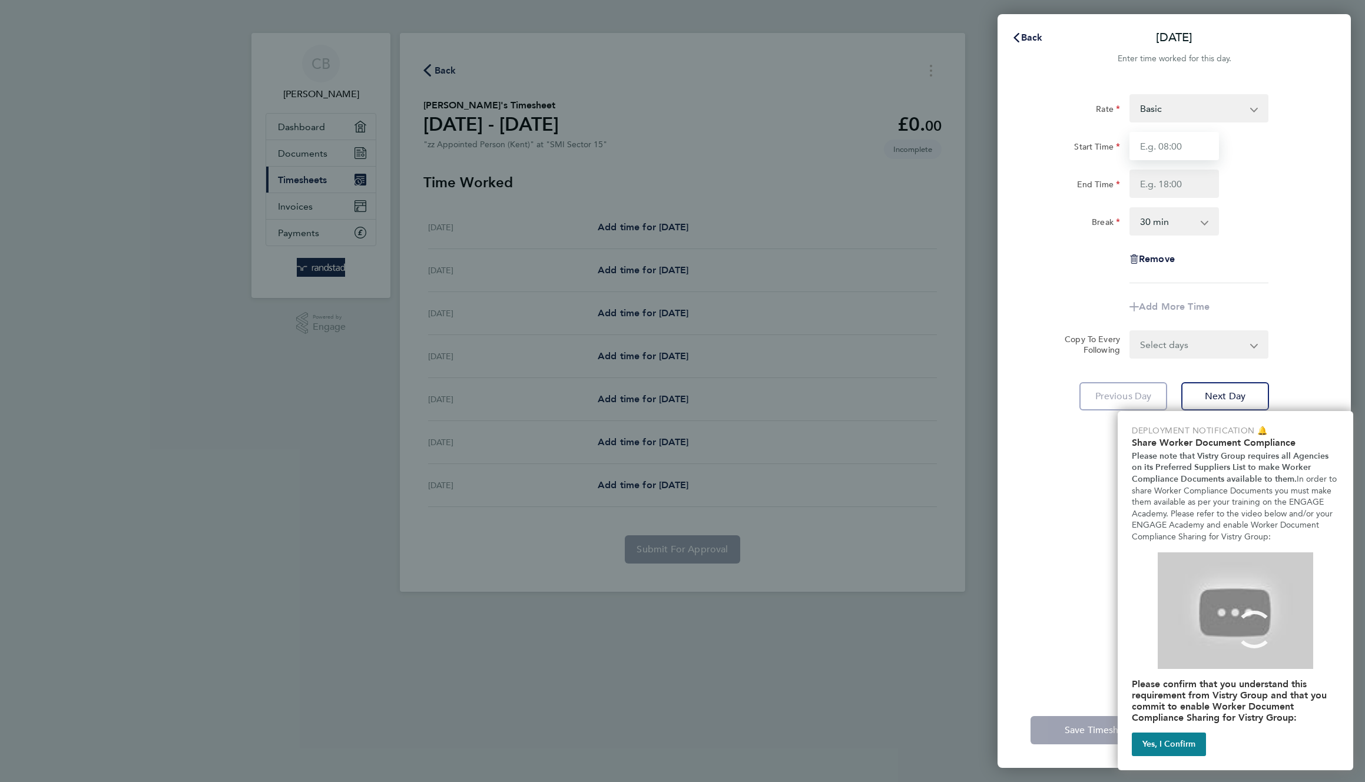
click at [1205, 145] on input "Start Time" at bounding box center [1175, 146] width 90 height 28
type input "11:00"
click at [1171, 185] on input "End Time" at bounding box center [1175, 184] width 90 height 28
type input "17:30"
click at [1267, 252] on div "Rate Basic Start Time 11:00 End Time 17:30 Break 0 min 15 min 30 min 45 min 60 …" at bounding box center [1174, 188] width 287 height 189
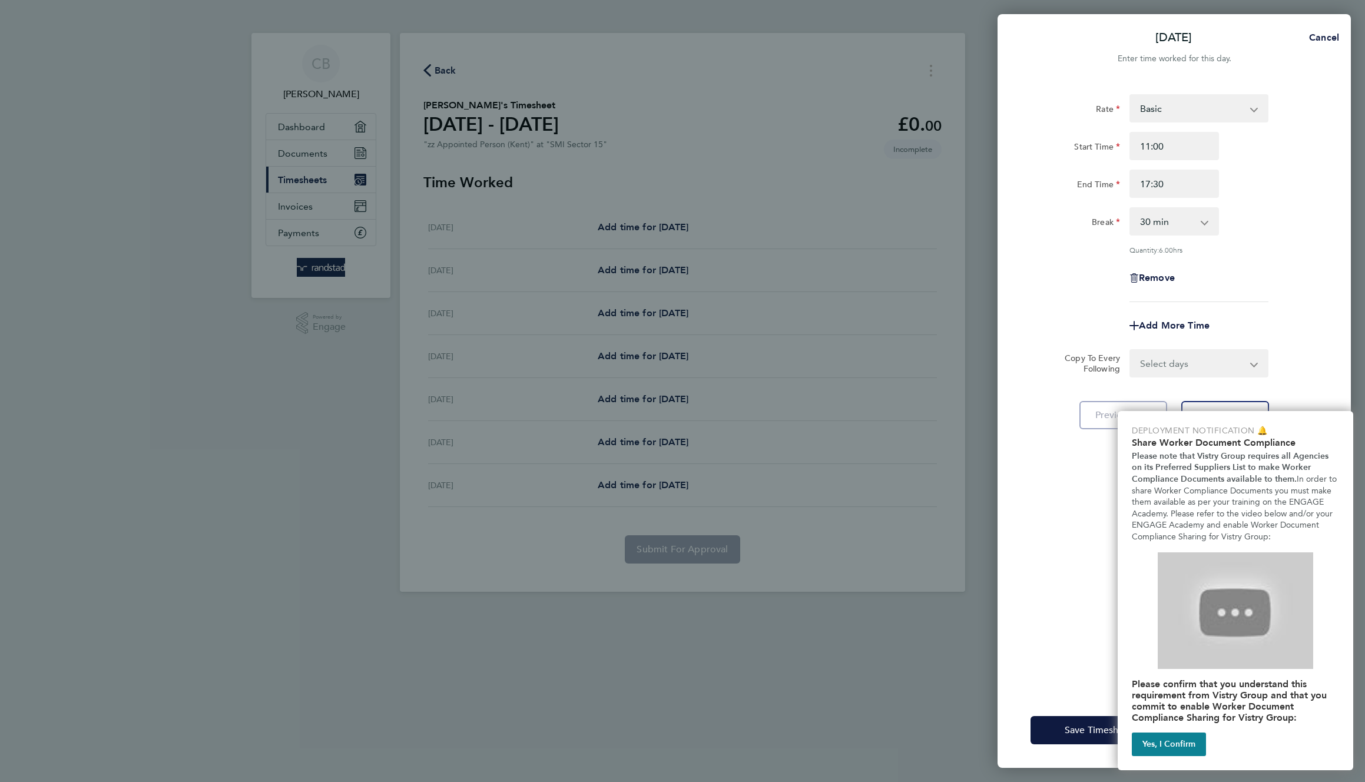
click at [1230, 365] on select "Select days Day Weekday (Mon-Fri) Weekend (Sat-Sun) [DATE] [DATE] [DATE] [DATE]…" at bounding box center [1193, 363] width 124 height 26
select select "FRI"
click at [1131, 350] on select "Select days Day Weekday (Mon-Fri) Weekend (Sat-Sun) [DATE] [DATE] [DATE] [DATE]…" at bounding box center [1193, 363] width 124 height 26
select select "[DATE]"
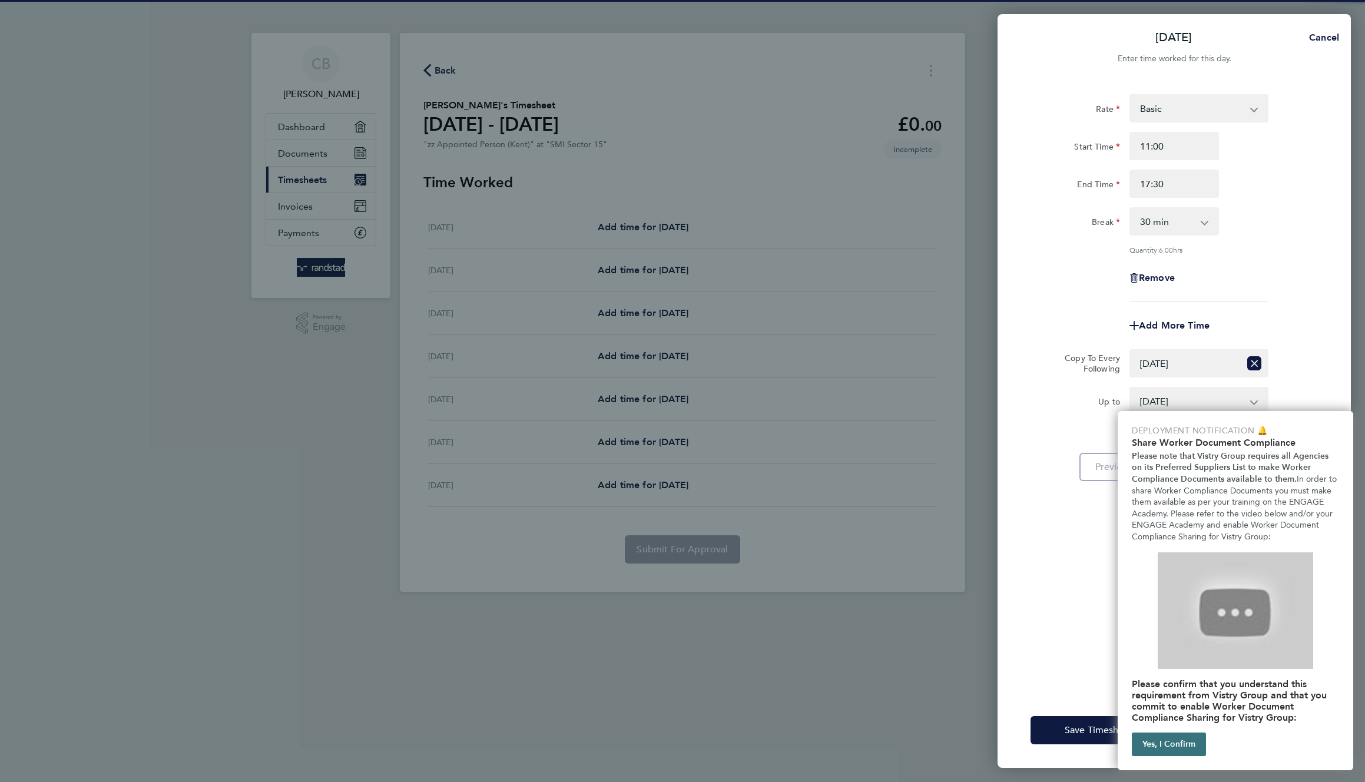
click at [1170, 747] on button "Yes, I Confirm" at bounding box center [1169, 745] width 74 height 24
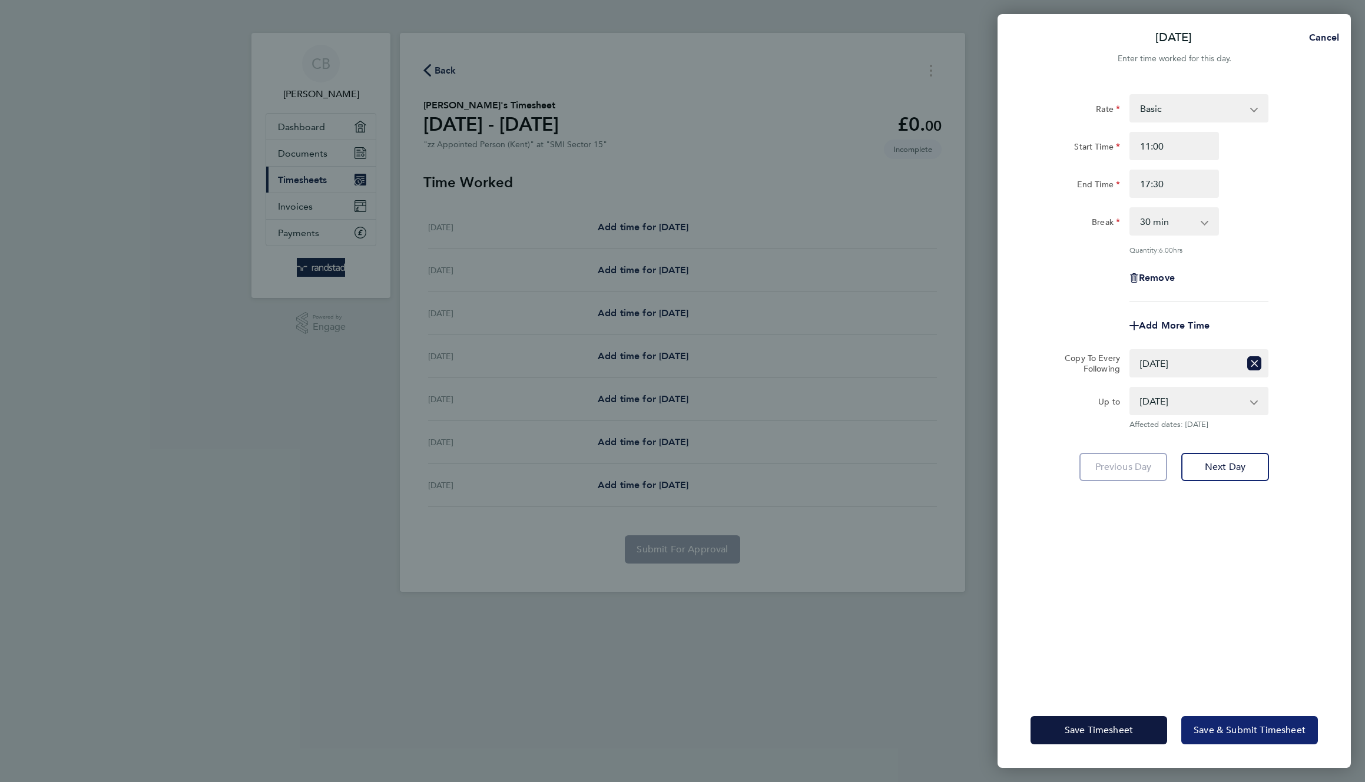
click at [1231, 724] on span "Save & Submit Timesheet" at bounding box center [1250, 730] width 112 height 12
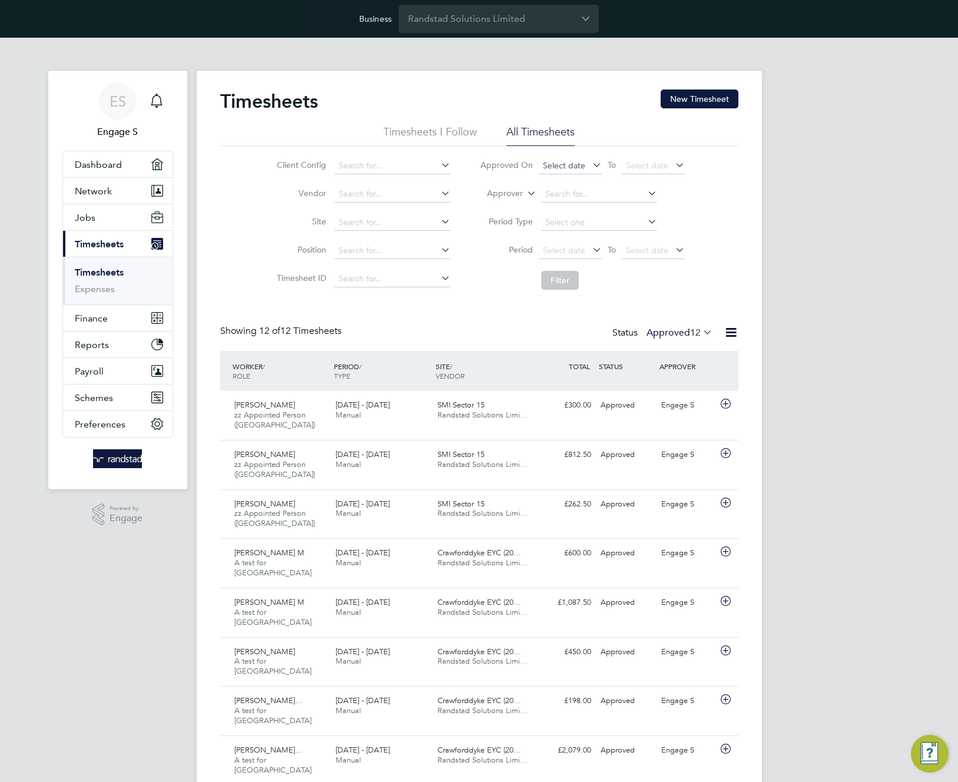
click at [565, 168] on span "Select date" at bounding box center [564, 165] width 42 height 11
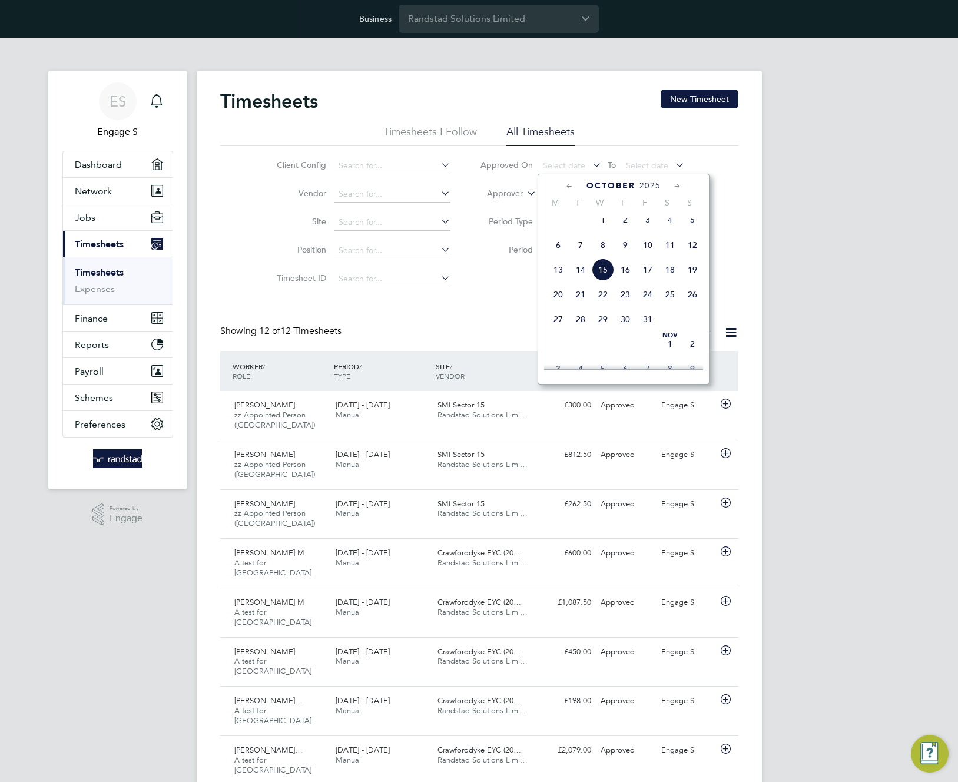
click at [604, 279] on span "15" at bounding box center [603, 270] width 22 height 22
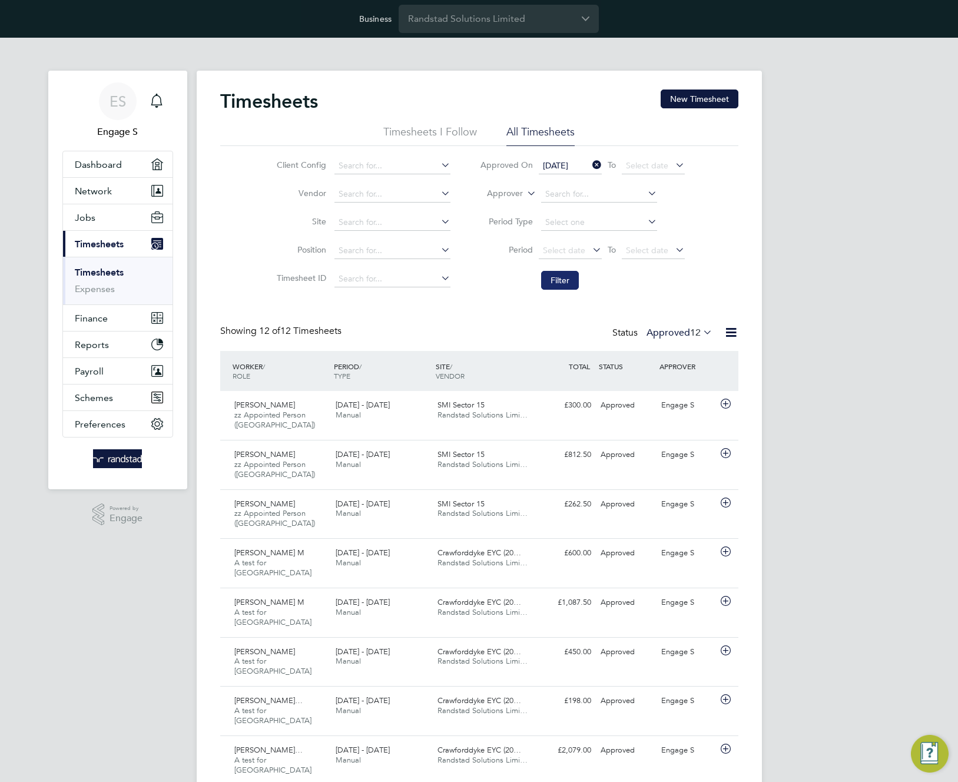
click at [568, 283] on button "Filter" at bounding box center [560, 280] width 38 height 19
click at [730, 332] on icon at bounding box center [731, 332] width 15 height 15
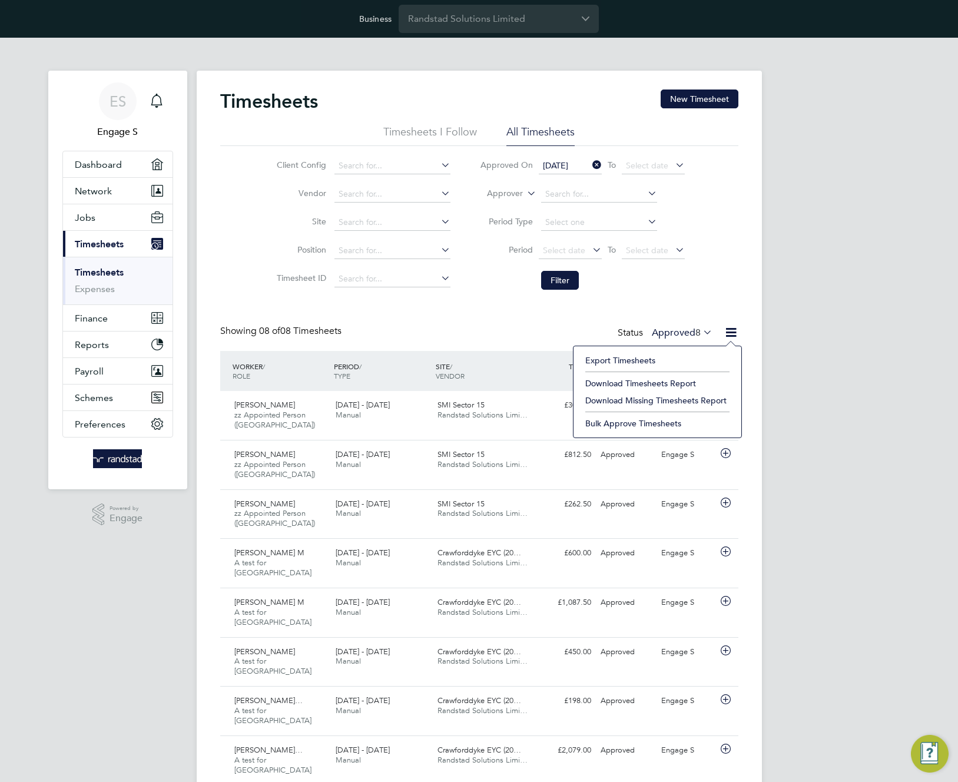
click at [622, 360] on li "Export Timesheets" at bounding box center [658, 360] width 156 height 16
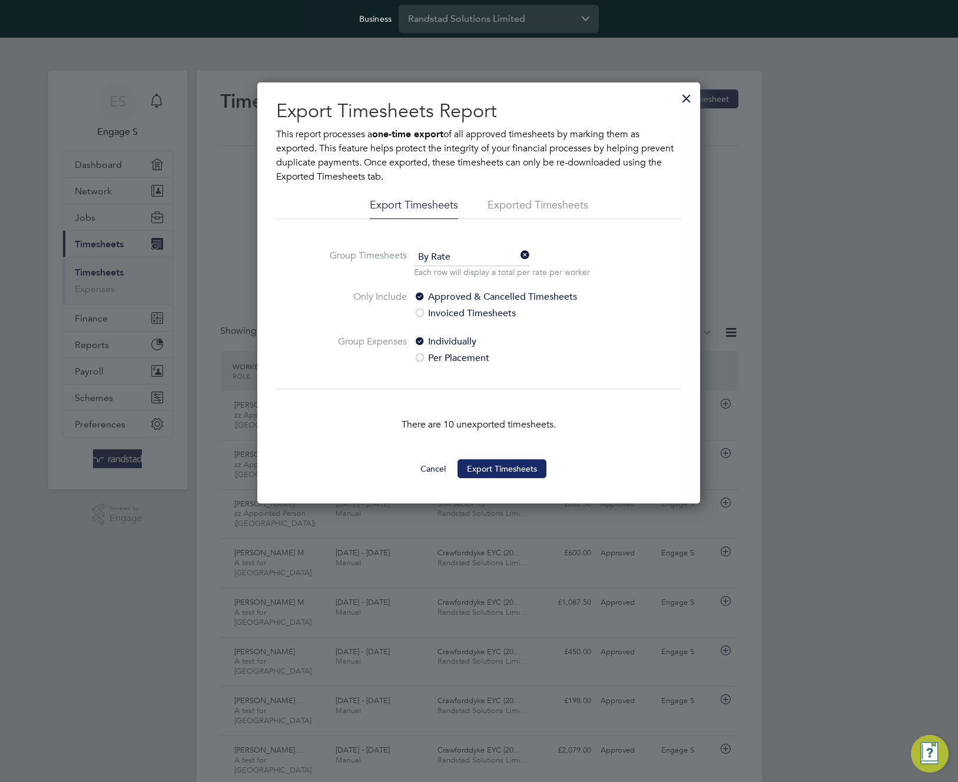
click at [512, 472] on button "Export Timesheets" at bounding box center [502, 468] width 89 height 19
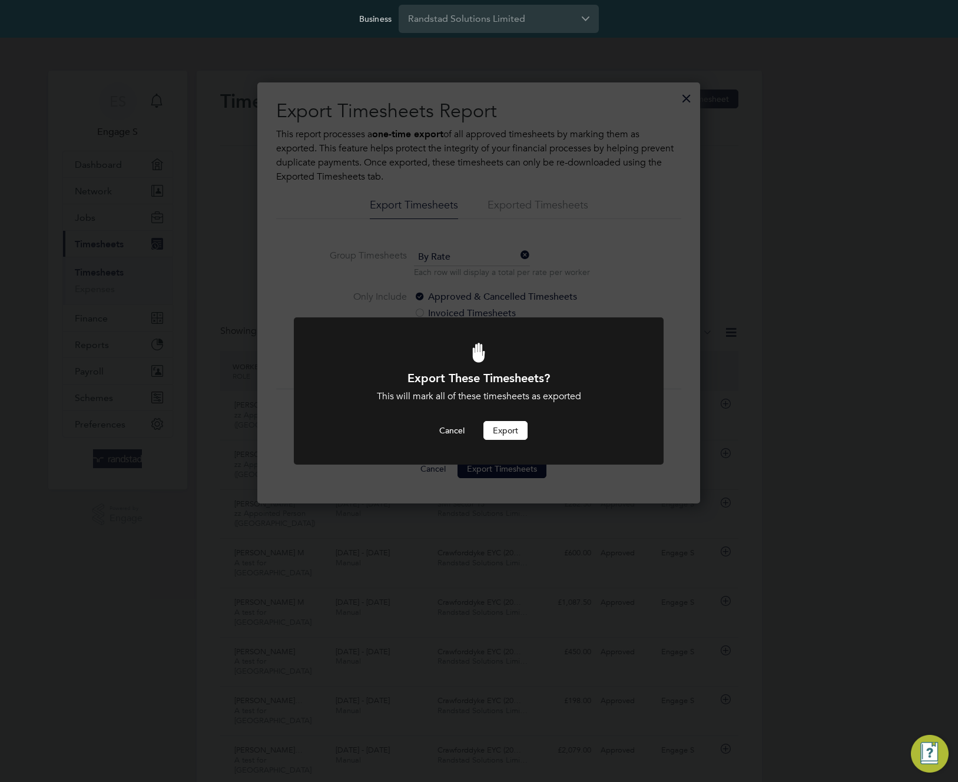
click at [508, 429] on button "Export" at bounding box center [506, 430] width 44 height 19
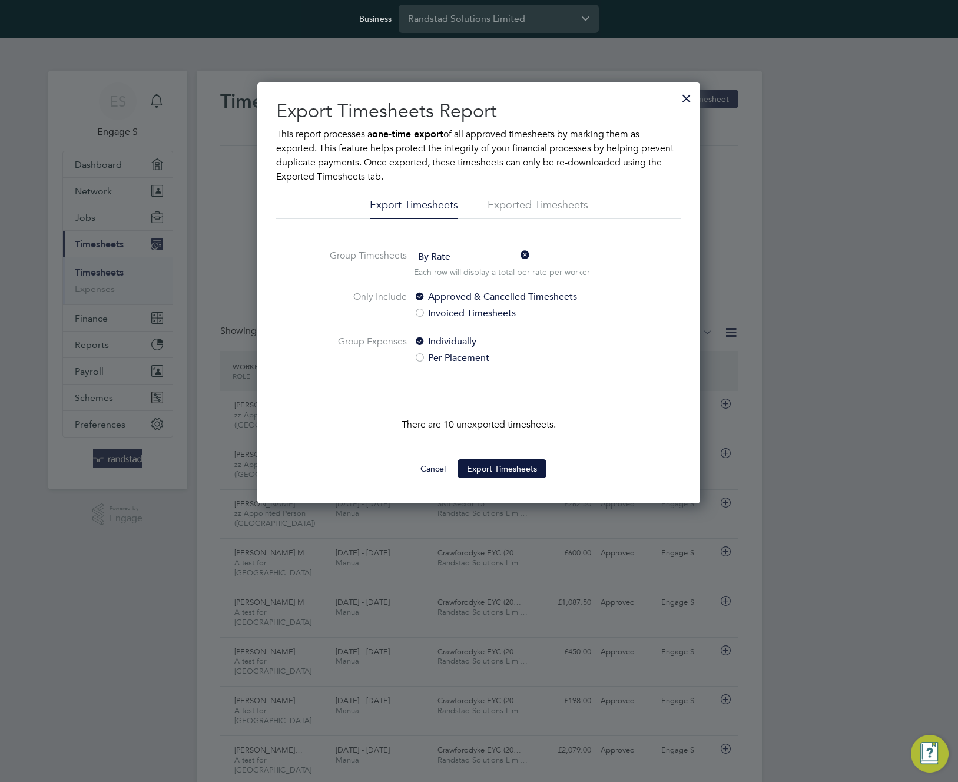
click at [424, 357] on div at bounding box center [420, 359] width 12 height 12
click at [507, 467] on button "Export Timesheets" at bounding box center [502, 468] width 89 height 19
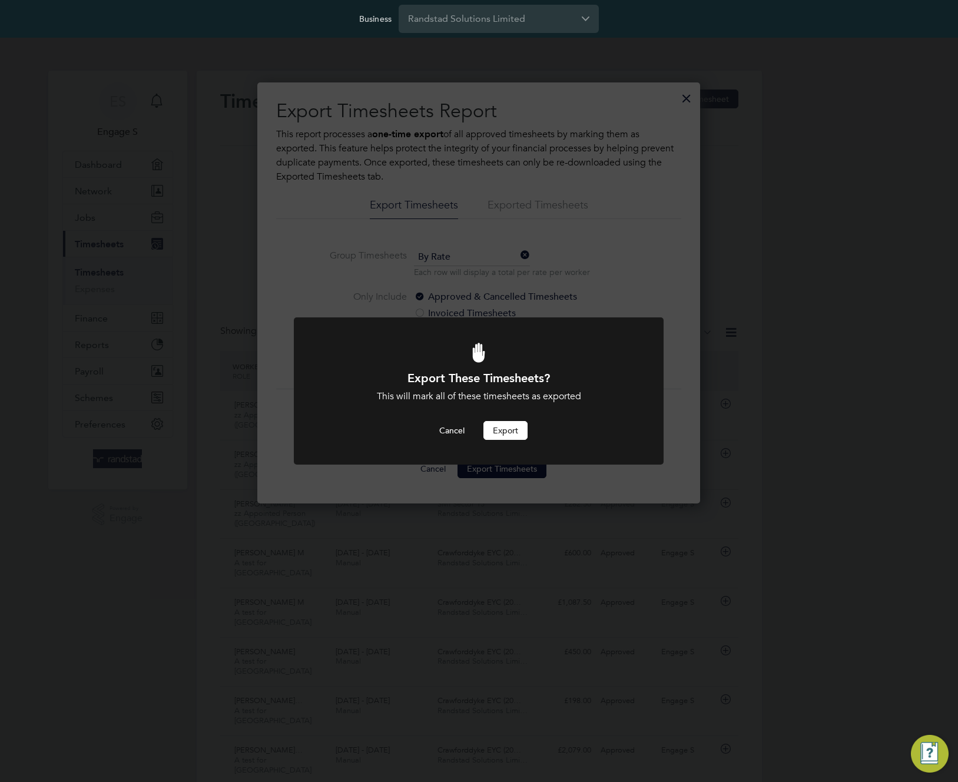
click at [505, 438] on button "Export" at bounding box center [506, 430] width 44 height 19
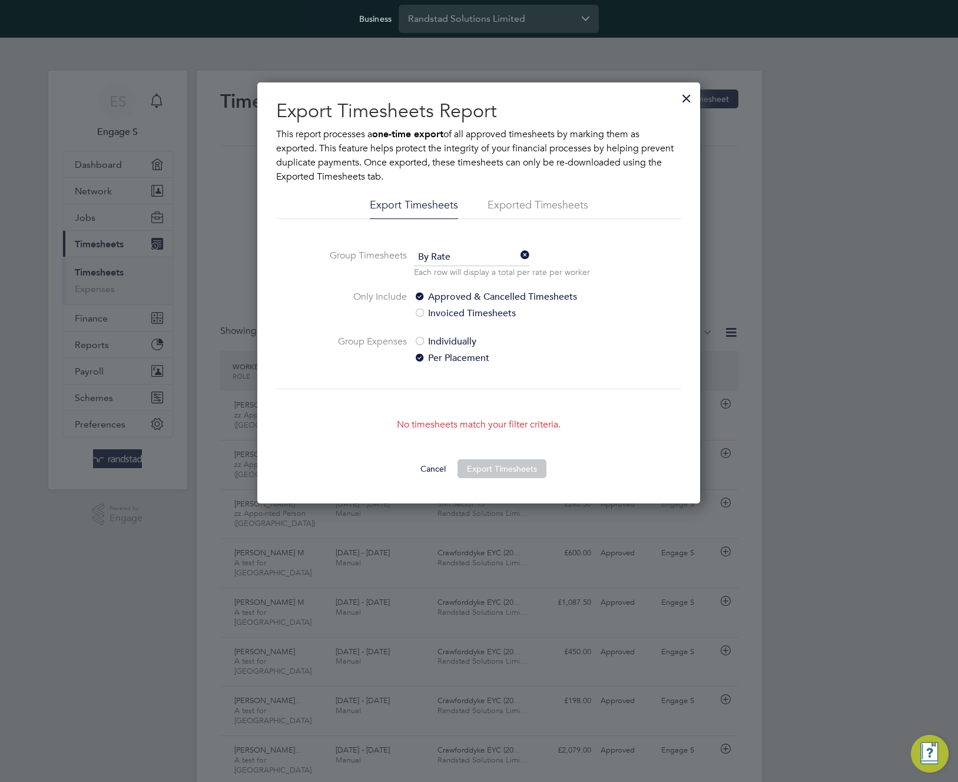
click at [528, 204] on li "Exported Timesheets" at bounding box center [538, 208] width 101 height 21
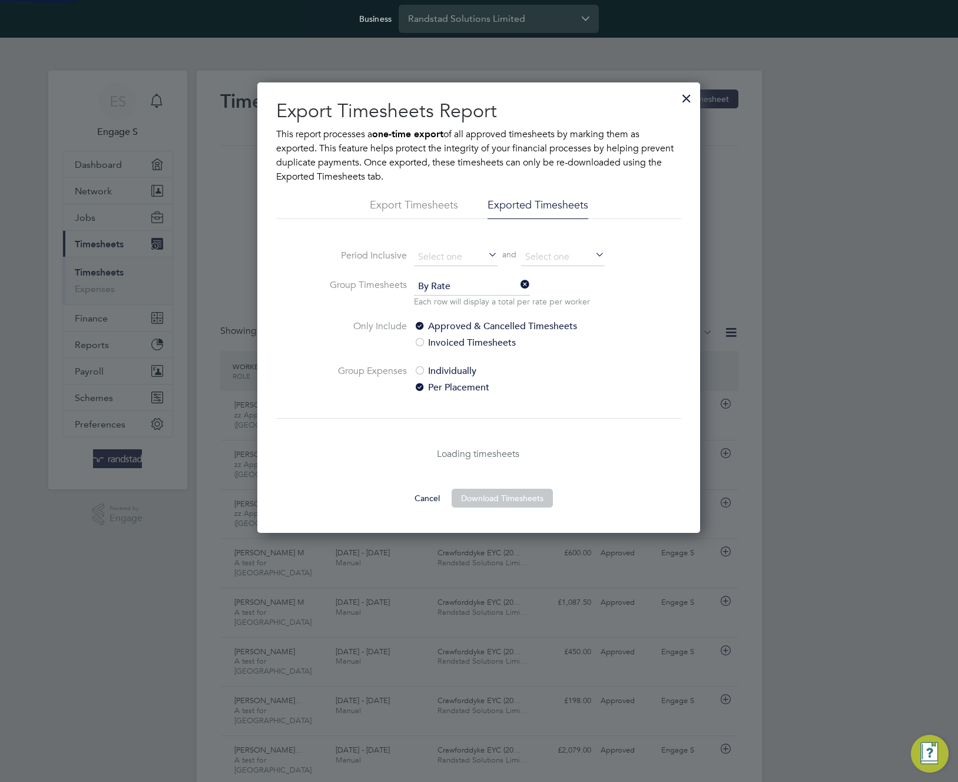
scroll to position [451, 443]
click at [458, 249] on input at bounding box center [456, 258] width 84 height 18
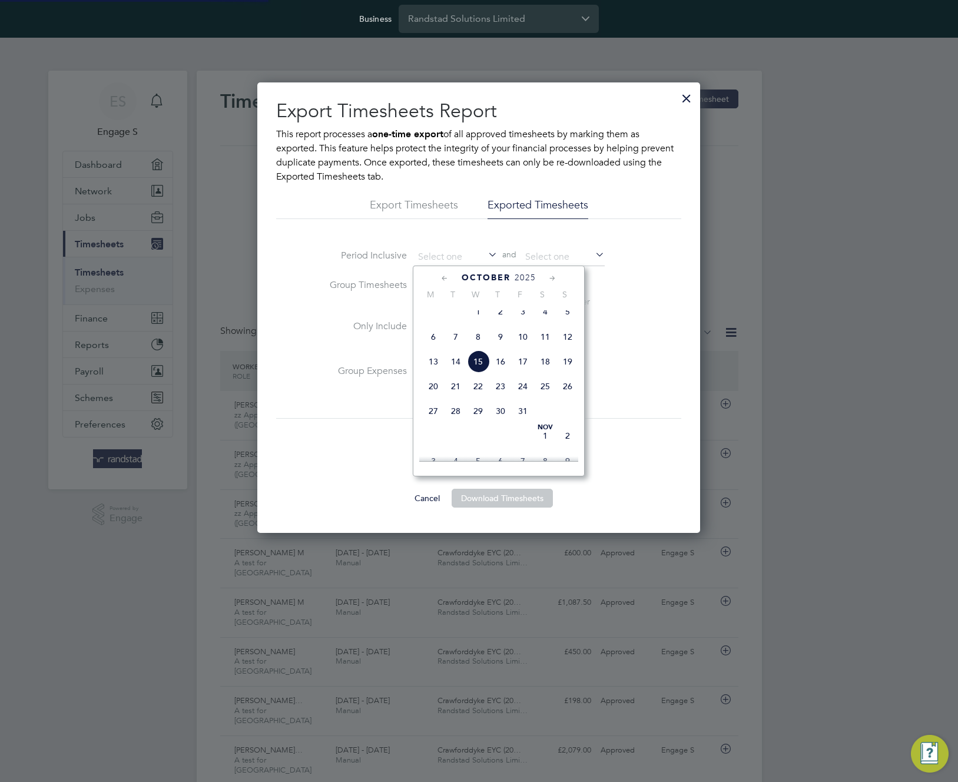
click at [481, 370] on span "15" at bounding box center [478, 361] width 22 height 22
type input "15 Oct 2025"
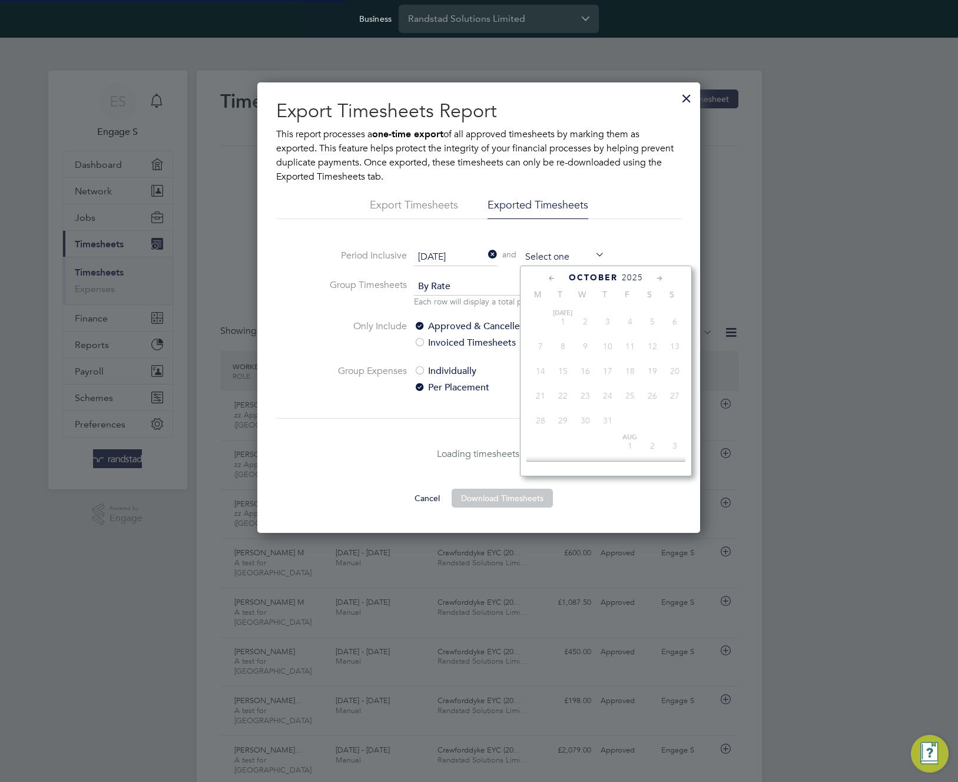
click at [567, 259] on input at bounding box center [563, 258] width 84 height 18
click at [589, 370] on span "15" at bounding box center [585, 361] width 22 height 22
type input "15 Oct 2025"
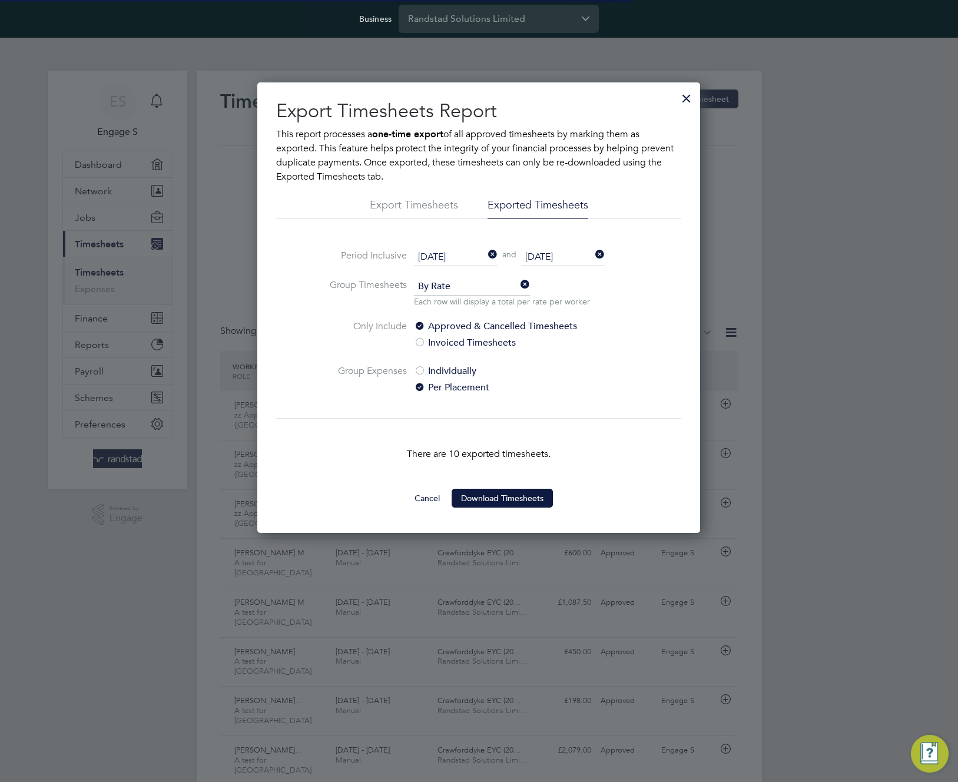
scroll to position [6, 6]
click at [475, 290] on span "By Rate" at bounding box center [472, 287] width 116 height 18
click at [462, 318] on li "By Date" at bounding box center [471, 318] width 117 height 15
click at [532, 502] on button "Download Timesheets" at bounding box center [502, 498] width 101 height 19
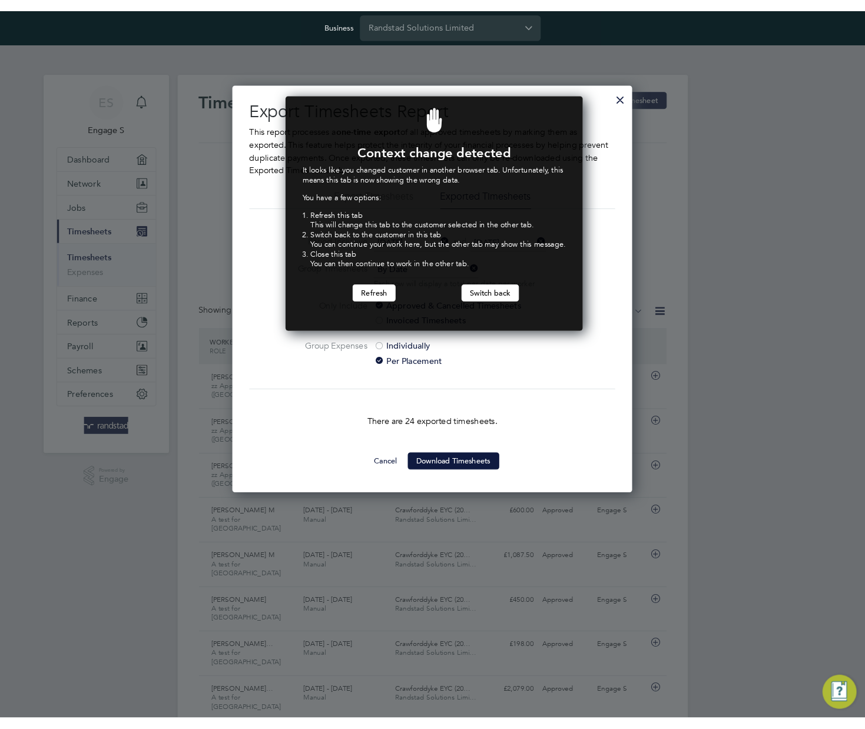
scroll to position [260, 325]
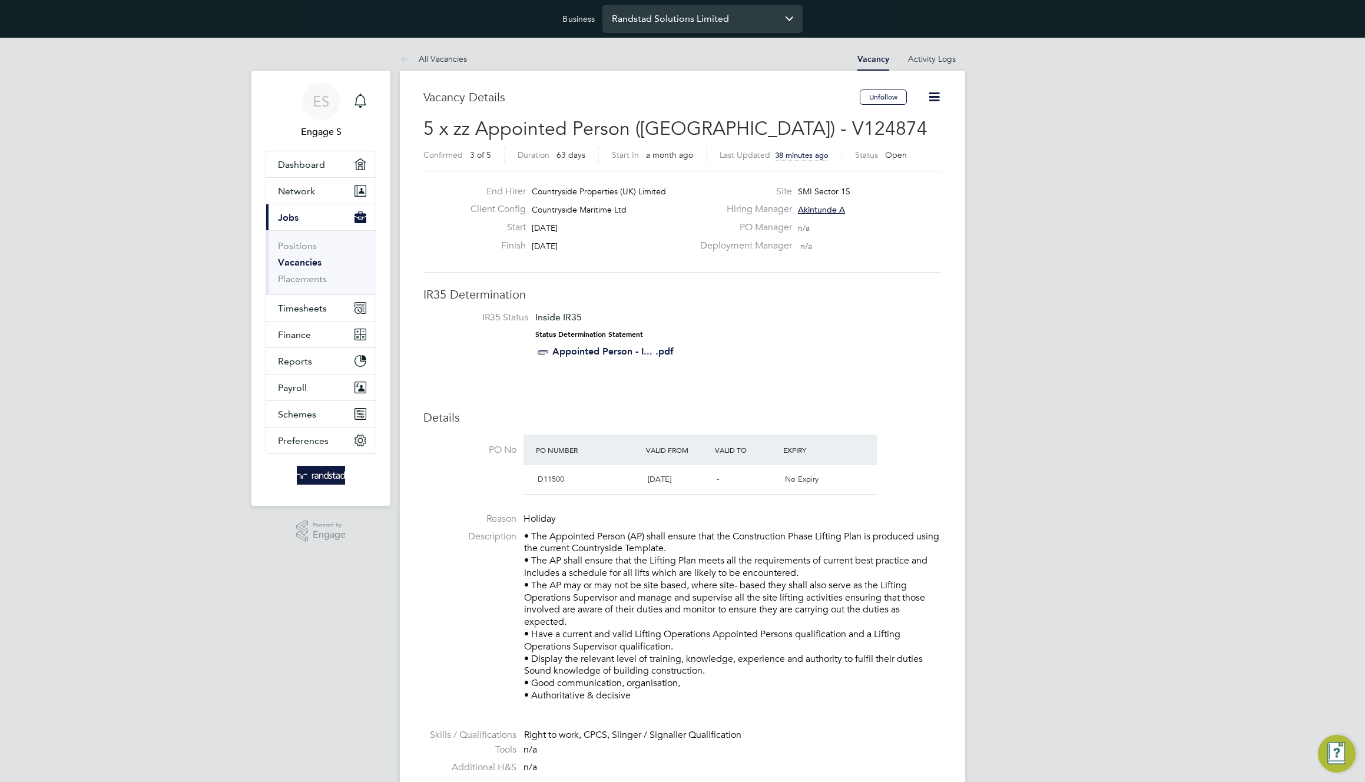
click at [678, 20] on input "Randstad Solutions Limited" at bounding box center [702, 19] width 200 height 28
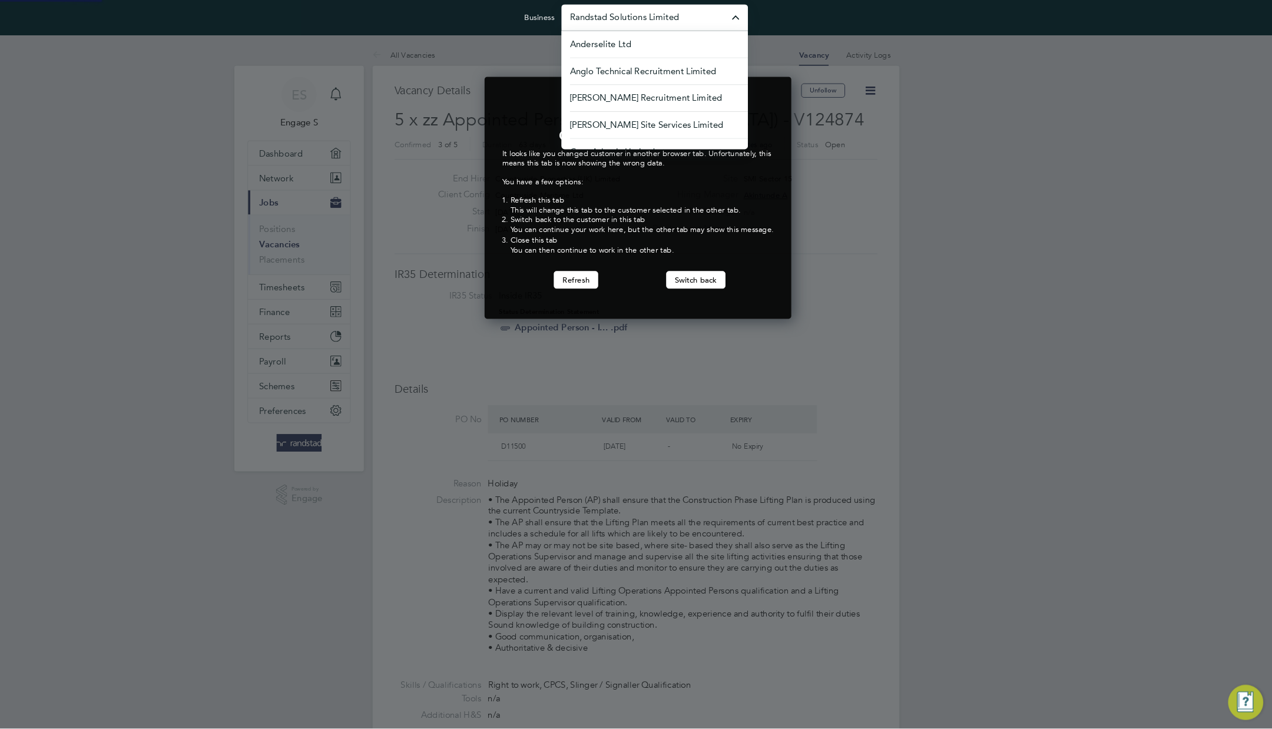
scroll to position [260, 325]
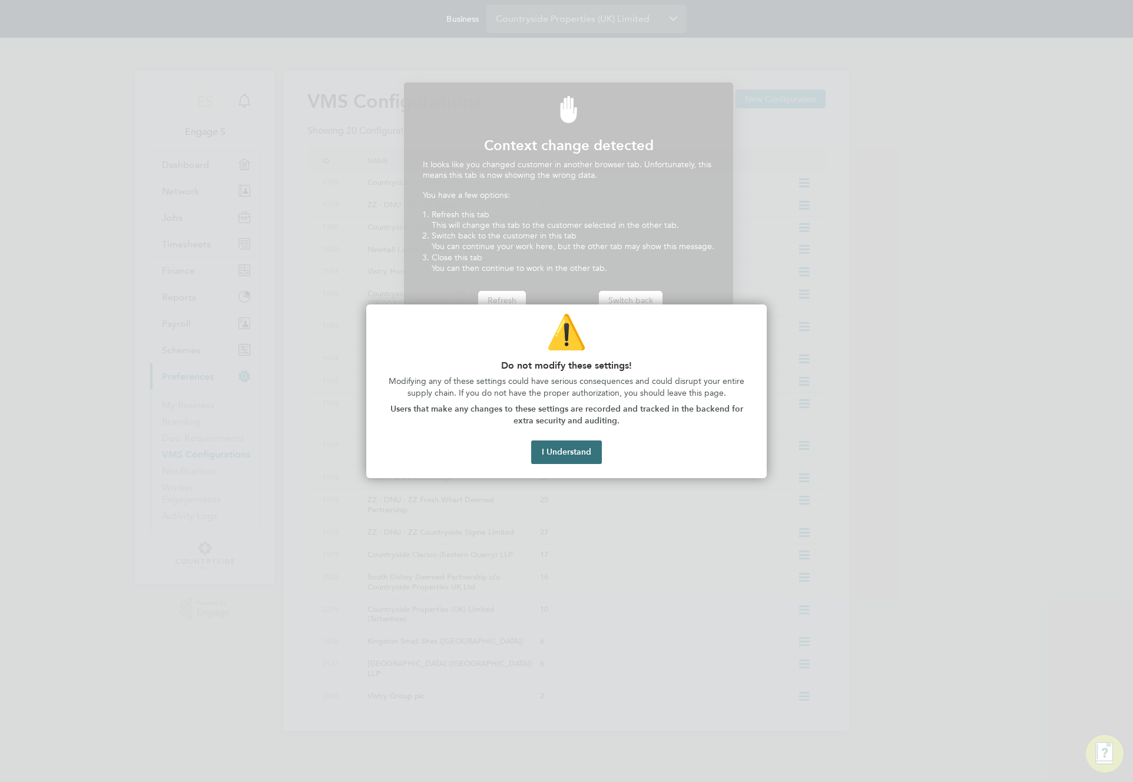
click at [574, 452] on button "I Understand" at bounding box center [566, 453] width 71 height 24
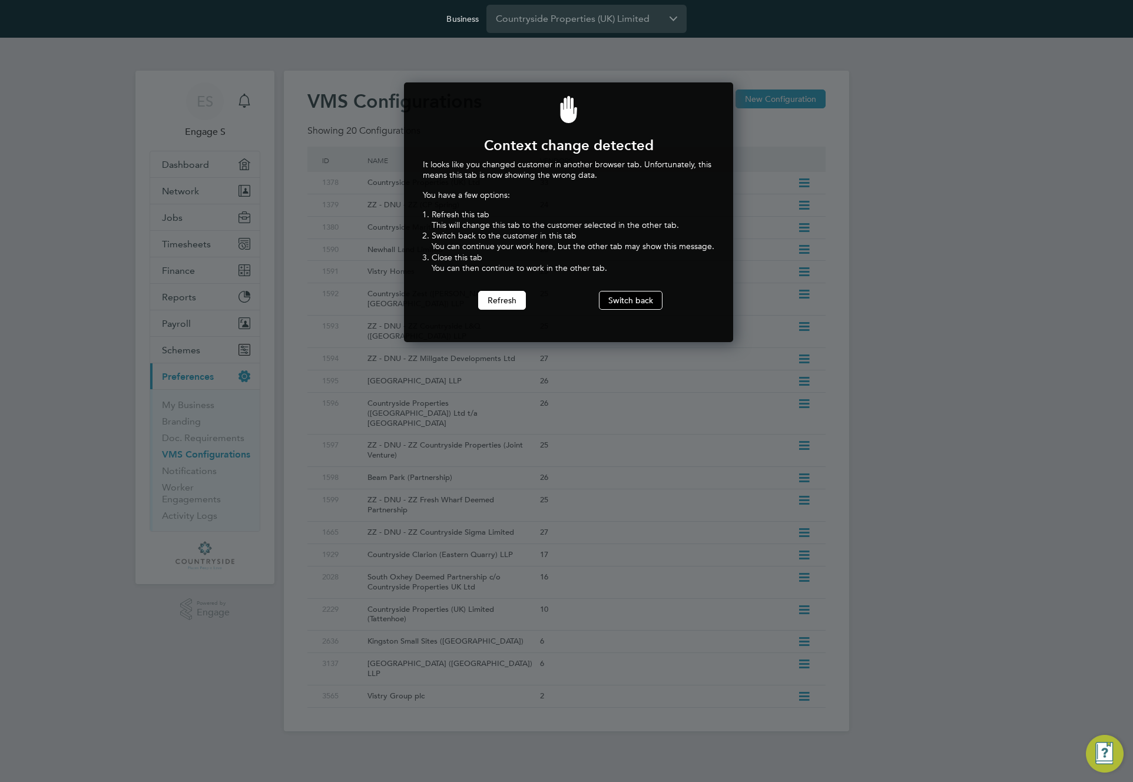
click at [624, 302] on button "Switch back" at bounding box center [631, 300] width 64 height 19
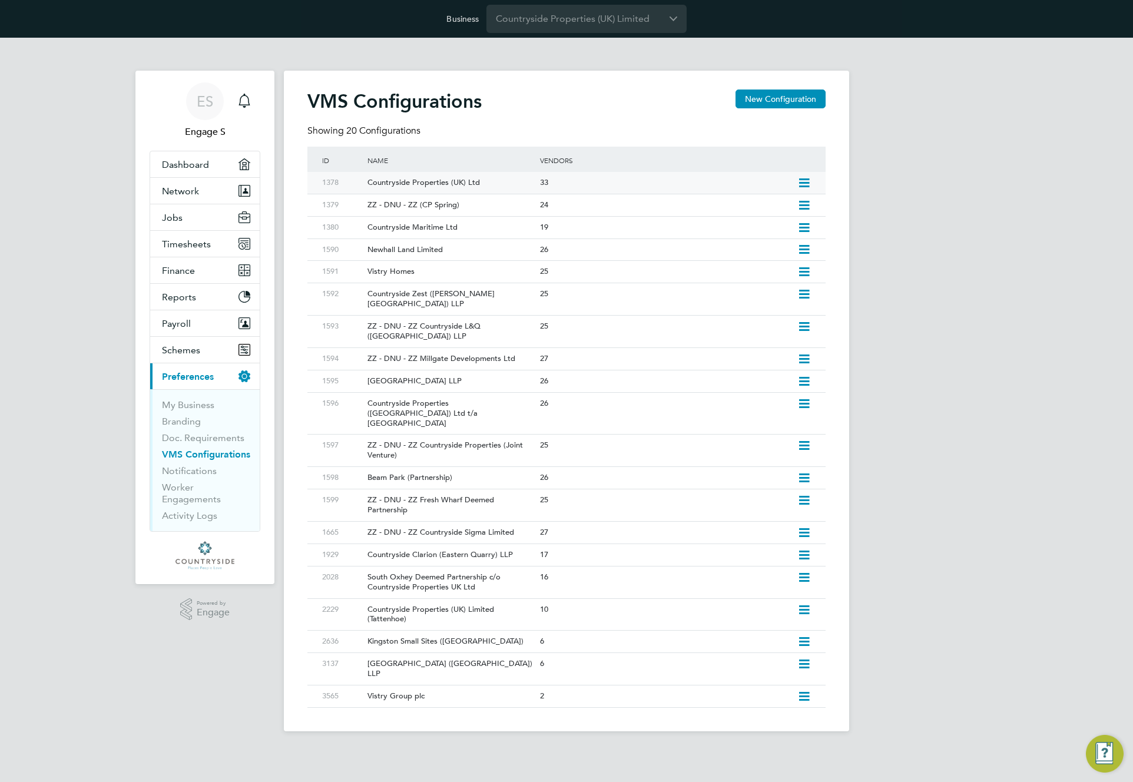
click at [805, 183] on icon at bounding box center [804, 182] width 15 height 9
click at [754, 208] on li "Edit VMS Configuration" at bounding box center [753, 208] width 113 height 16
type input "Countryside Properties (UK) Ltd"
type input "Countryside Properties (UK) Limited"
type input "Letters & Digits"
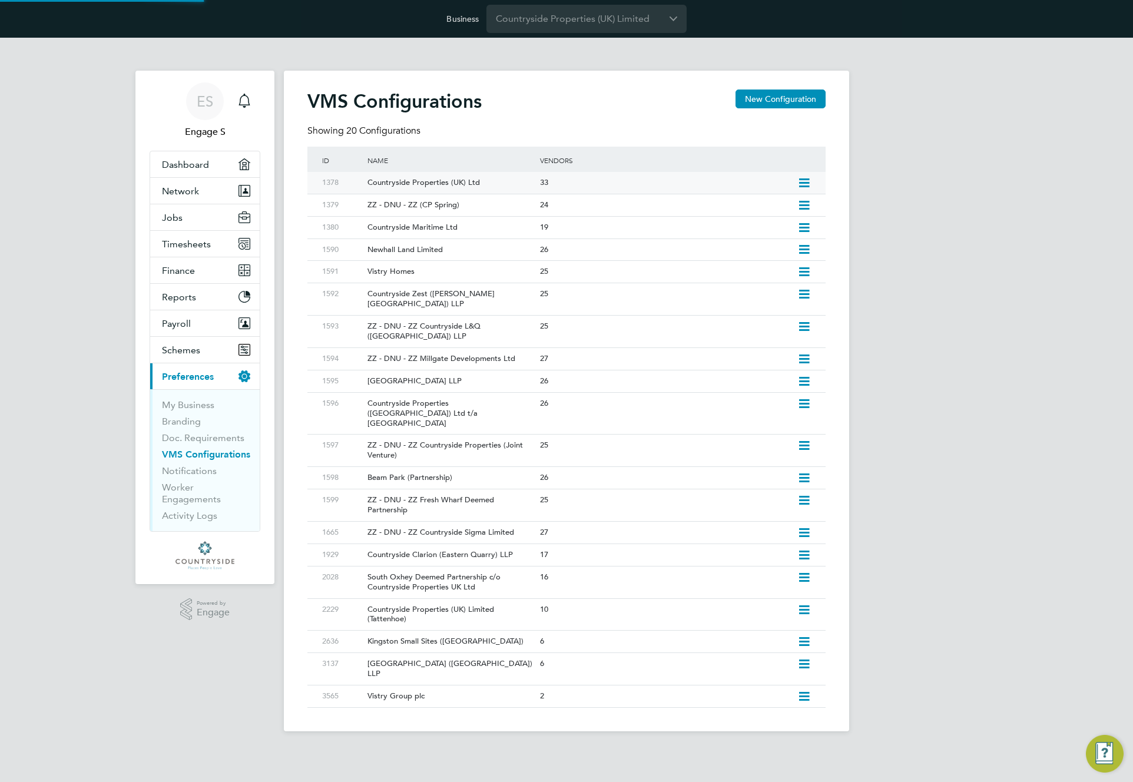
type input "Manually"
type input "No Limits"
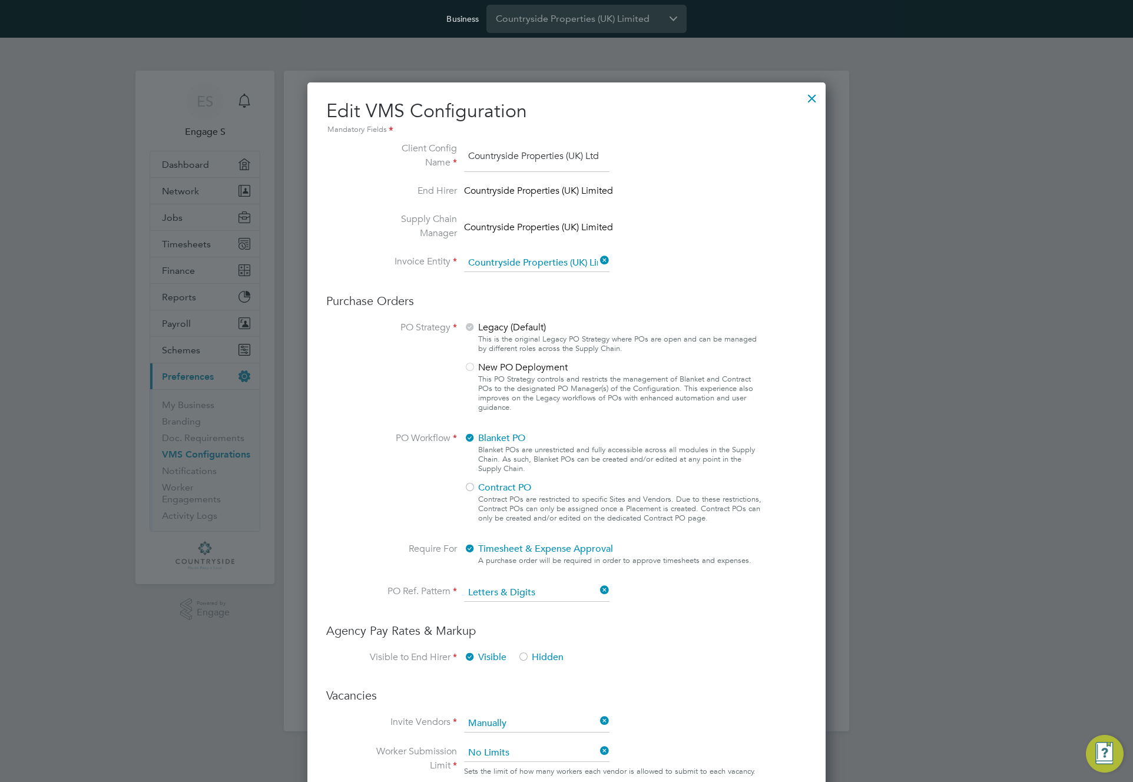
click at [817, 96] on div at bounding box center [812, 95] width 21 height 21
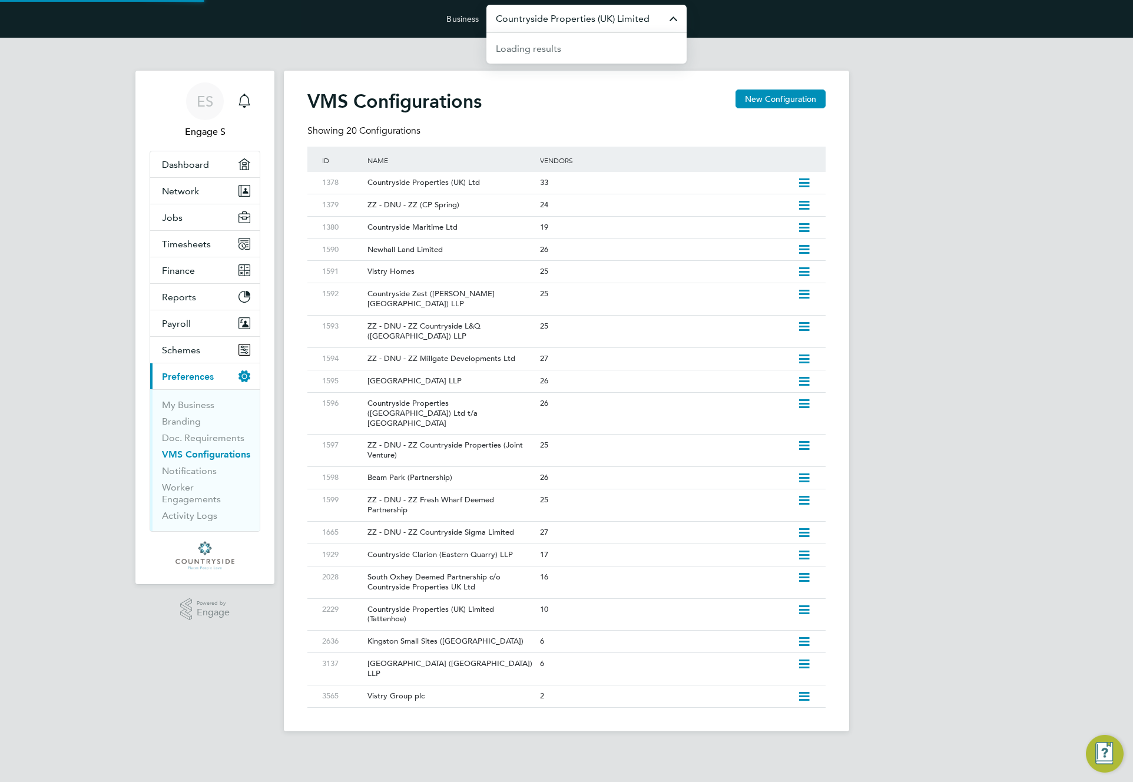
click at [590, 18] on input "Countryside Properties (UK) Limited" at bounding box center [586, 19] width 200 height 28
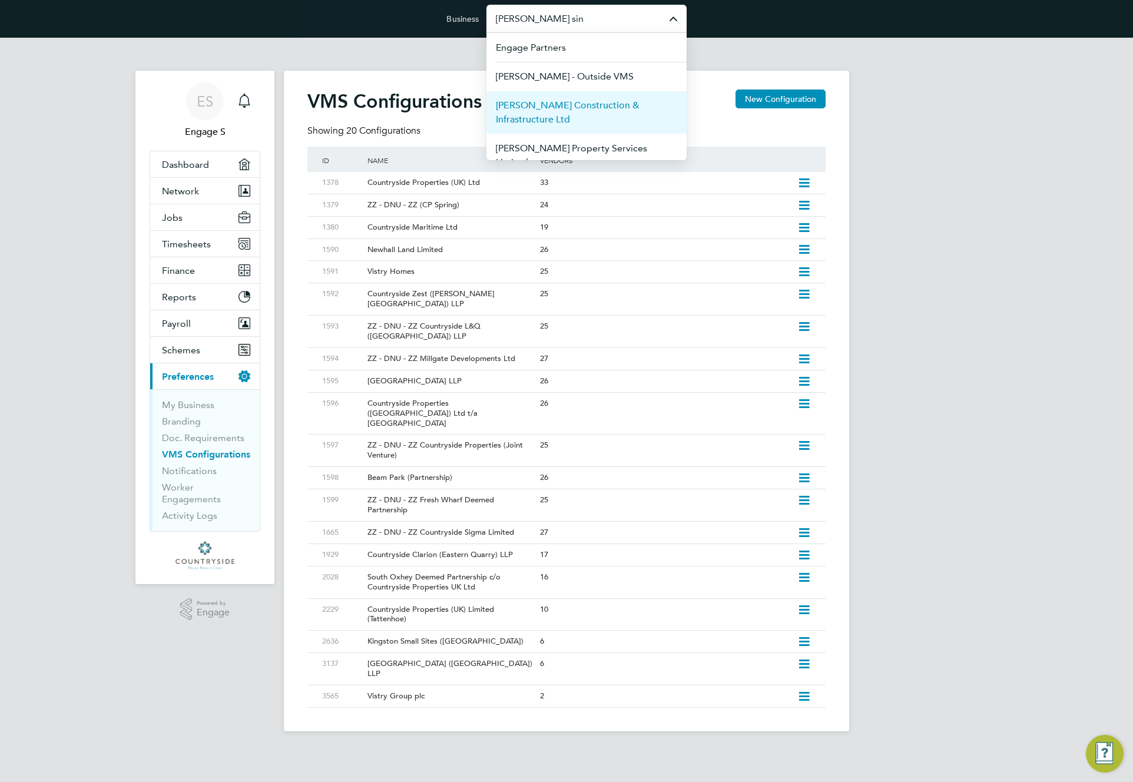
click at [582, 105] on span "[PERSON_NAME] Construction & Infrastructure Ltd" at bounding box center [586, 112] width 181 height 28
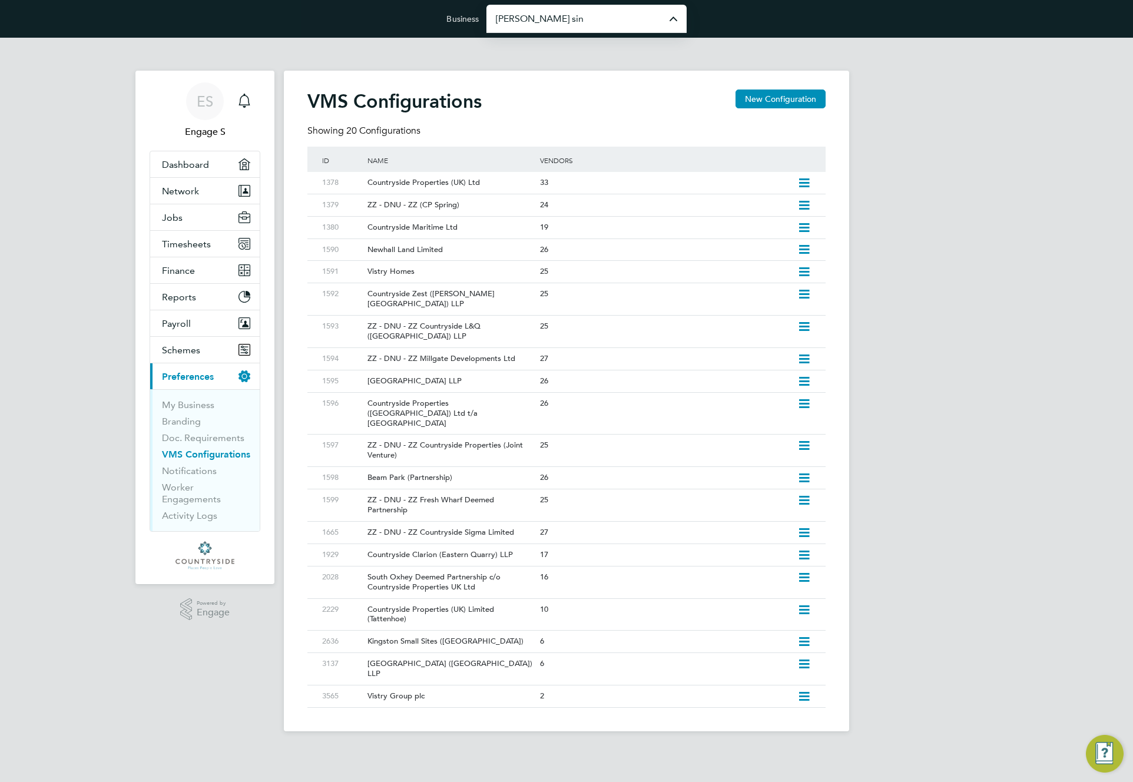
type input "[PERSON_NAME] Construction & Infrastructure Ltd"
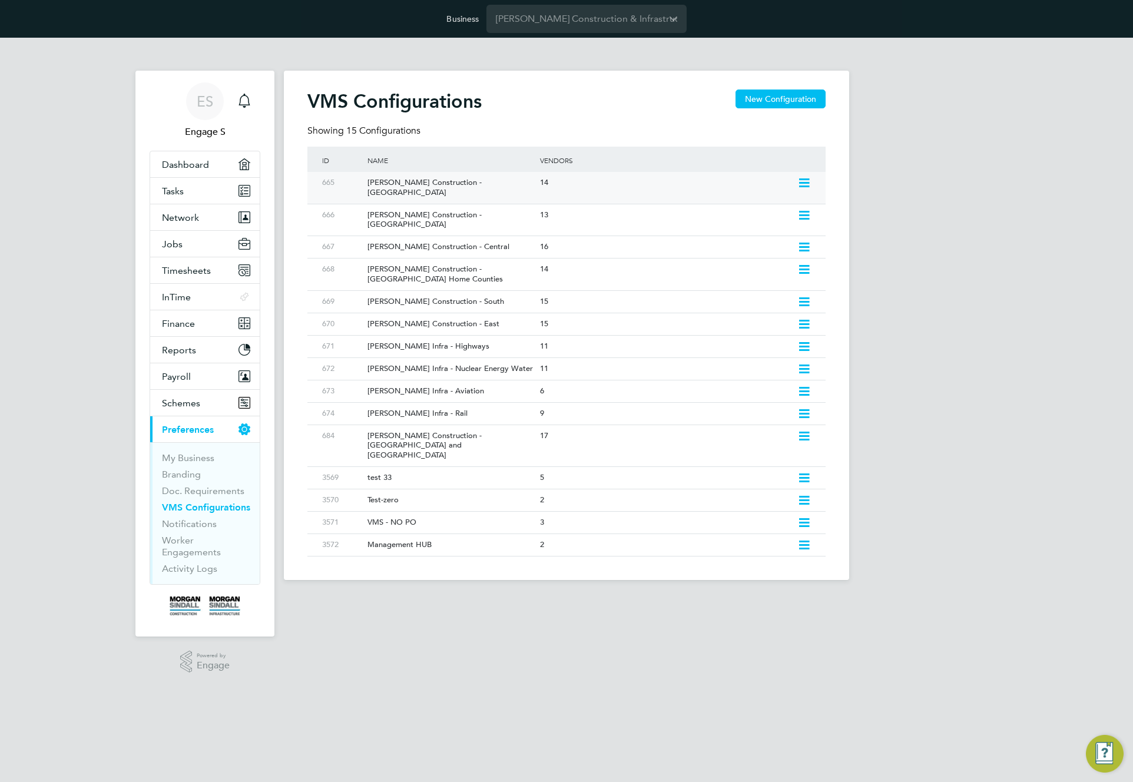
click at [799, 181] on icon at bounding box center [804, 182] width 15 height 9
click at [768, 199] on div "Edit VMS Configuration Add Vendor Edit Vacancy Approvers Delete VMS Configurati…" at bounding box center [753, 234] width 126 height 80
click at [802, 184] on icon at bounding box center [804, 182] width 15 height 9
click at [770, 206] on li "Edit VMS Configuration" at bounding box center [753, 208] width 113 height 16
type input "[PERSON_NAME] Construction - [GEOGRAPHIC_DATA]"
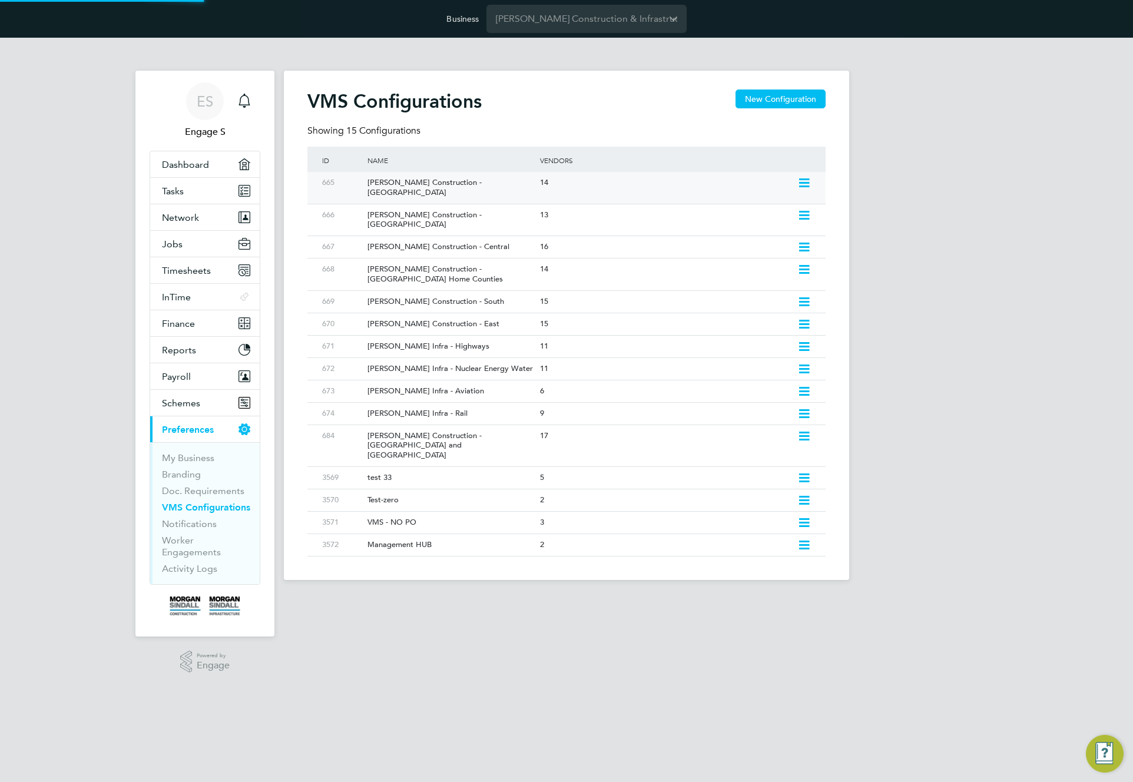
type input "[PERSON_NAME] Construction & Infrastructure Ltd"
type input "Custom"
type input "By Vendor Group"
type input "No Limits"
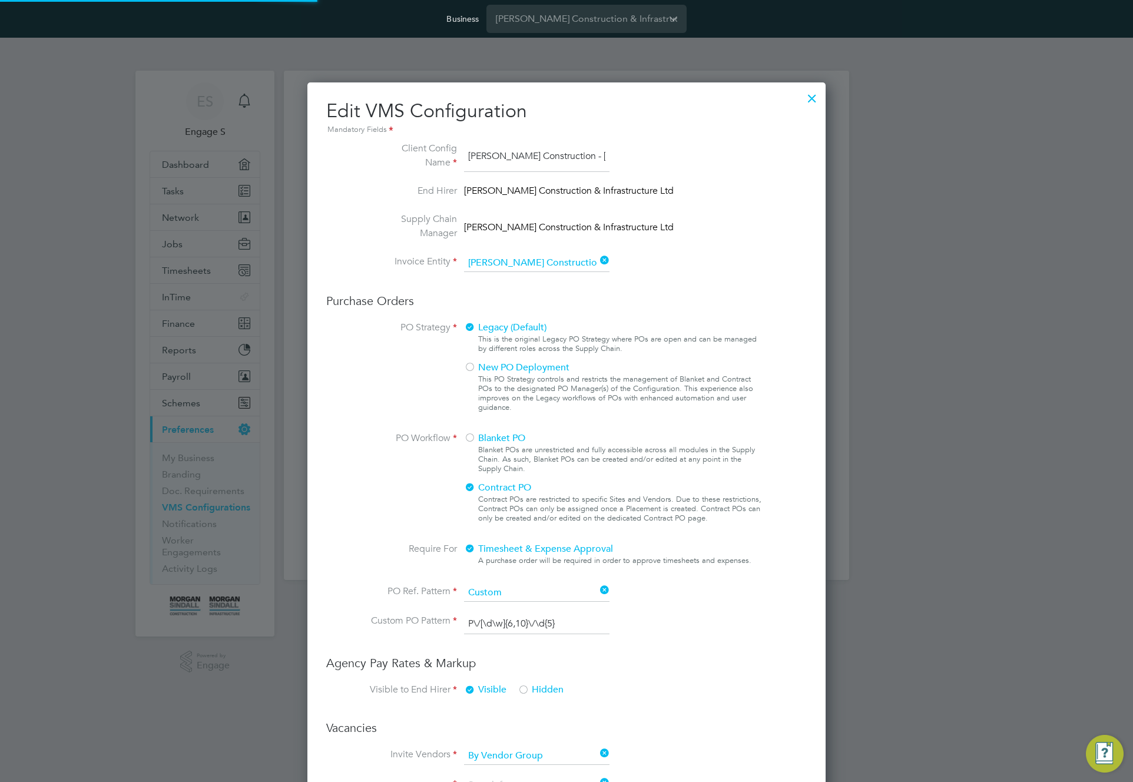
type input "Labour Desk"
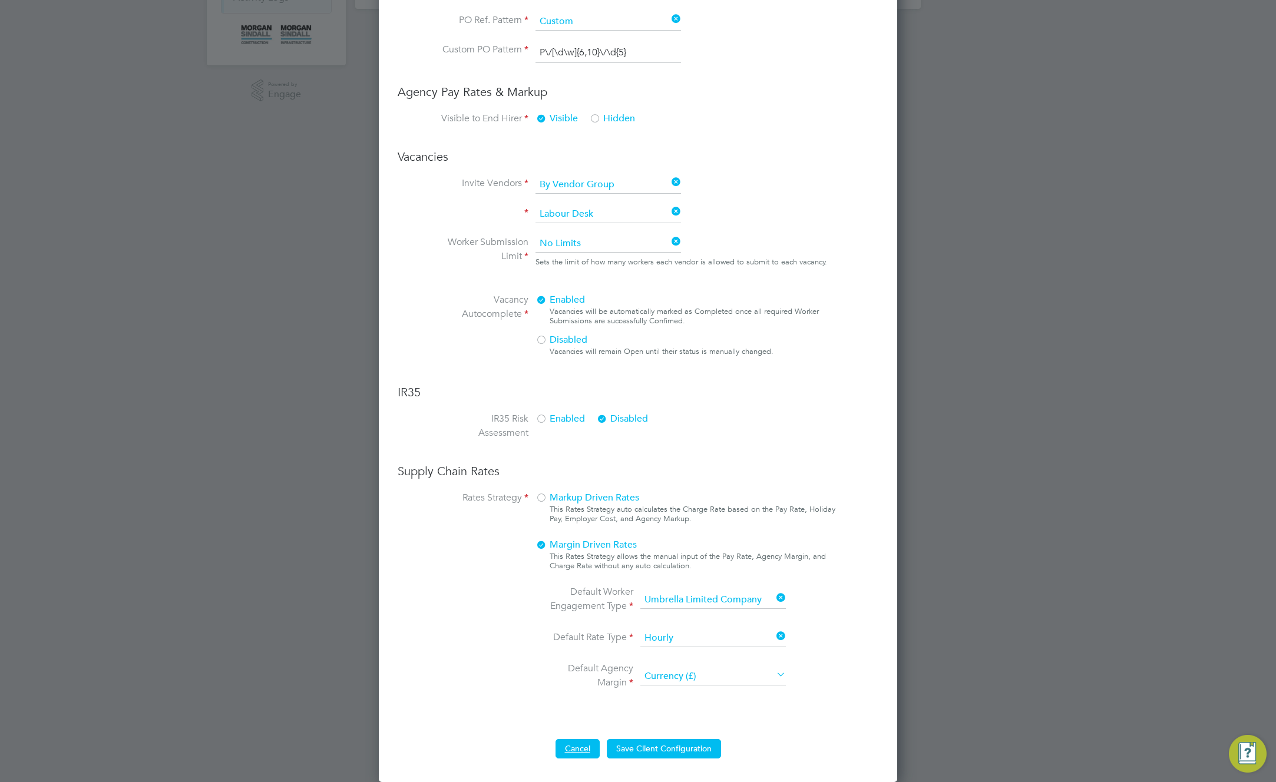
click at [570, 749] on button "Cancel" at bounding box center [577, 748] width 44 height 19
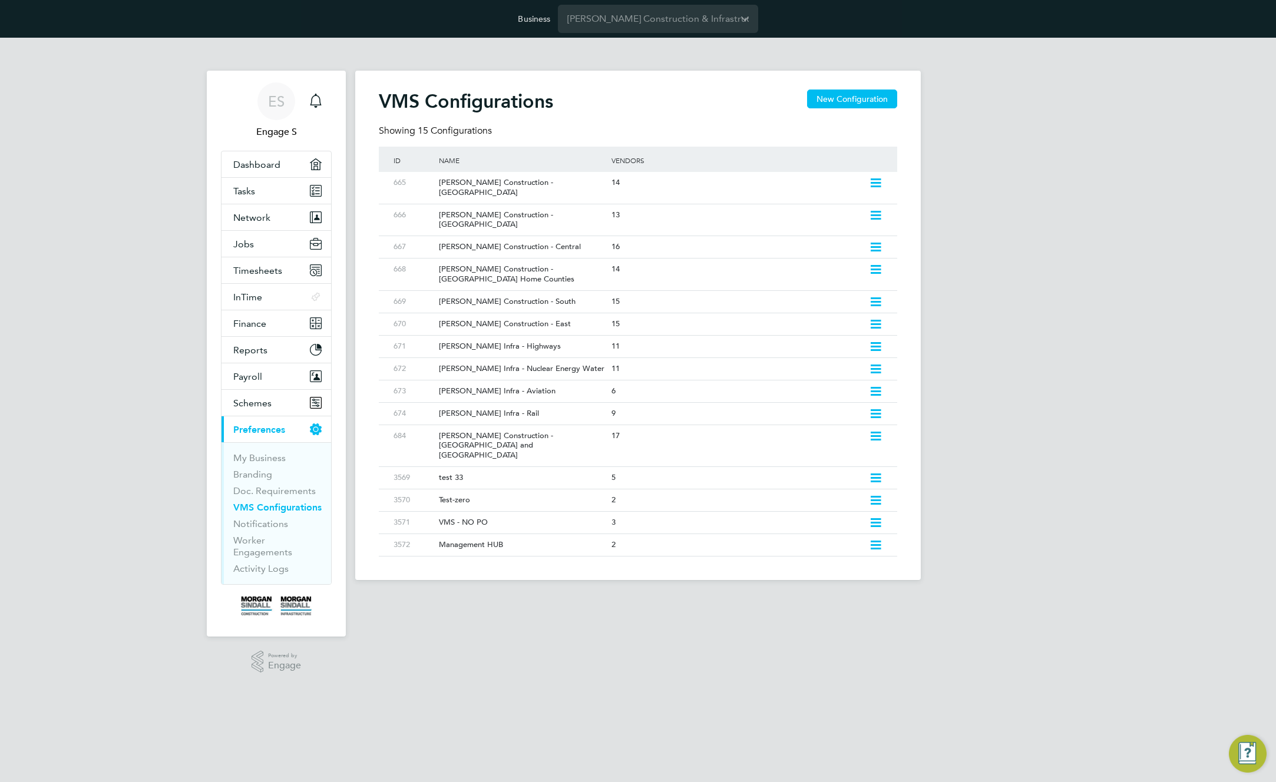
click at [890, 599] on html "Business [PERSON_NAME] Construction & Infrastructure Ltd ES Engage S Notificati…" at bounding box center [638, 299] width 1276 height 599
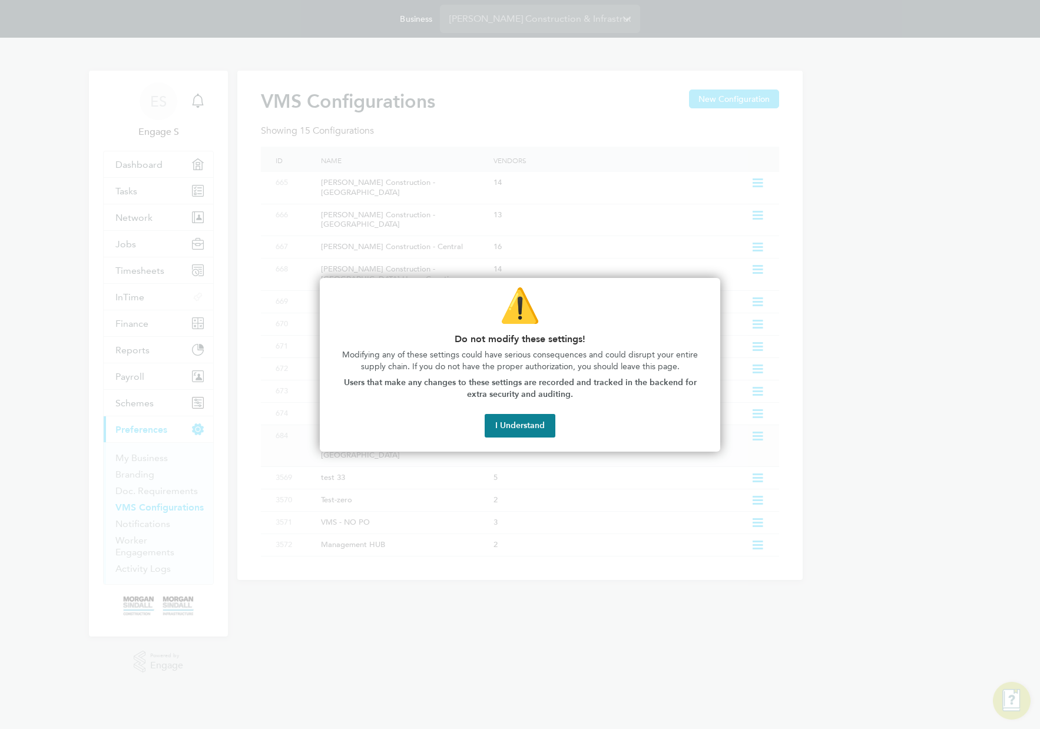
drag, startPoint x: 535, startPoint y: 433, endPoint x: 540, endPoint y: 428, distance: 7.1
click at [538, 430] on button "I Understand" at bounding box center [520, 426] width 71 height 24
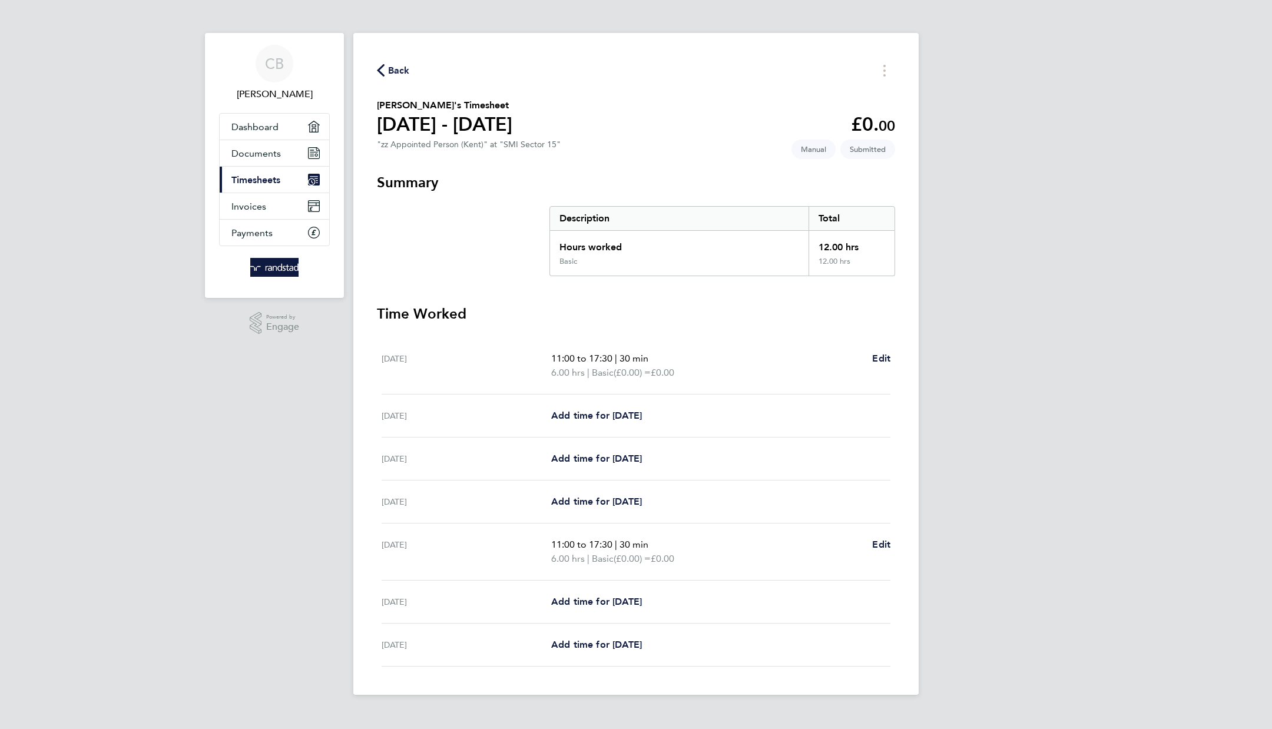
click at [786, 39] on div "Back [PERSON_NAME]'s Timesheet [DATE] - [DATE] £0. 00 "zz Appointed Person ([GE…" at bounding box center [635, 364] width 565 height 662
